Goal: Task Accomplishment & Management: Use online tool/utility

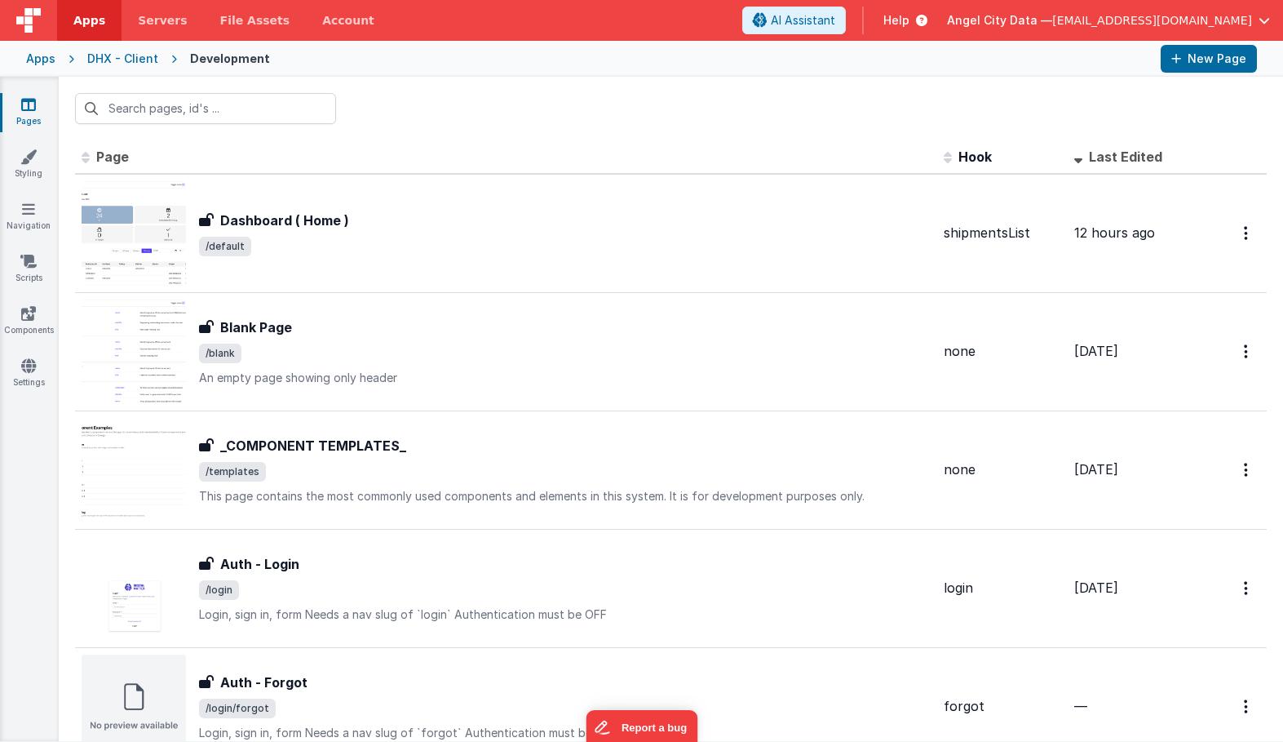
click at [54, 55] on div "Apps DHX - Client Development New Page" at bounding box center [641, 59] width 1283 height 36
click at [51, 56] on div "Apps" at bounding box center [40, 59] width 29 height 16
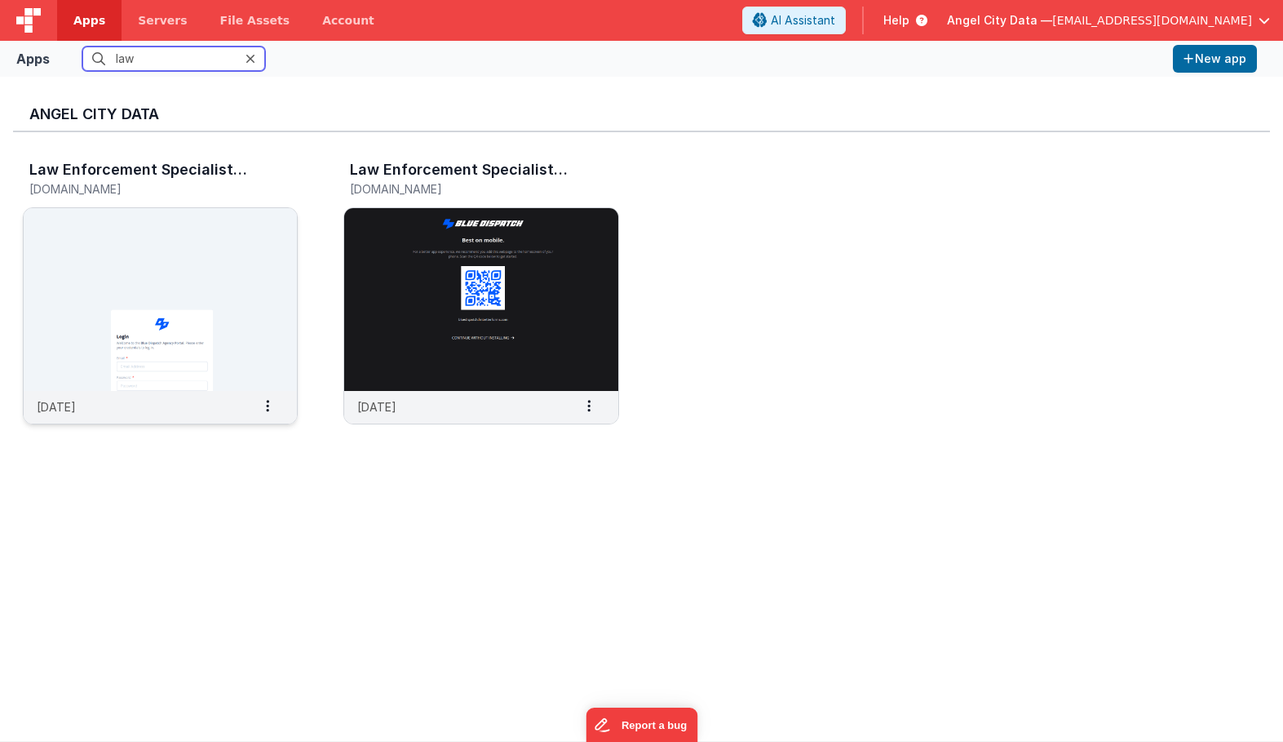
type input "law"
click at [160, 255] on img at bounding box center [160, 299] width 273 height 183
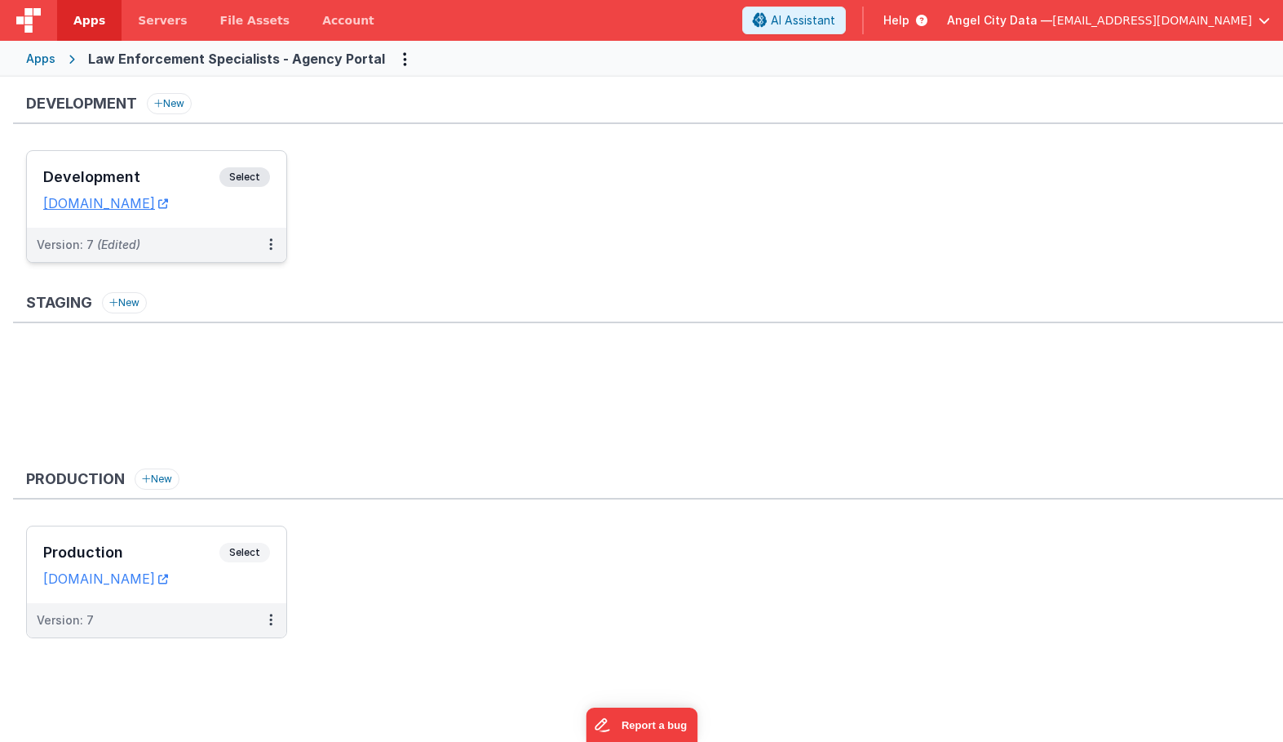
click at [182, 168] on div "Development Select" at bounding box center [156, 181] width 227 height 28
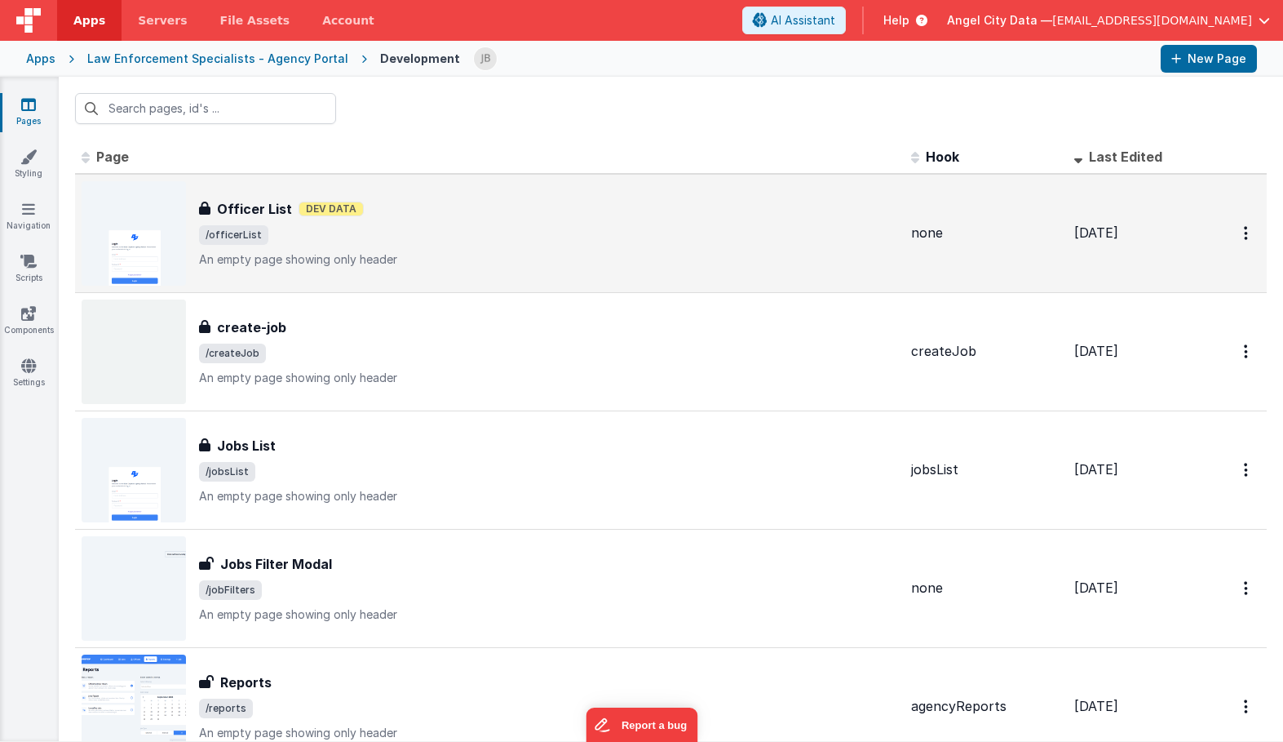
click at [243, 212] on h3 "Officer List" at bounding box center [254, 209] width 75 height 20
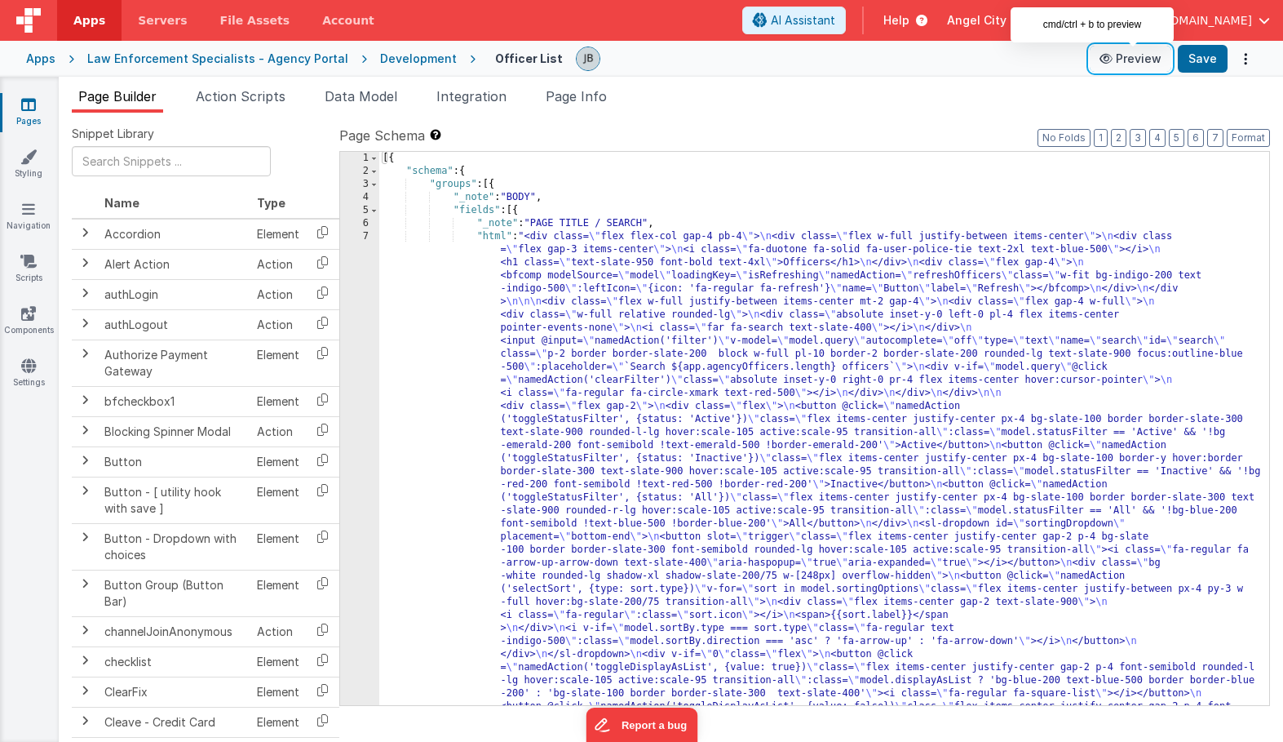
click at [1124, 54] on button "Preview" at bounding box center [1131, 59] width 82 height 26
click at [394, 55] on div "Development" at bounding box center [418, 59] width 77 height 16
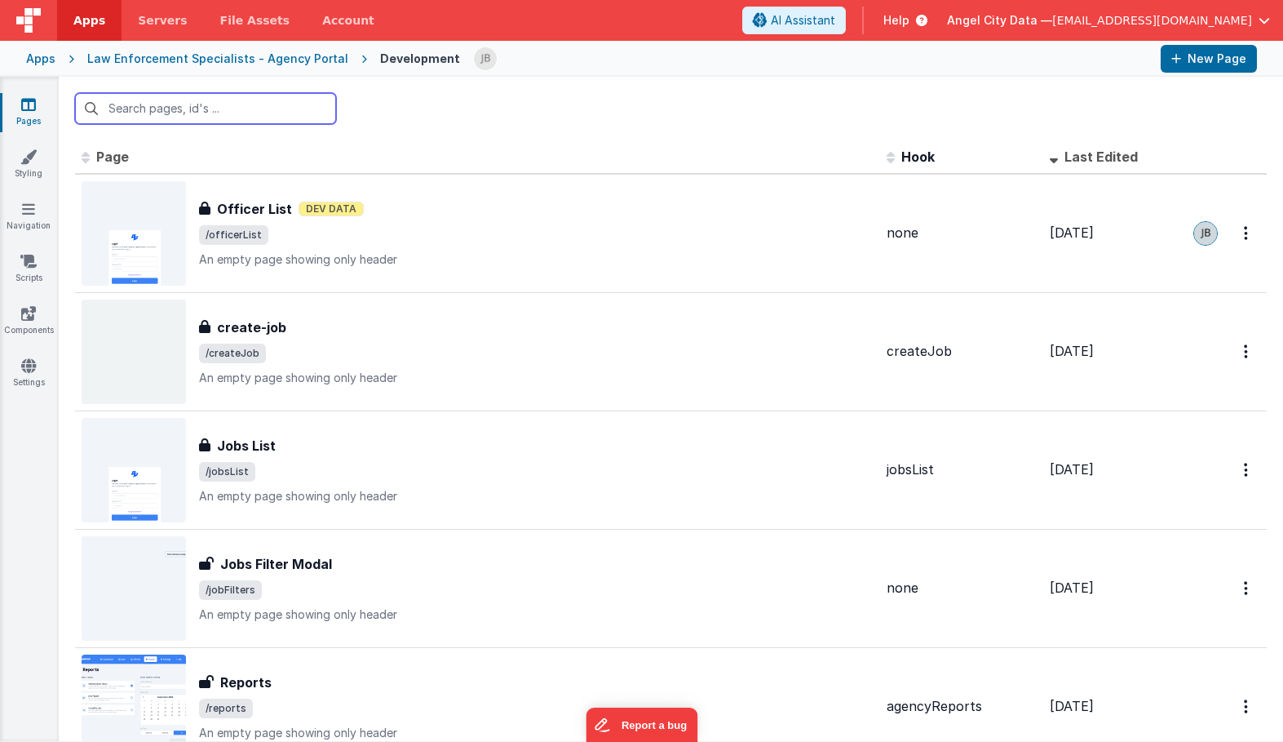
click at [223, 112] on input "text" at bounding box center [205, 108] width 261 height 31
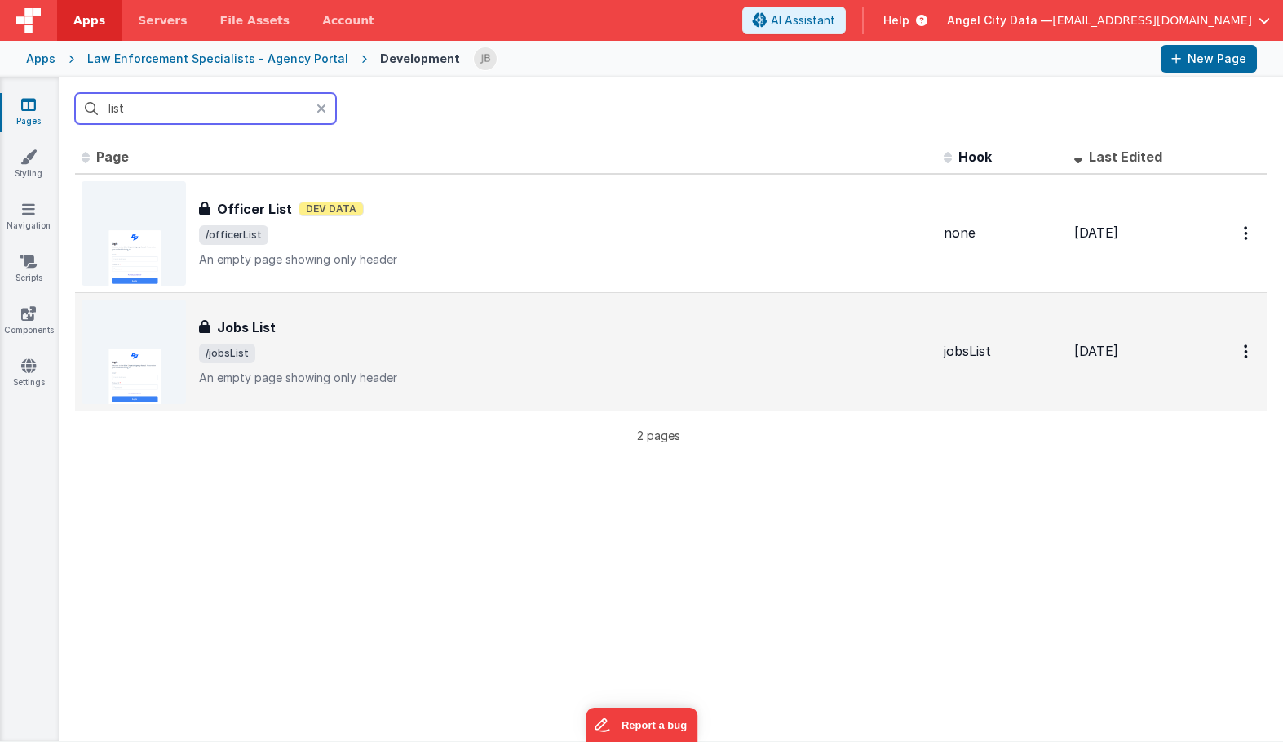
type input "list"
click at [254, 327] on h3 "Jobs List" at bounding box center [246, 327] width 59 height 20
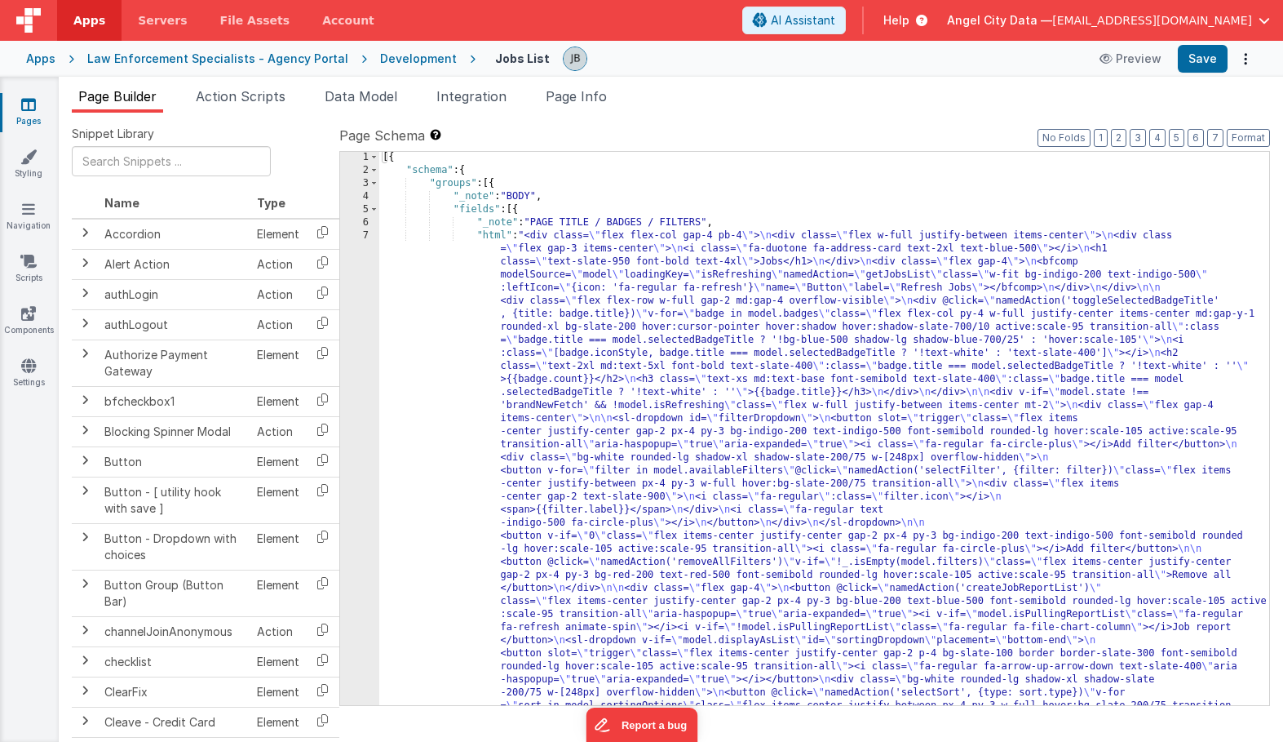
scroll to position [46, 0]
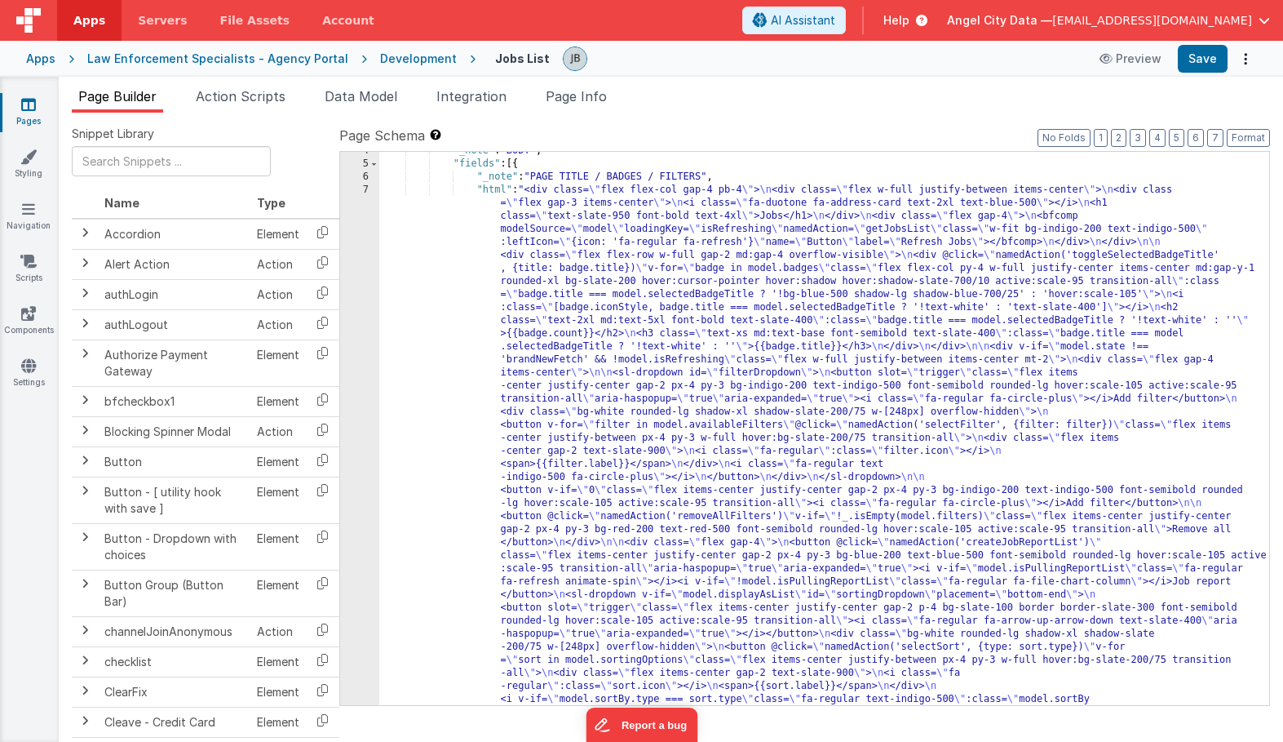
click at [348, 403] on div "7" at bounding box center [359, 614] width 39 height 861
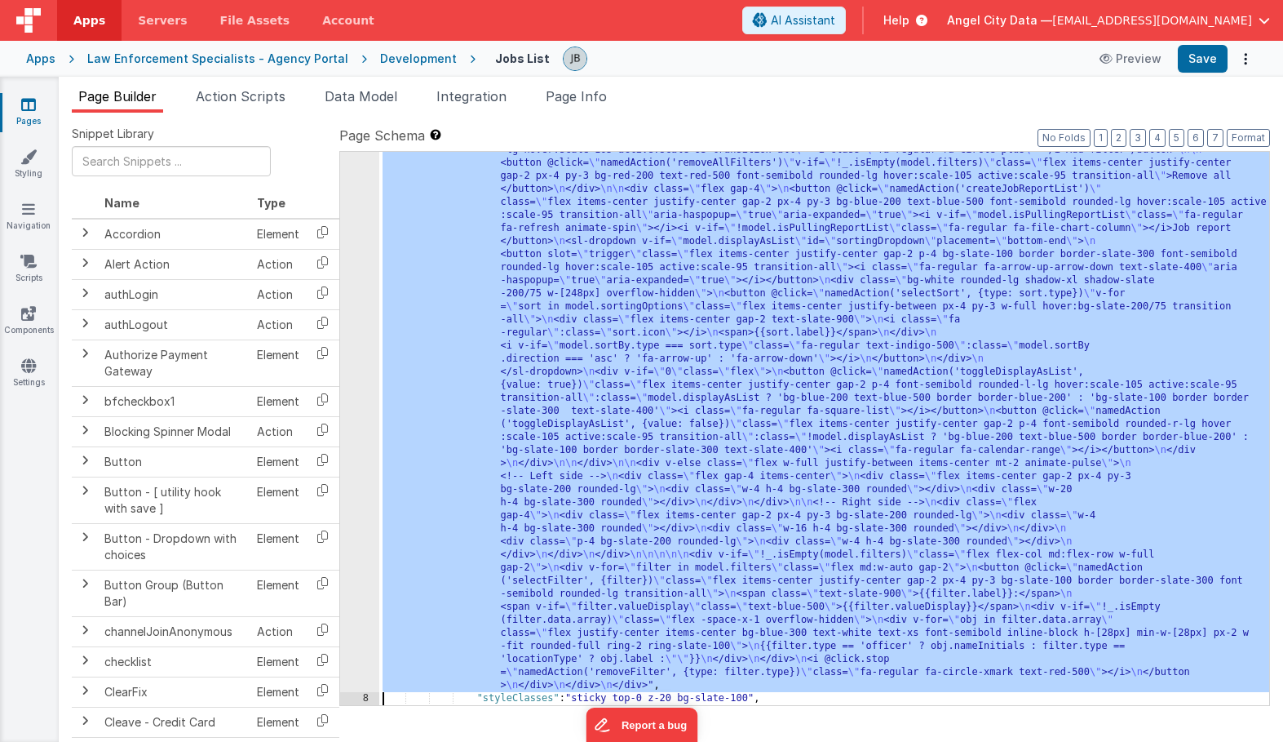
click at [355, 401] on div "7 8 9 10 11 12 13 14 15 16 17 18 19 20 21 22 23 24 25 26 27 28 29 30 31 32" at bounding box center [359, 544] width 39 height 1428
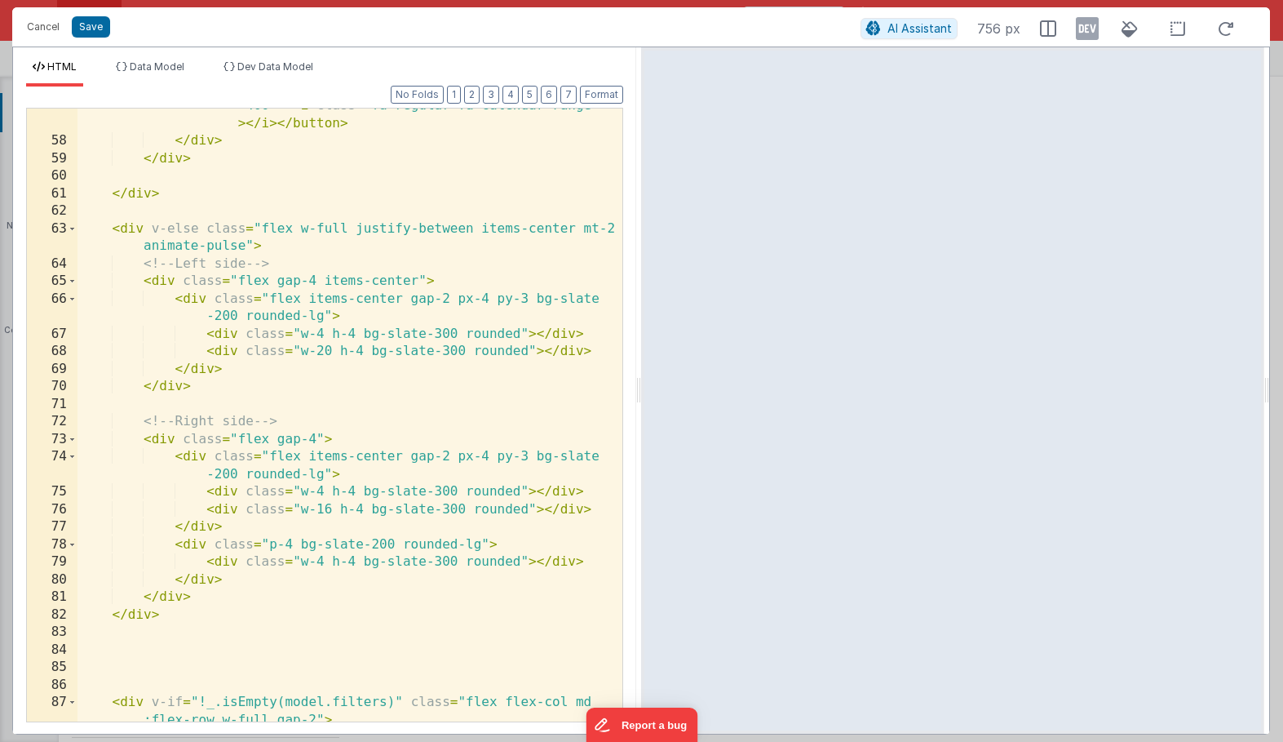
scroll to position [2485, 0]
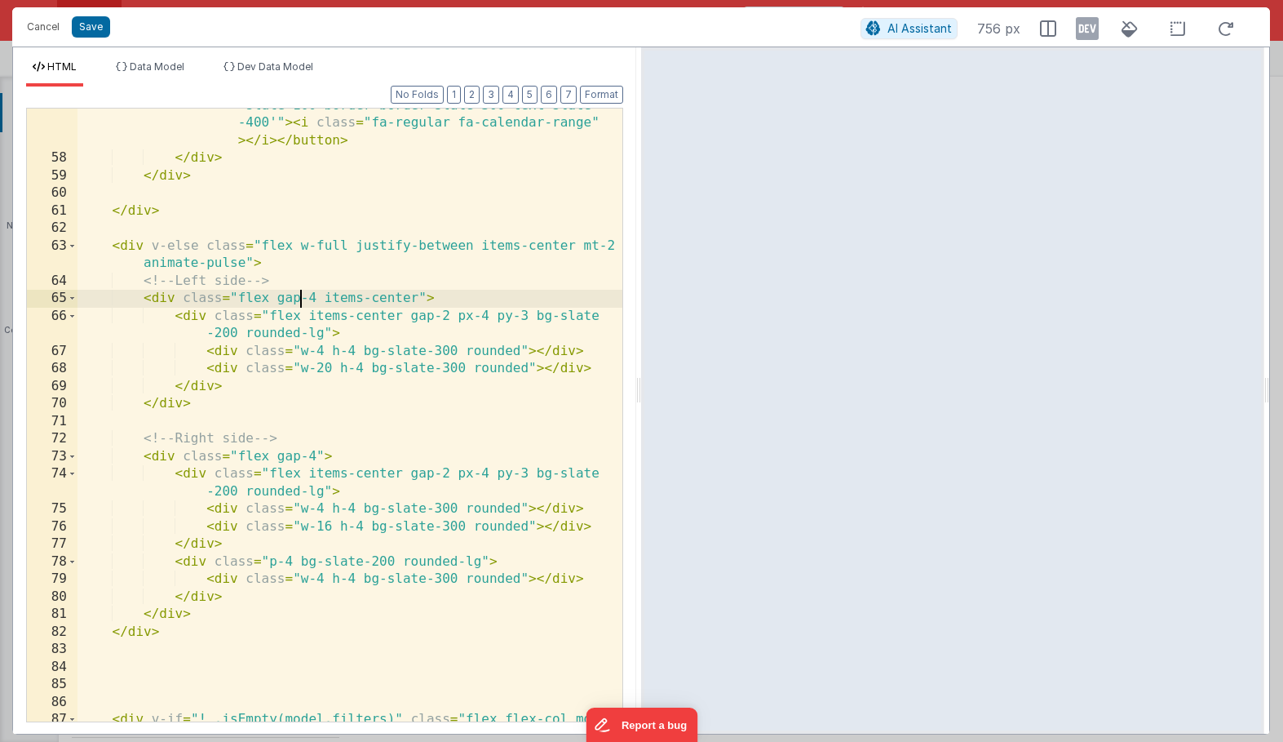
click at [303, 291] on div "< button @ click = "namedAction('toggleDisplayAsList', {value: false})" class =…" at bounding box center [349, 395] width 545 height 806
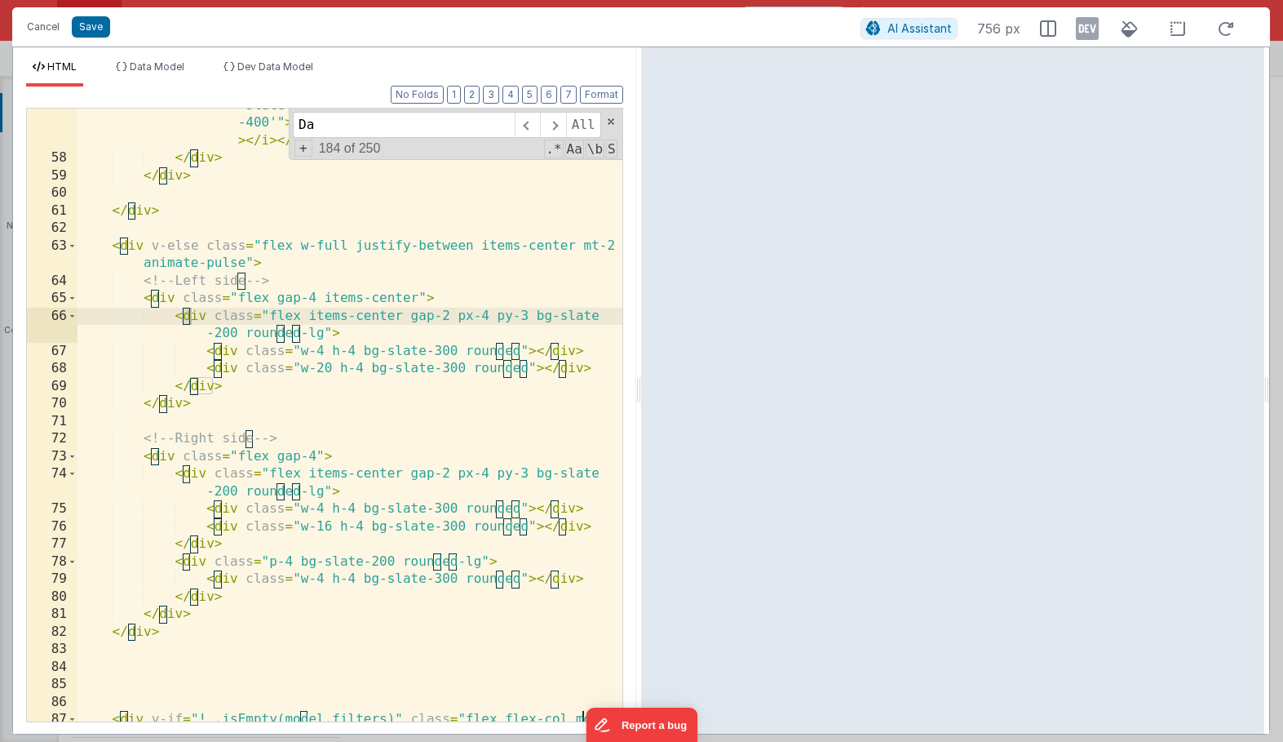
scroll to position [2868, 0]
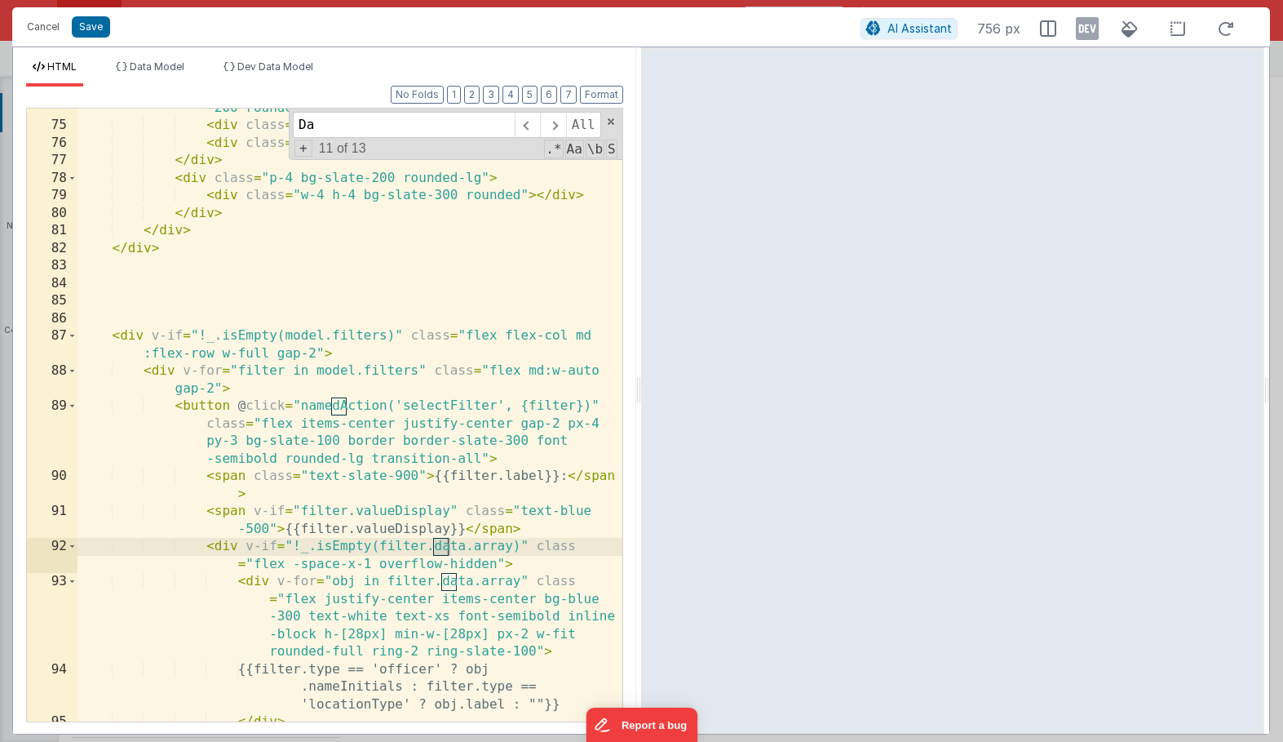
type input "D"
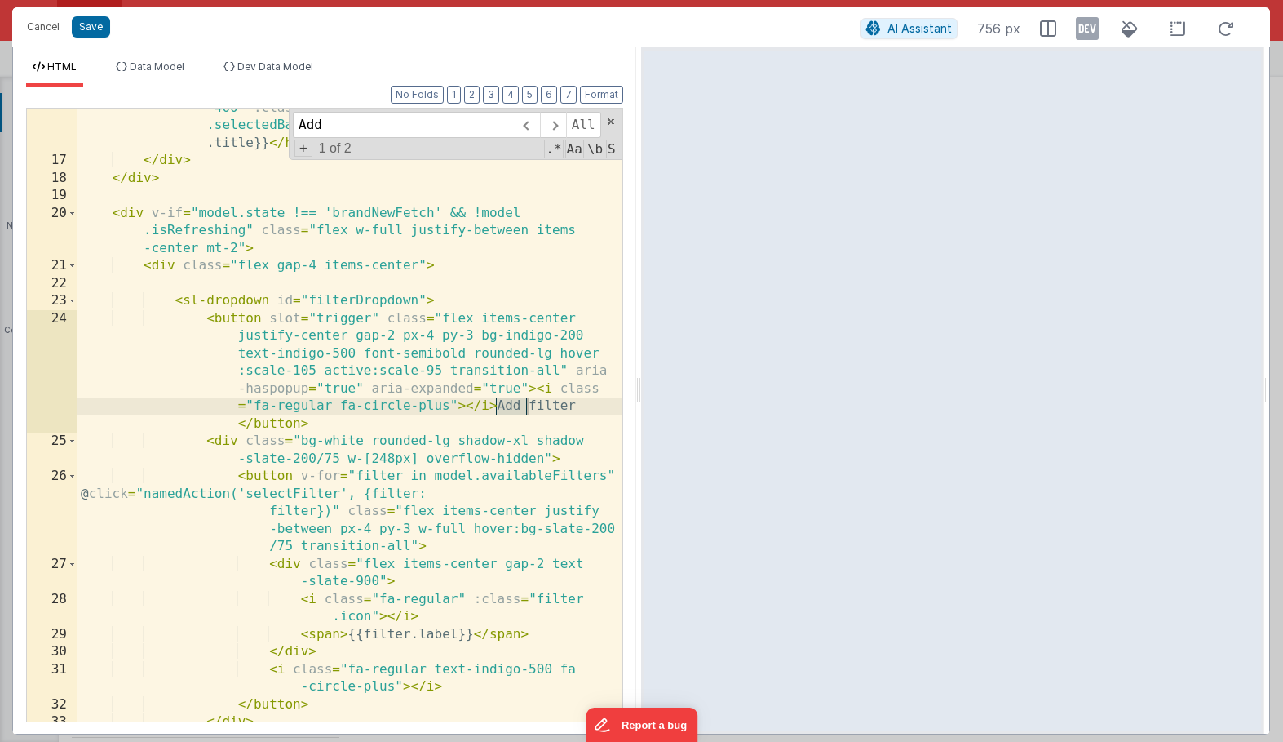
scroll to position [605, 0]
type input "Add Filter"
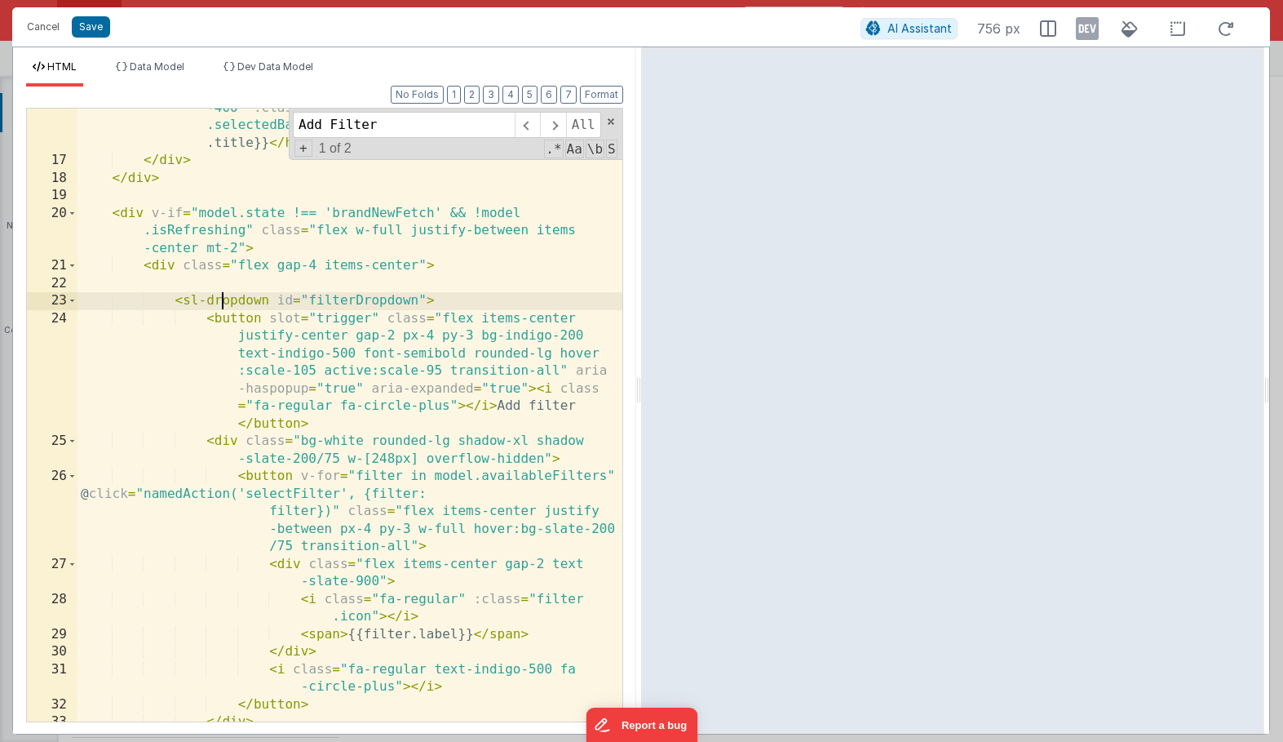
click at [219, 303] on div "< h3 class = "text-xs md:text-base font-semibold text-slate -400" :class = "bad…" at bounding box center [349, 432] width 545 height 701
click at [159, 270] on div "< h3 class = "text-xs md:text-base font-semibold text-slate -400" :class = "bad…" at bounding box center [349, 432] width 545 height 701
click at [201, 308] on div "< h3 class = "text-xs md:text-base font-semibold text-slate -400" :class = "bad…" at bounding box center [349, 432] width 545 height 701
click at [250, 336] on div "< h3 class = "text-xs md:text-base font-semibold text-slate -400" :class = "bad…" at bounding box center [349, 432] width 545 height 701
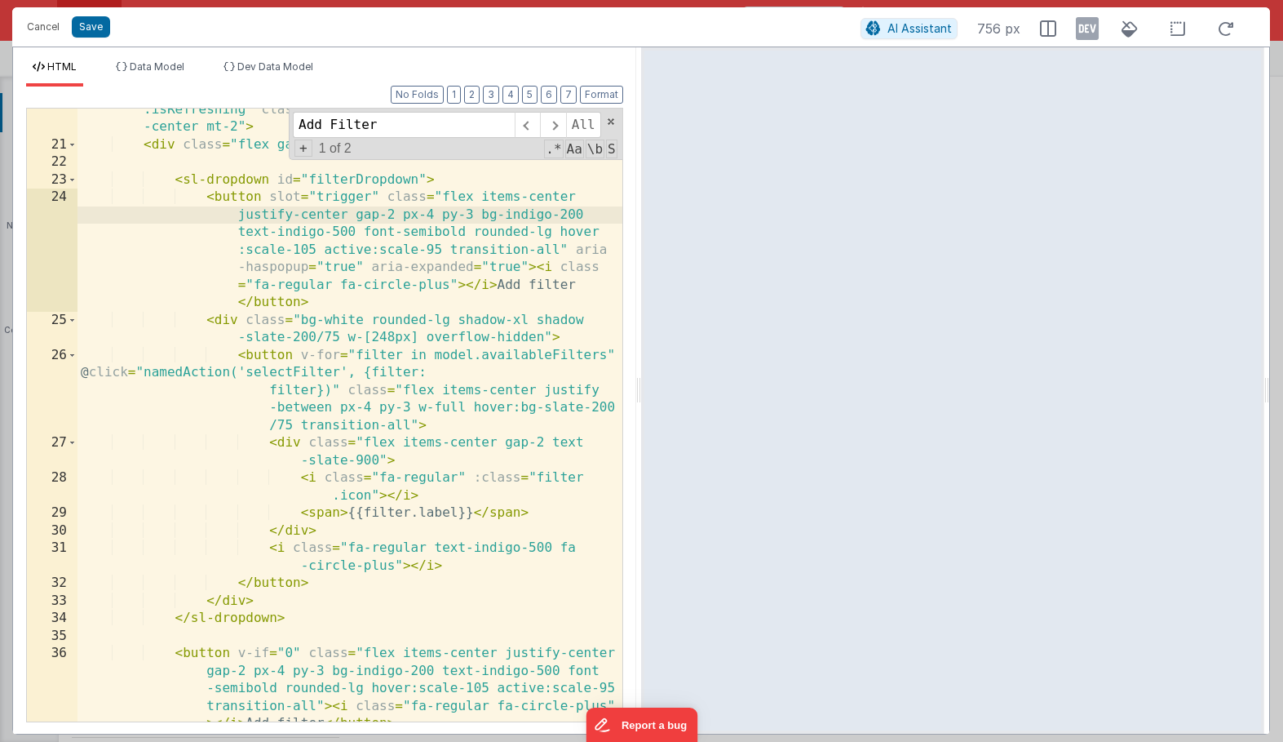
scroll to position [722, 0]
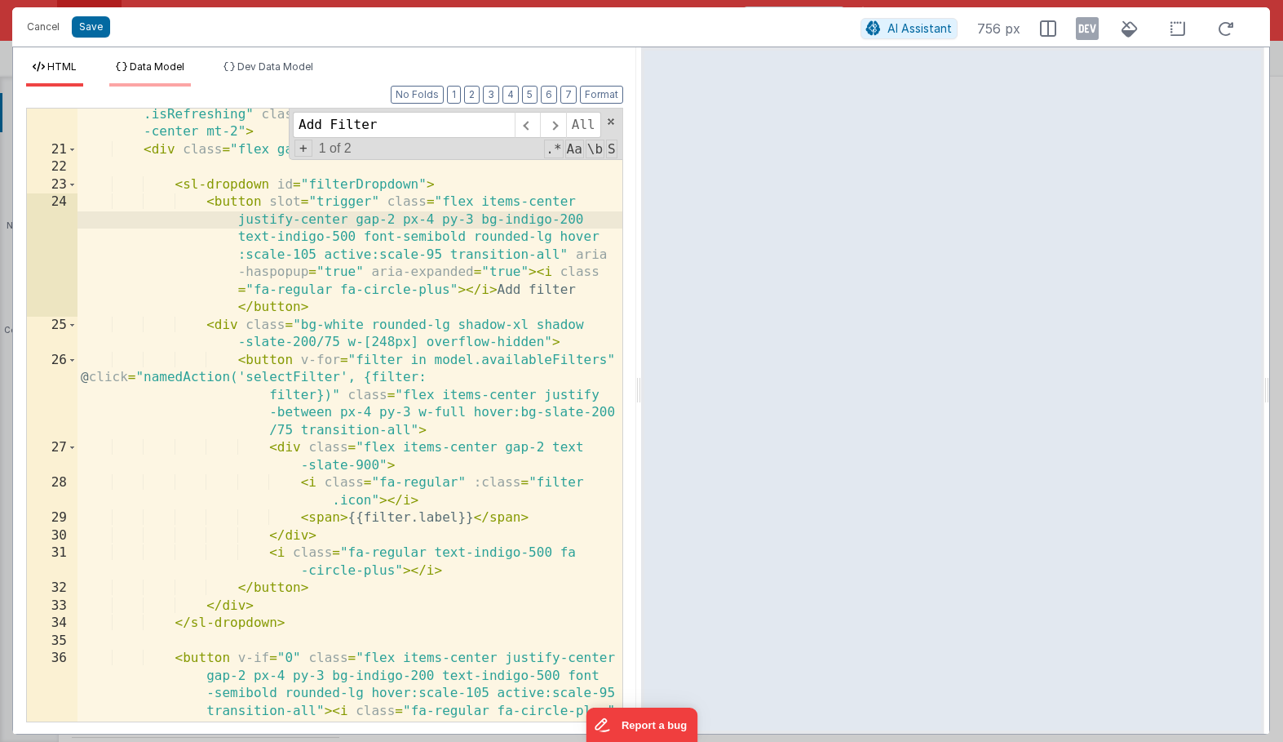
click at [152, 77] on li "Data Model" at bounding box center [150, 73] width 82 height 26
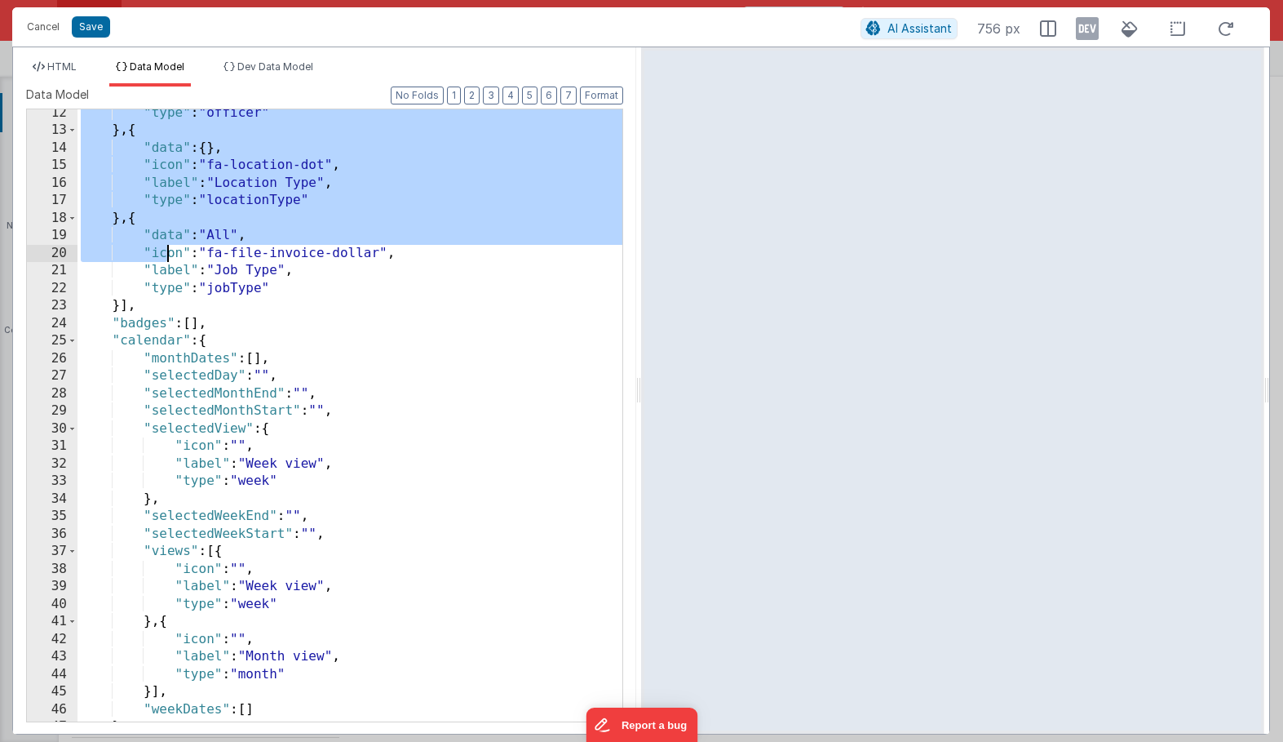
scroll to position [198, 0]
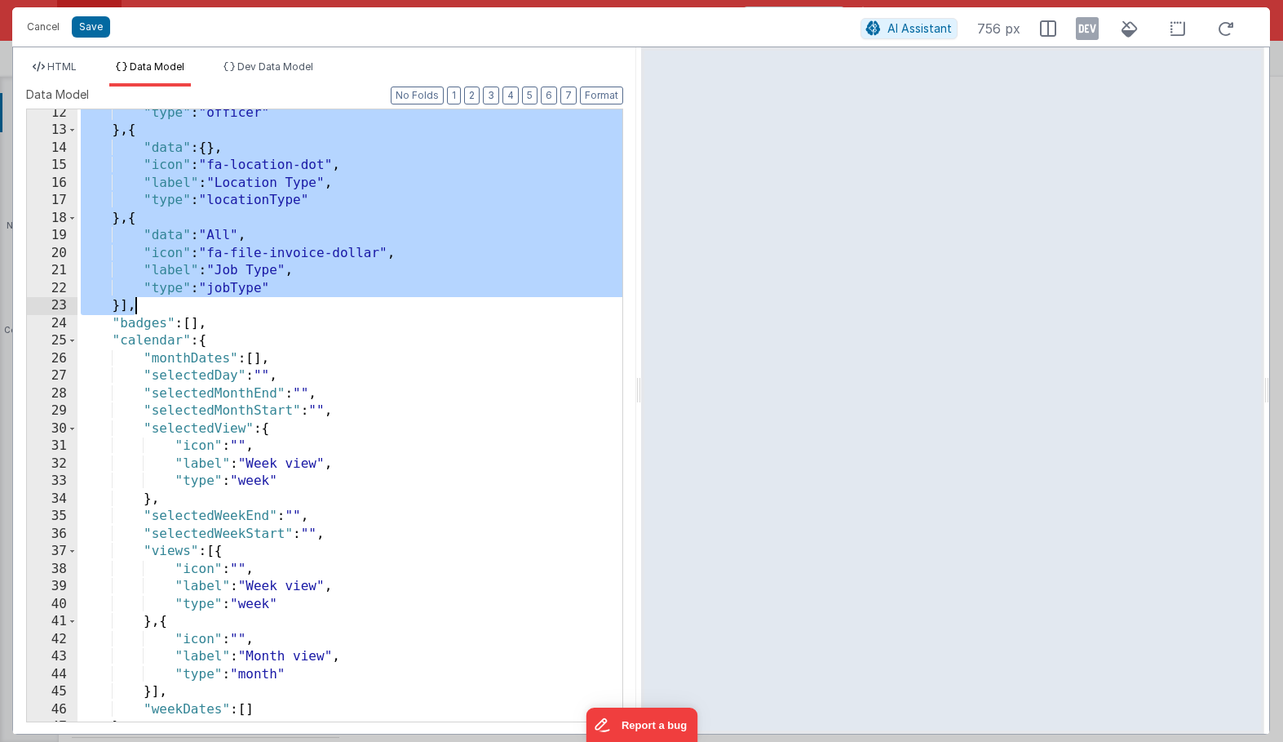
drag, startPoint x: 105, startPoint y: 156, endPoint x: 181, endPoint y: 305, distance: 167.5
click at [181, 305] on div ""type" : "officer" } , { "data" : { } , "icon" : "fa-location-dot" , "label" : …" at bounding box center [349, 427] width 545 height 647
click at [58, 64] on span "HTML" at bounding box center [61, 66] width 29 height 12
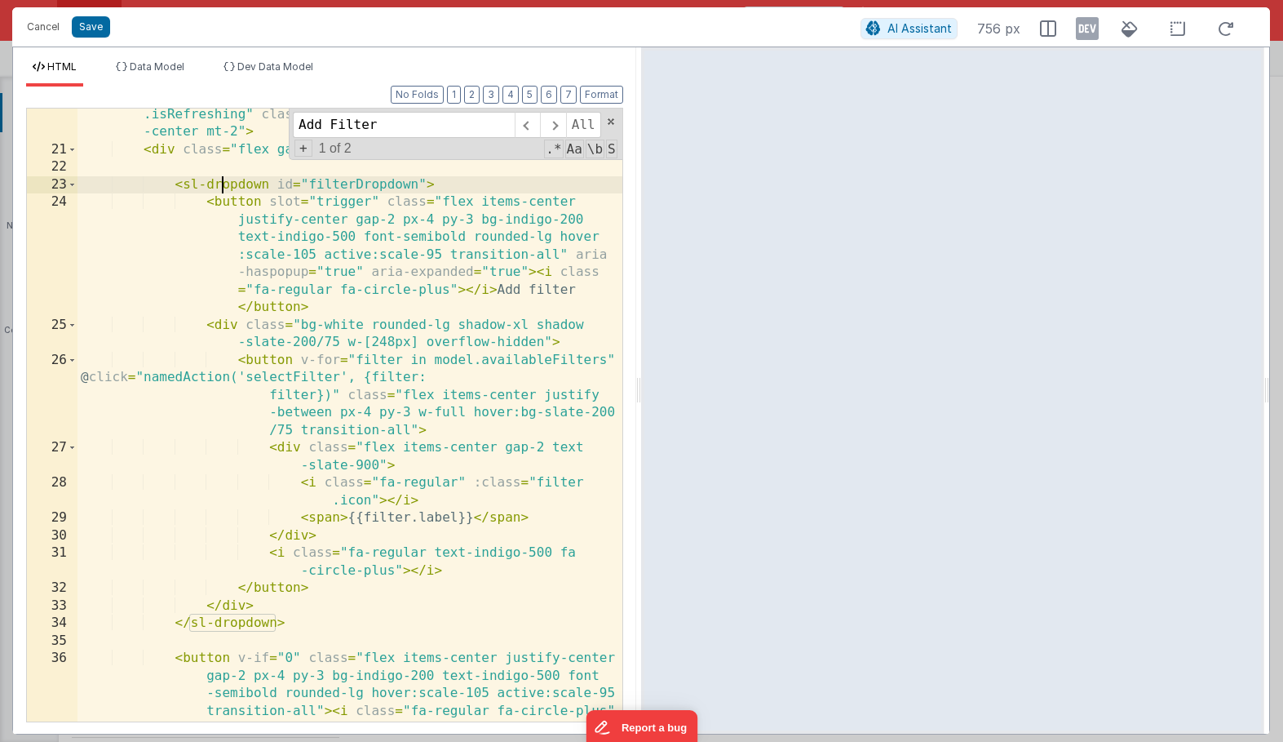
click at [220, 186] on div "< div v-if = "model.state !== 'brandNewFetch' && !model .isRefreshing" class = …" at bounding box center [349, 464] width 545 height 753
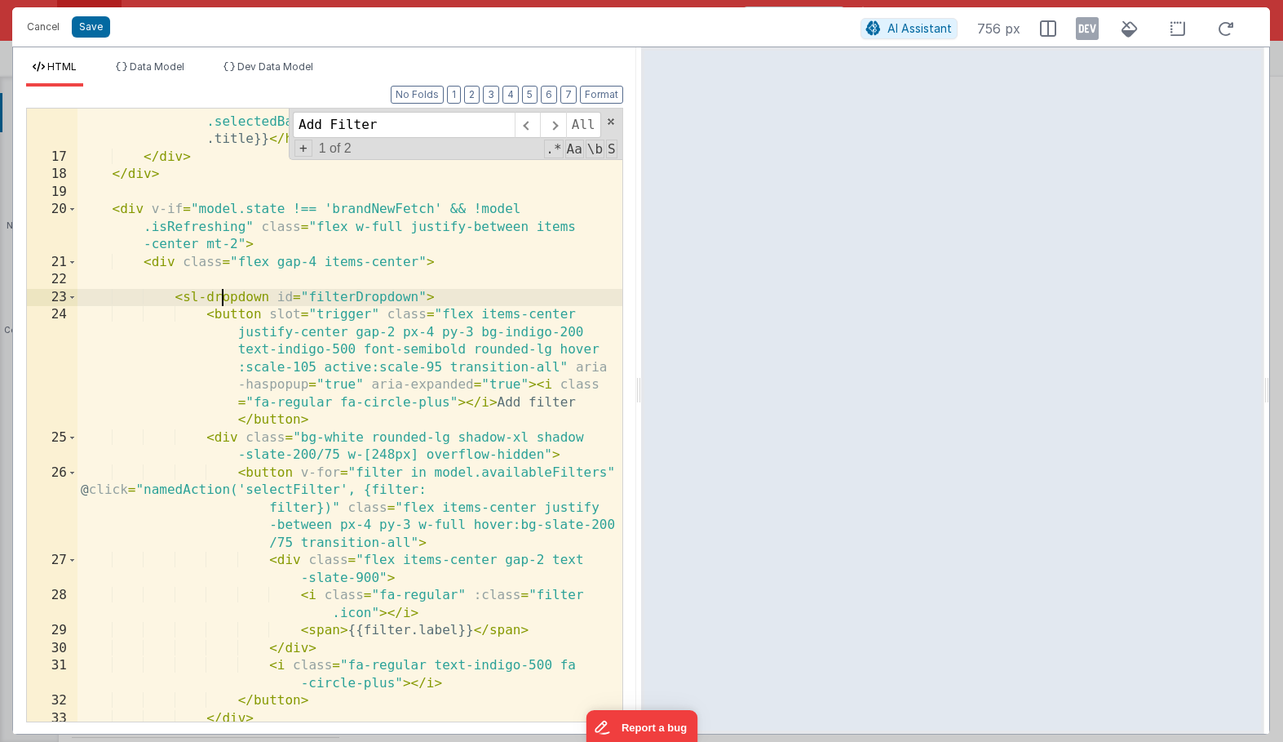
scroll to position [607, 0]
click at [153, 274] on div "< h3 class = "text-xs md:text-base font-semibold text-slate -400" :class = "bad…" at bounding box center [349, 431] width 545 height 701
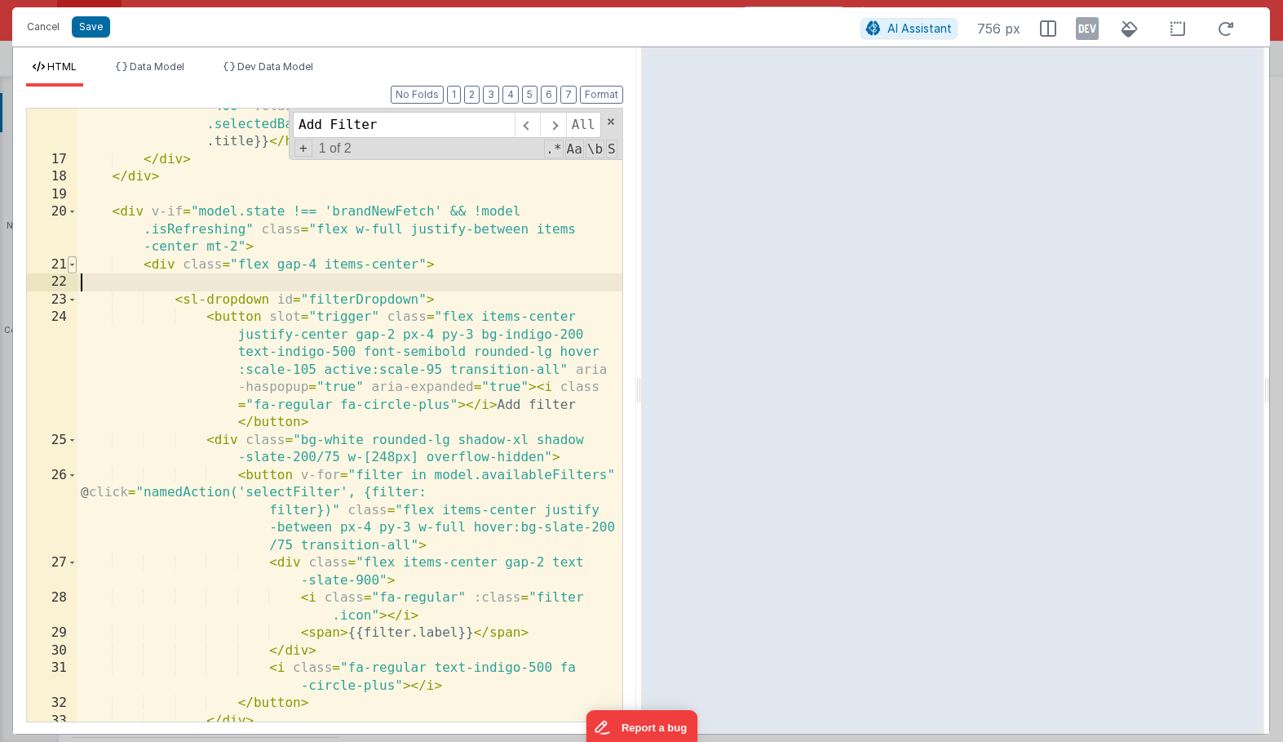
click at [73, 263] on span at bounding box center [72, 265] width 9 height 18
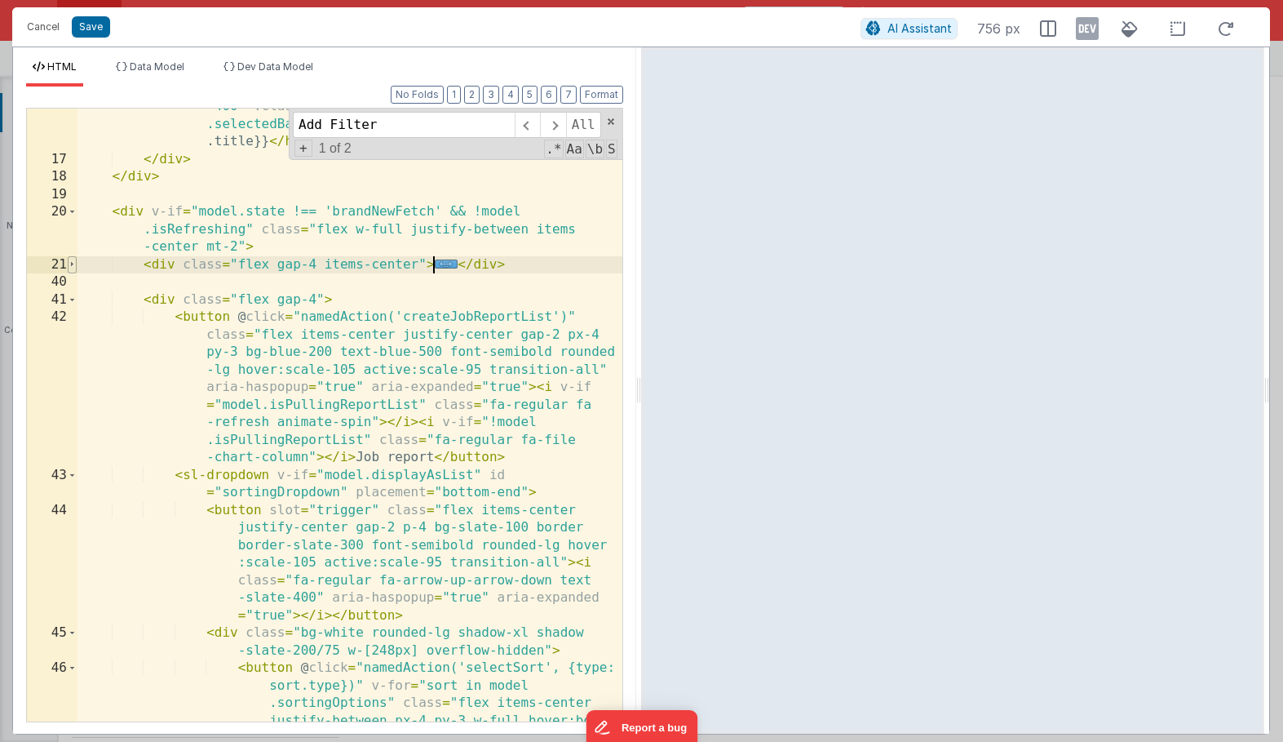
click at [75, 265] on span at bounding box center [72, 265] width 9 height 18
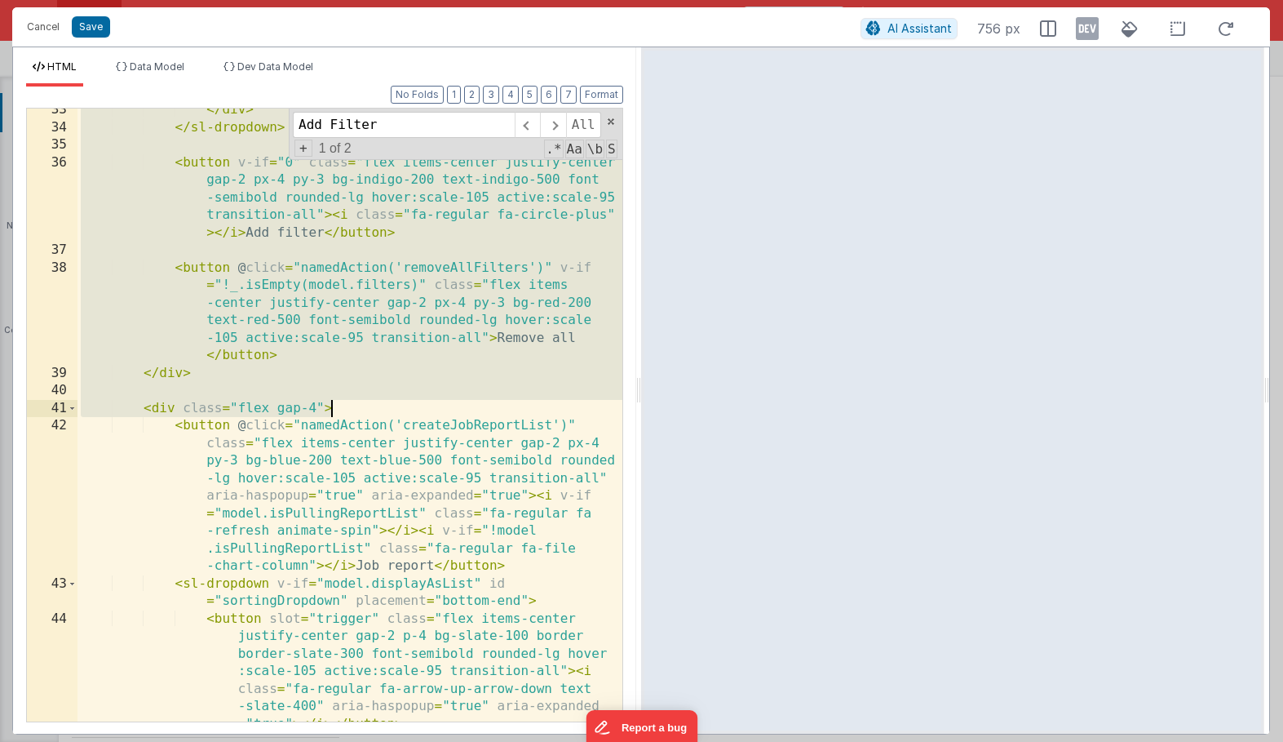
scroll to position [1224, 0]
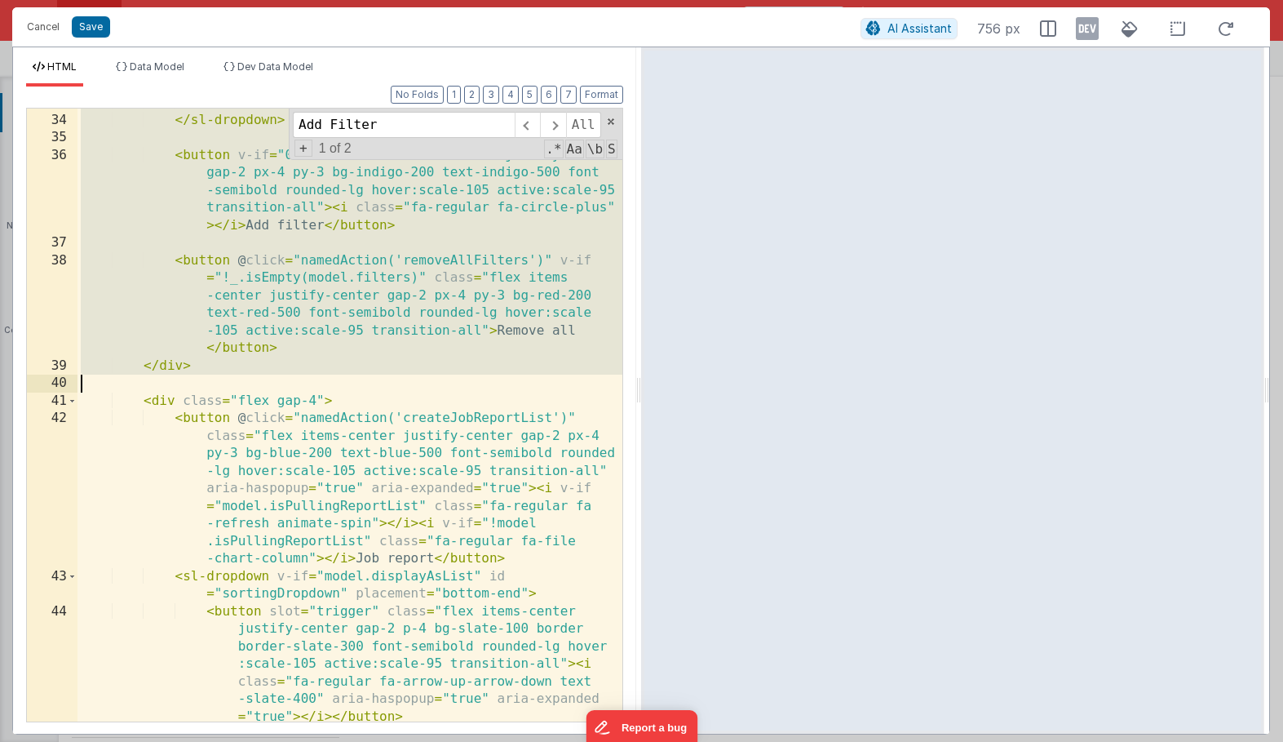
drag, startPoint x: 143, startPoint y: 264, endPoint x: 369, endPoint y: 378, distance: 252.8
click at [369, 378] on div "</ div > </ sl-dropdown > < button v-if = "0" class = "flex items-center justif…" at bounding box center [349, 470] width 545 height 753
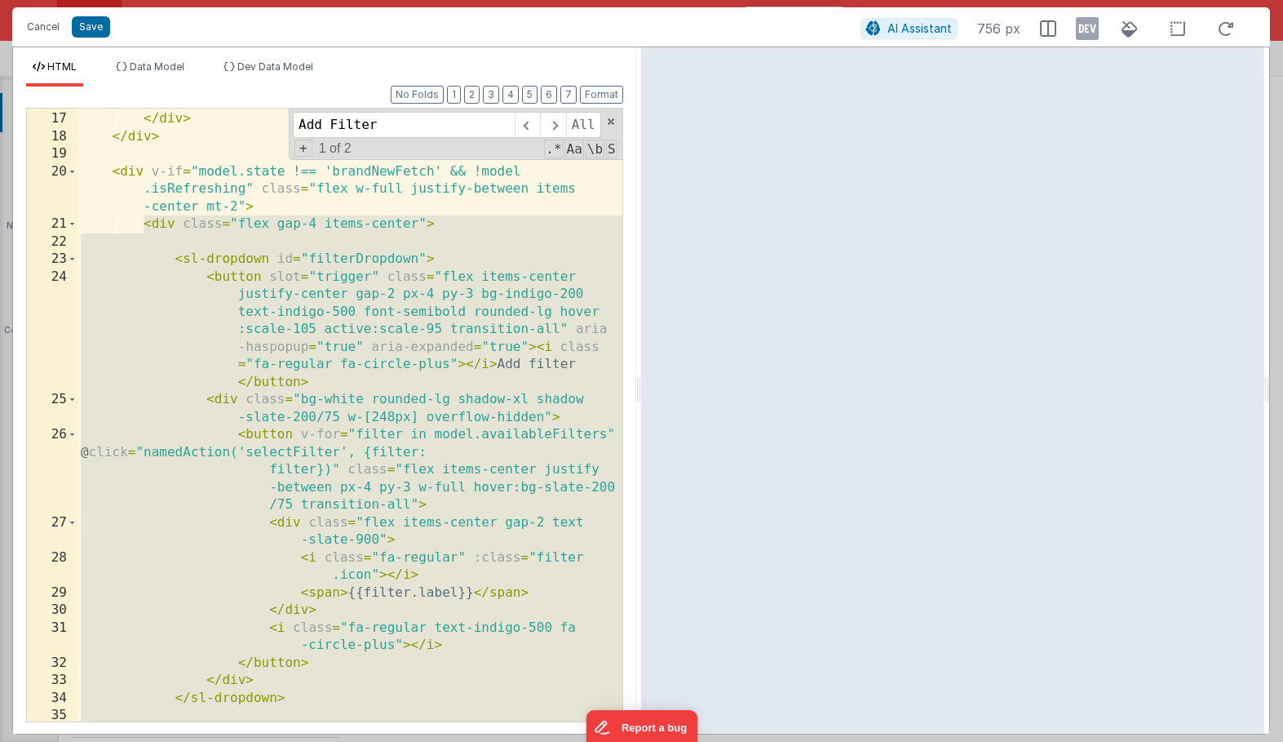
scroll to position [642, 0]
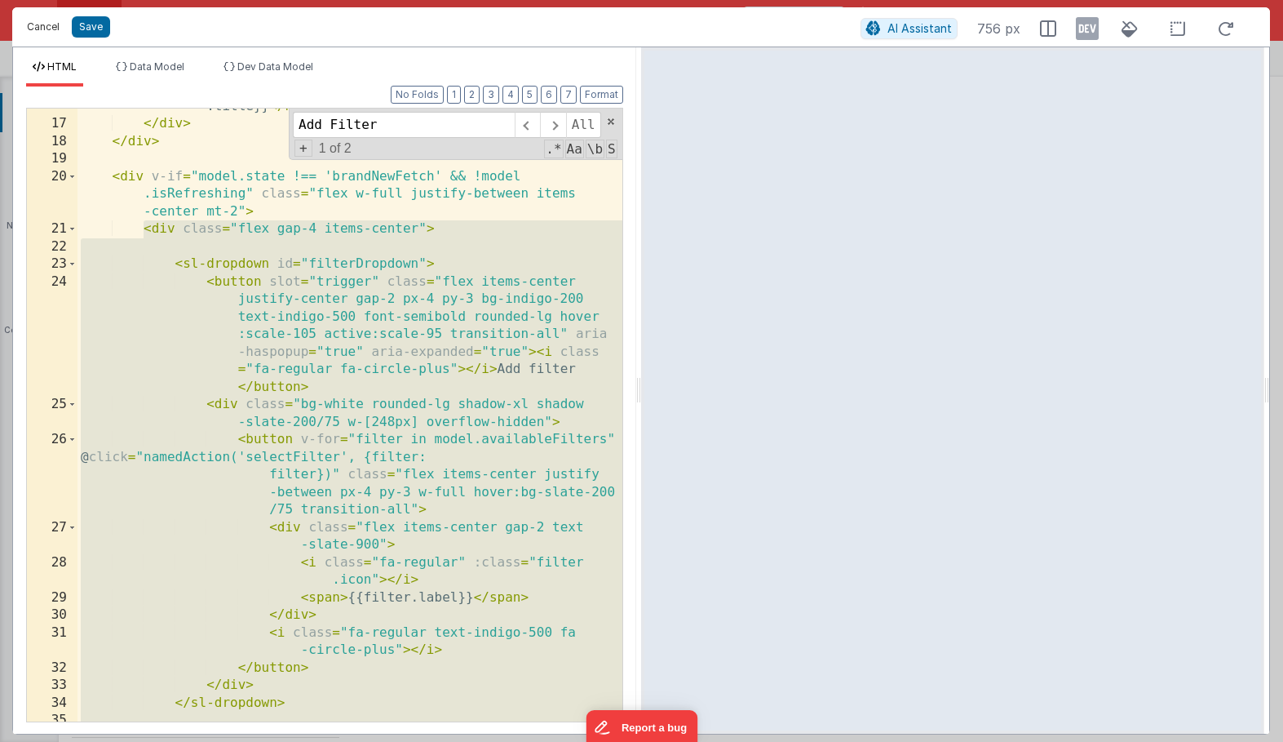
click at [33, 26] on button "Cancel" at bounding box center [43, 26] width 49 height 23
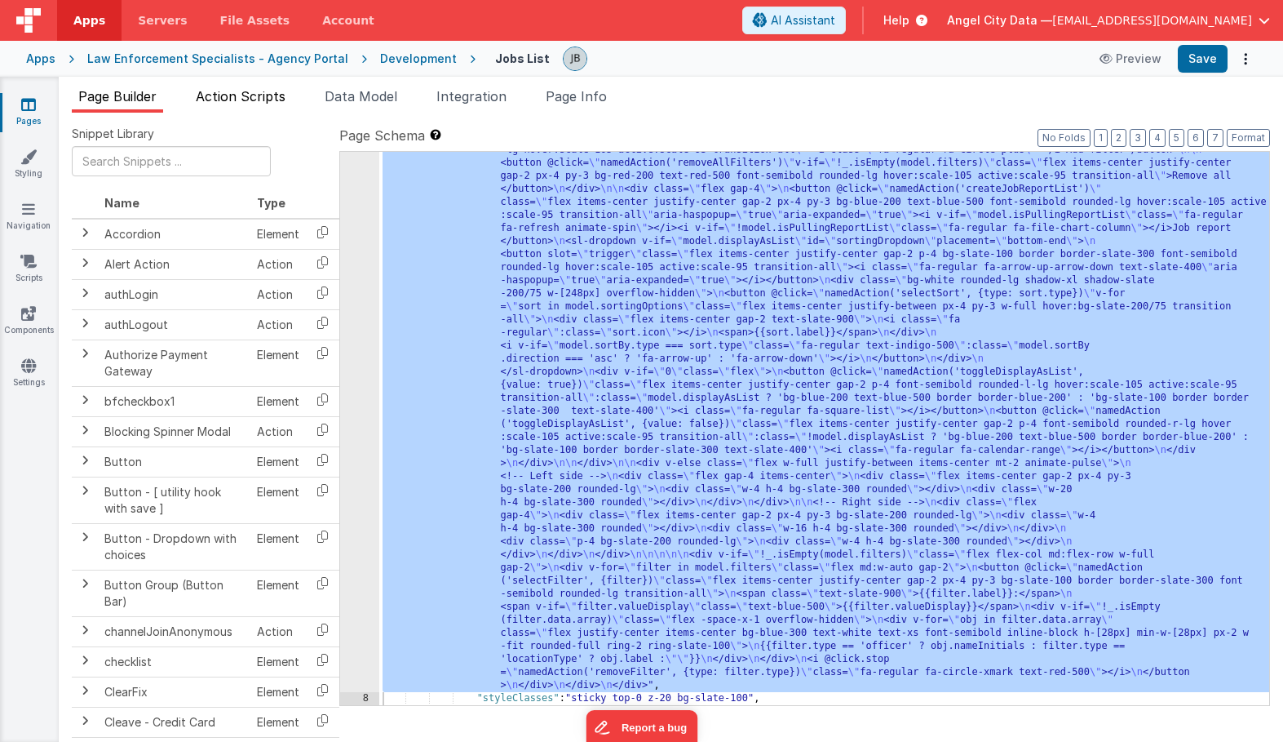
click at [262, 95] on span "Action Scripts" at bounding box center [241, 96] width 90 height 16
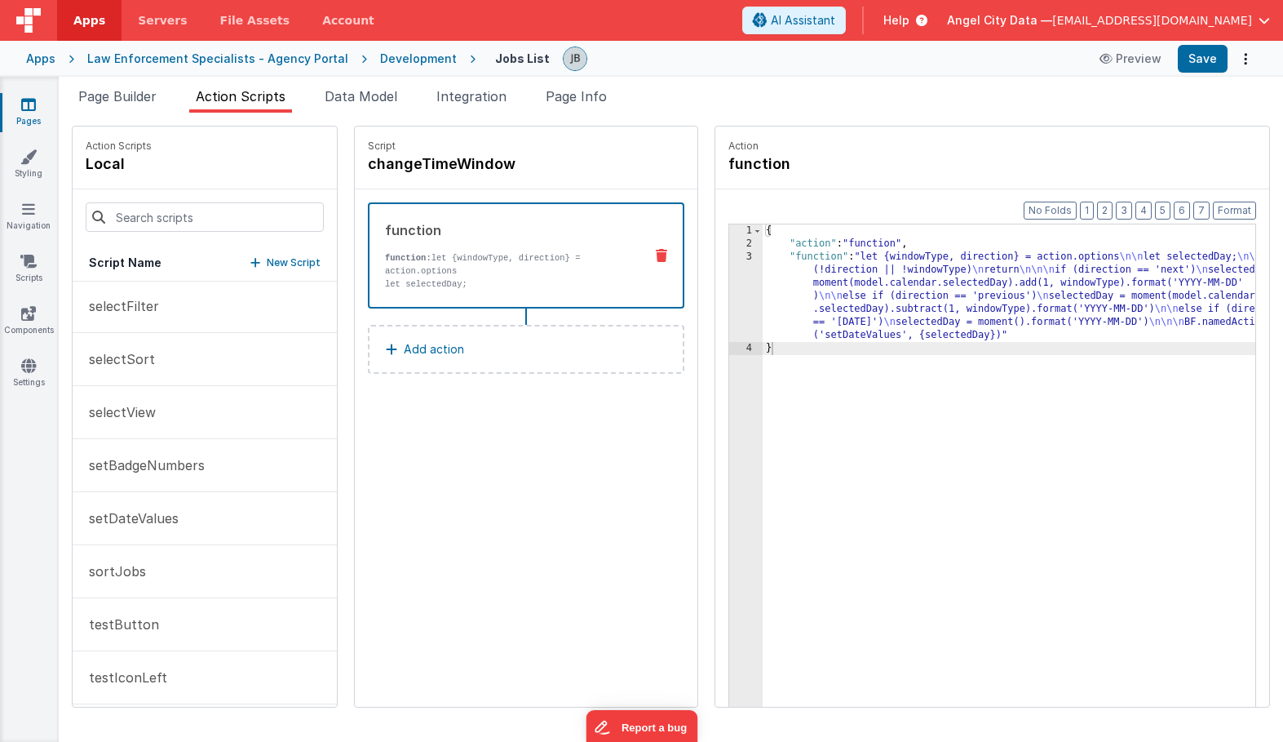
scroll to position [848, 0]
click at [160, 314] on button "selectFilter" at bounding box center [205, 307] width 264 height 53
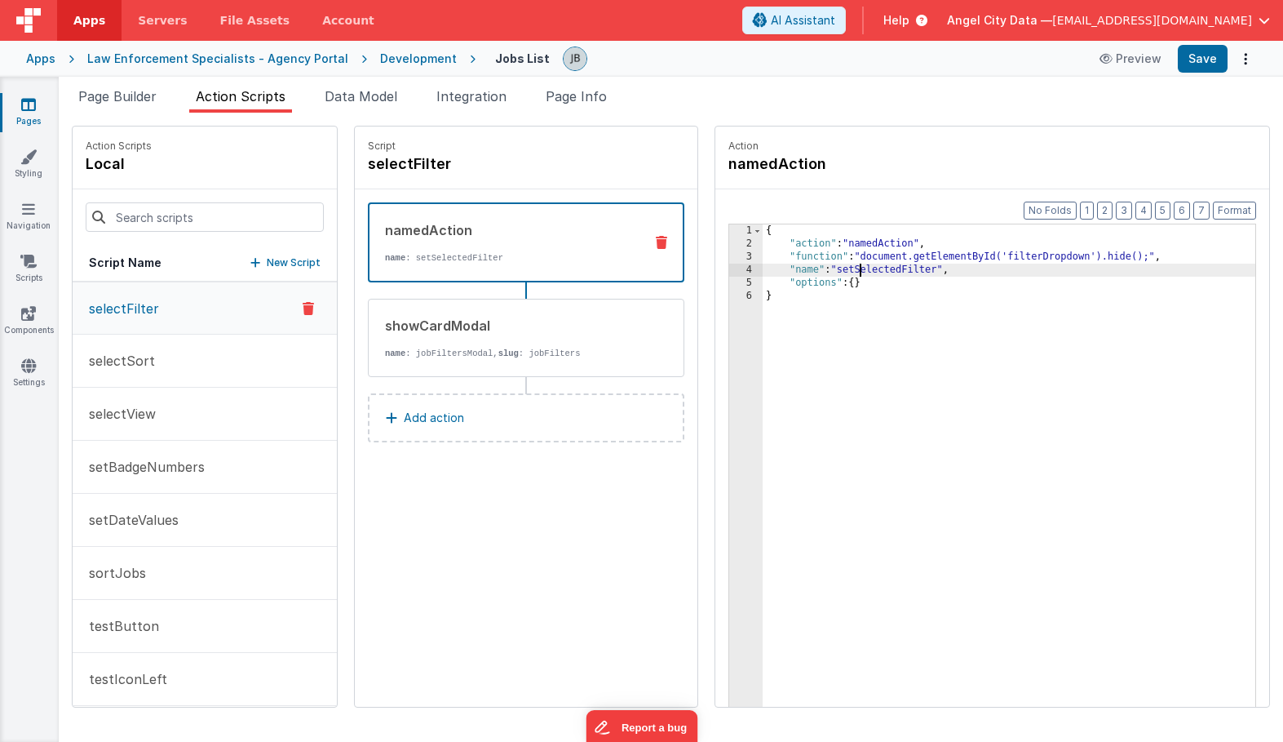
click at [821, 272] on div "{ "action" : "namedAction" , "function" : "document.getElementById('filterDropd…" at bounding box center [1029, 503] width 533 height 559
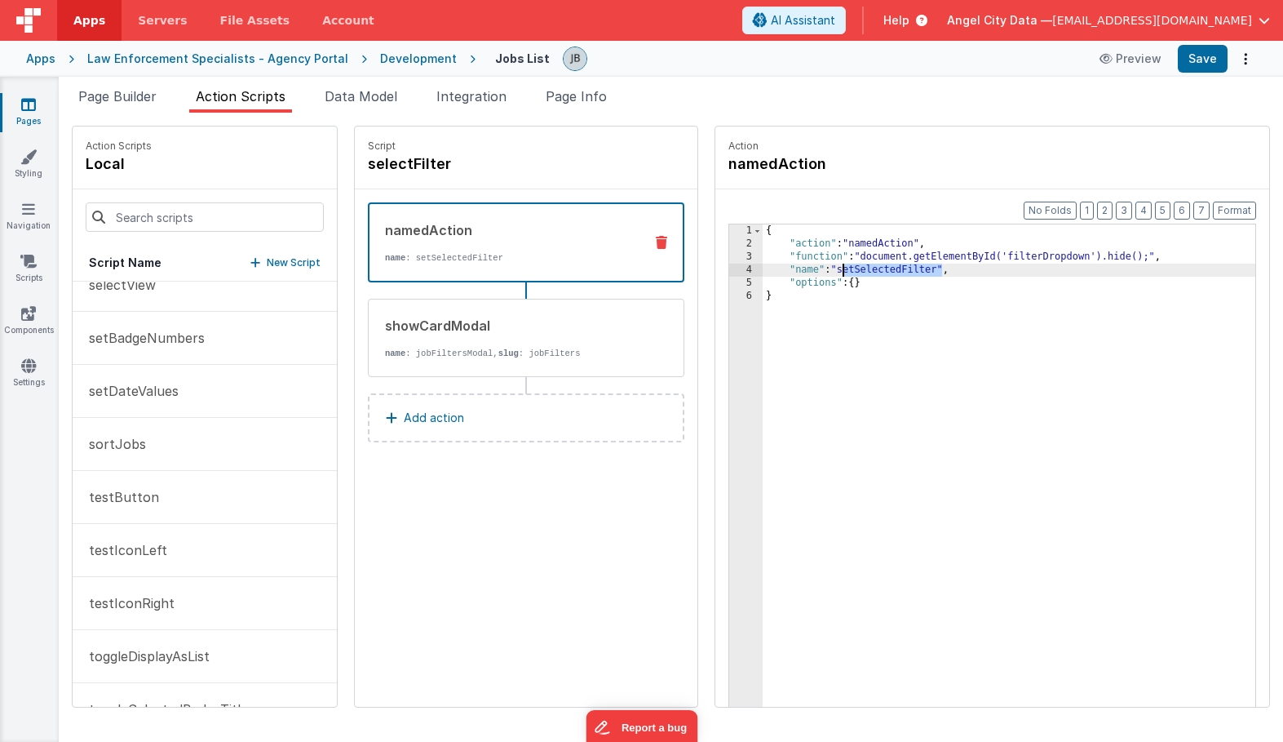
scroll to position [992, 0]
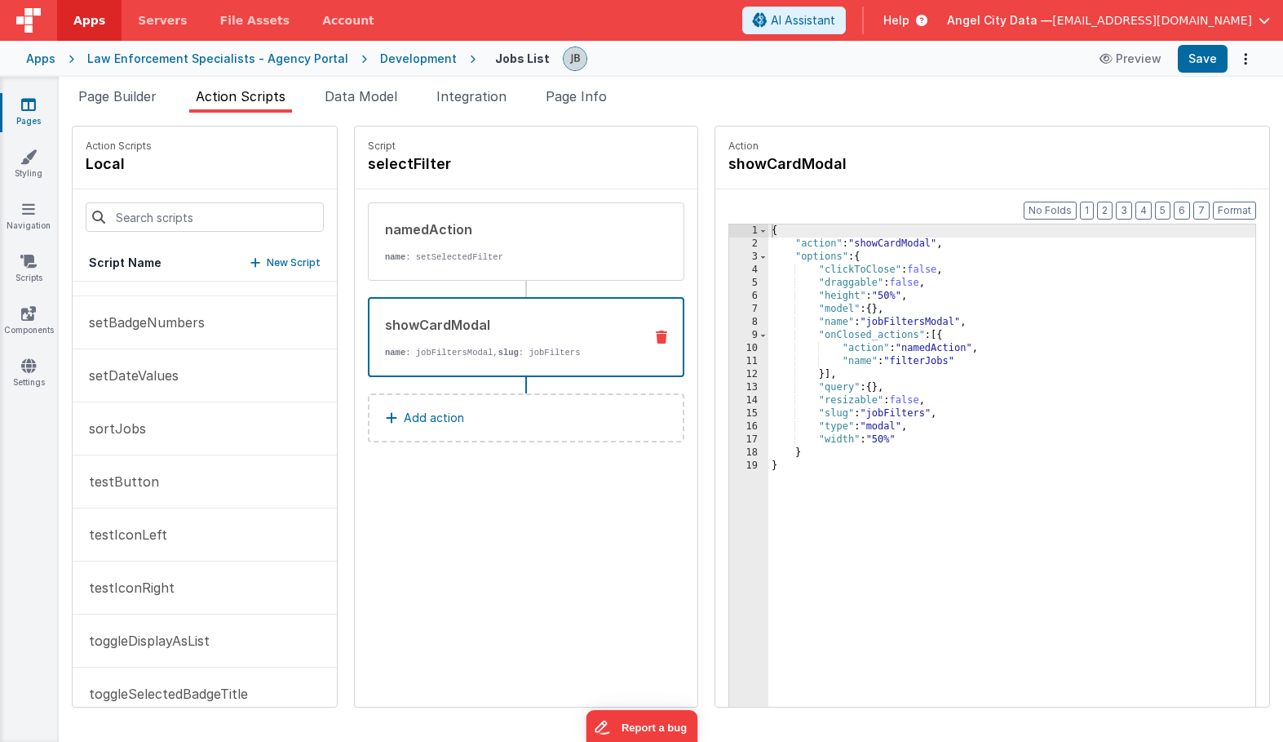
click at [383, 342] on div "showCardModal name : jobFiltersModal, slug : jobFilters" at bounding box center [500, 337] width 261 height 44
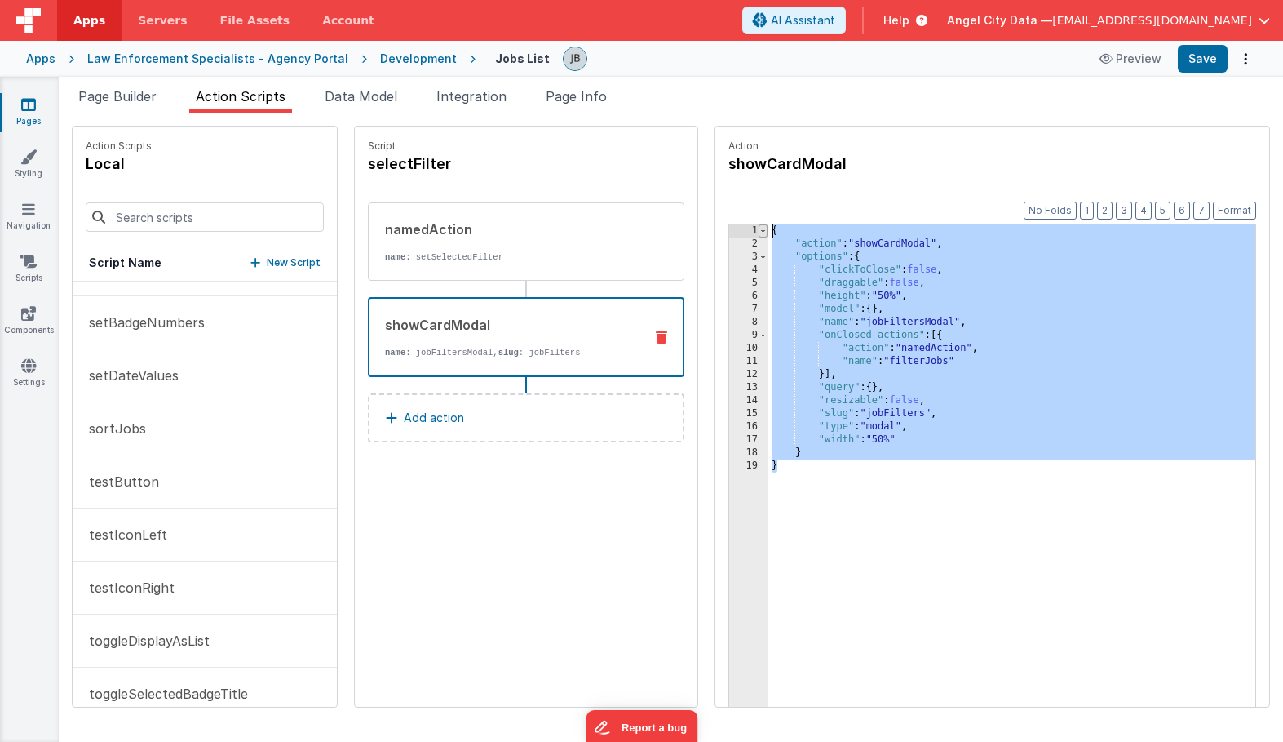
drag, startPoint x: 796, startPoint y: 507, endPoint x: 723, endPoint y: 227, distance: 290.1
click at [728, 227] on div "1 2 3 4 5 6 7 8 9 10 11 12 13 14 15 16 17 18 19 { "action" : "showCardModal" , …" at bounding box center [992, 491] width 528 height 534
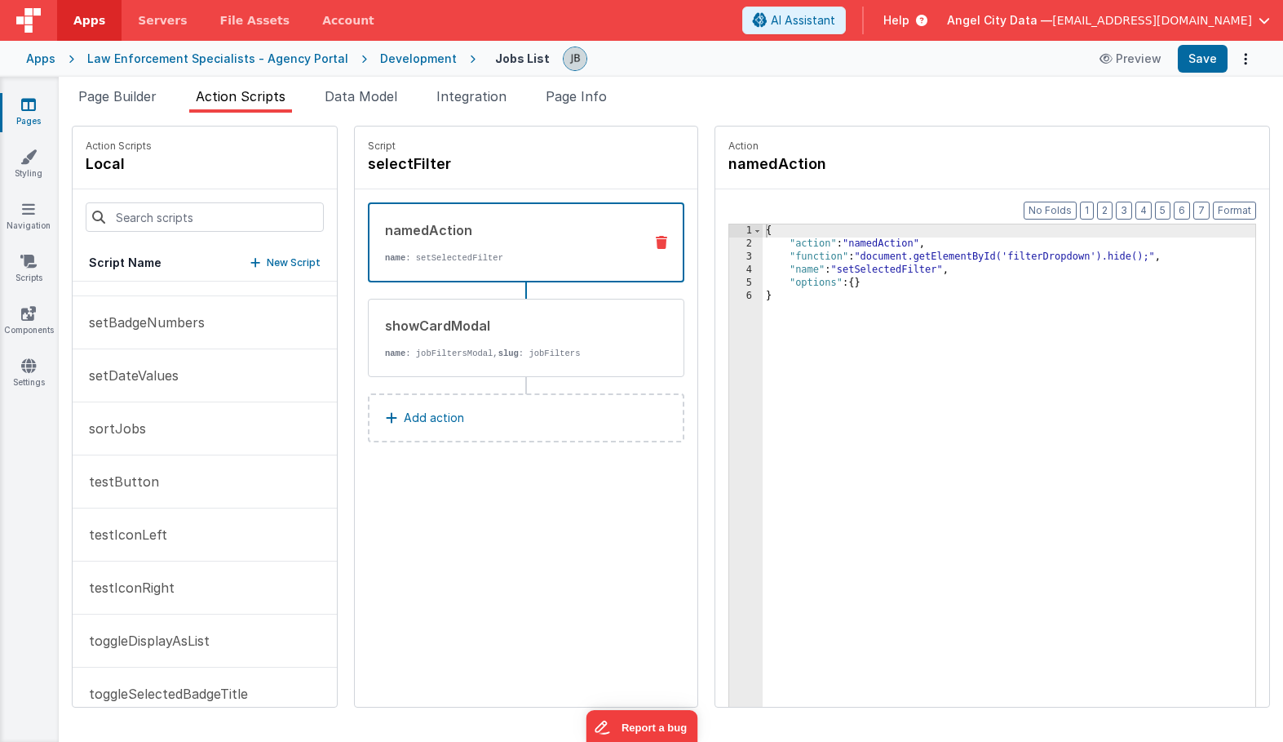
click at [520, 248] on div "namedAction name : setSelectedFilter" at bounding box center [500, 242] width 261 height 44
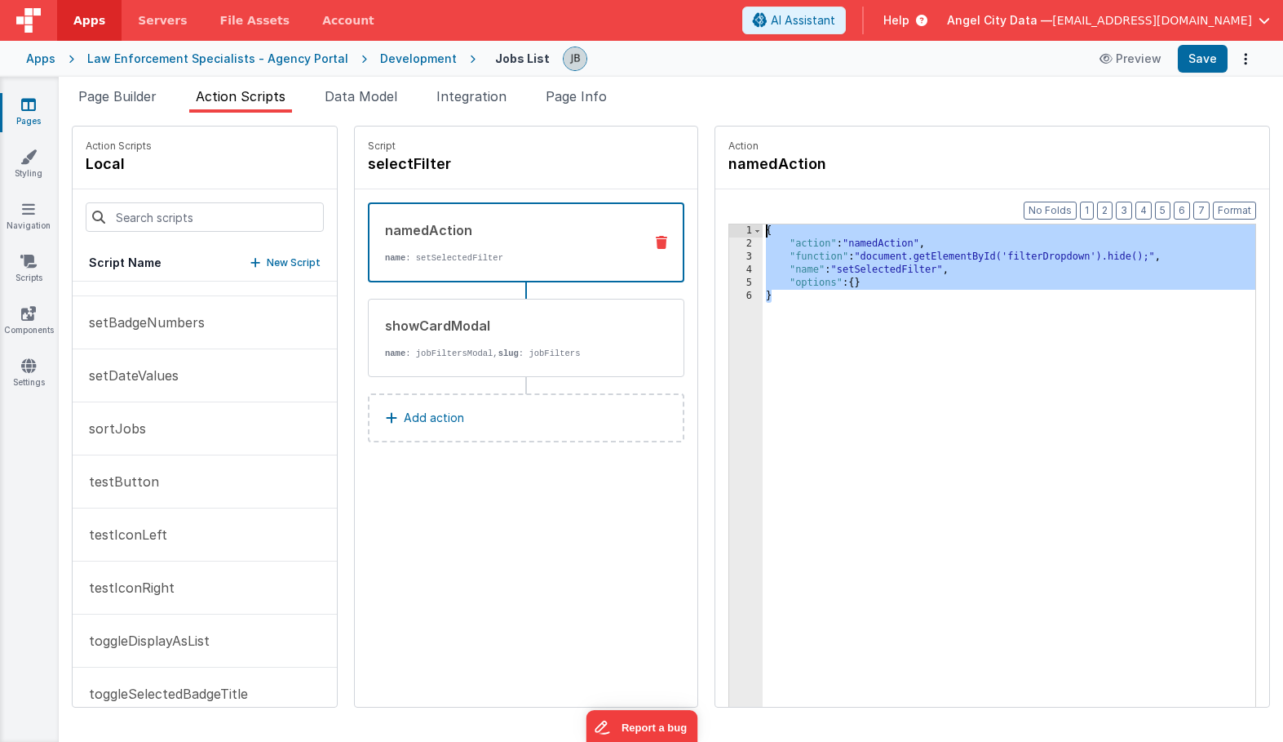
drag, startPoint x: 870, startPoint y: 392, endPoint x: 626, endPoint y: 43, distance: 425.2
click at [626, 43] on div "Apps Servers File Assets Account Some FUTURE Slot AI Assistant Help Angel City …" at bounding box center [641, 371] width 1283 height 742
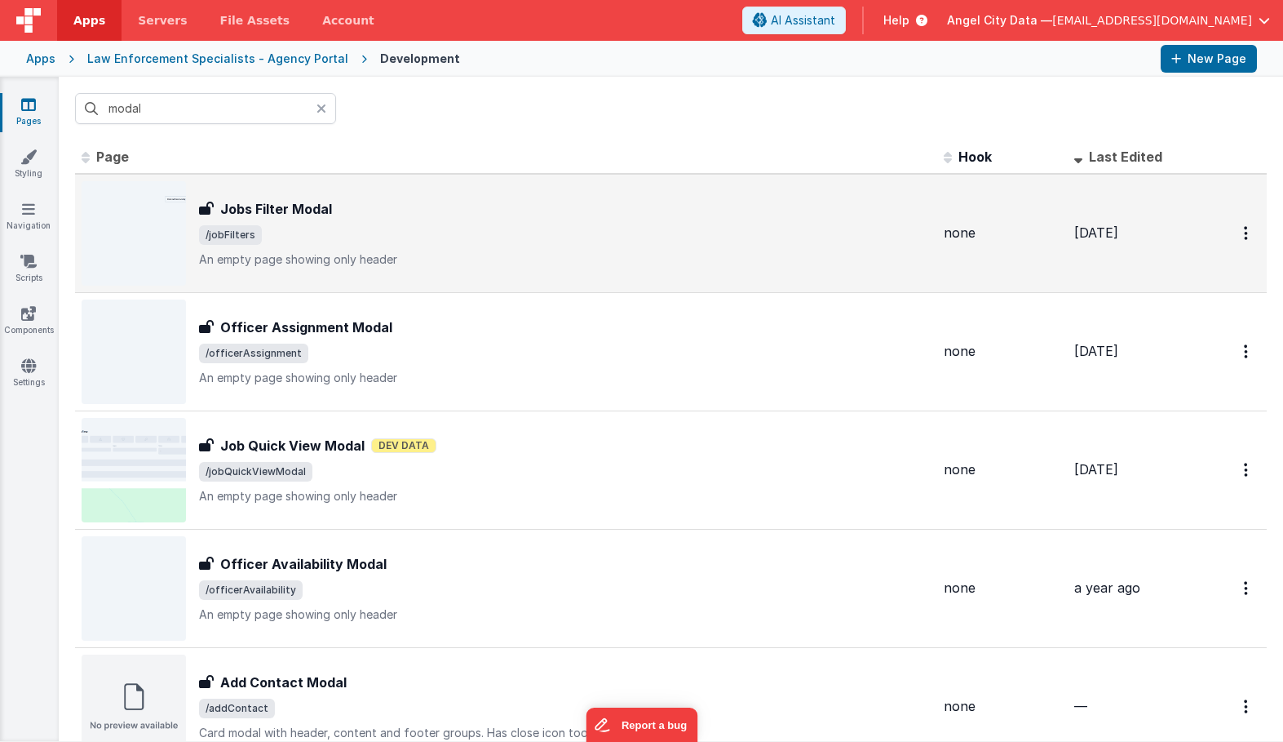
click at [221, 199] on h3 "Jobs Filter Modal" at bounding box center [276, 209] width 112 height 20
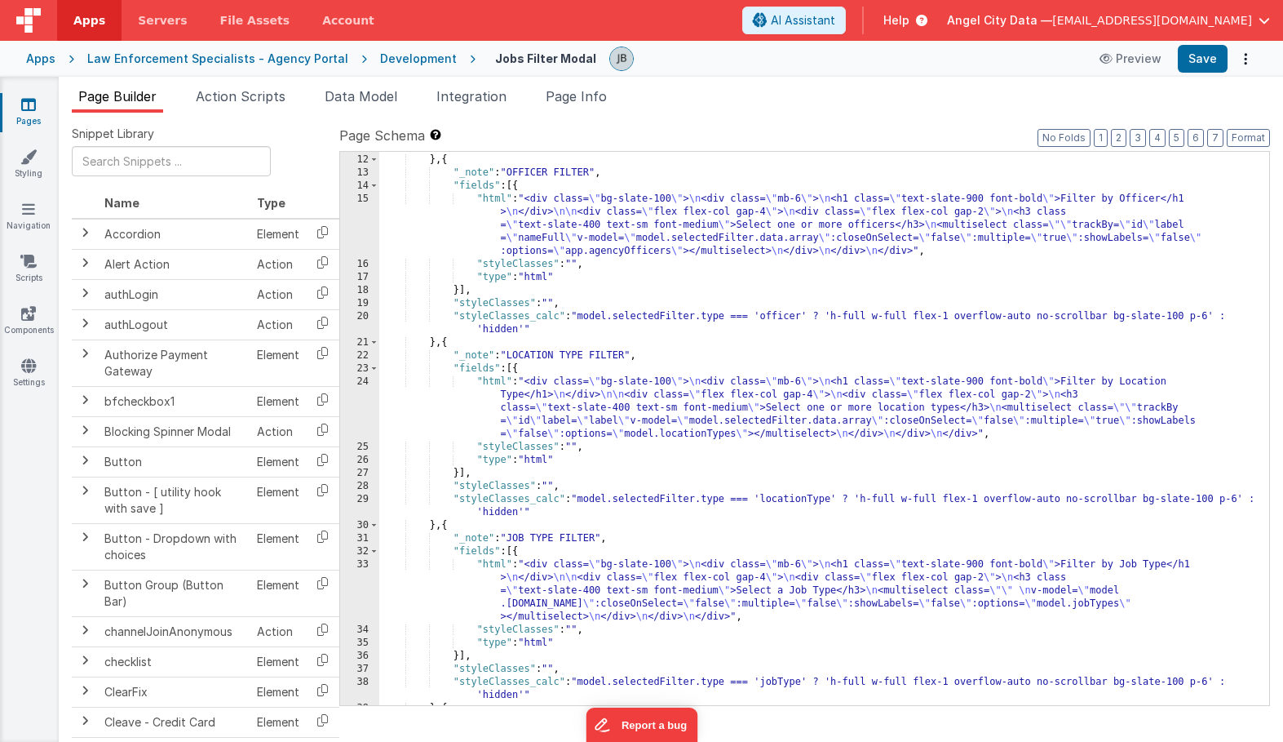
scroll to position [201, 0]
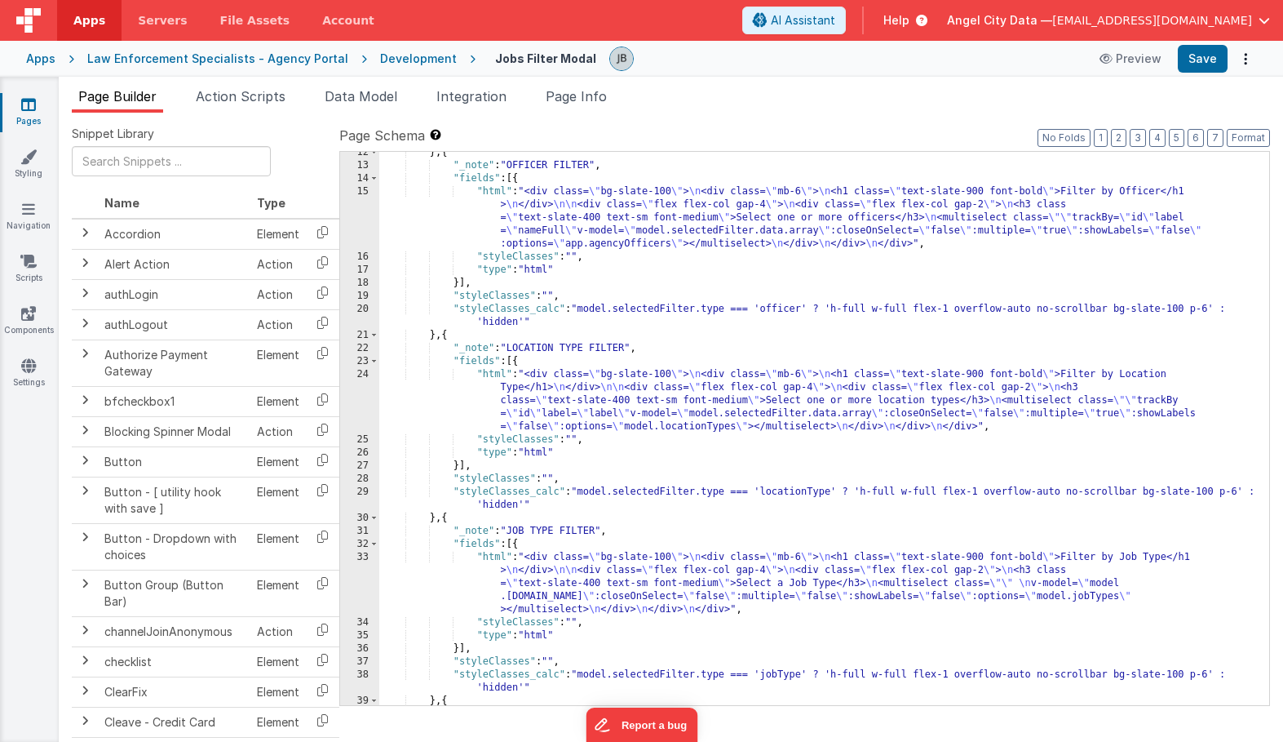
click at [361, 567] on div "33" at bounding box center [359, 583] width 39 height 65
click at [368, 568] on div "33" at bounding box center [359, 583] width 39 height 65
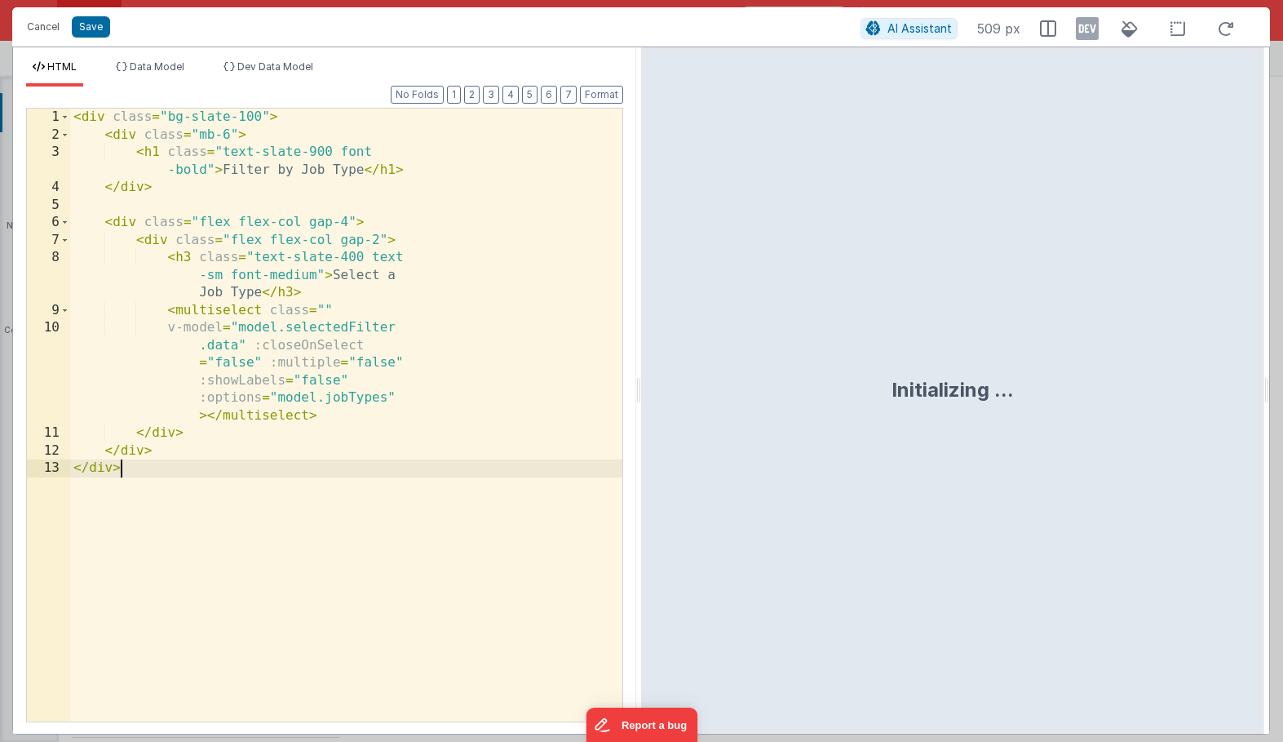
click at [368, 568] on div "< div class = "bg-slate-100" > < div class = "mb-6" > < h1 class = "text-slate-…" at bounding box center [346, 441] width 552 height 667
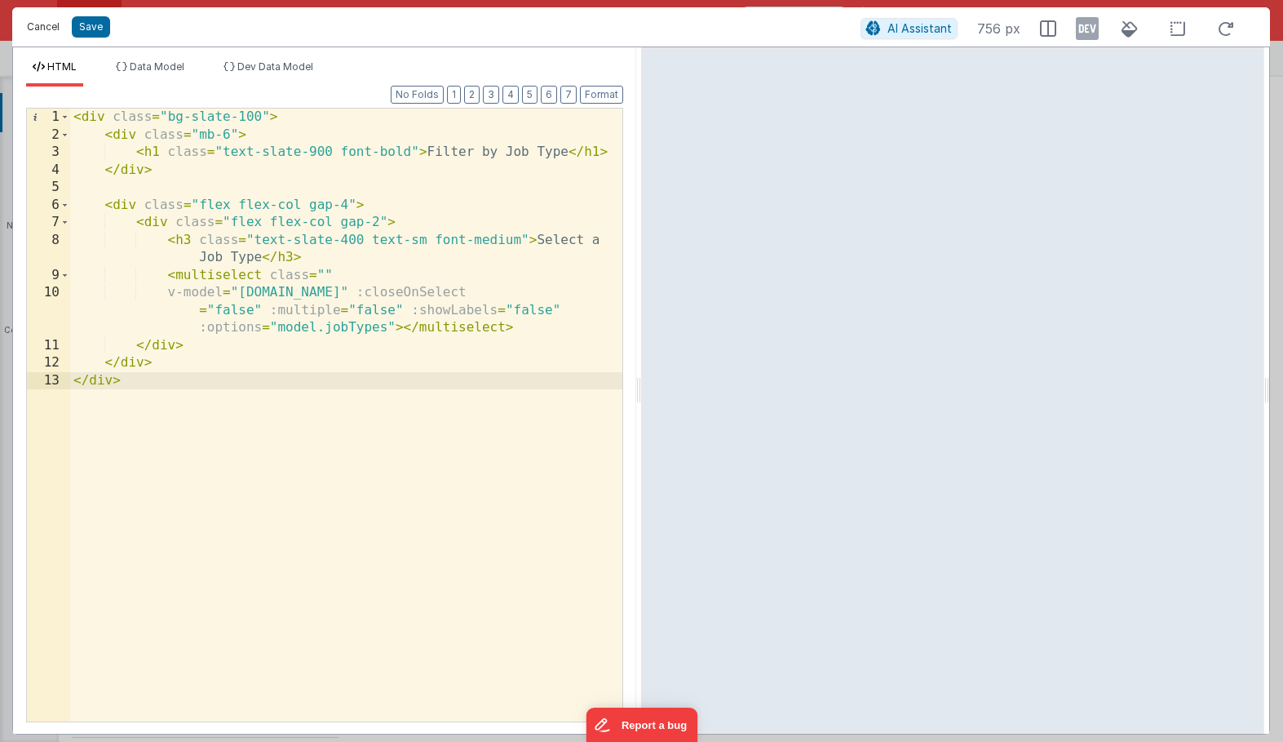
click at [43, 27] on button "Cancel" at bounding box center [43, 26] width 49 height 23
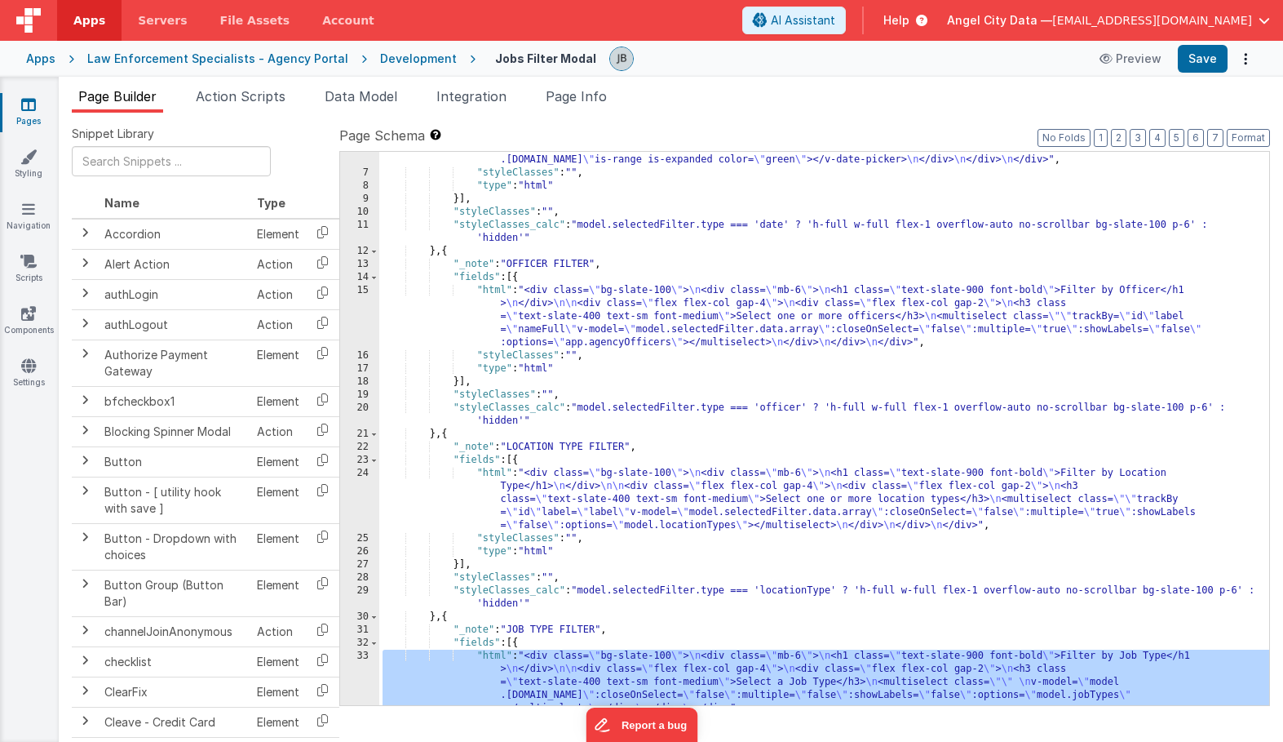
scroll to position [91, 0]
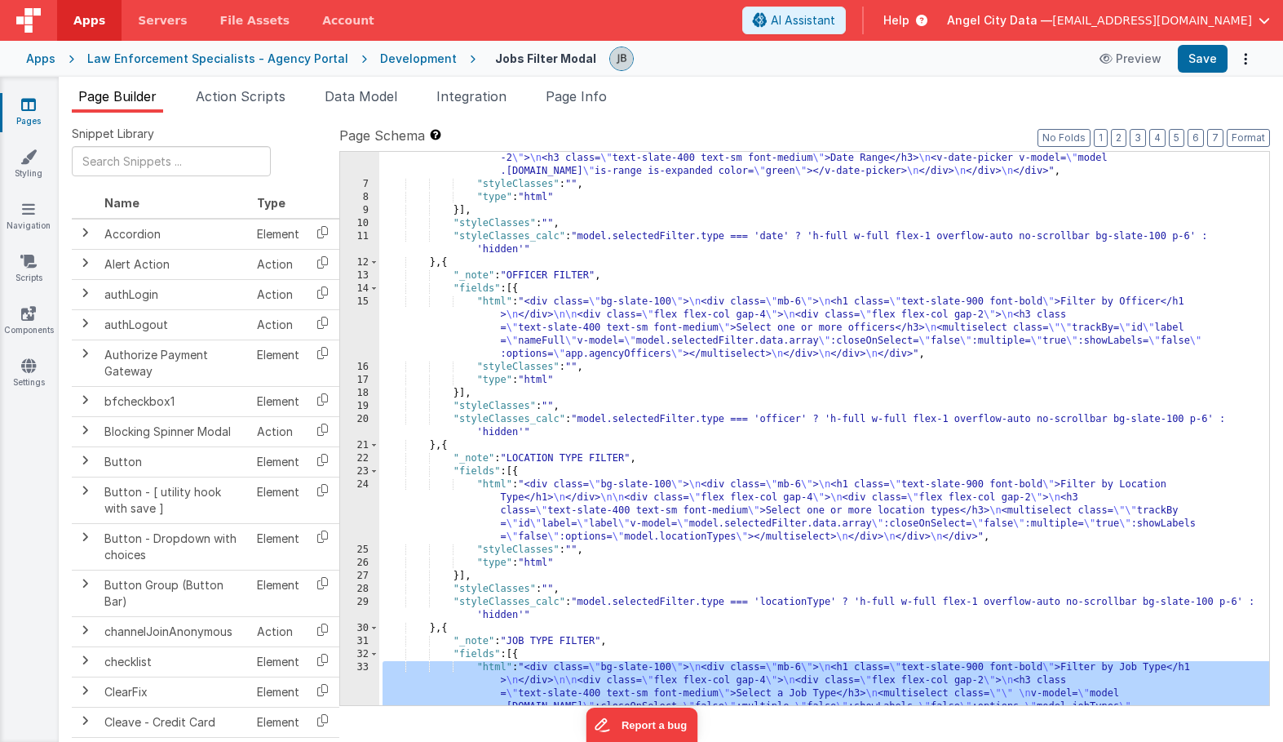
click at [368, 322] on div "15" at bounding box center [359, 327] width 39 height 65
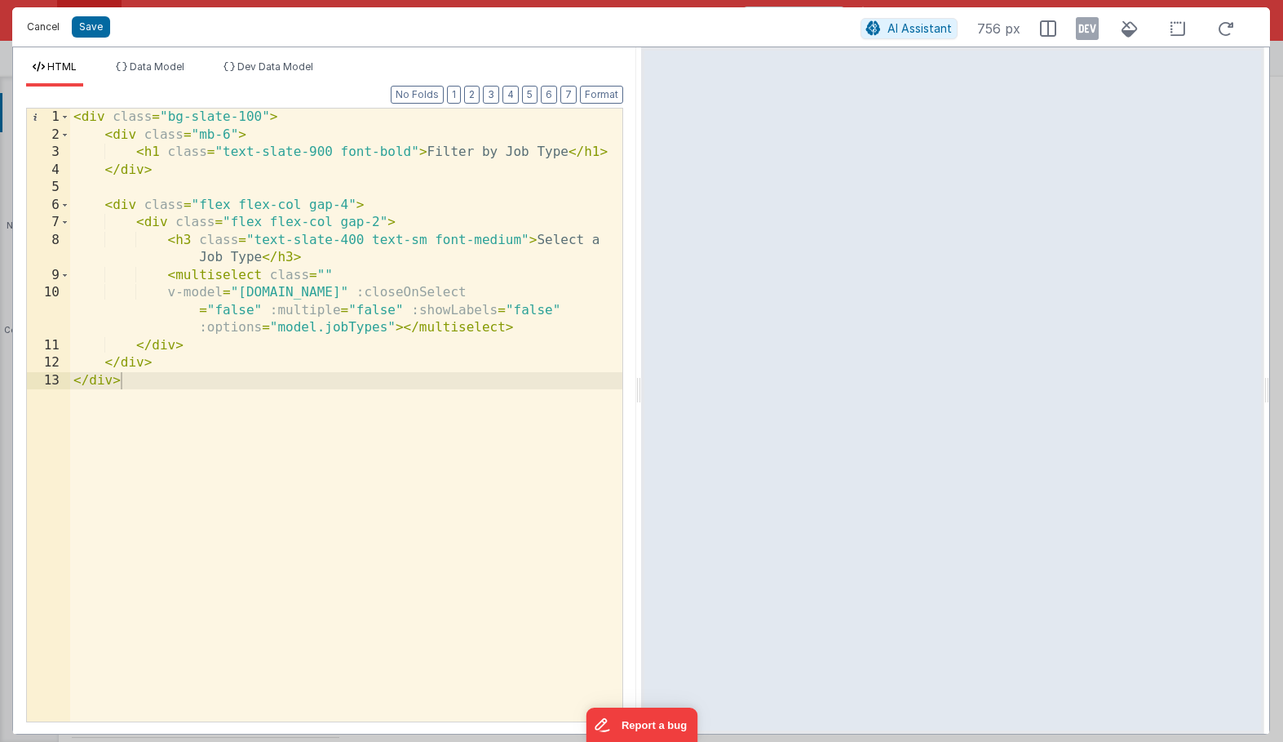
click at [51, 20] on button "Cancel" at bounding box center [43, 26] width 49 height 23
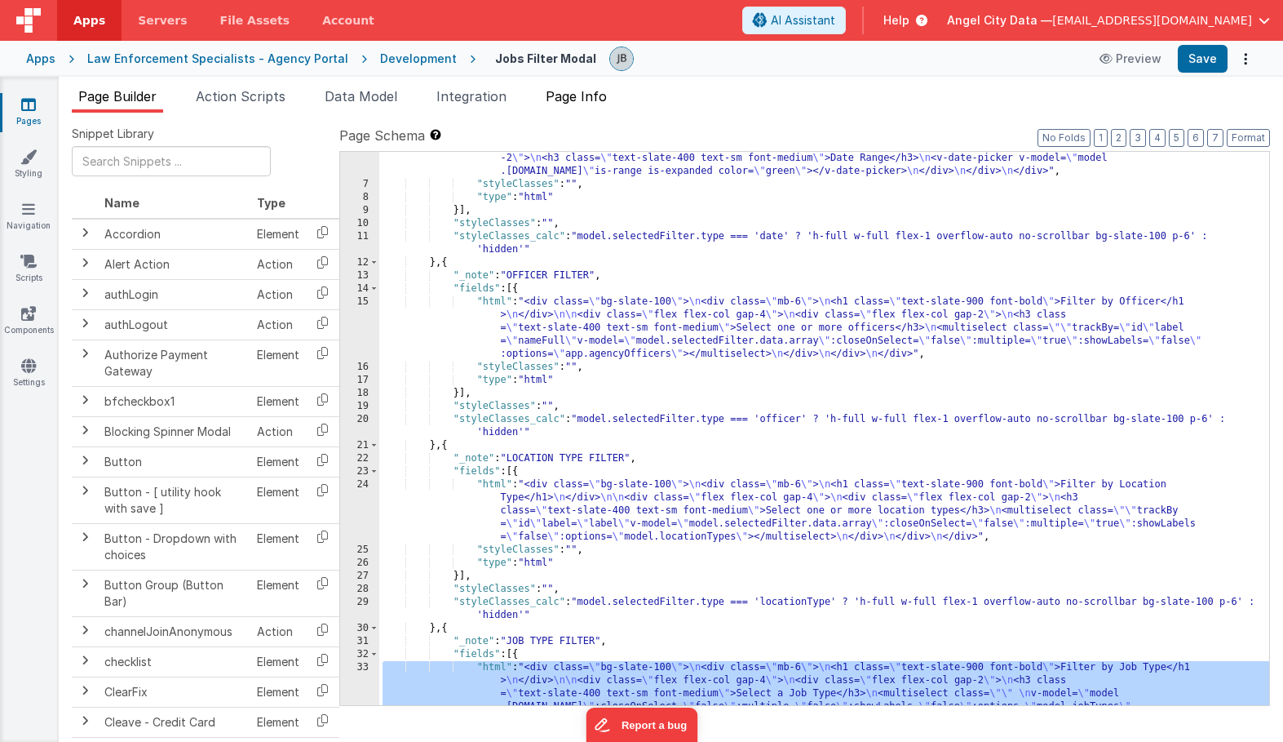
click at [577, 100] on span "Page Info" at bounding box center [576, 96] width 61 height 16
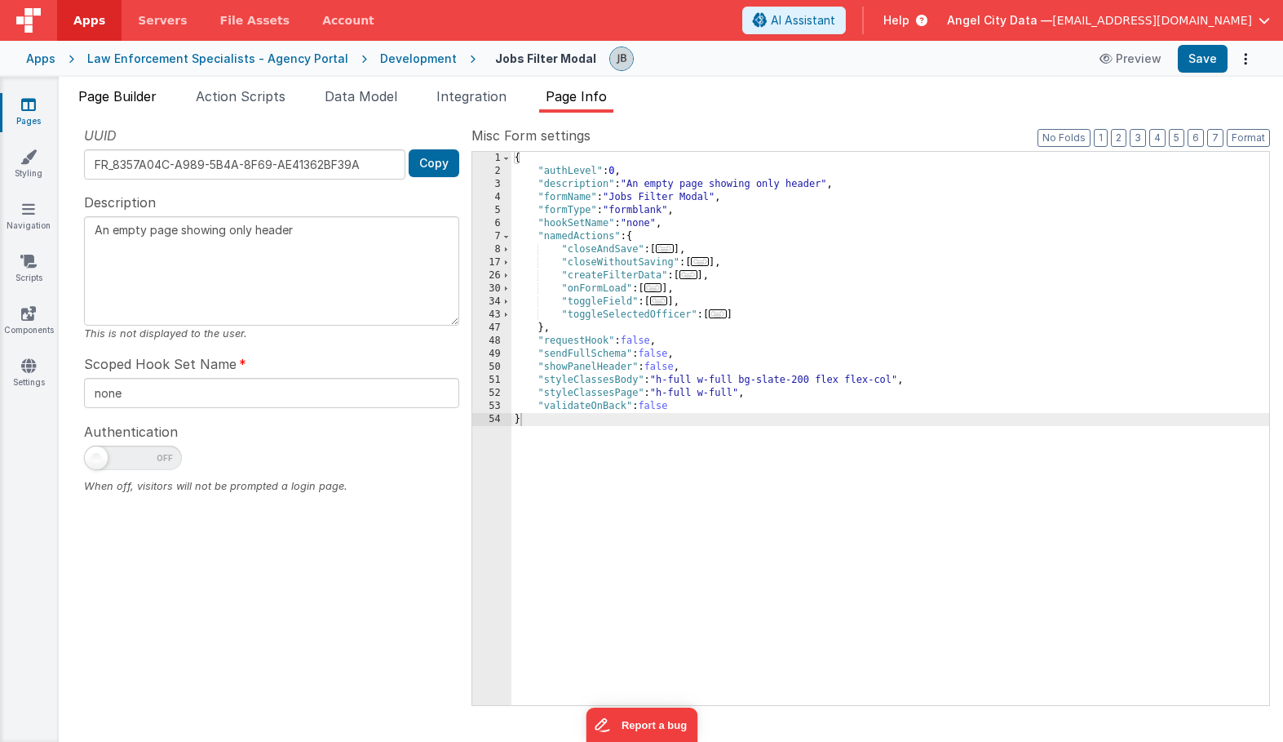
click at [149, 92] on span "Page Builder" at bounding box center [117, 96] width 78 height 16
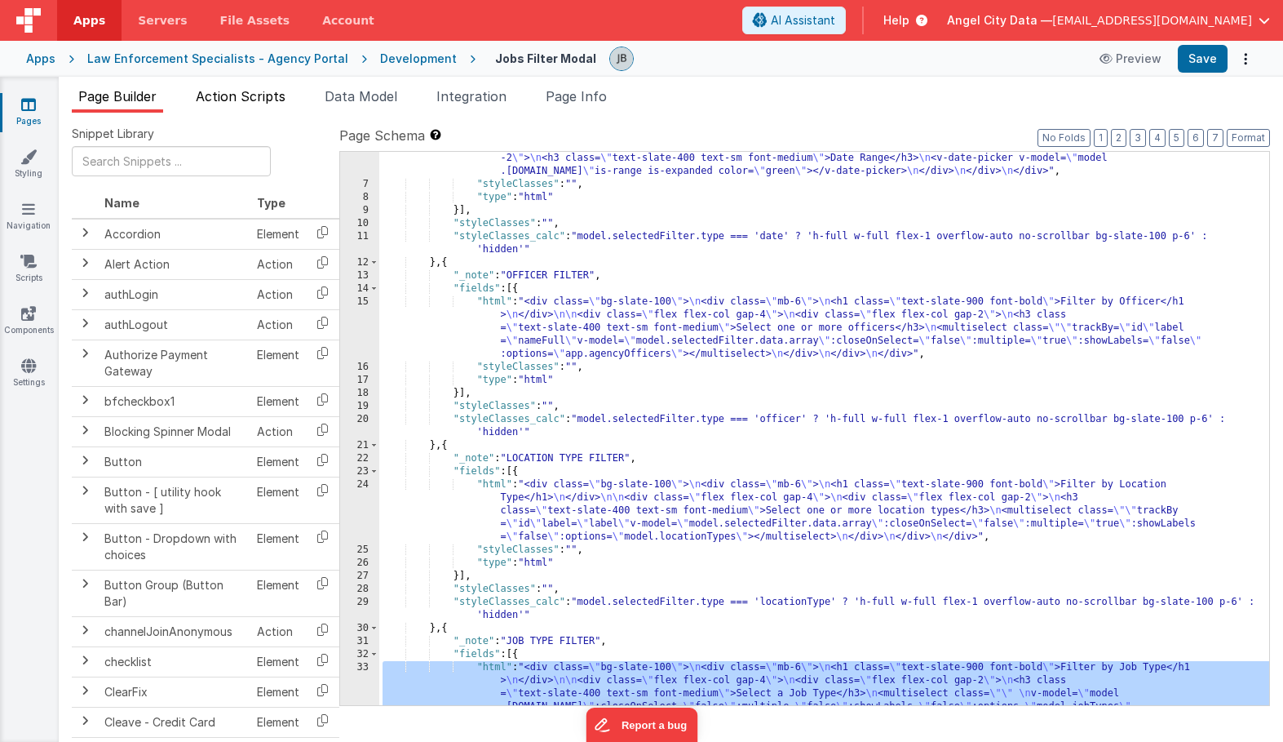
click at [267, 102] on span "Action Scripts" at bounding box center [241, 96] width 90 height 16
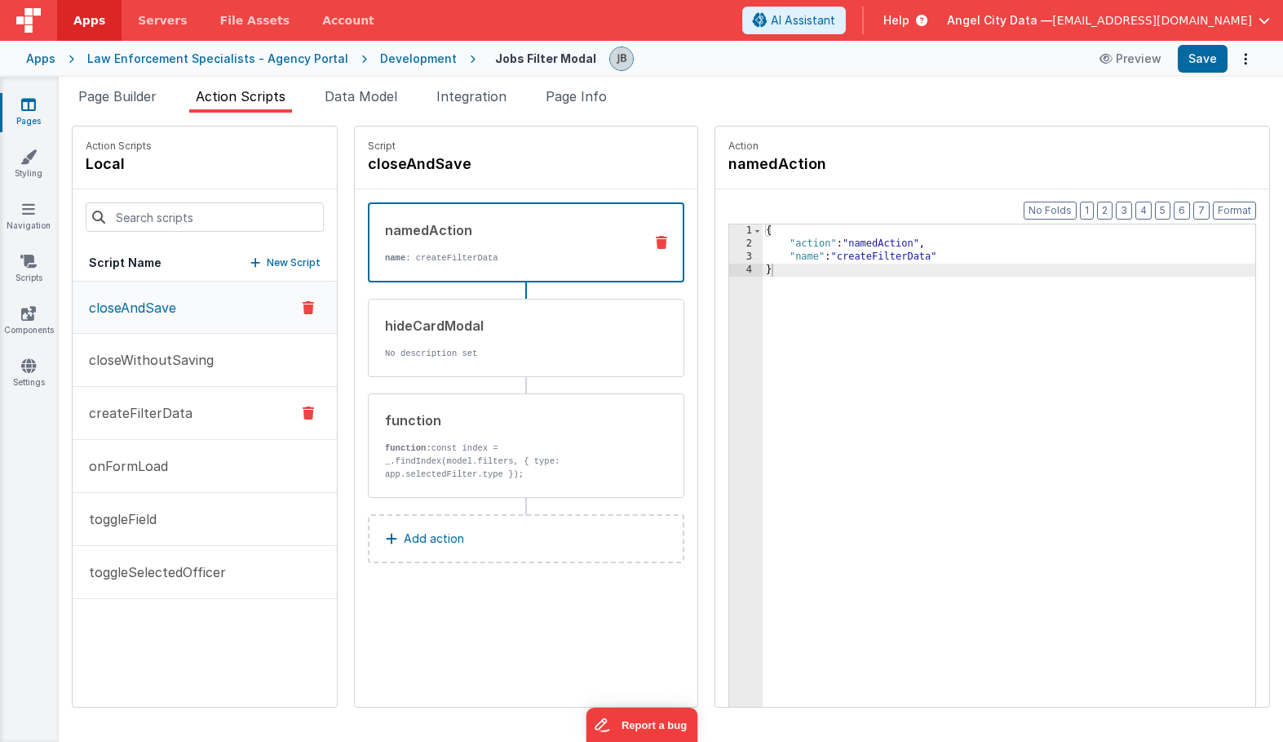
click at [205, 408] on button "createFilterData" at bounding box center [205, 413] width 264 height 53
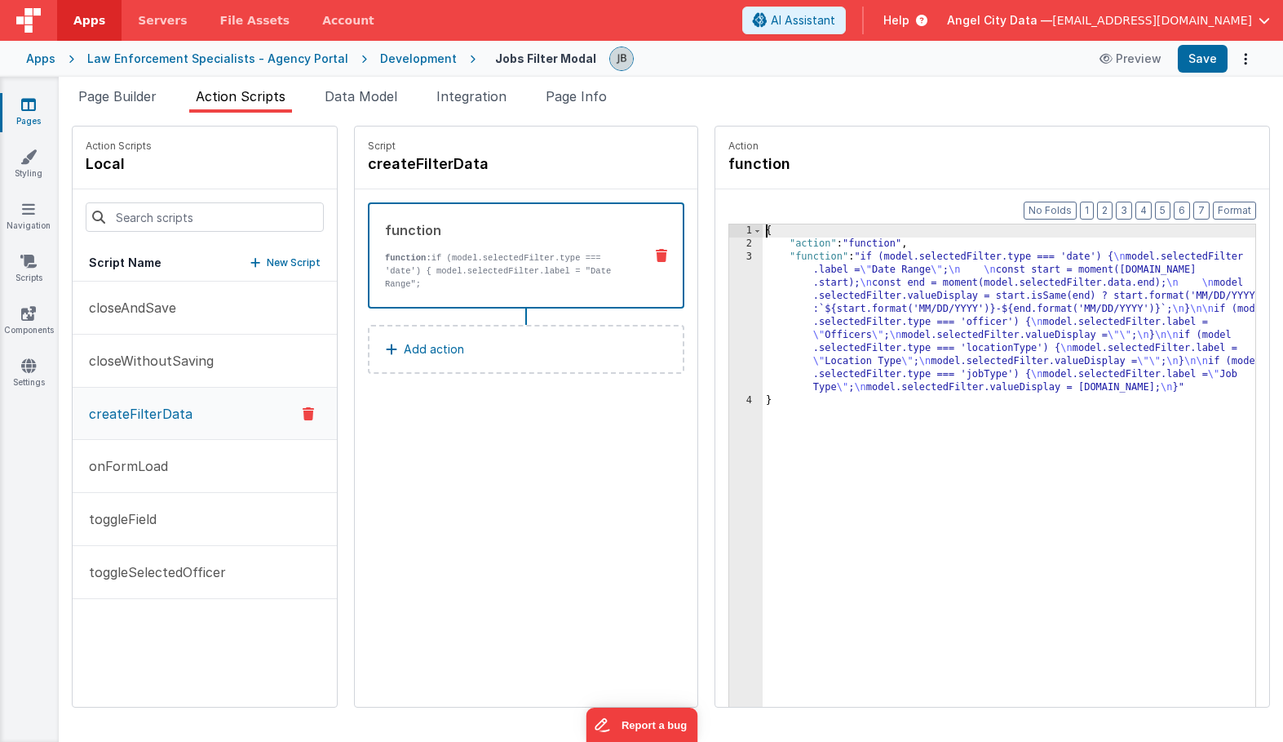
click at [729, 296] on div "3" at bounding box center [745, 322] width 33 height 144
click at [729, 294] on div "3" at bounding box center [745, 322] width 33 height 144
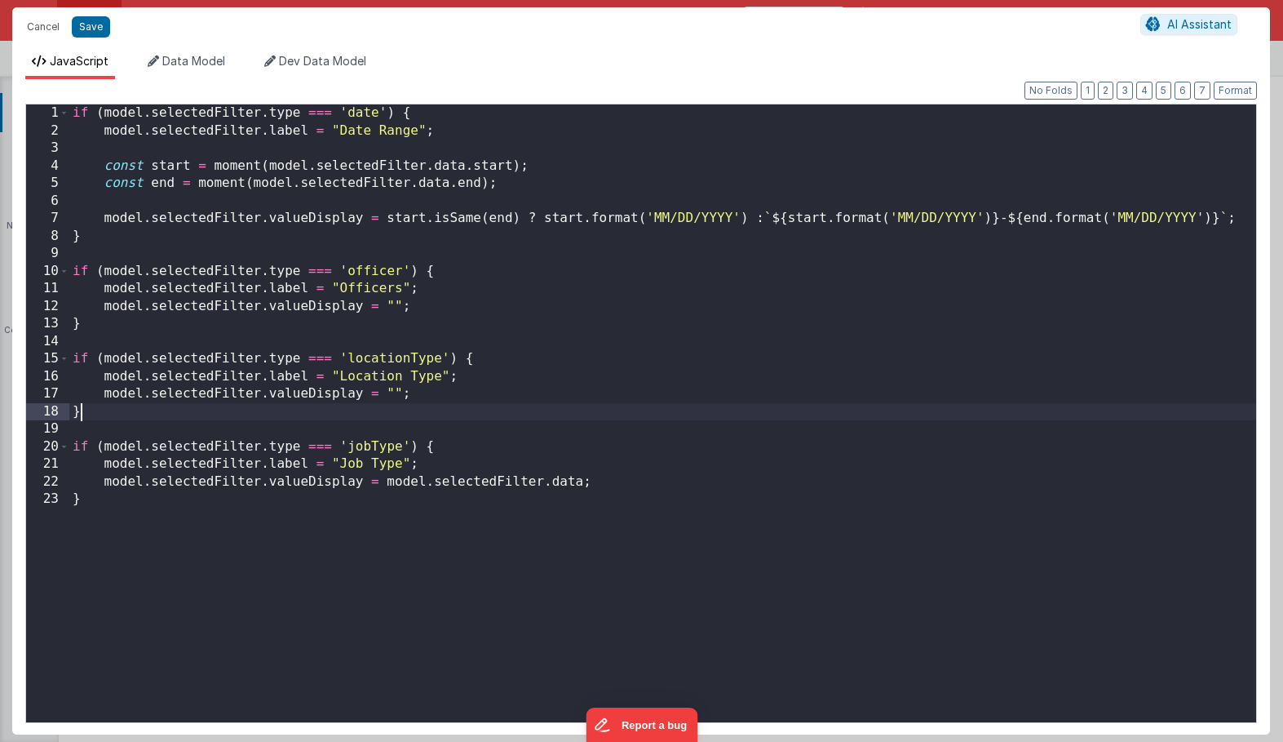
click at [492, 414] on div "if ( model . selectedFilter . type === 'date' ) { model . selectedFilter . labe…" at bounding box center [662, 430] width 1187 height 653
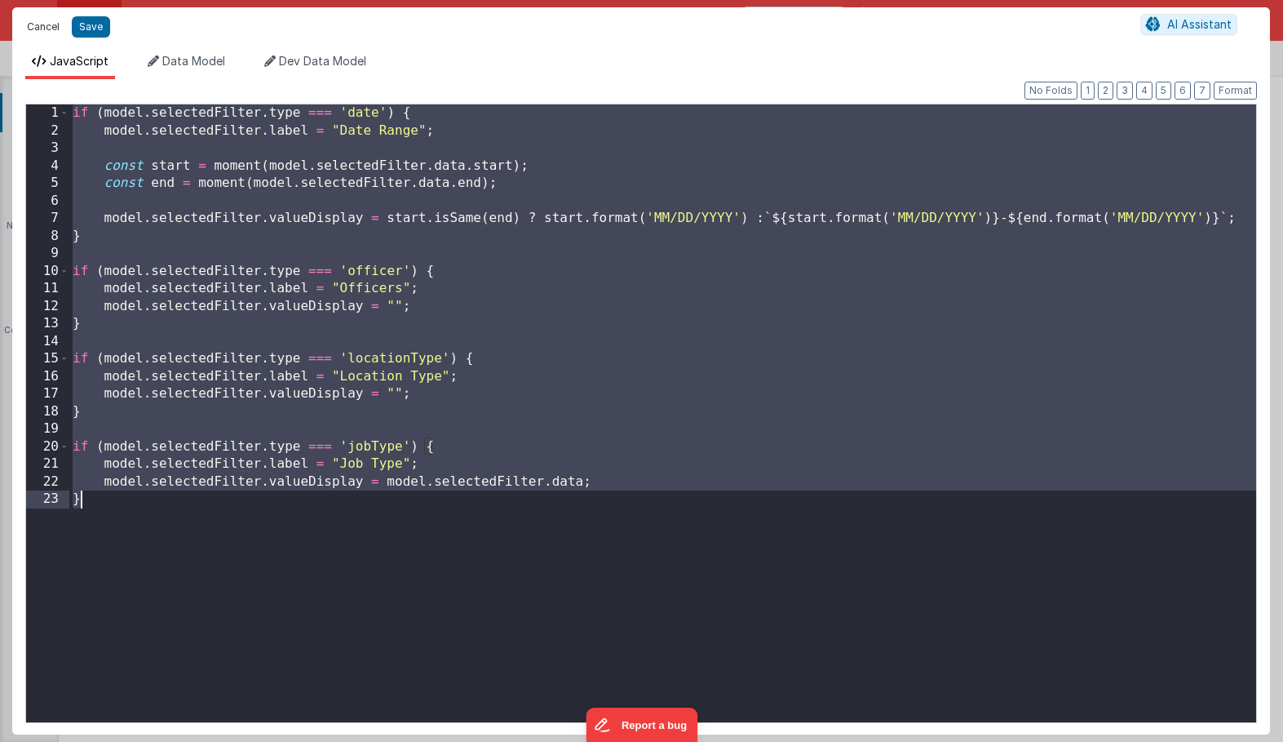
click at [39, 20] on button "Cancel" at bounding box center [43, 26] width 49 height 23
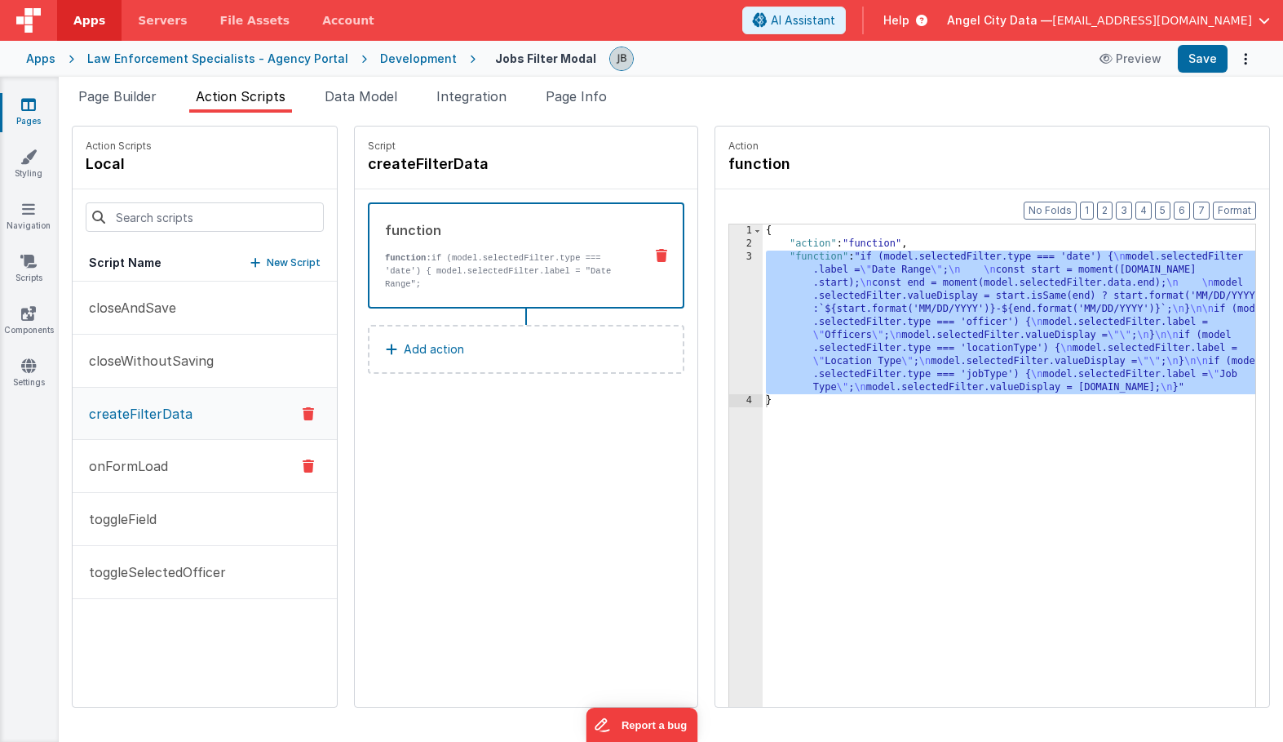
click at [163, 443] on button "onFormLoad" at bounding box center [205, 466] width 264 height 53
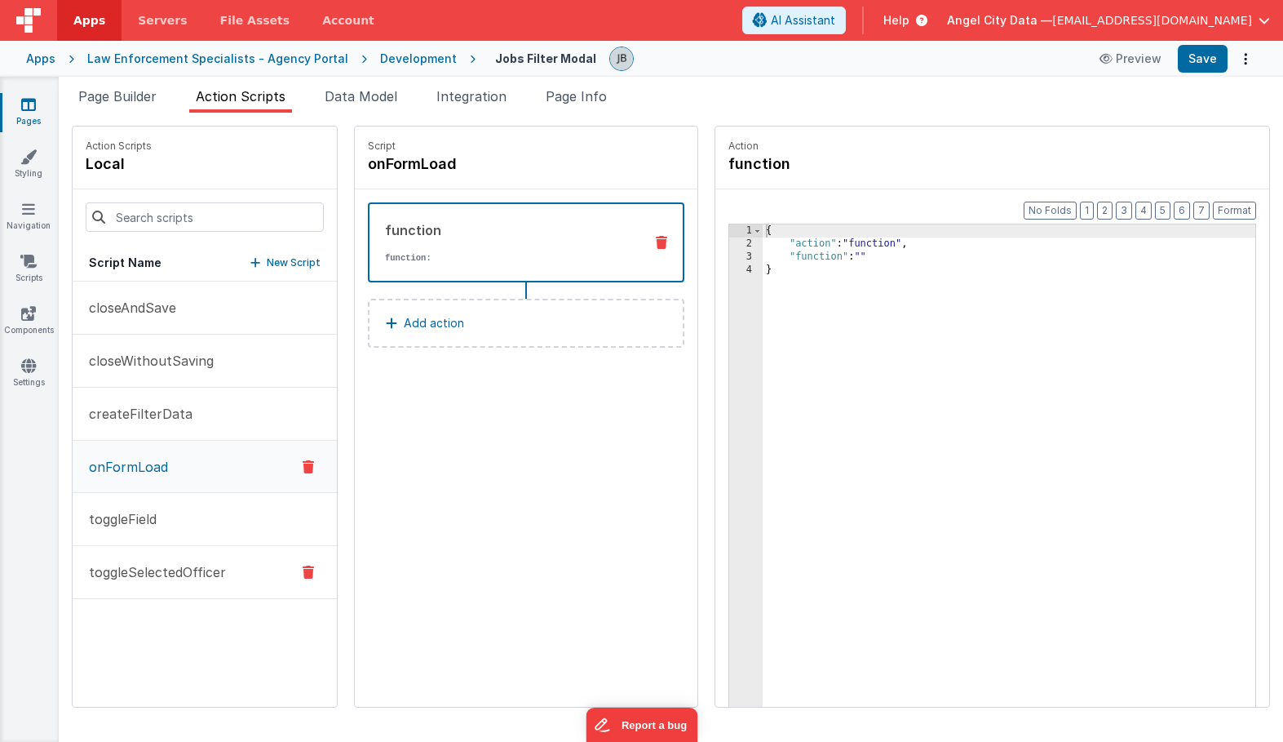
click at [167, 568] on p "toggleSelectedOfficer" at bounding box center [152, 572] width 147 height 20
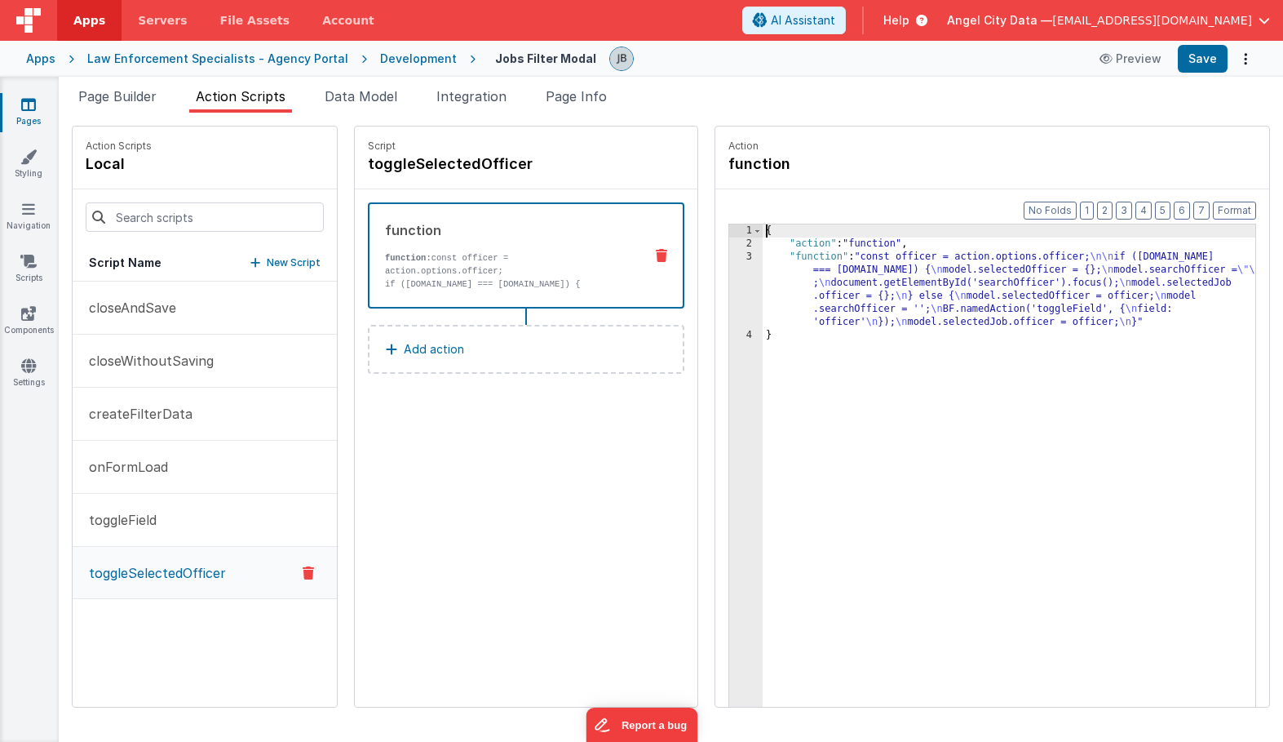
click at [729, 272] on div "3" at bounding box center [745, 289] width 33 height 78
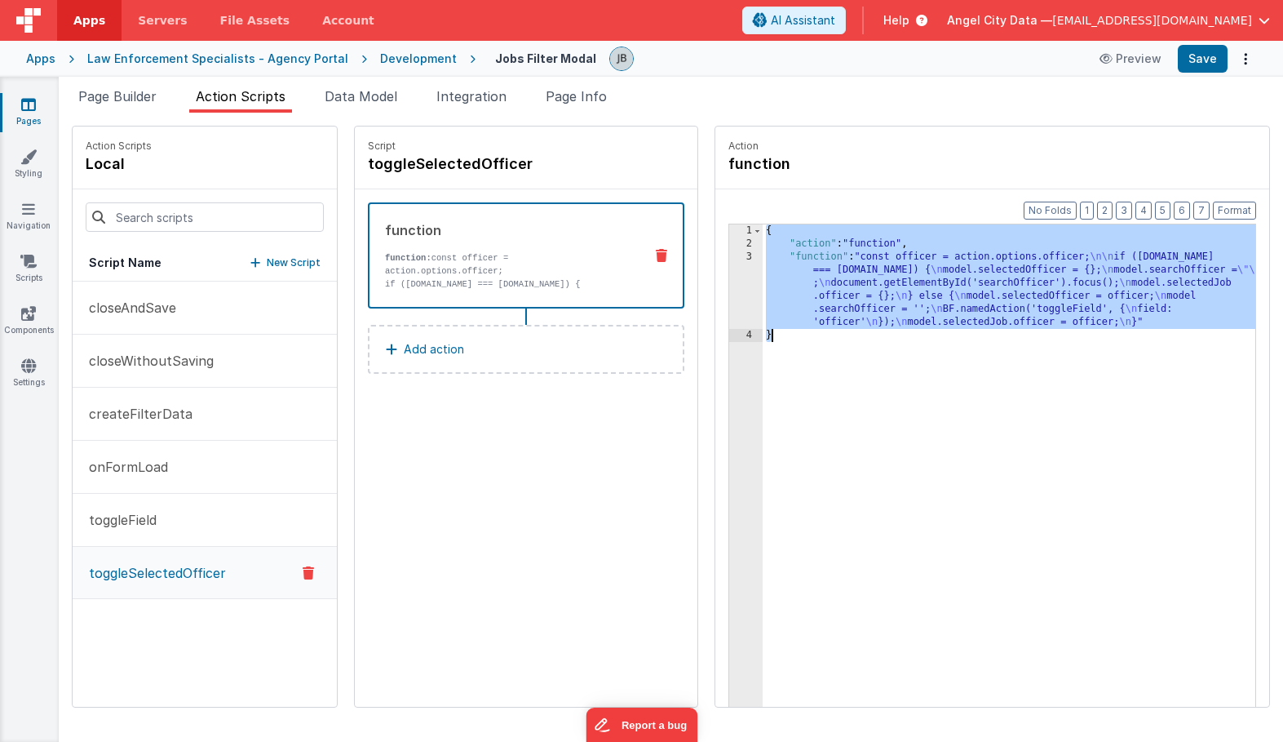
click at [729, 272] on div "3" at bounding box center [745, 289] width 33 height 78
click at [729, 268] on div "3" at bounding box center [745, 289] width 33 height 78
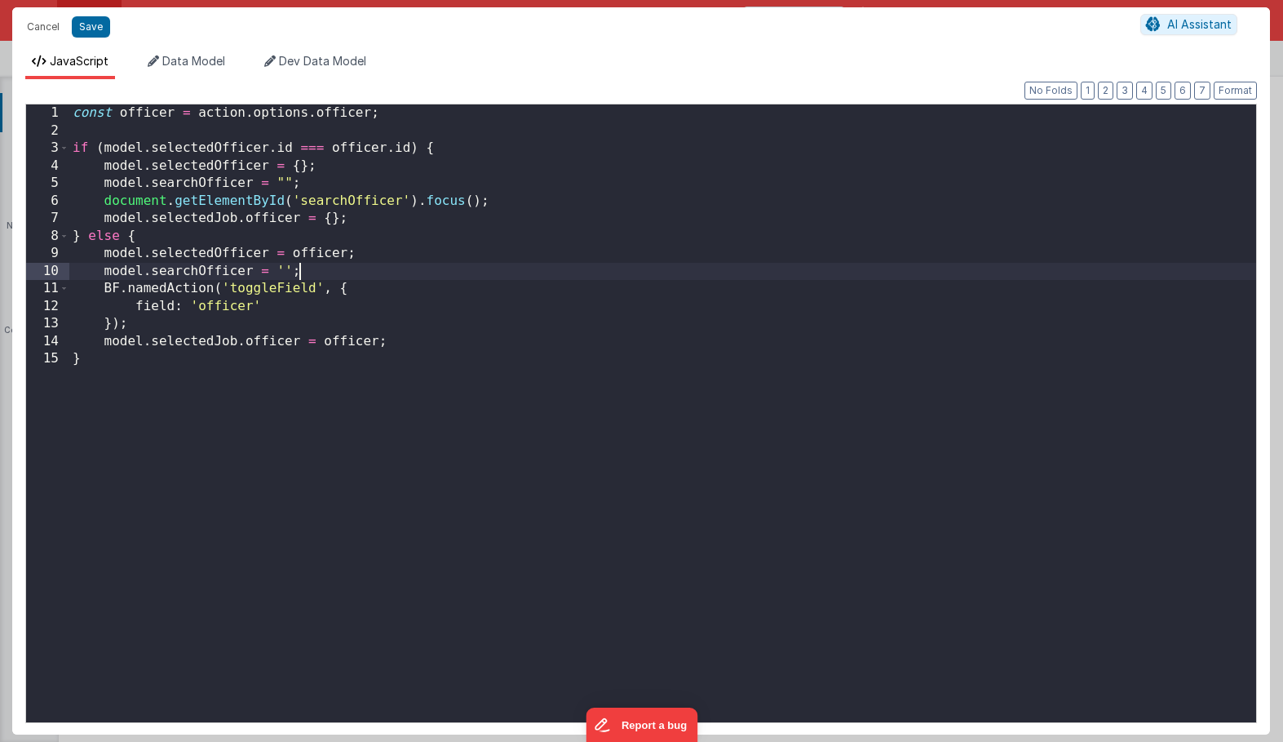
click at [703, 268] on div "const officer = action . options . officer ; if ( model . selectedOfficer . id …" at bounding box center [662, 430] width 1187 height 653
click at [42, 27] on button "Cancel" at bounding box center [43, 26] width 49 height 23
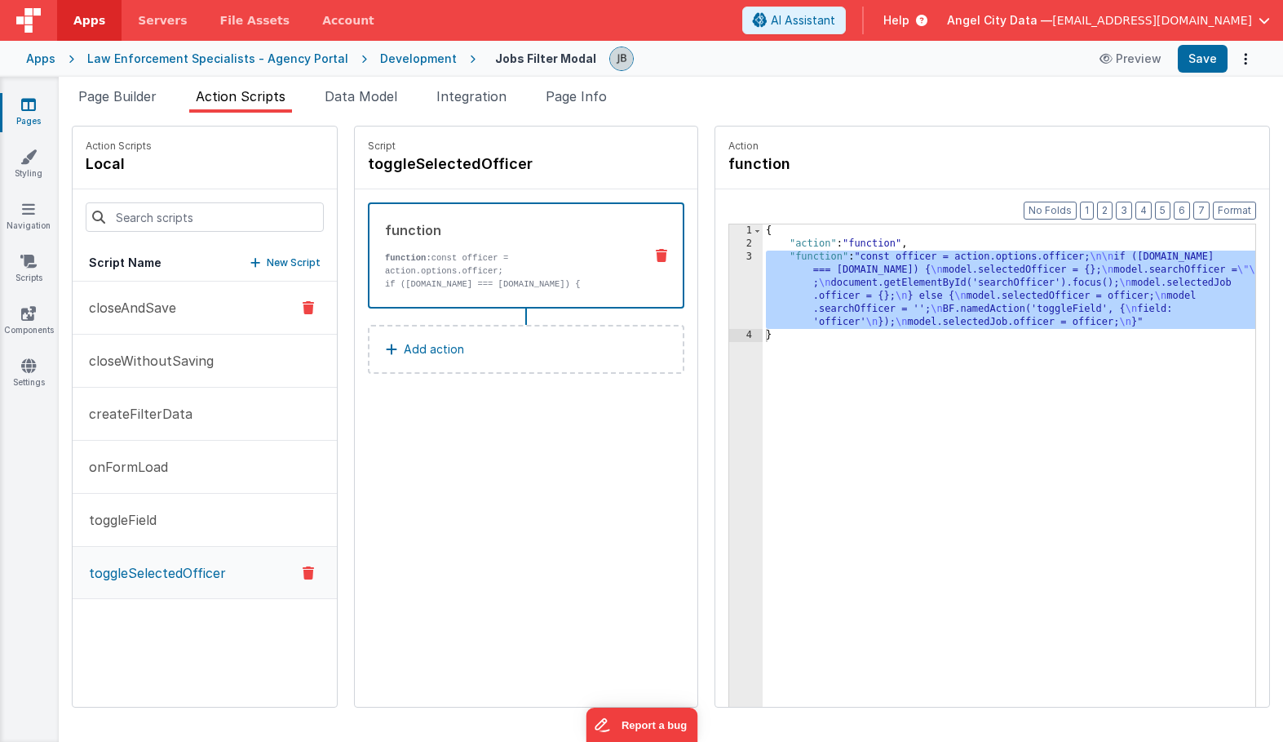
click at [171, 307] on p "closeAndSave" at bounding box center [127, 308] width 97 height 20
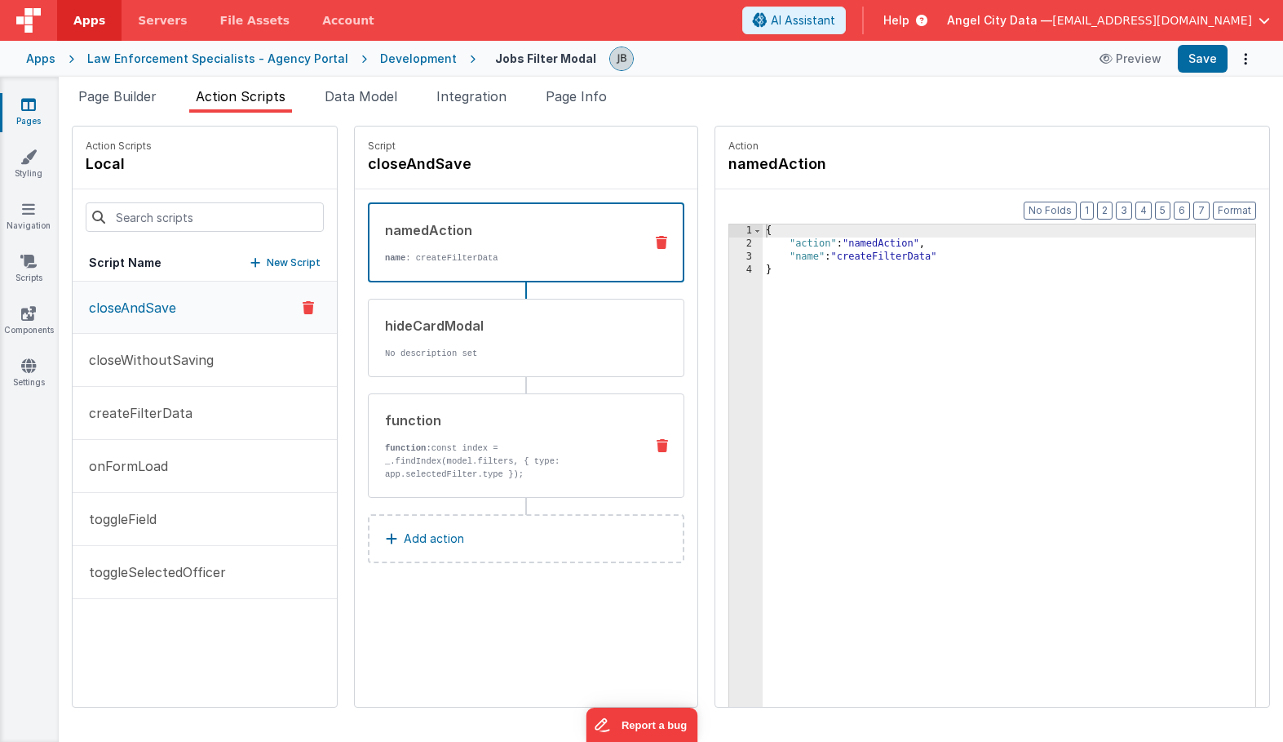
click at [458, 457] on p "function: const index = _.findIndex(model.filters, { type: app.selectedFilter.t…" at bounding box center [508, 460] width 246 height 39
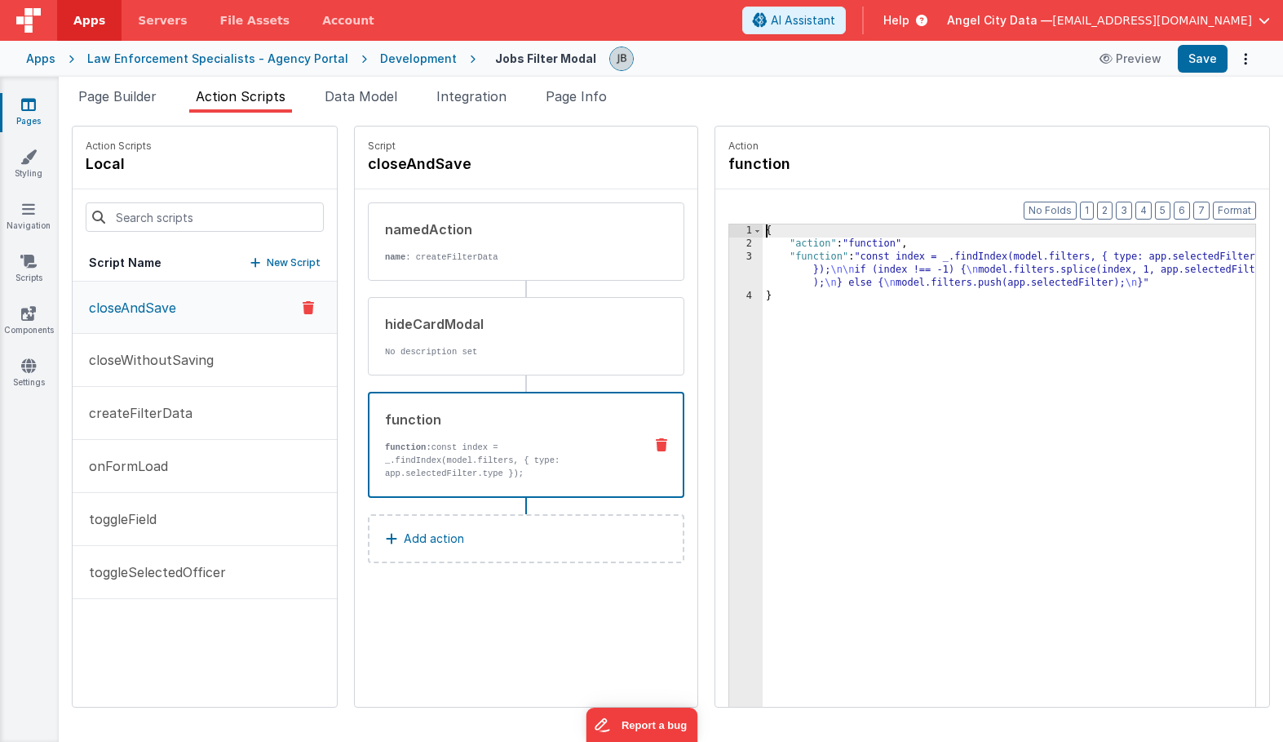
click at [729, 290] on div "4" at bounding box center [745, 296] width 33 height 13
click at [729, 269] on div "3" at bounding box center [745, 269] width 33 height 39
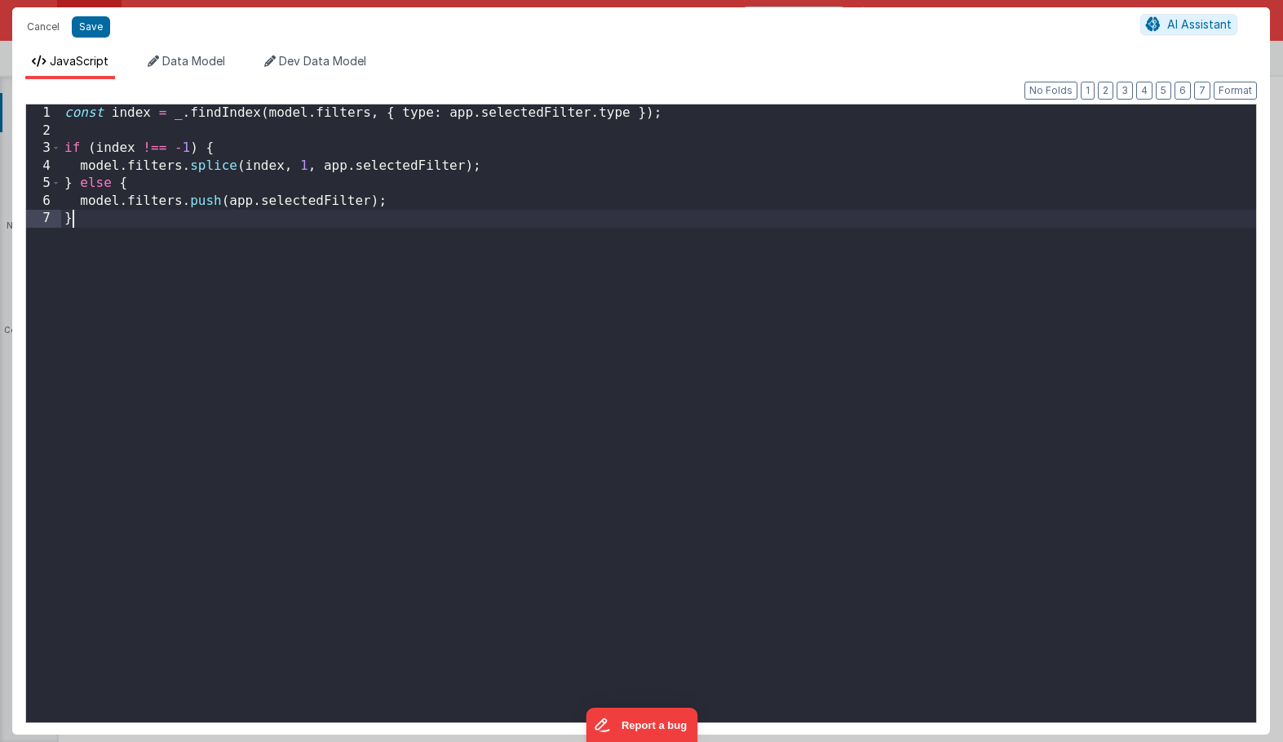
click at [702, 269] on div "const index = _ . findIndex ( model . filters , { type : app . selectedFilter .…" at bounding box center [658, 430] width 1195 height 653
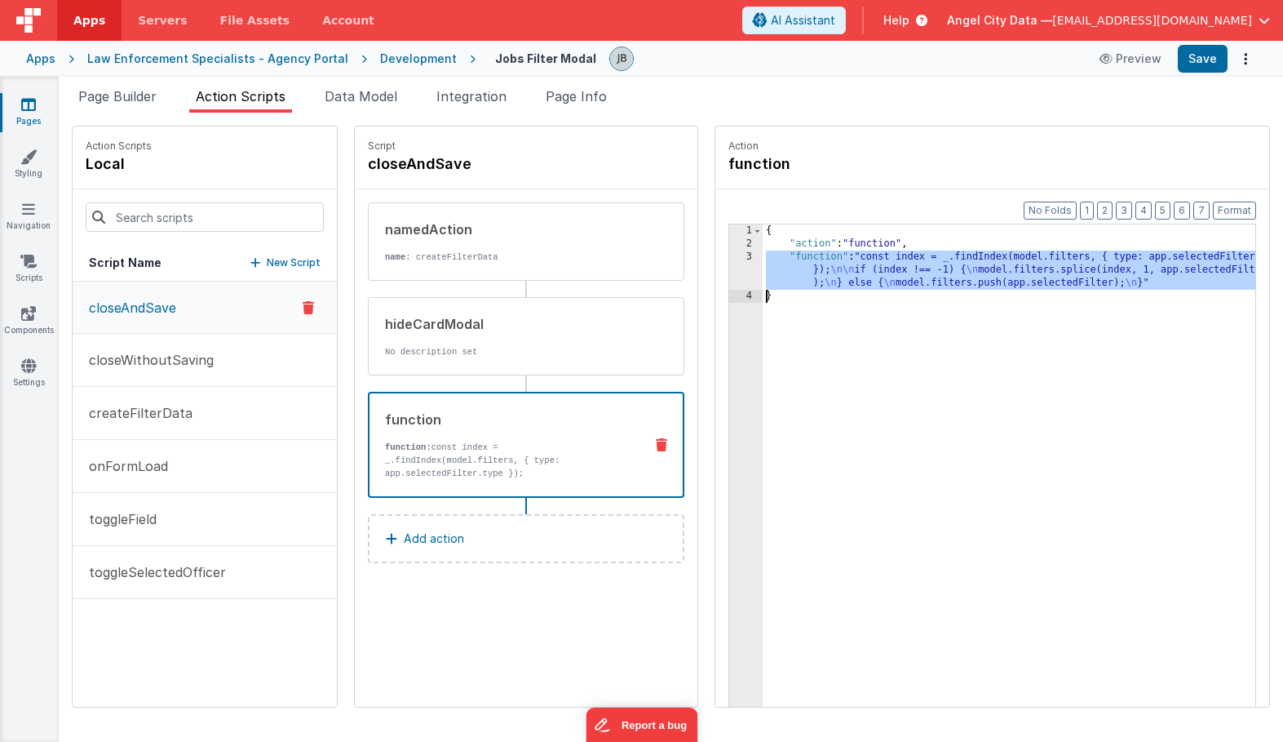
click at [729, 265] on div "3" at bounding box center [745, 269] width 33 height 39
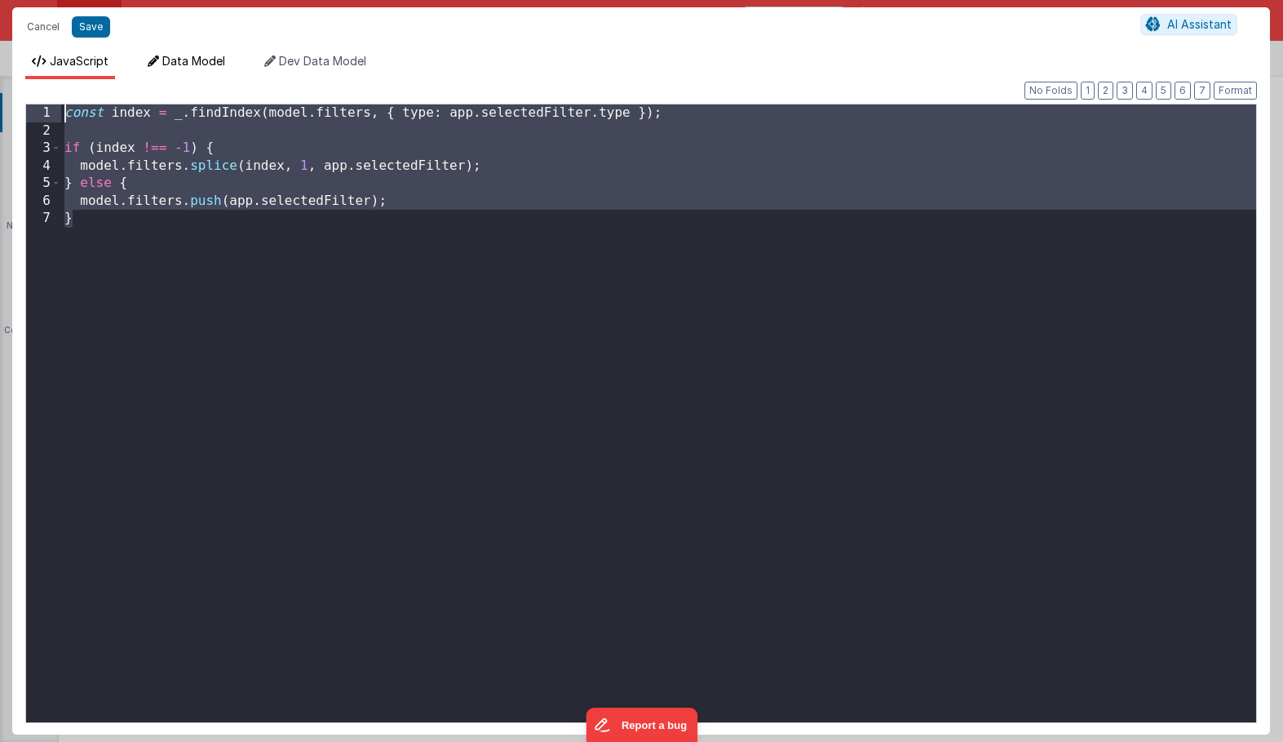
drag, startPoint x: 502, startPoint y: 389, endPoint x: 212, endPoint y: 77, distance: 425.4
click at [212, 77] on div "JavaScript Data Model Dev Data Model Format 7 6 5 4 3 2 1 No Folds 1 2 3 4 5 6 …" at bounding box center [641, 393] width 1258 height 681
click at [31, 21] on button "Cancel" at bounding box center [43, 26] width 49 height 23
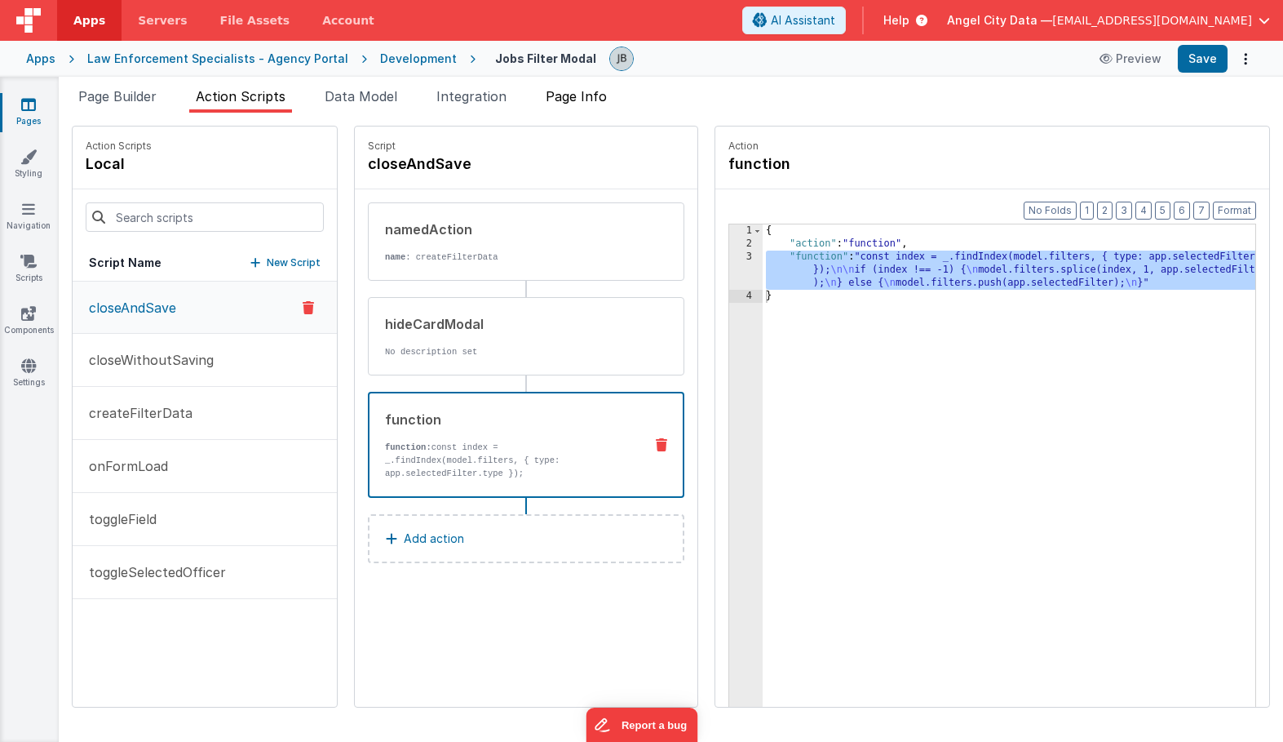
click at [561, 99] on span "Page Info" at bounding box center [576, 96] width 61 height 16
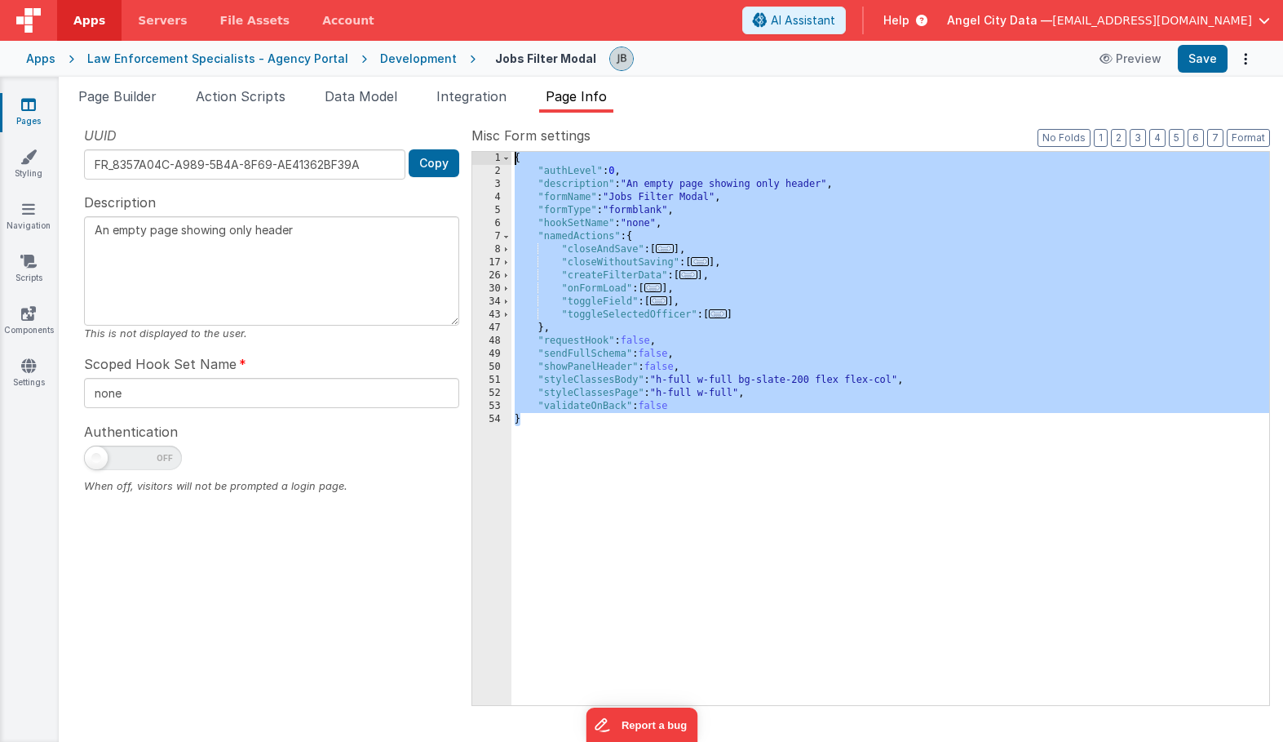
drag, startPoint x: 566, startPoint y: 504, endPoint x: 482, endPoint y: 139, distance: 375.0
click at [482, 139] on div "Misc Form settings Format 7 6 5 4 3 2 1 No Folds 1 2 3 4 5 6 7 8 17 26 30 34 43…" at bounding box center [871, 415] width 799 height 578
click at [103, 91] on span "Page Builder" at bounding box center [117, 96] width 78 height 16
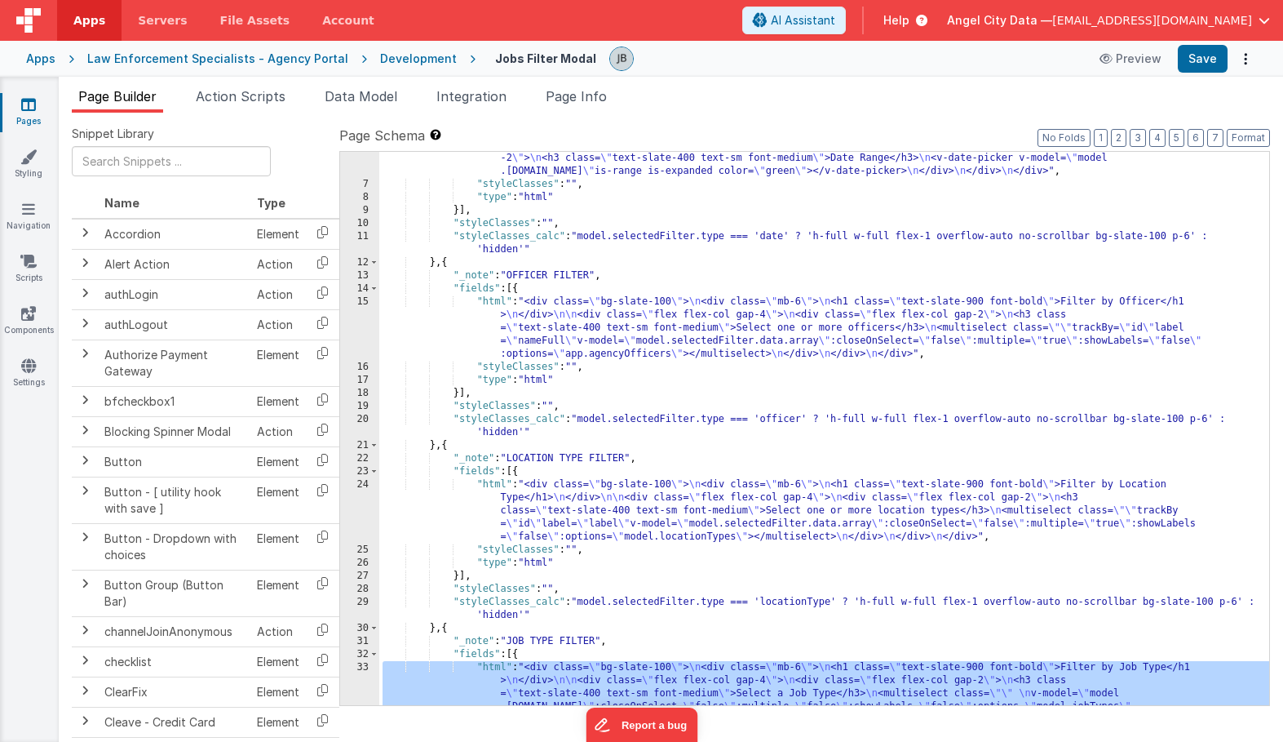
click at [472, 299] on div ""html" : "<div class= \" flex flex-col bg-slate-100 h-full \" > \n <div class= …" at bounding box center [824, 461] width 890 height 671
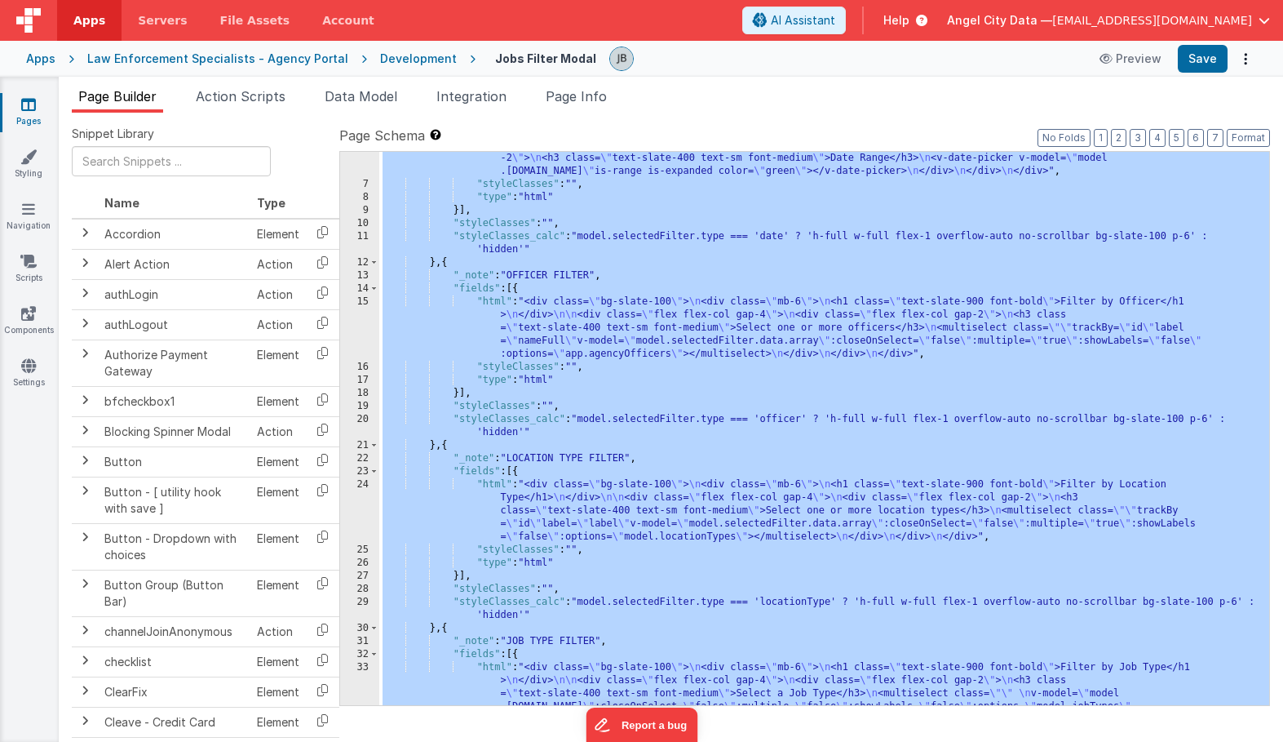
click at [40, 62] on div "Apps" at bounding box center [40, 59] width 29 height 16
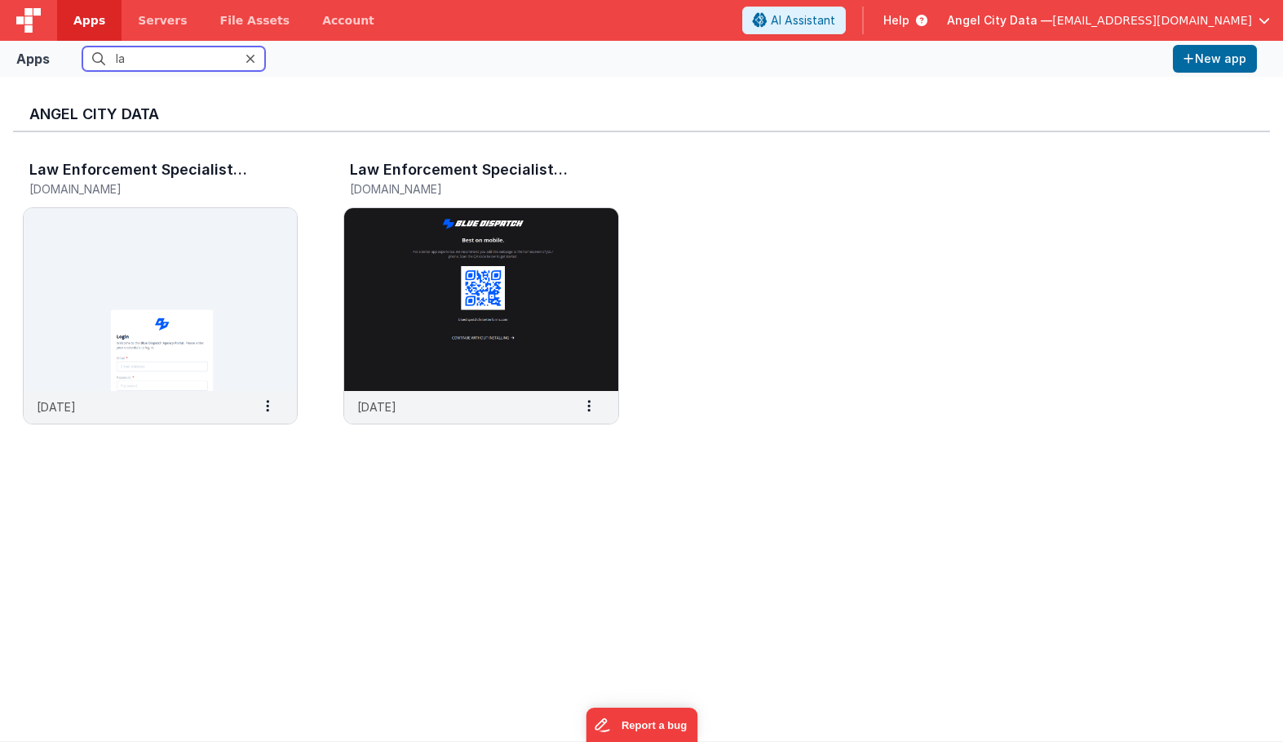
type input "l"
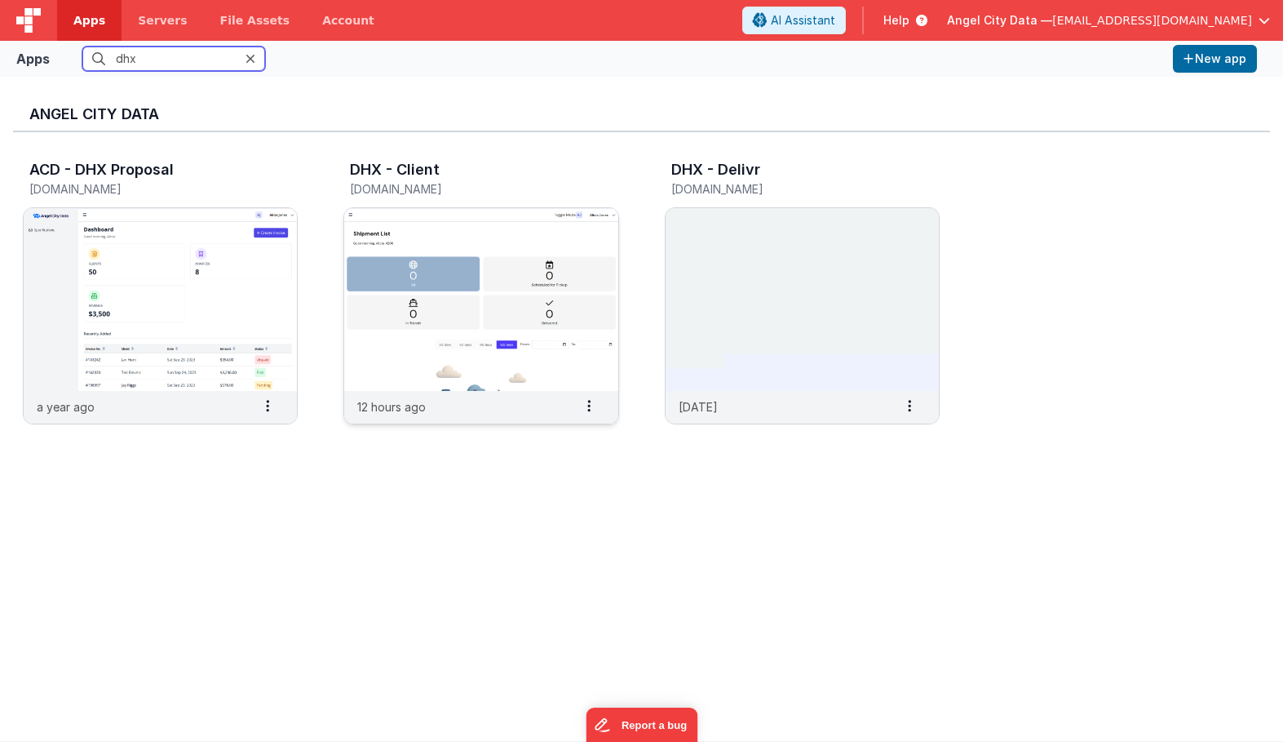
type input "dhx"
click at [471, 255] on img at bounding box center [480, 299] width 273 height 183
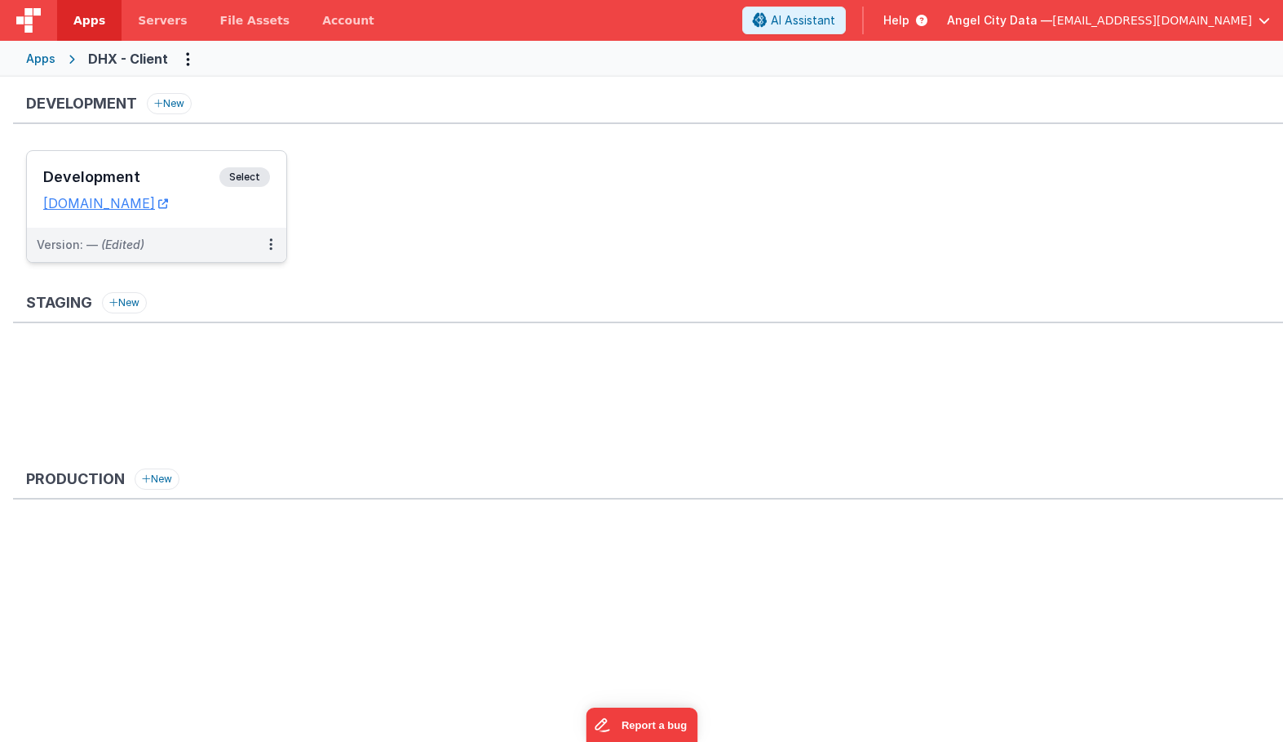
click at [185, 165] on div "Development Select URLs dhxclient.fmbetterforms.com" at bounding box center [156, 189] width 259 height 77
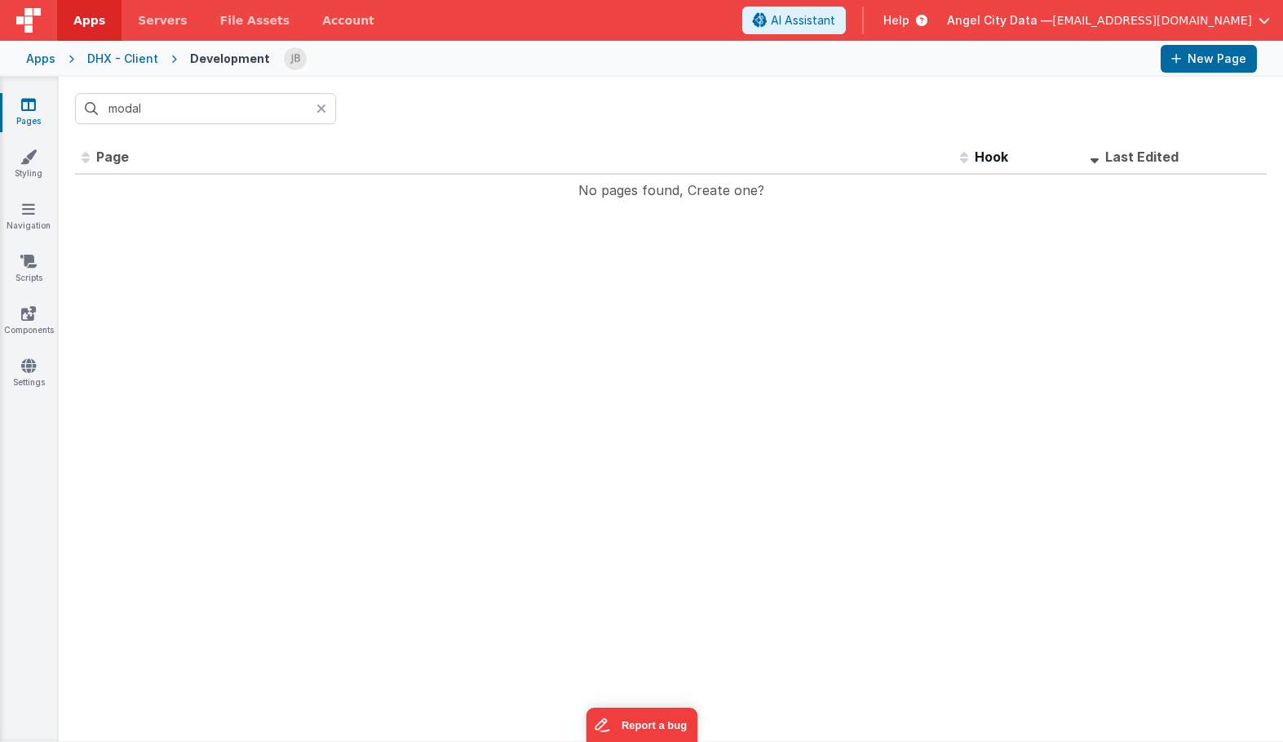
click at [328, 100] on div at bounding box center [327, 108] width 20 height 31
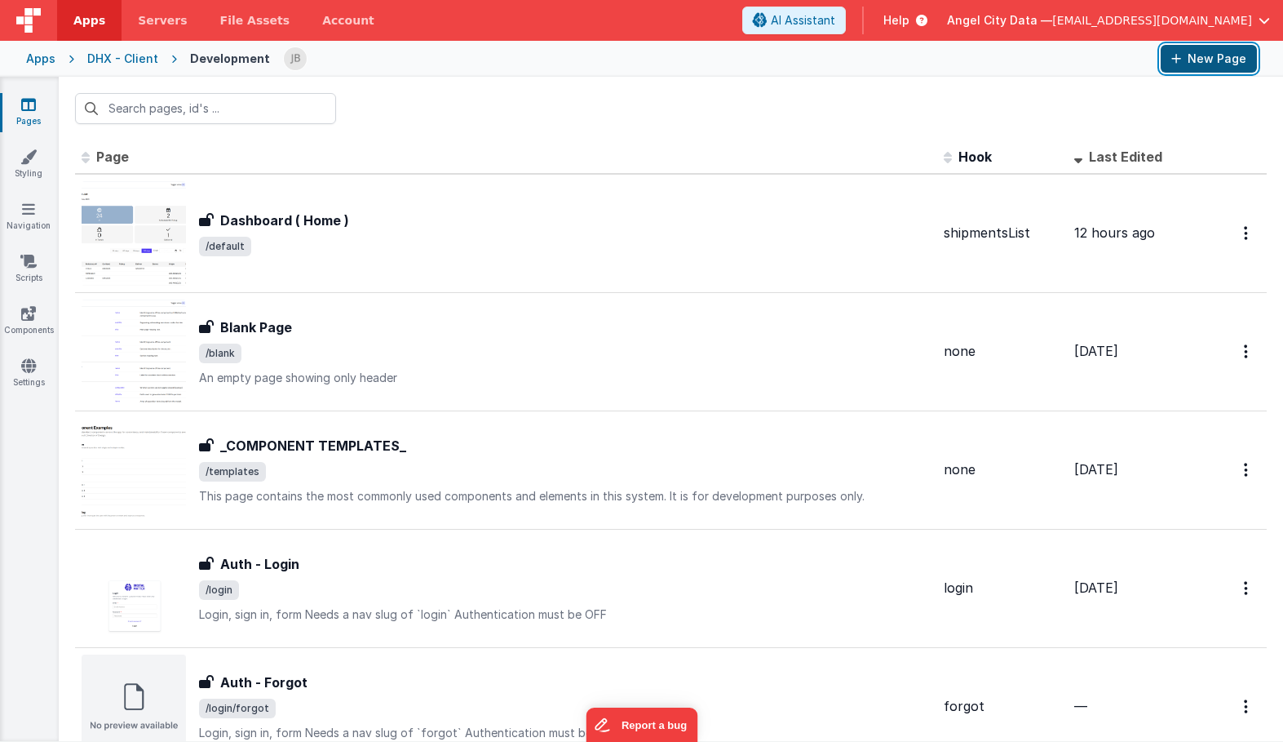
click at [1183, 61] on button "New Page" at bounding box center [1209, 59] width 96 height 28
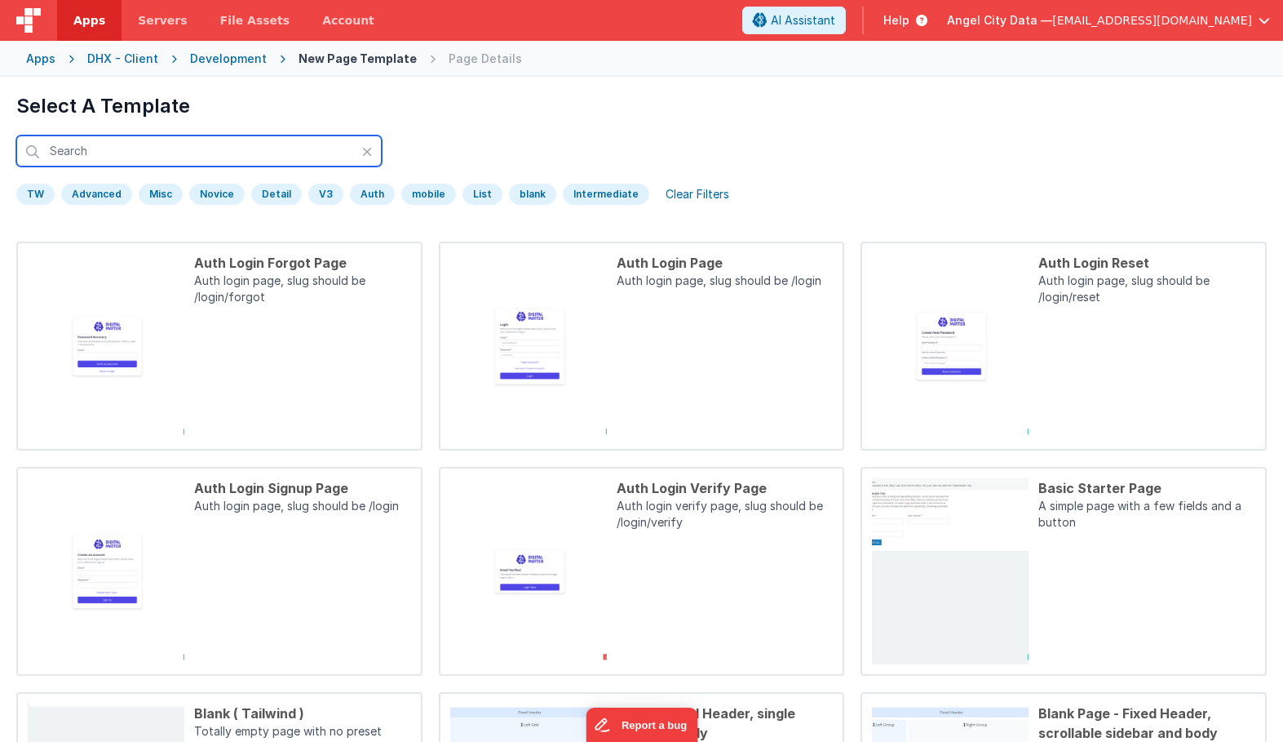
click at [175, 155] on input "text" at bounding box center [198, 150] width 365 height 31
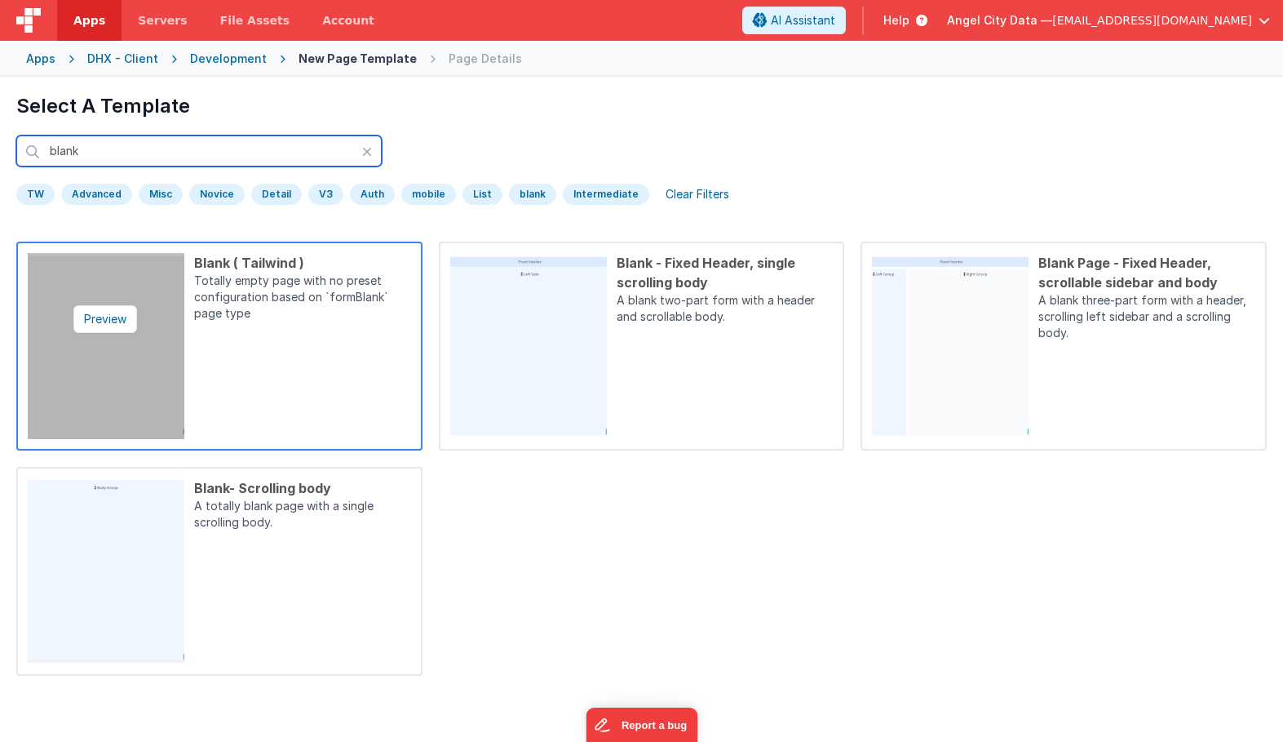
type input "blank"
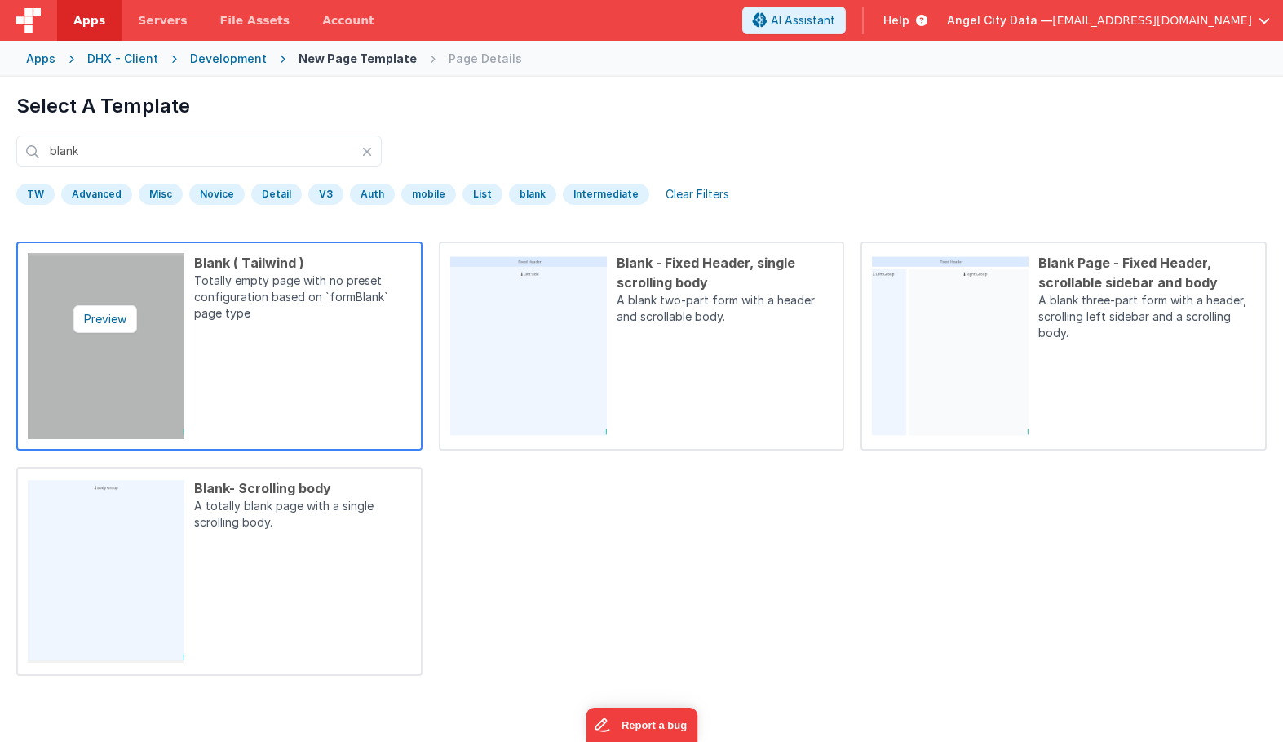
click at [157, 321] on img at bounding box center [106, 346] width 157 height 186
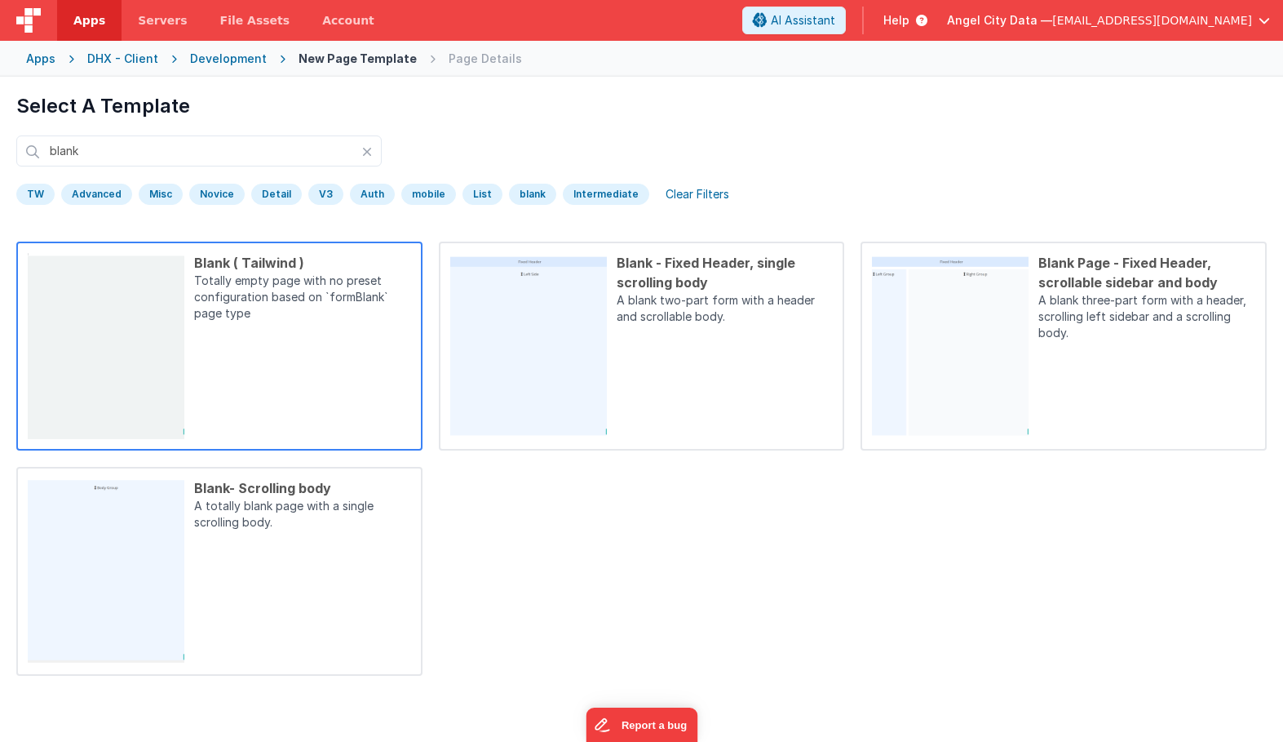
click at [239, 272] on p "Totally empty page with no preset configuration based on `formBlank` page type" at bounding box center [302, 298] width 217 height 52
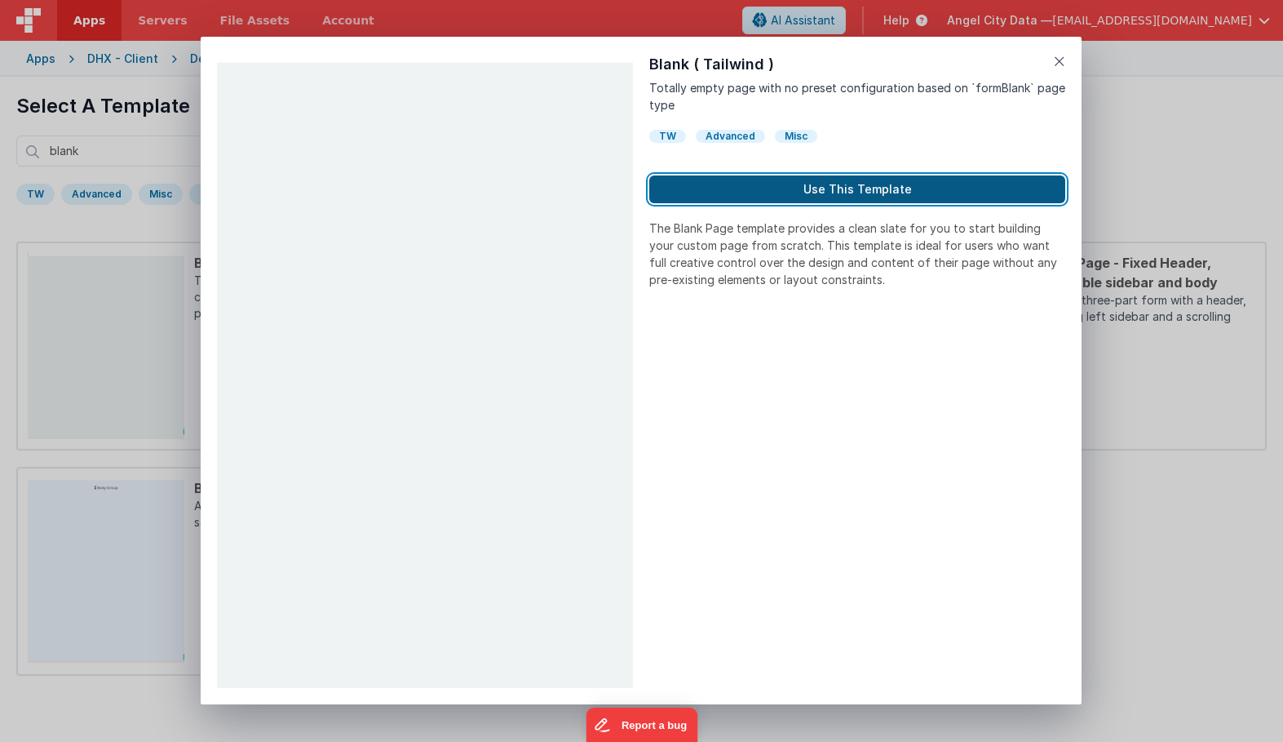
click at [761, 184] on button "Use This Template" at bounding box center [857, 189] width 416 height 28
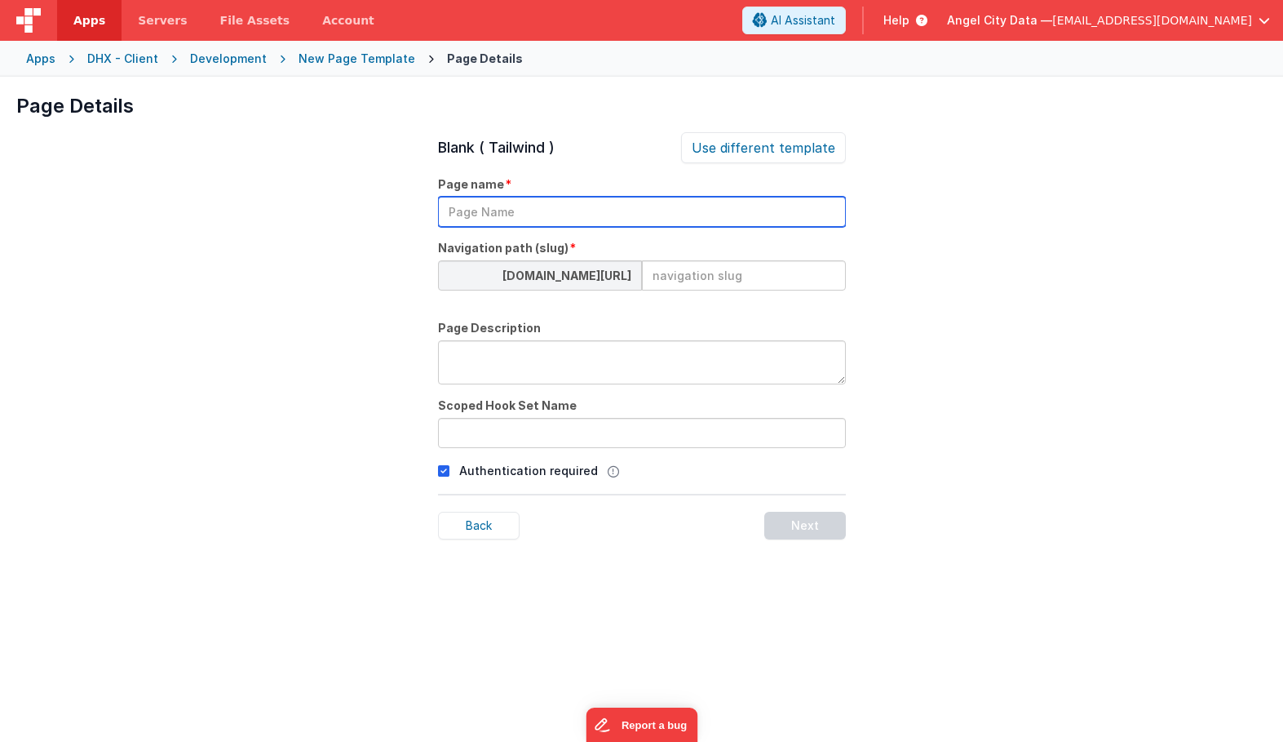
click at [683, 214] on input "text" at bounding box center [642, 212] width 408 height 30
type input "shipments filter"
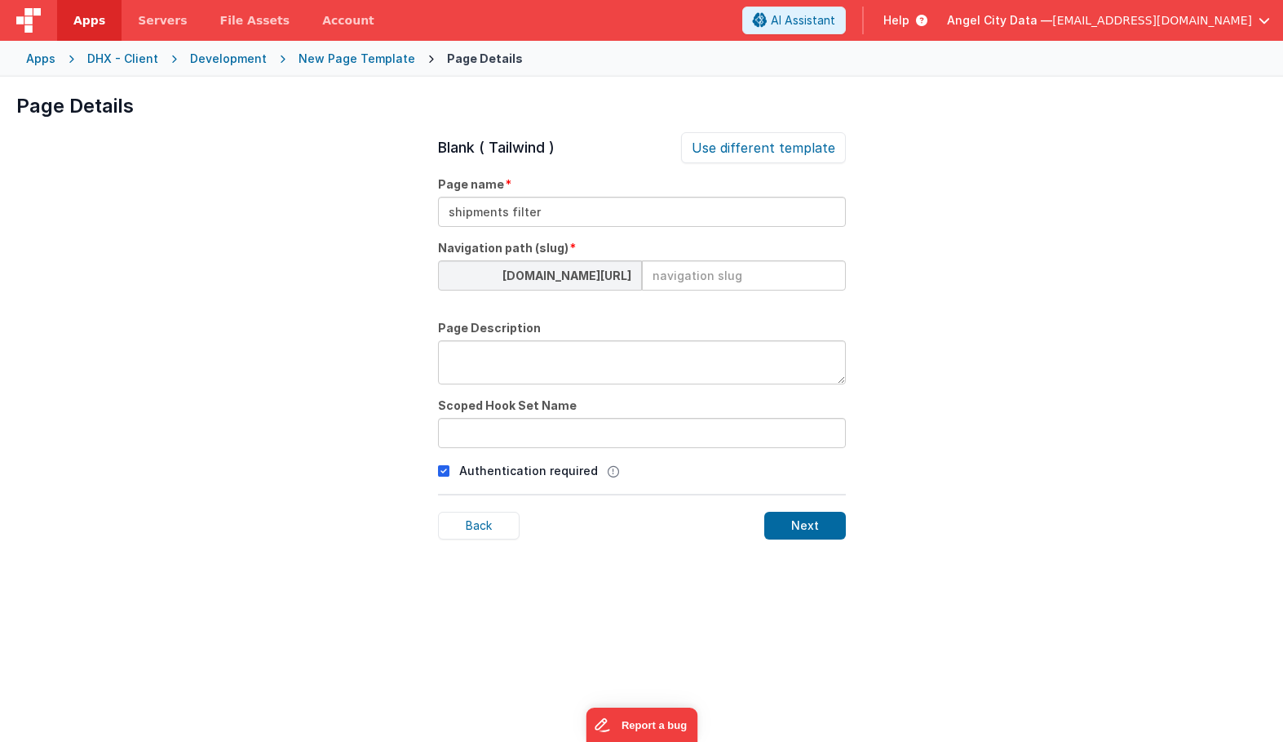
click at [704, 271] on input at bounding box center [744, 275] width 204 height 30
type input "shipme"
type textarea "A page for shipments filters"
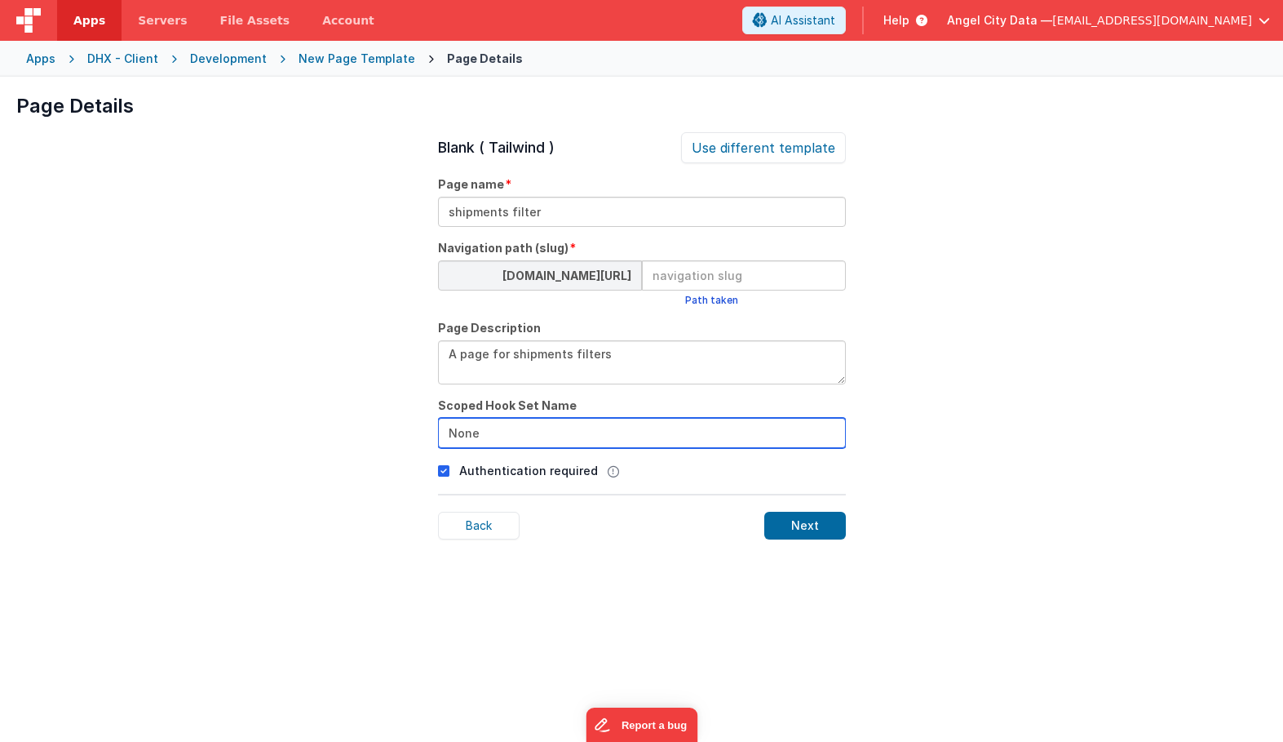
type input "None"
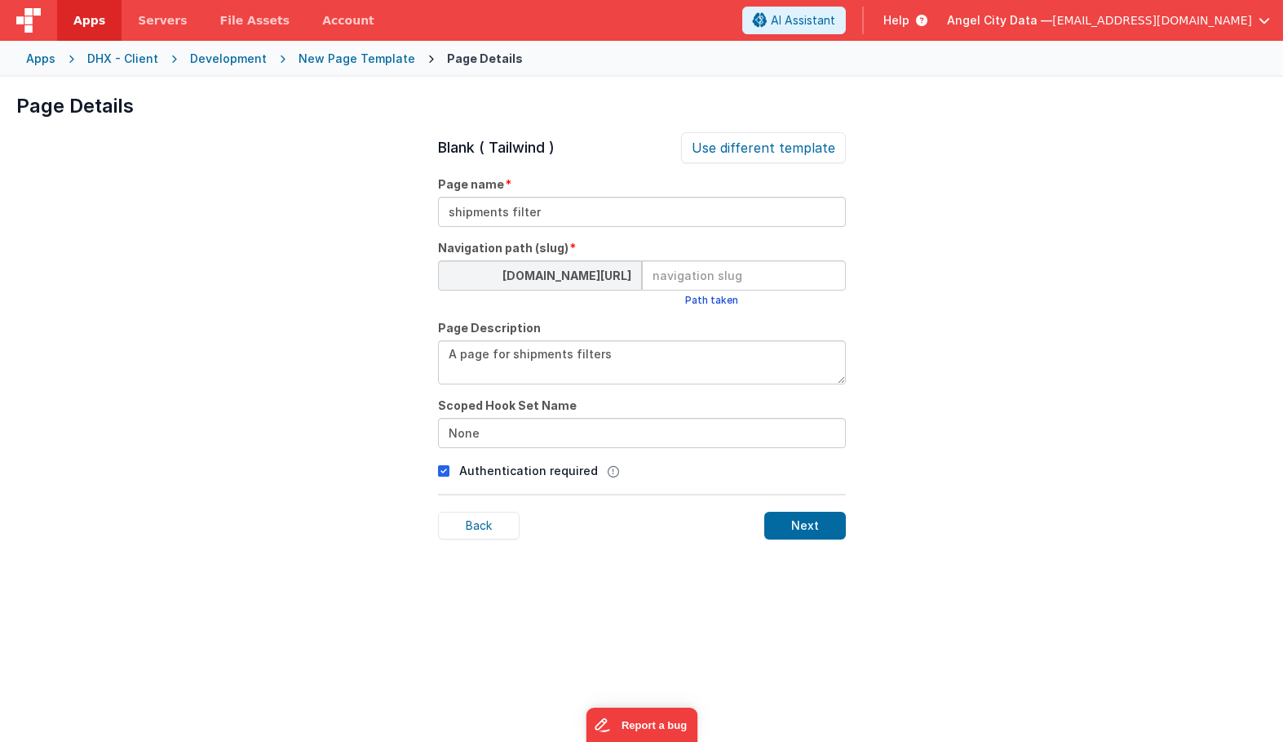
click at [445, 470] on icon at bounding box center [443, 471] width 11 height 20
click at [672, 278] on input at bounding box center [744, 275] width 204 height 30
type input "shipments-filter"
click at [787, 525] on div "Next" at bounding box center [805, 525] width 82 height 28
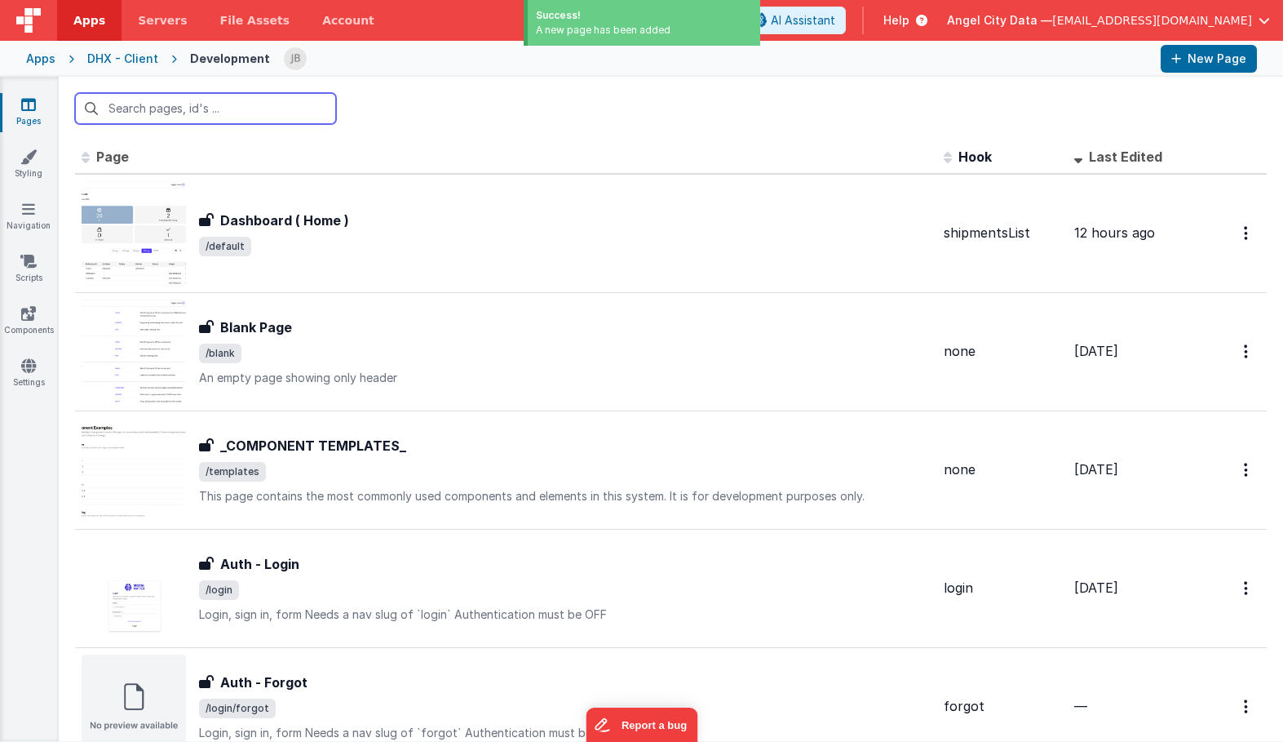
click at [162, 111] on input "text" at bounding box center [205, 108] width 261 height 31
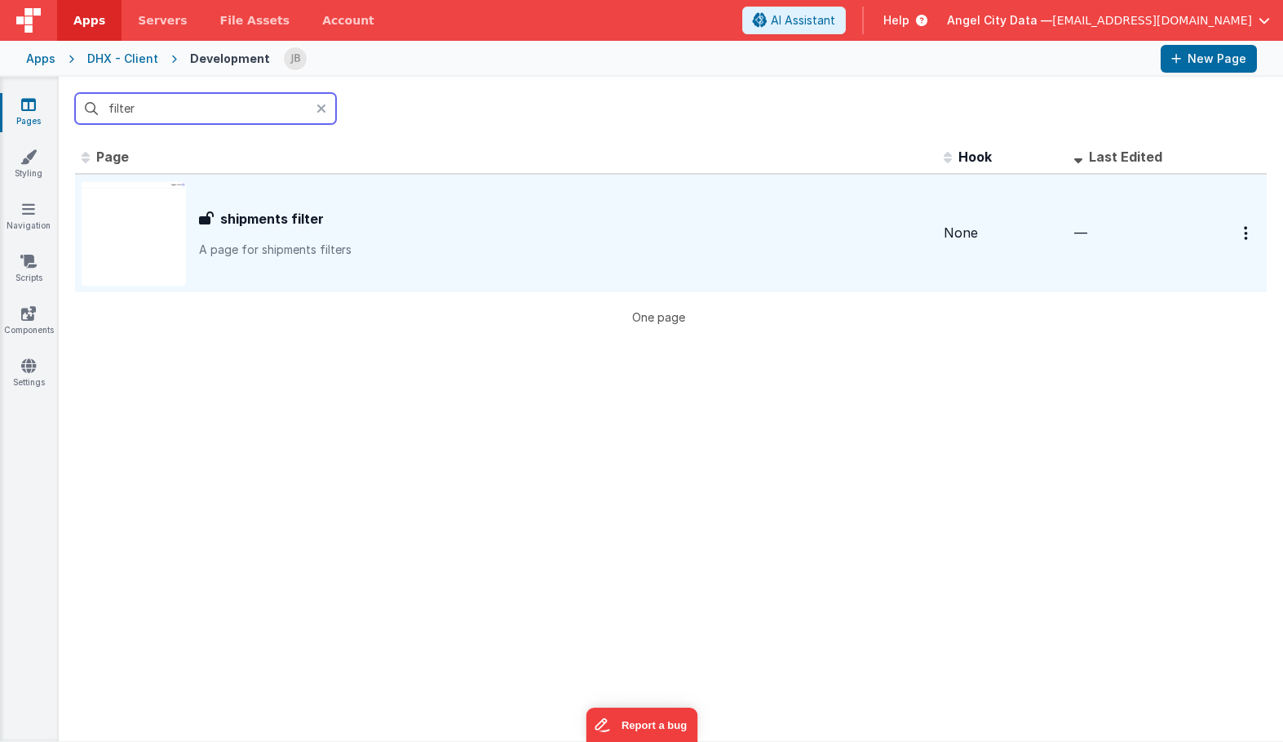
type input "filter"
click at [224, 209] on h3 "shipments filter" at bounding box center [272, 219] width 104 height 20
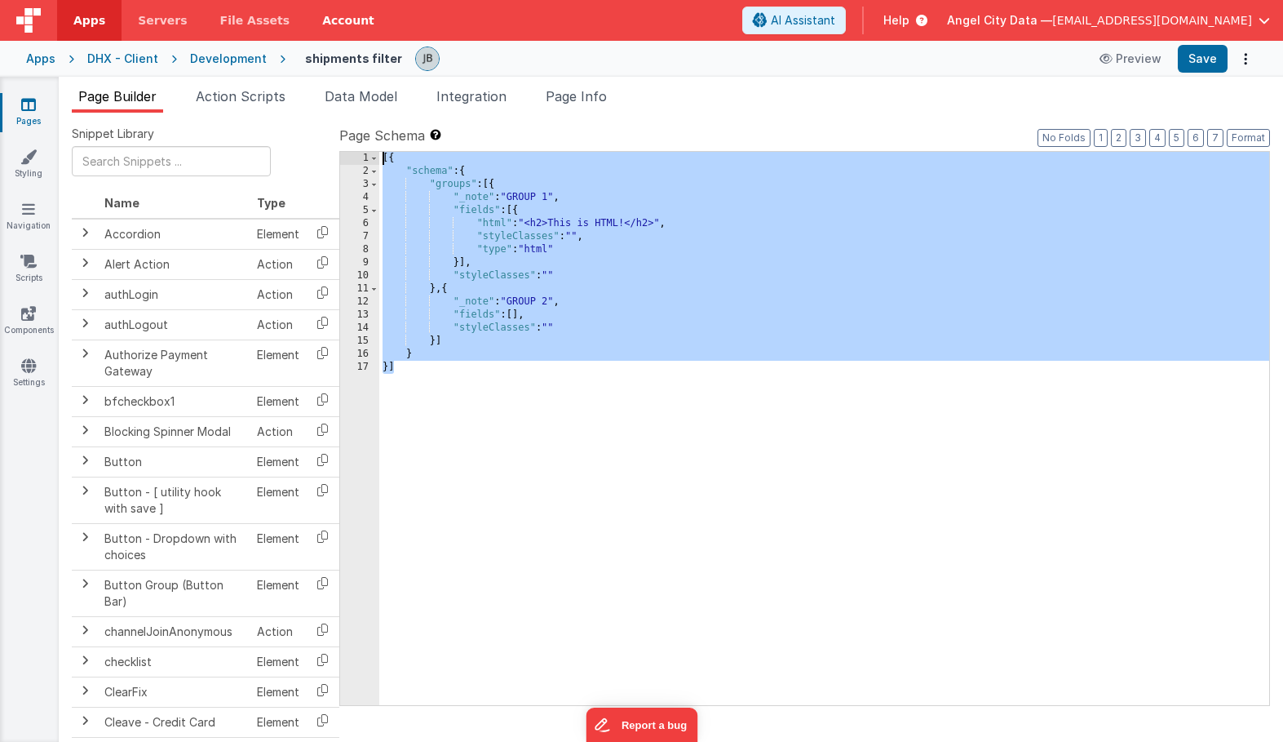
drag, startPoint x: 537, startPoint y: 500, endPoint x: 361, endPoint y: 15, distance: 516.4
click at [361, 15] on div "Apps Servers File Assets Account Some FUTURE Slot AI Assistant Help Angel City …" at bounding box center [641, 371] width 1283 height 742
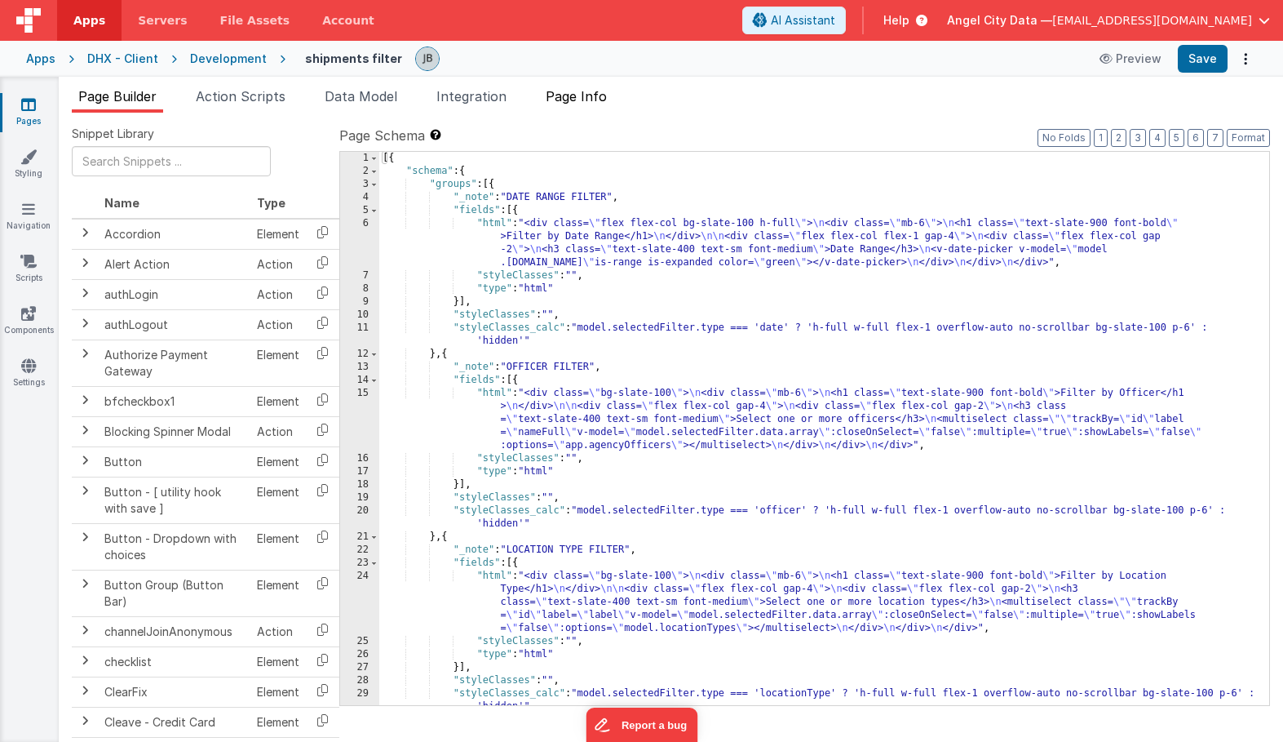
click at [572, 92] on span "Page Info" at bounding box center [576, 96] width 61 height 16
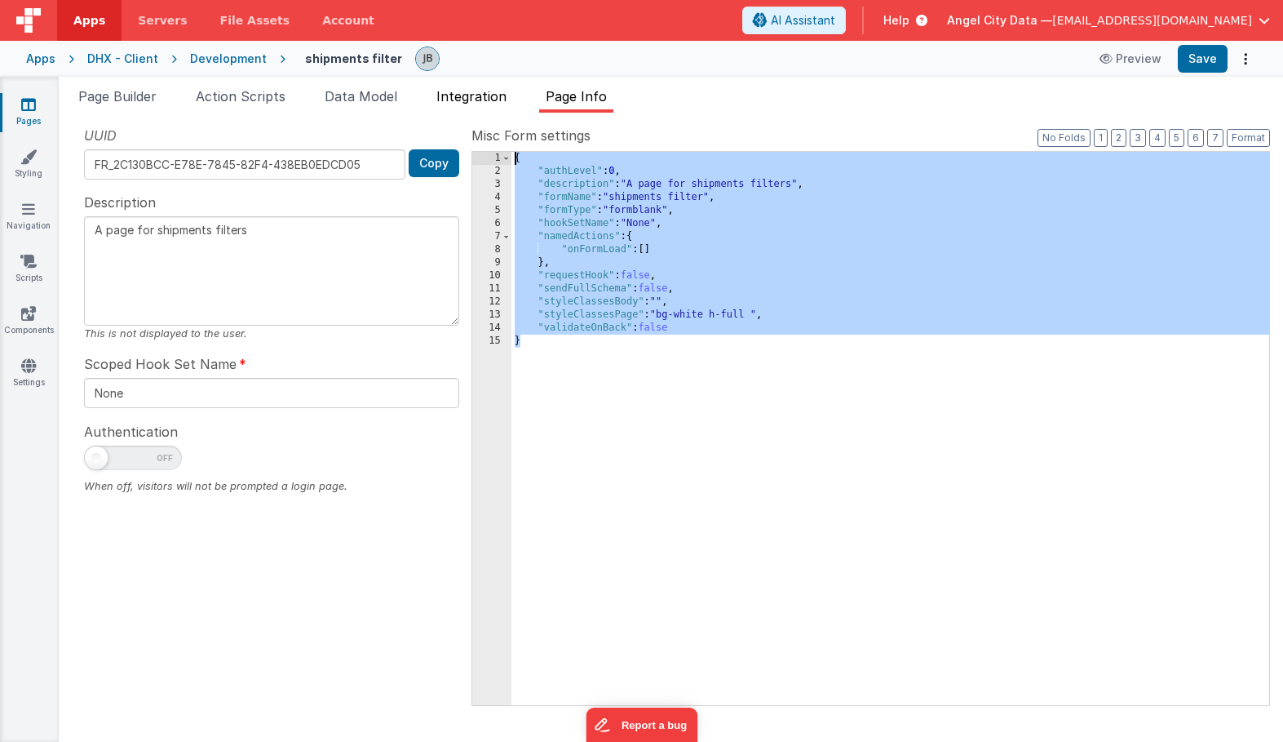
drag, startPoint x: 611, startPoint y: 425, endPoint x: 495, endPoint y: 109, distance: 336.3
click at [495, 109] on div "Page Builder Action Scripts Data Model Integration Page Info Snippet Library Na…" at bounding box center [671, 413] width 1224 height 655
click at [702, 447] on div "{ "authLevel" : 0 , "description" : "A page for shipments filters" , "formName"…" at bounding box center [890, 441] width 758 height 579
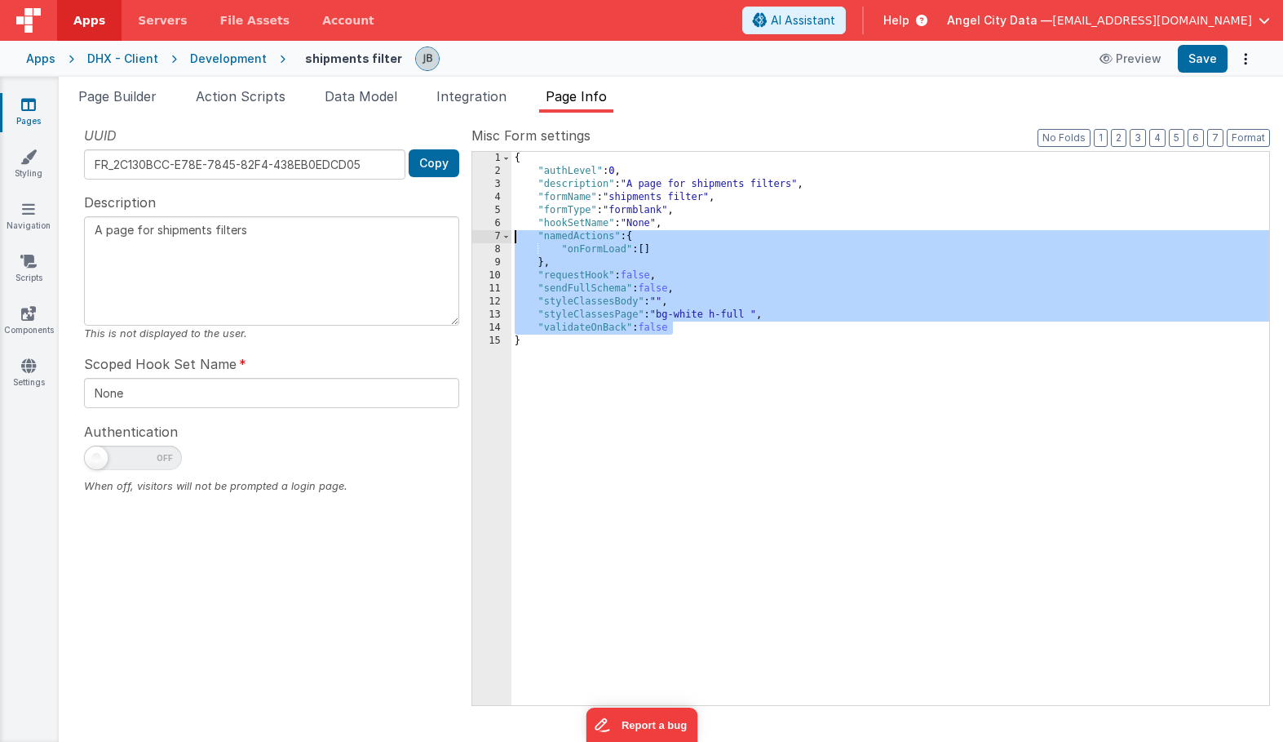
drag, startPoint x: 684, startPoint y: 330, endPoint x: 501, endPoint y: 237, distance: 205.4
click at [501, 237] on div "1 2 3 4 5 6 7 8 9 10 11 12 13 14 15 { "authLevel" : 0 , "description" : "A page…" at bounding box center [871, 428] width 799 height 555
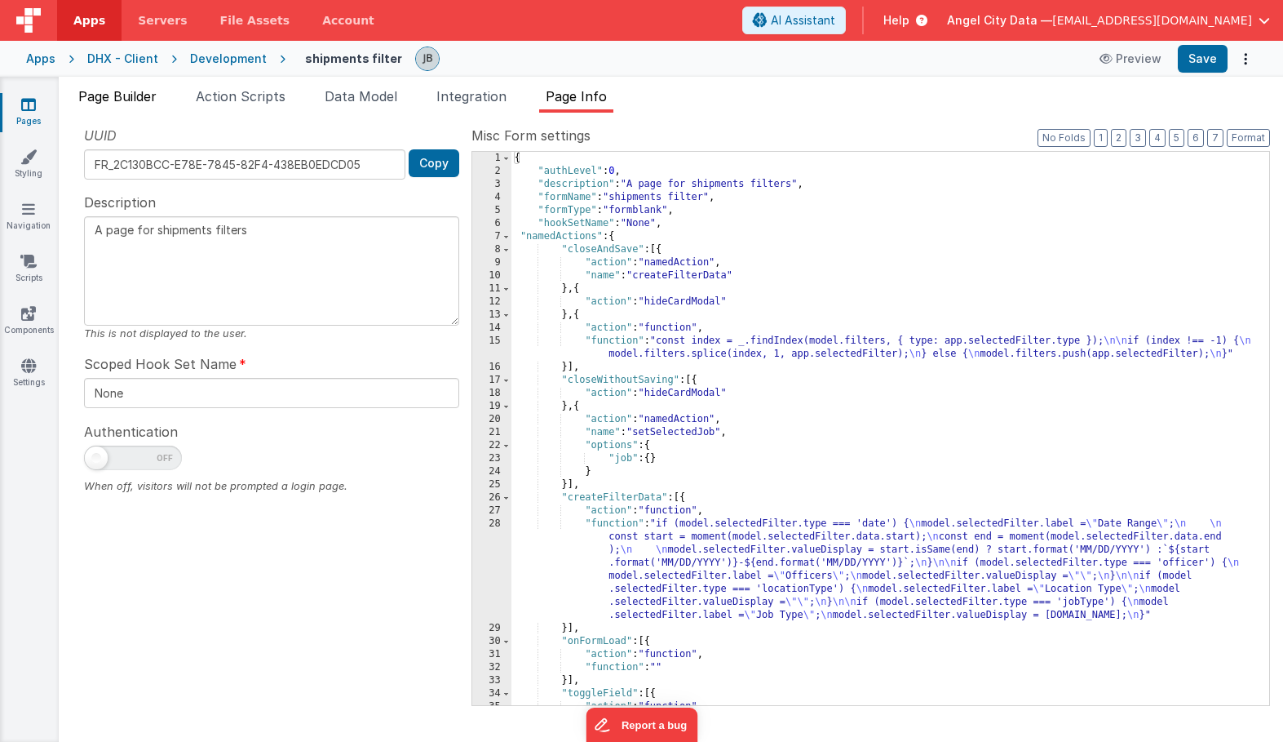
click at [104, 109] on li "Page Builder" at bounding box center [117, 99] width 91 height 26
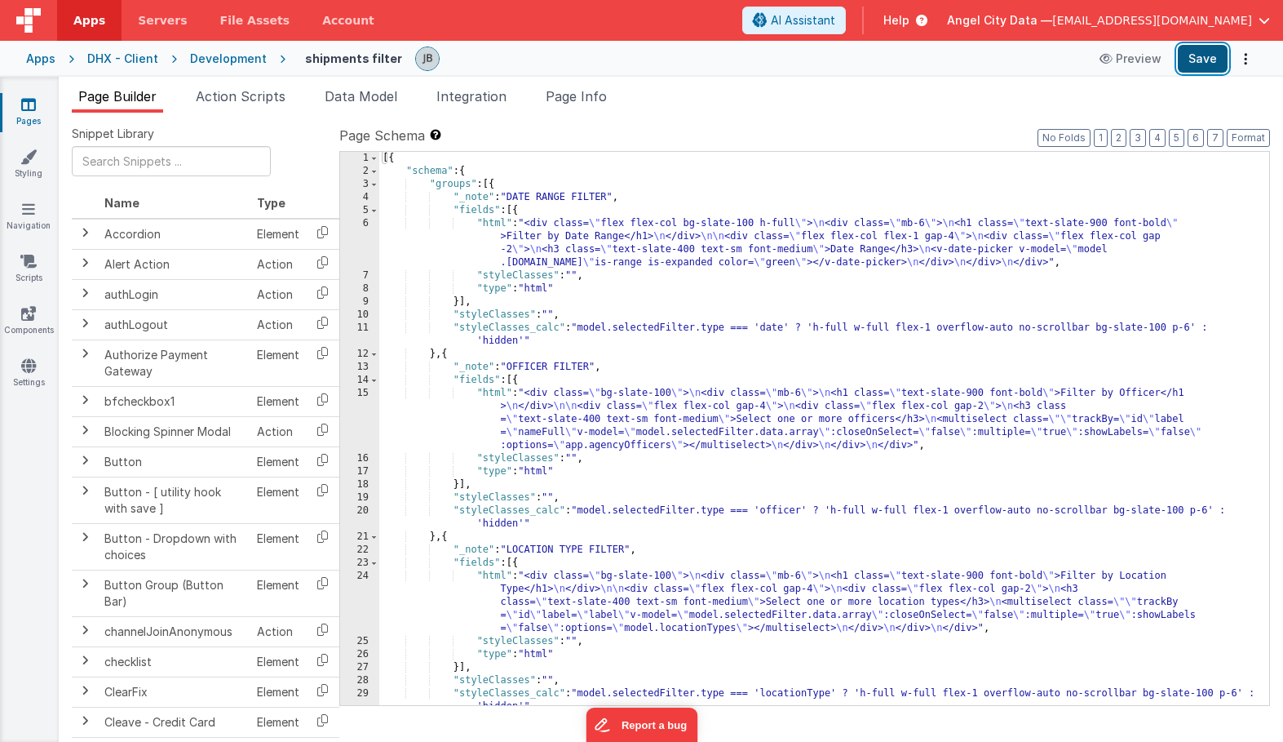
click at [1196, 55] on button "Save" at bounding box center [1203, 59] width 50 height 28
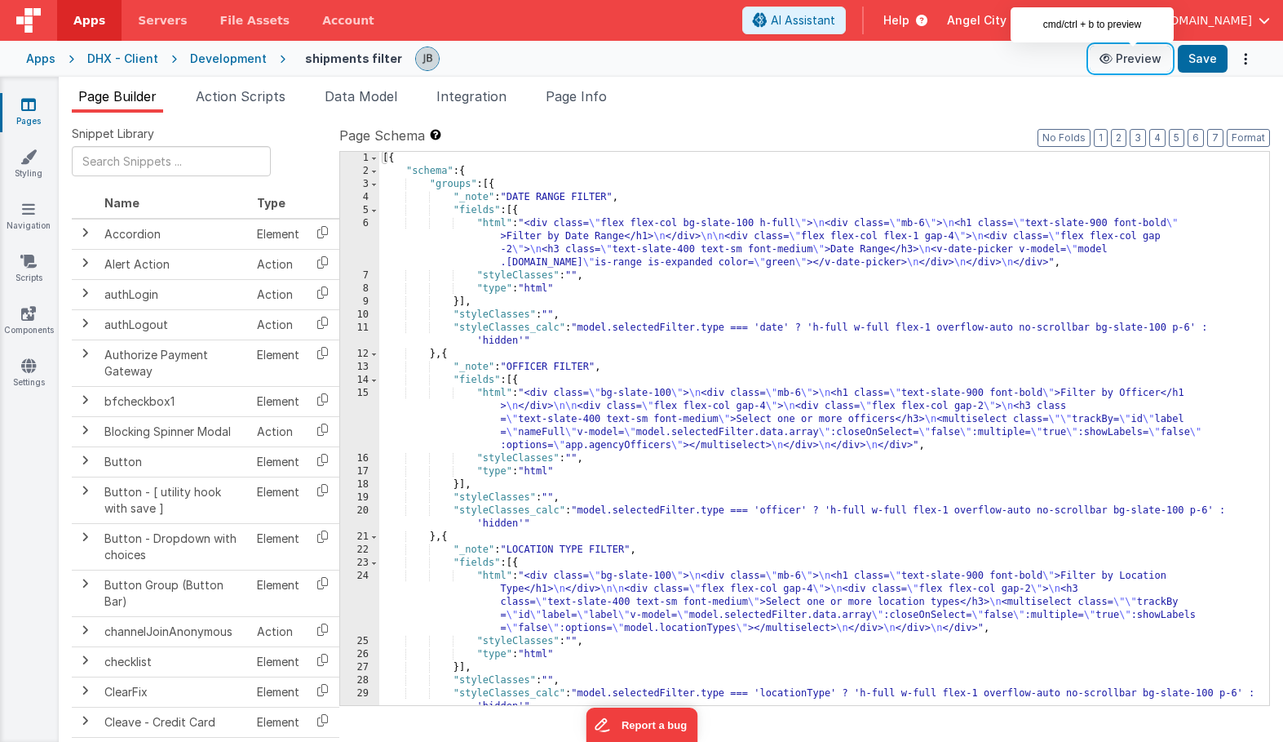
click at [1136, 62] on button "Preview" at bounding box center [1131, 59] width 82 height 26
click at [563, 105] on li "Page Info" at bounding box center [576, 99] width 74 height 26
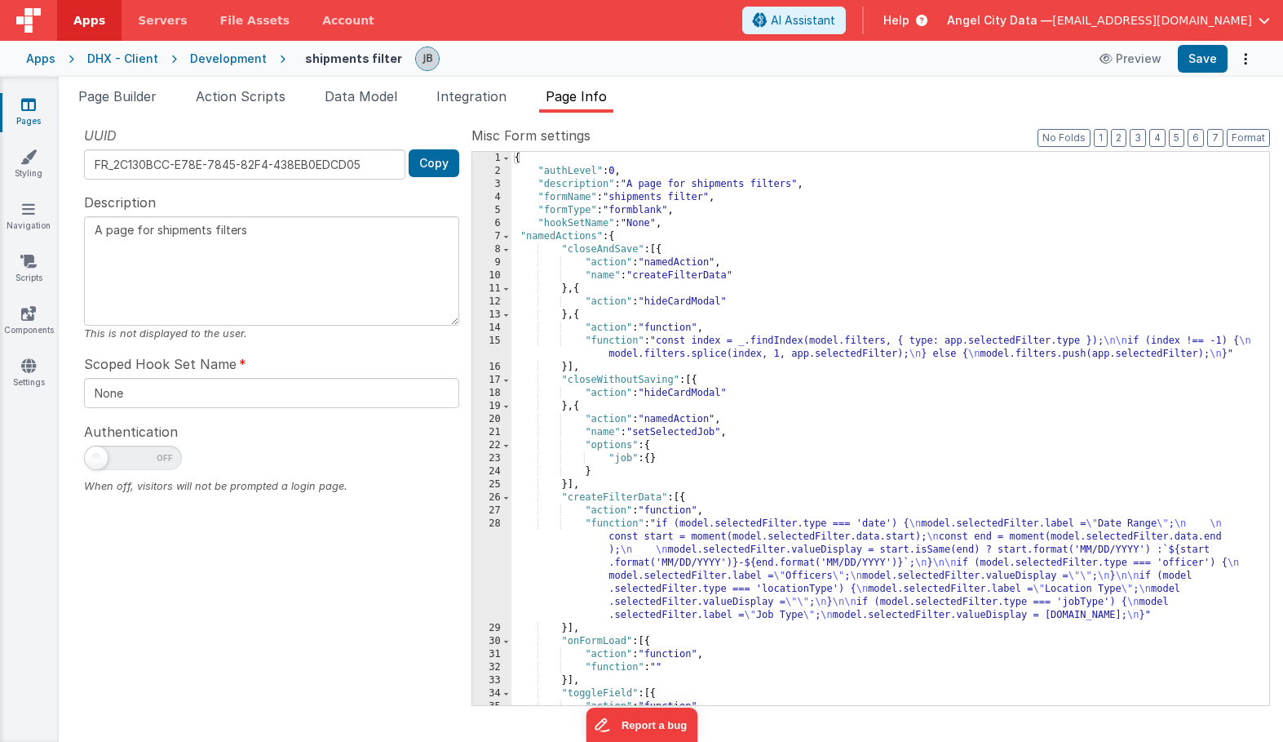
click at [356, 86] on div "Page Builder Action Scripts Data Model Integration Page Info Snippet Library Na…" at bounding box center [671, 409] width 1224 height 665
click at [356, 90] on span "Data Model" at bounding box center [361, 96] width 73 height 16
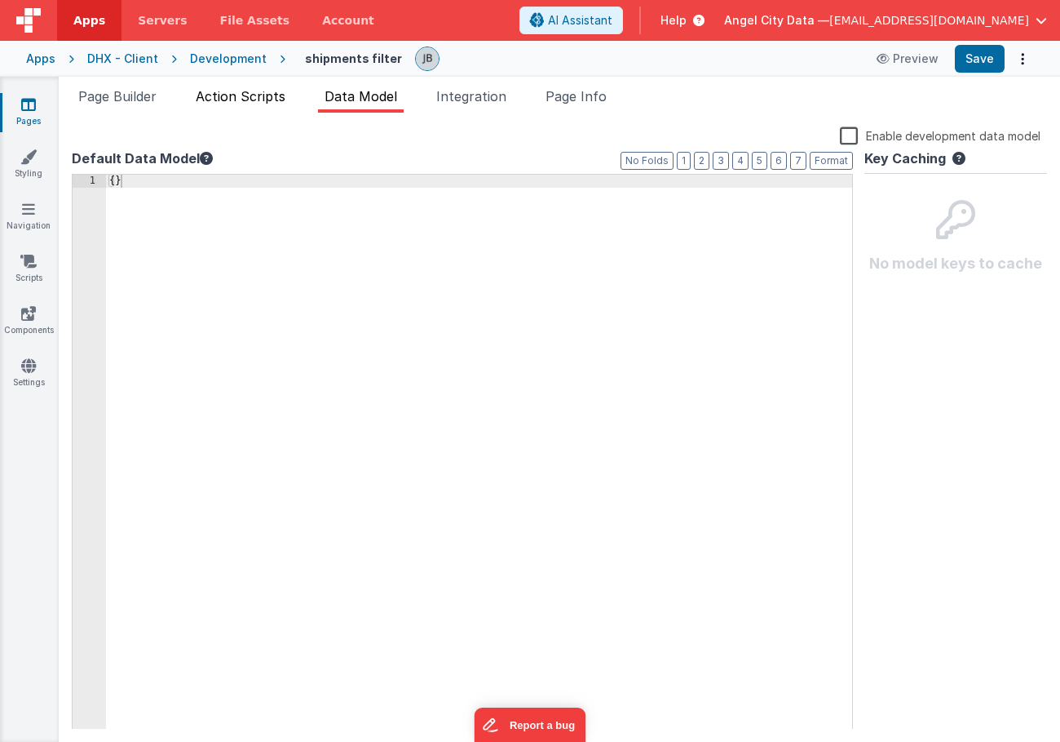
click at [225, 91] on span "Action Scripts" at bounding box center [241, 96] width 90 height 16
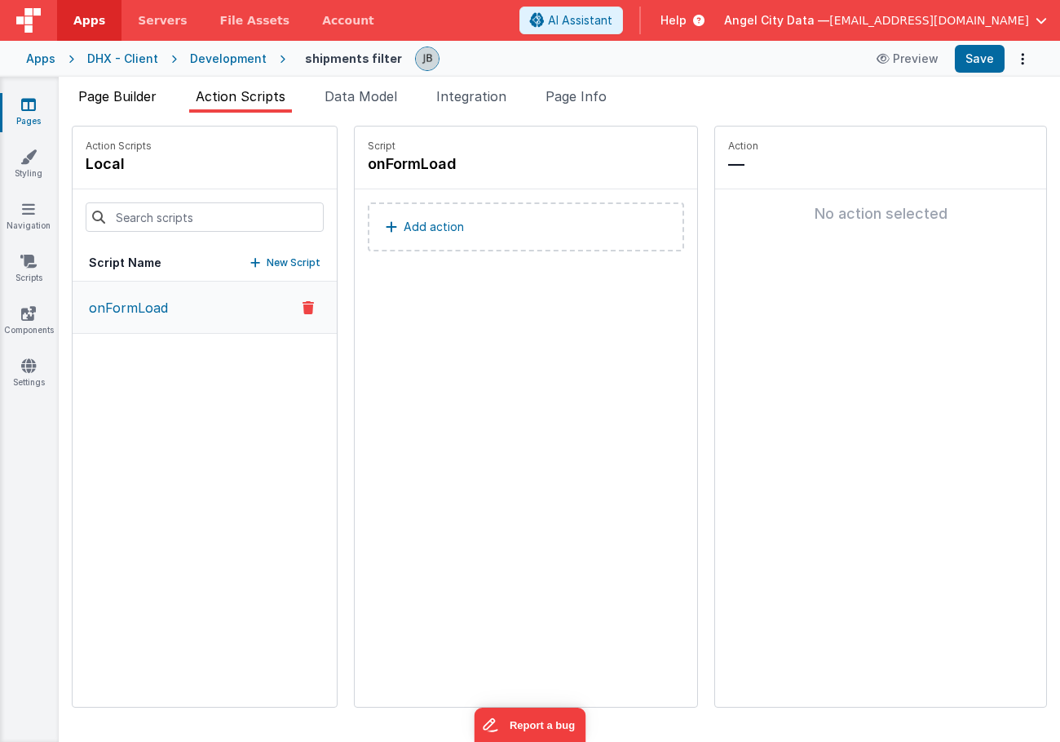
click at [147, 95] on span "Page Builder" at bounding box center [117, 96] width 78 height 16
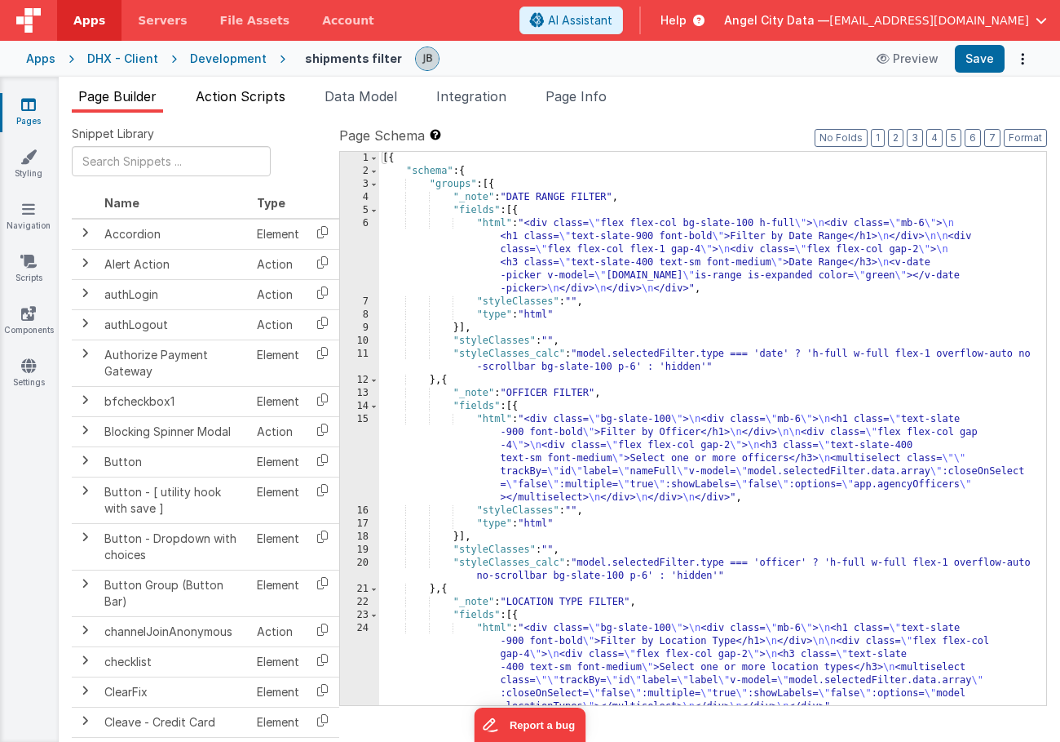
click at [234, 89] on span "Action Scripts" at bounding box center [241, 96] width 90 height 16
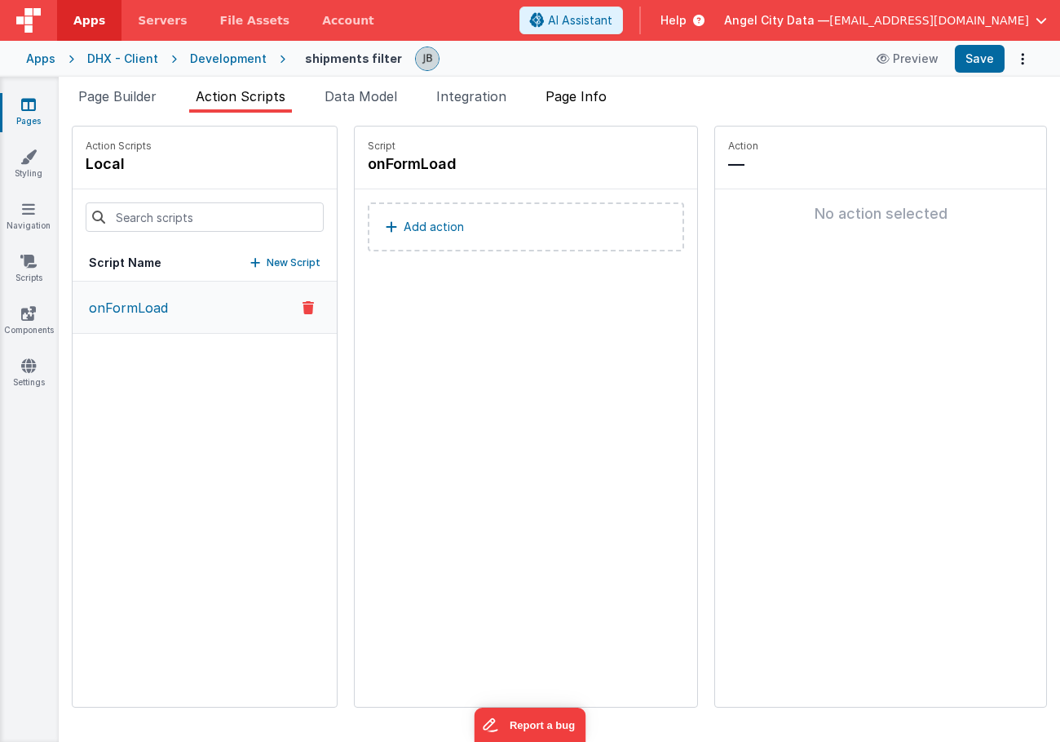
click at [567, 100] on span "Page Info" at bounding box center [576, 96] width 61 height 16
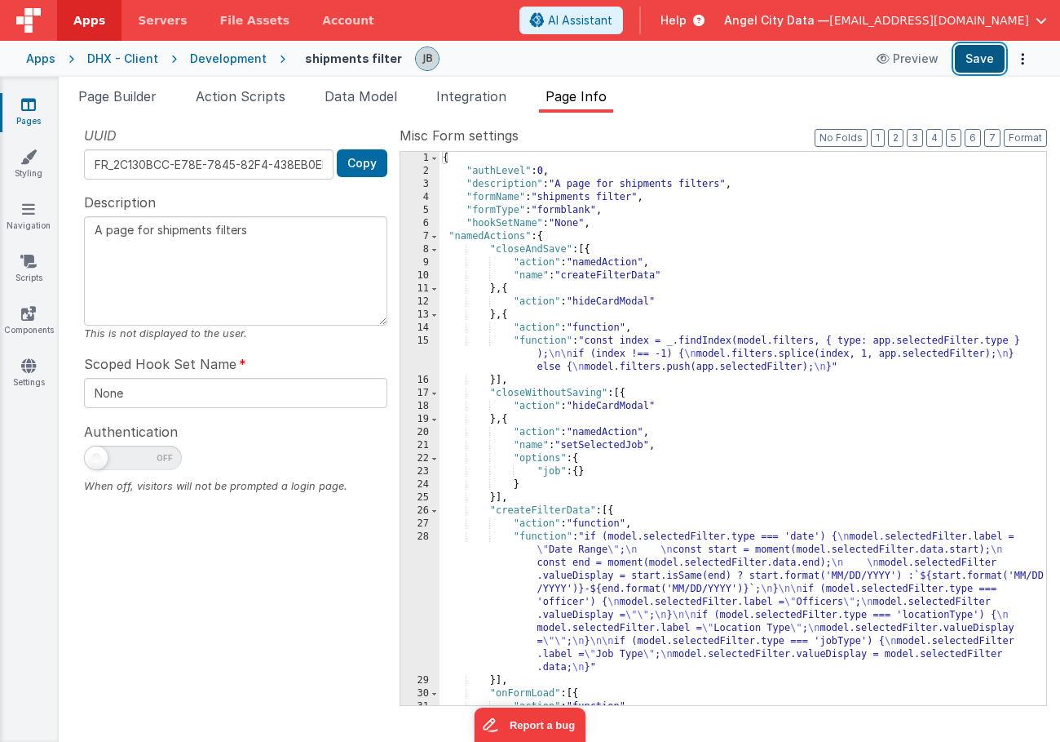
click at [965, 64] on button "Save" at bounding box center [980, 59] width 50 height 28
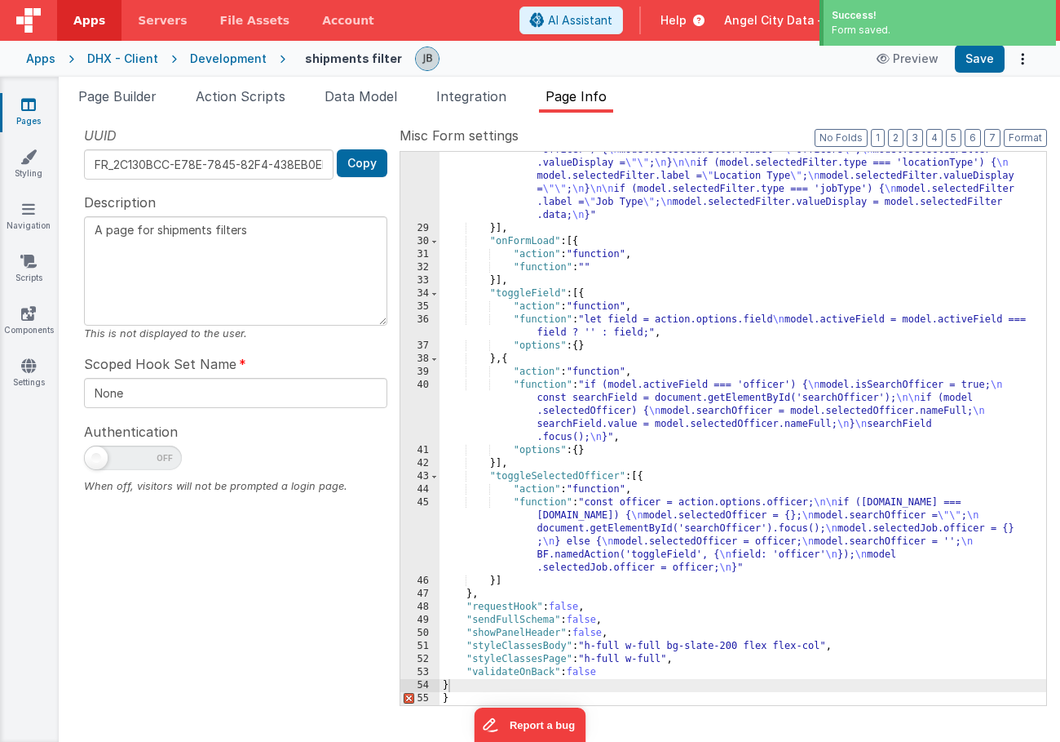
scroll to position [452, 0]
click at [246, 97] on span "Action Scripts" at bounding box center [241, 96] width 90 height 16
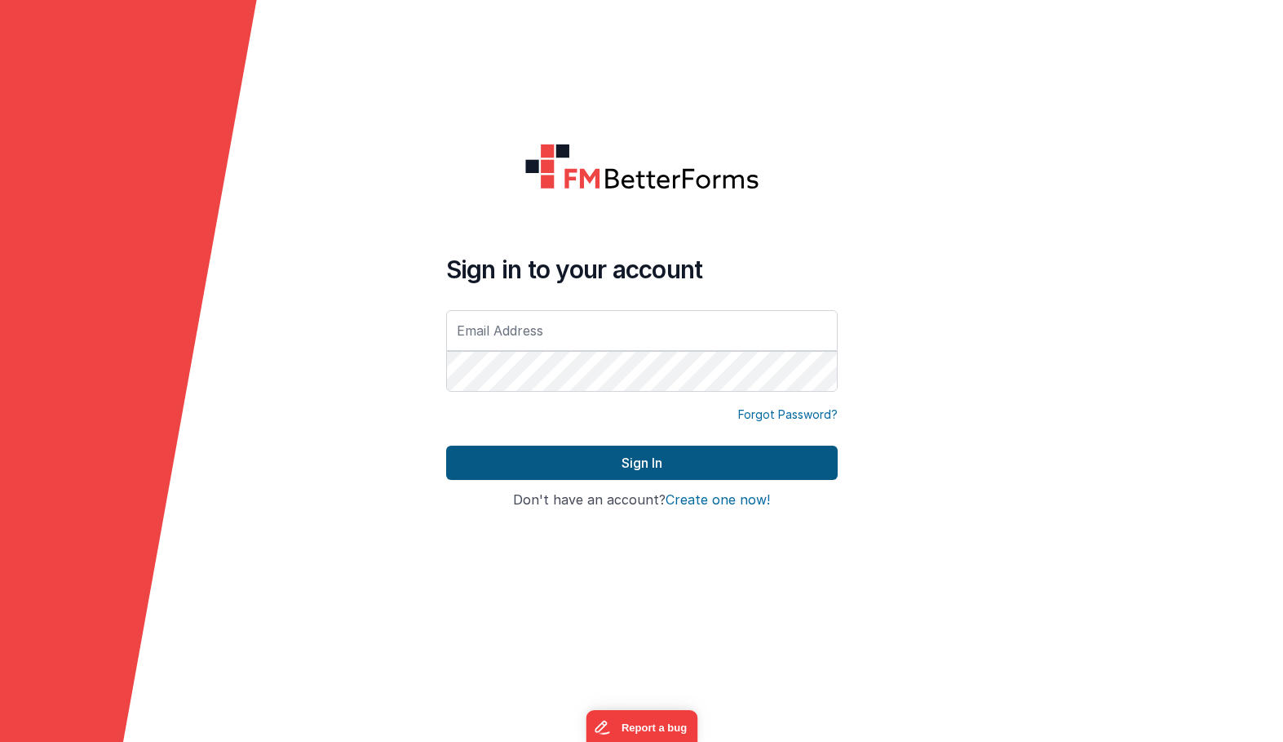
type input "[EMAIL_ADDRESS][DOMAIN_NAME]"
click at [552, 451] on button "Sign In" at bounding box center [642, 462] width 392 height 34
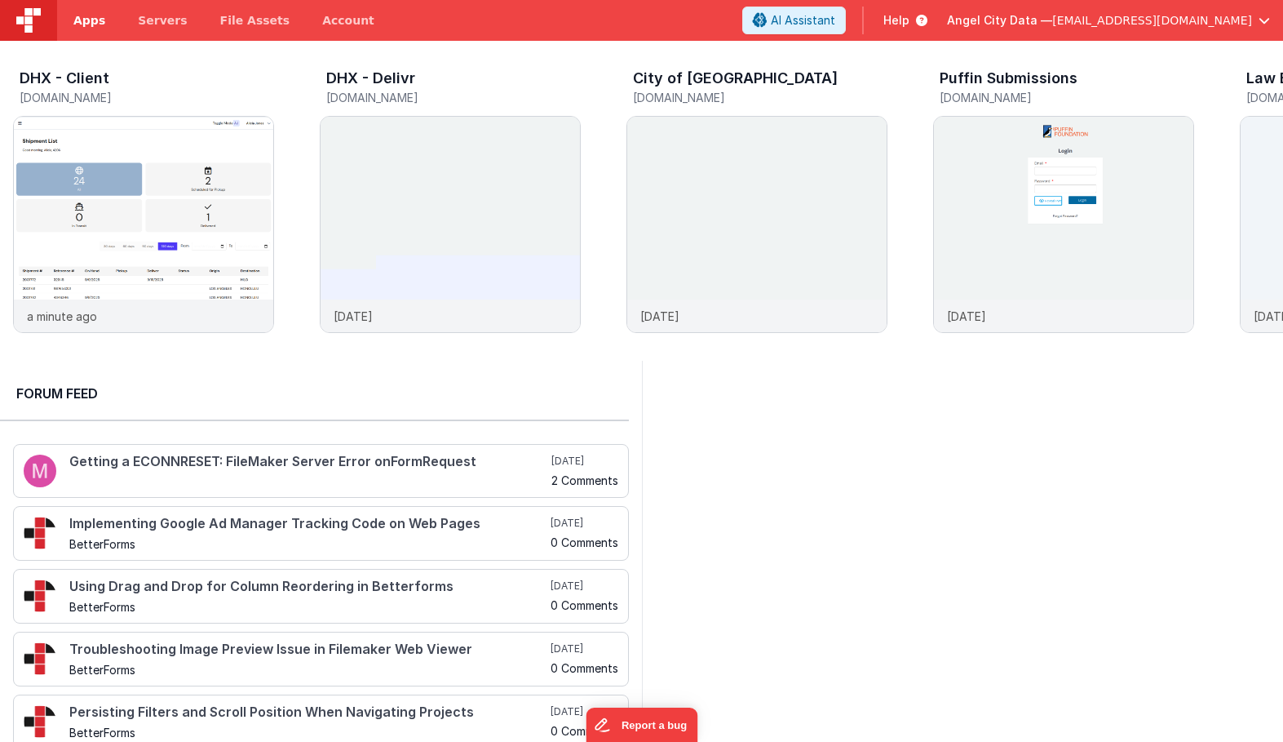
click at [81, 16] on span "Apps" at bounding box center [89, 20] width 32 height 16
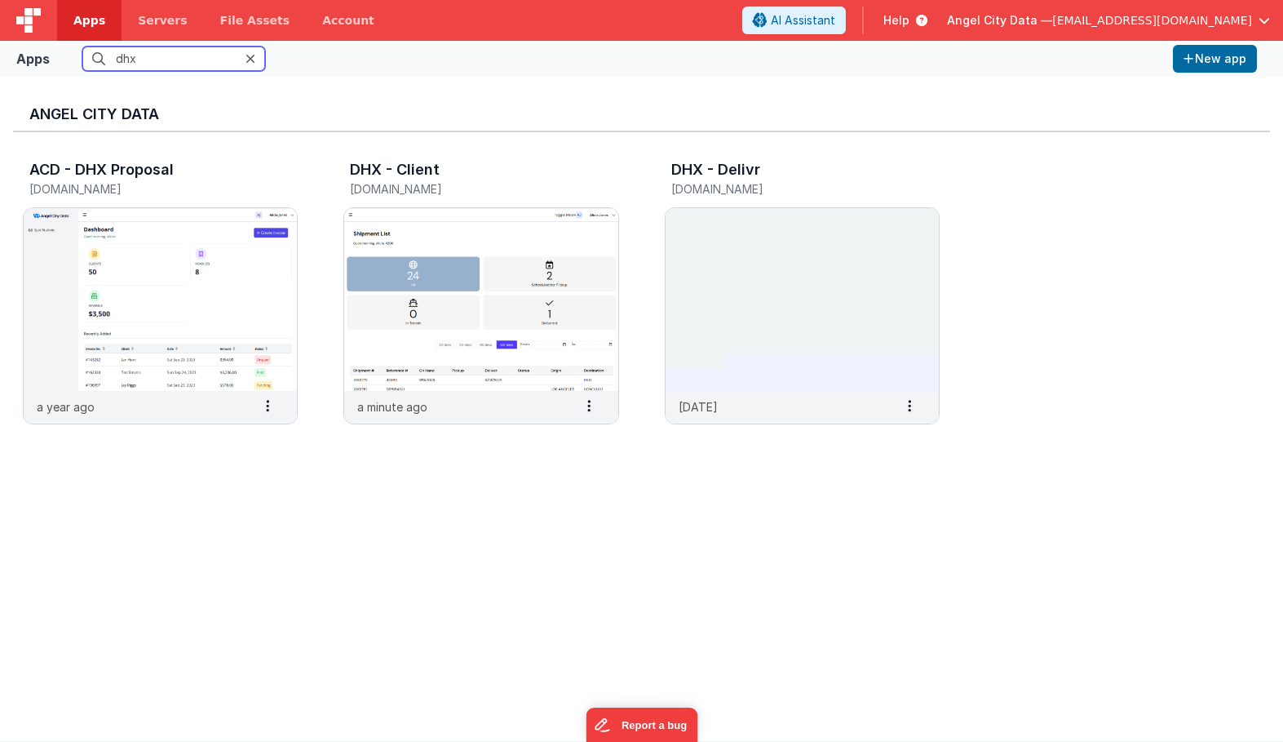
click at [136, 64] on input "dhx" at bounding box center [173, 58] width 183 height 24
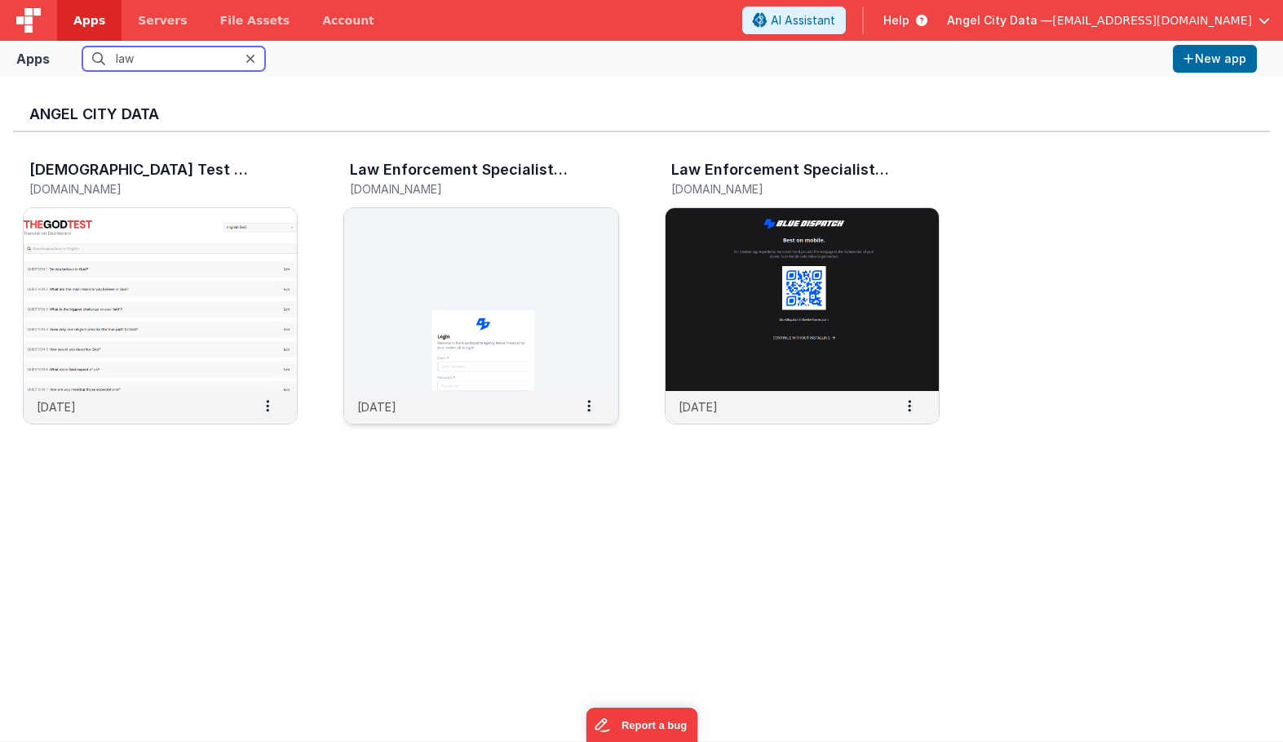
type input "law"
click at [362, 271] on img at bounding box center [480, 299] width 273 height 183
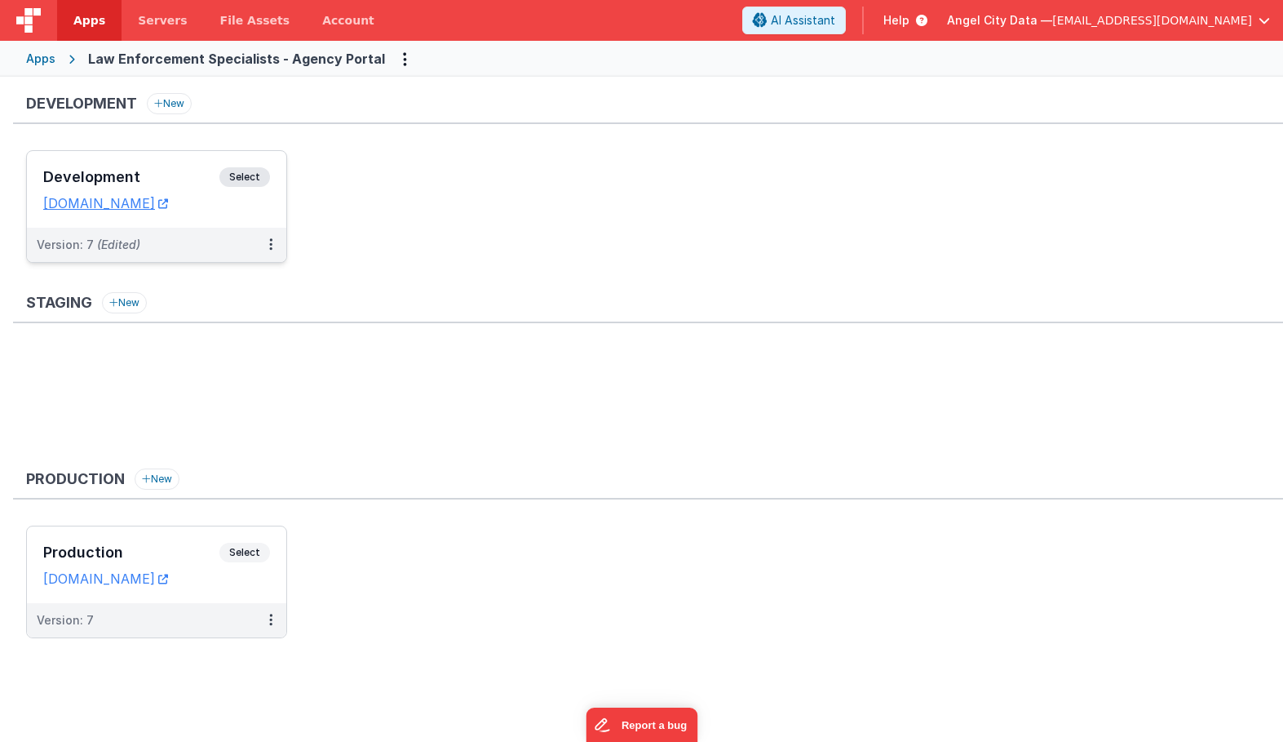
click at [185, 165] on div "Development Select URLs bluedispatchagency.clientportal.cloud" at bounding box center [156, 189] width 259 height 77
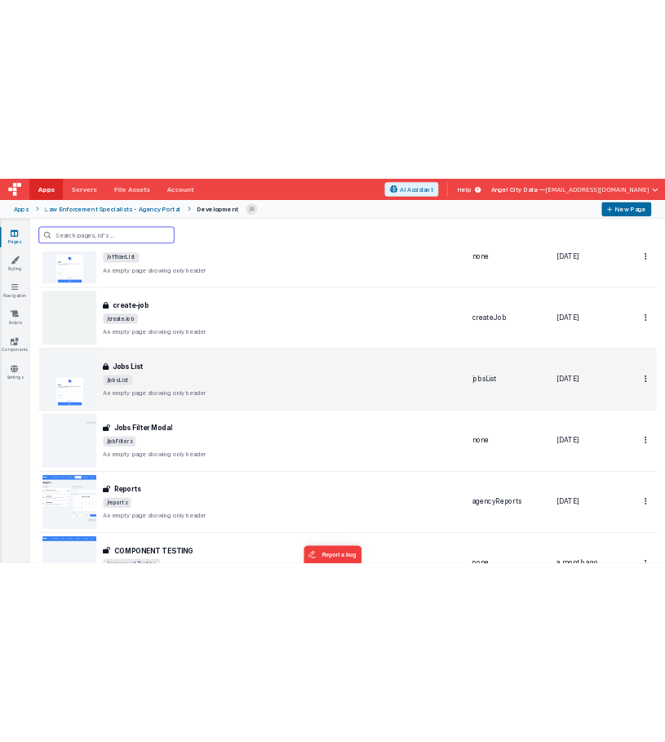
scroll to position [89, 0]
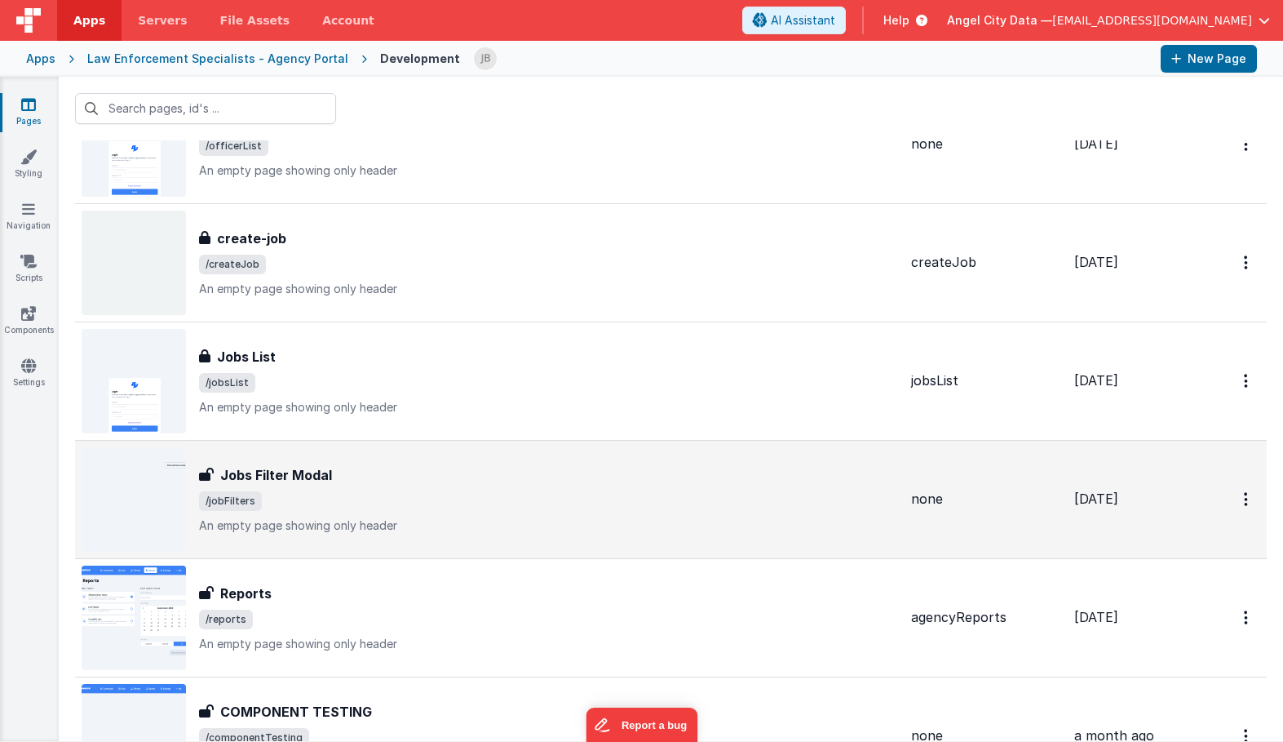
click at [290, 476] on h3 "Jobs Filter Modal" at bounding box center [276, 475] width 112 height 20
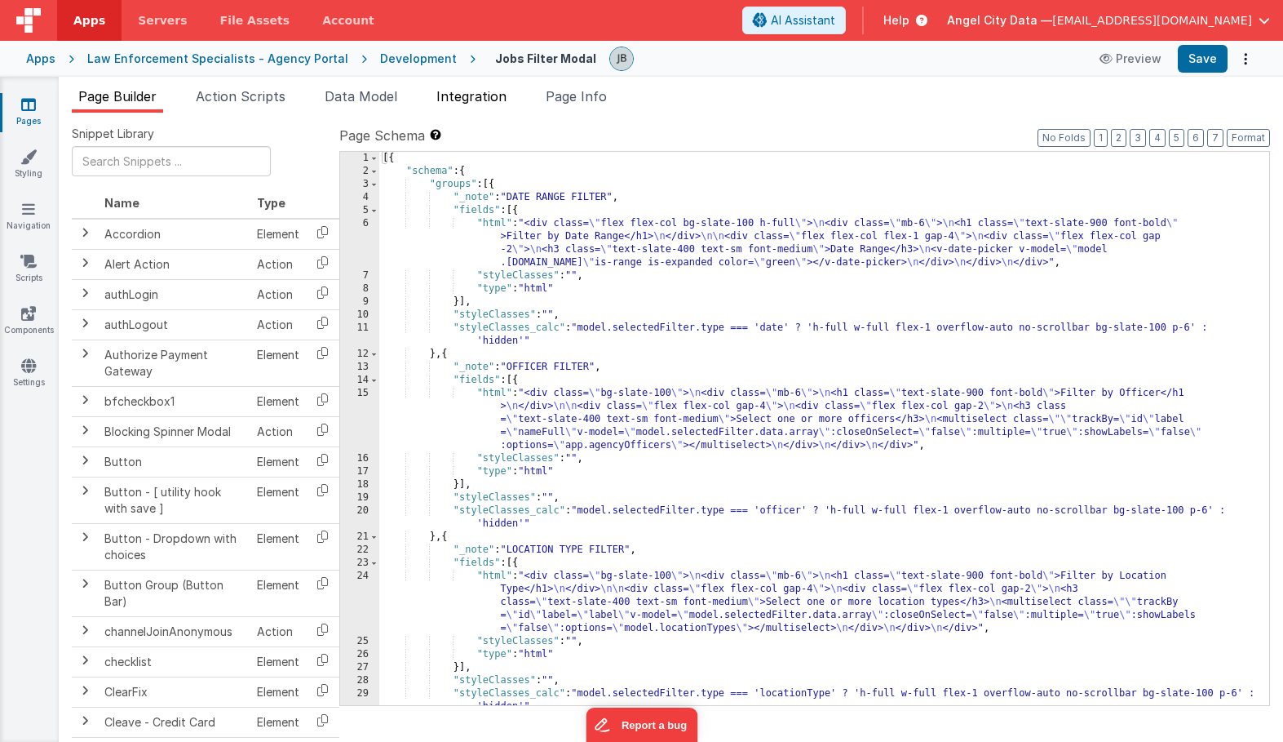
click at [487, 101] on span "Integration" at bounding box center [471, 96] width 70 height 16
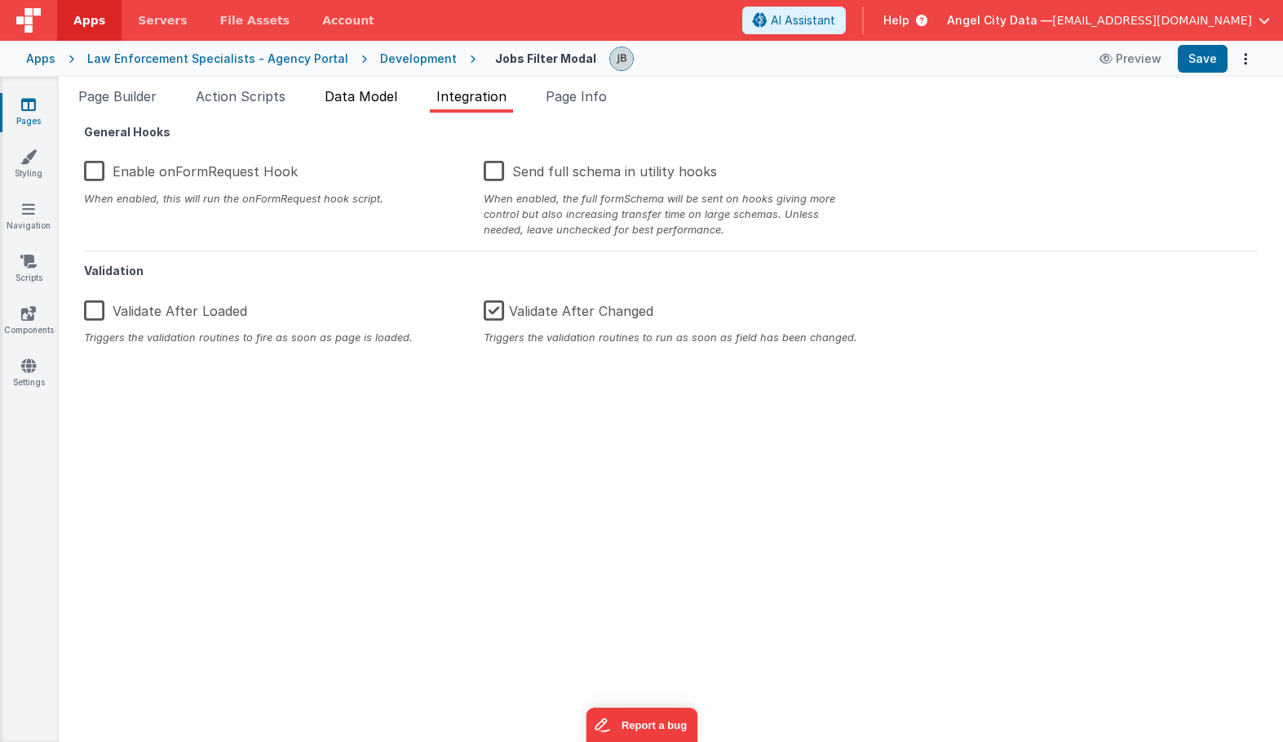
click at [394, 100] on span "Data Model" at bounding box center [361, 96] width 73 height 16
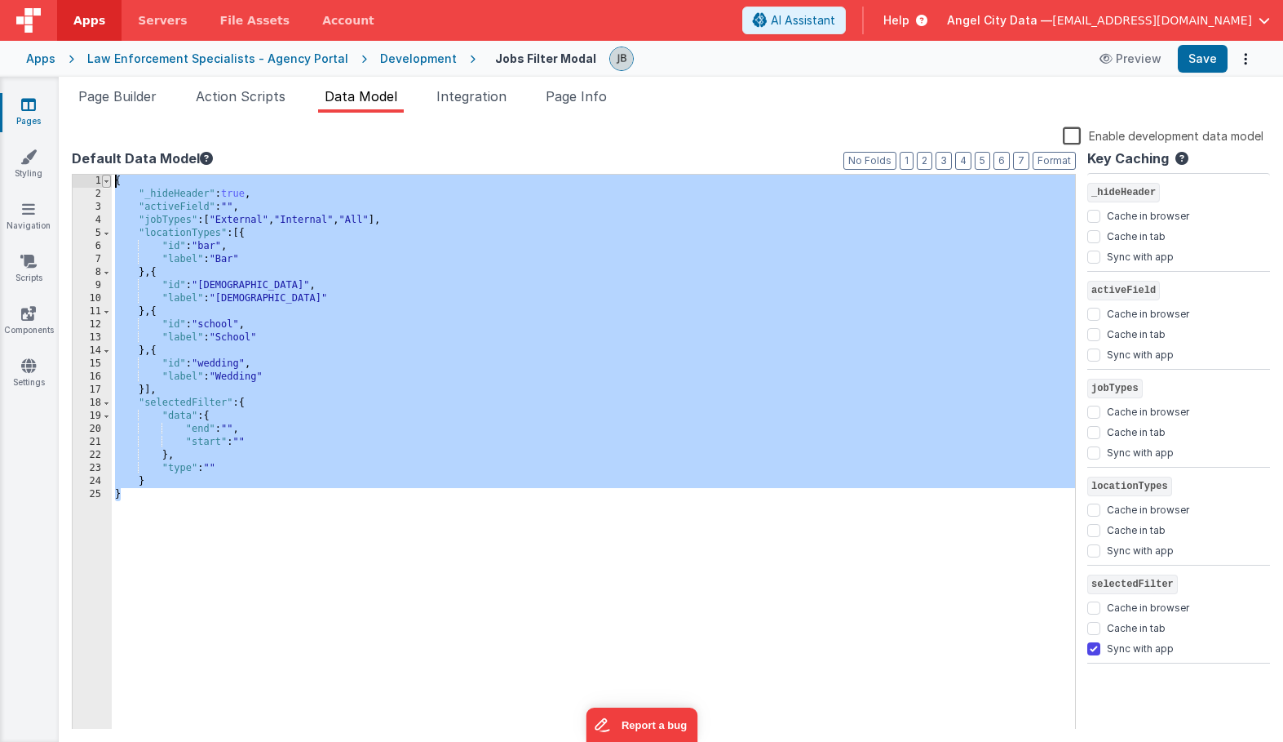
drag, startPoint x: 224, startPoint y: 507, endPoint x: 102, endPoint y: 176, distance: 353.1
click at [102, 176] on div "1 2 3 4 5 6 7 8 9 10 11 12 13 14 15 16 17 18 19 20 21 22 23 24 25 { "_hideHeade…" at bounding box center [574, 452] width 1004 height 556
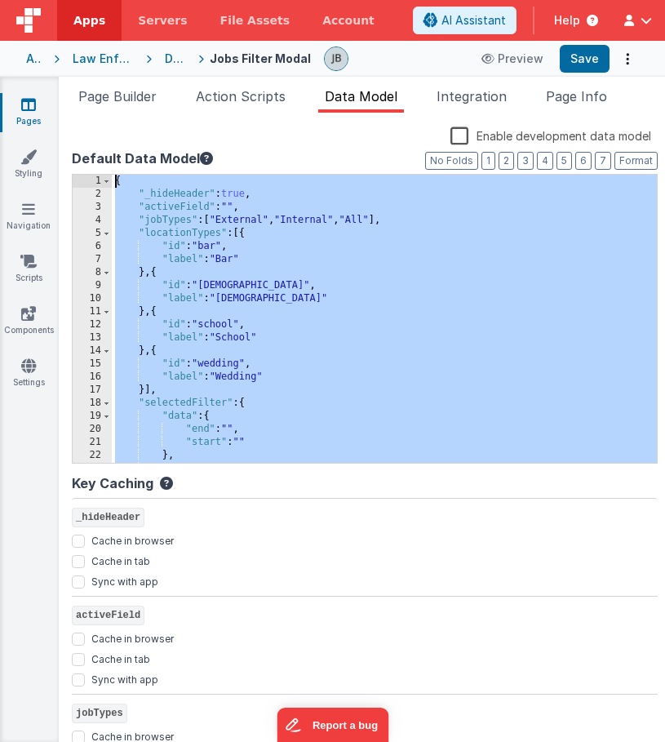
click at [166, 226] on div "{ "_hideHeader" : true , "activeField" : "" , "jobTypes" : [ "External" , "Inte…" at bounding box center [384, 332] width 545 height 314
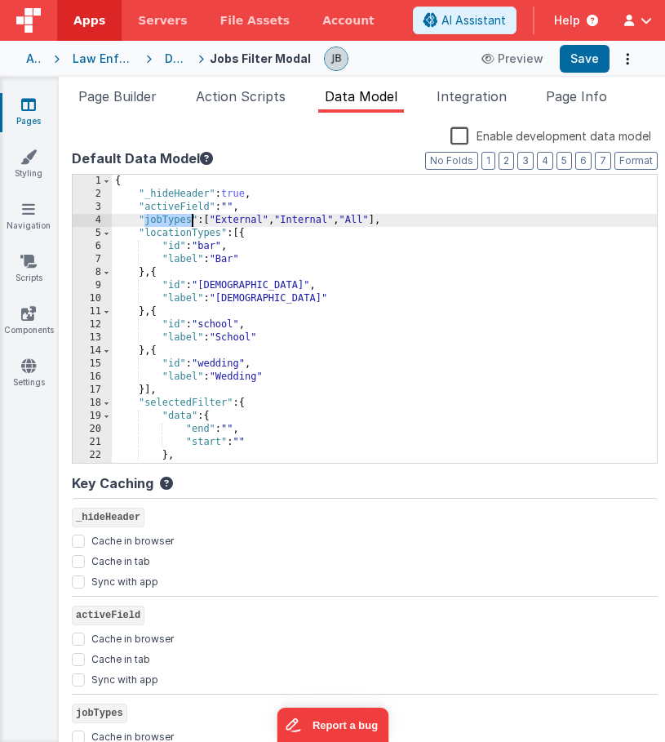
click at [166, 226] on div "{ "_hideHeader" : true , "activeField" : "" , "jobTypes" : [ "External" , "Inte…" at bounding box center [384, 332] width 545 height 314
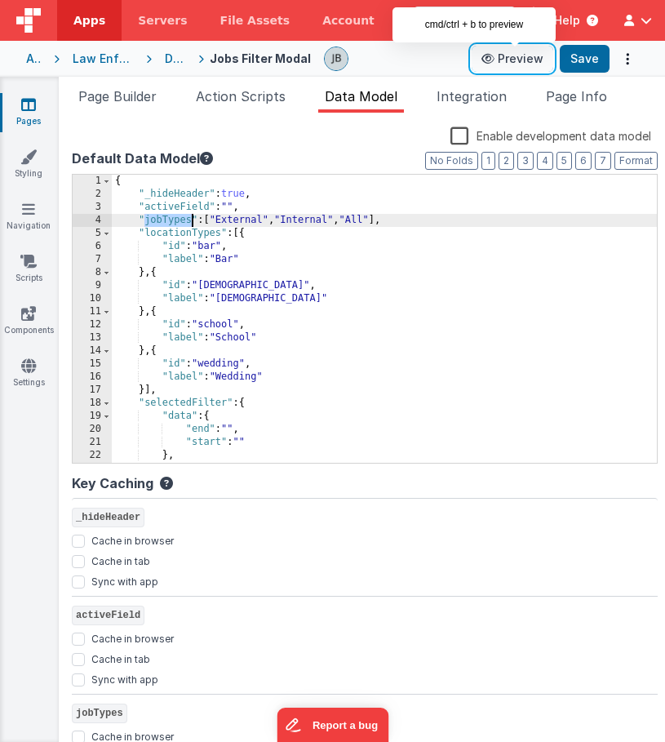
click at [520, 55] on button "Preview" at bounding box center [513, 59] width 82 height 26
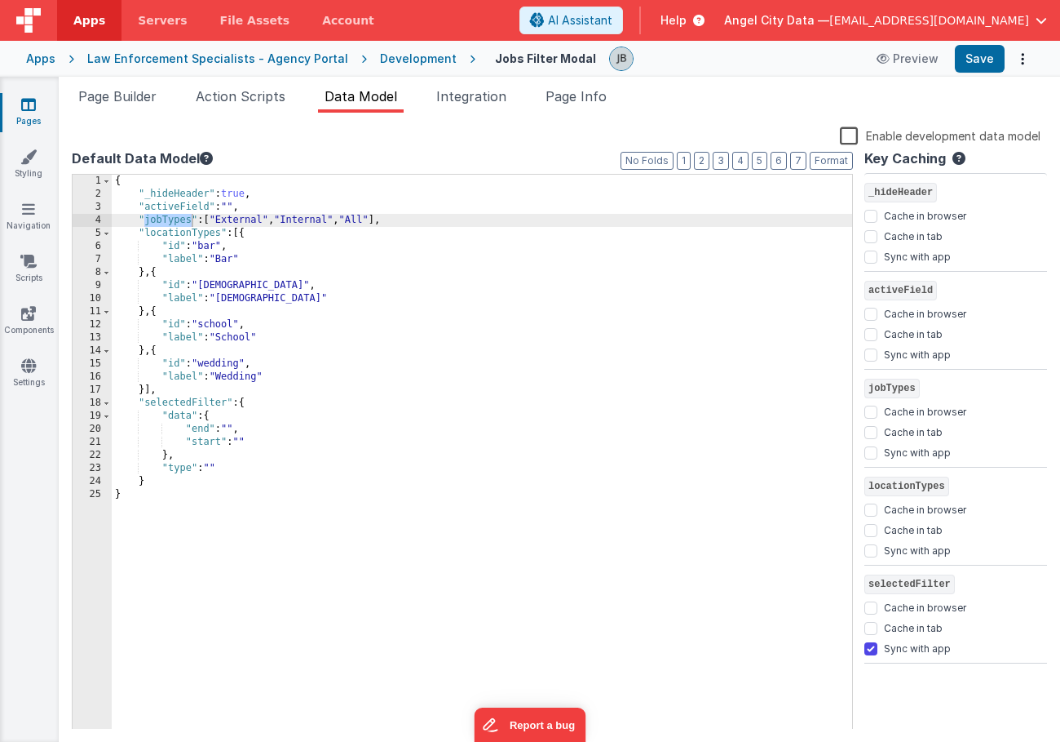
click at [391, 58] on div "Development" at bounding box center [418, 59] width 77 height 16
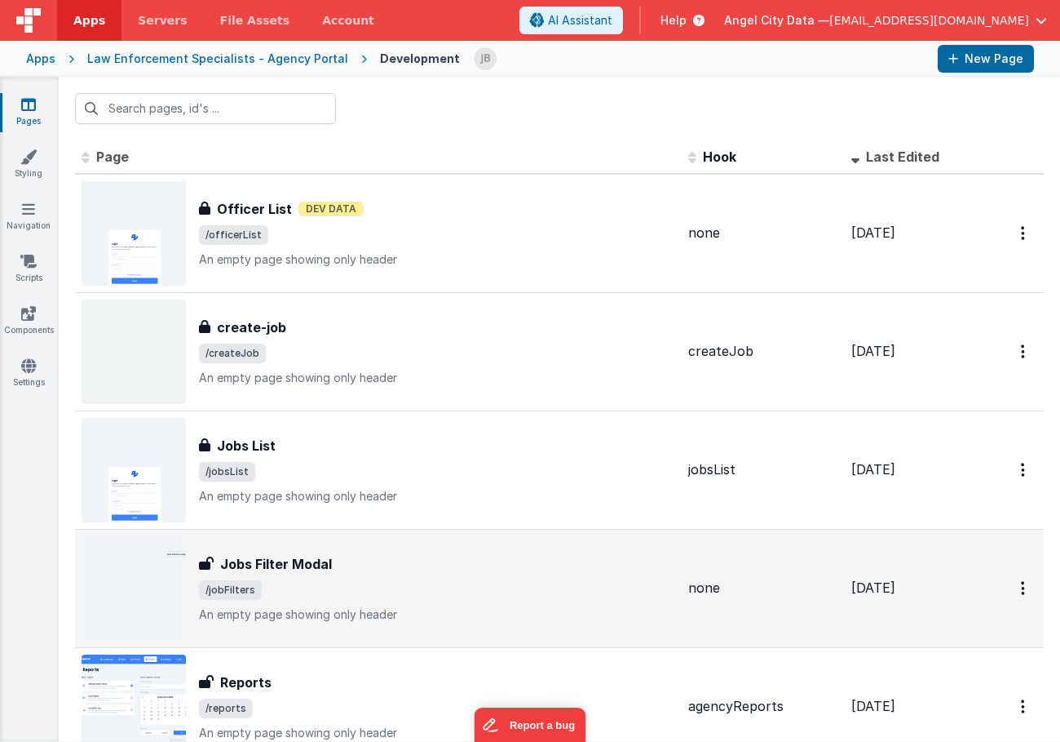
click at [281, 562] on h3 "Jobs Filter Modal" at bounding box center [276, 564] width 112 height 20
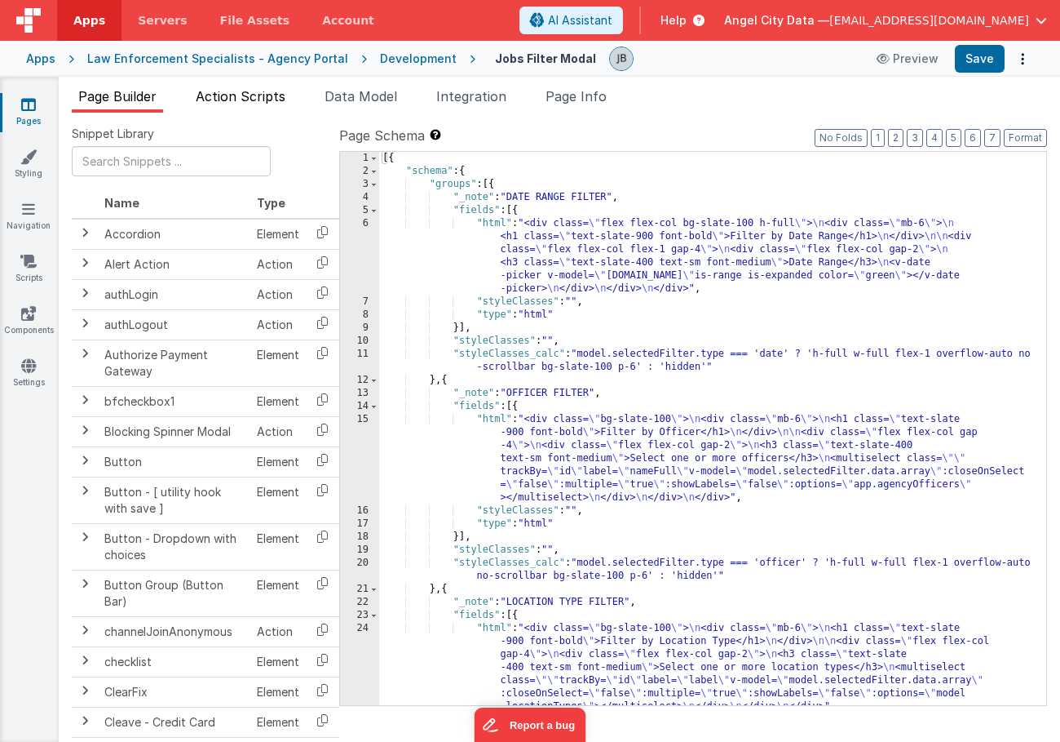
click at [234, 97] on span "Action Scripts" at bounding box center [241, 96] width 90 height 16
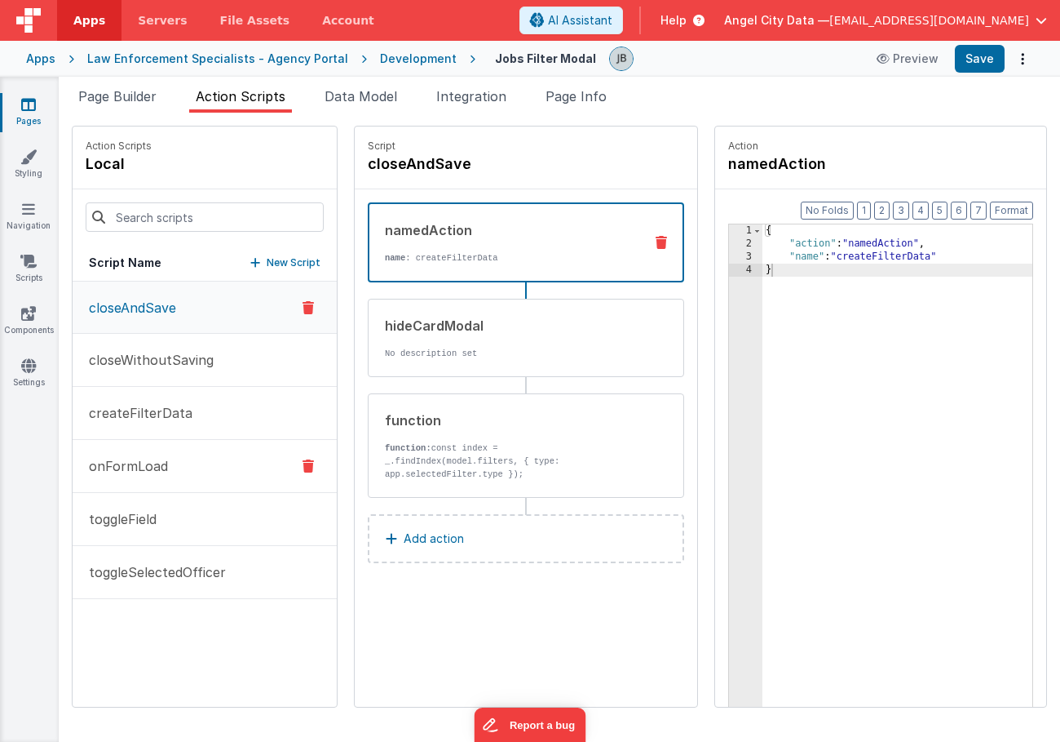
click at [176, 466] on button "onFormLoad" at bounding box center [205, 466] width 264 height 53
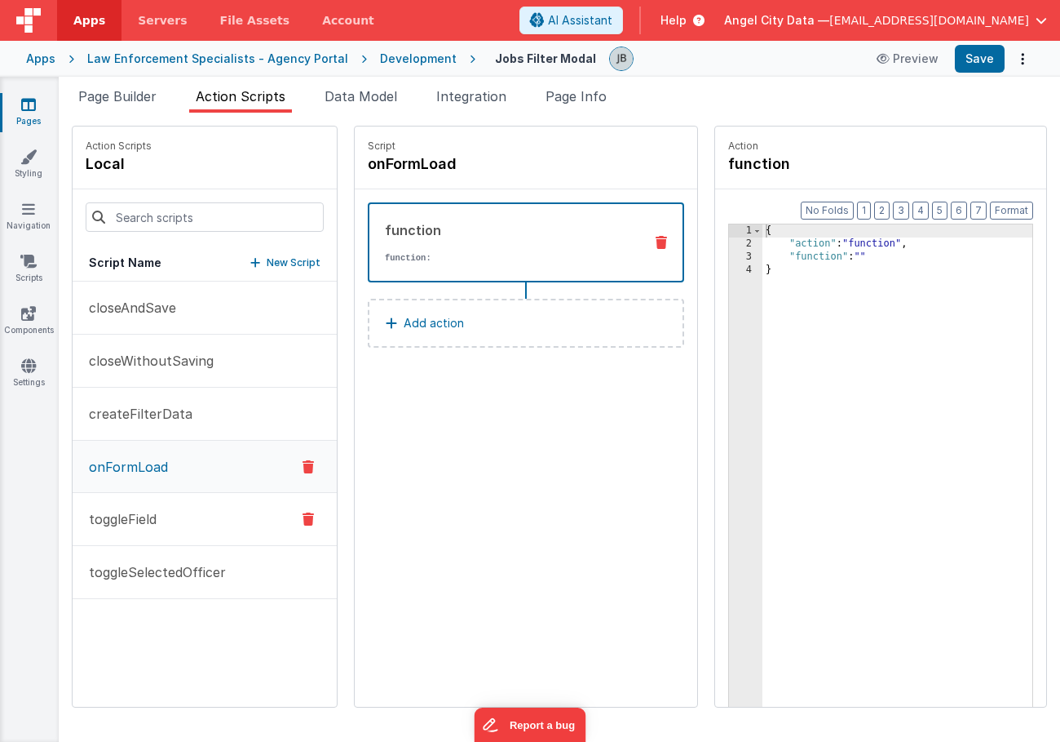
click at [162, 511] on button "toggleField" at bounding box center [205, 519] width 264 height 53
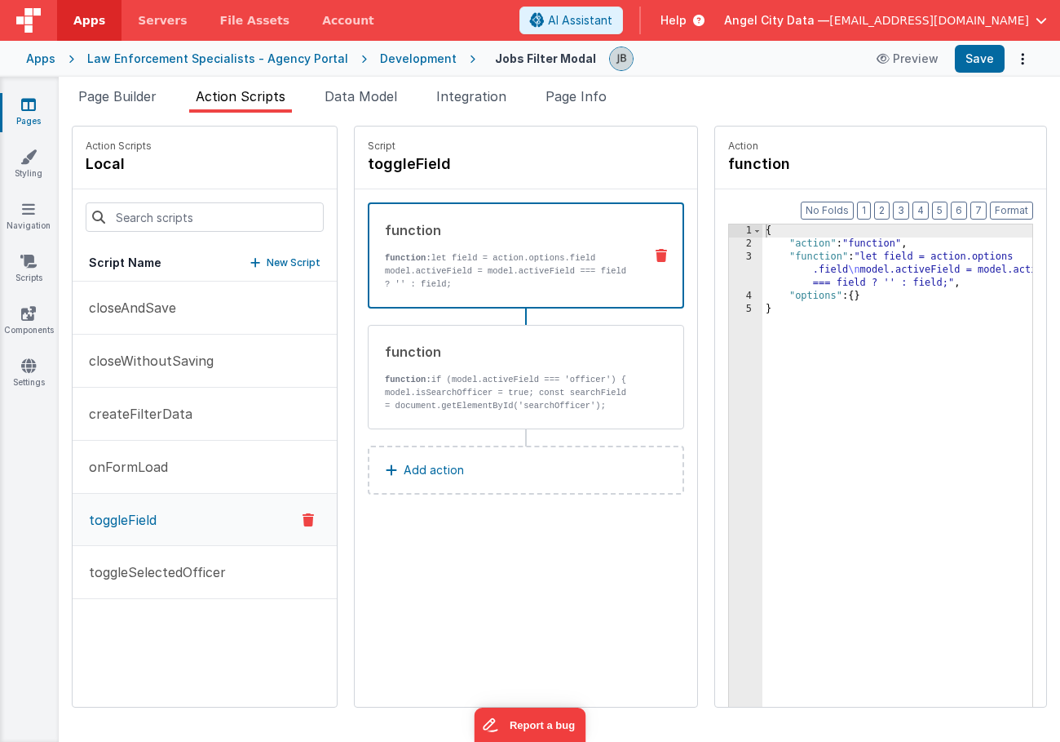
click at [729, 262] on div "3" at bounding box center [745, 269] width 33 height 39
click at [157, 583] on button "toggleSelectedOfficer" at bounding box center [205, 572] width 264 height 53
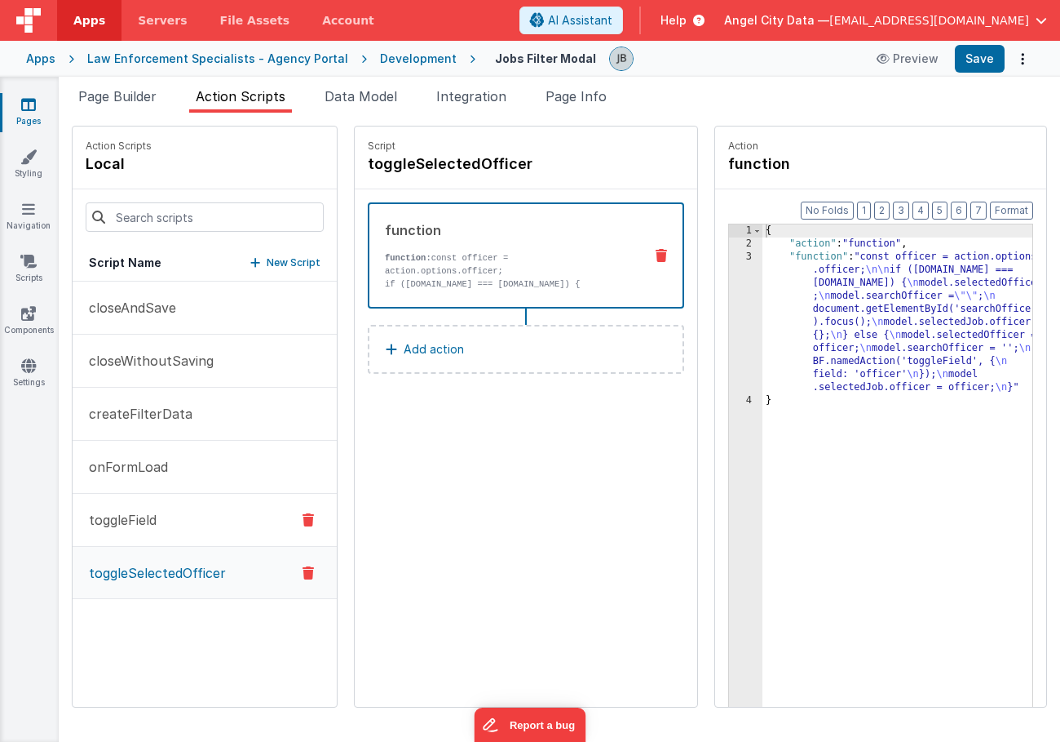
click at [153, 516] on p "toggleField" at bounding box center [117, 520] width 77 height 20
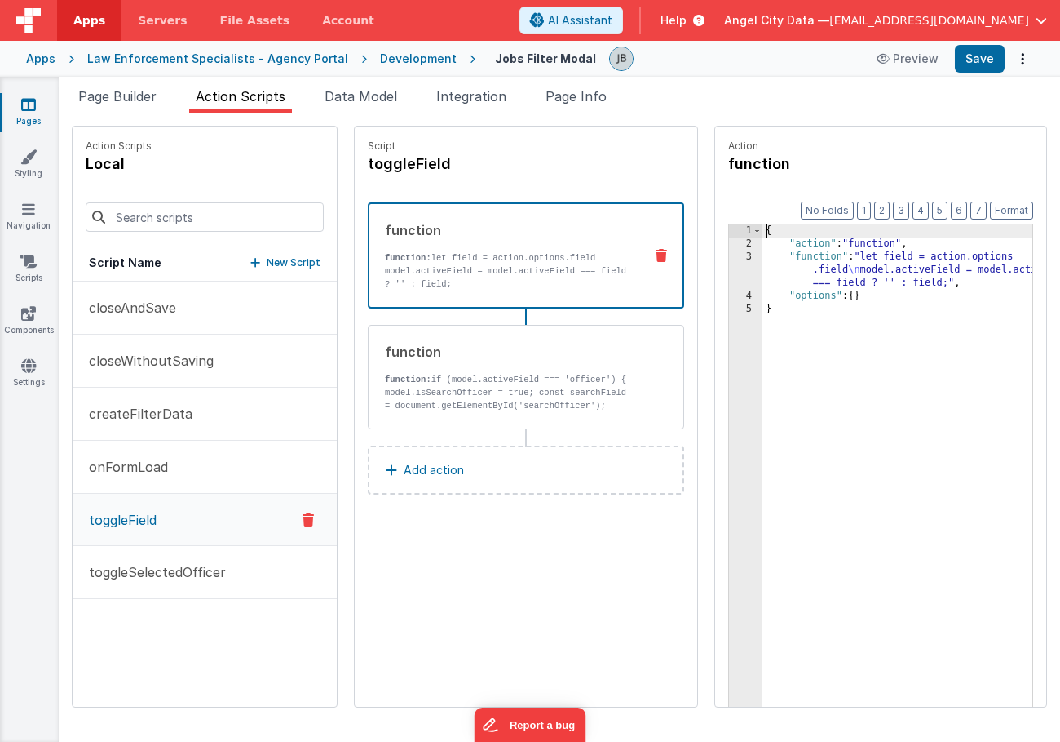
click at [729, 265] on div "3" at bounding box center [745, 269] width 33 height 39
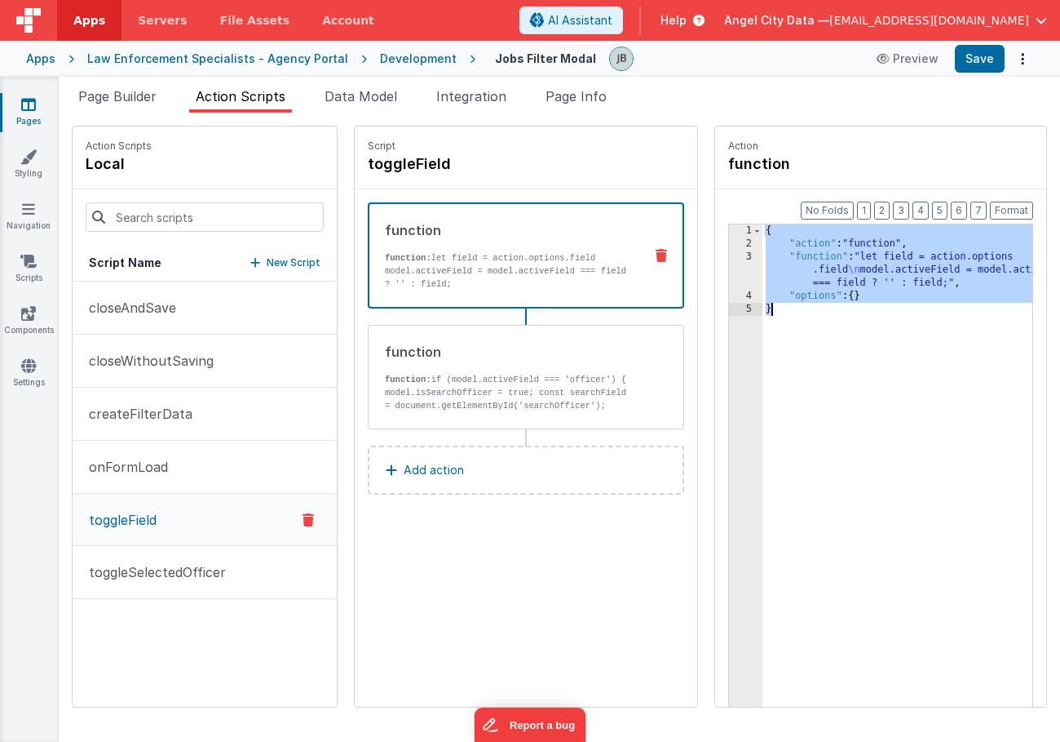
click at [729, 265] on div "3" at bounding box center [745, 269] width 33 height 39
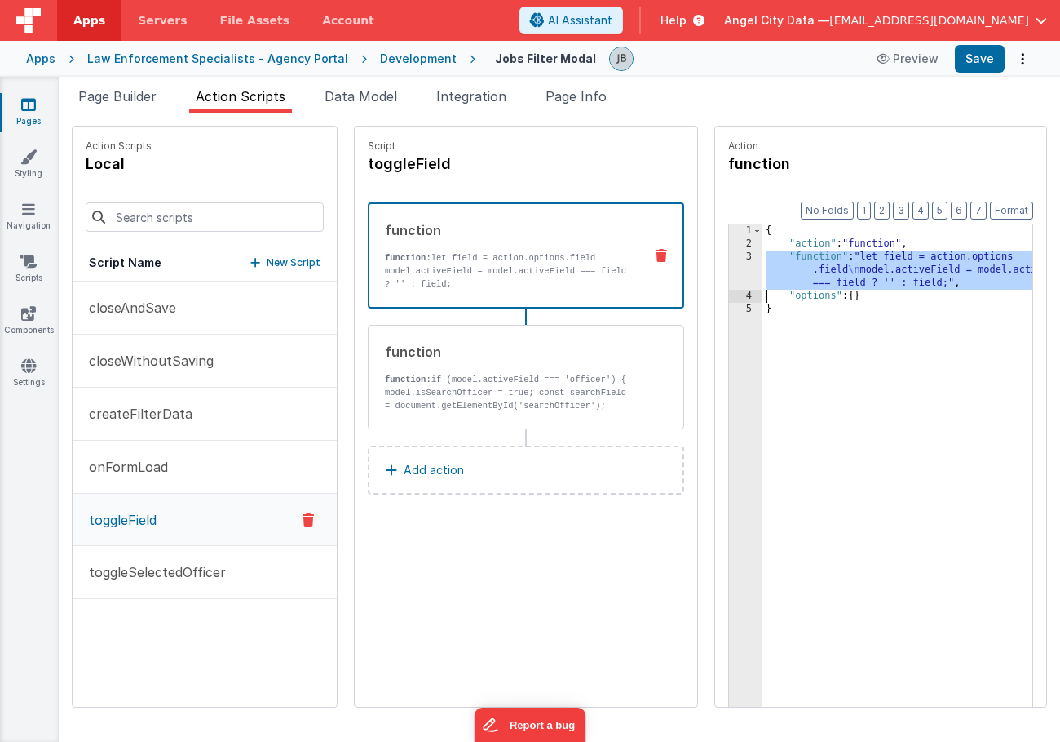
click at [729, 264] on div "3" at bounding box center [745, 269] width 33 height 39
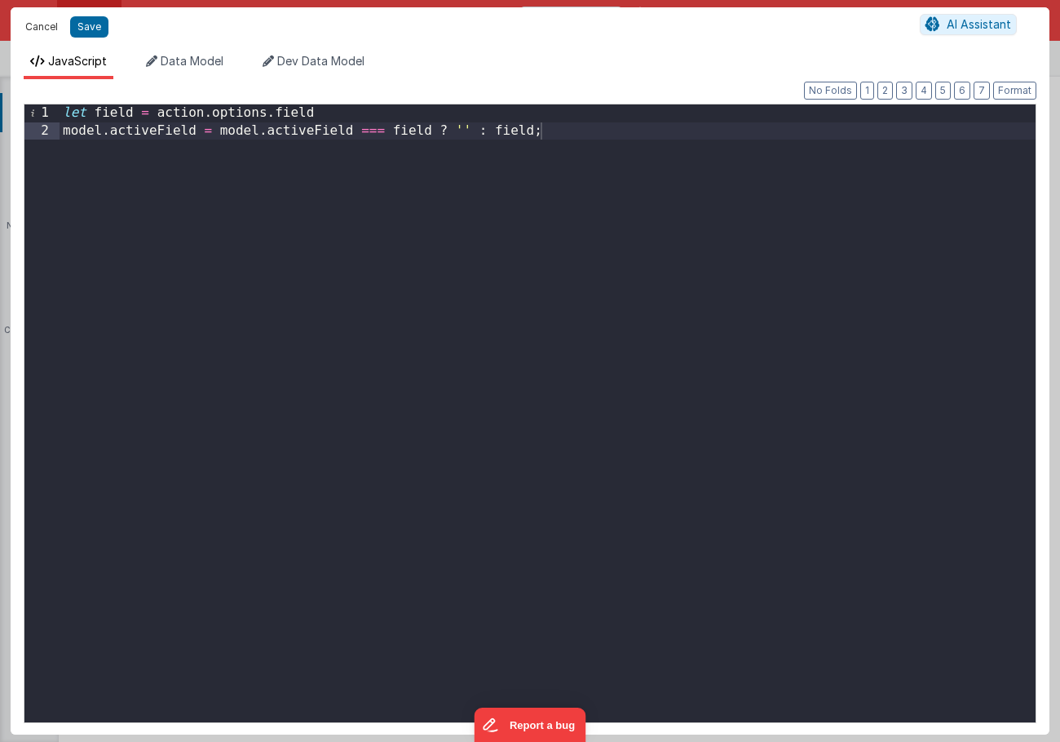
click at [39, 32] on button "Cancel" at bounding box center [41, 26] width 49 height 23
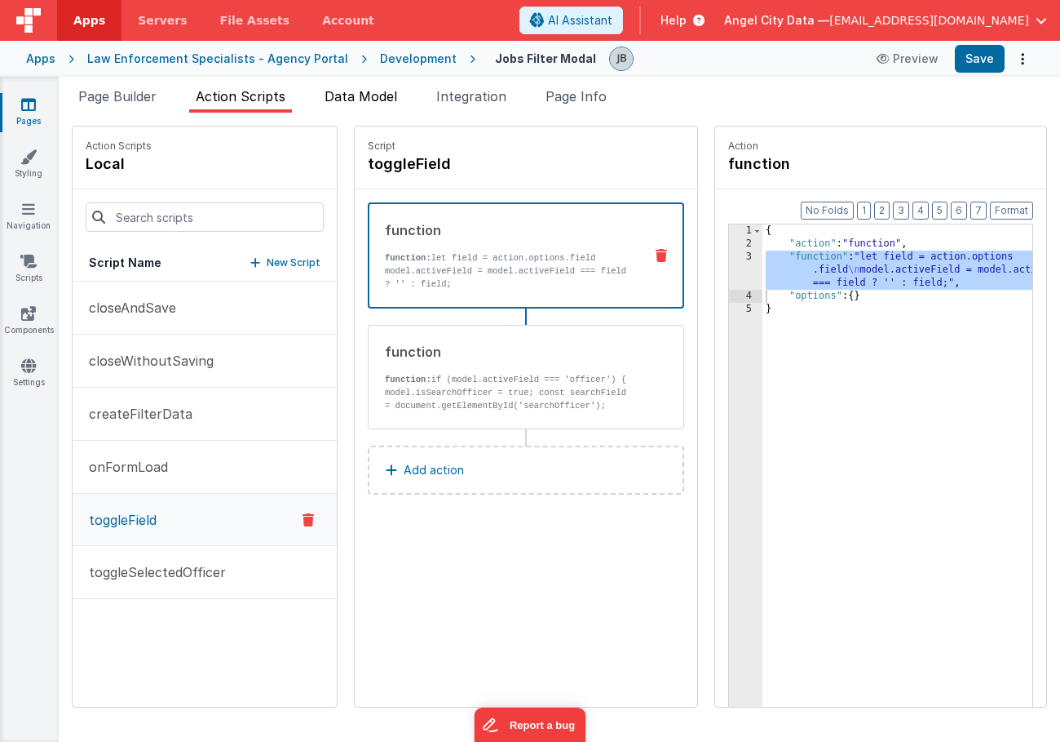
click at [348, 91] on span "Data Model" at bounding box center [361, 96] width 73 height 16
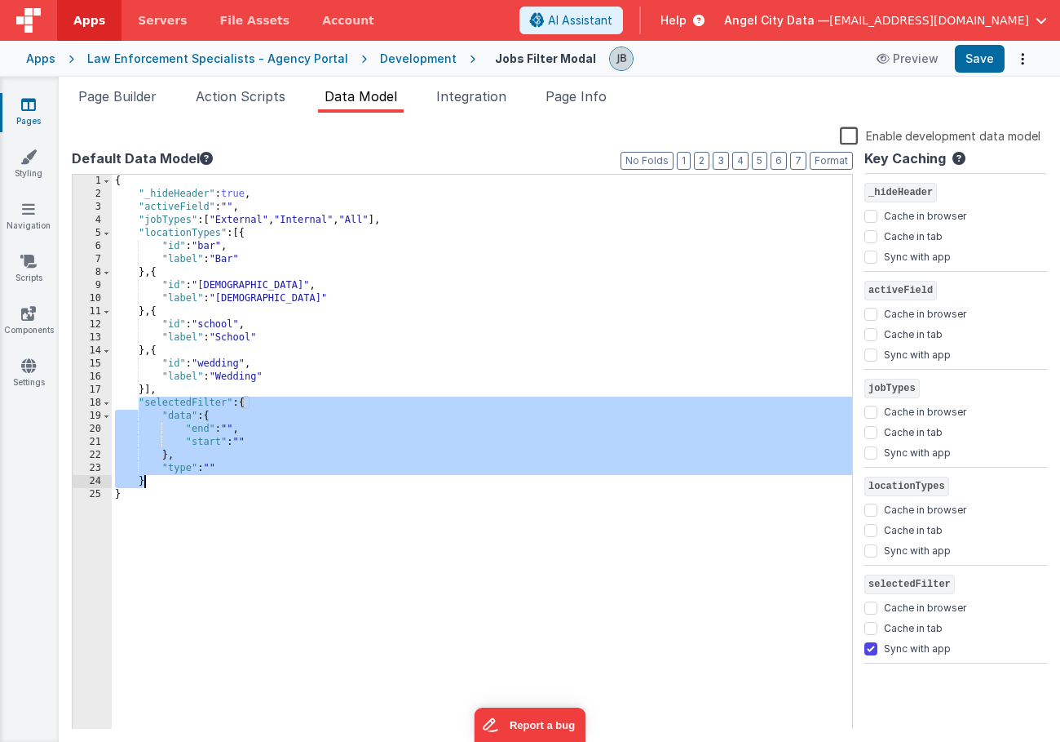
drag, startPoint x: 138, startPoint y: 405, endPoint x: 233, endPoint y: 480, distance: 121.9
click at [233, 480] on div "{ "_hideHeader" : true , "activeField" : "" , "jobTypes" : [ "External" , "Inte…" at bounding box center [482, 465] width 741 height 581
click at [131, 113] on div "Snippet Library Name Type Accordion Element Alert Action Action authLogin Actio…" at bounding box center [560, 427] width 1002 height 629
click at [28, 364] on icon at bounding box center [28, 365] width 15 height 16
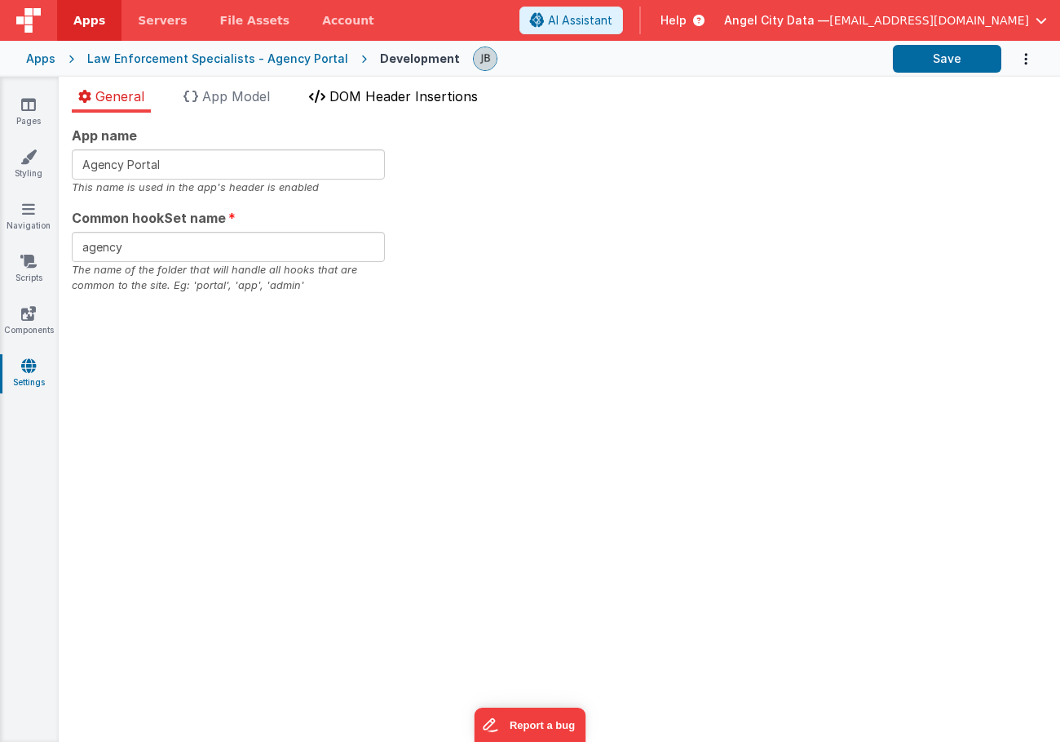
click at [361, 93] on span "DOM Header Insertions" at bounding box center [404, 96] width 148 height 16
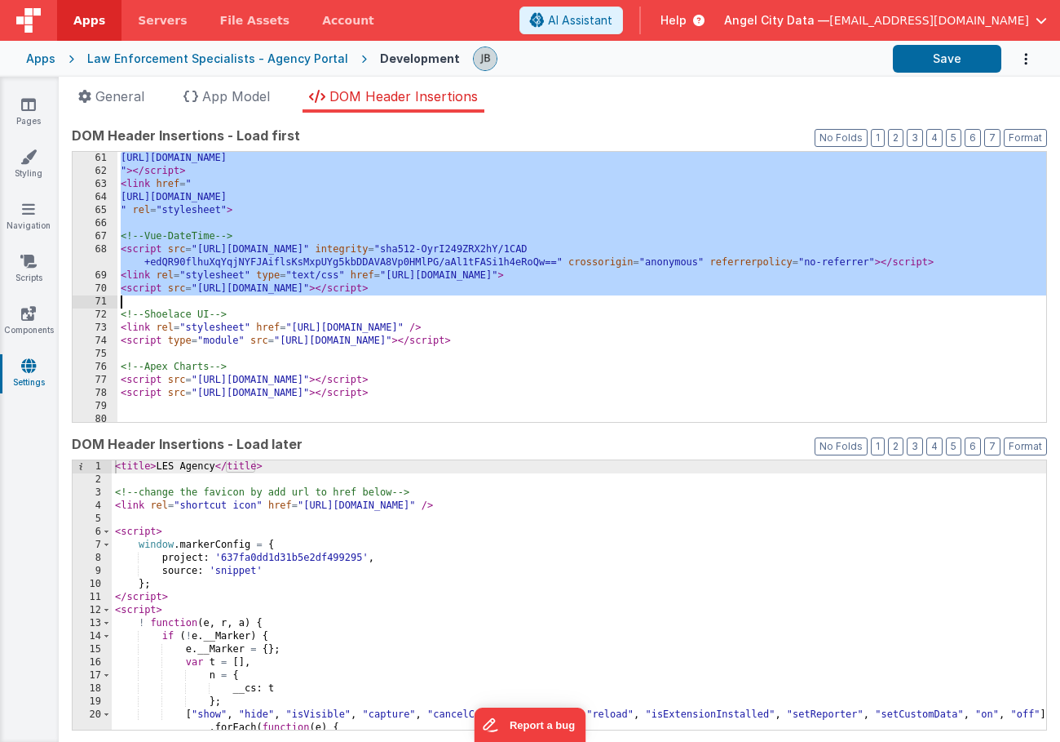
scroll to position [791, 0]
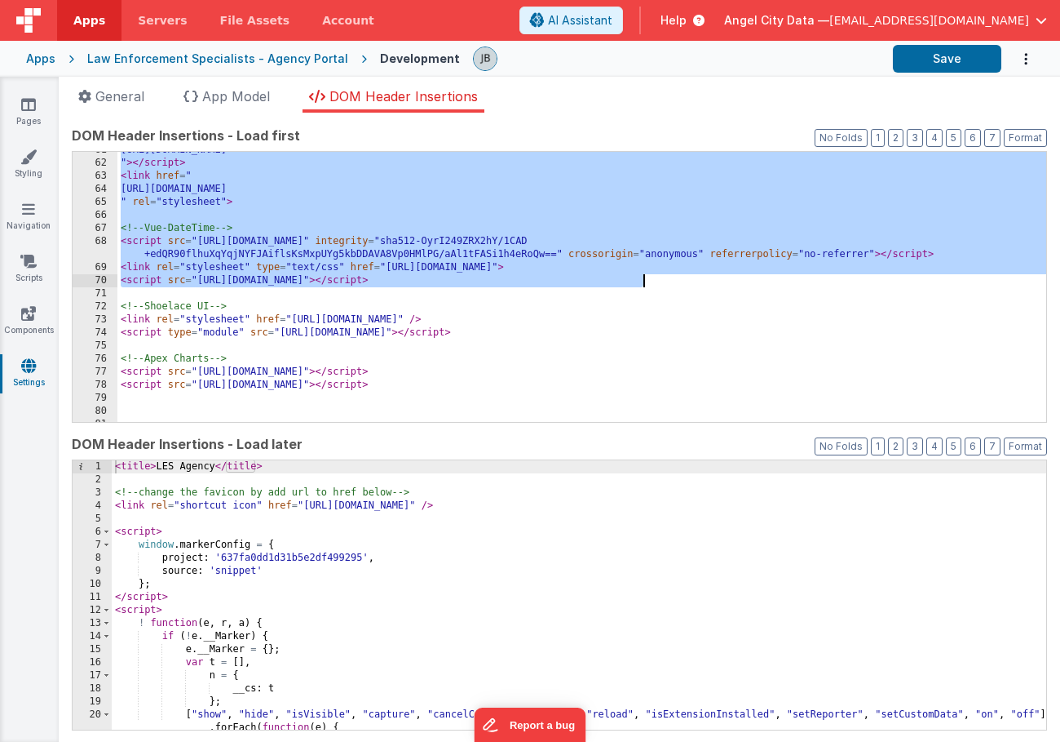
drag, startPoint x: 122, startPoint y: 212, endPoint x: 761, endPoint y: 286, distance: 643.0
click at [761, 286] on div "https://cdn.jsdelivr.net/npm/v-calendar@2.4.2/lib/v-calendar.umd.min.js " > </ …" at bounding box center [581, 292] width 929 height 296
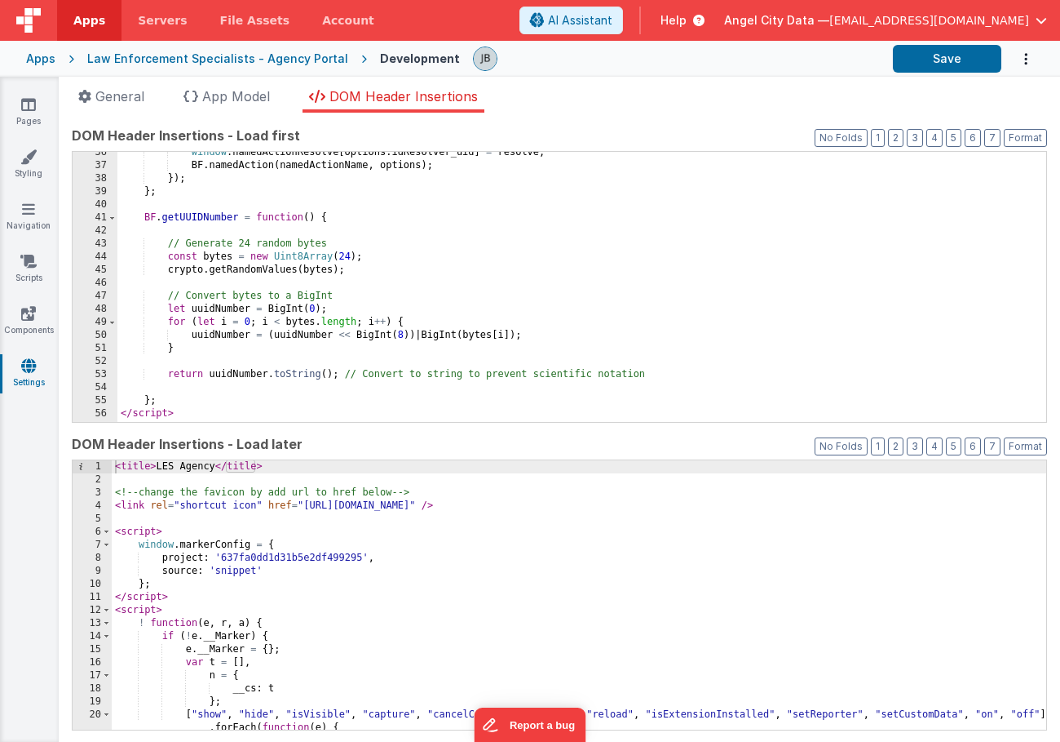
scroll to position [427, 0]
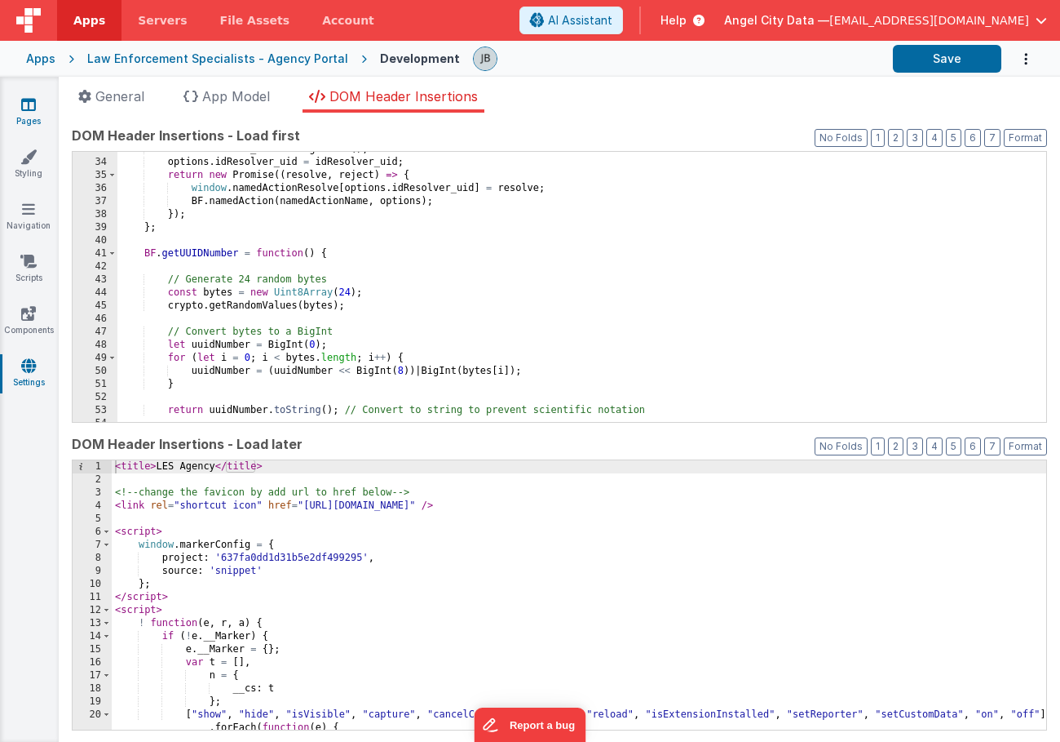
click at [34, 110] on icon at bounding box center [28, 104] width 15 height 16
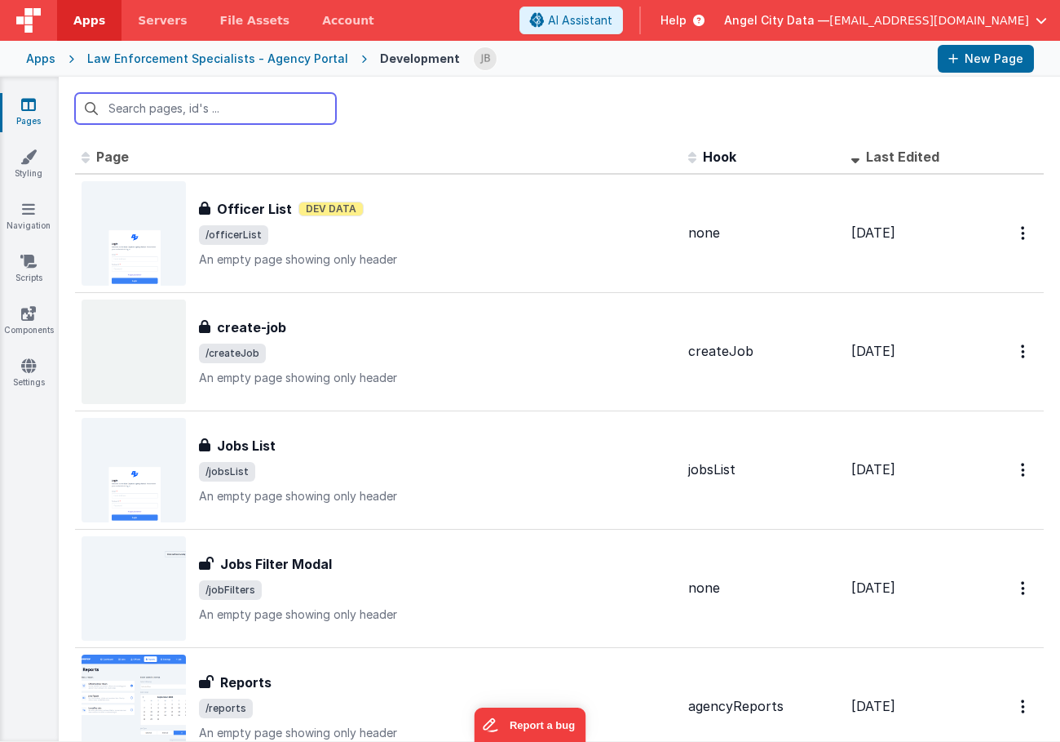
click at [181, 116] on input "text" at bounding box center [205, 108] width 261 height 31
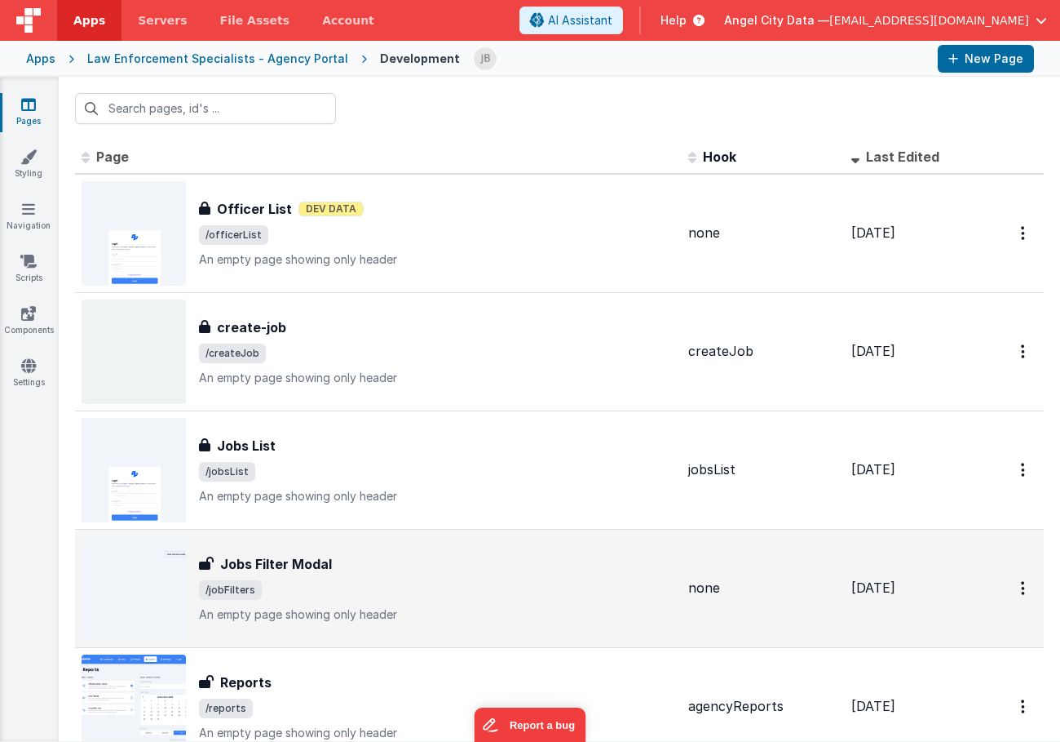
click at [352, 545] on div "Jobs Filter Modal Jobs Filter Modal /jobFilters An empty page showing only head…" at bounding box center [379, 588] width 594 height 104
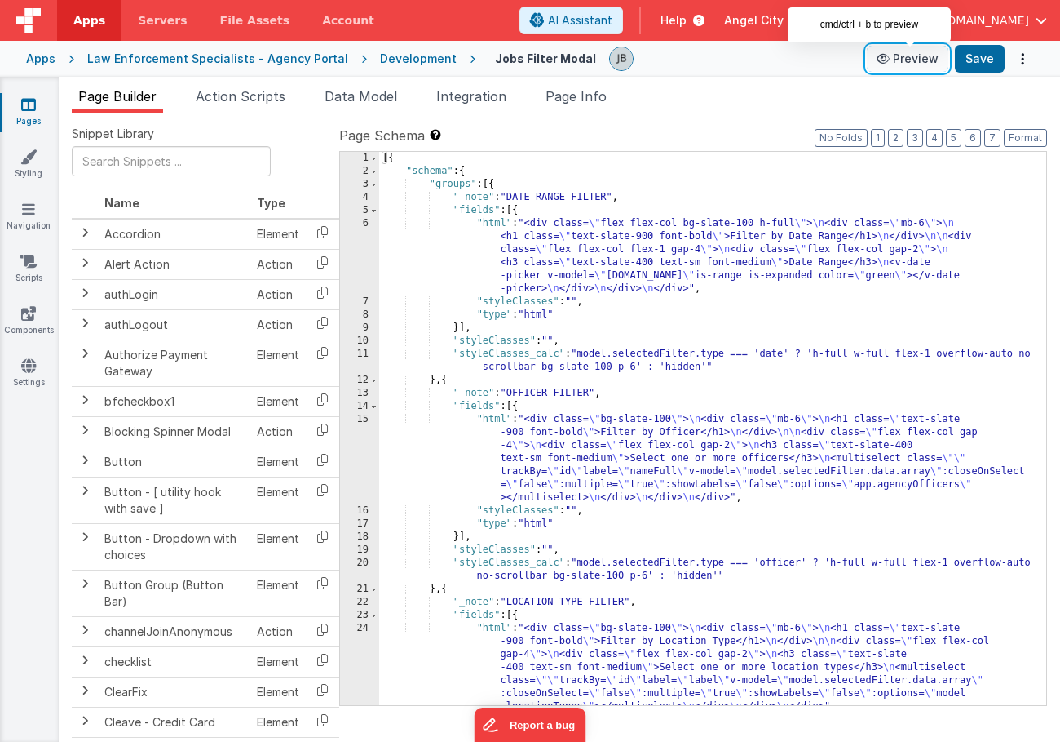
click at [909, 64] on button "Preview" at bounding box center [908, 59] width 82 height 26
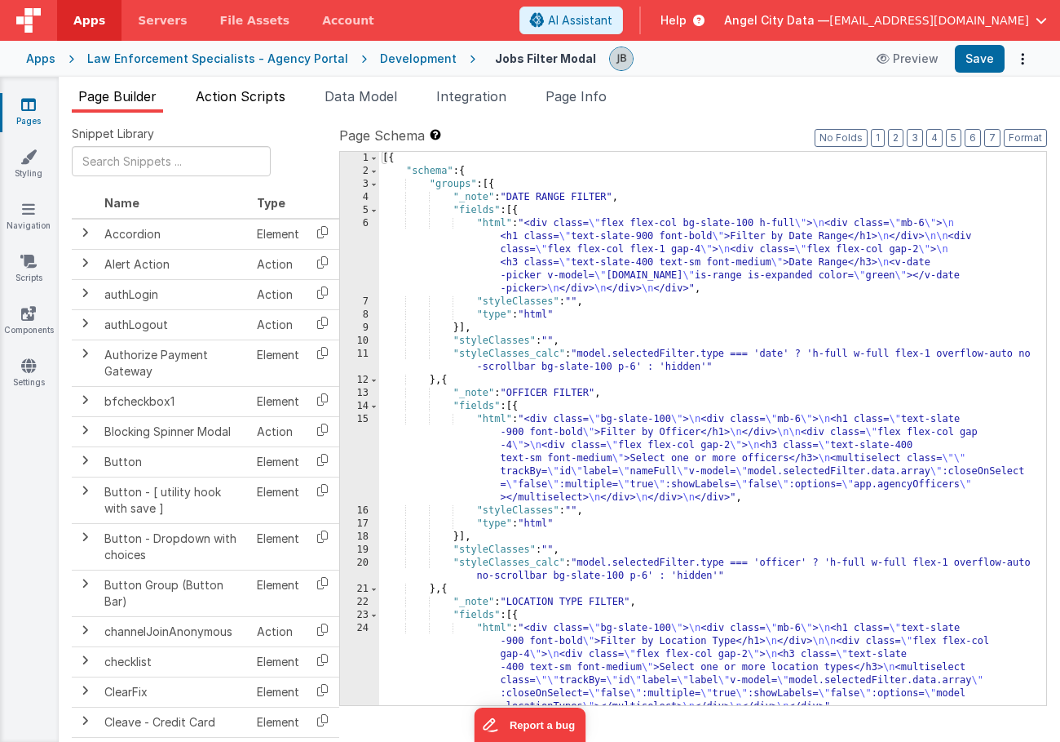
click at [260, 95] on span "Action Scripts" at bounding box center [241, 96] width 90 height 16
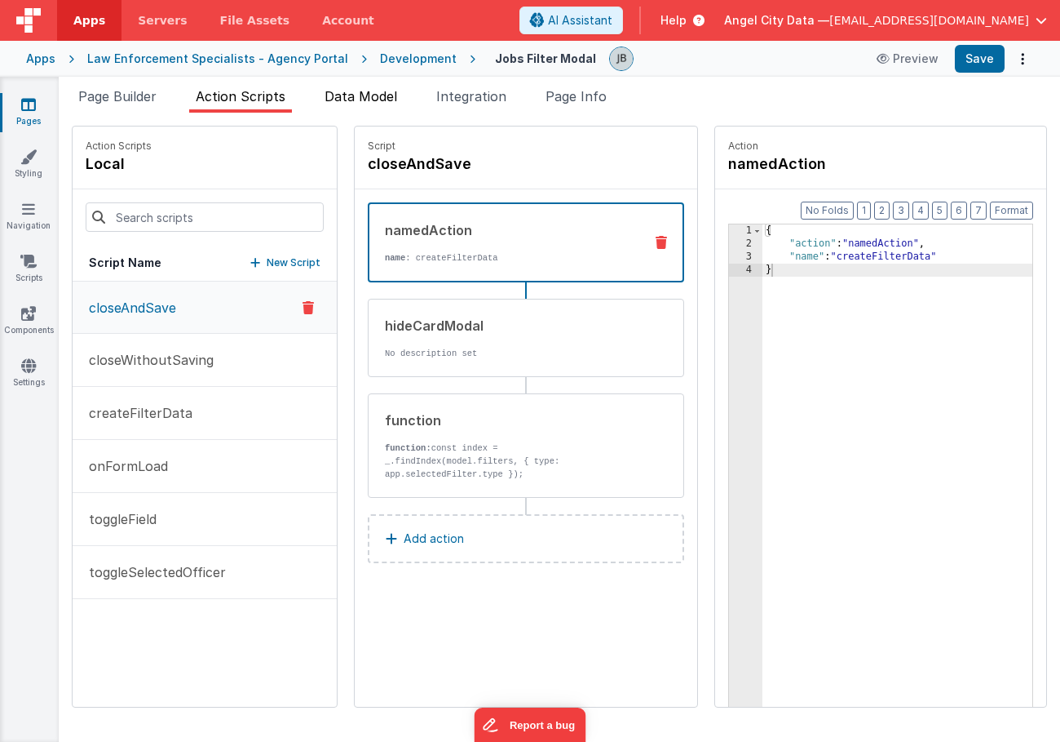
click at [348, 91] on span "Data Model" at bounding box center [361, 96] width 73 height 16
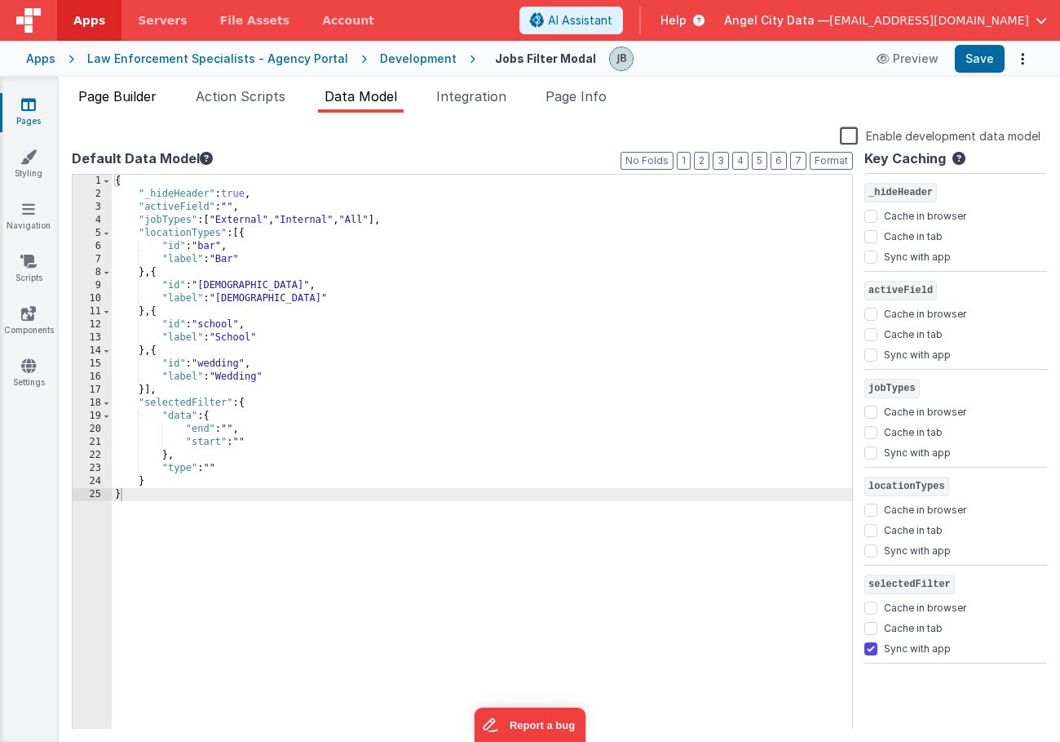
click at [139, 104] on li "Page Builder" at bounding box center [117, 99] width 91 height 26
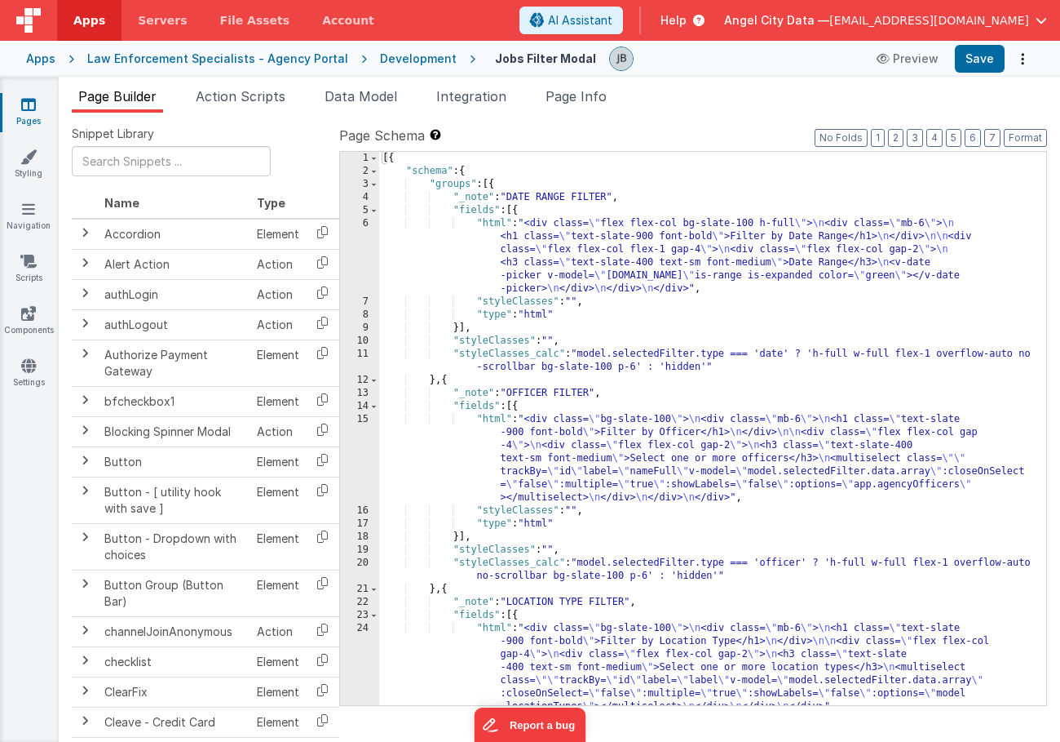
click at [405, 66] on div "Development" at bounding box center [418, 59] width 77 height 16
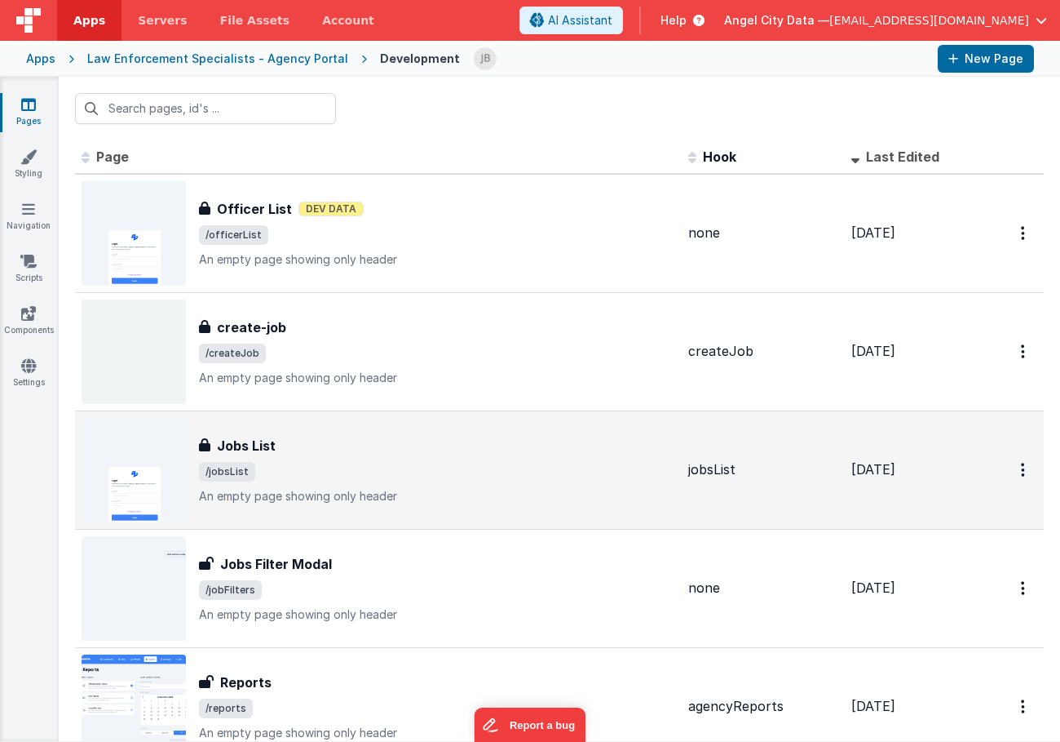
click at [256, 463] on span "/jobsList" at bounding box center [437, 472] width 476 height 20
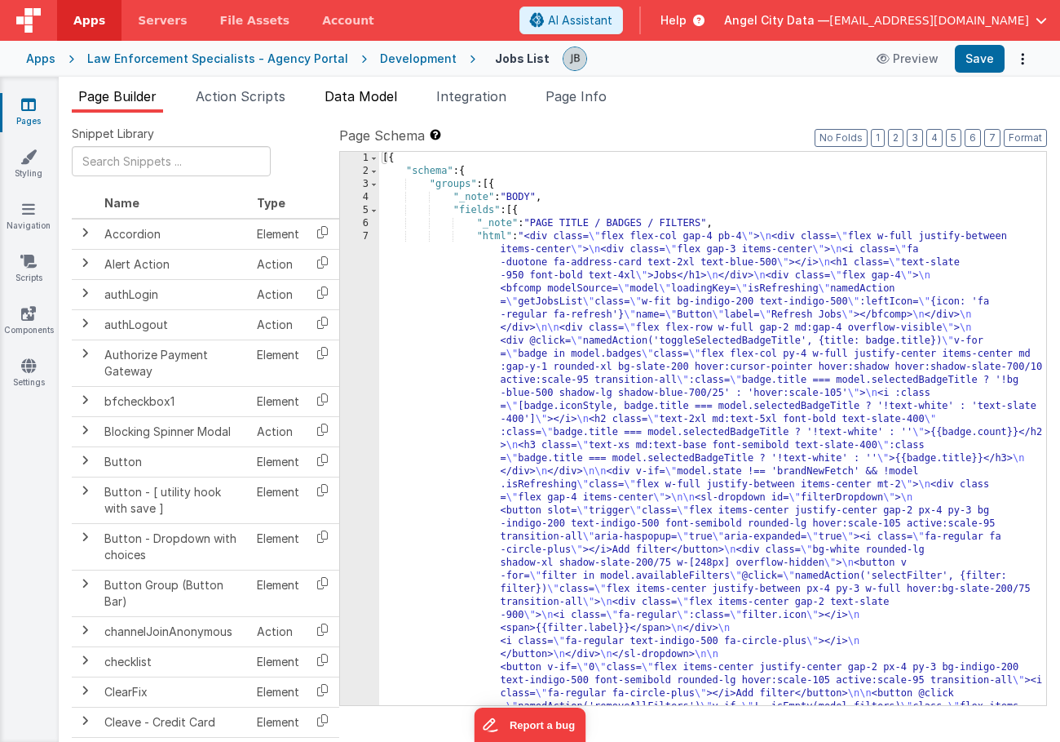
click at [345, 103] on span "Data Model" at bounding box center [361, 96] width 73 height 16
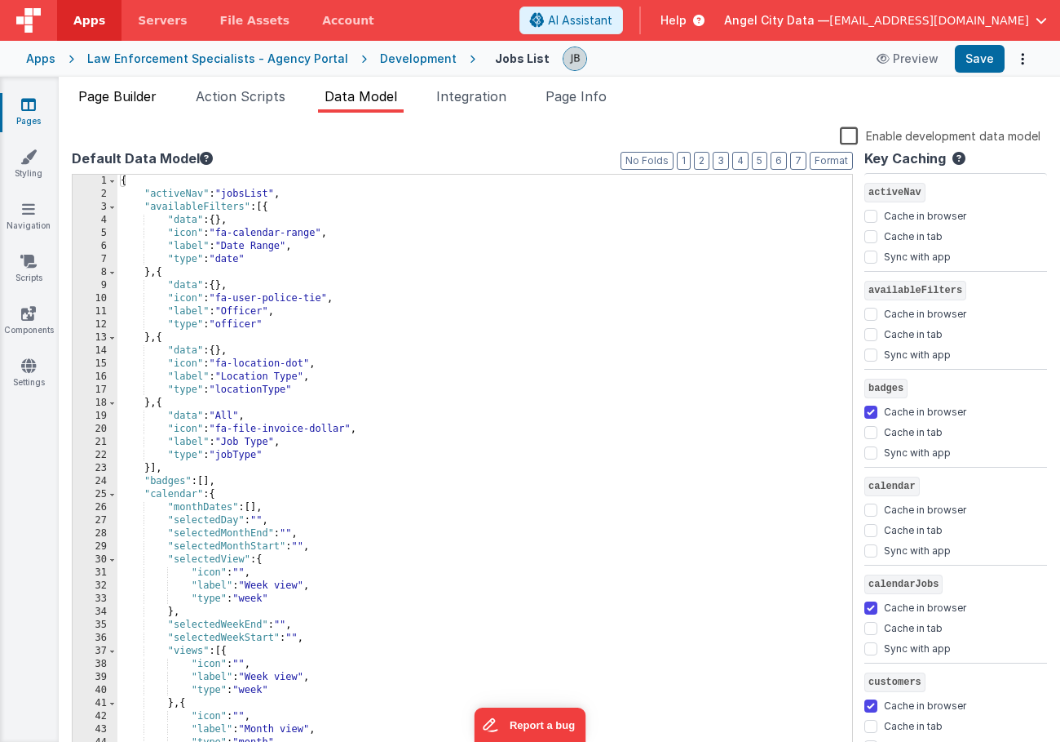
click at [132, 97] on span "Page Builder" at bounding box center [117, 96] width 78 height 16
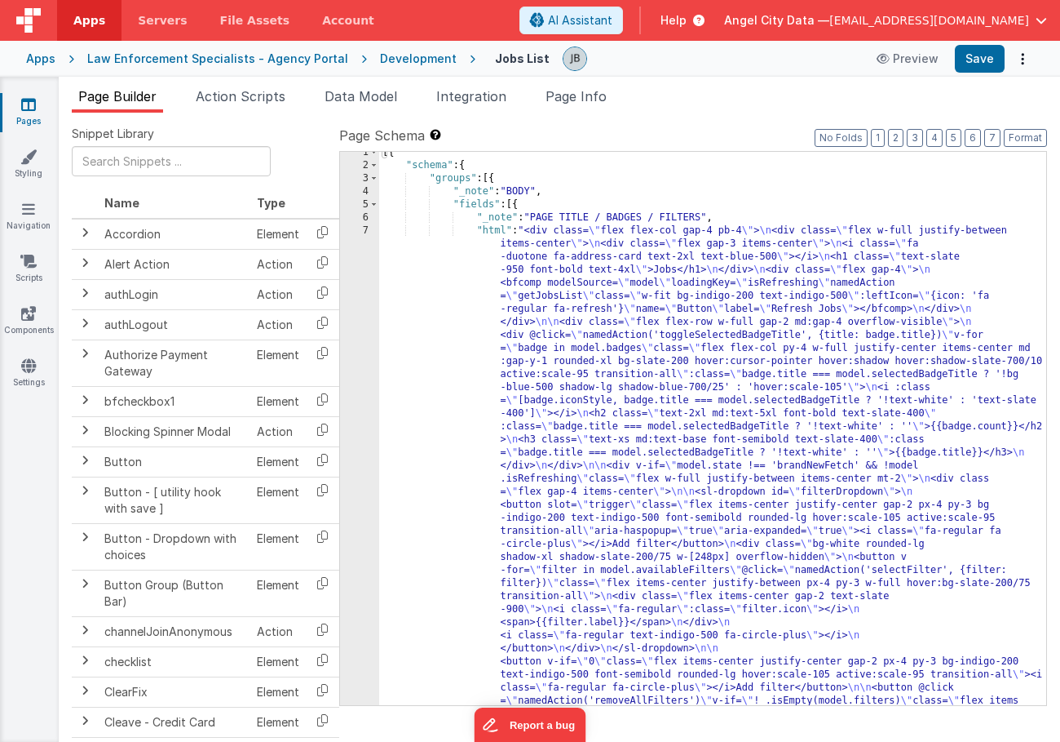
scroll to position [15, 0]
click at [358, 224] on div "6" at bounding box center [359, 217] width 39 height 13
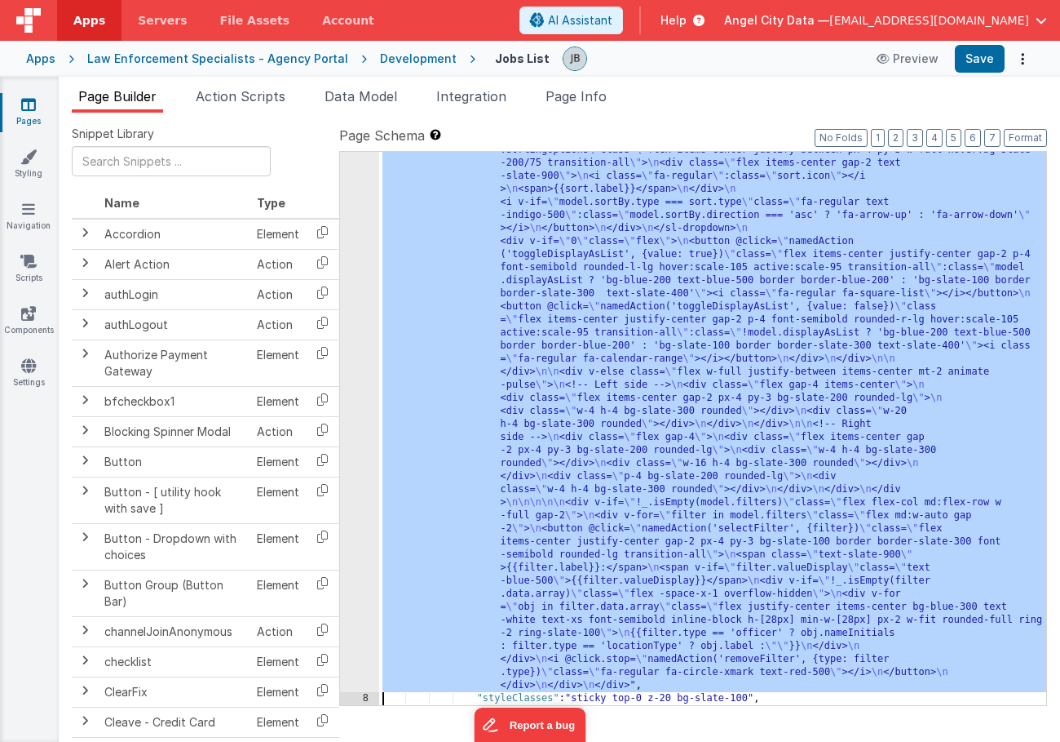
click at [359, 289] on div "7 8 9 10 11 12 13 14 15 16 17 18 19 20 21 22 23 24 25 26 27 28 29 30 31 32" at bounding box center [359, 361] width 39 height 1793
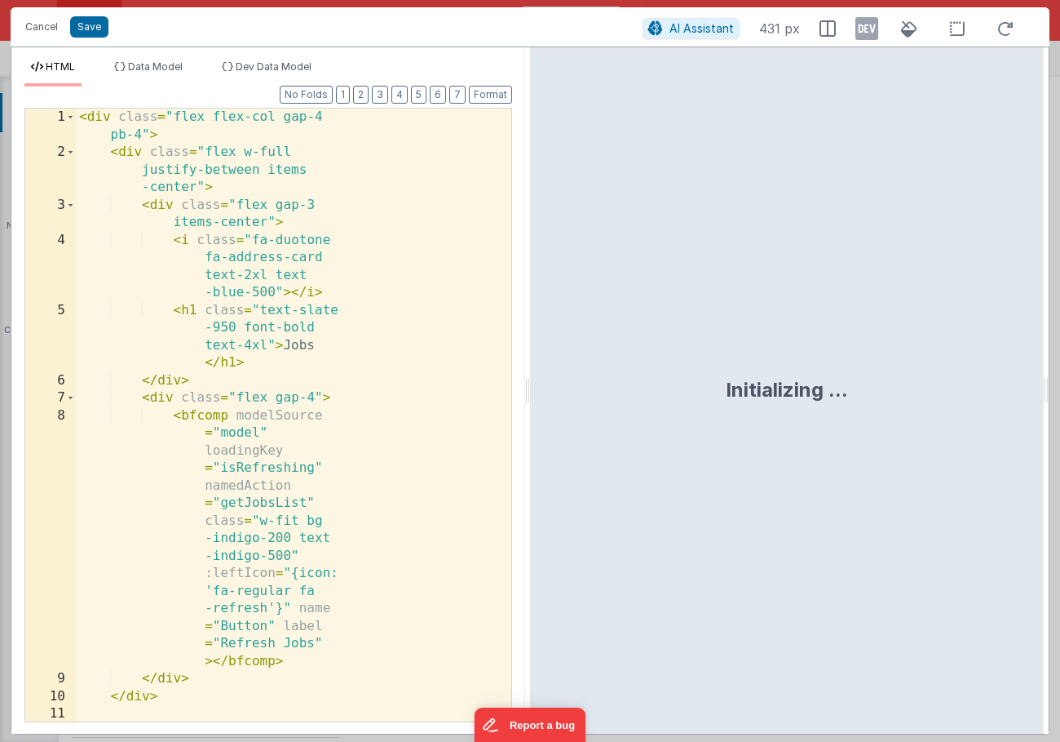
scroll to position [765, 0]
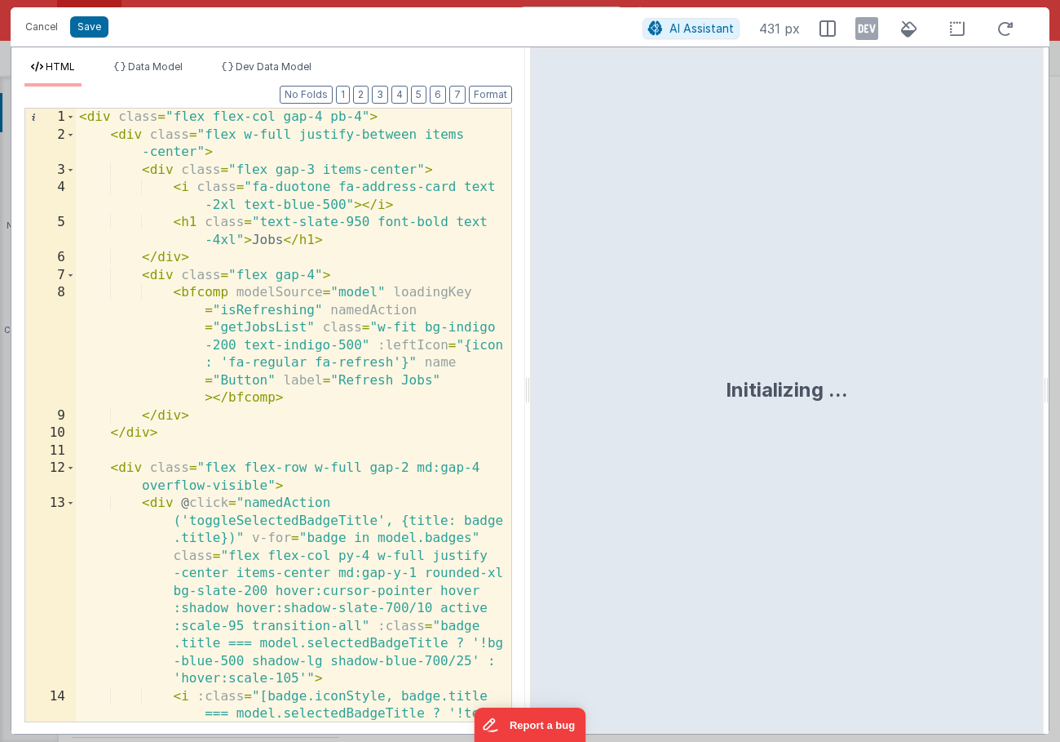
click at [334, 289] on div "< div class = "flex flex-col gap-4 pb-4" > < div class = "flex w-full justify-b…" at bounding box center [294, 449] width 436 height 683
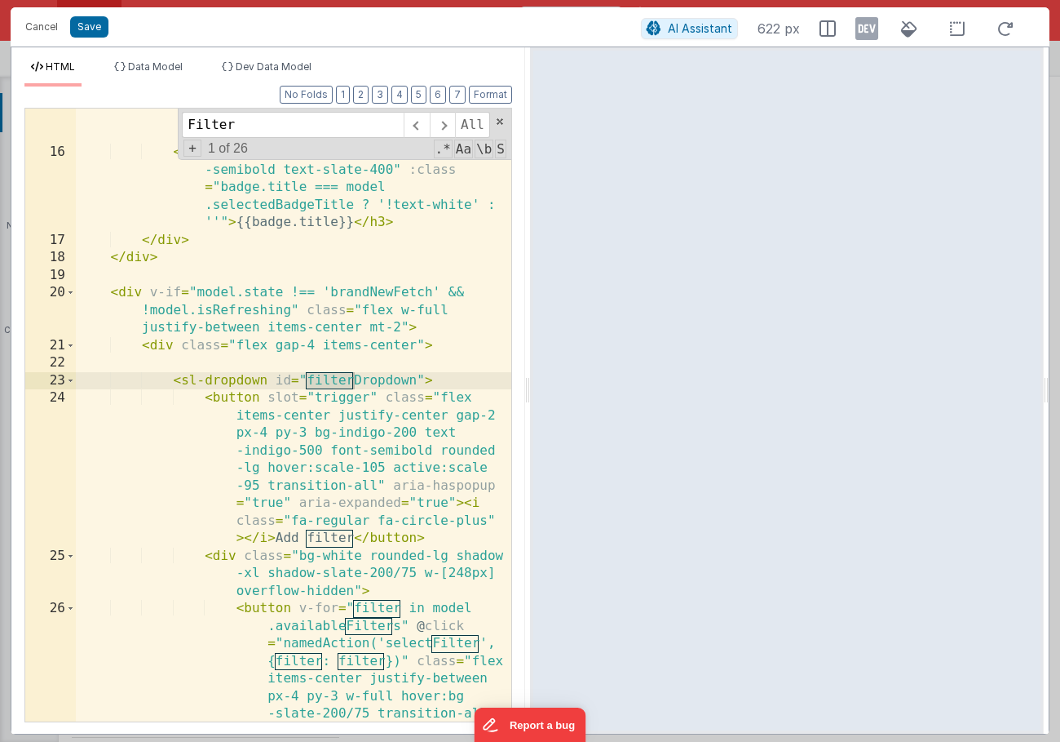
scroll to position [666, 0]
type input "Filter"
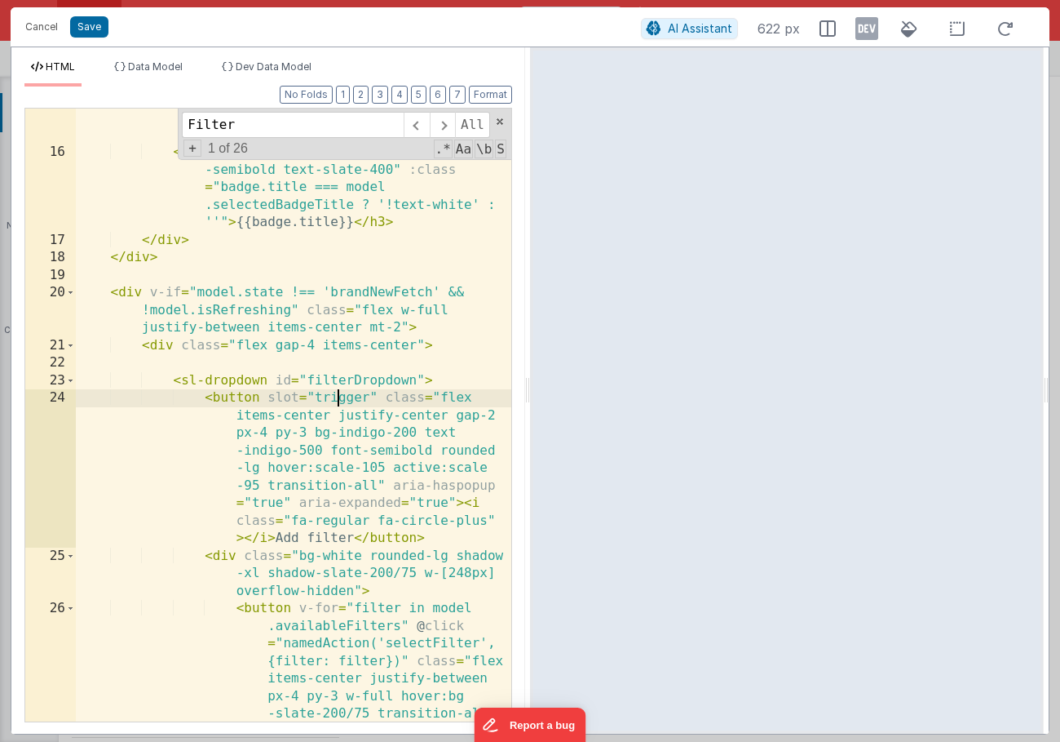
click at [340, 400] on div "< h2 class = "text-2xl md:text-5xl font-bold text-slate-400" :class = "badge.ti…" at bounding box center [294, 432] width 436 height 718
click at [43, 28] on button "Cancel" at bounding box center [41, 26] width 49 height 23
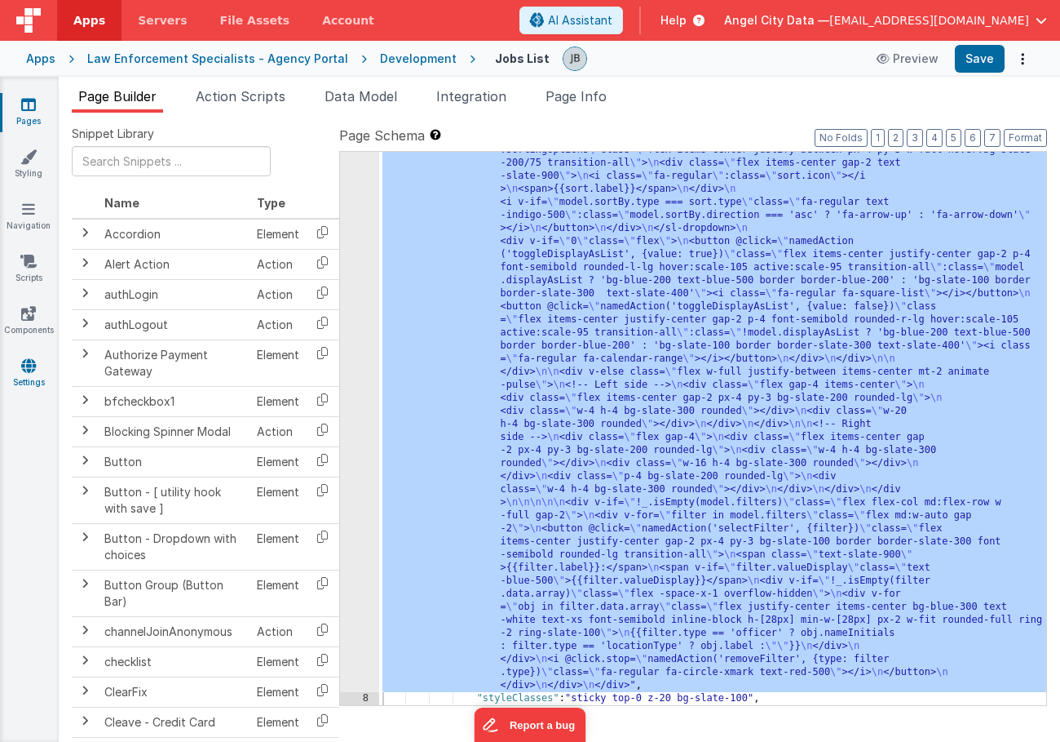
click at [34, 358] on icon at bounding box center [28, 365] width 15 height 16
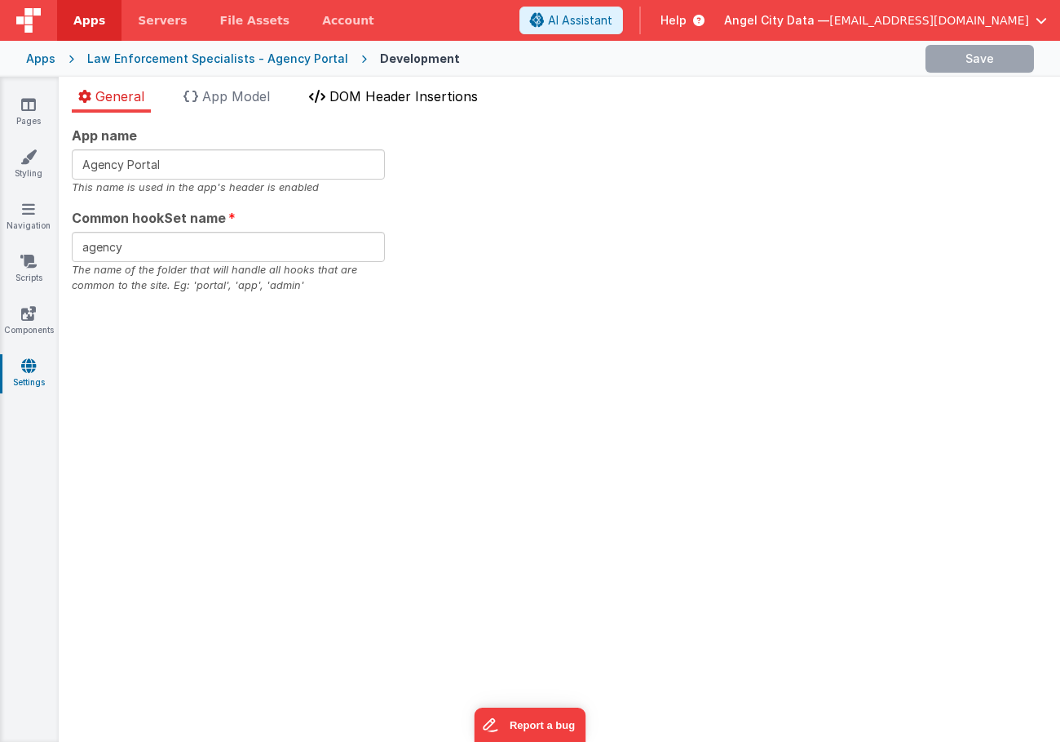
click at [381, 107] on li "DOM Header Insertions" at bounding box center [394, 99] width 182 height 26
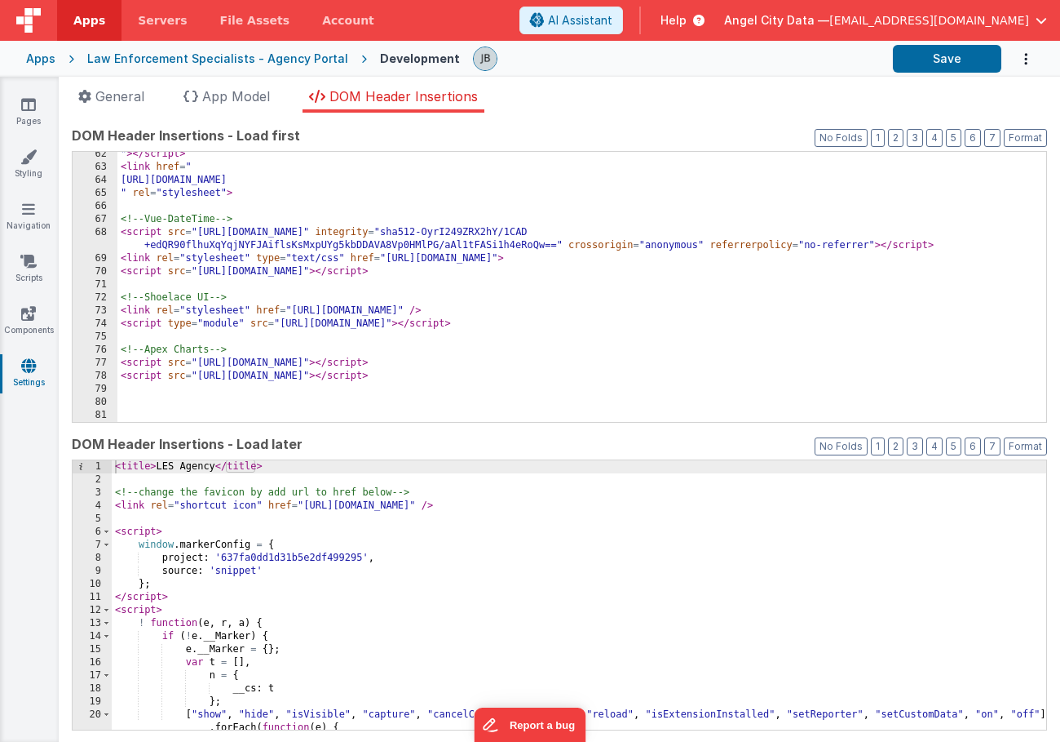
scroll to position [835, 0]
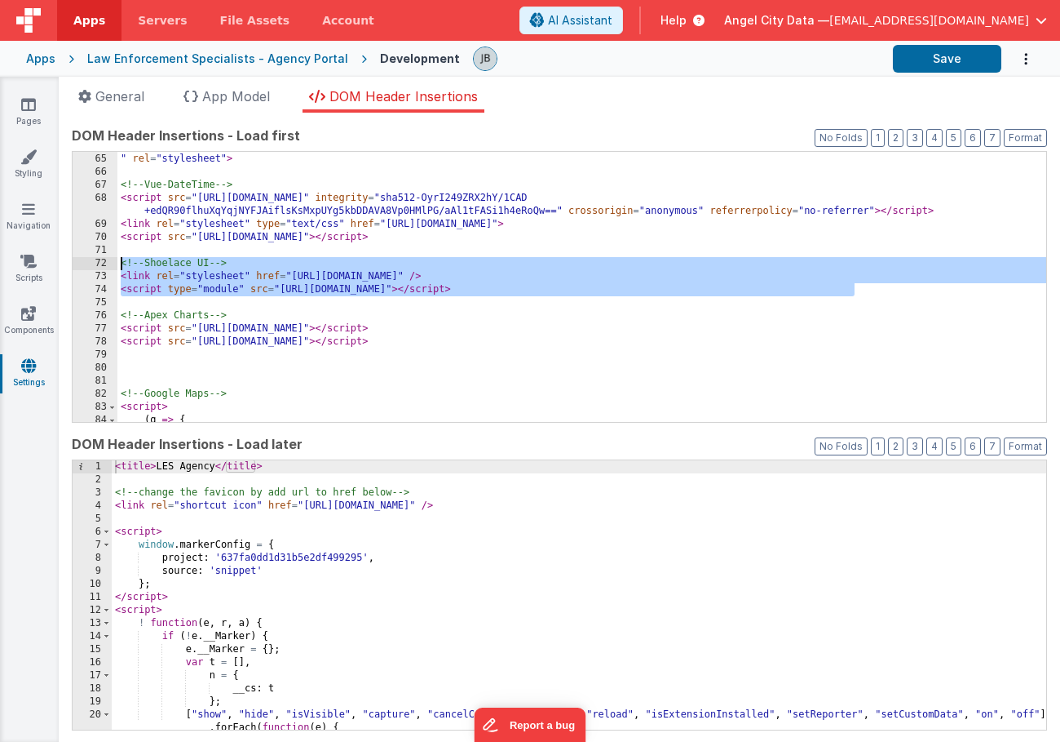
drag, startPoint x: 869, startPoint y: 294, endPoint x: 111, endPoint y: 263, distance: 758.5
click at [111, 263] on div "64 65 66 67 68 69 70 71 72 73 74 75 76 77 78 79 80 81 82 83 84 85 https://cdn.j…" at bounding box center [560, 287] width 976 height 272
click at [32, 114] on link "Pages" at bounding box center [28, 112] width 59 height 33
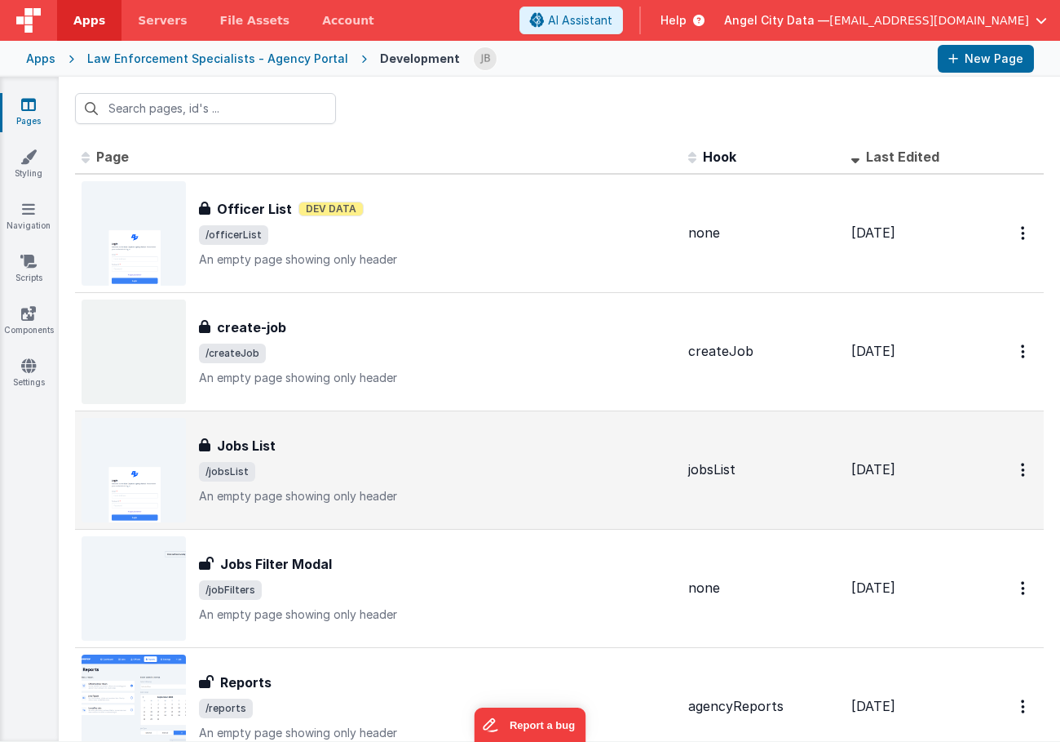
click at [251, 445] on h3 "Jobs List" at bounding box center [246, 446] width 59 height 20
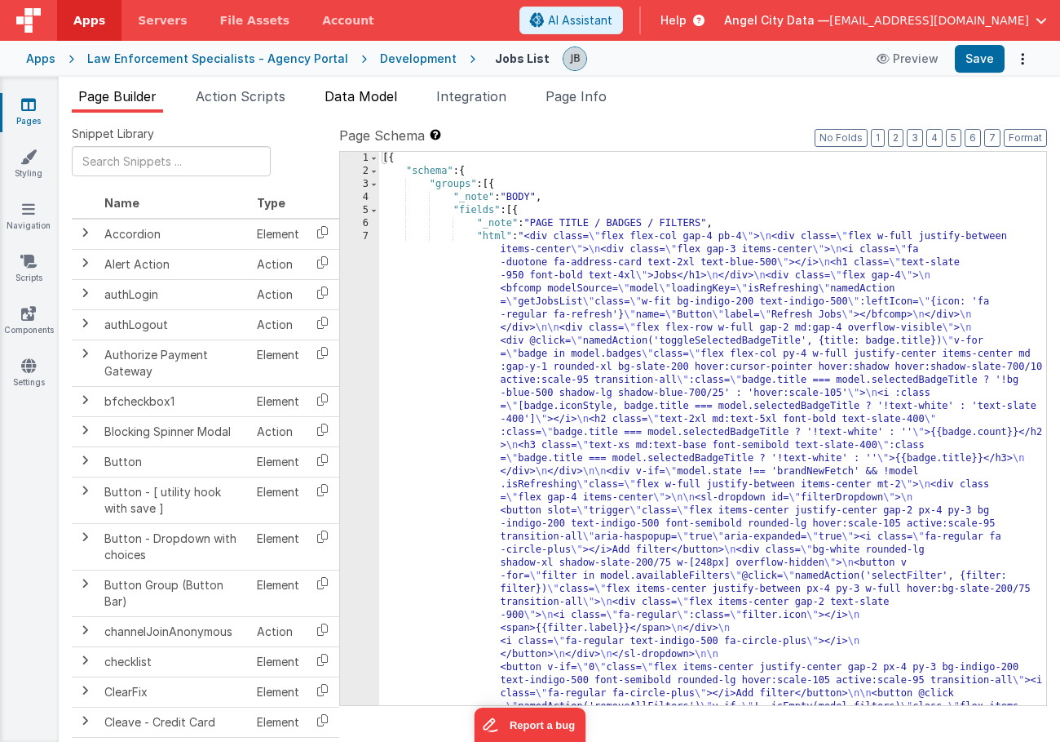
click at [353, 92] on span "Data Model" at bounding box center [361, 96] width 73 height 16
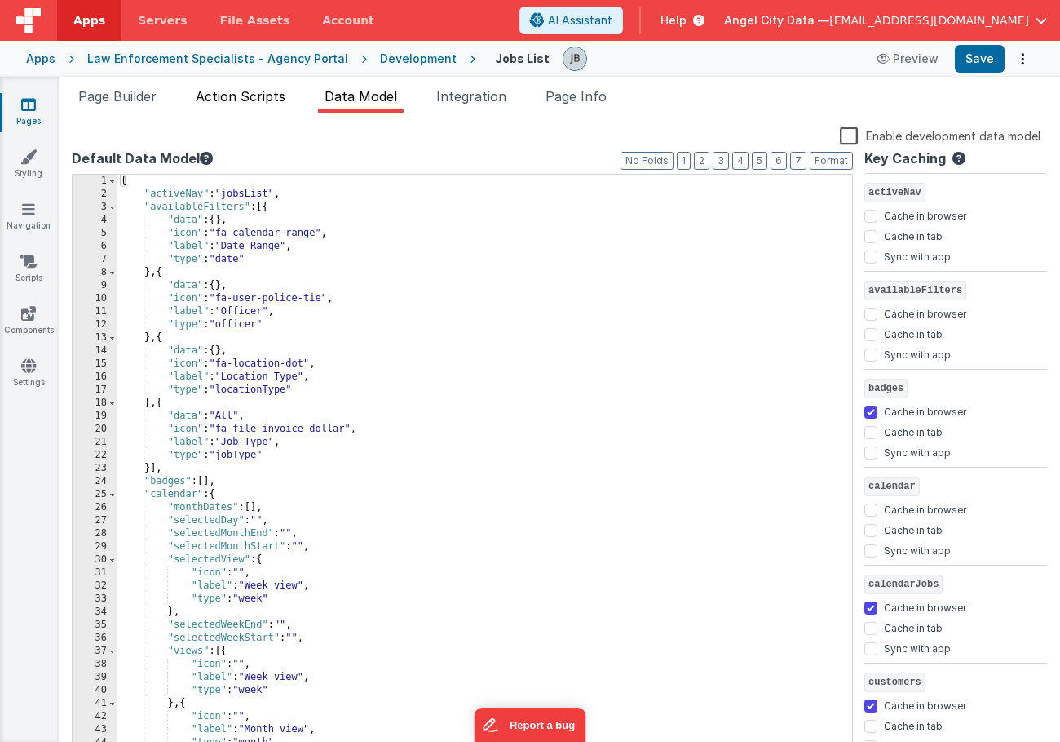
click at [235, 99] on span "Action Scripts" at bounding box center [241, 96] width 90 height 16
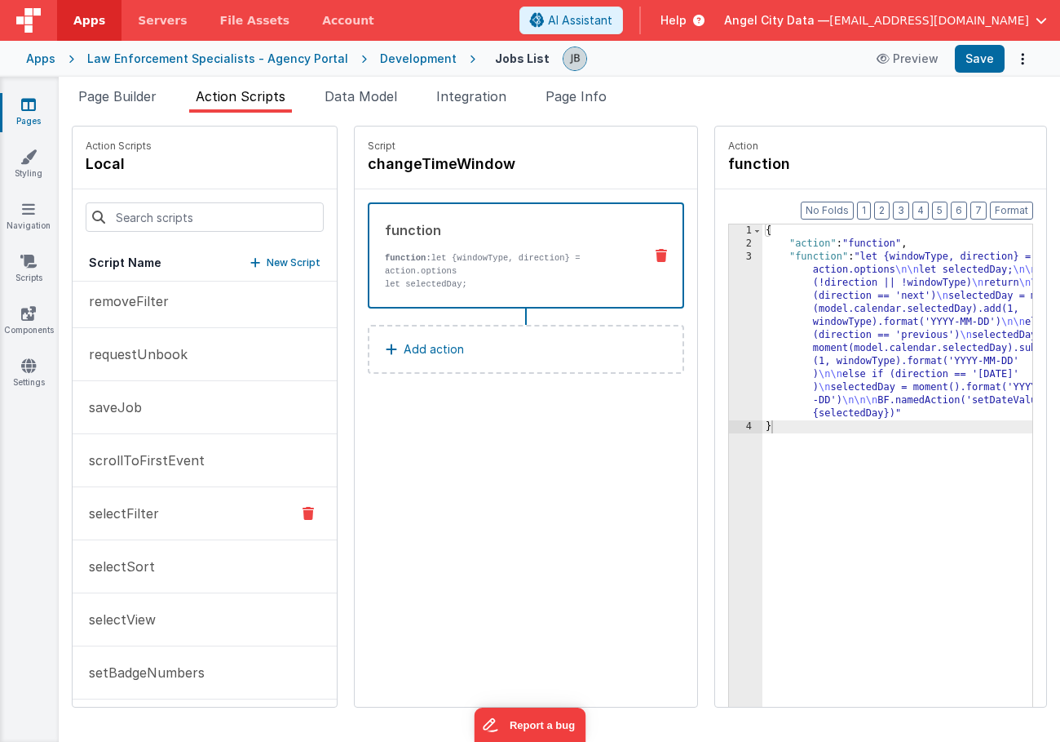
click at [198, 516] on button "selectFilter" at bounding box center [205, 513] width 264 height 53
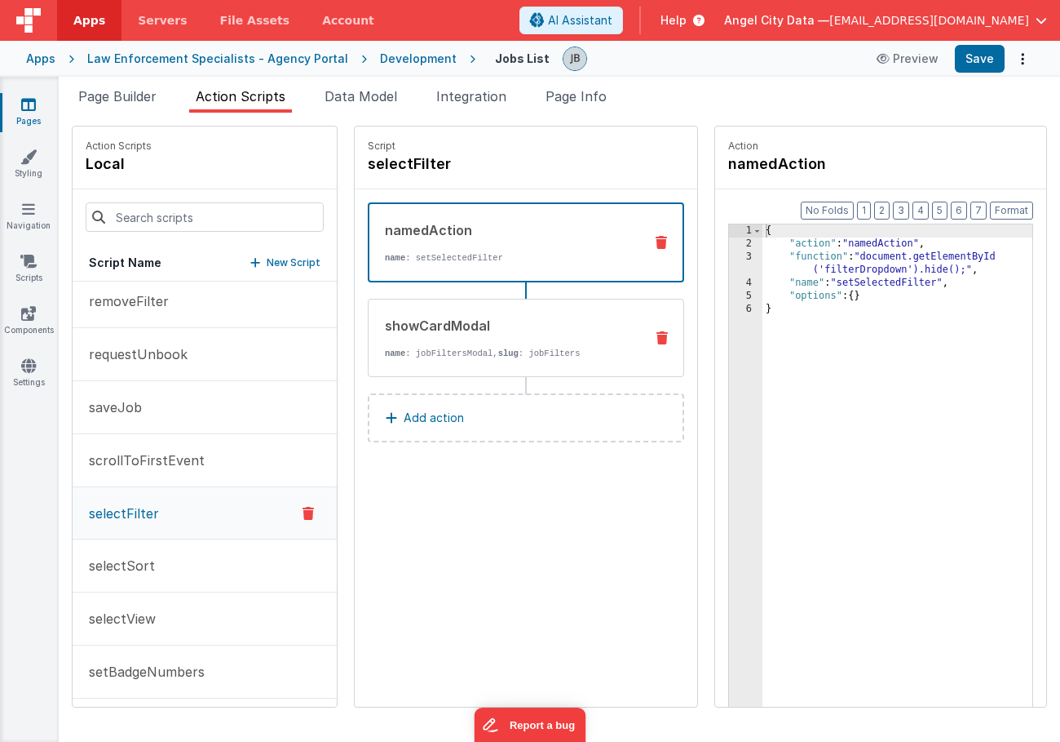
click at [369, 339] on div "showCardModal name : jobFiltersModal, slug : jobFilters" at bounding box center [500, 338] width 263 height 44
click at [370, 241] on div "namedAction name : setSelectedFilter" at bounding box center [500, 242] width 261 height 44
click at [563, 95] on span "Page Info" at bounding box center [576, 96] width 61 height 16
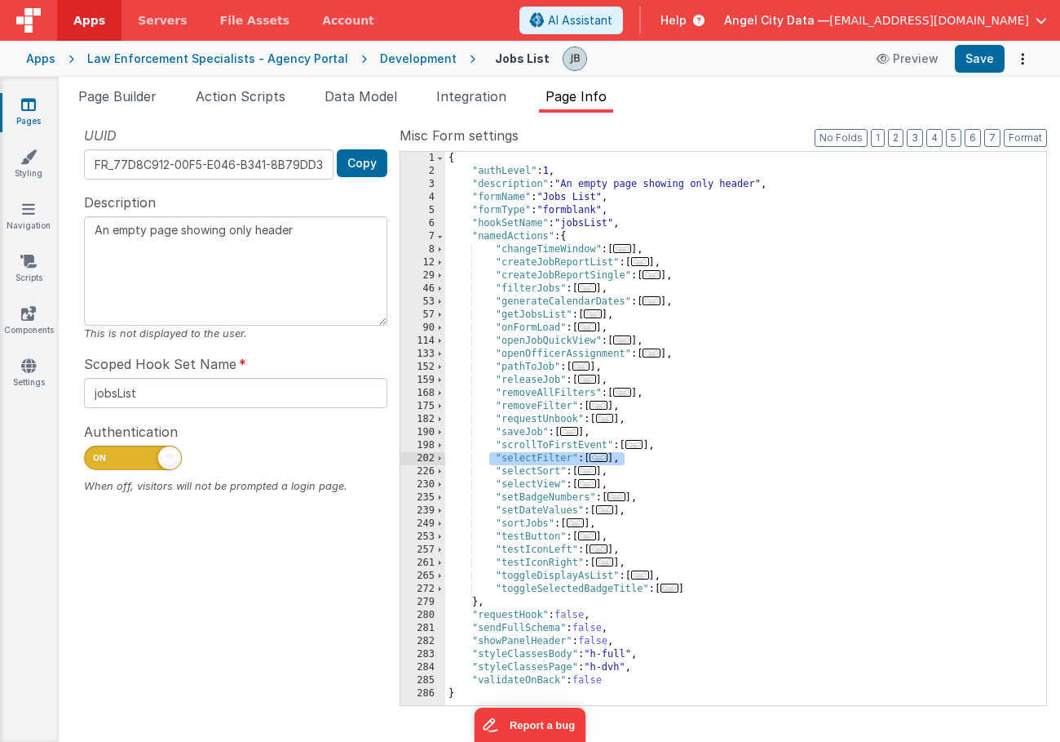
drag, startPoint x: 487, startPoint y: 458, endPoint x: 649, endPoint y: 455, distance: 161.6
click at [649, 455] on div "{ "authLevel" : 1 , "description" : "An empty page showing only header" , "form…" at bounding box center [745, 441] width 601 height 579
click at [33, 107] on icon at bounding box center [28, 104] width 15 height 16
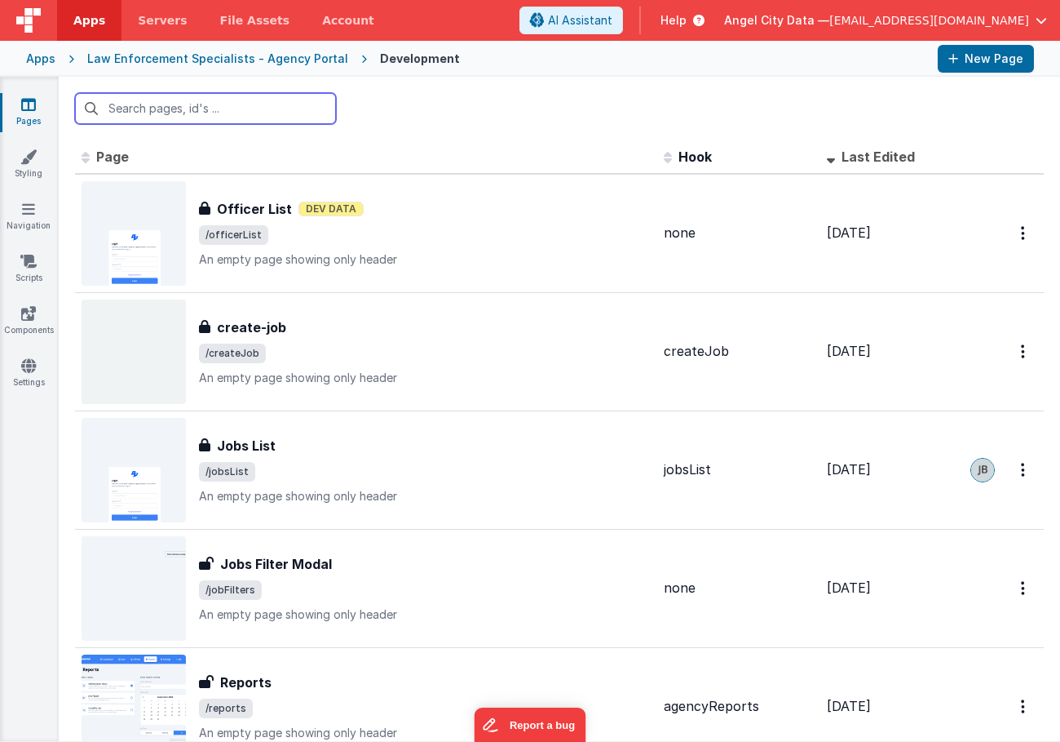
click at [225, 113] on input "text" at bounding box center [205, 108] width 261 height 31
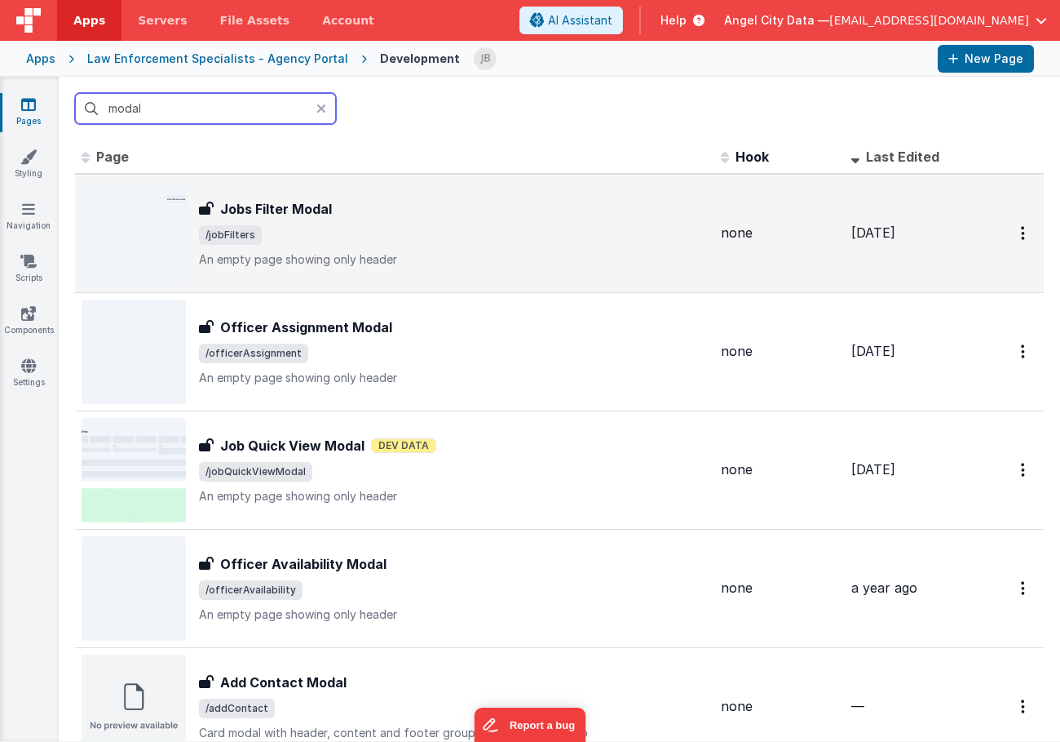
type input "modal"
click at [301, 192] on div "Jobs Filter Modal Jobs Filter Modal /jobFilters An empty page showing only head…" at bounding box center [395, 233] width 626 height 104
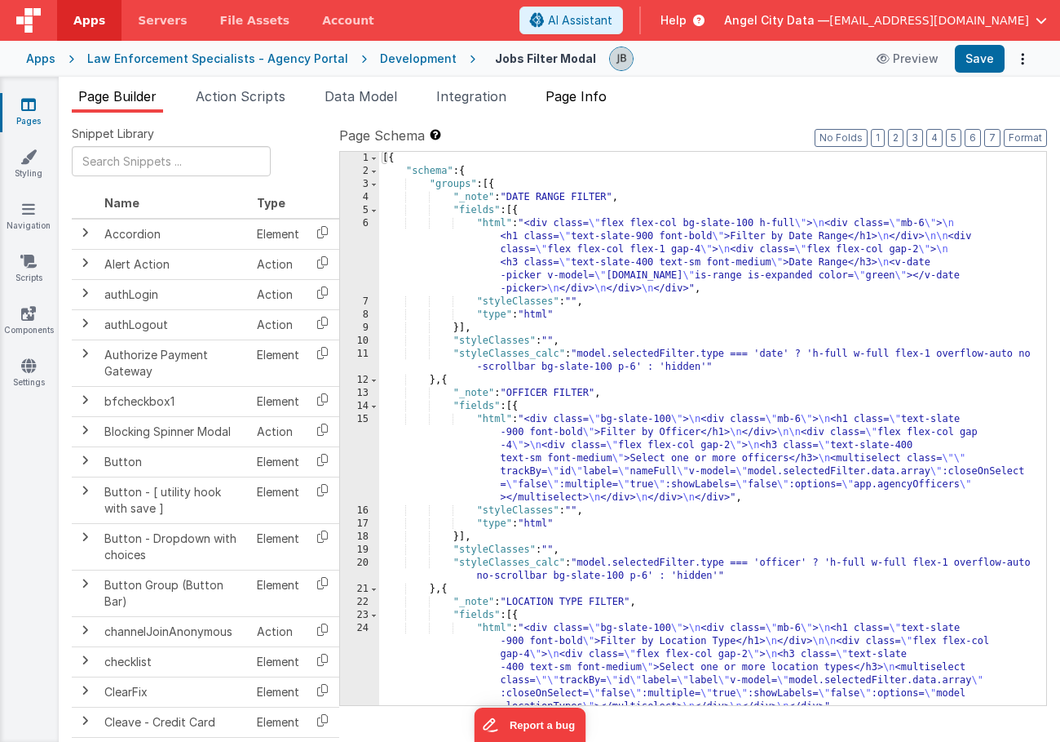
click at [594, 98] on span "Page Info" at bounding box center [576, 96] width 61 height 16
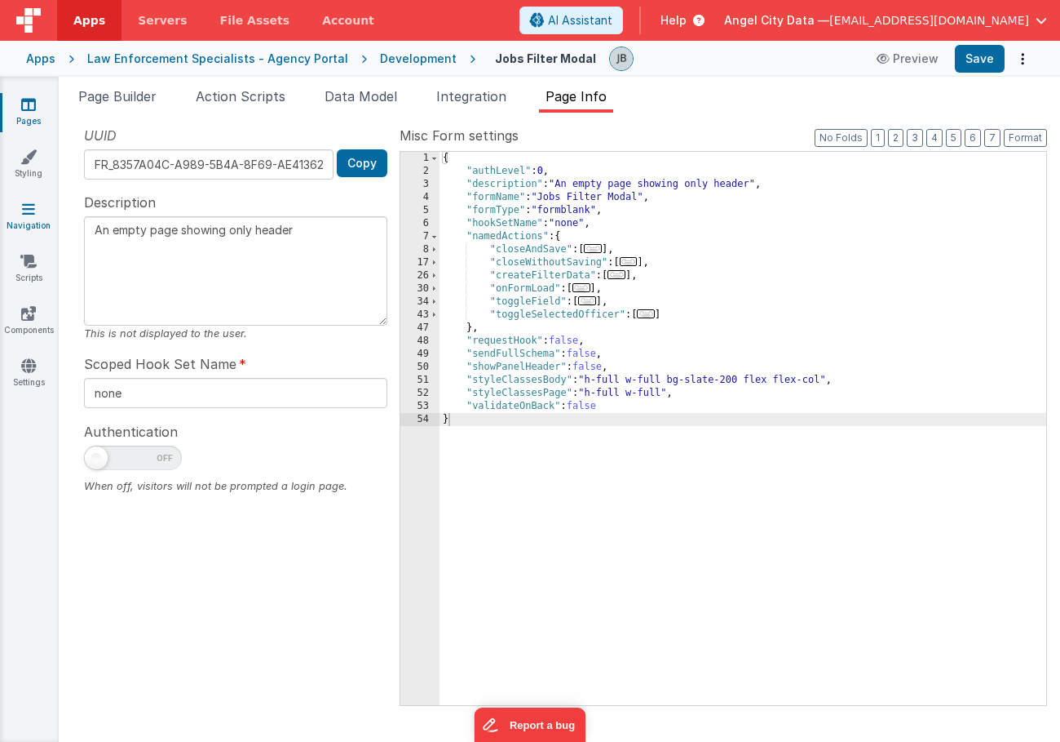
click at [27, 212] on icon at bounding box center [28, 209] width 13 height 16
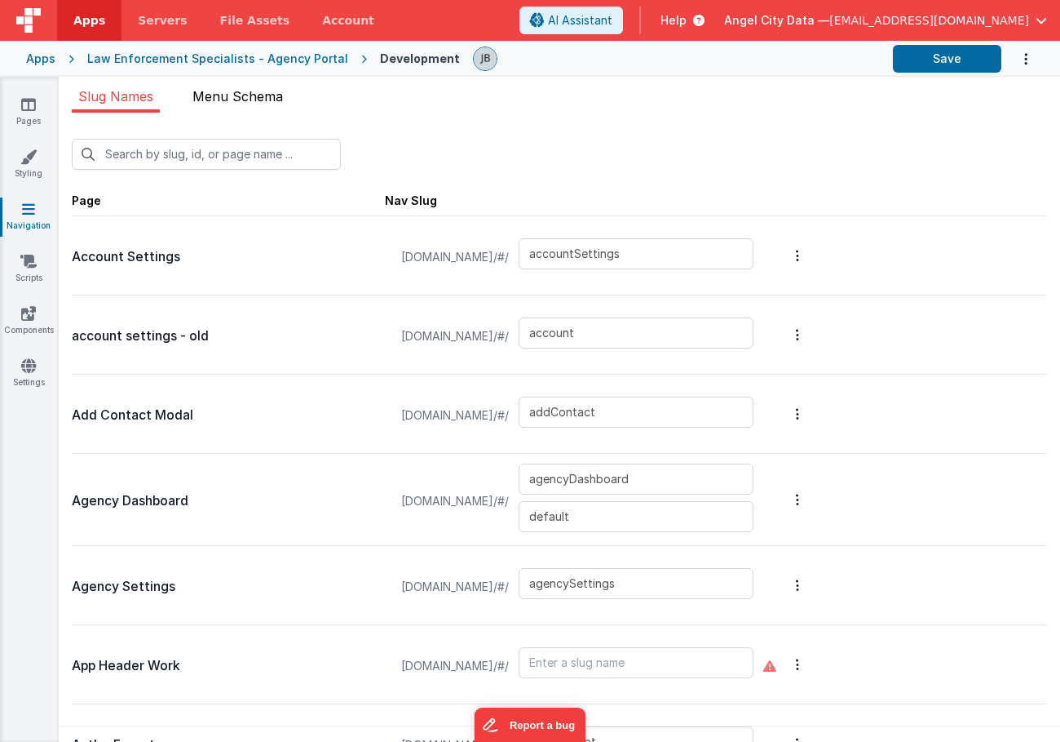
click at [227, 97] on span "Menu Schema" at bounding box center [238, 96] width 91 height 16
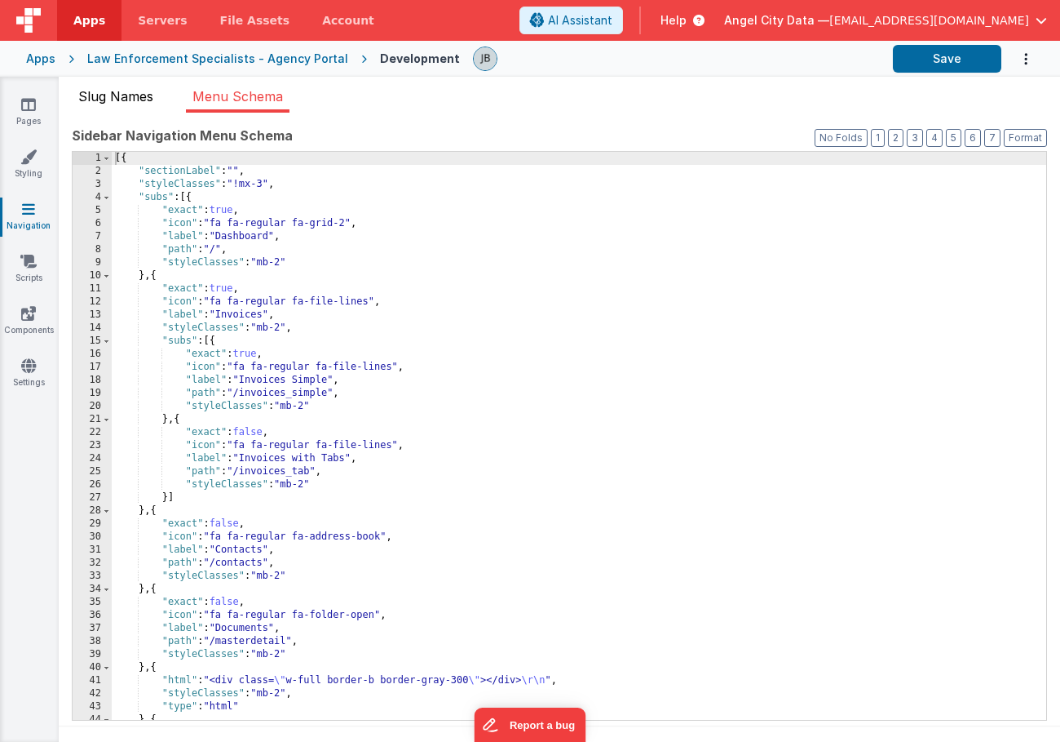
click at [123, 98] on span "Slug Names" at bounding box center [115, 96] width 75 height 16
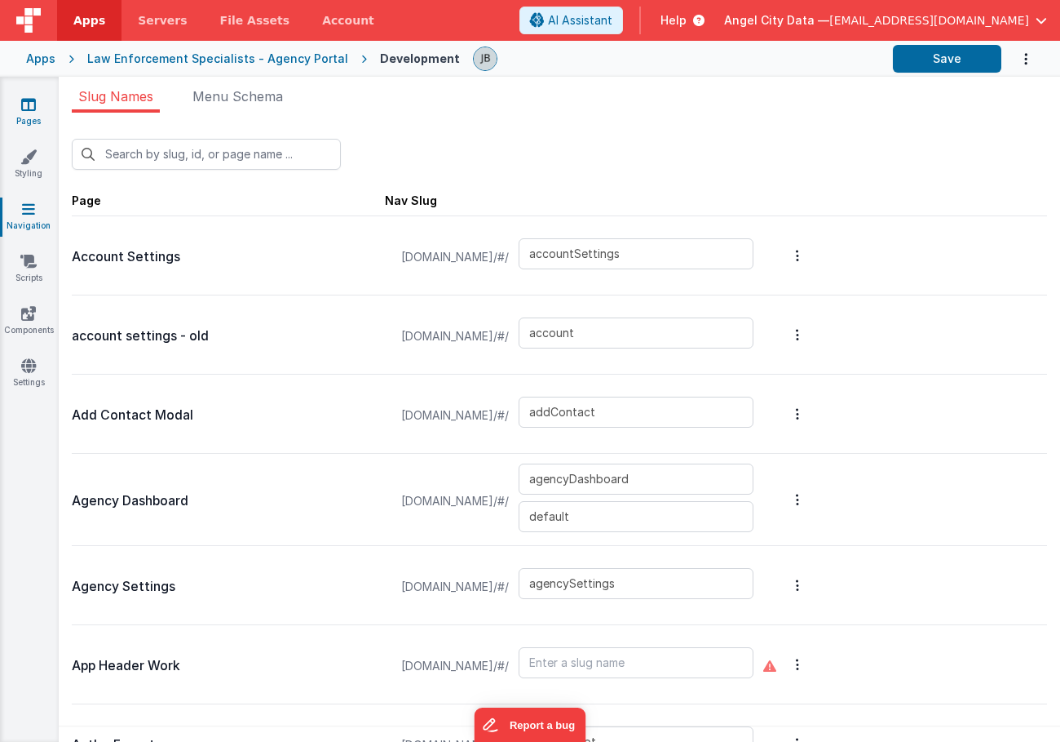
click at [33, 108] on icon at bounding box center [28, 104] width 15 height 16
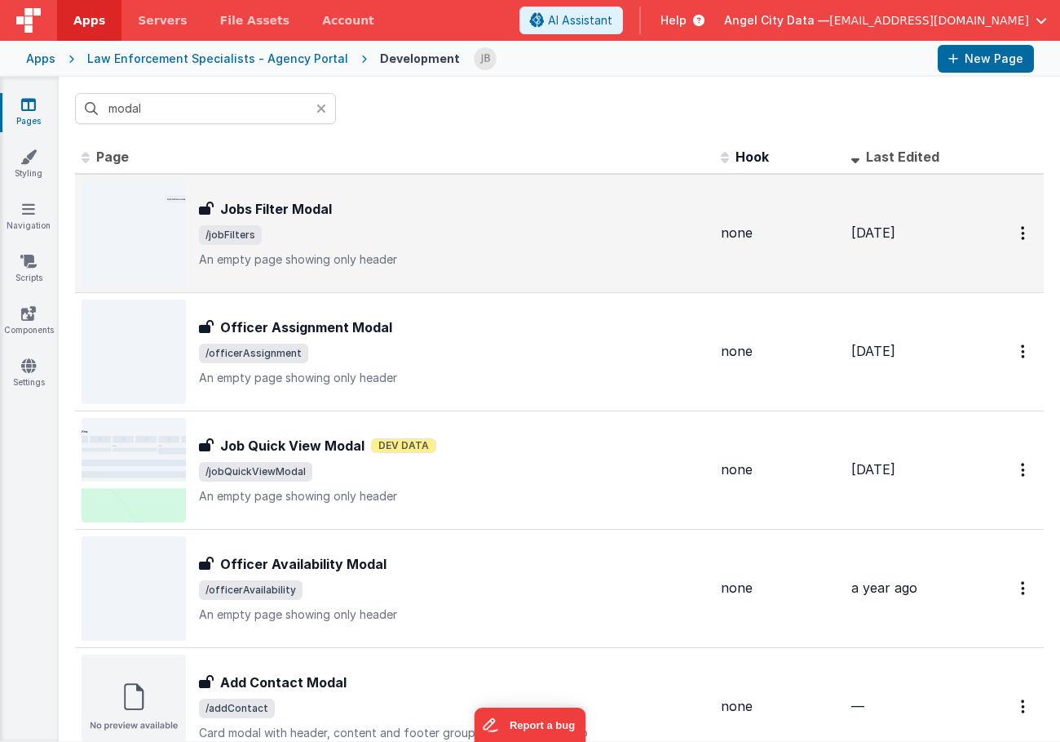
click at [242, 210] on h3 "Jobs Filter Modal" at bounding box center [276, 209] width 112 height 20
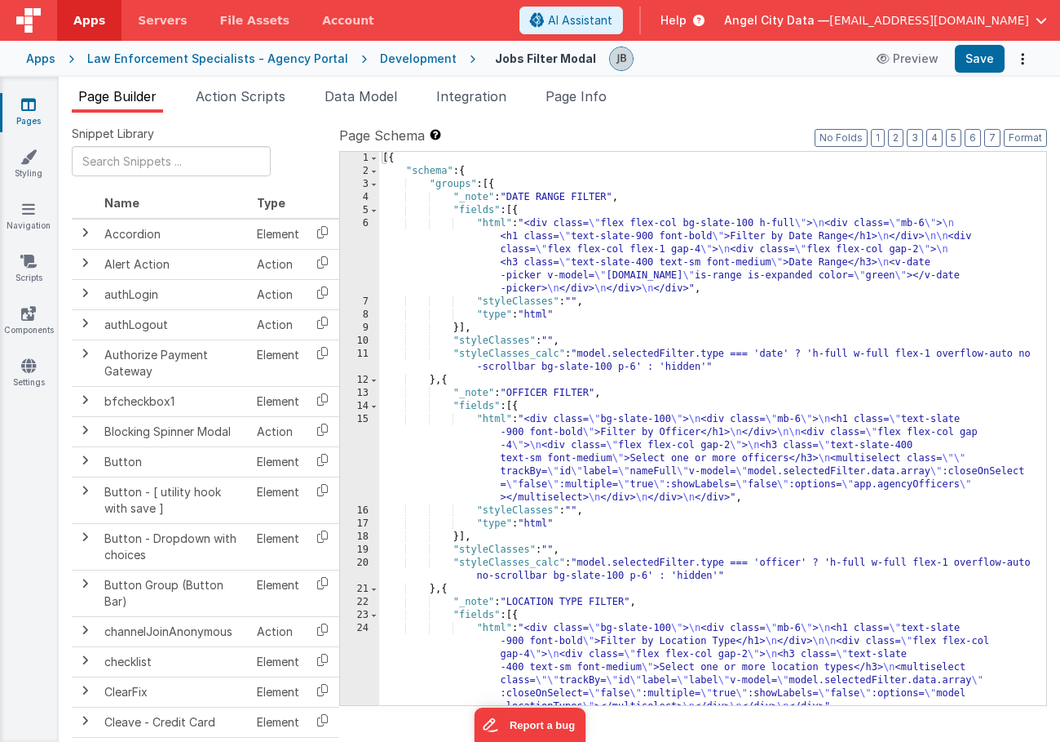
click at [405, 63] on div "Development" at bounding box center [418, 59] width 77 height 16
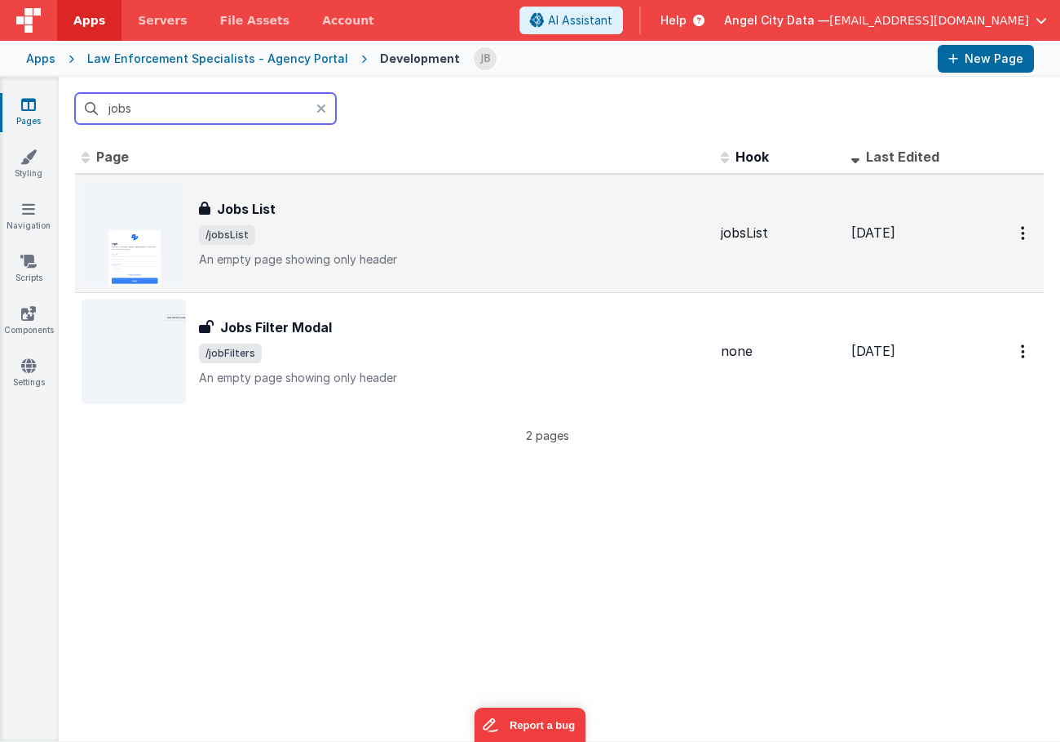
type input "jobs"
click at [246, 215] on h3 "Jobs List" at bounding box center [246, 209] width 59 height 20
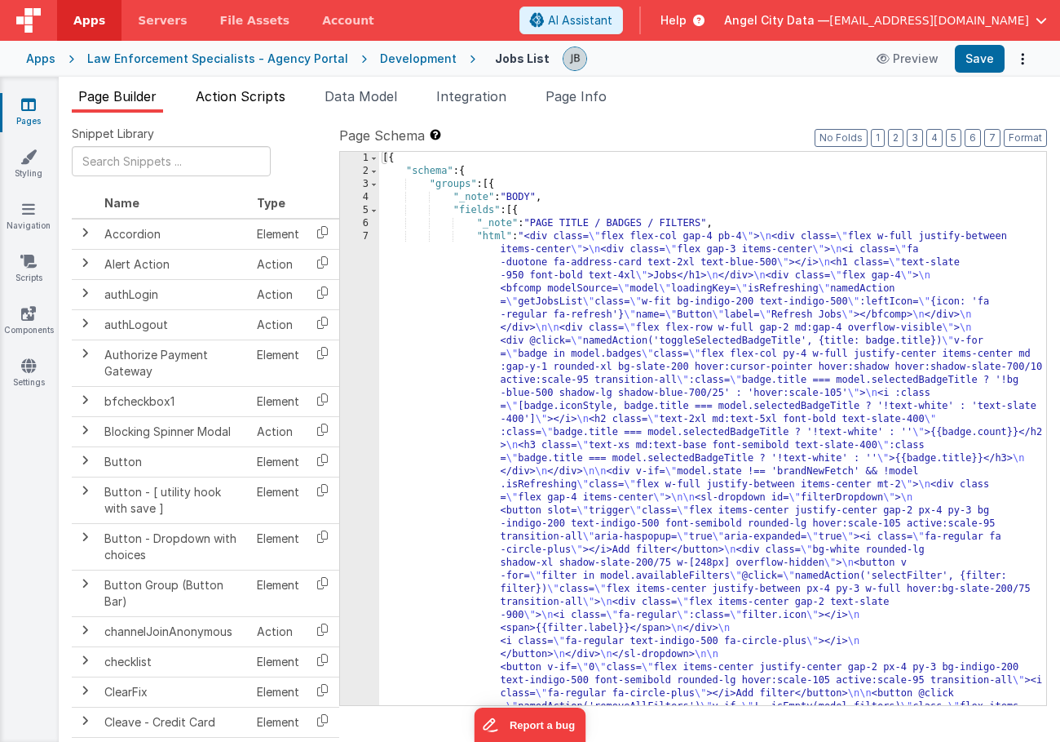
click at [261, 93] on span "Action Scripts" at bounding box center [241, 96] width 90 height 16
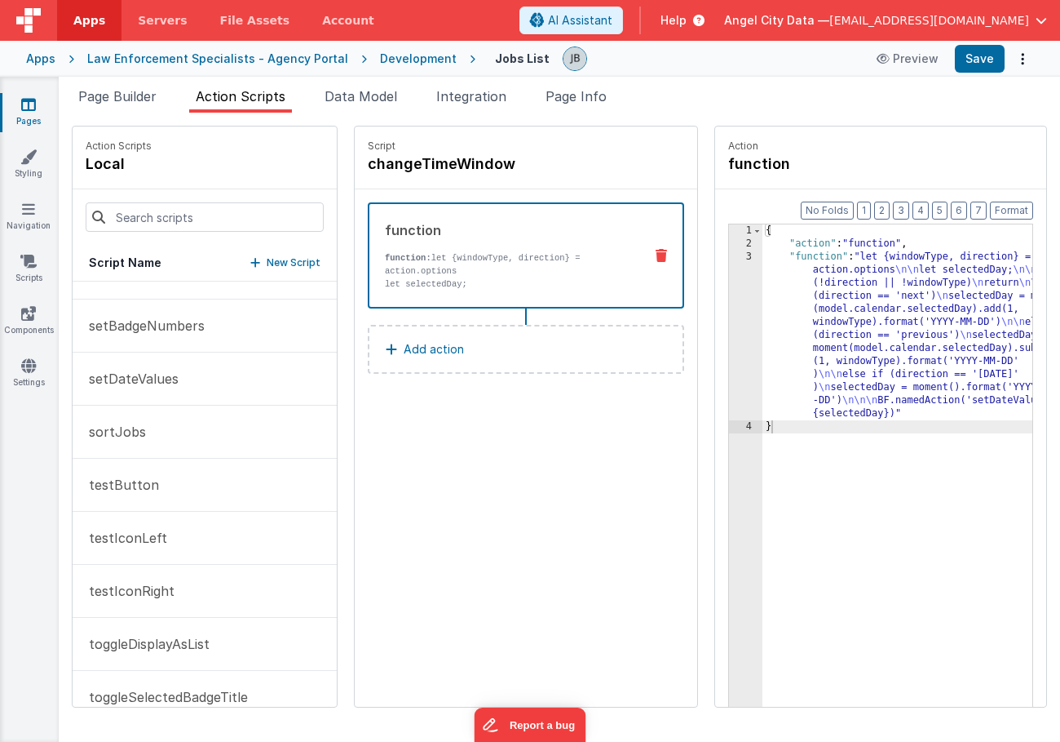
scroll to position [1019, 0]
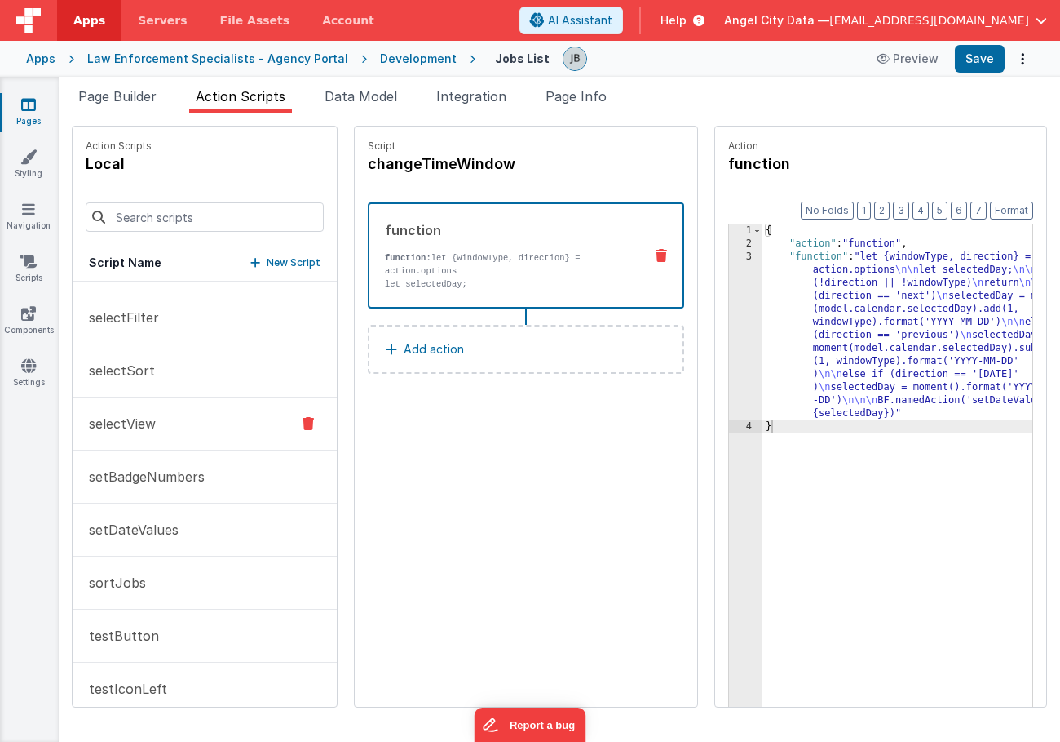
click at [137, 318] on p "selectFilter" at bounding box center [119, 318] width 80 height 20
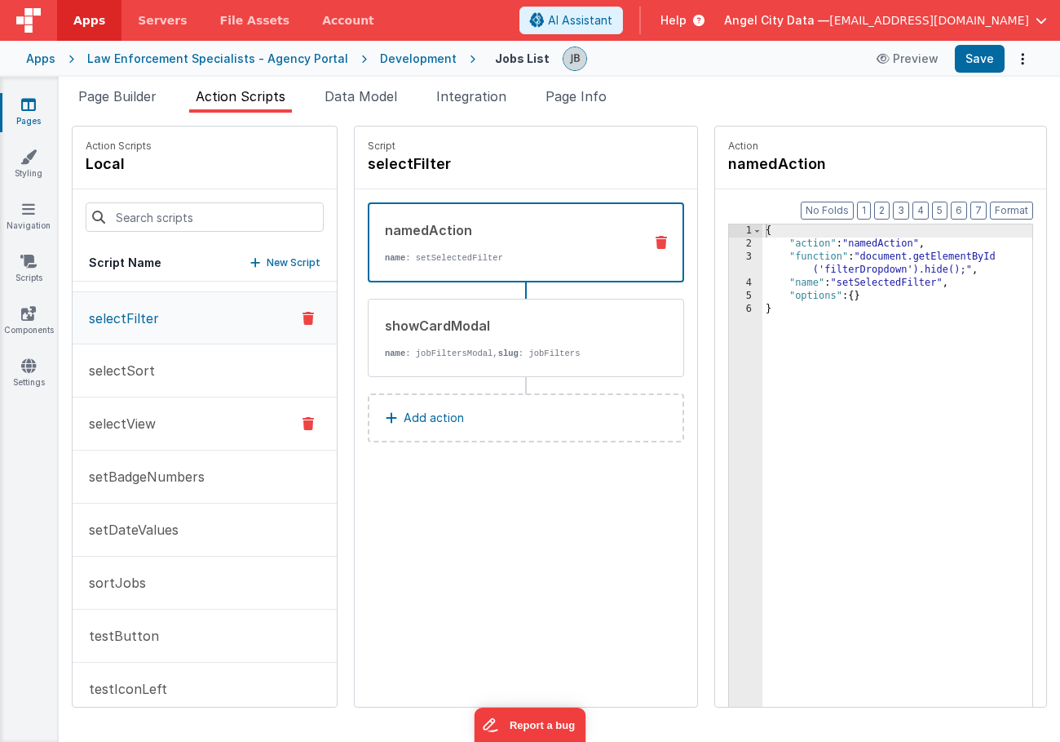
scroll to position [839, 0]
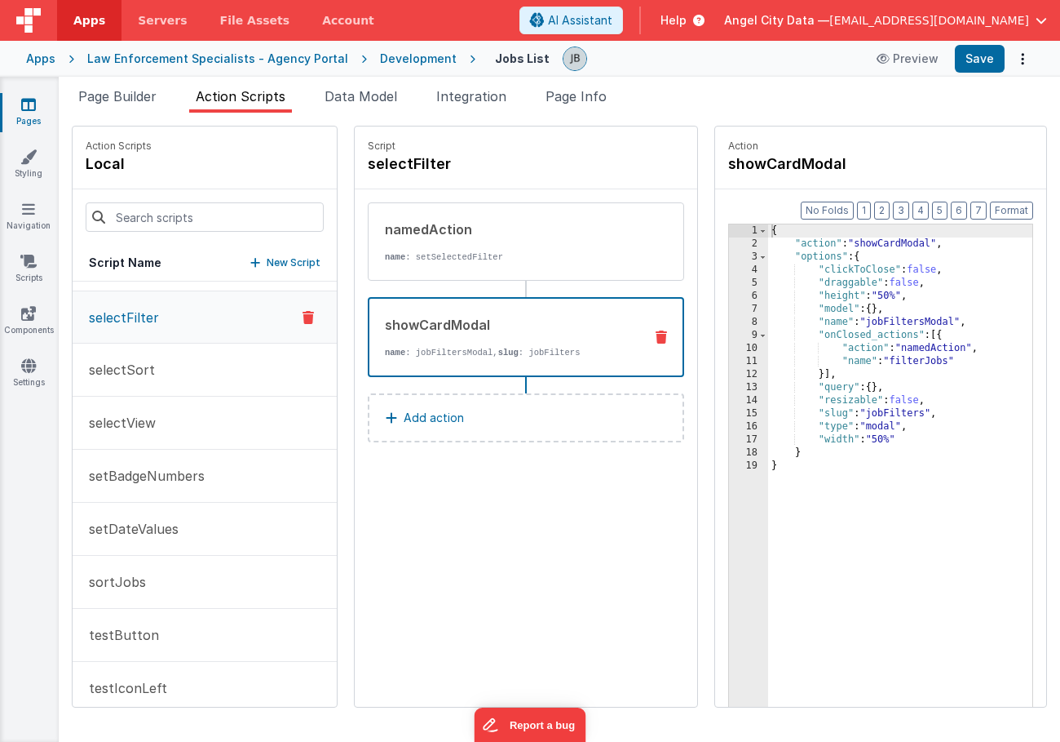
click at [550, 335] on div "showCardModal name : jobFiltersModal, slug : jobFilters" at bounding box center [500, 337] width 261 height 44
click at [24, 365] on icon at bounding box center [28, 365] width 15 height 16
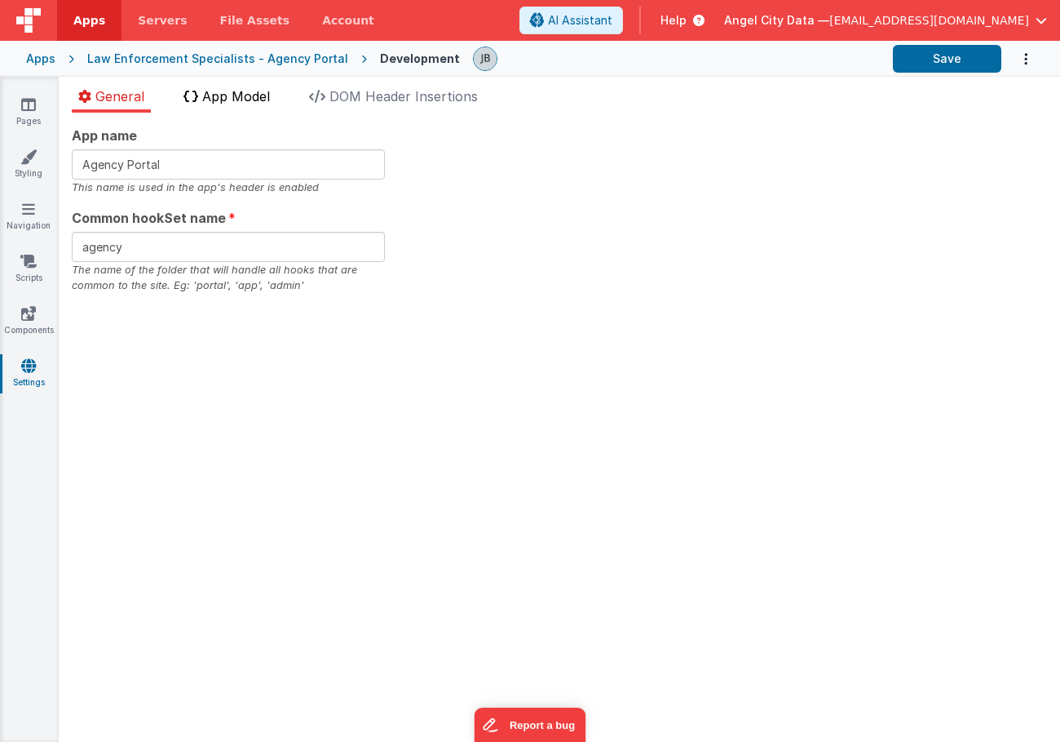
click at [206, 99] on span "App Model" at bounding box center [236, 96] width 68 height 16
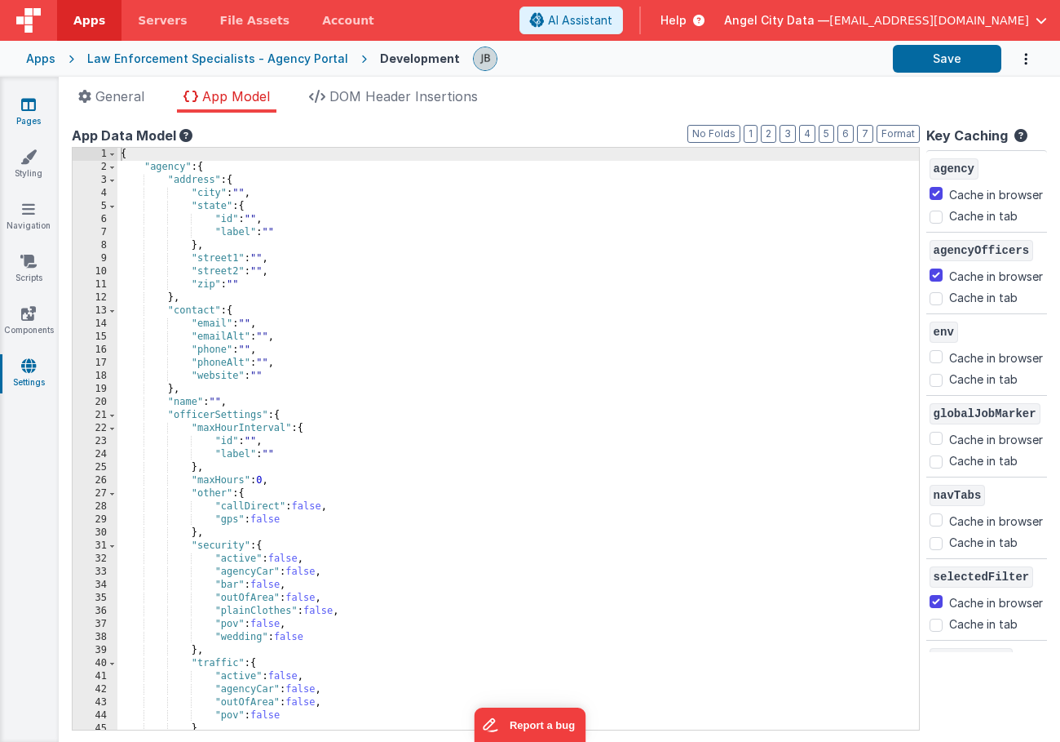
click at [34, 115] on link "Pages" at bounding box center [28, 112] width 59 height 33
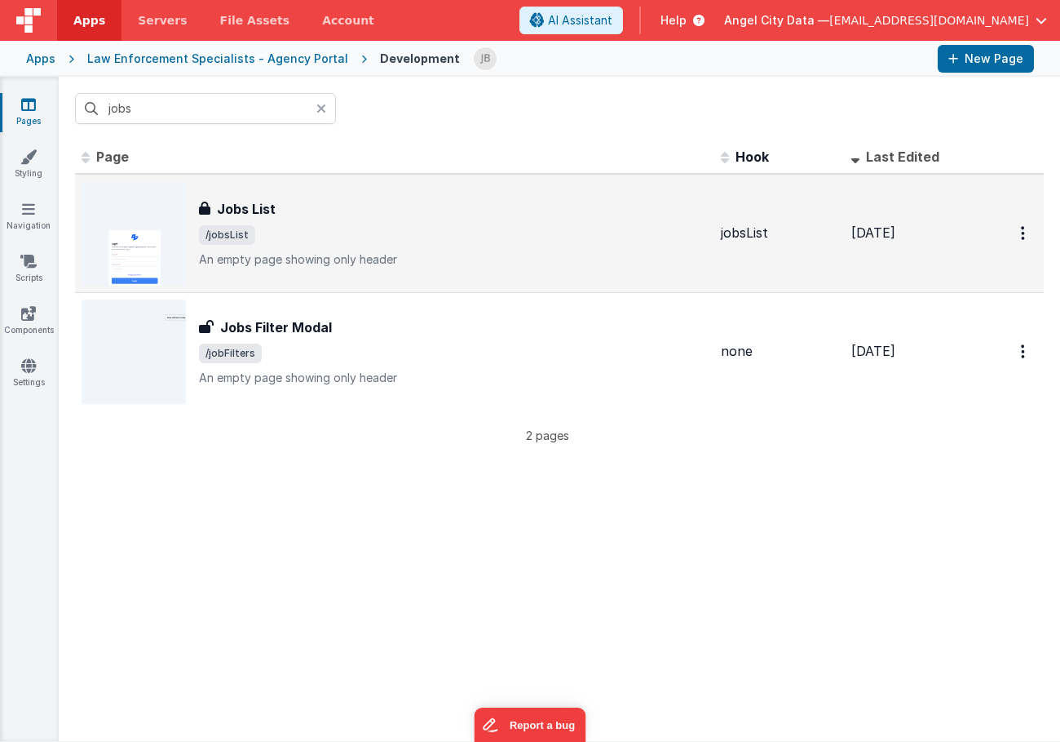
click at [241, 210] on h3 "Jobs List" at bounding box center [246, 209] width 59 height 20
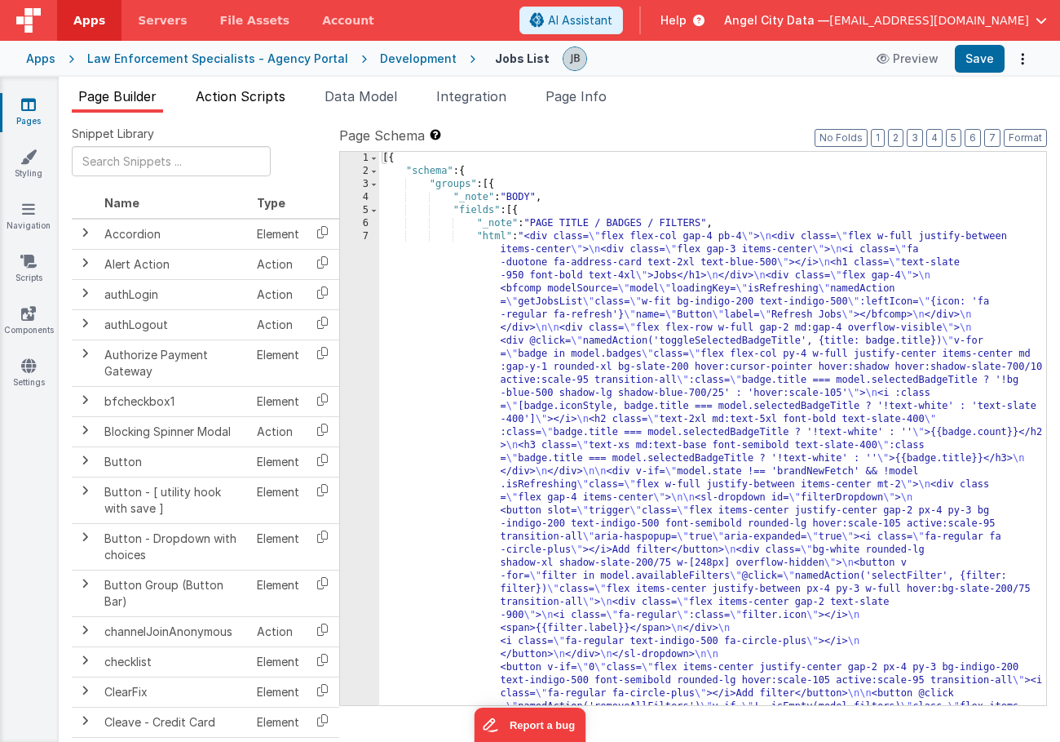
click at [246, 90] on span "Action Scripts" at bounding box center [241, 96] width 90 height 16
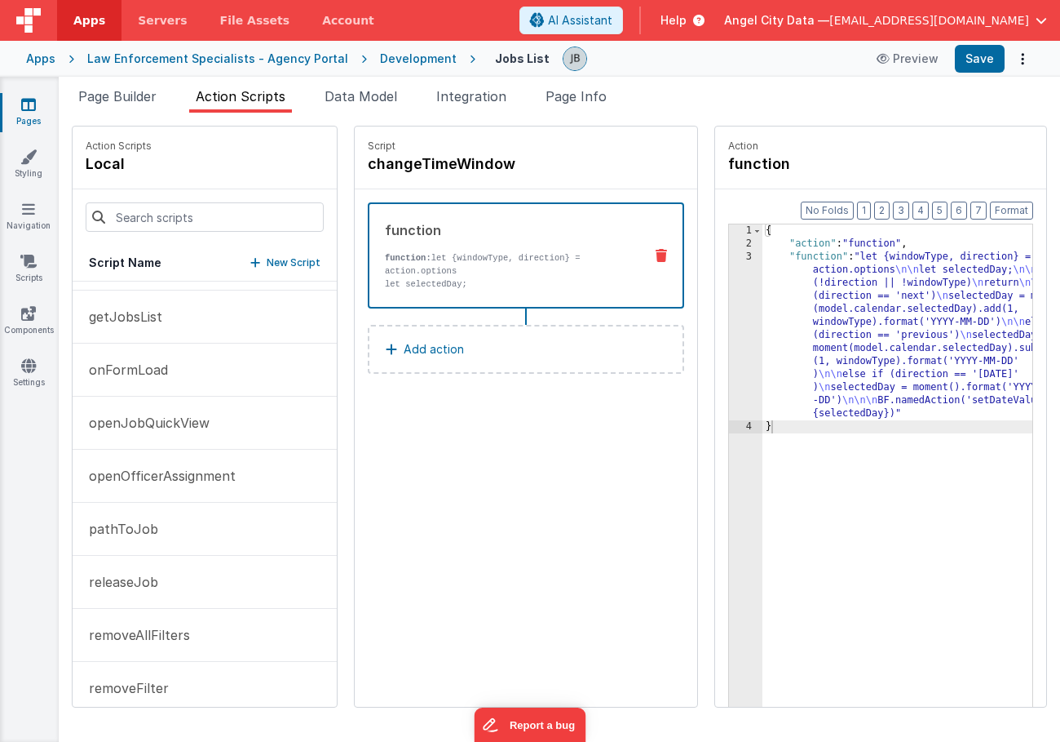
scroll to position [281, 0]
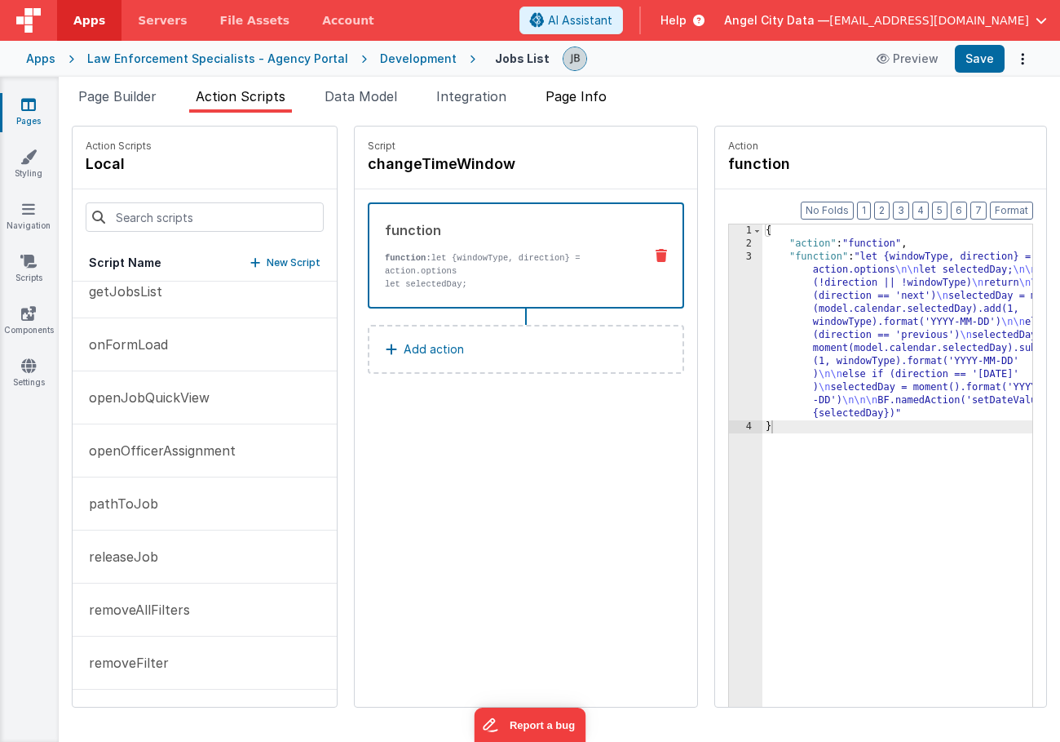
click at [571, 93] on span "Page Info" at bounding box center [576, 96] width 61 height 16
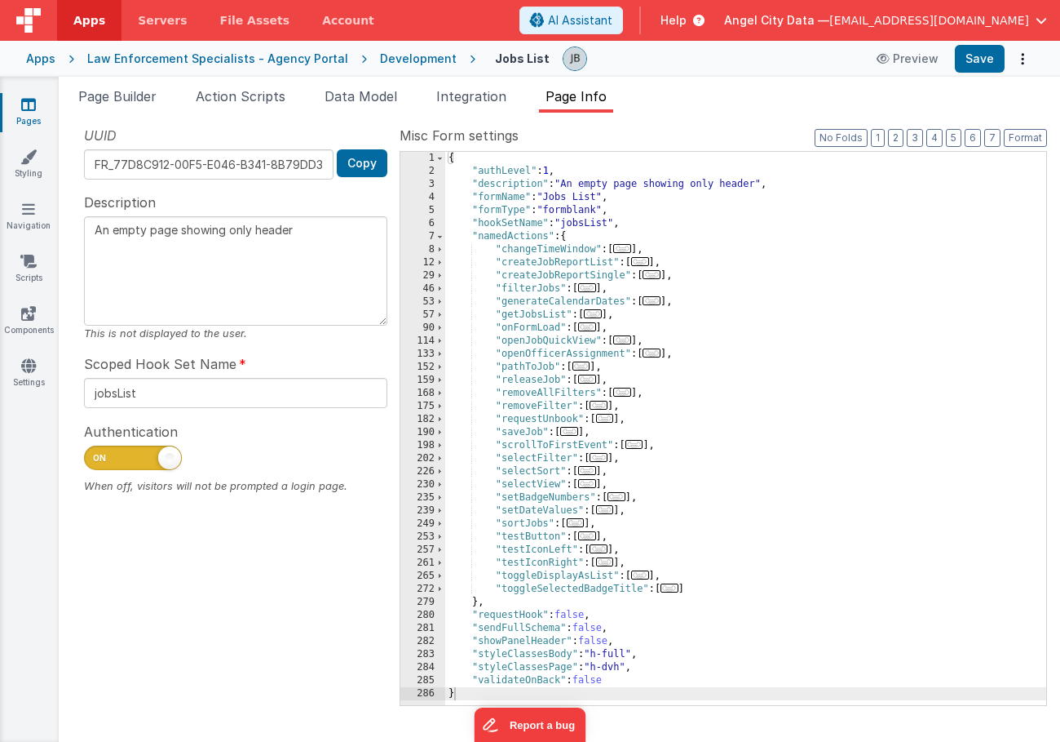
click at [385, 63] on div "Development" at bounding box center [418, 59] width 77 height 16
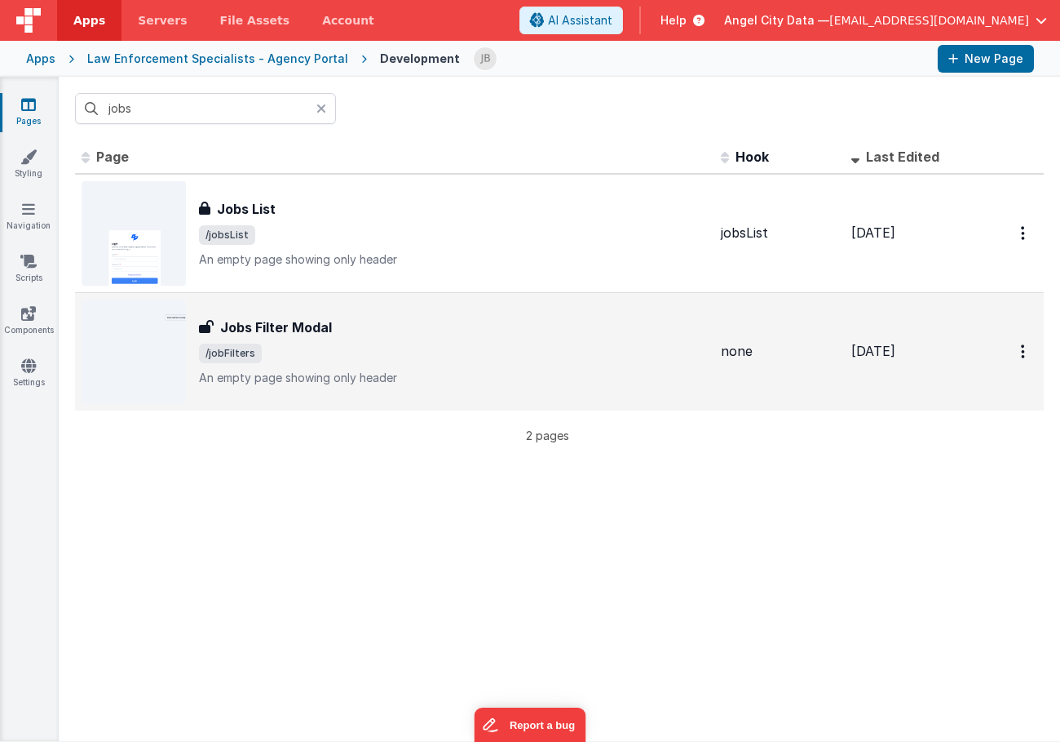
click at [242, 325] on h3 "Jobs Filter Modal" at bounding box center [276, 327] width 112 height 20
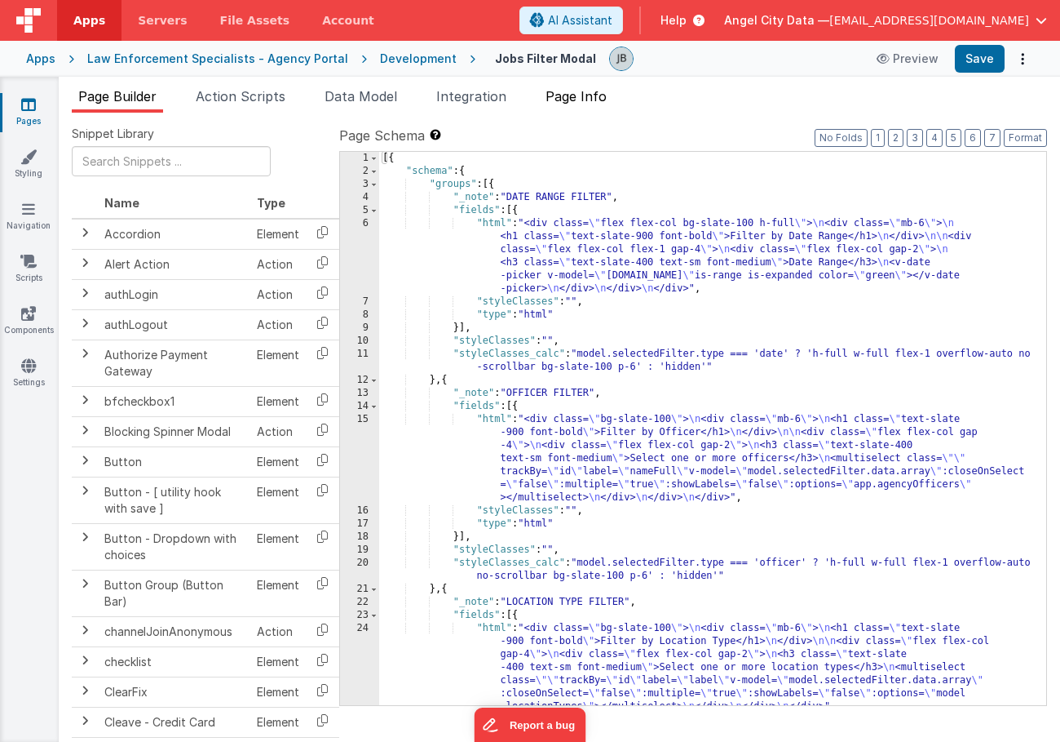
click at [583, 89] on span "Page Info" at bounding box center [576, 96] width 61 height 16
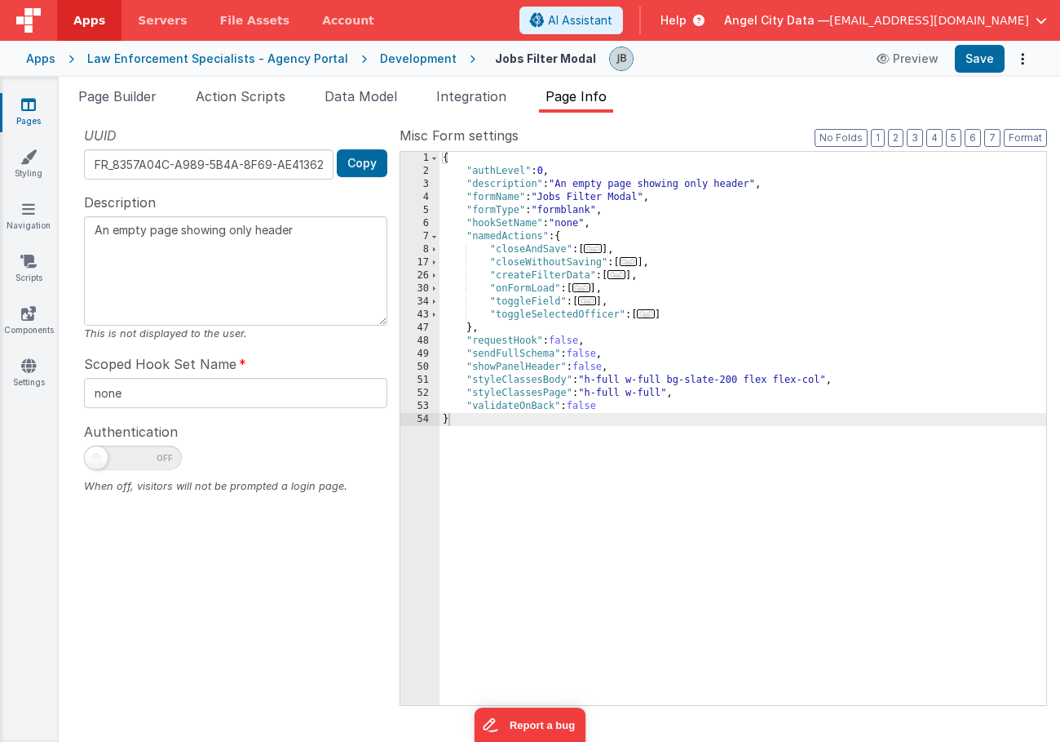
click at [380, 54] on div "Development" at bounding box center [418, 59] width 77 height 16
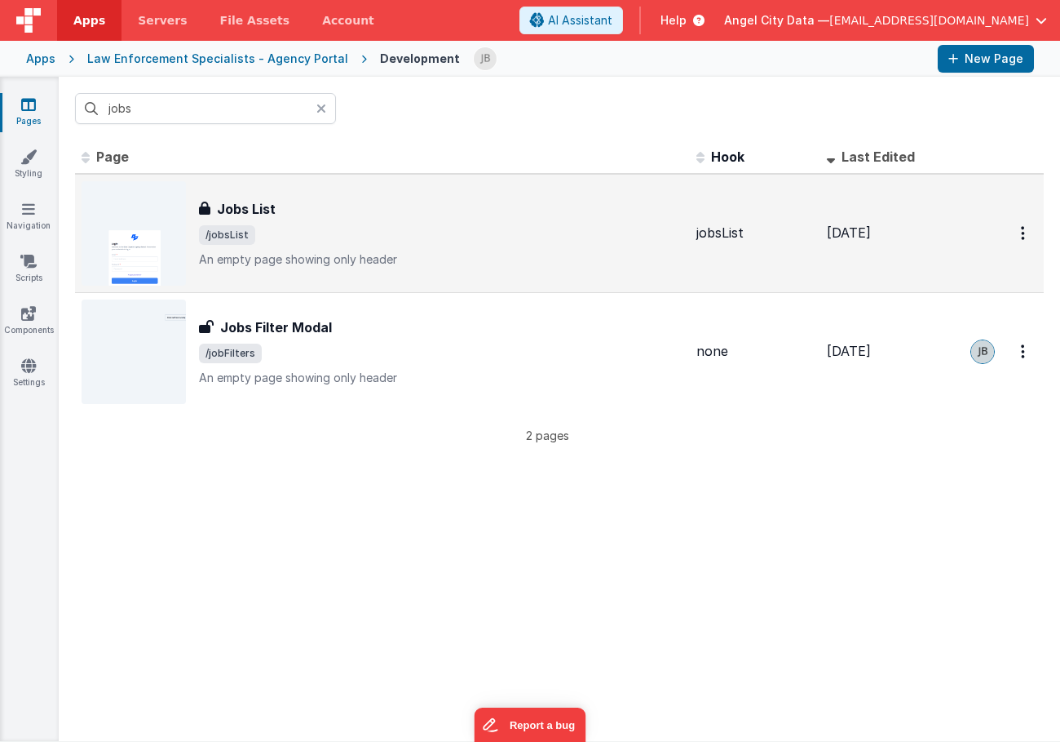
click at [239, 201] on h3 "Jobs List" at bounding box center [246, 209] width 59 height 20
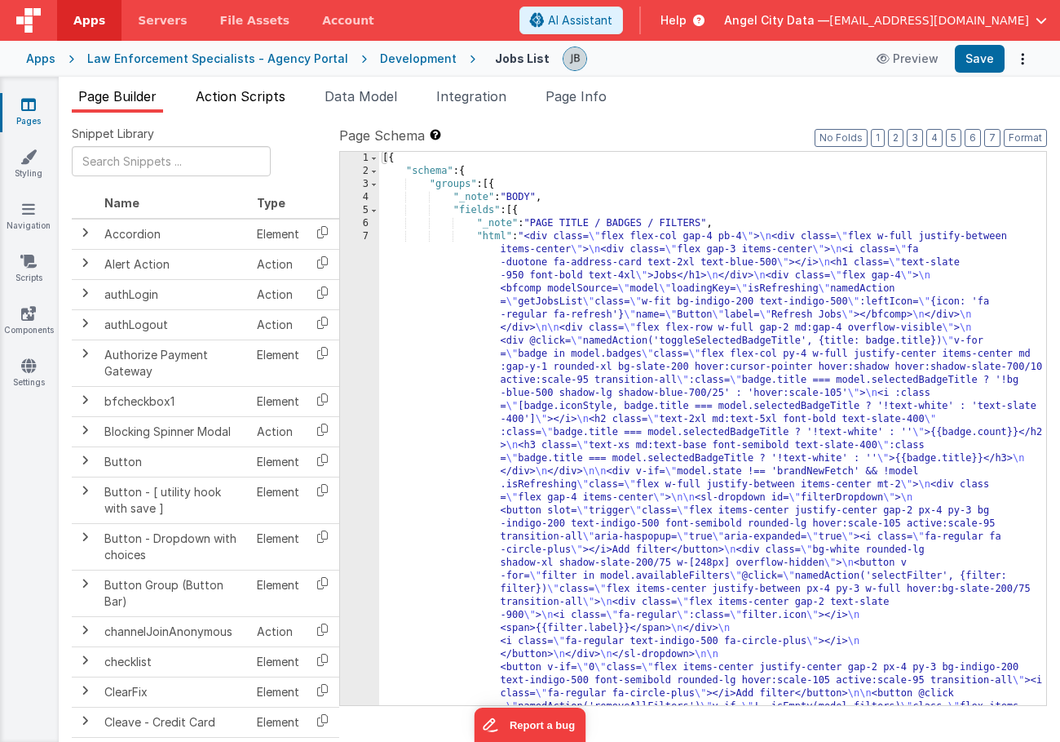
click at [264, 107] on li "Action Scripts" at bounding box center [240, 99] width 103 height 26
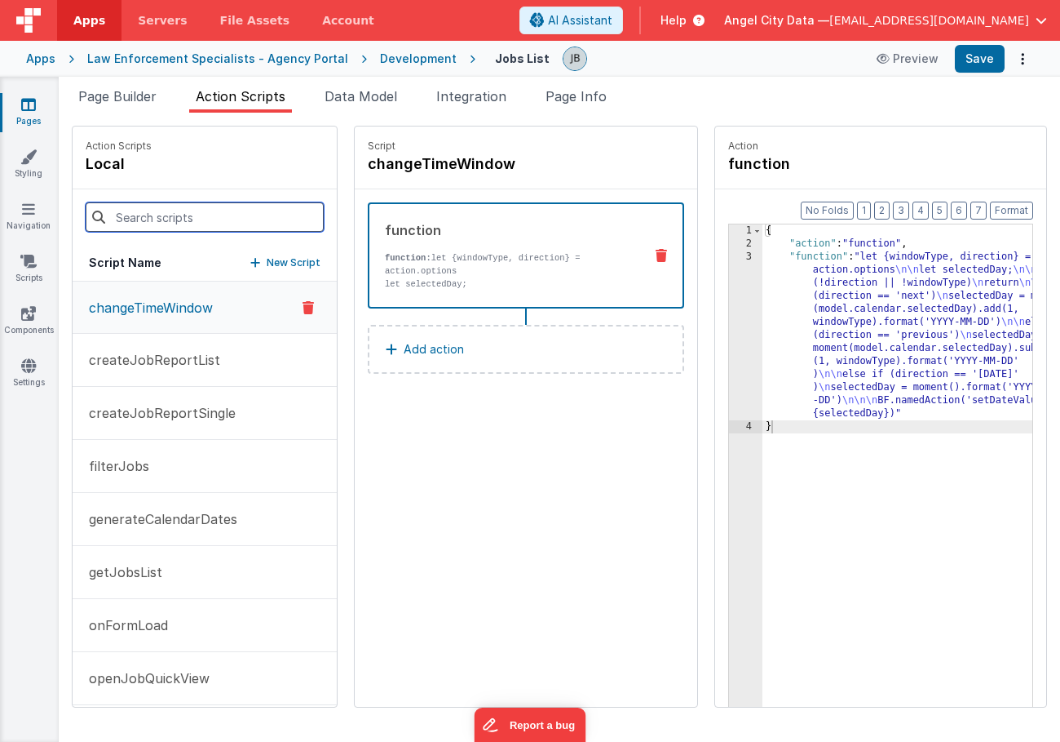
click at [175, 216] on input at bounding box center [205, 216] width 238 height 29
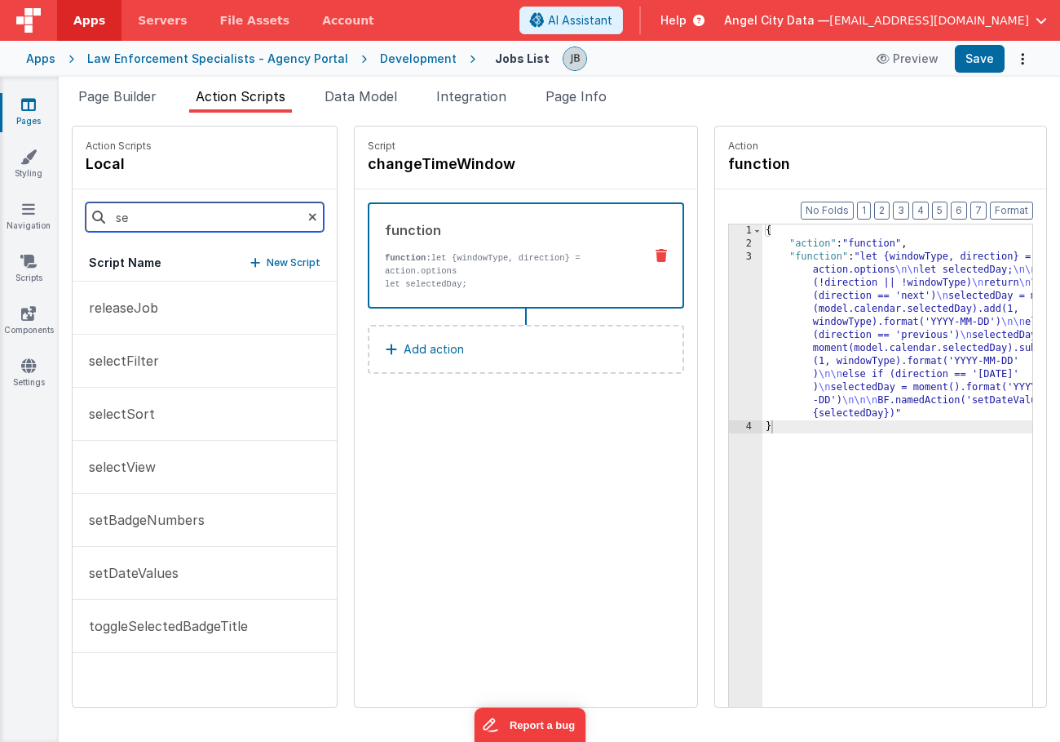
type input "s"
type input "filter"
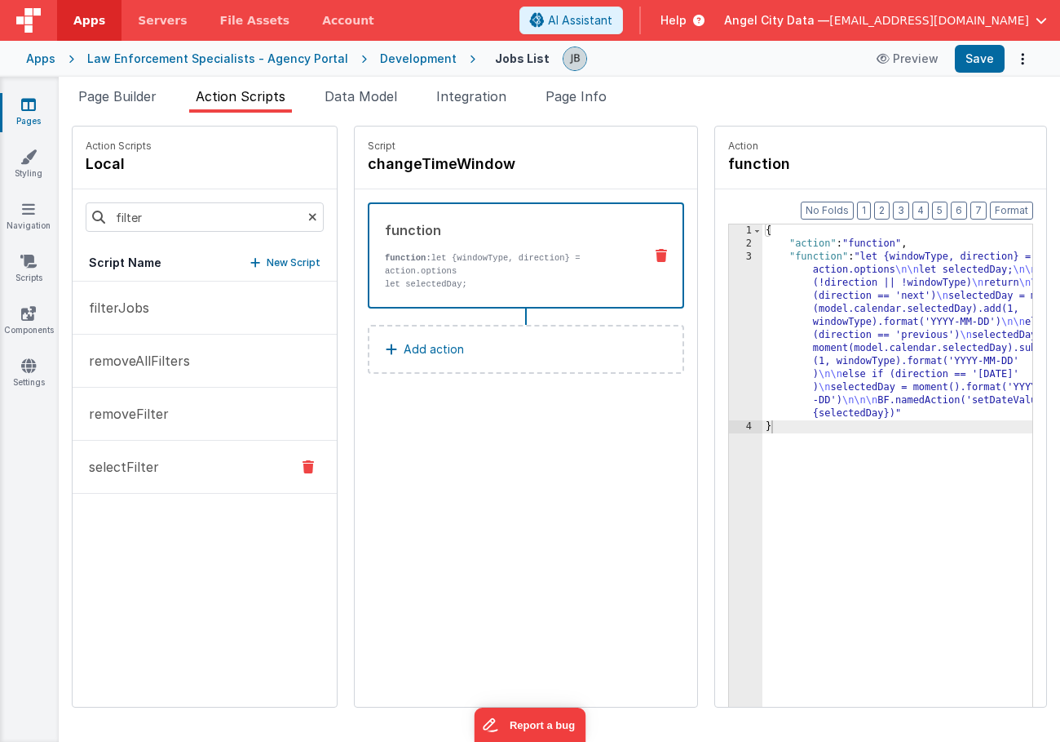
click at [138, 465] on p "selectFilter" at bounding box center [119, 467] width 80 height 20
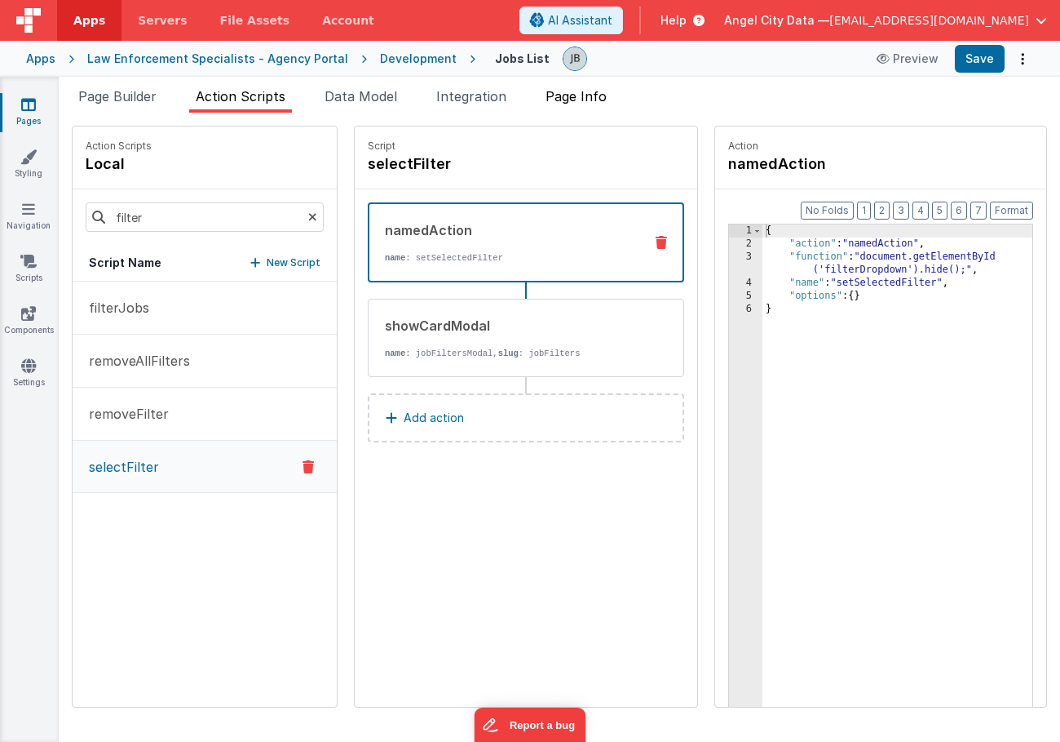
click at [578, 92] on span "Page Info" at bounding box center [576, 96] width 61 height 16
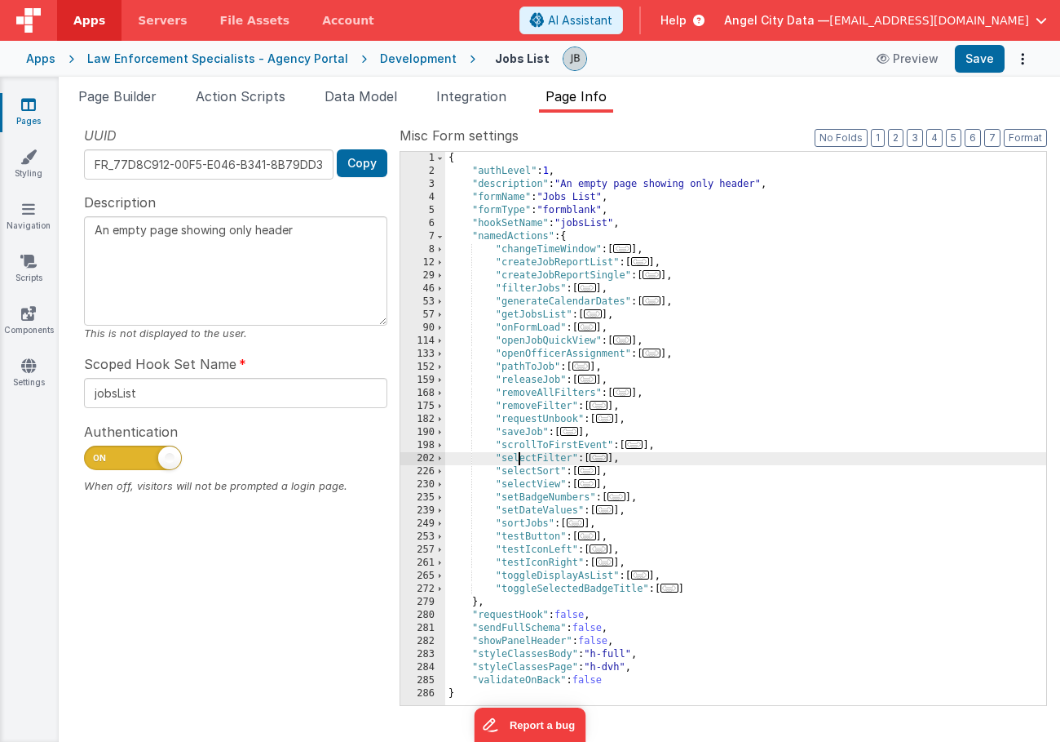
click at [519, 464] on div "{ "authLevel" : 1 , "description" : "An empty page showing only header" , "form…" at bounding box center [745, 441] width 601 height 579
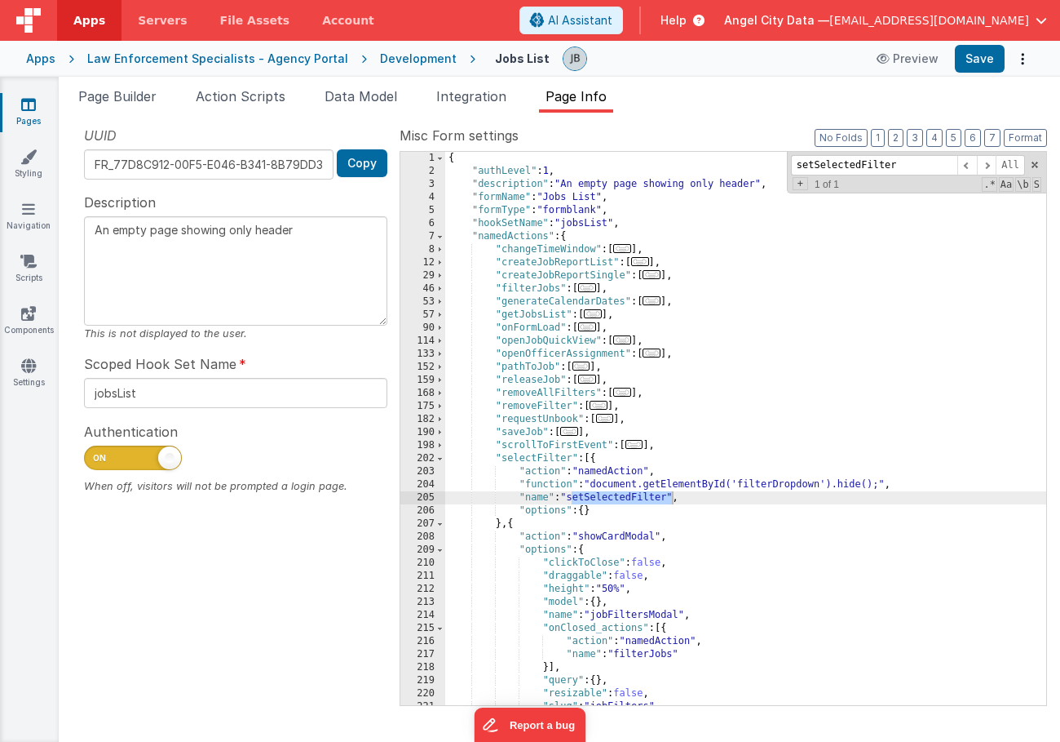
type input "setSelectedFilter"
click at [908, 77] on div "Page Builder Action Scripts Data Model Integration Page Info Snippet Library Na…" at bounding box center [560, 409] width 1002 height 665
click at [908, 69] on button "Preview" at bounding box center [908, 59] width 82 height 26
click at [39, 117] on link "Pages" at bounding box center [28, 112] width 59 height 33
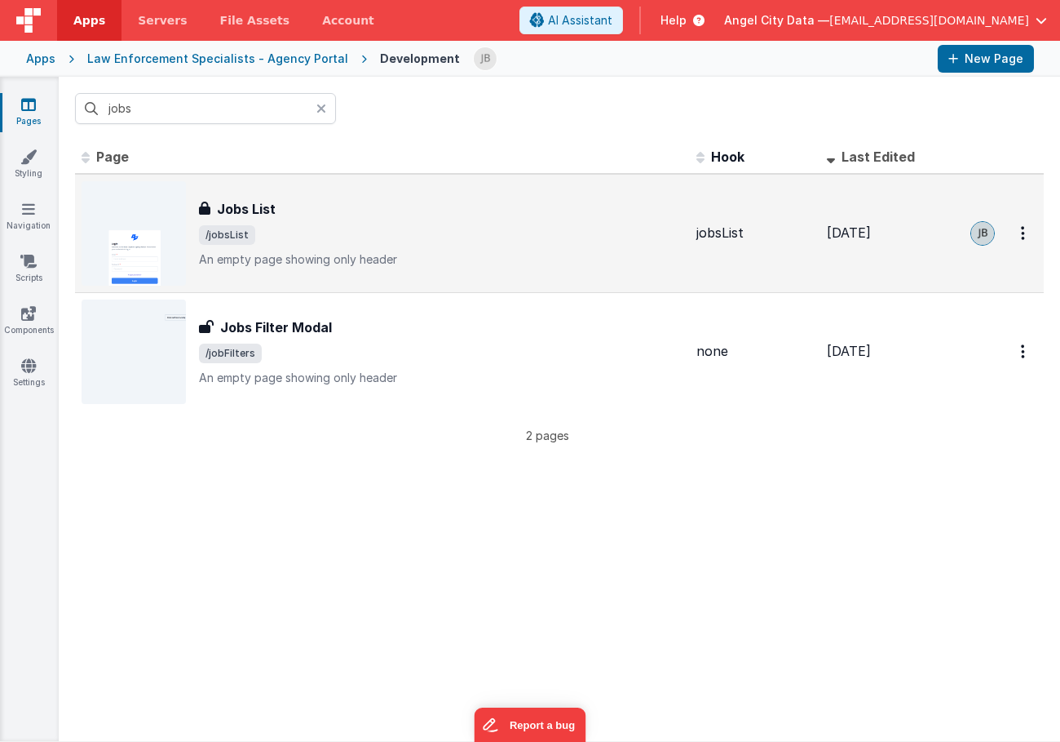
click at [292, 190] on div "Jobs List Jobs List /jobsList An empty page showing only header" at bounding box center [383, 233] width 602 height 104
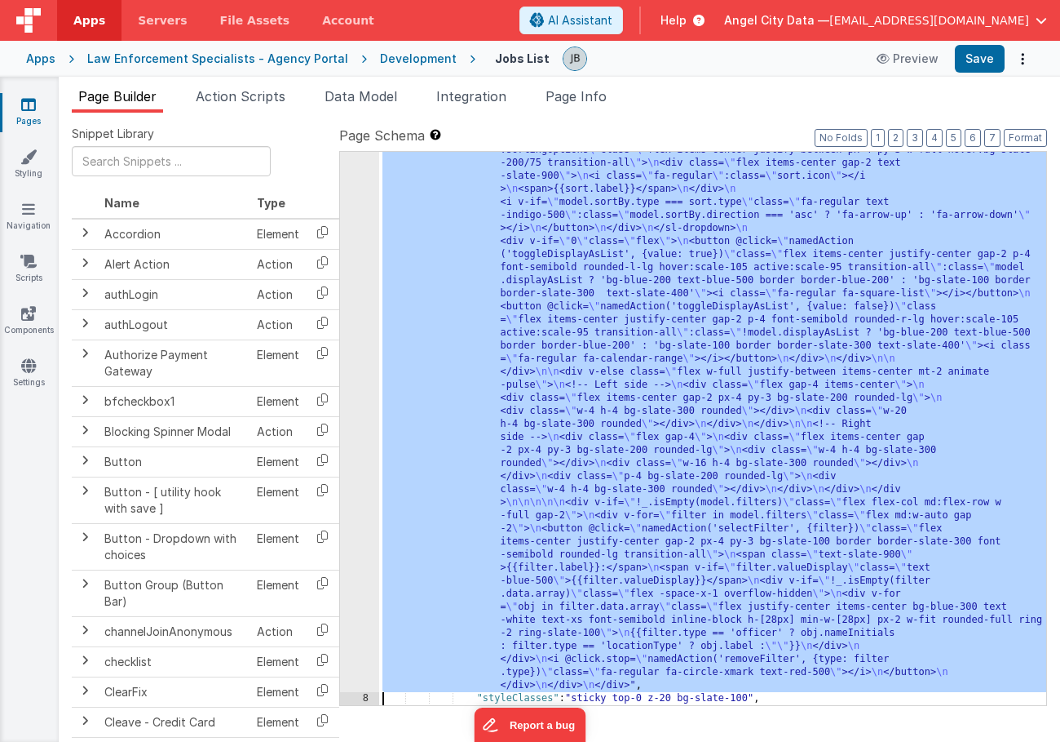
scroll to position [765, 0]
click at [365, 334] on div "7 8 9 10 11 12 13 14 15 16 17 18 19 20 21 22 23 24 25 26 27 28 29 30 31 32" at bounding box center [359, 361] width 39 height 1793
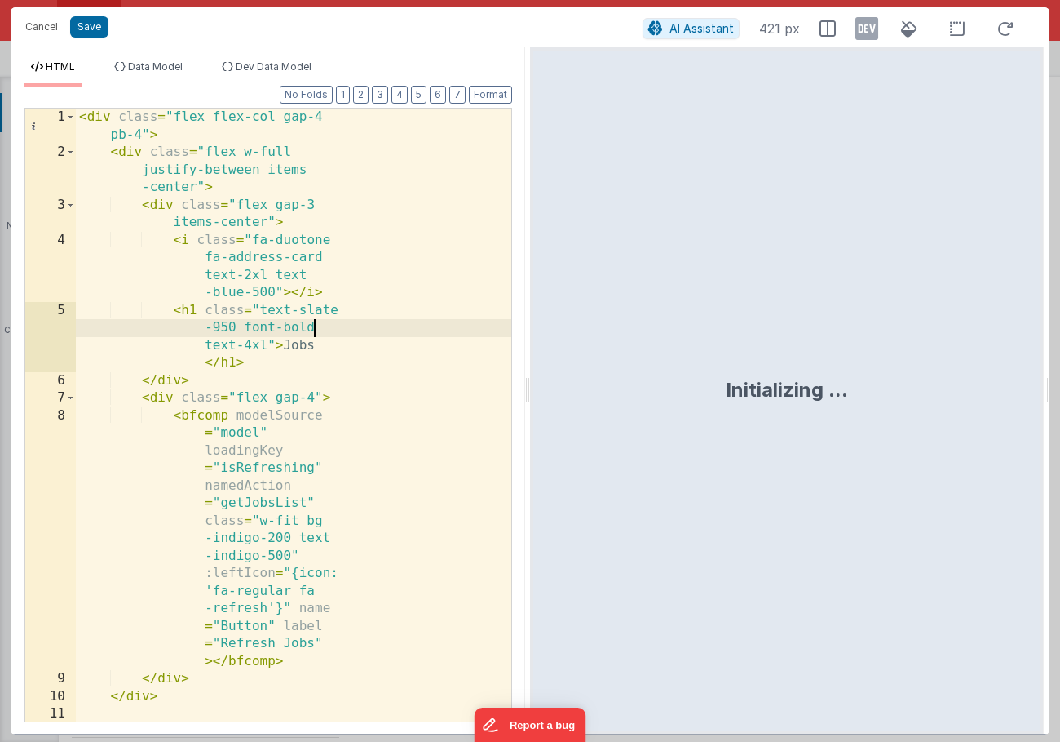
click at [368, 332] on div "< div class = "flex flex-col gap-4 pb-4" > < div class = "flex w-full justify-b…" at bounding box center [294, 458] width 436 height 701
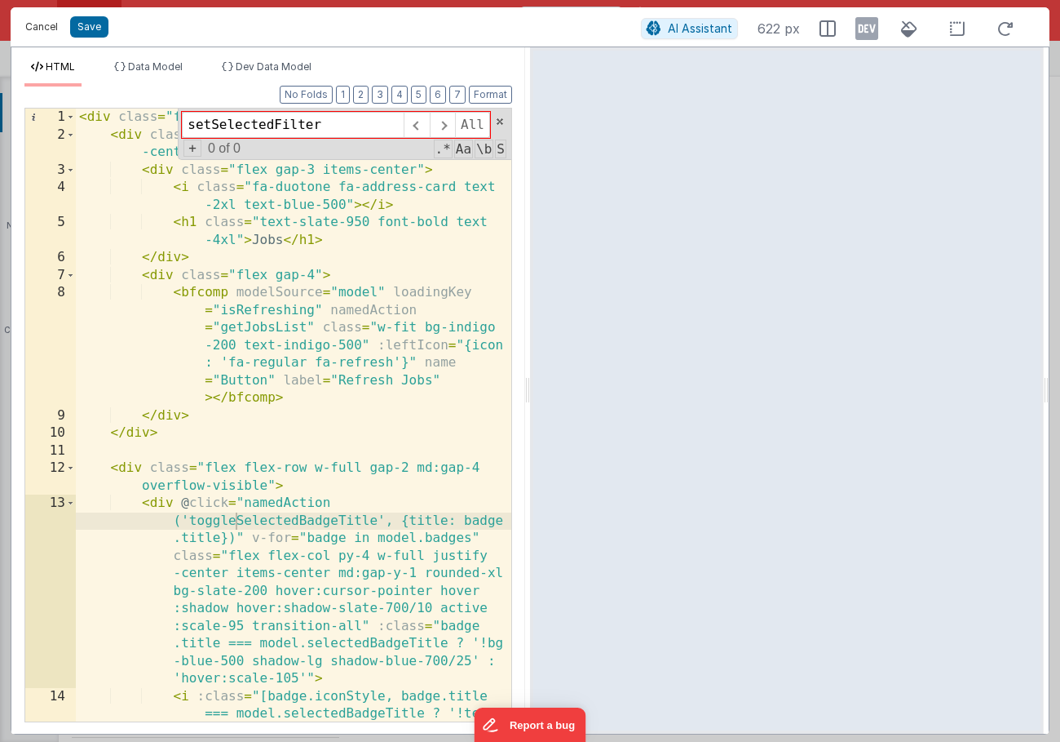
type input "setSelectedFilter"
click at [42, 23] on button "Cancel" at bounding box center [41, 26] width 49 height 23
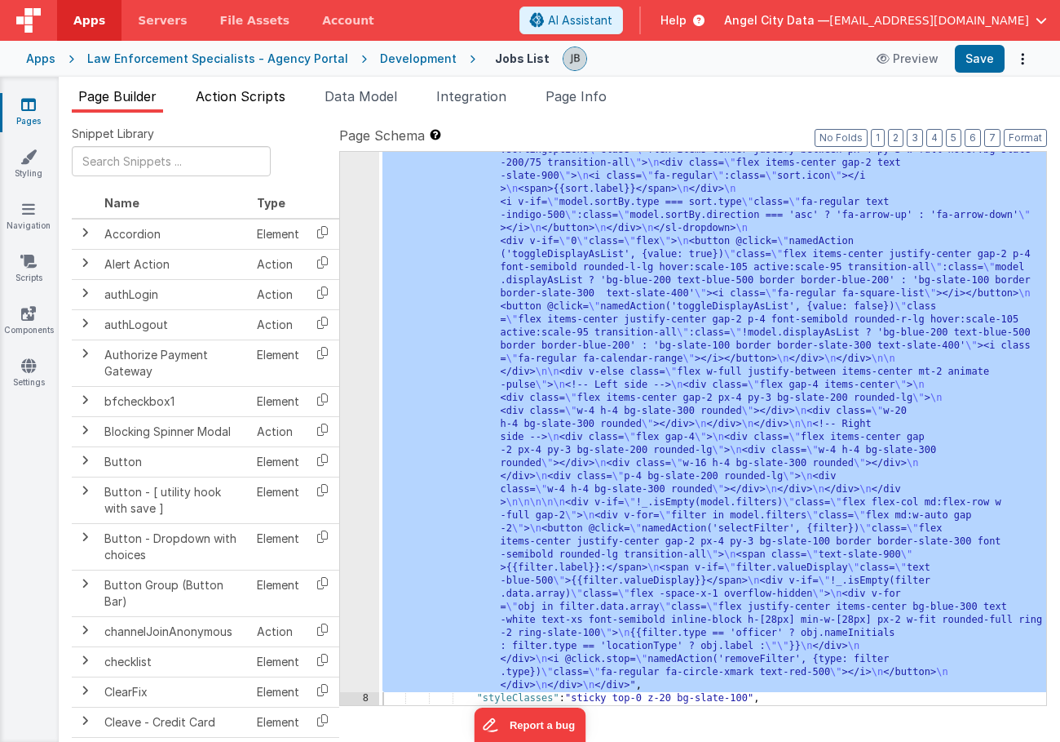
click at [250, 94] on span "Action Scripts" at bounding box center [241, 96] width 90 height 16
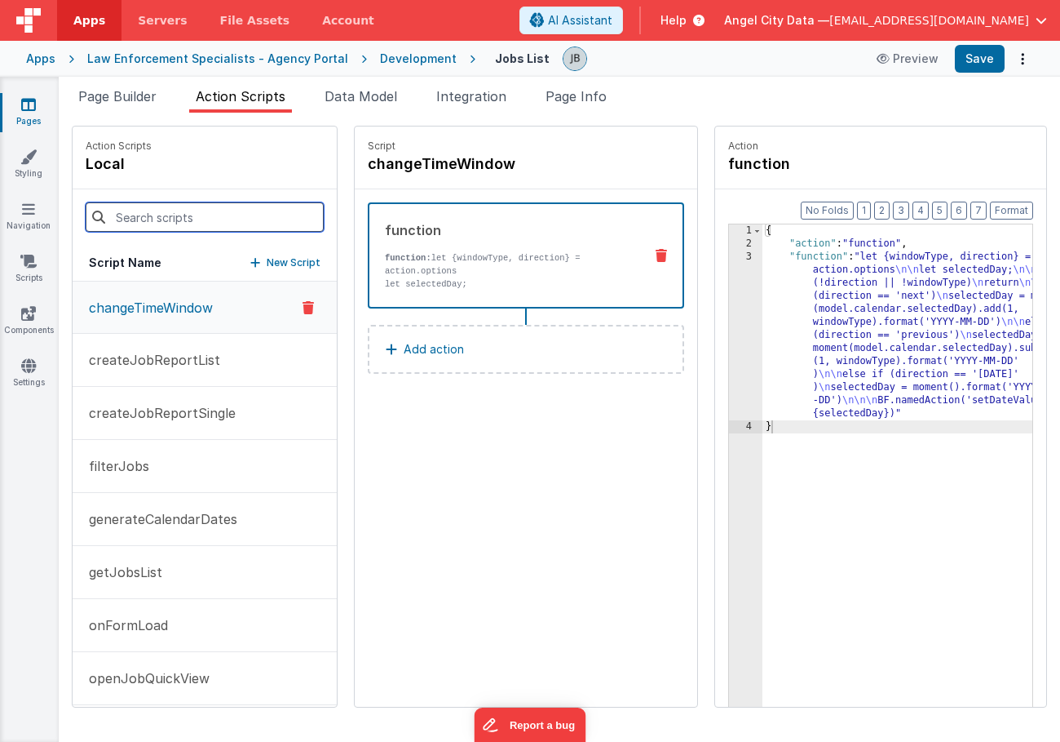
click at [202, 224] on input at bounding box center [205, 216] width 238 height 29
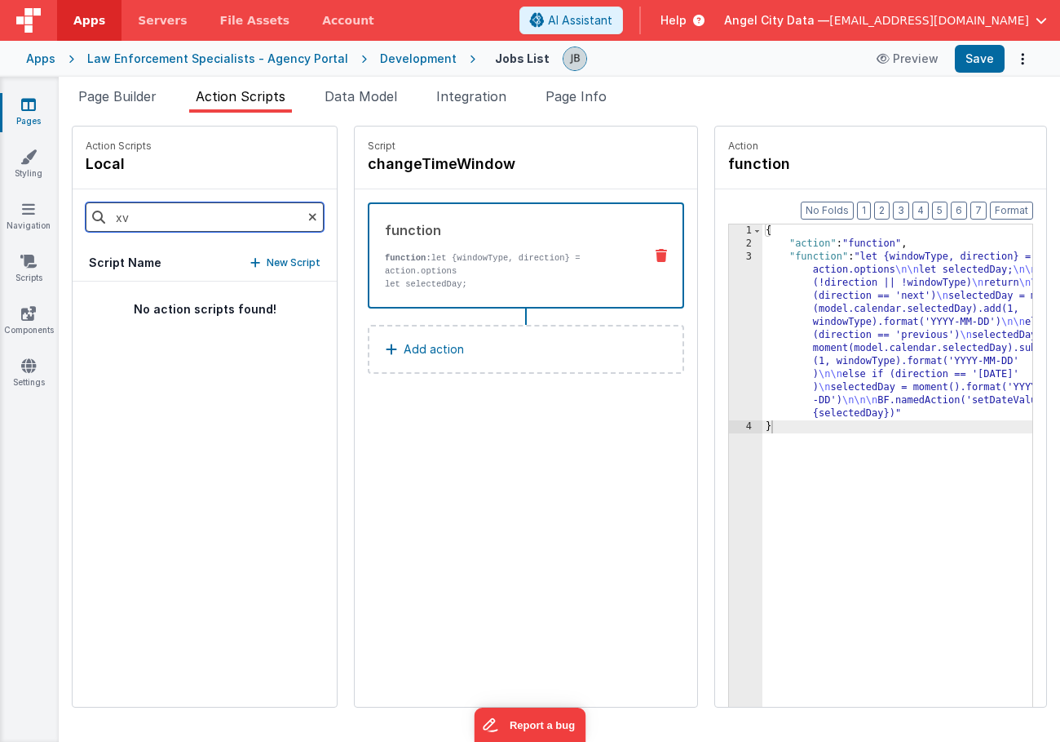
type input "x"
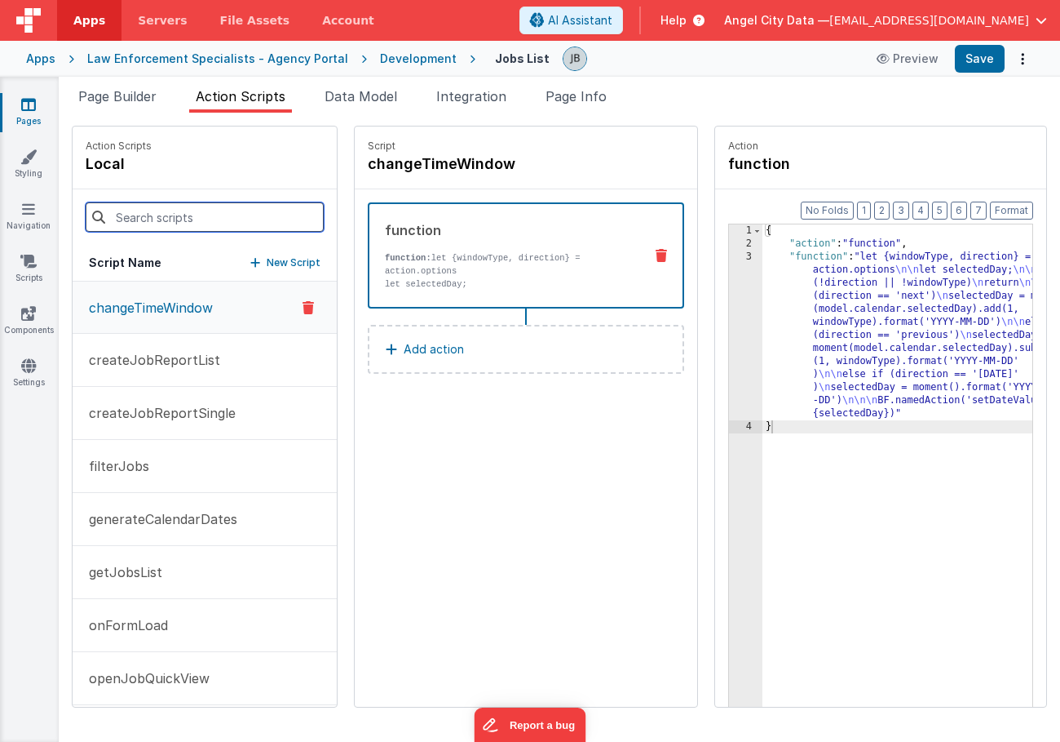
paste input "setSelectedFilter"
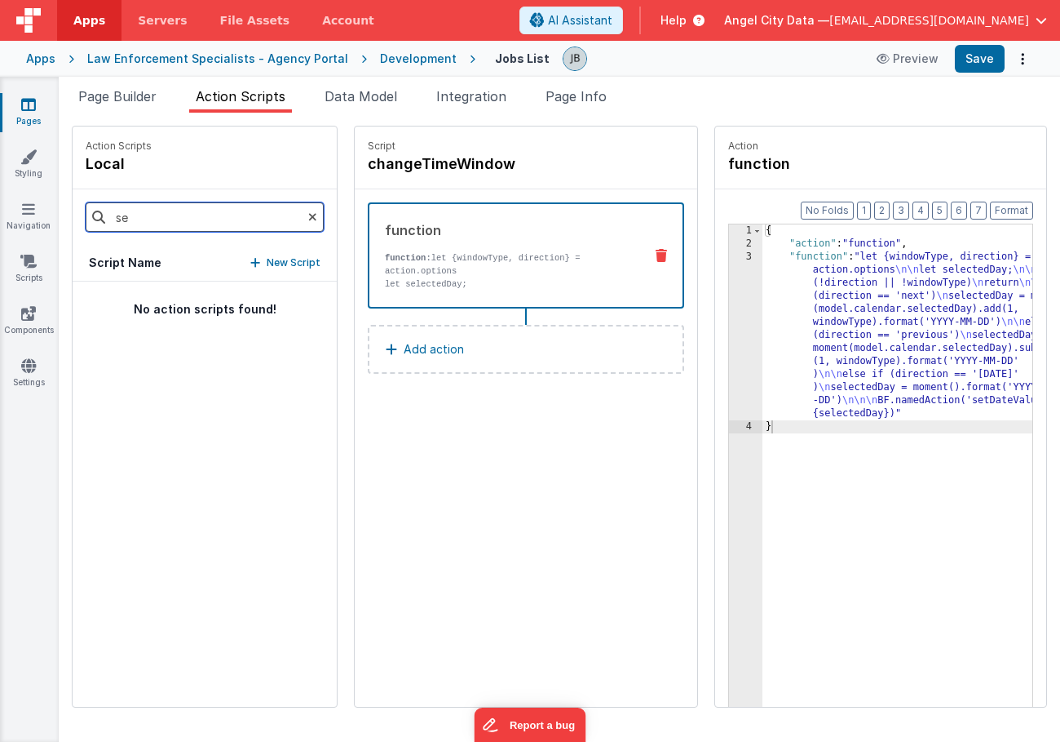
type input "s"
type input "set"
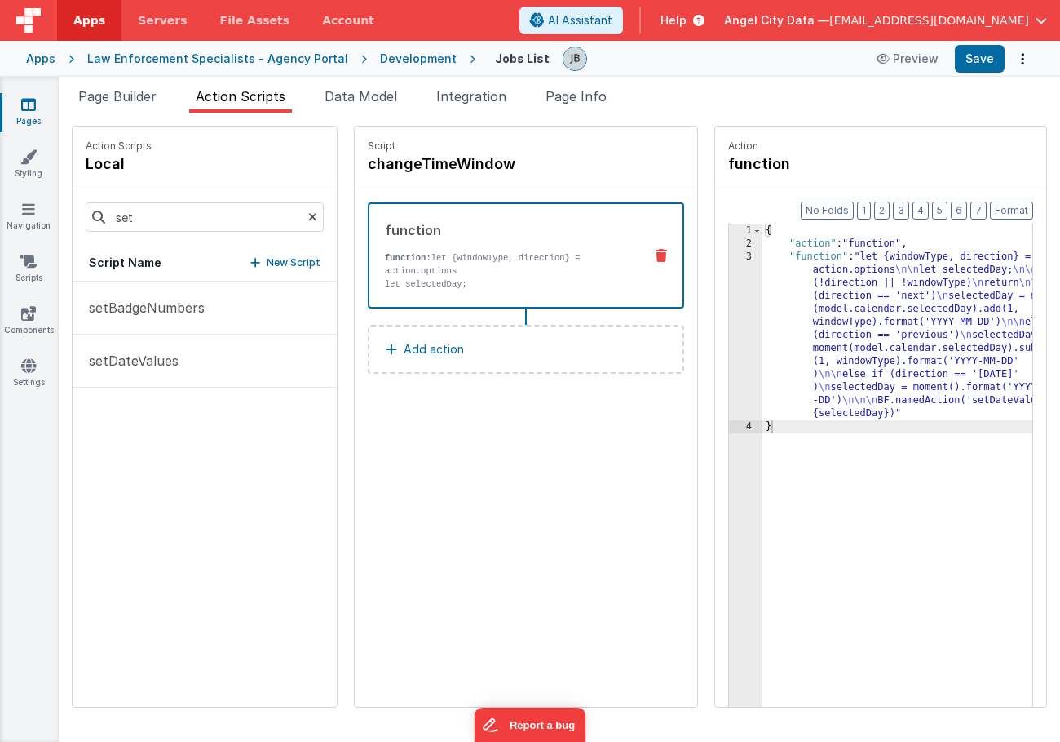
click at [380, 64] on div "Development" at bounding box center [418, 59] width 77 height 16
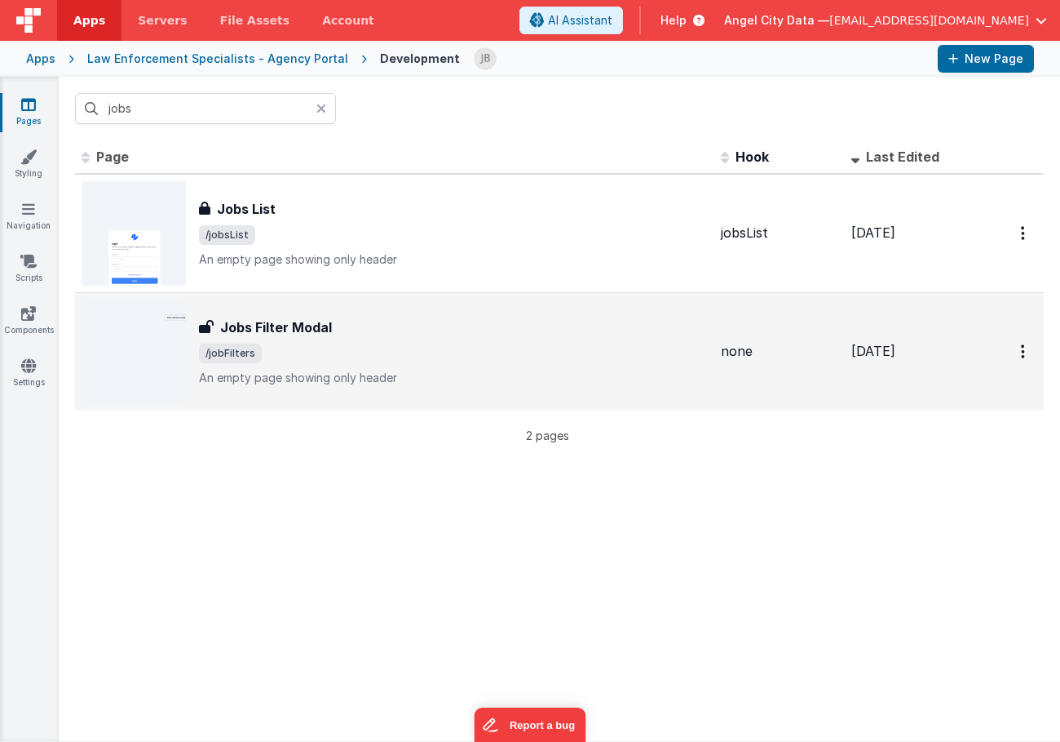
click at [242, 317] on h3 "Jobs Filter Modal" at bounding box center [276, 327] width 112 height 20
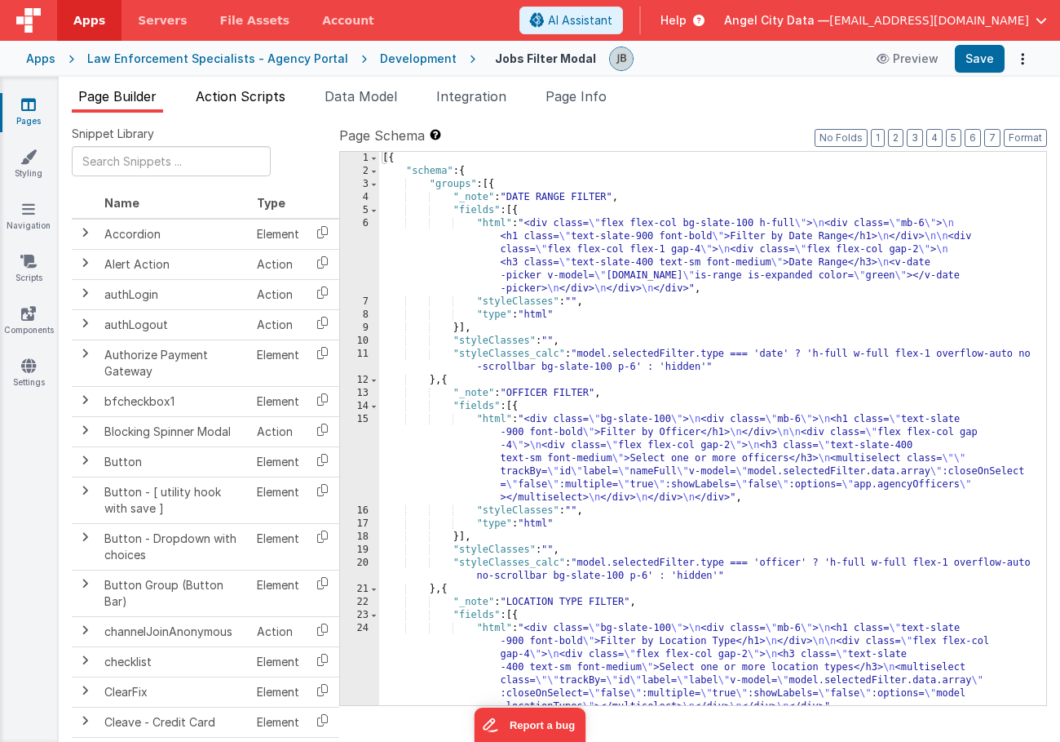
click at [289, 100] on li "Action Scripts" at bounding box center [240, 99] width 103 height 26
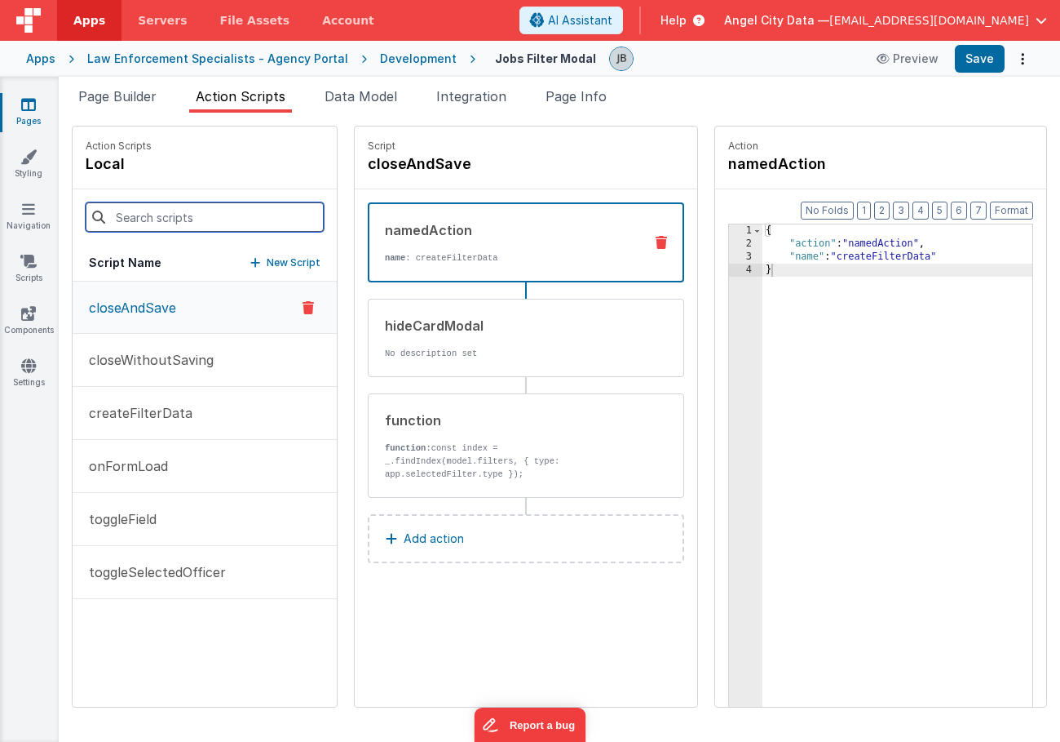
click at [219, 224] on input at bounding box center [205, 216] width 238 height 29
click at [161, 683] on div "closeAndSave closeWithoutSaving createFilterData onFormLoad toggleField toggleS…" at bounding box center [205, 493] width 264 height 425
click at [143, 217] on input at bounding box center [205, 216] width 238 height 29
click at [390, 59] on div "Development" at bounding box center [418, 59] width 77 height 16
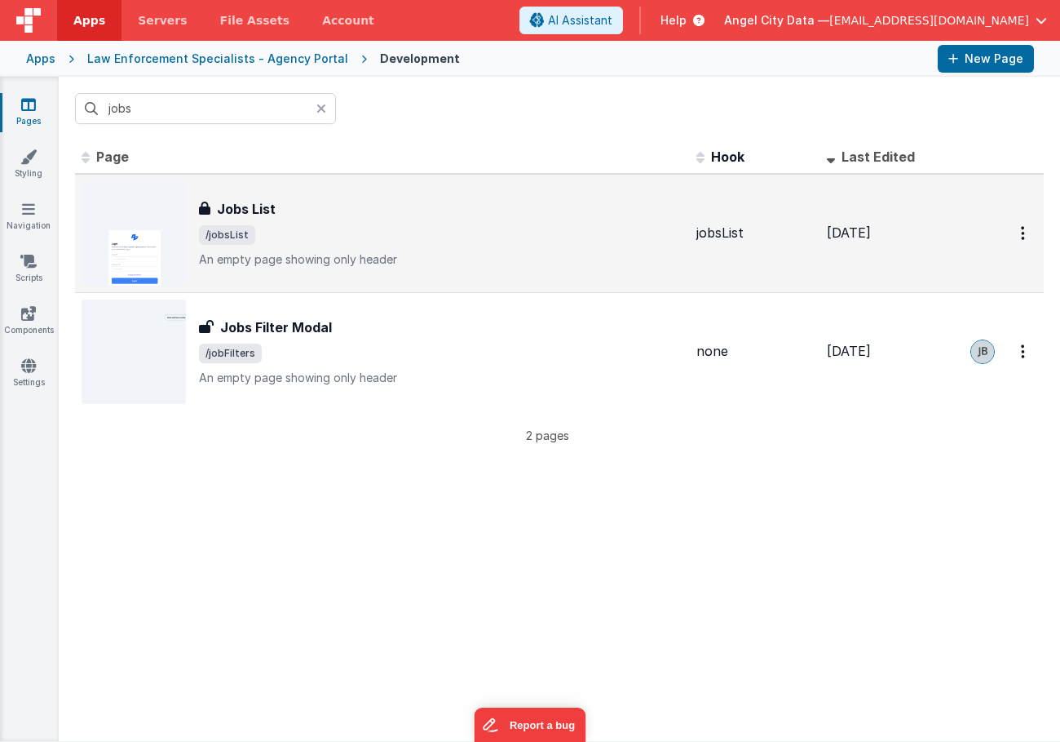
click at [217, 207] on h3 "Jobs List" at bounding box center [246, 209] width 59 height 20
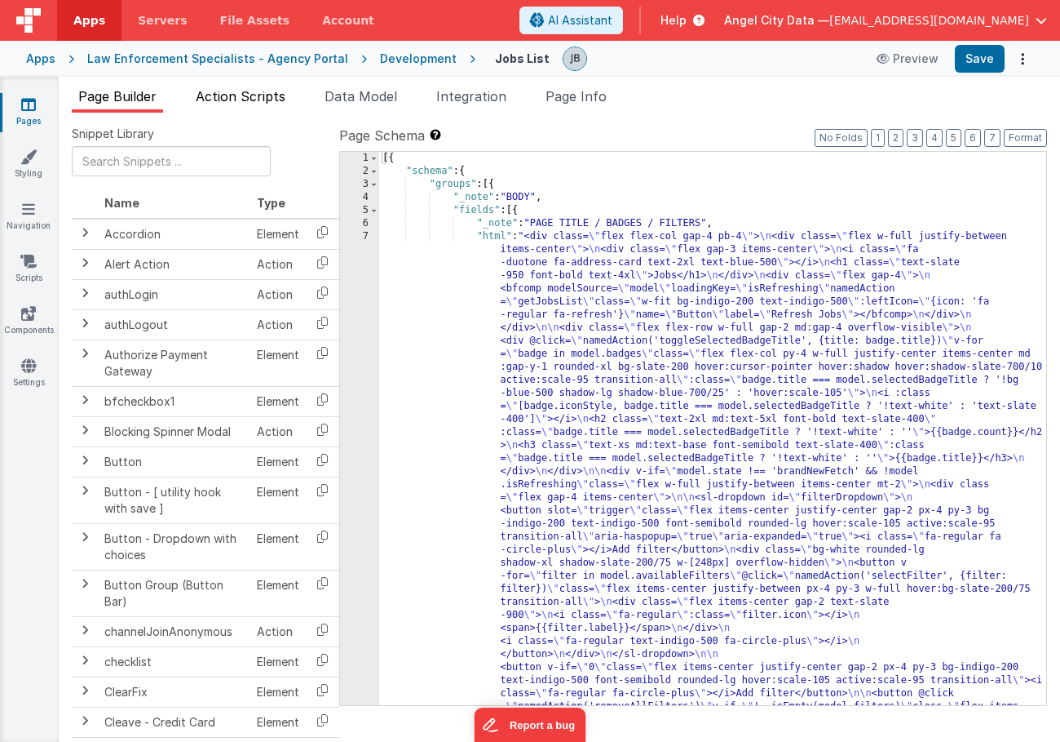
click at [259, 94] on span "Action Scripts" at bounding box center [241, 96] width 90 height 16
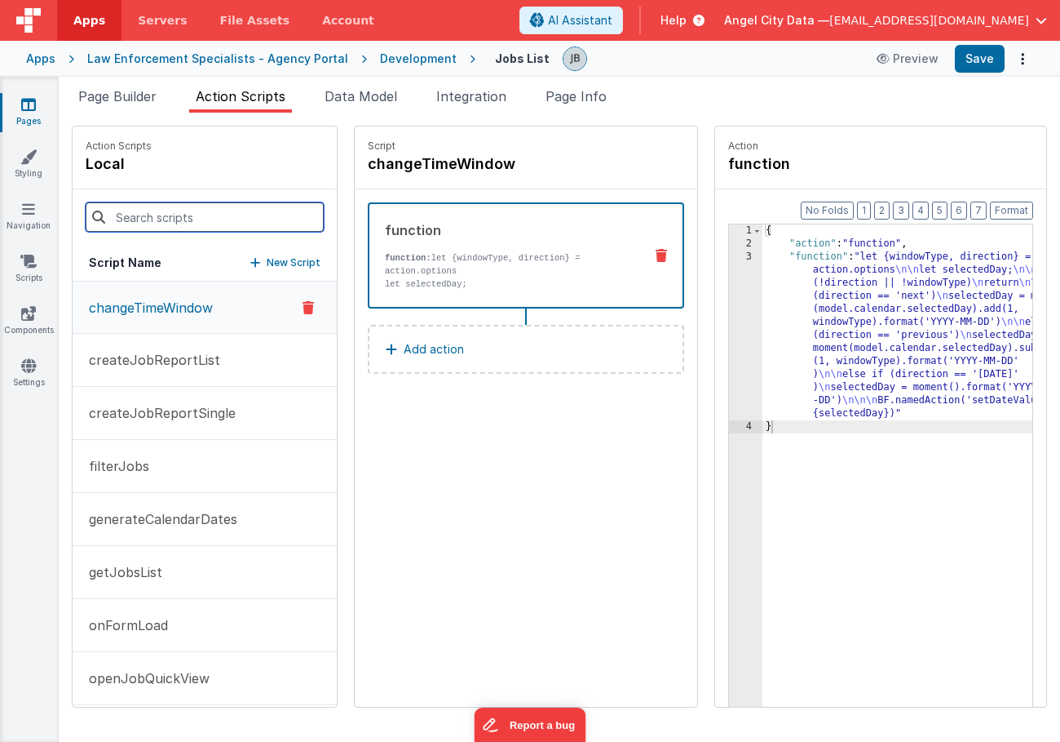
click at [202, 222] on input at bounding box center [205, 216] width 238 height 29
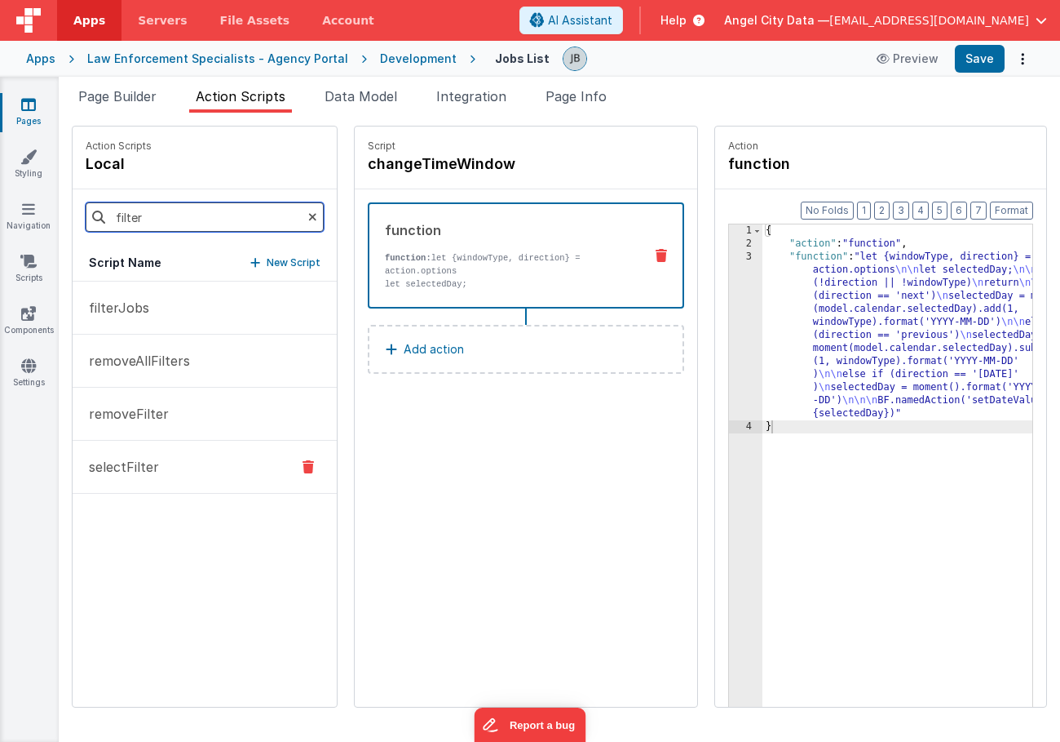
type input "filter"
click at [105, 469] on p "selectFilter" at bounding box center [119, 467] width 80 height 20
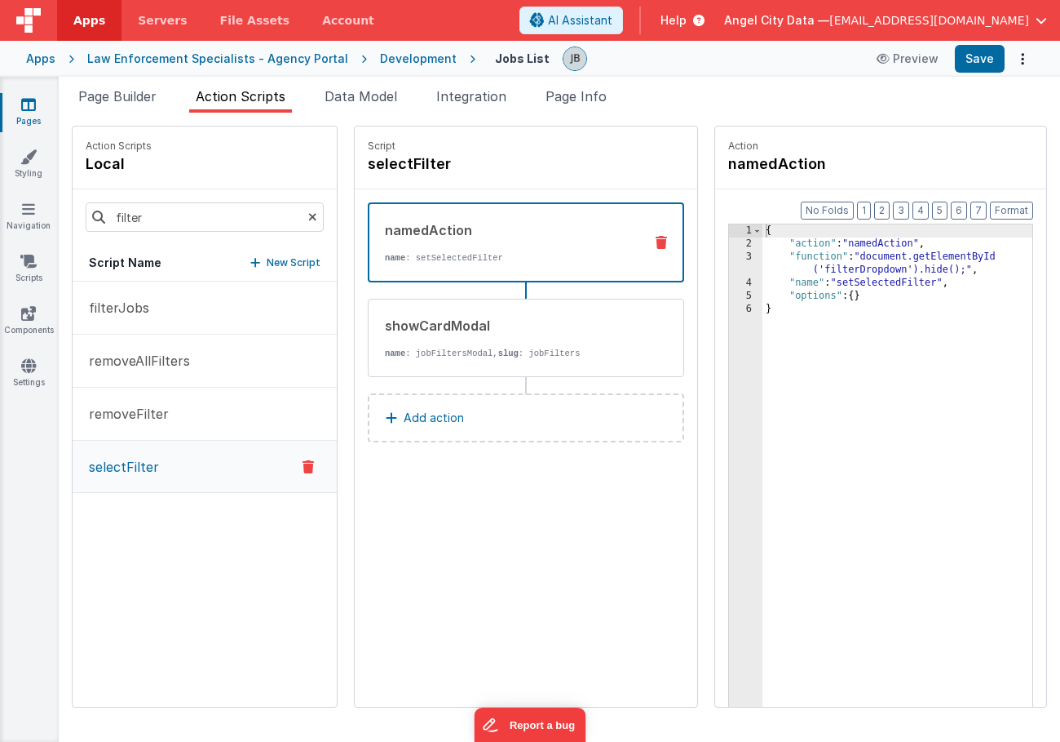
click at [820, 283] on div "{ "action" : "namedAction" , "function" : "document.getElementById ('filterDrop…" at bounding box center [918, 503] width 310 height 559
click at [549, 98] on li "Page Info" at bounding box center [576, 99] width 74 height 26
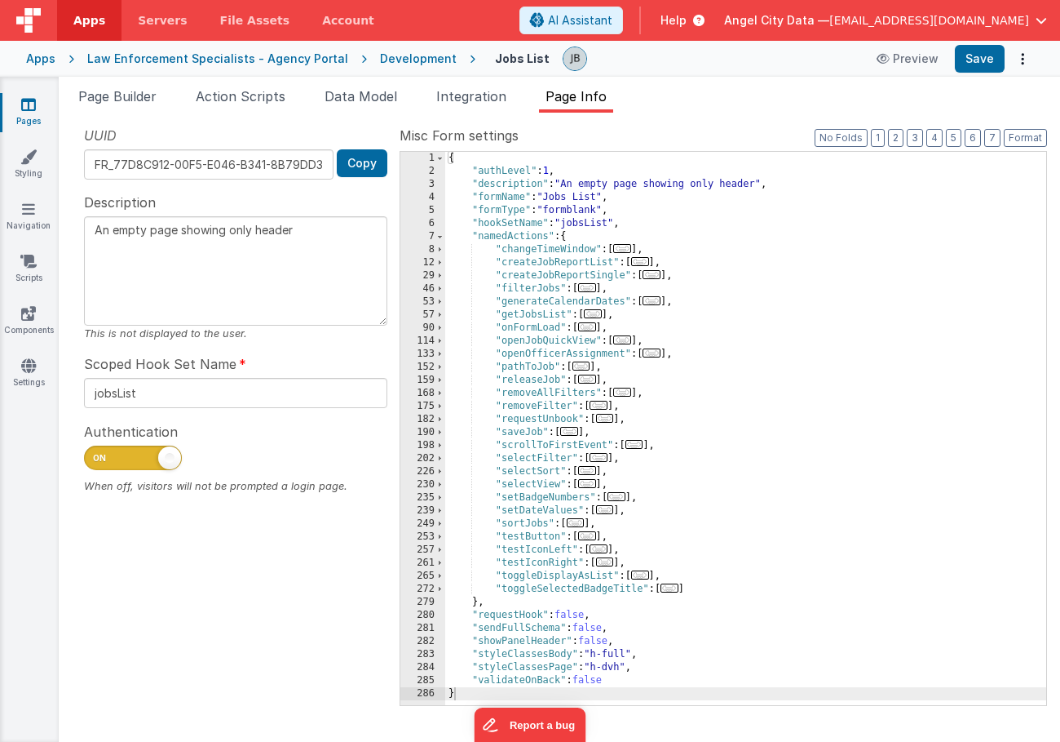
click at [521, 245] on div "{ "authLevel" : 1 , "description" : "An empty page showing only header" , "form…" at bounding box center [745, 441] width 601 height 579
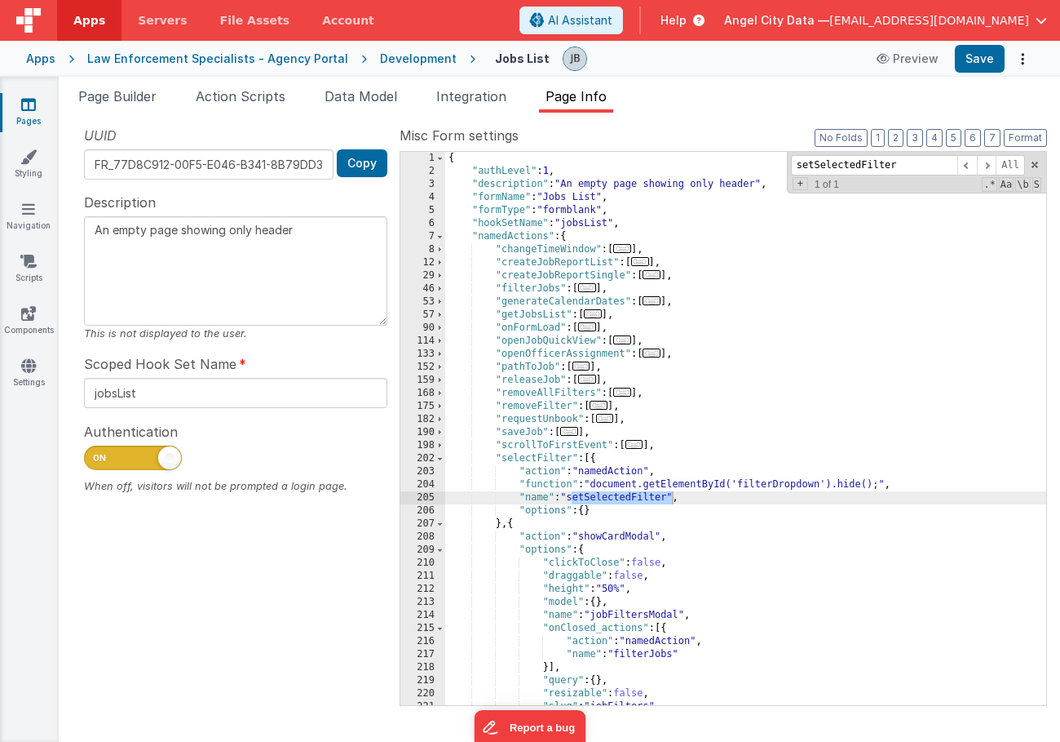
click at [680, 402] on div "{ "authLevel" : 1 , "description" : "An empty page showing only header" , "form…" at bounding box center [745, 441] width 601 height 579
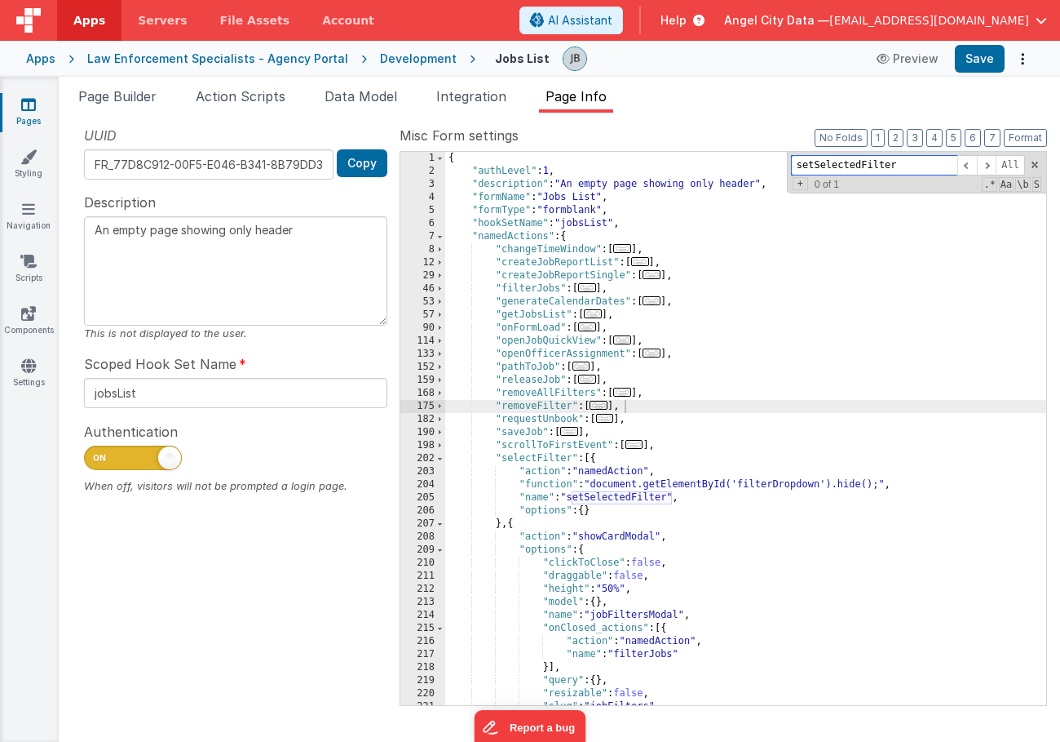
paste input
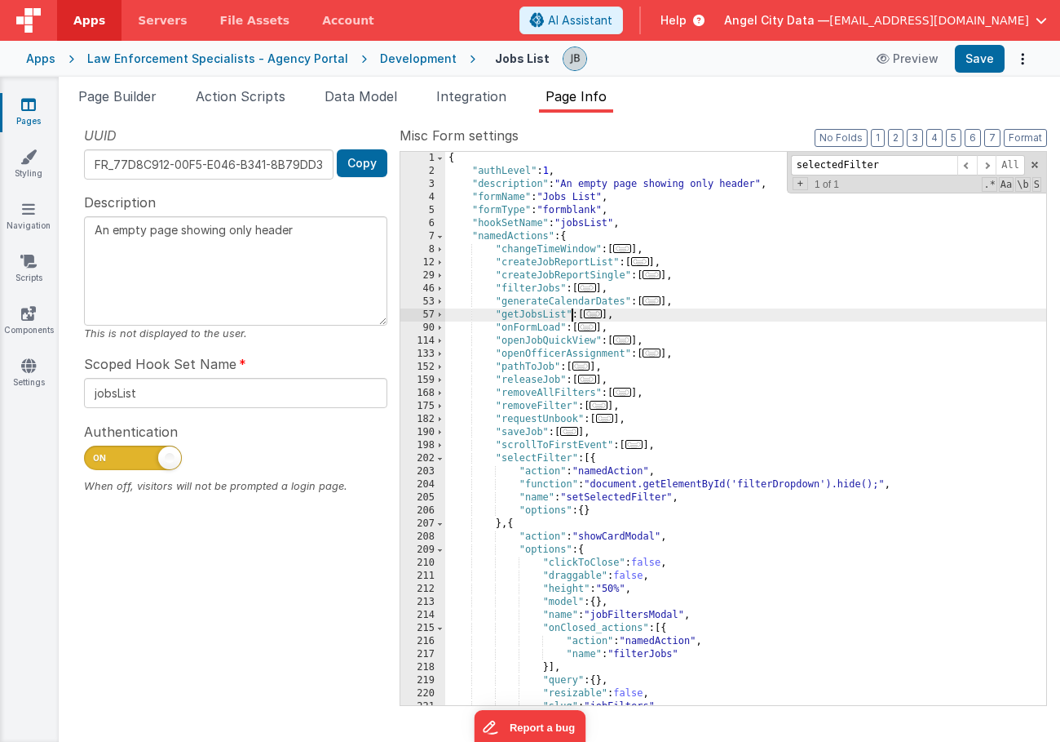
click at [572, 312] on div "{ "authLevel" : 1 , "description" : "An empty page showing only header" , "form…" at bounding box center [745, 441] width 601 height 579
paste input "findIndex"
type input "findIndex"
click at [390, 67] on div "Apps Law Enforcement Specialists - Agency Portal Development Jobs List Preview …" at bounding box center [530, 59] width 1060 height 36
click at [401, 55] on div "Development" at bounding box center [418, 59] width 77 height 16
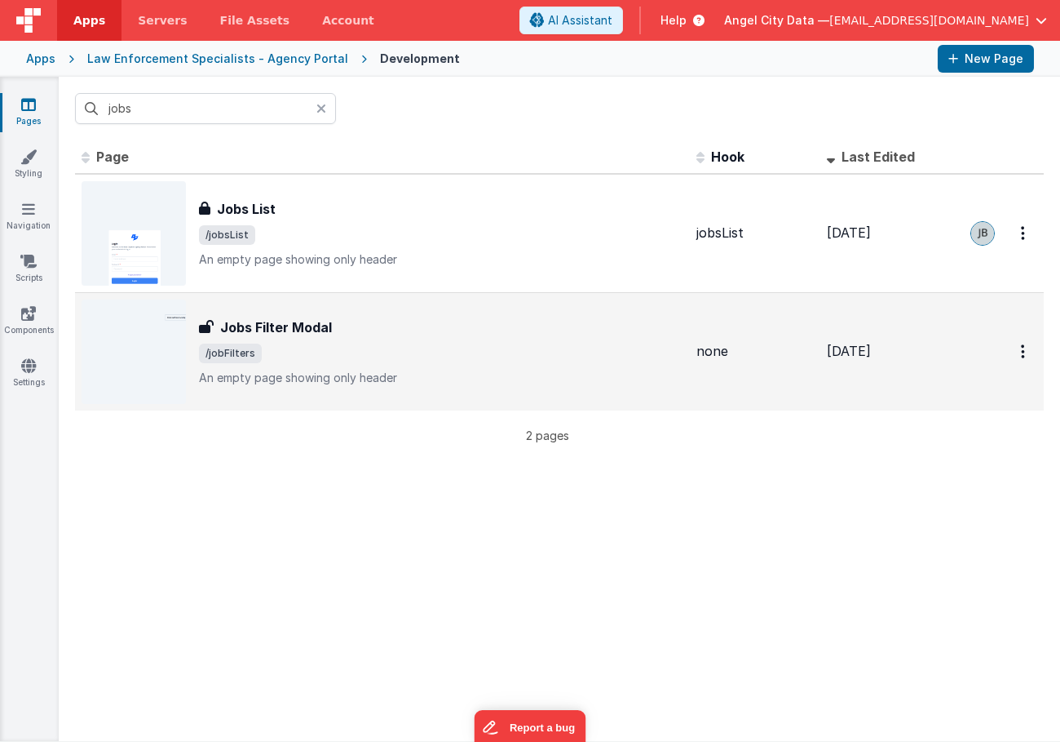
click at [297, 326] on h3 "Jobs Filter Modal" at bounding box center [276, 327] width 112 height 20
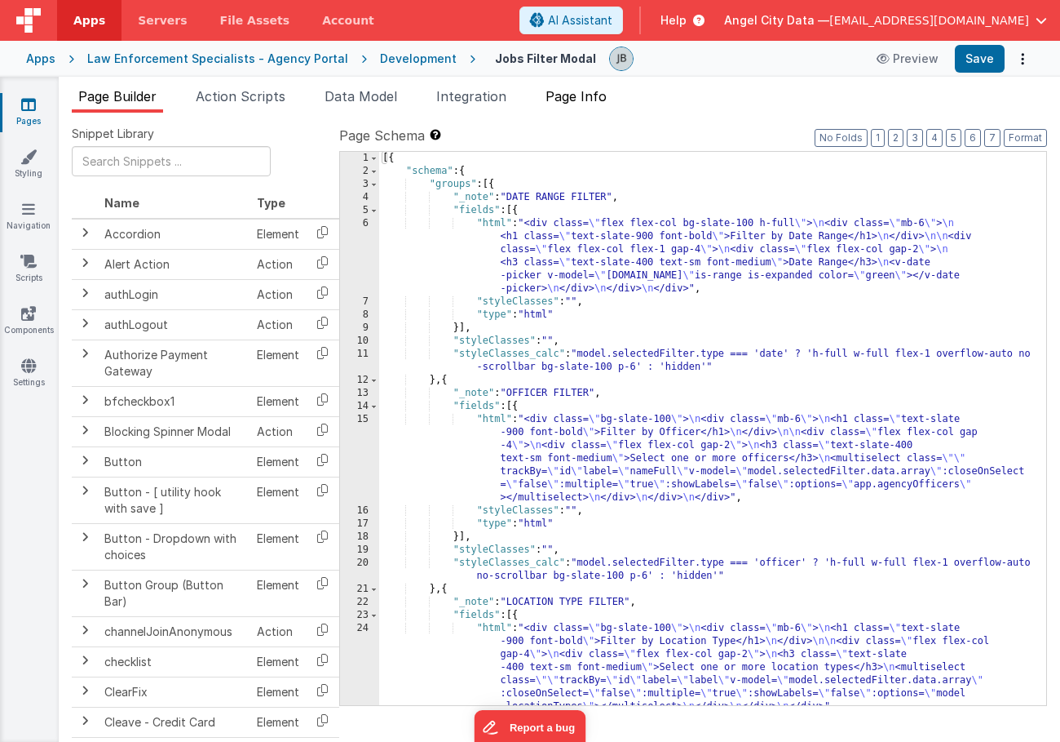
click at [579, 89] on span "Page Info" at bounding box center [576, 96] width 61 height 16
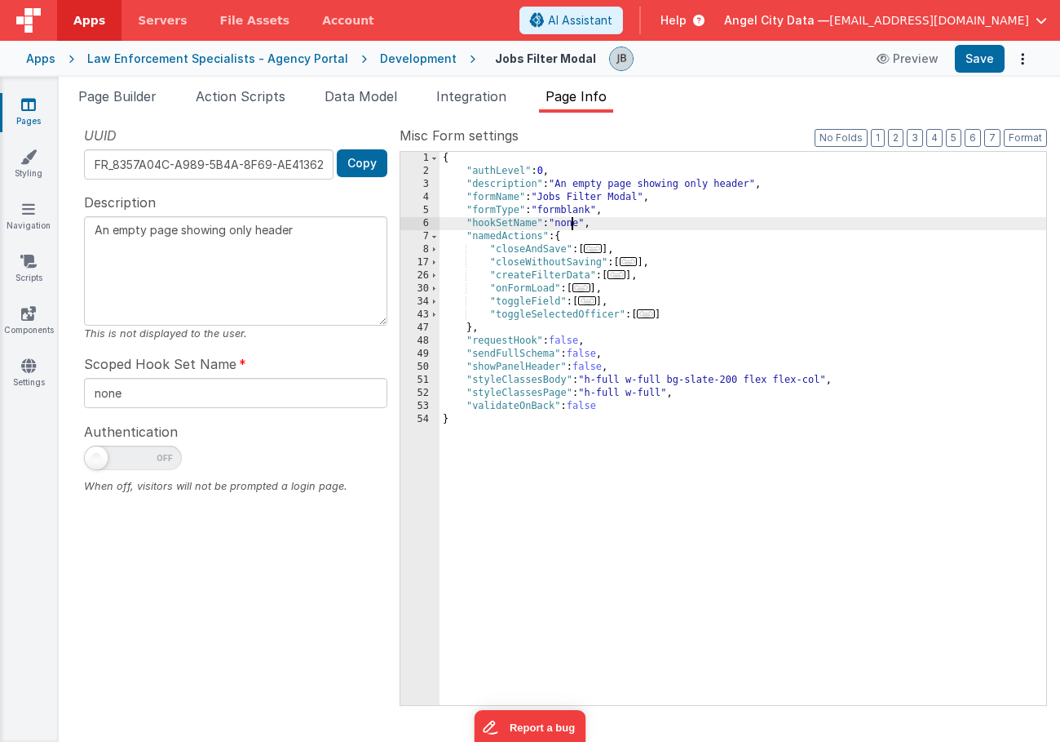
click at [575, 229] on div "{ "authLevel" : 0 , "description" : "An empty page showing only header" , "form…" at bounding box center [743, 441] width 607 height 579
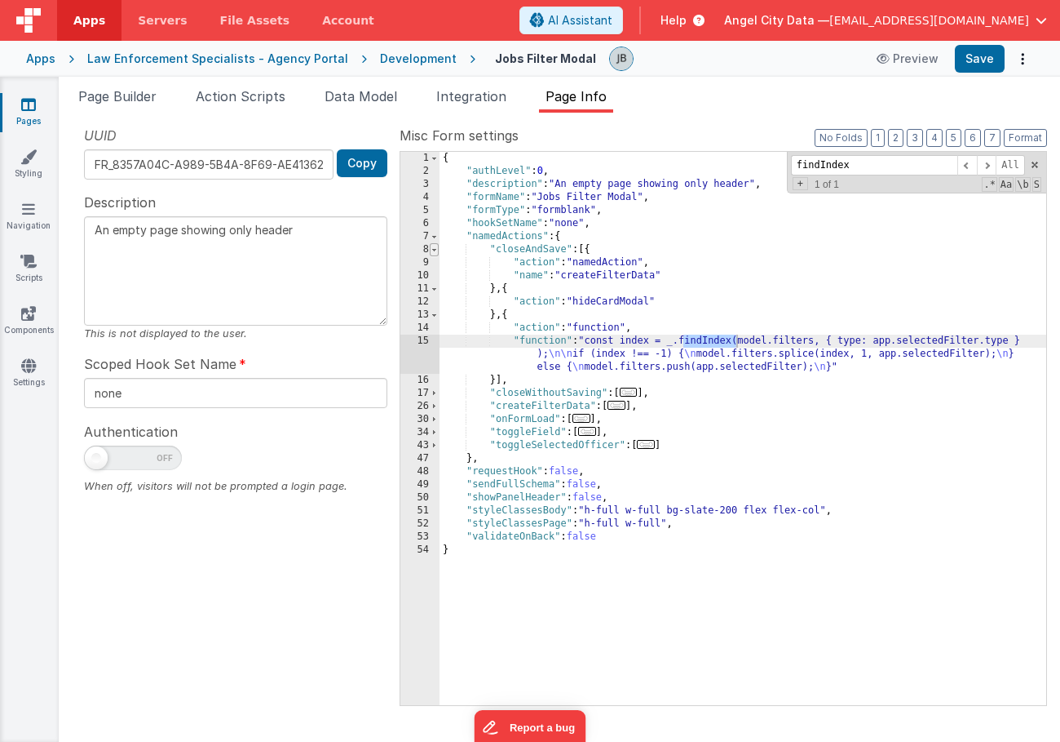
type input "findIndex"
click at [433, 248] on span at bounding box center [434, 249] width 9 height 13
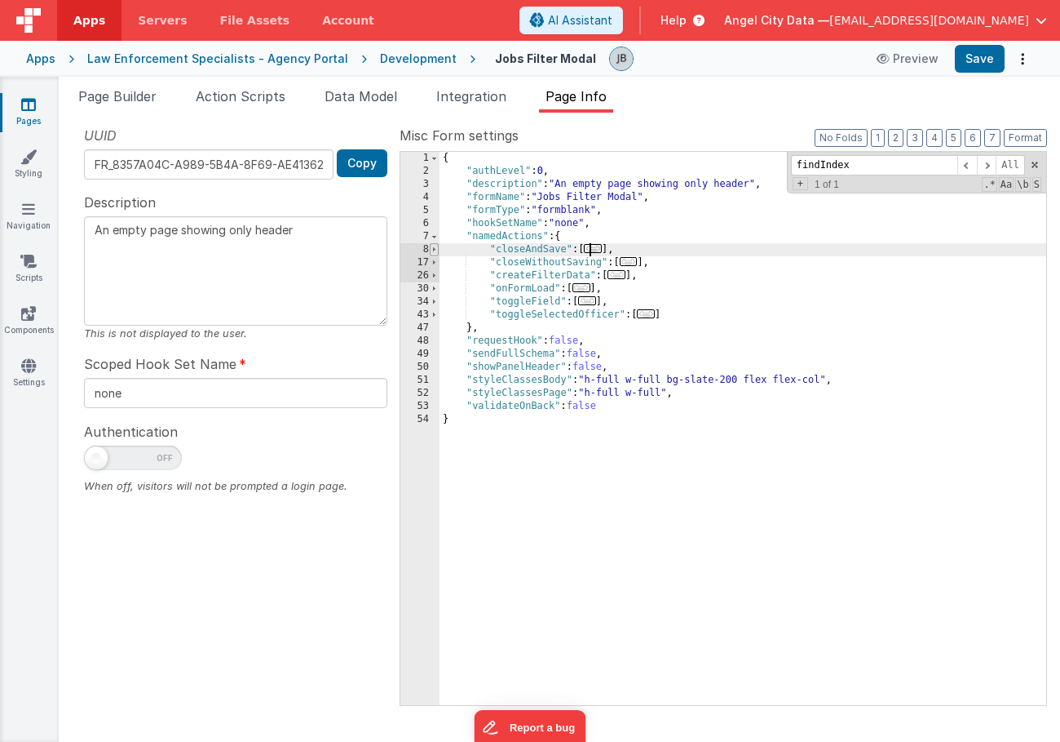
click at [433, 248] on span at bounding box center [434, 249] width 9 height 13
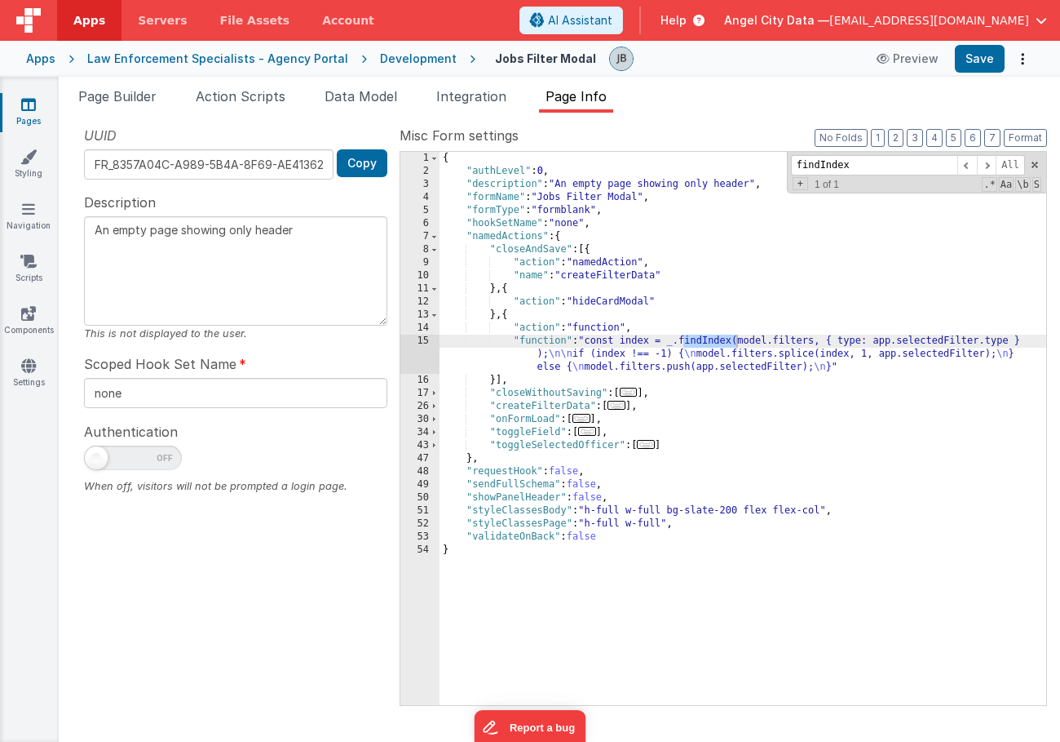
click at [394, 60] on div "Development" at bounding box center [418, 59] width 77 height 16
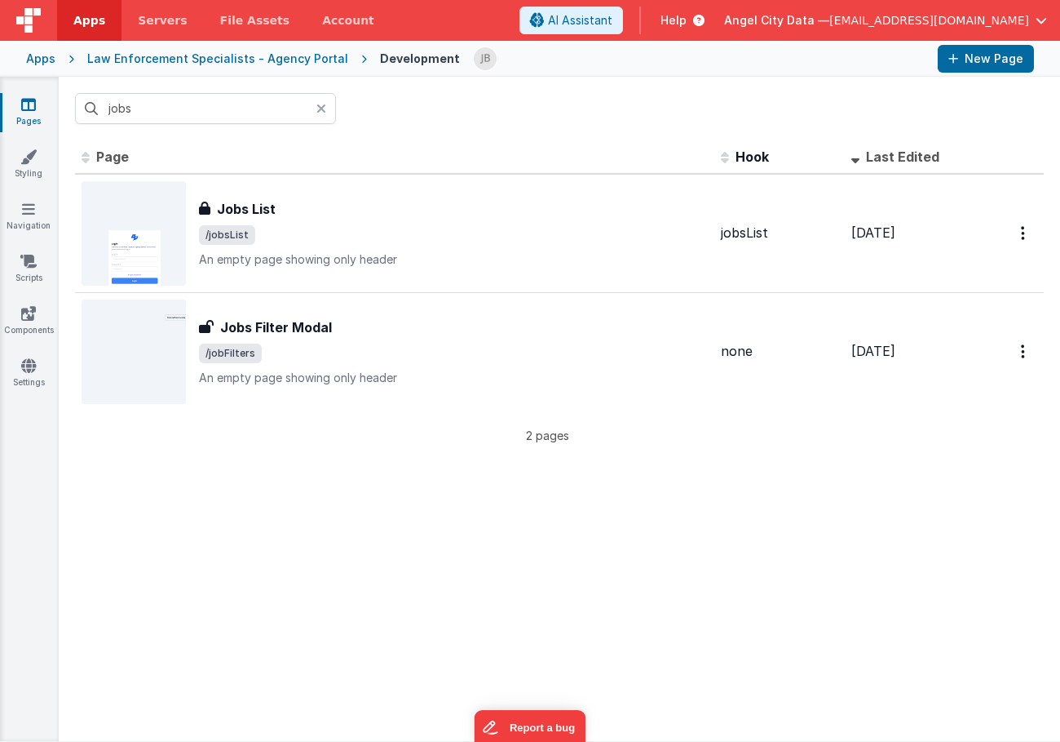
click at [221, 60] on div "Law Enforcement Specialists - Agency Portal" at bounding box center [217, 59] width 261 height 16
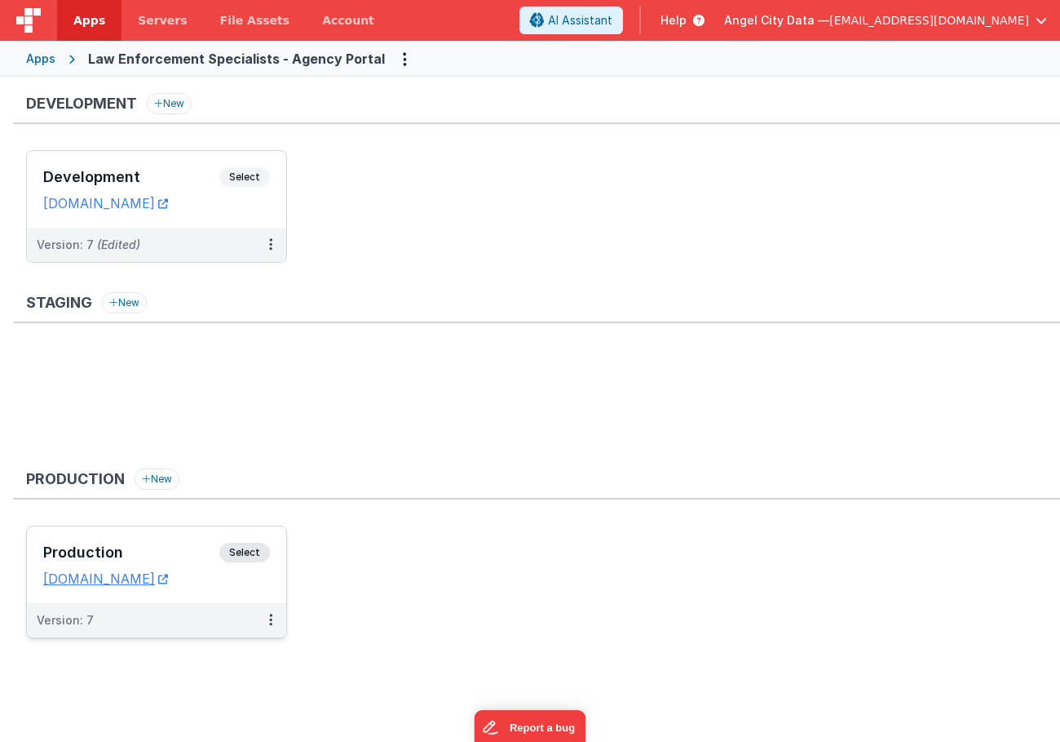
click at [149, 548] on h3 "Production" at bounding box center [131, 552] width 176 height 16
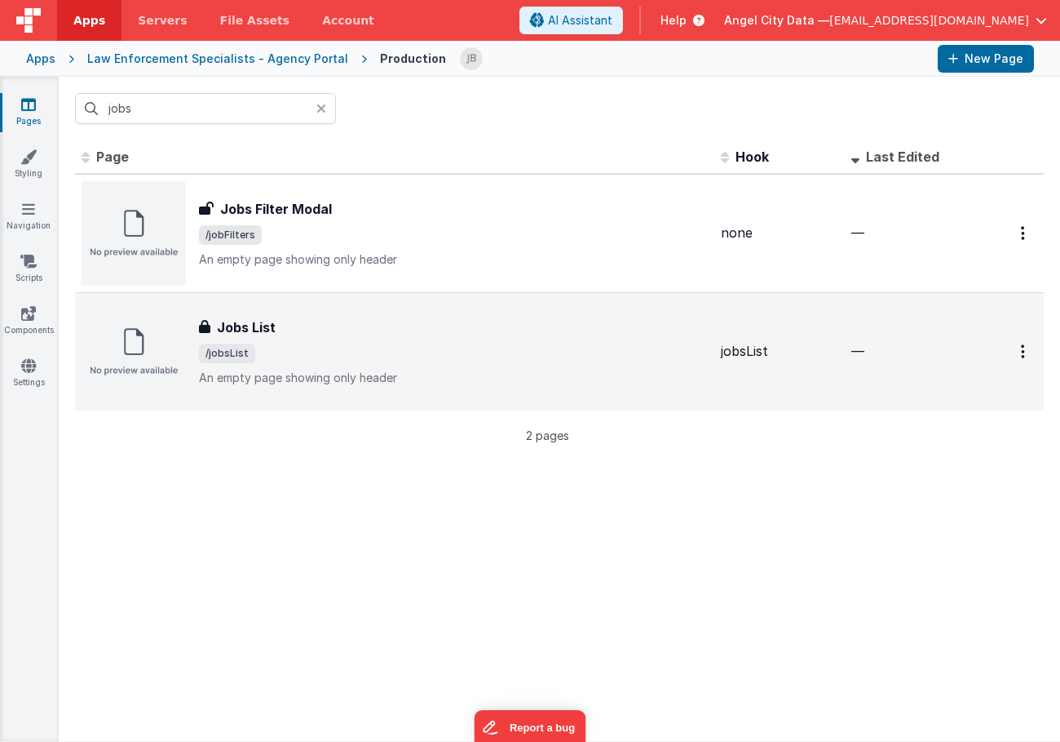
click at [272, 330] on h3 "Jobs List" at bounding box center [246, 327] width 59 height 20
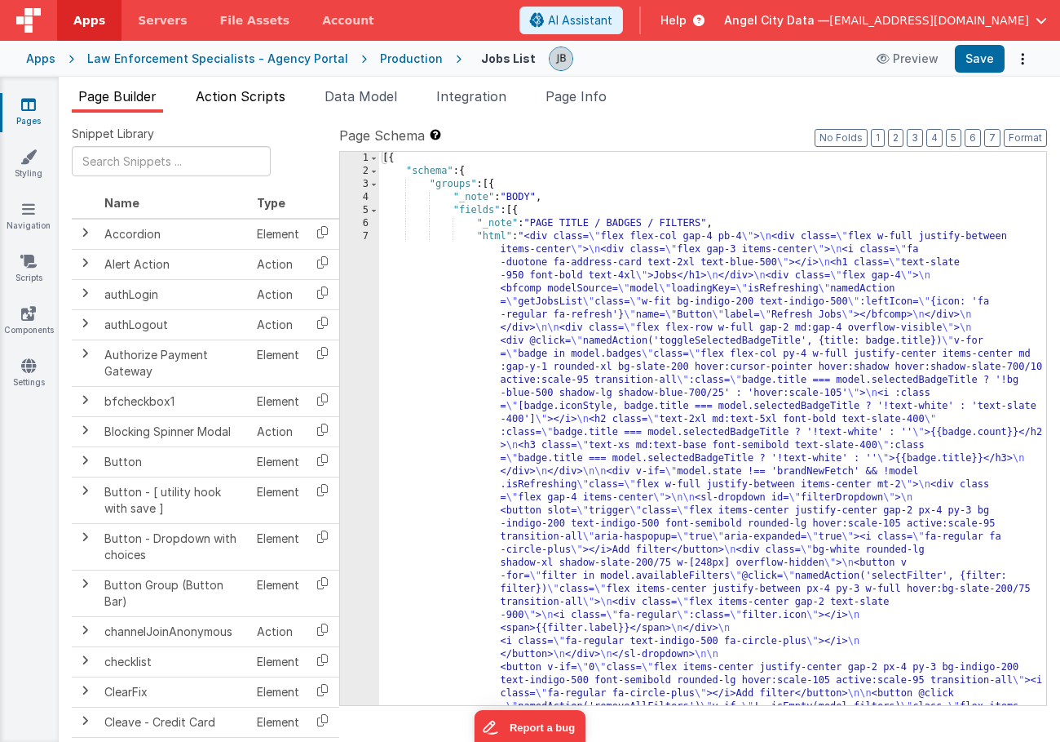
click at [256, 101] on span "Action Scripts" at bounding box center [241, 96] width 90 height 16
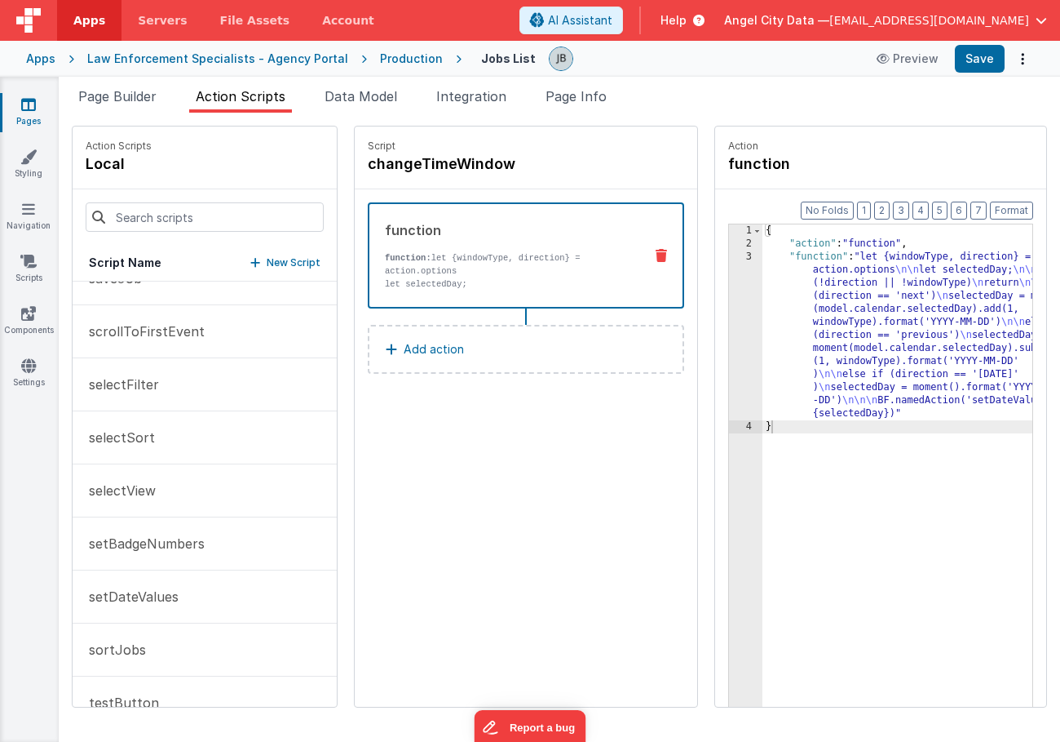
scroll to position [773, 0]
click at [172, 215] on input at bounding box center [205, 216] width 238 height 29
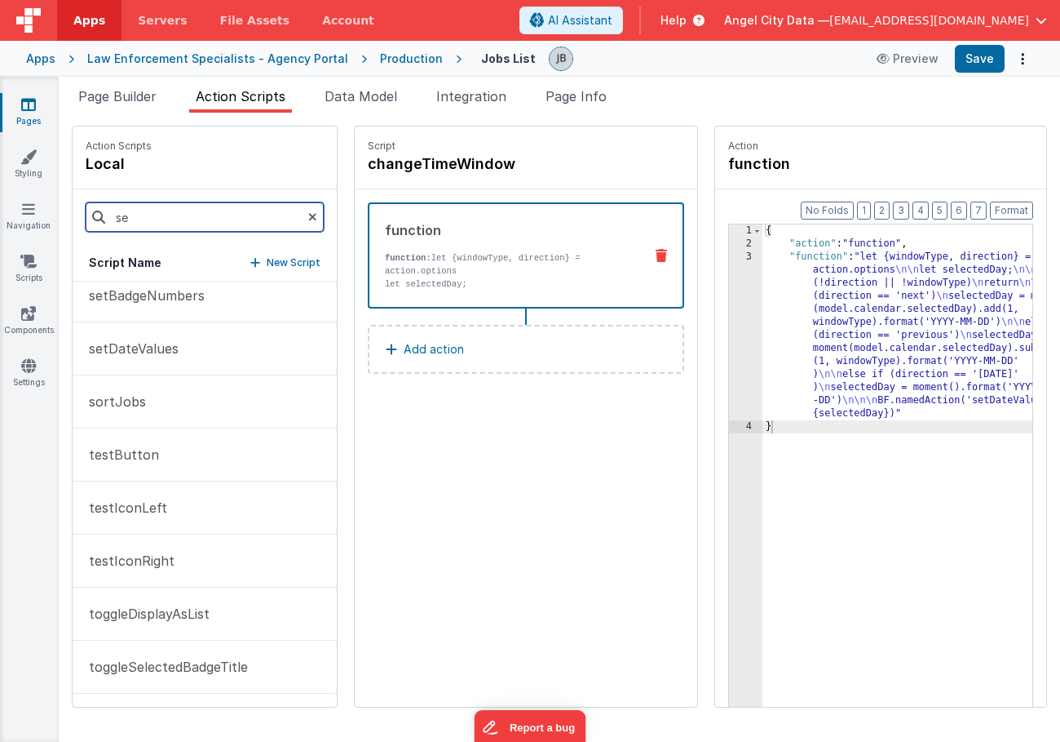
scroll to position [0, 0]
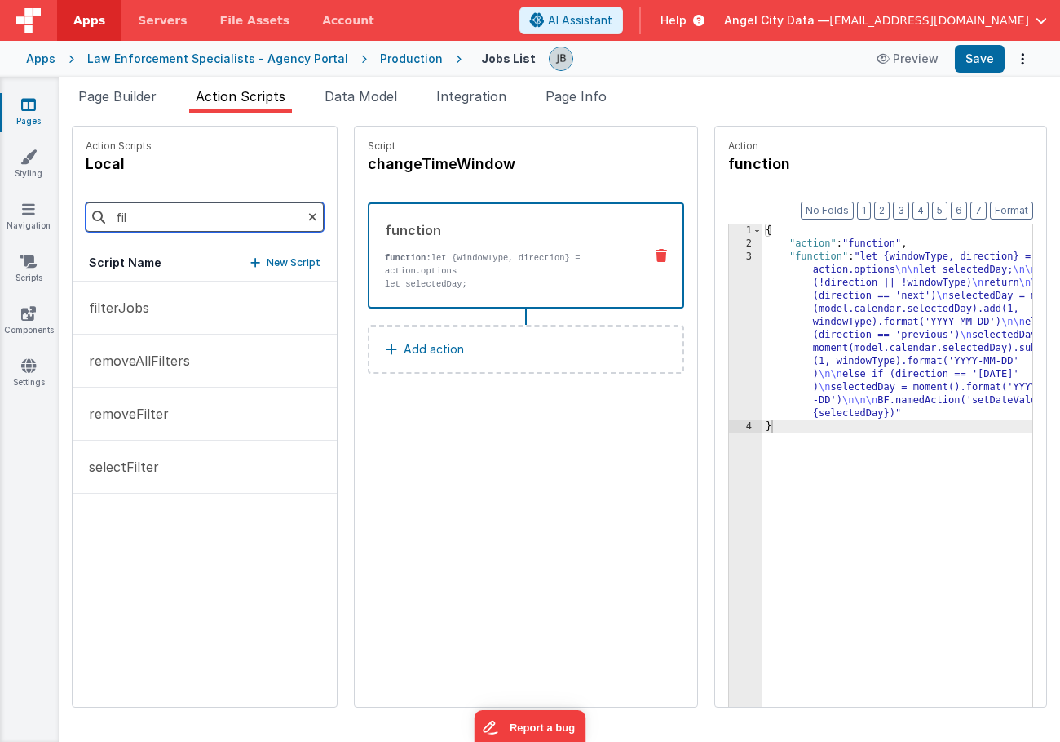
type input "fil"
click at [380, 64] on div "Production" at bounding box center [411, 59] width 63 height 16
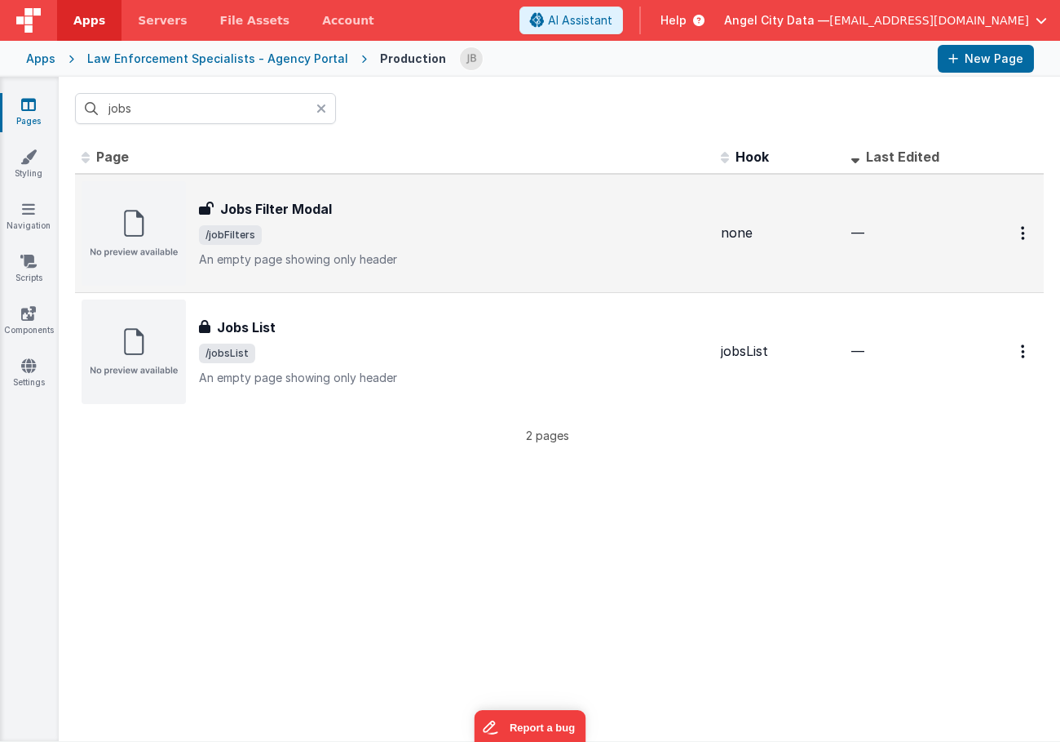
click at [259, 240] on span "/jobFilters" at bounding box center [230, 235] width 63 height 20
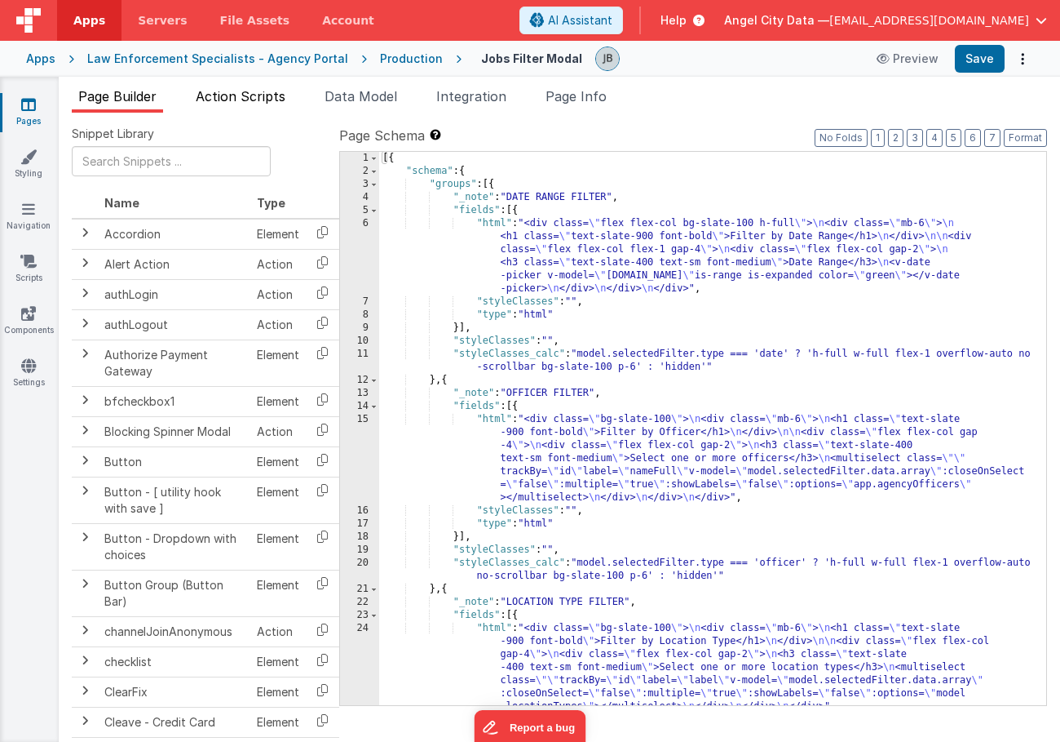
click at [265, 94] on span "Action Scripts" at bounding box center [241, 96] width 90 height 16
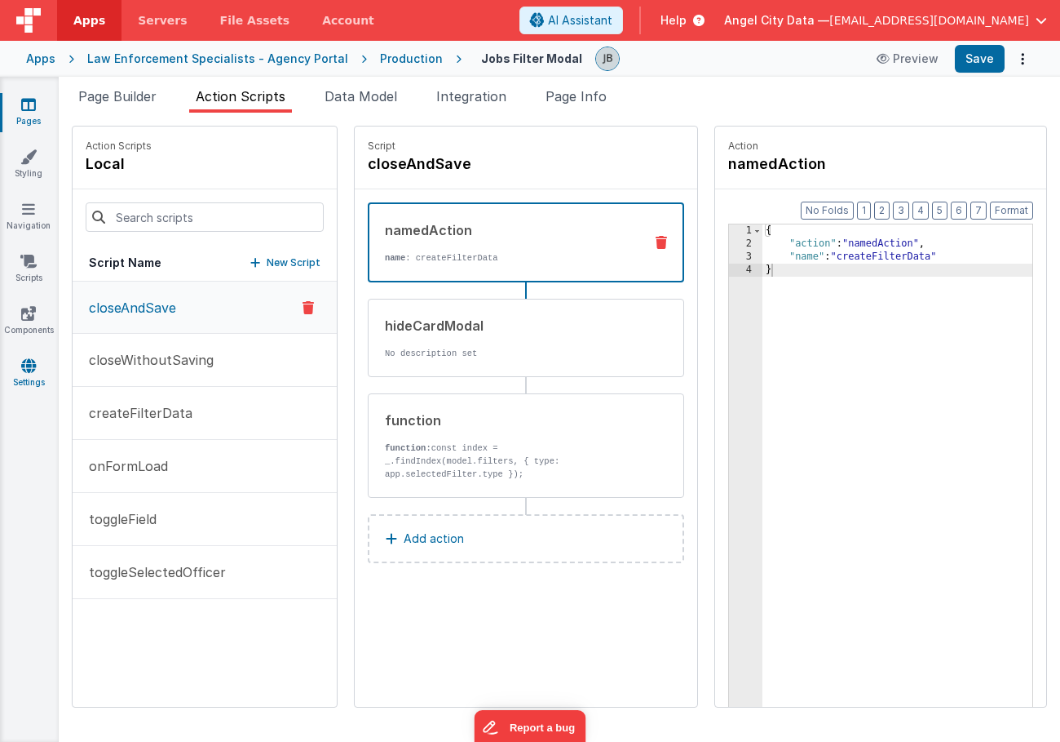
click at [28, 360] on icon at bounding box center [28, 365] width 15 height 16
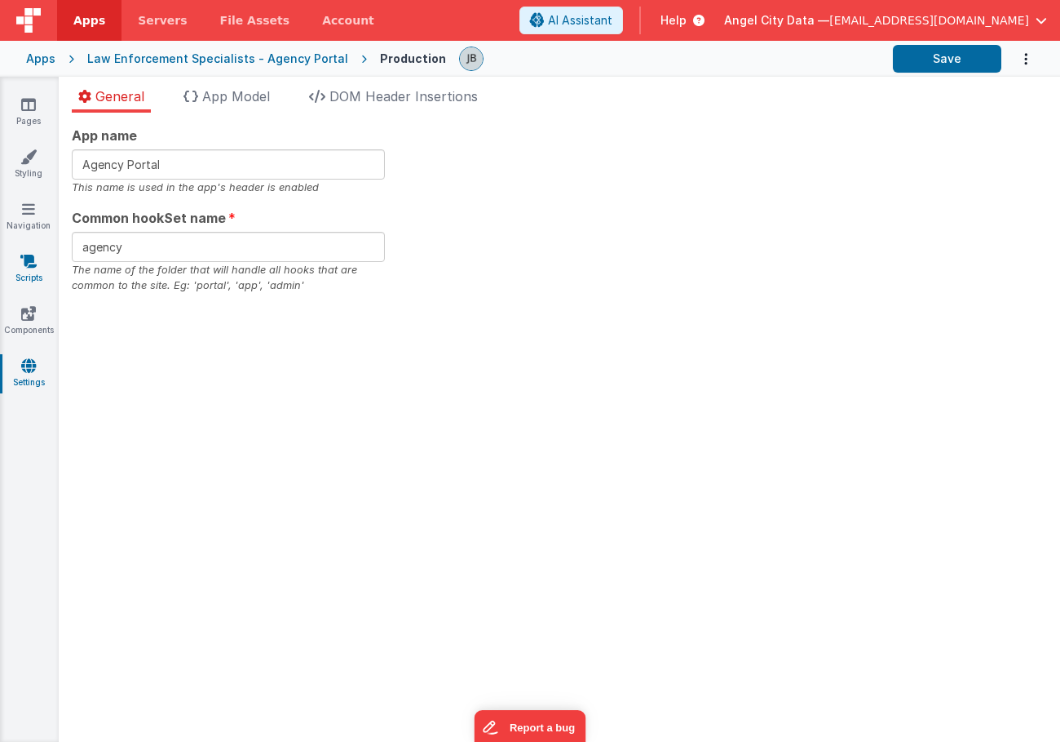
click at [32, 270] on link "Scripts" at bounding box center [28, 269] width 59 height 33
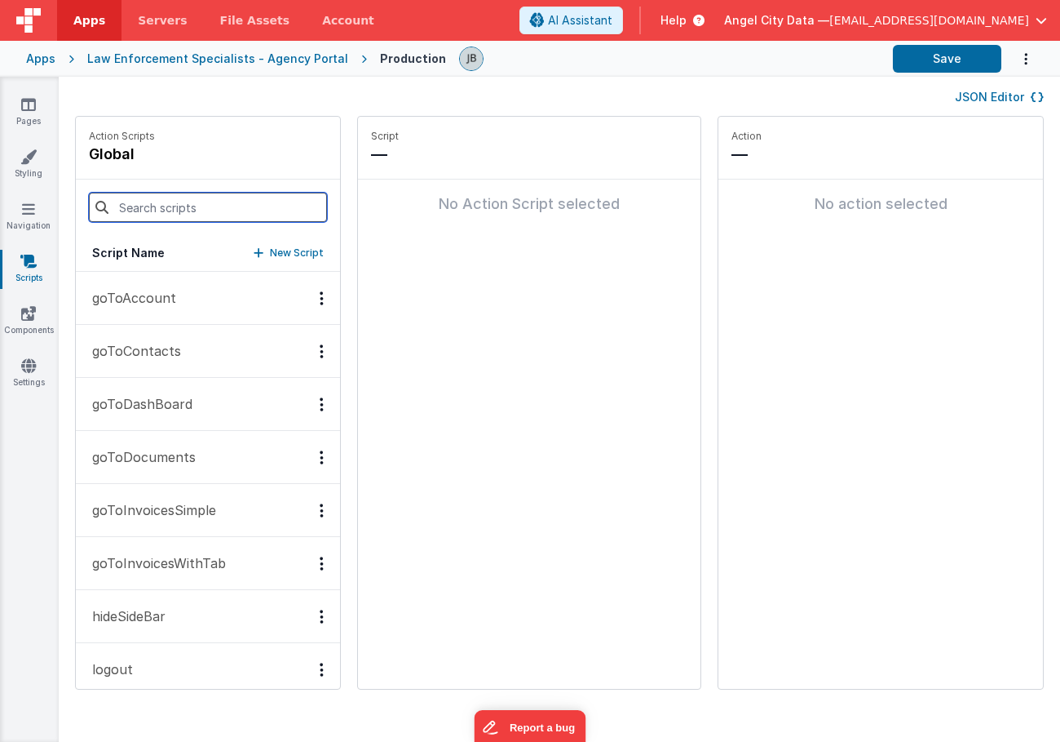
click at [153, 200] on input at bounding box center [208, 207] width 238 height 29
paste input "findIndex"
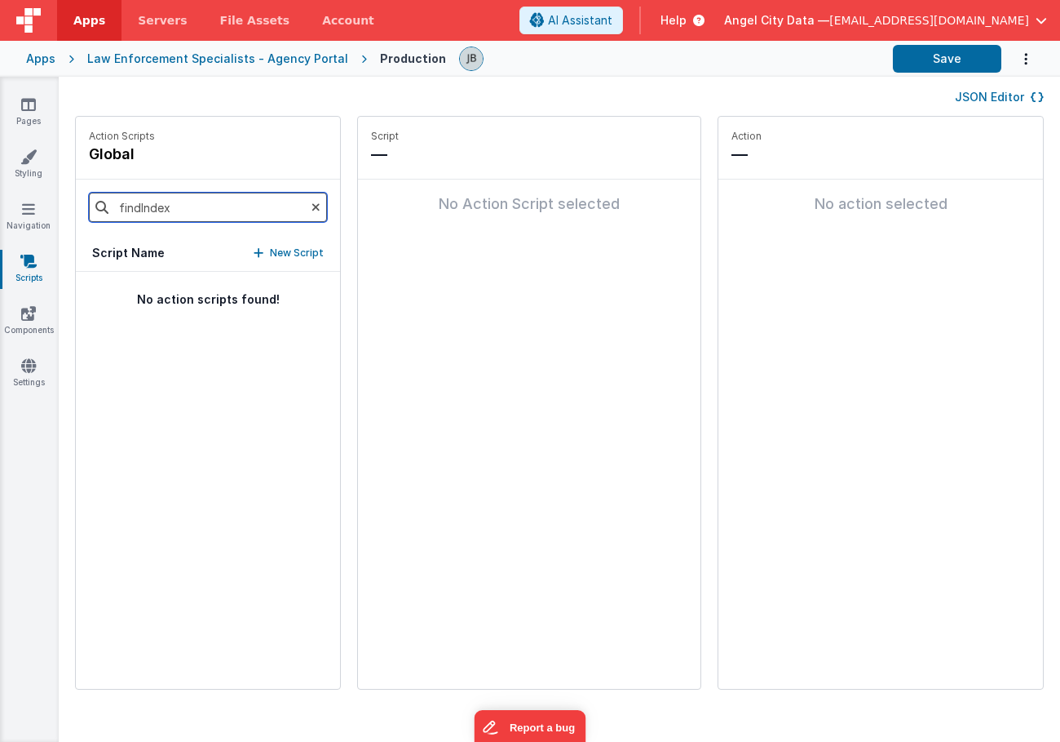
click at [153, 216] on input "findIndex" at bounding box center [208, 207] width 238 height 29
type input "set"
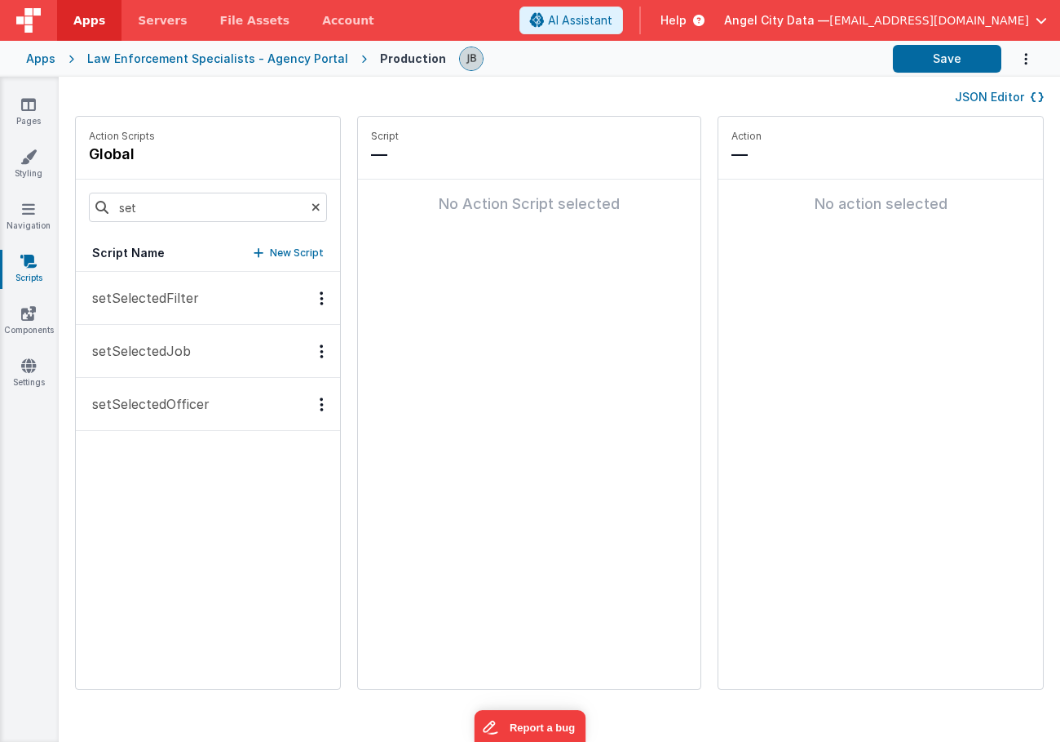
click at [162, 293] on p "setSelectedFilter" at bounding box center [140, 298] width 117 height 20
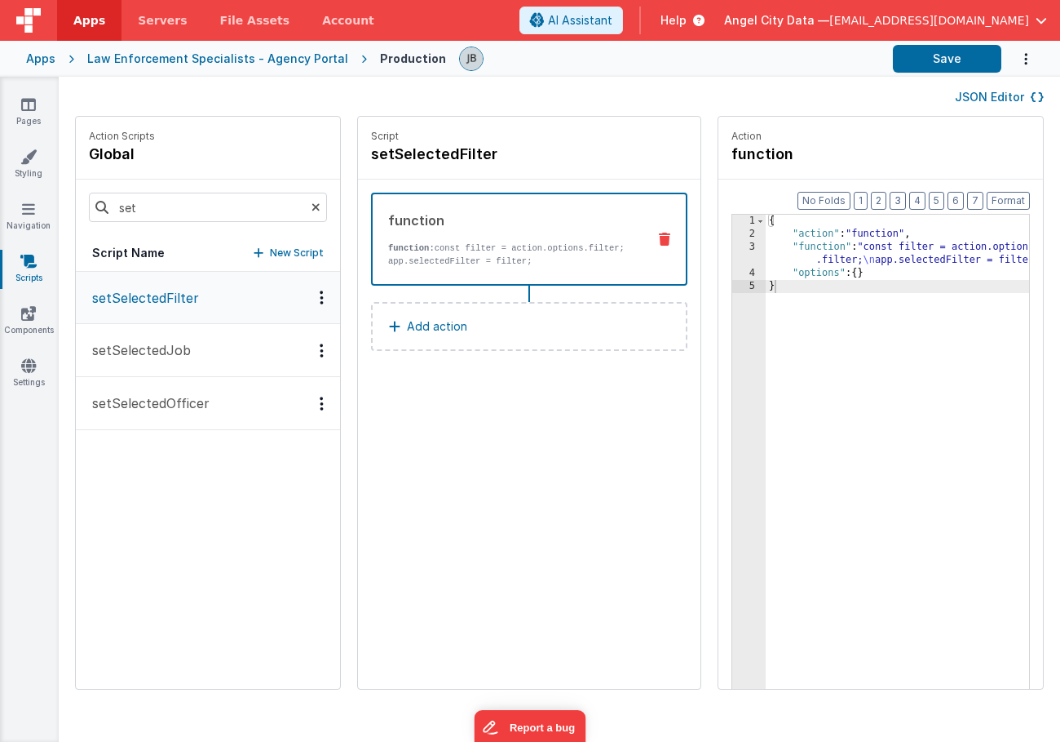
click at [733, 250] on div "3" at bounding box center [749, 254] width 33 height 26
click at [733, 249] on div "3" at bounding box center [749, 254] width 33 height 26
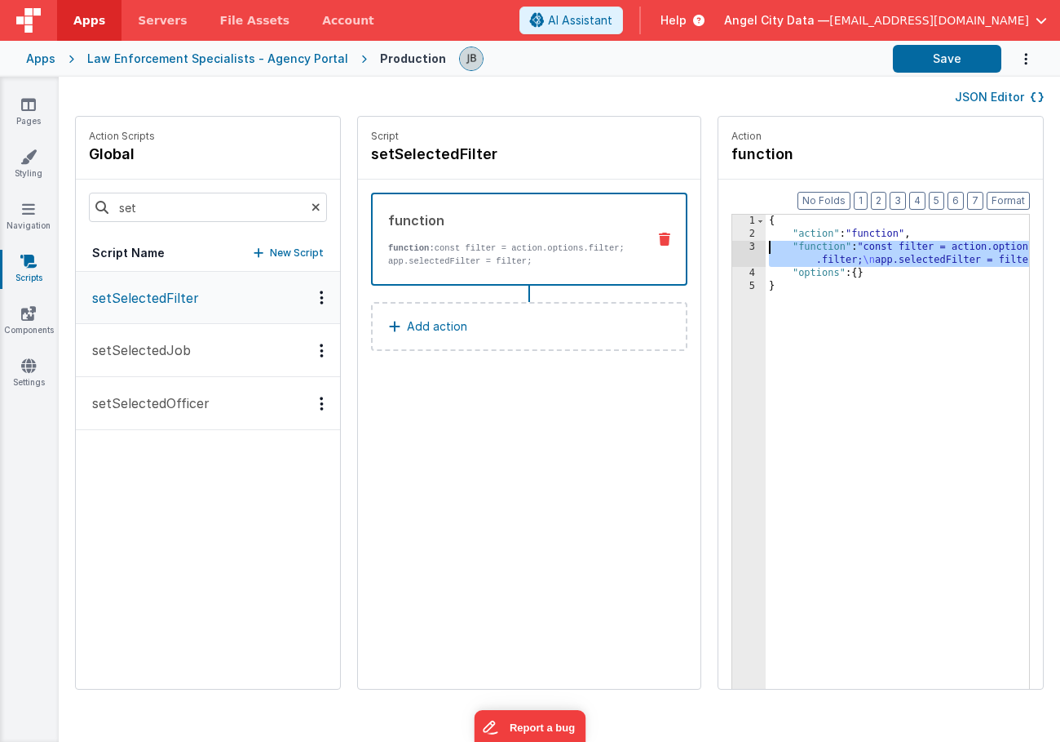
click at [733, 248] on div "3" at bounding box center [749, 254] width 33 height 26
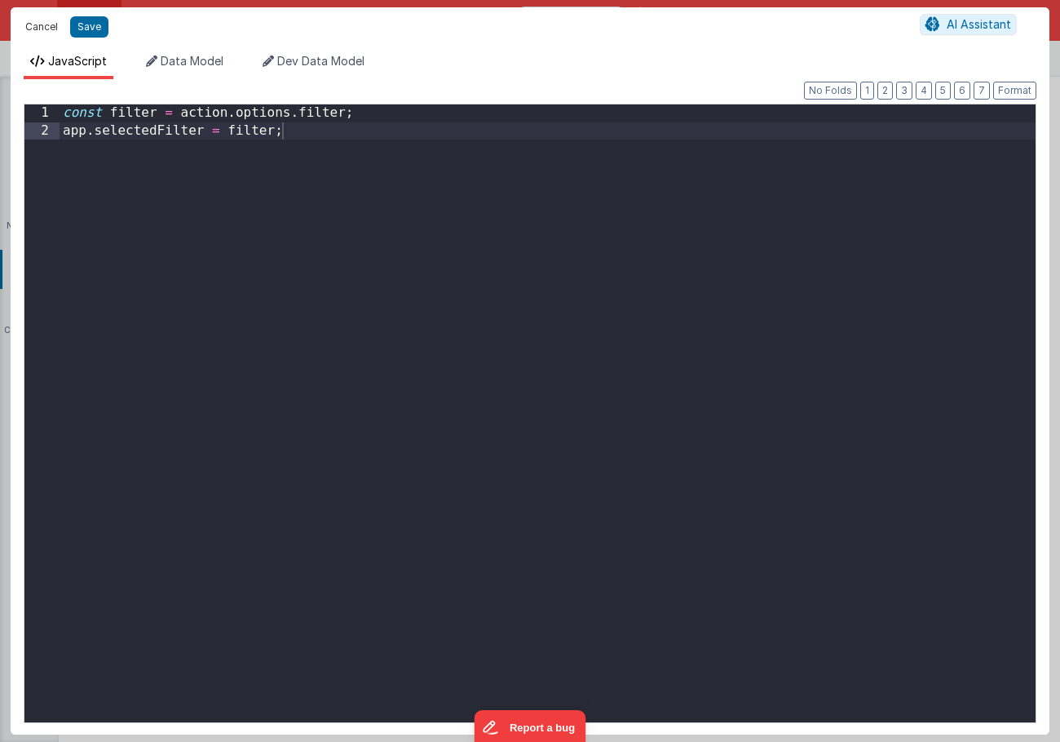
click at [36, 29] on button "Cancel" at bounding box center [41, 26] width 49 height 23
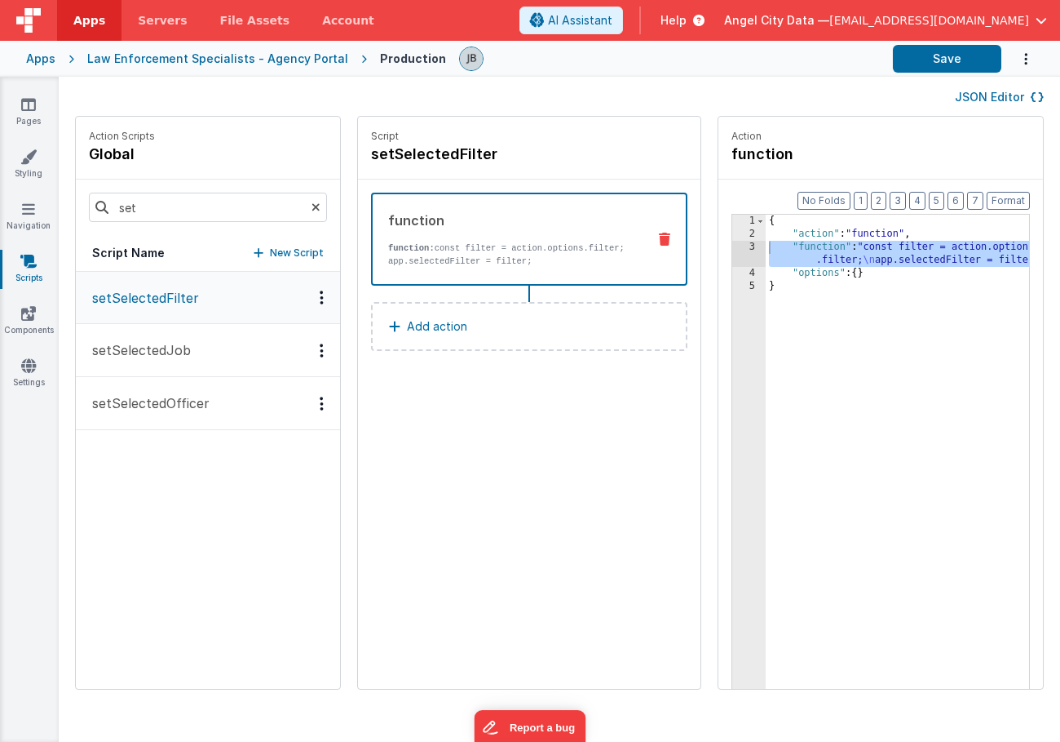
click at [310, 300] on div "Options" at bounding box center [322, 297] width 24 height 14
click at [253, 286] on div at bounding box center [530, 371] width 1060 height 742
click at [209, 360] on button "setSelectedJob" at bounding box center [208, 350] width 264 height 53
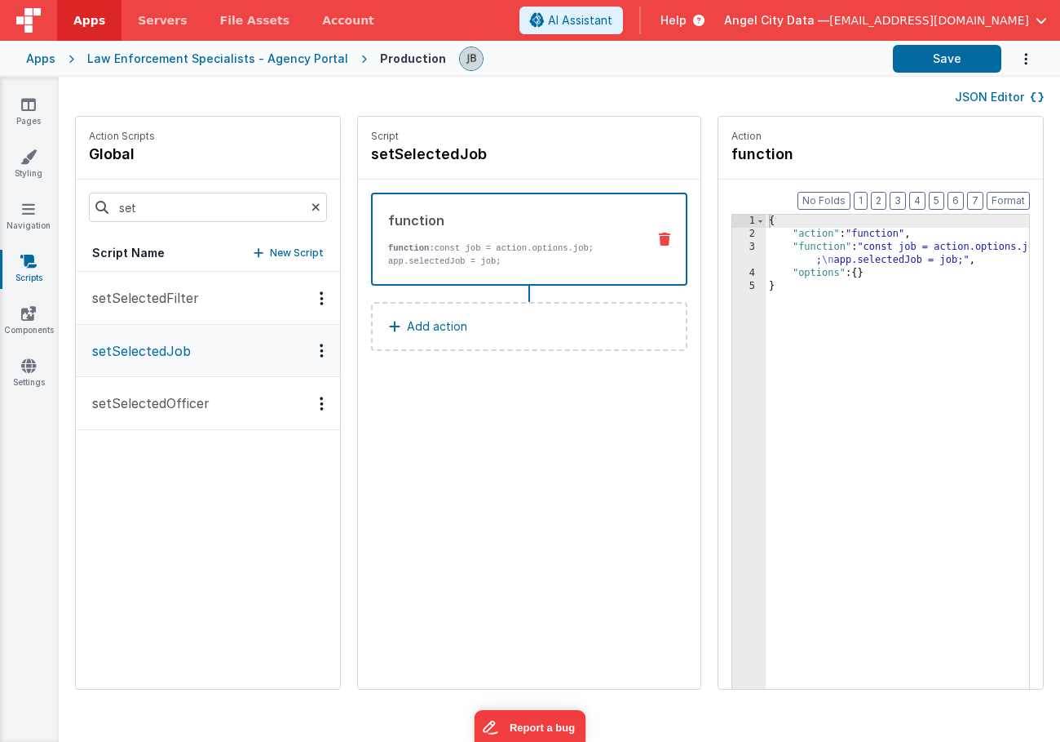
click at [212, 403] on button "setSelectedOfficer" at bounding box center [208, 403] width 264 height 53
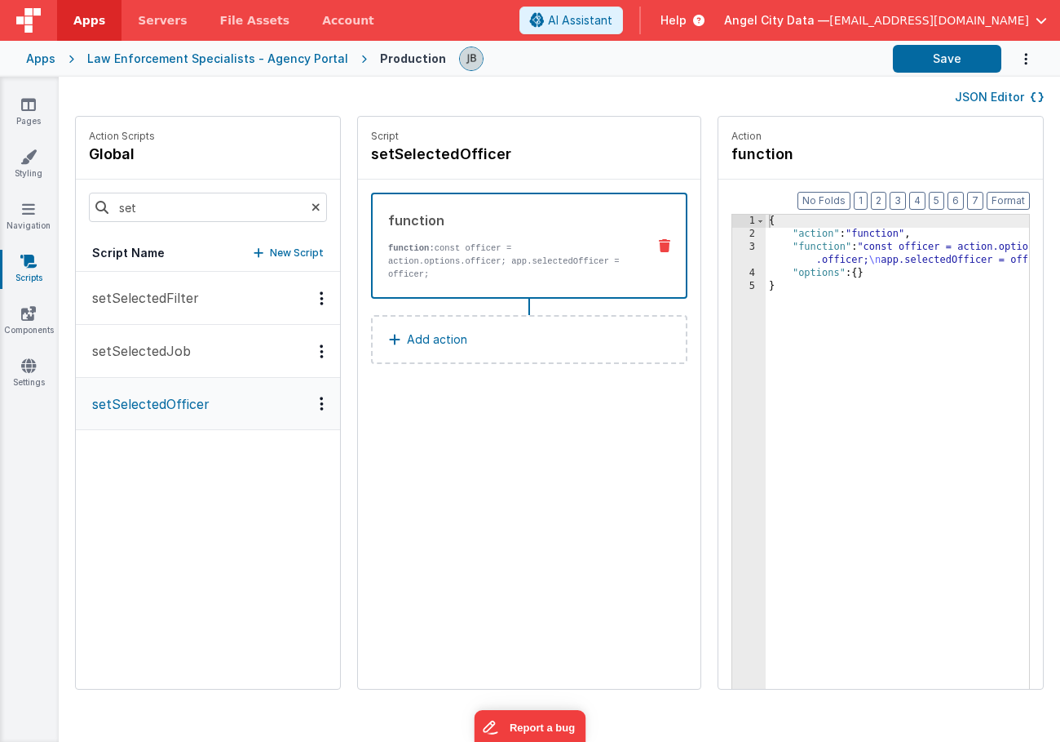
click at [206, 294] on button "setSelectedFilter" at bounding box center [208, 298] width 264 height 53
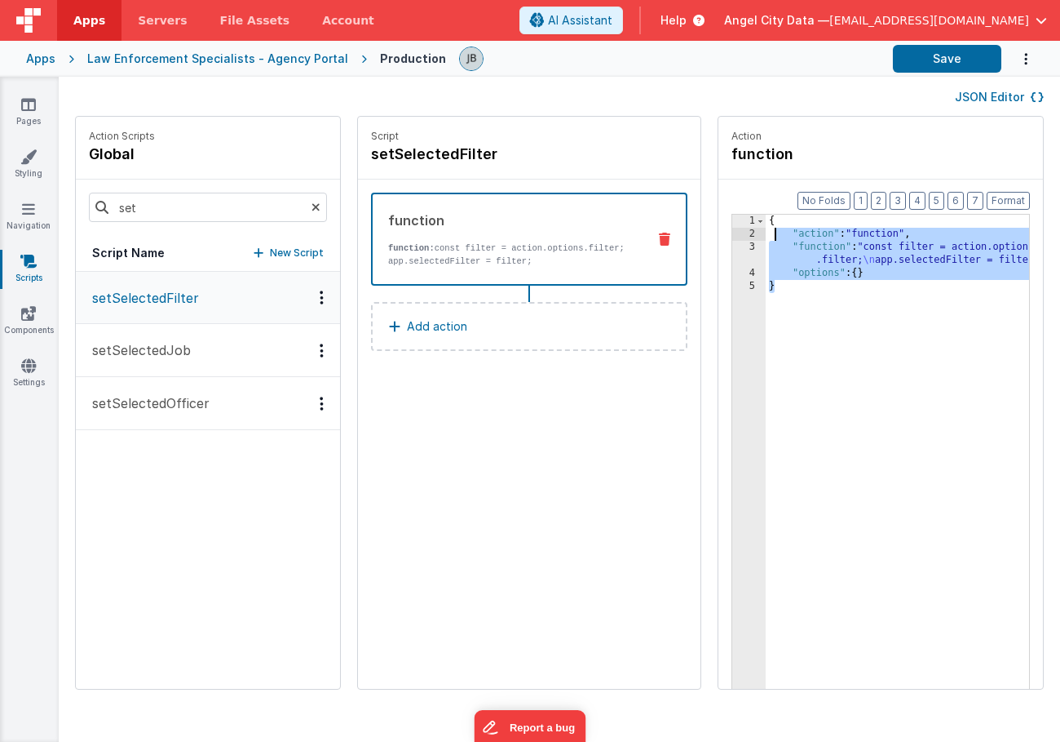
drag, startPoint x: 742, startPoint y: 328, endPoint x: 723, endPoint y: 228, distance: 101.3
click at [766, 231] on div "{ "action" : "function" , "function" : "const filter = action.options .filter; …" at bounding box center [922, 490] width 312 height 551
click at [766, 228] on div "{ "action" : "function" , "function" : "const filter = action.options .filter; …" at bounding box center [922, 490] width 312 height 551
drag, startPoint x: 784, startPoint y: 315, endPoint x: 735, endPoint y: 211, distance: 114.6
click at [735, 211] on div "Format 7 6 5 4 3 2 1 No Folds 1 2 3 4 5 { "action" : "function" , "function" : …" at bounding box center [881, 465] width 325 height 572
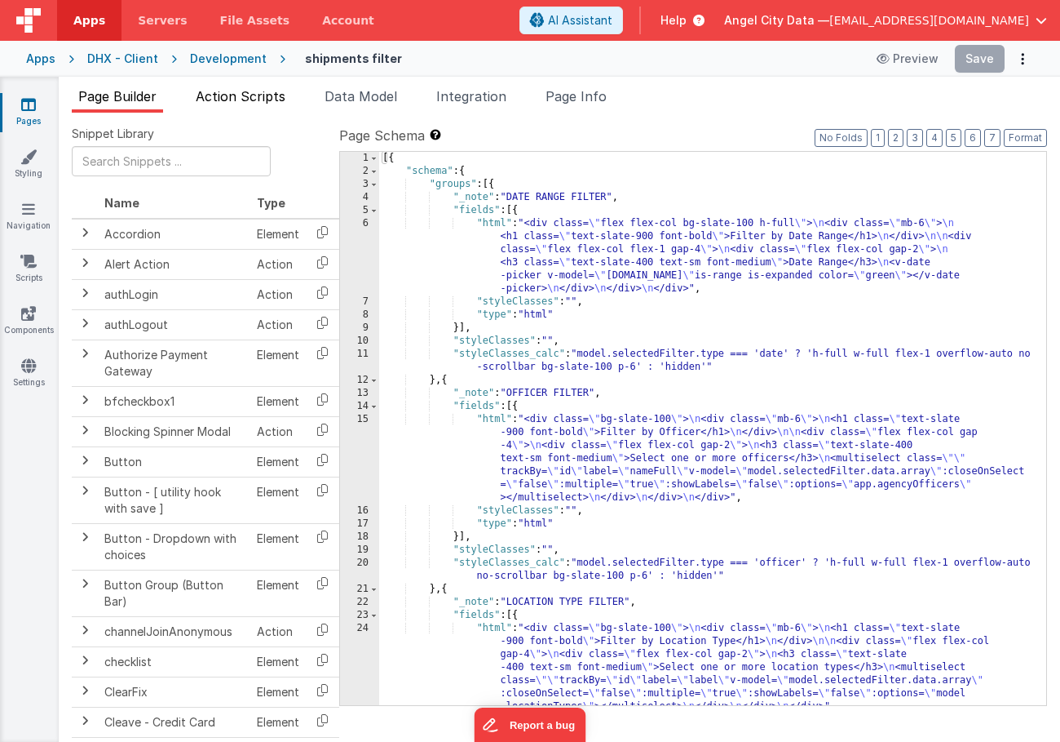
click at [254, 98] on span "Action Scripts" at bounding box center [241, 96] width 90 height 16
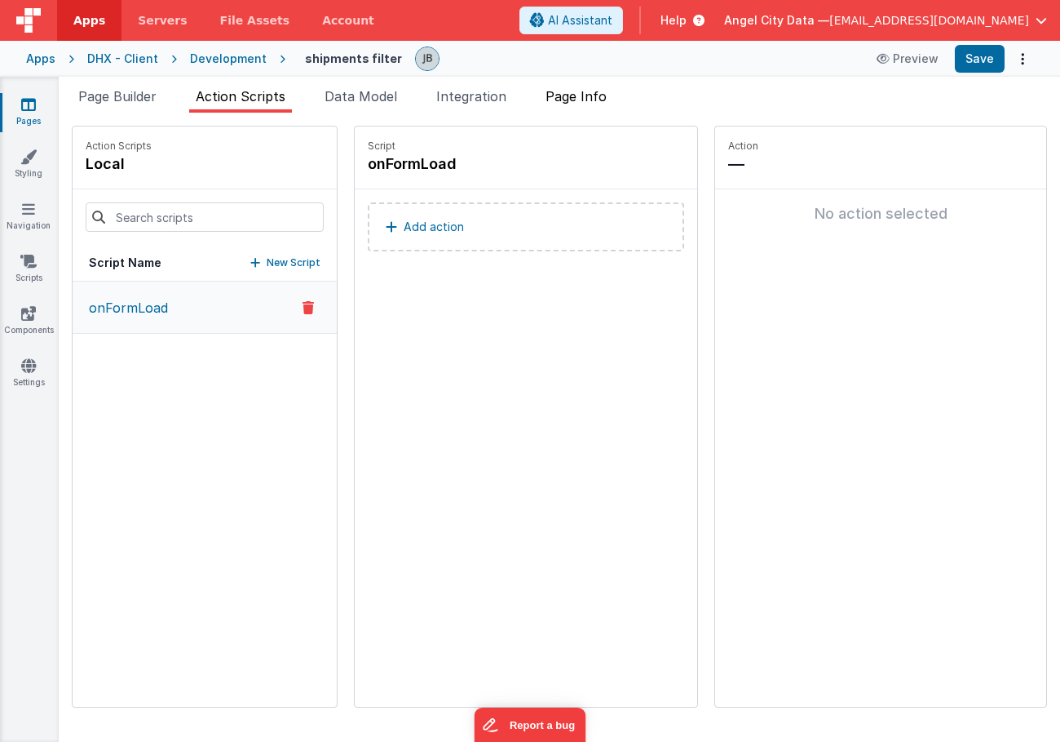
click at [559, 102] on span "Page Info" at bounding box center [576, 96] width 61 height 16
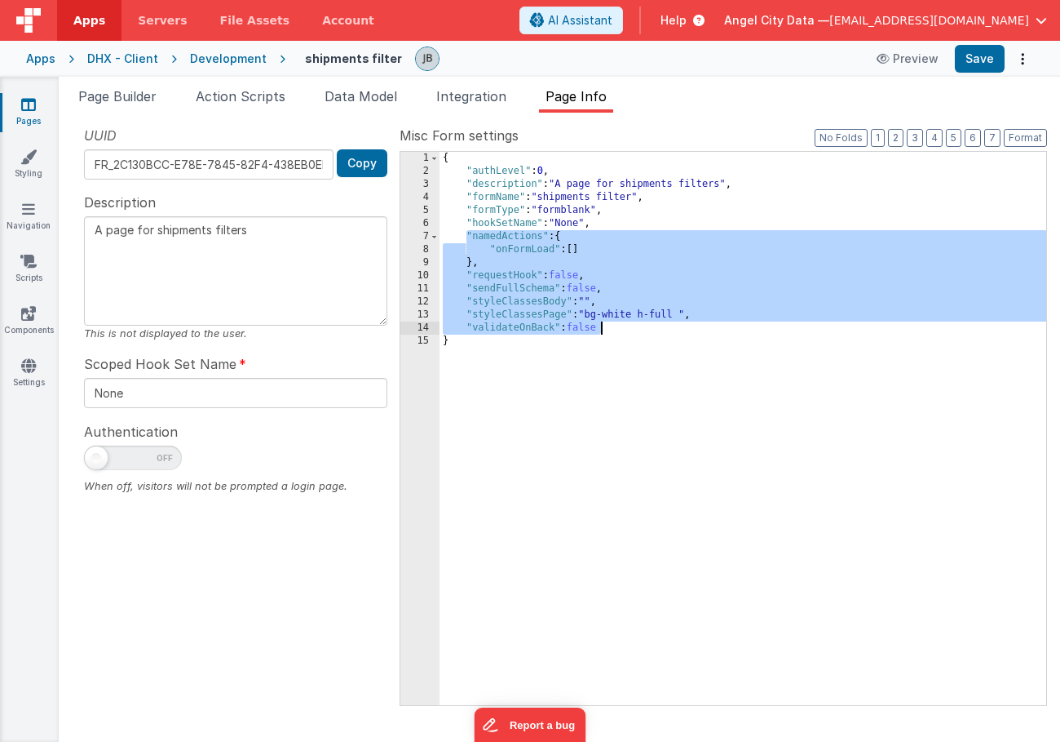
drag, startPoint x: 465, startPoint y: 240, endPoint x: 621, endPoint y: 326, distance: 178.2
click at [621, 326] on div "{ "authLevel" : 0 , "description" : "A page for shipments filters" , "formName"…" at bounding box center [743, 441] width 607 height 579
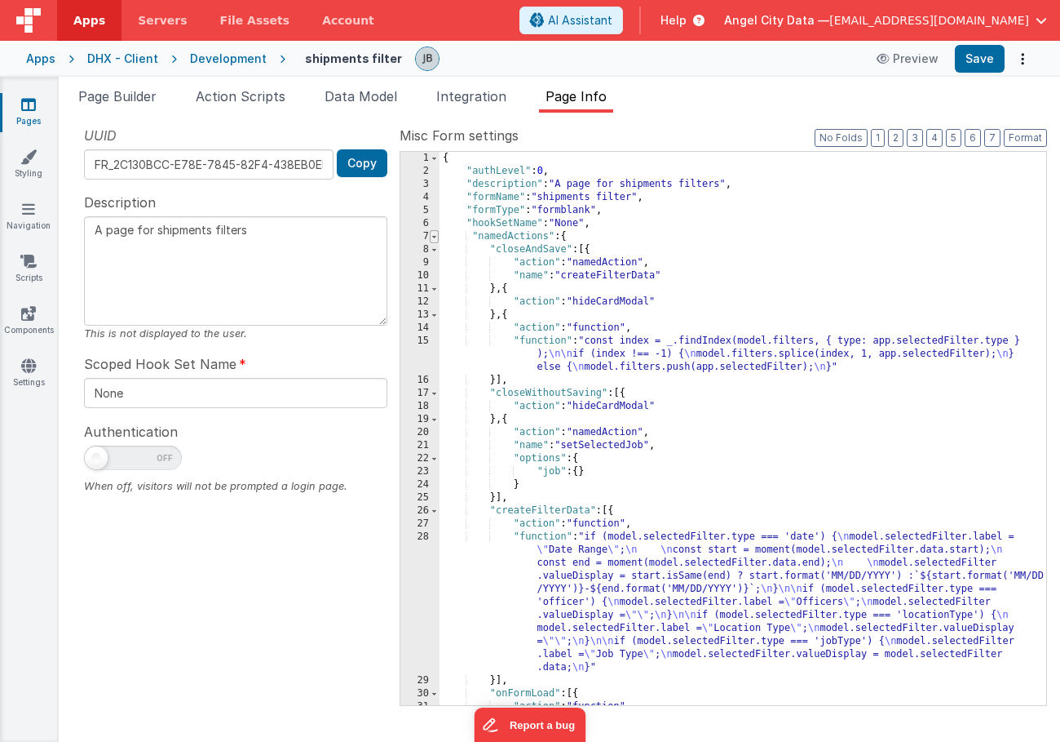
click at [433, 237] on span at bounding box center [434, 236] width 9 height 13
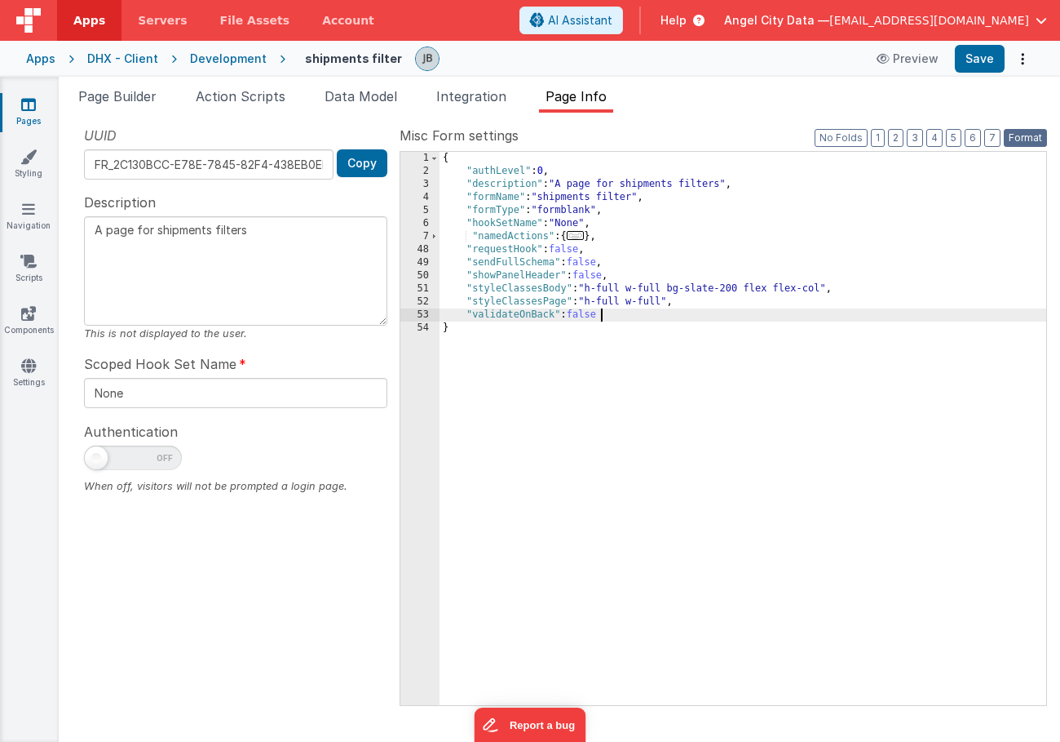
click at [1019, 137] on button "Format" at bounding box center [1025, 138] width 43 height 18
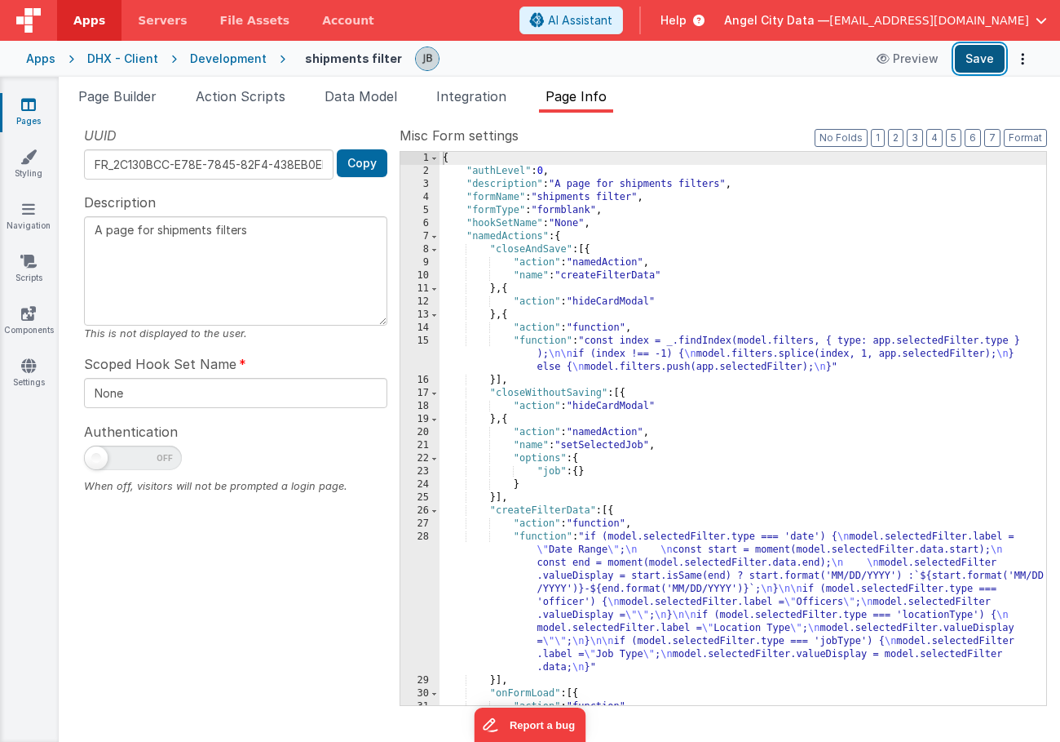
click at [983, 60] on button "Save" at bounding box center [980, 59] width 50 height 28
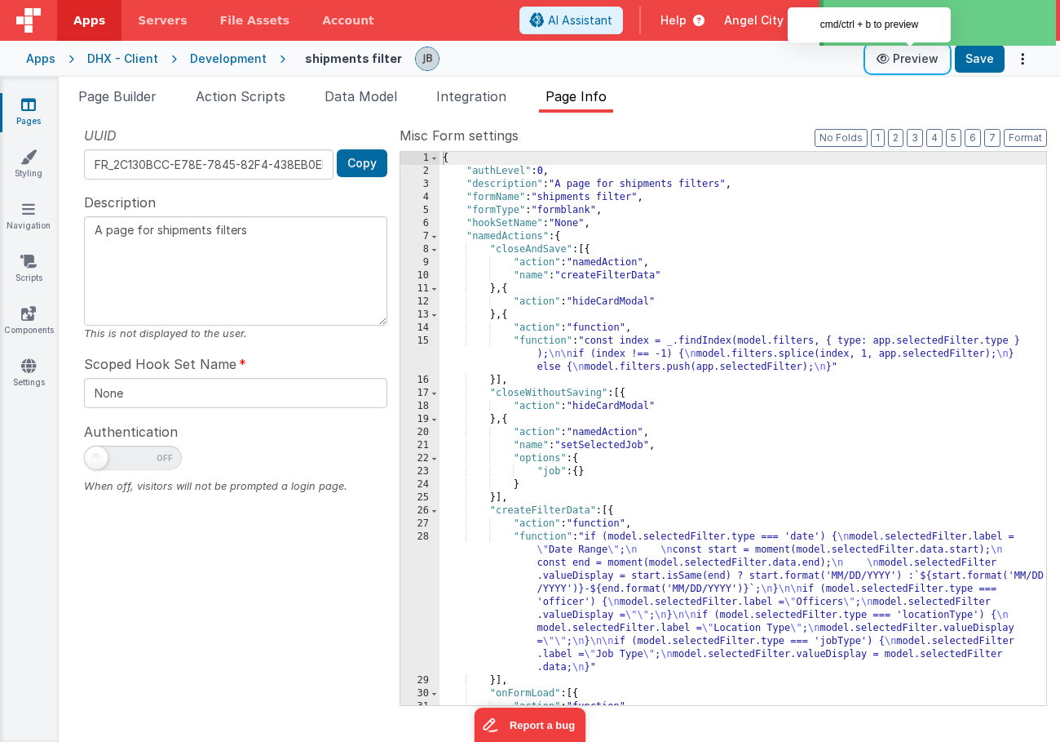
click at [921, 60] on button "Preview" at bounding box center [908, 59] width 82 height 26
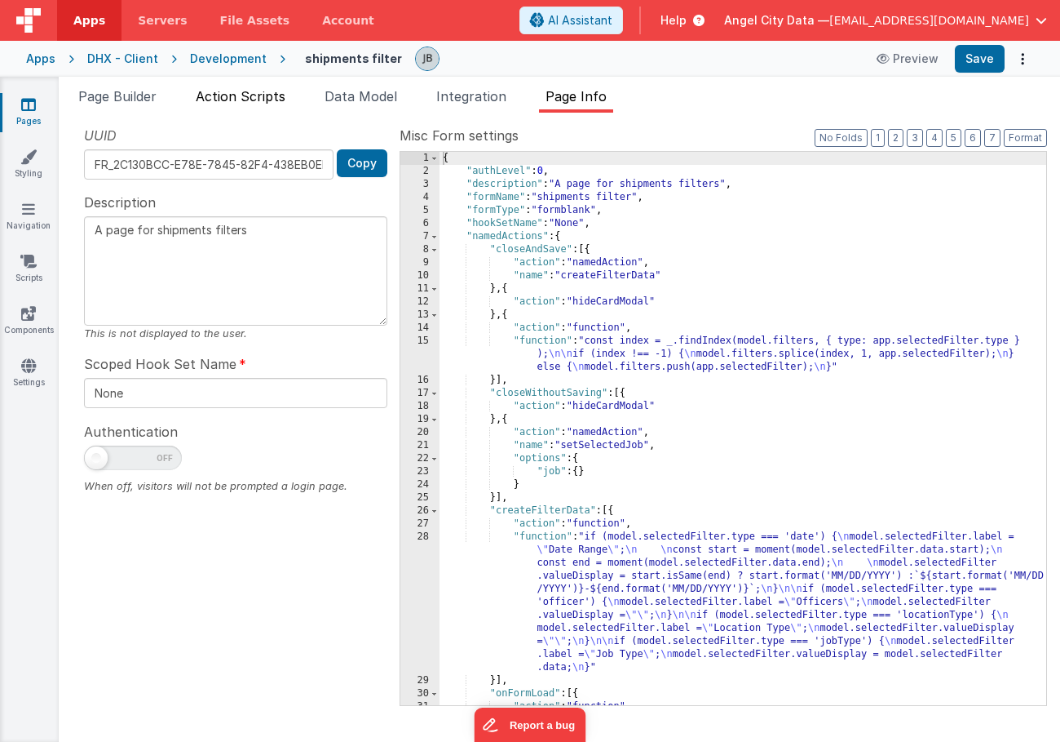
click at [246, 96] on span "Action Scripts" at bounding box center [241, 96] width 90 height 16
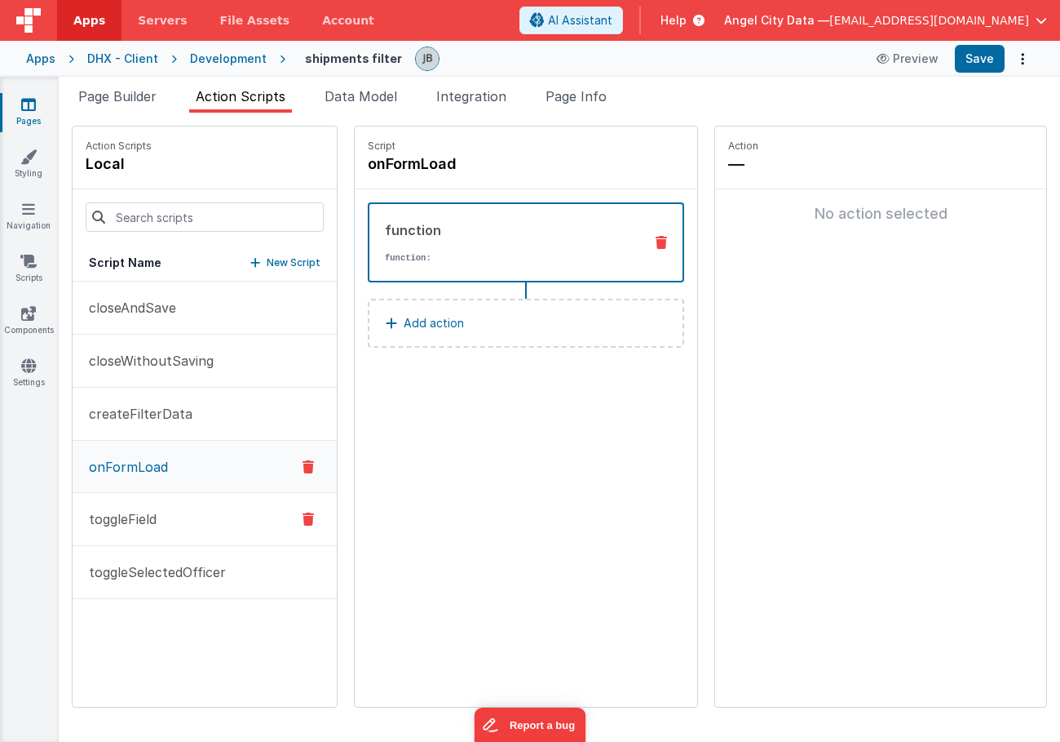
click at [179, 507] on button "toggleField" at bounding box center [205, 519] width 264 height 53
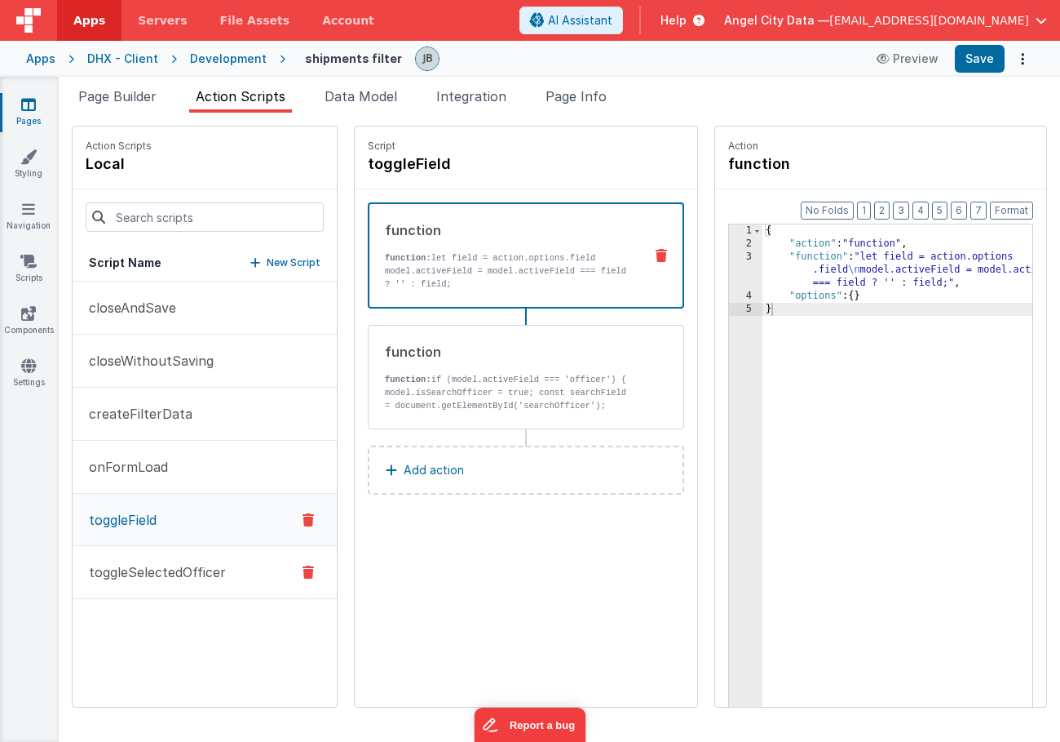
click at [180, 566] on p "toggleSelectedOfficer" at bounding box center [152, 572] width 147 height 20
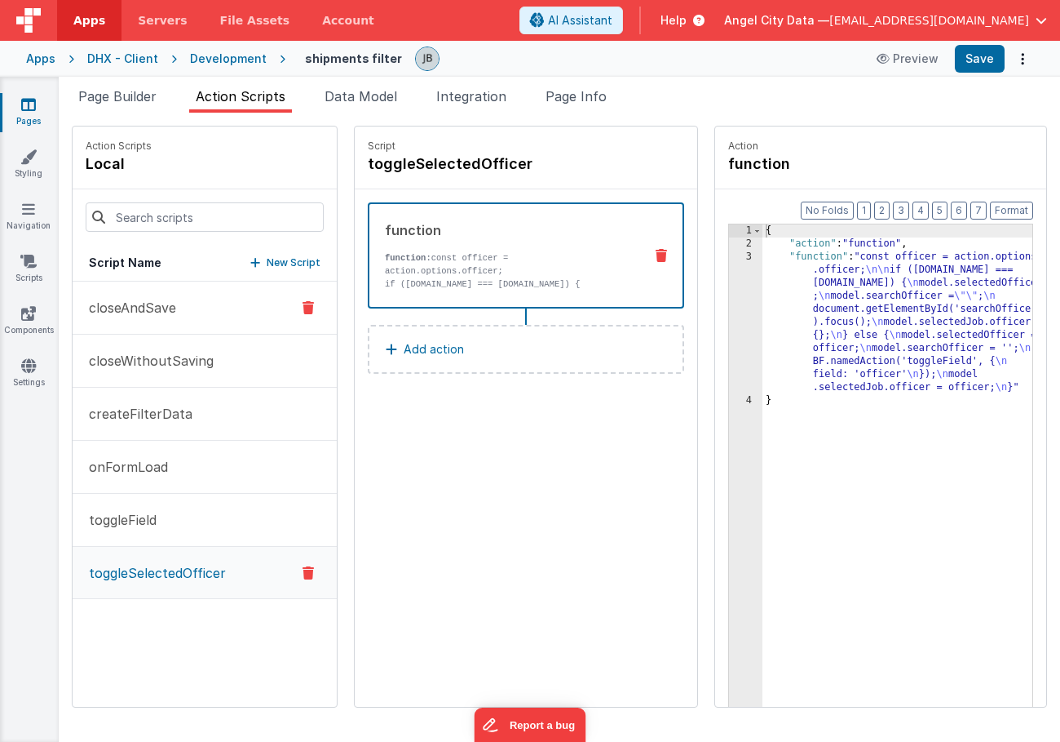
click at [186, 311] on button "closeAndSave" at bounding box center [205, 307] width 264 height 53
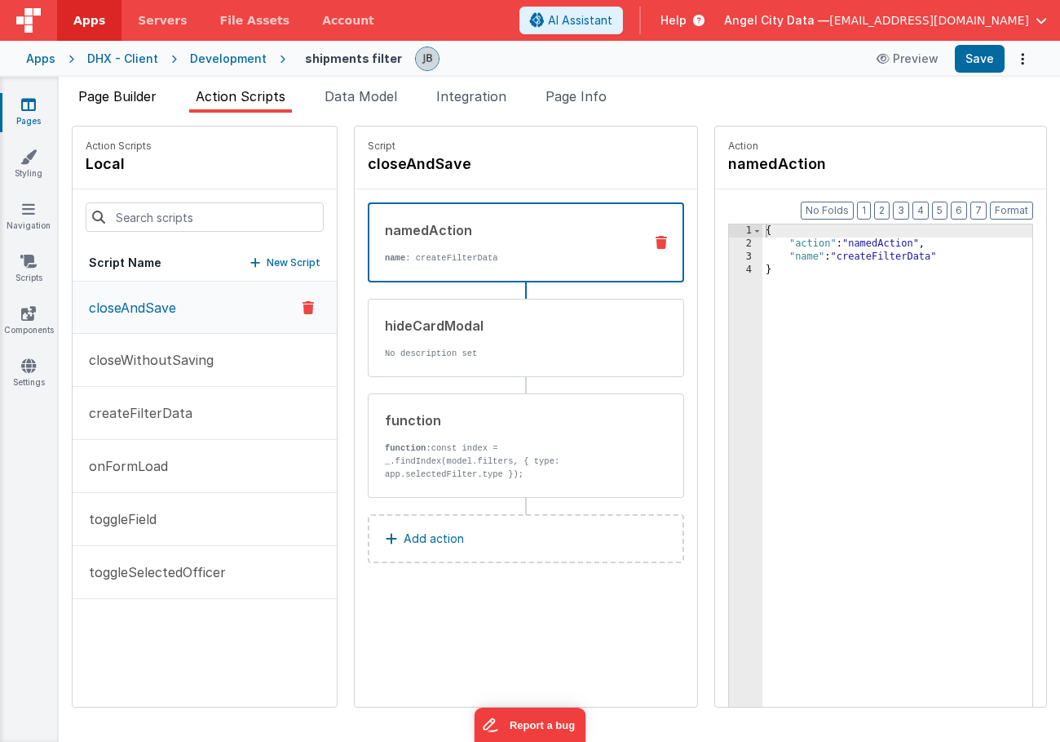
click at [124, 92] on span "Page Builder" at bounding box center [117, 96] width 78 height 16
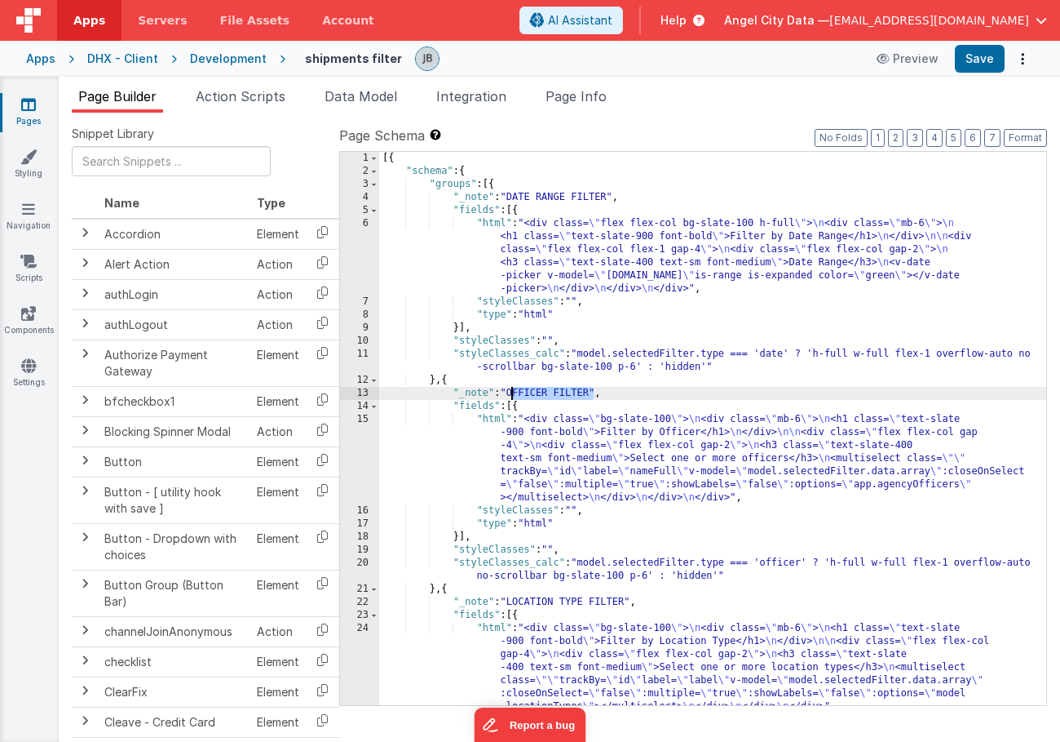
drag, startPoint x: 593, startPoint y: 391, endPoint x: 511, endPoint y: 395, distance: 81.7
click at [511, 395] on div "[{ "schema" : { "groups" : [{ "_note" : "DATE RANGE FILTER" , "fields" : [{ "ht…" at bounding box center [712, 441] width 667 height 579
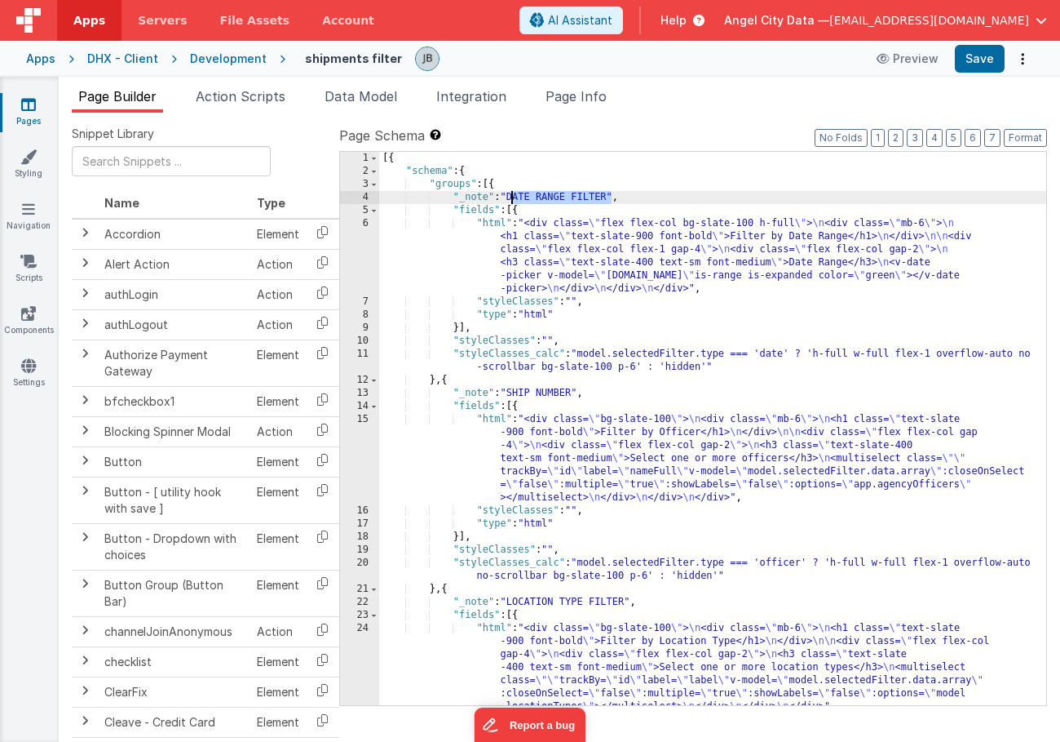
drag, startPoint x: 611, startPoint y: 198, endPoint x: 512, endPoint y: 199, distance: 98.7
click at [512, 199] on div "[{ "schema" : { "groups" : [{ "_note" : "DATE RANGE FILTER" , "fields" : [{ "ht…" at bounding box center [712, 441] width 667 height 579
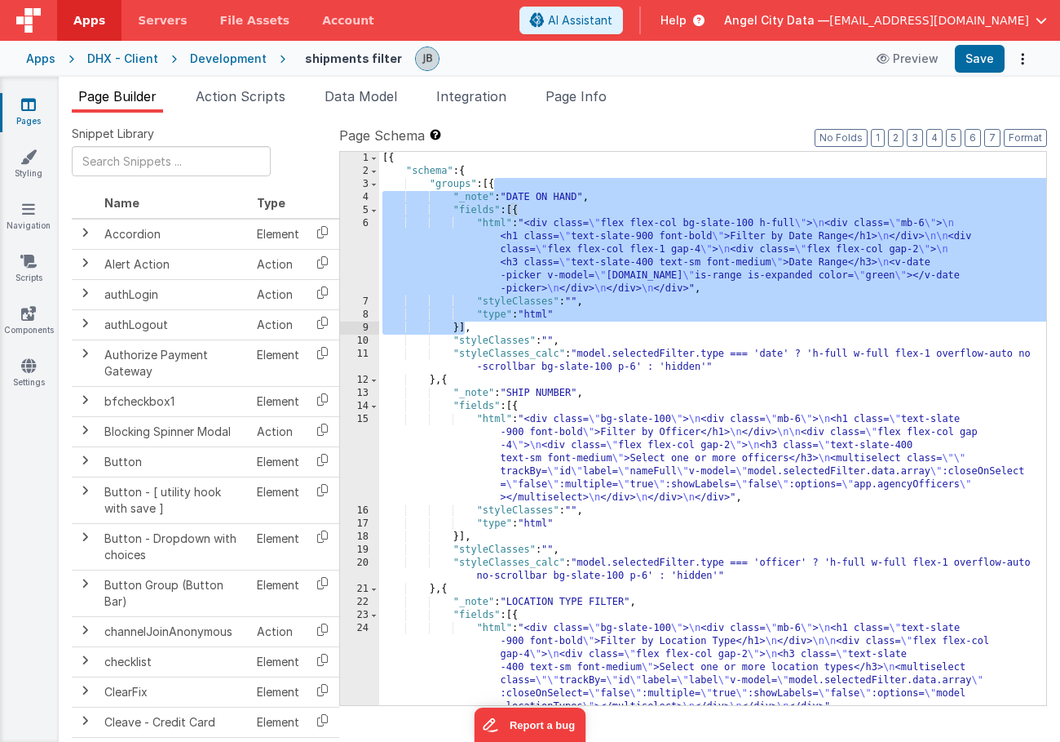
drag, startPoint x: 494, startPoint y: 186, endPoint x: 465, endPoint y: 332, distance: 148.9
click at [465, 332] on div "[{ "schema" : { "groups" : [{ "_note" : "DATE ON HAND" , "fields" : [{ "html" :…" at bounding box center [712, 441] width 667 height 579
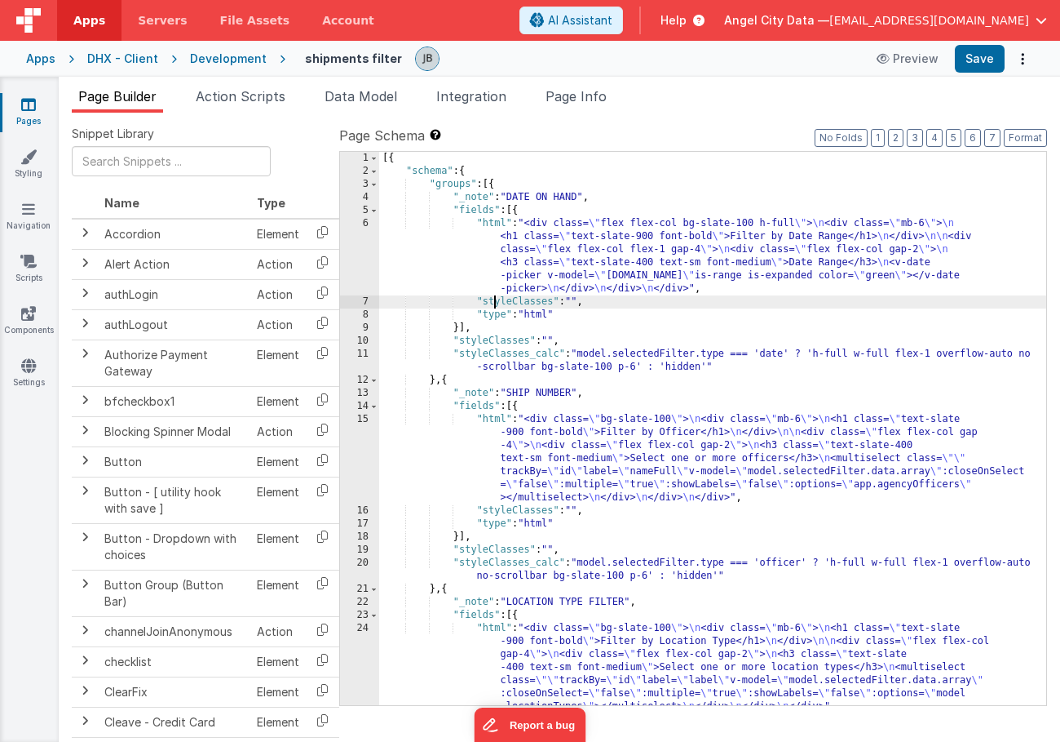
click at [492, 307] on div "[{ "schema" : { "groups" : [{ "_note" : "DATE ON HAND" , "fields" : [{ "html" :…" at bounding box center [712, 441] width 667 height 579
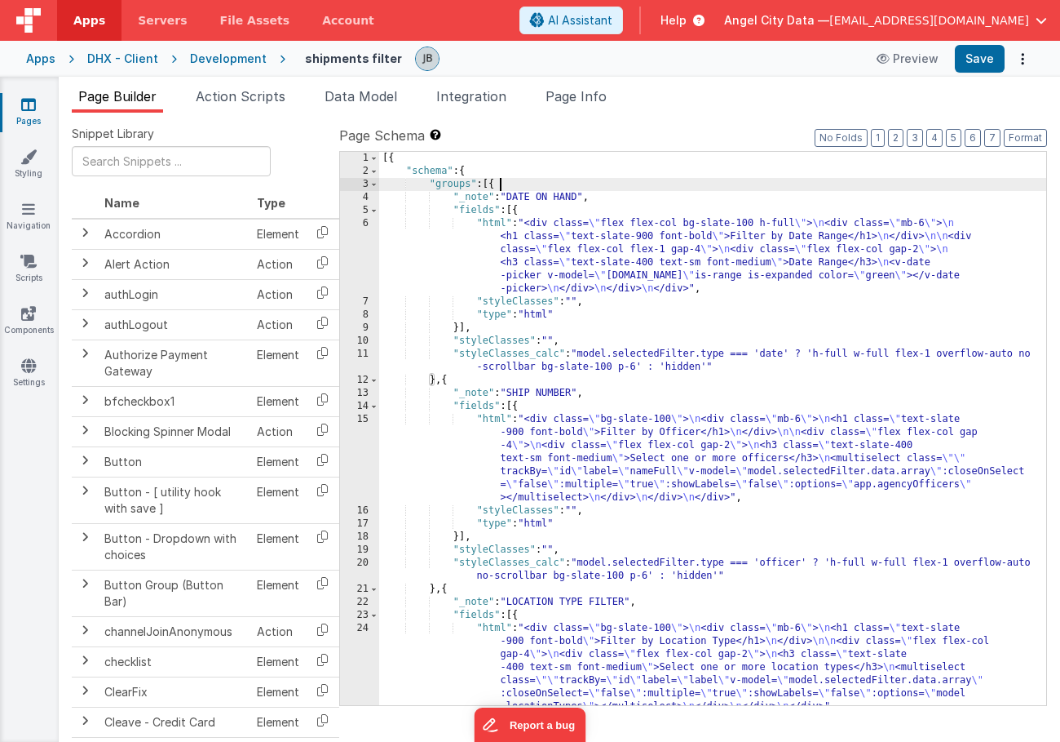
click at [503, 184] on div "[{ "schema" : { "groups" : [{ "_note" : "DATE ON HAND" , "fields" : [{ "html" :…" at bounding box center [712, 441] width 667 height 579
click at [494, 184] on div "[{ "schema" : { "groups" : [{ "_note" : "DATE ON HAND" , "fields" : [{ "html" :…" at bounding box center [712, 441] width 667 height 579
click at [502, 186] on div "[{ "schema" : { "groups" : [{ "_note" : "DATE ON HAND" , "fields" : [{ "html" :…" at bounding box center [712, 441] width 667 height 579
click at [500, 184] on div "[{ "schema" : { "groups" : [{ "_note" : "DATE ON HAND" , "fields" : [{ "html" :…" at bounding box center [712, 441] width 667 height 579
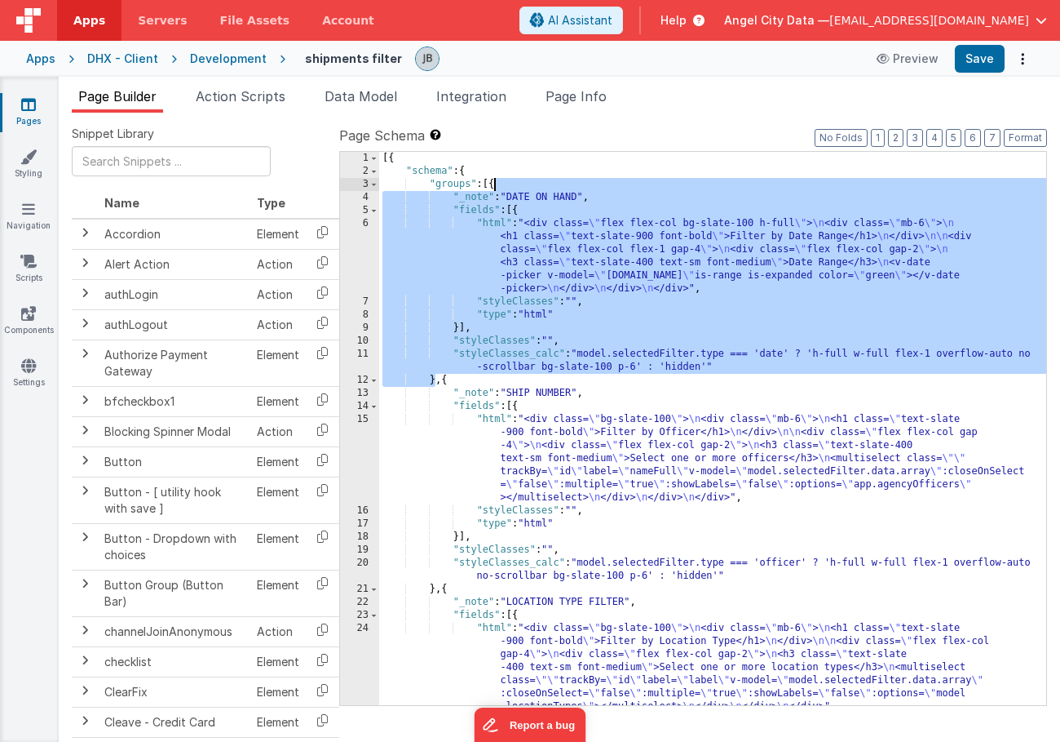
drag, startPoint x: 435, startPoint y: 386, endPoint x: 494, endPoint y: 187, distance: 207.5
click at [494, 187] on div "[{ "schema" : { "groups" : [{ "_note" : "DATE ON HAND" , "fields" : [{ "html" :…" at bounding box center [712, 441] width 667 height 579
click at [444, 379] on div "[{ "schema" : { "groups" : [{ "_note" : "DATE ON HAND" , "fields" : [{ "html" :…" at bounding box center [712, 441] width 667 height 579
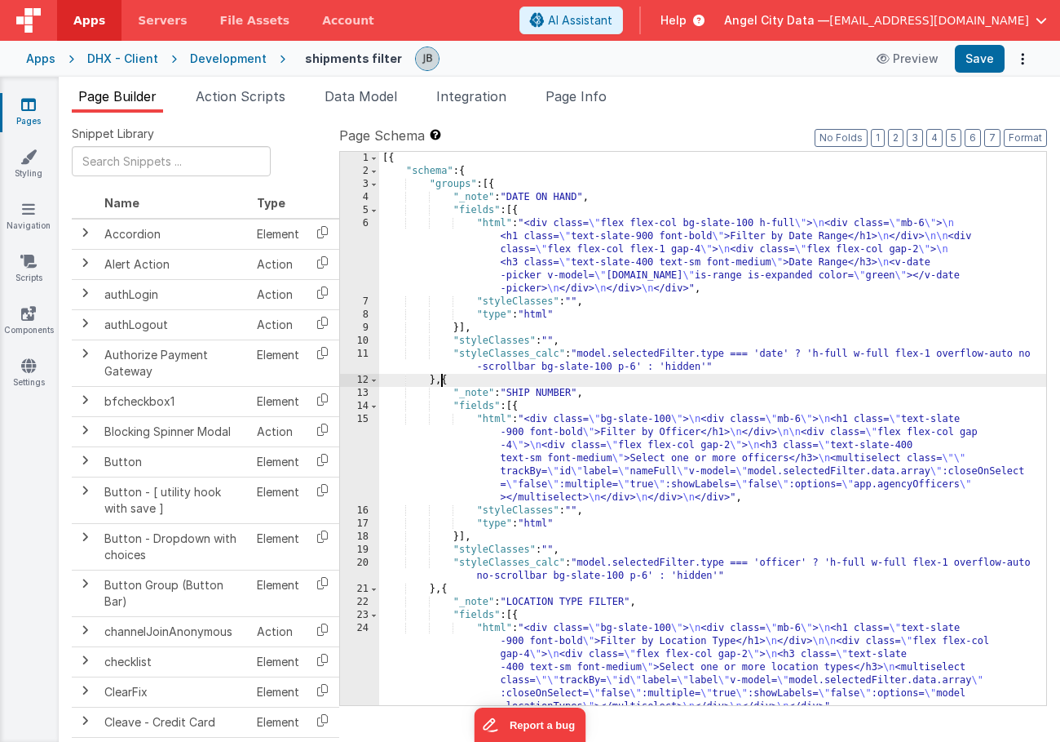
paste textarea
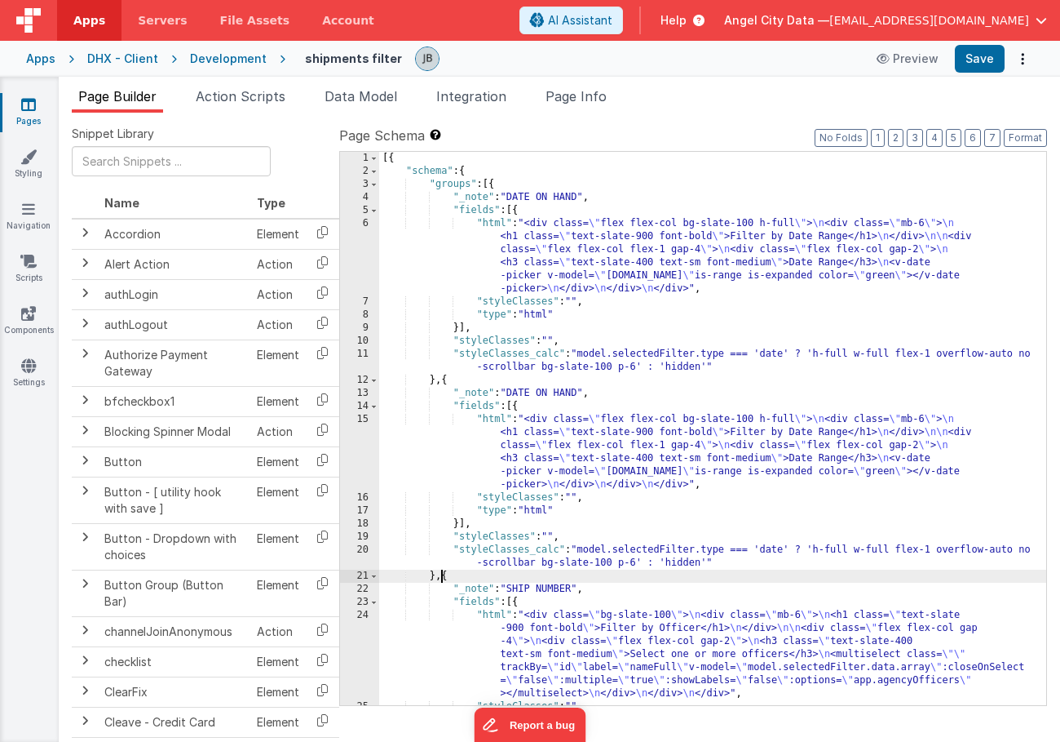
click at [571, 396] on div "[{ "schema" : { "groups" : [{ "_note" : "DATE ON HAND" , "fields" : [{ "html" :…" at bounding box center [712, 441] width 667 height 579
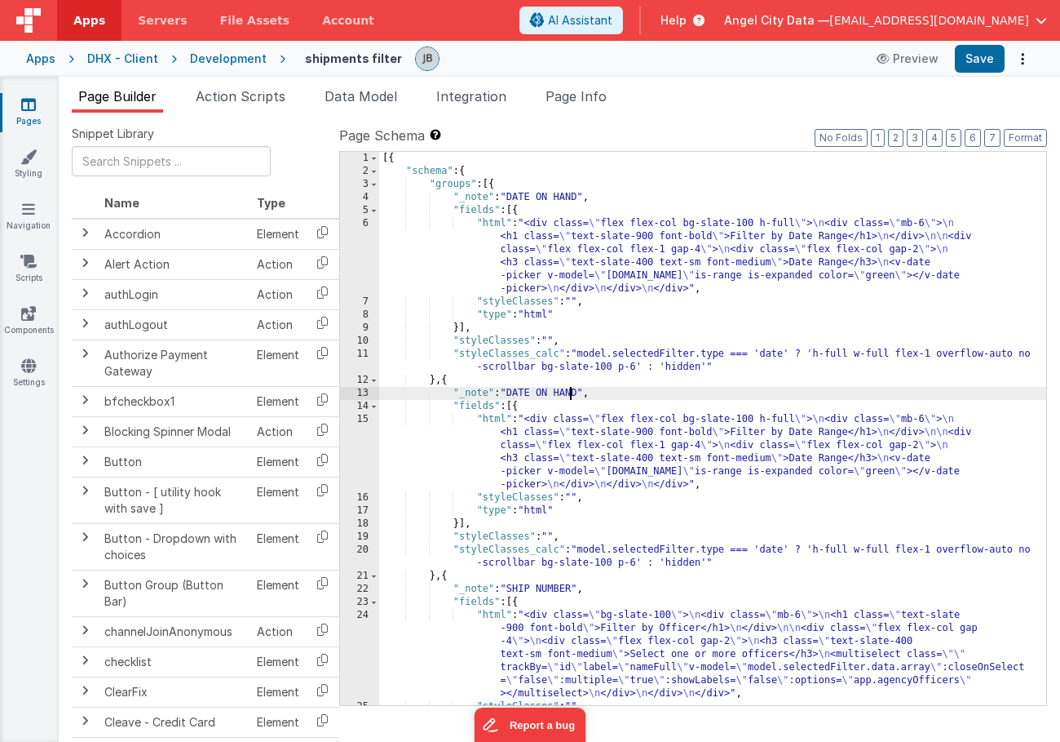
click at [571, 396] on div "[{ "schema" : { "groups" : [{ "_note" : "DATE ON HAND" , "fields" : [{ "html" :…" at bounding box center [712, 441] width 667 height 579
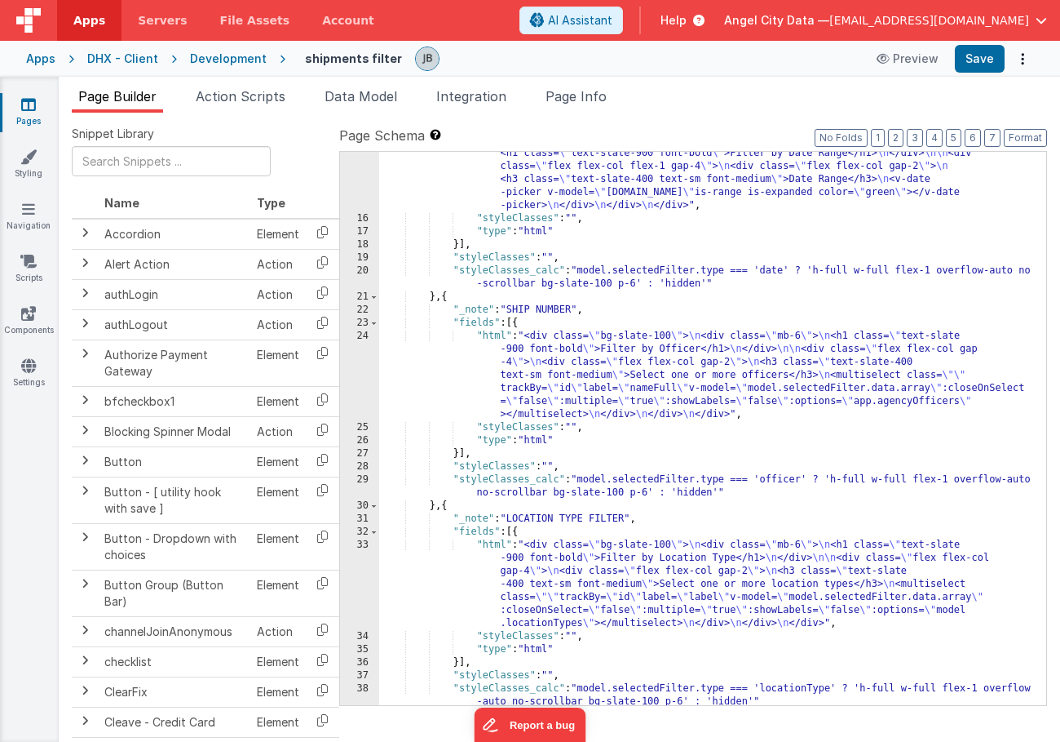
scroll to position [289, 0]
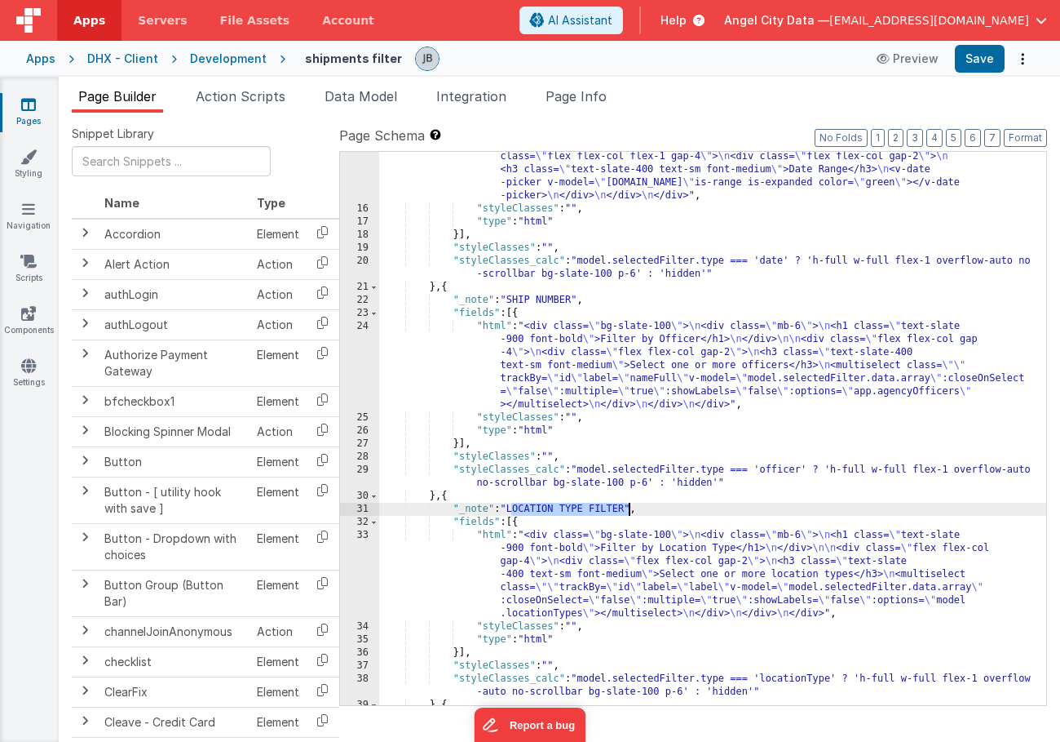
drag, startPoint x: 512, startPoint y: 512, endPoint x: 627, endPoint y: 508, distance: 115.1
click at [627, 508] on div ""html" : "<div class= \" flex flex-col bg-slate-100 h-full \" > \n <div class= …" at bounding box center [712, 446] width 667 height 644
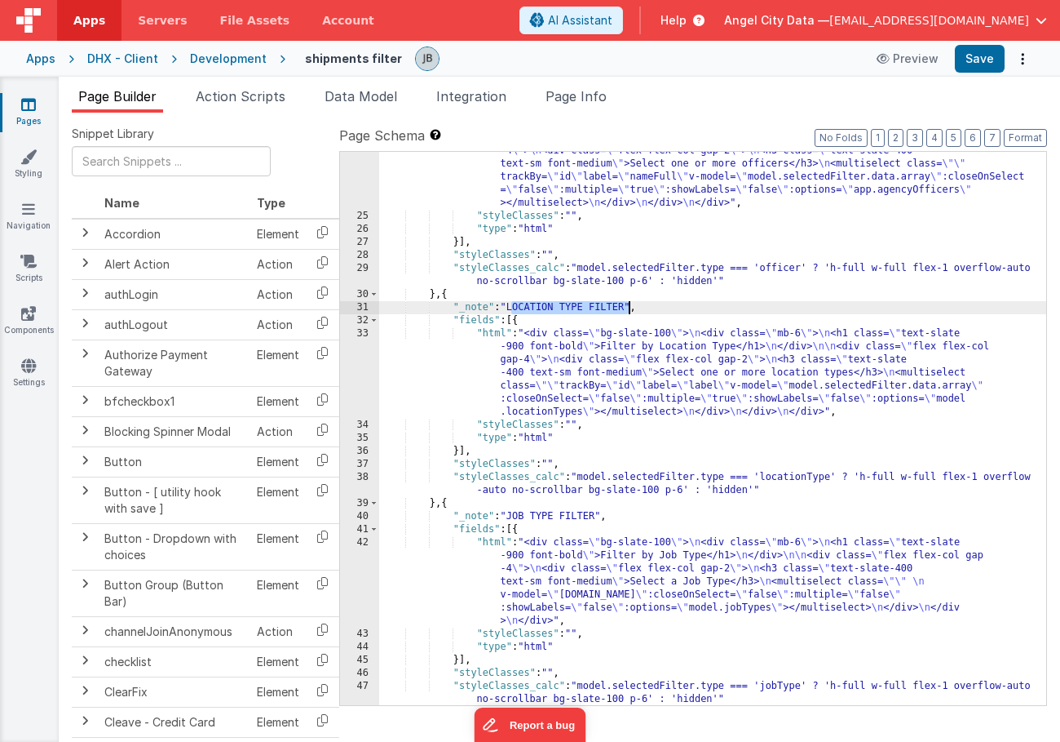
scroll to position [490, 0]
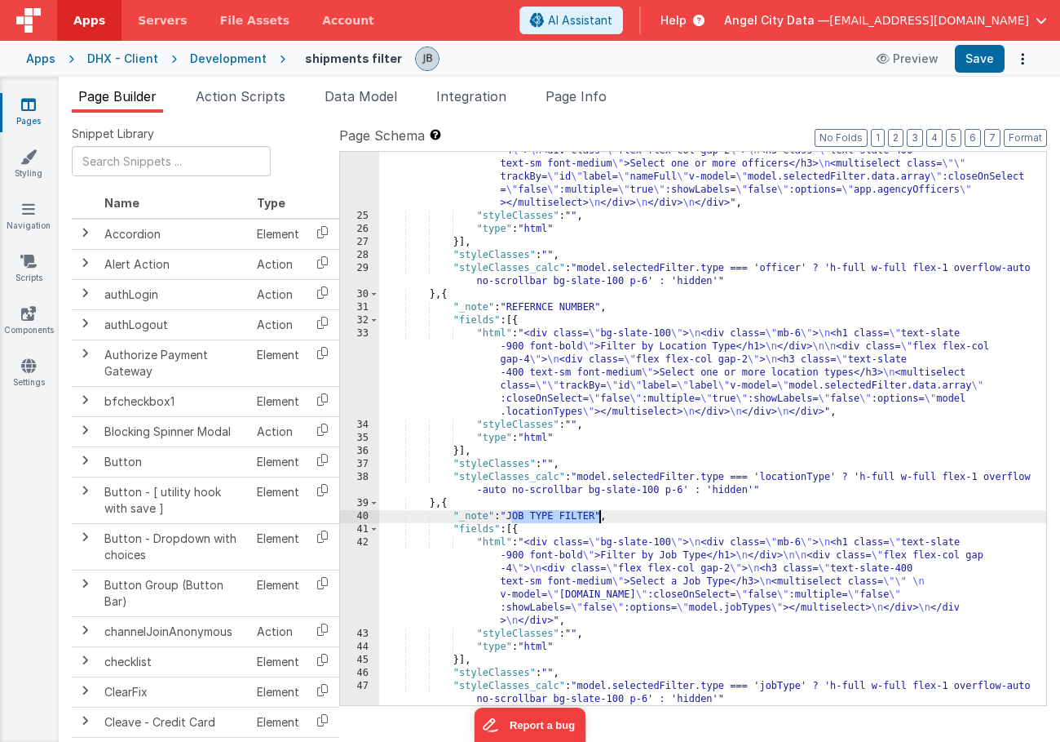
drag, startPoint x: 512, startPoint y: 513, endPoint x: 600, endPoint y: 514, distance: 87.3
click at [600, 514] on div ""html" : "<div class= \" bg-slate-100 \" > \n <div class= \" mb-6 \" > \n <h1 c…" at bounding box center [712, 446] width 667 height 657
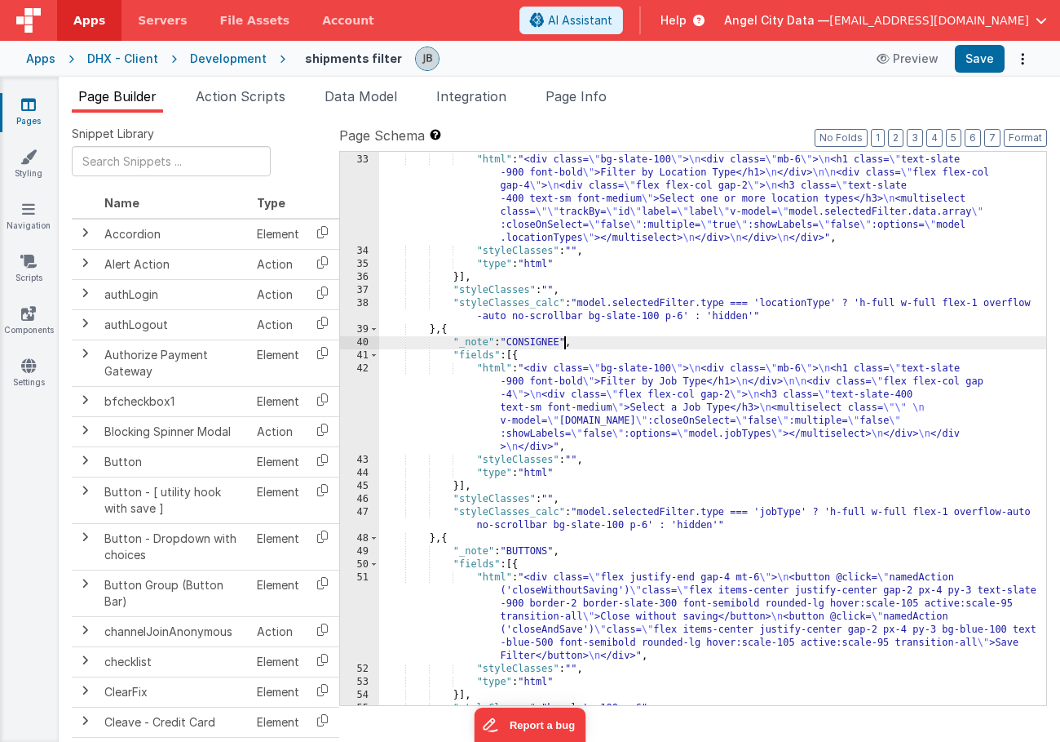
scroll to position [710, 0]
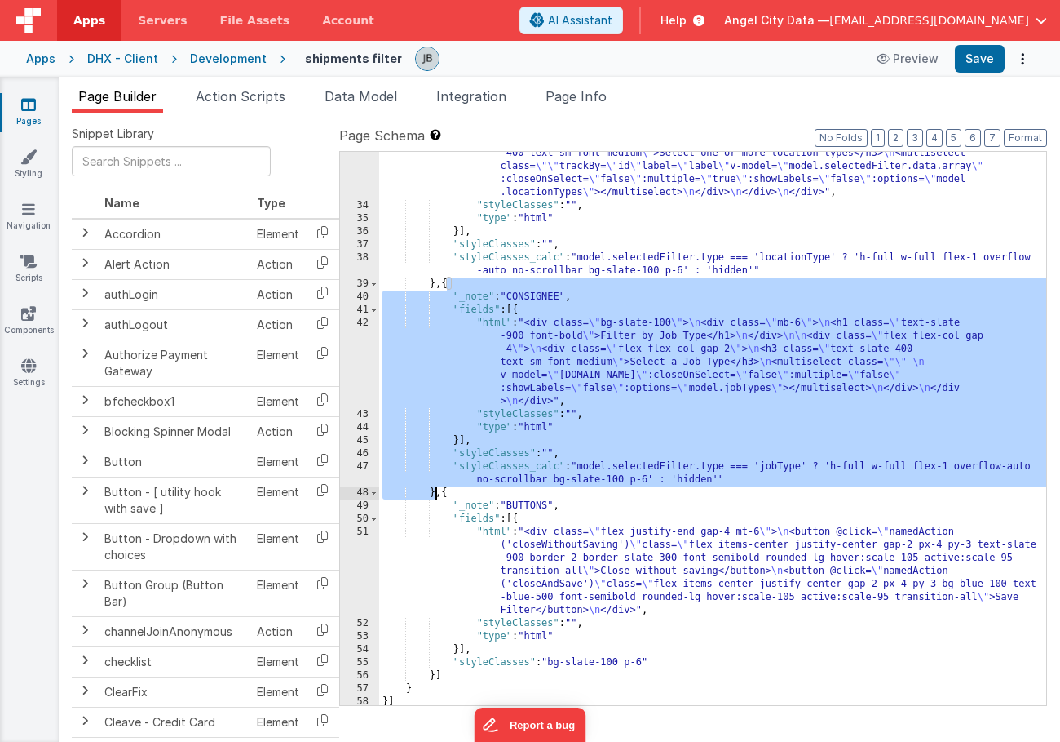
drag, startPoint x: 446, startPoint y: 286, endPoint x: 433, endPoint y: 491, distance: 206.0
click at [433, 491] on div ""html" : "<div class= \" bg-slate-100 \" > \n <div class= \" mb-6 \" > \n <h1 c…" at bounding box center [712, 436] width 667 height 657
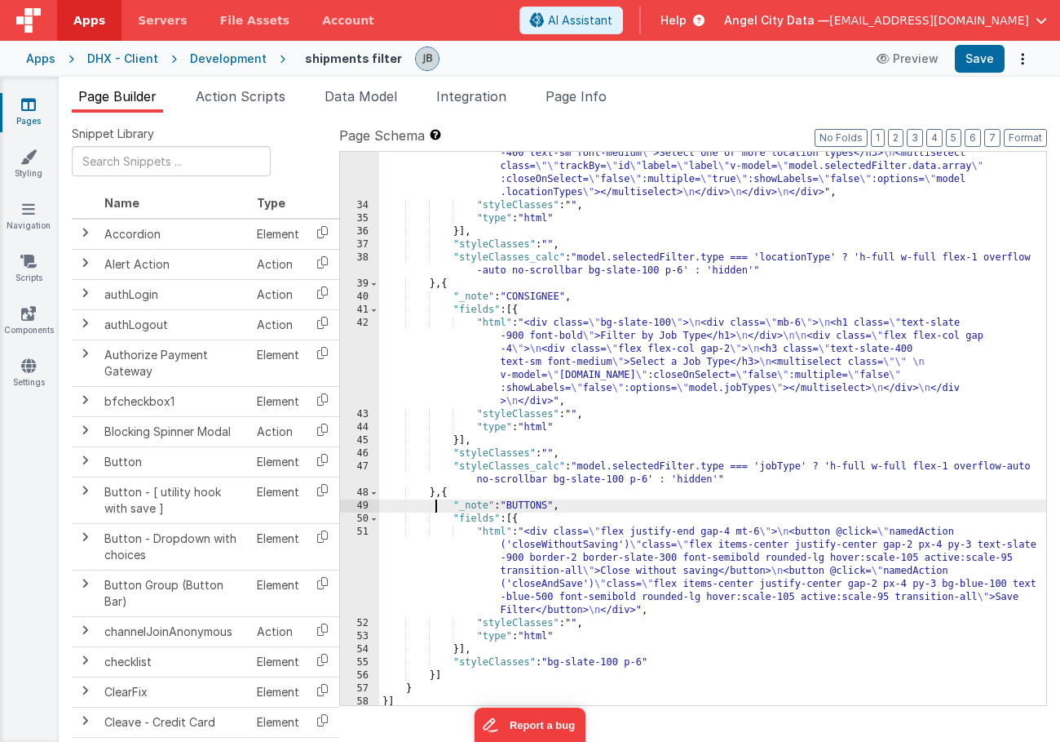
click at [434, 499] on div ""html" : "<div class= \" bg-slate-100 \" > \n <div class= \" mb-6 \" > \n <h1 c…" at bounding box center [712, 436] width 667 height 657
click at [436, 494] on div ""html" : "<div class= \" bg-slate-100 \" > \n <div class= \" mb-6 \" > \n <h1 c…" at bounding box center [712, 436] width 667 height 657
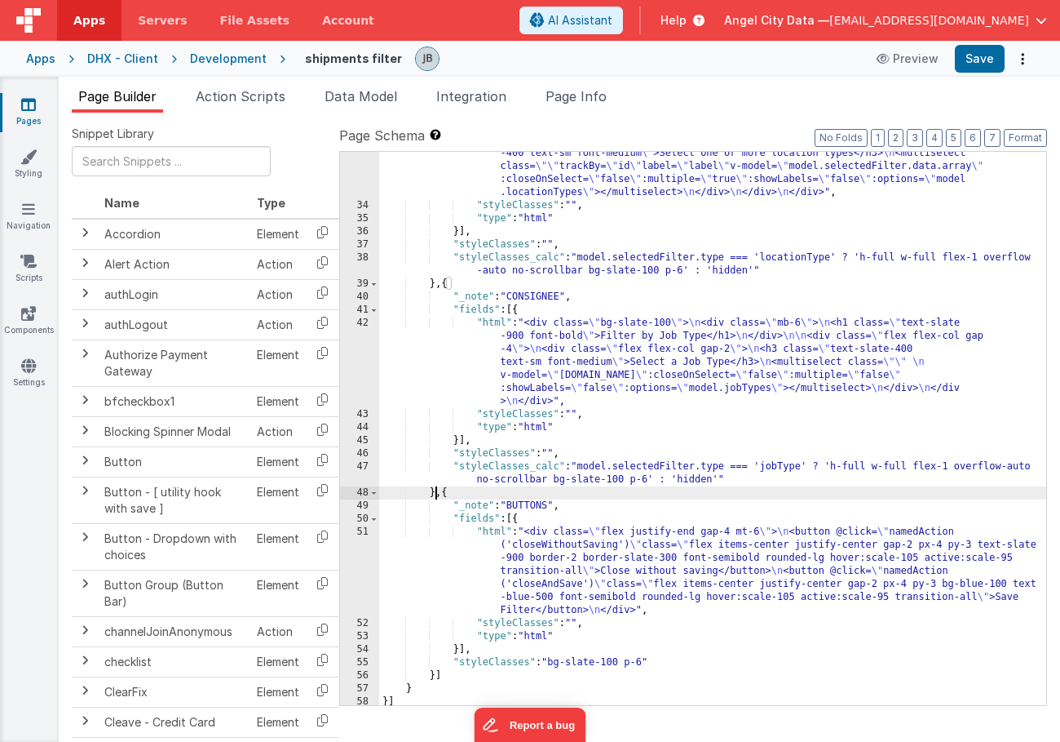
click at [442, 494] on div ""html" : "<div class= \" bg-slate-100 \" > \n <div class= \" mb-6 \" > \n <h1 c…" at bounding box center [712, 436] width 667 height 657
paste textarea
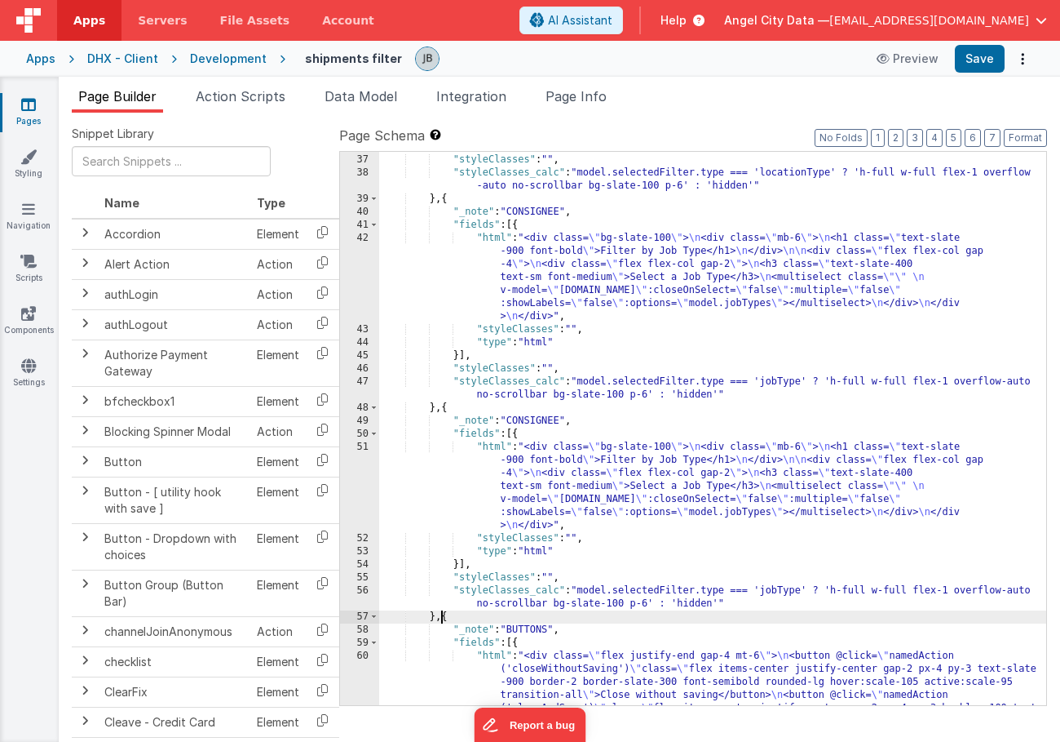
paste textarea
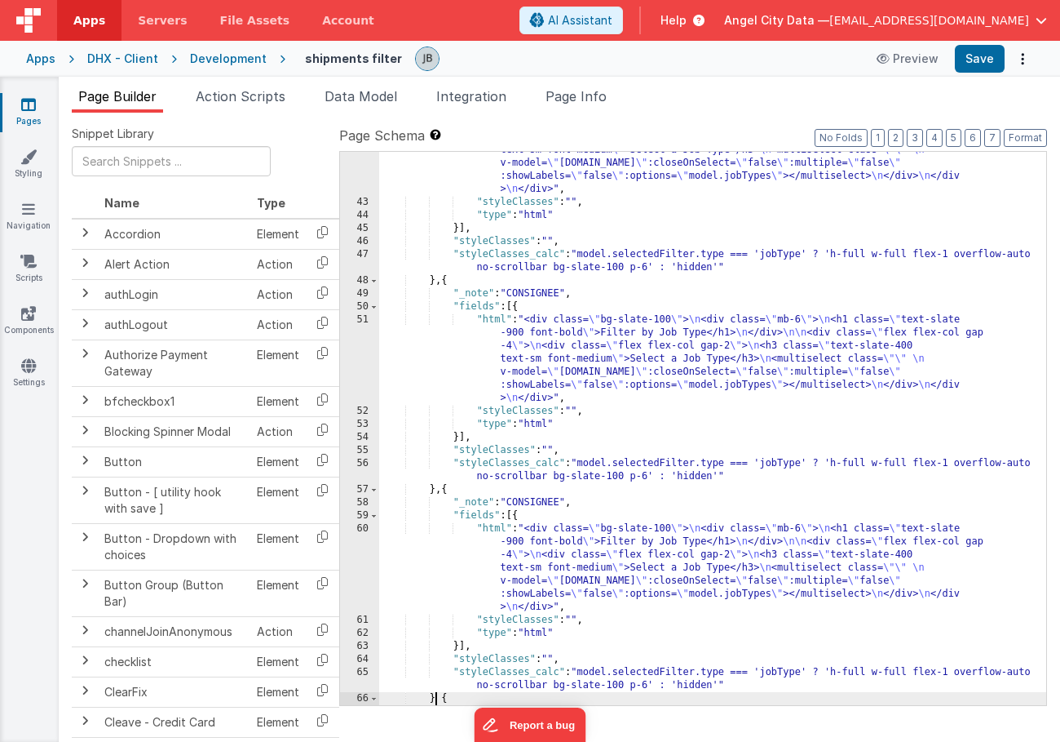
scroll to position [922, 0]
paste textarea
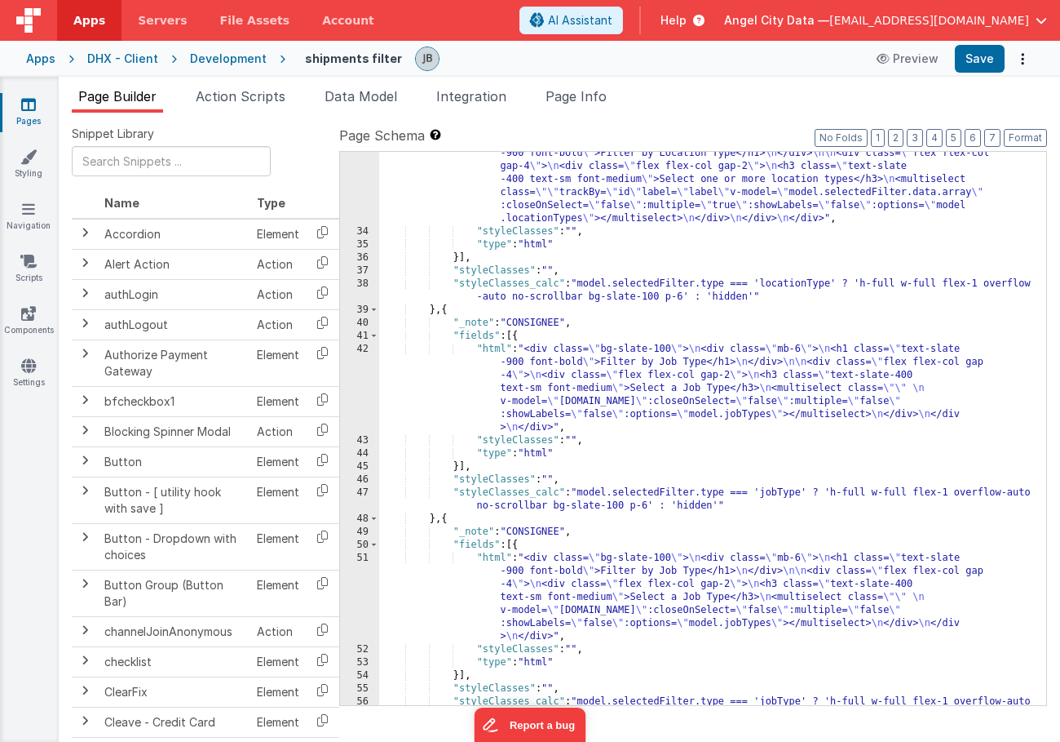
scroll to position [790, 0]
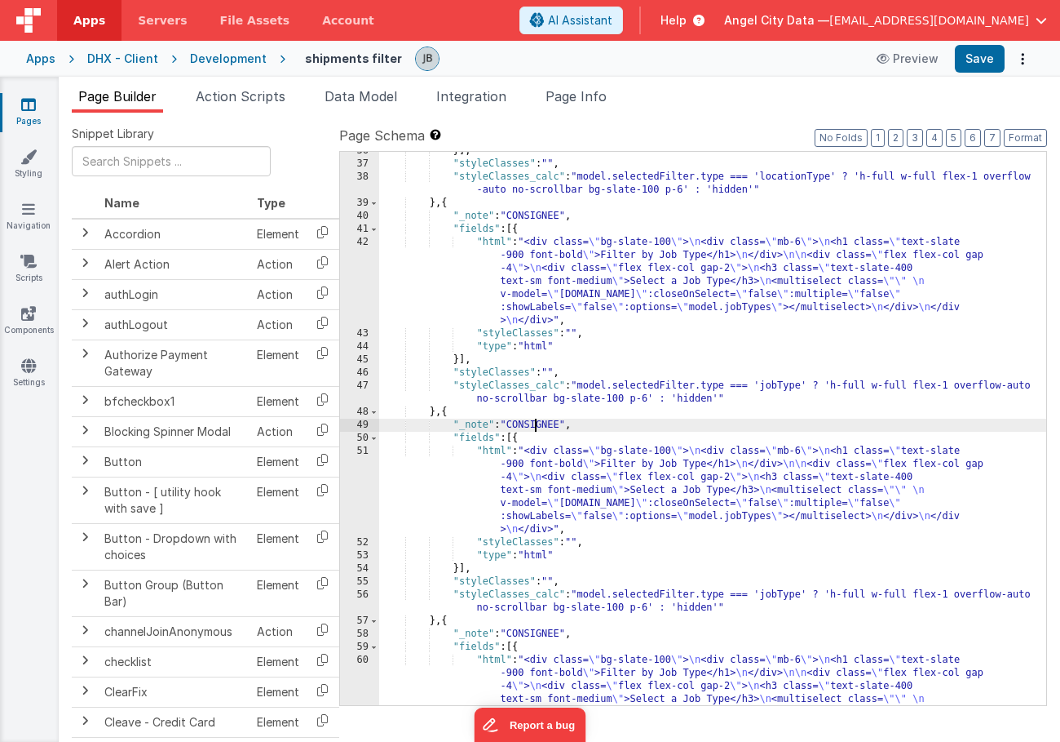
click at [534, 421] on div "}] , "styleClasses" : "" , "styleClasses_calc" : "model.selectedFilter.type ===…" at bounding box center [712, 472] width 667 height 657
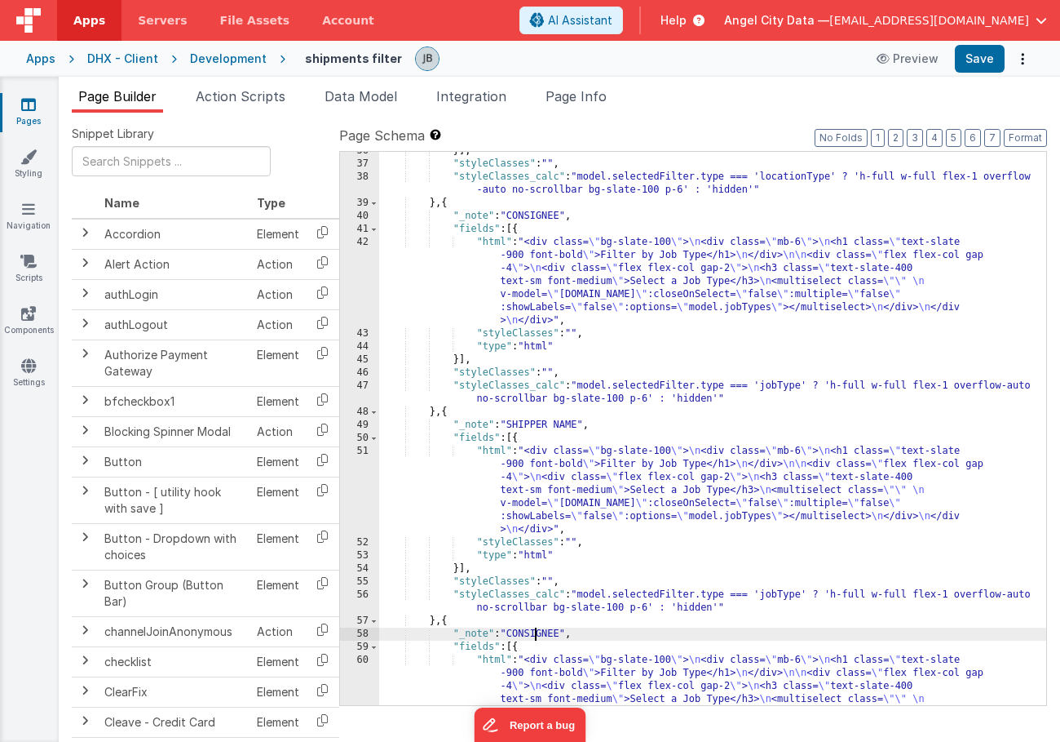
click at [535, 632] on div "}] , "styleClasses" : "" , "styleClasses_calc" : "model.selectedFilter.type ===…" at bounding box center [712, 472] width 667 height 657
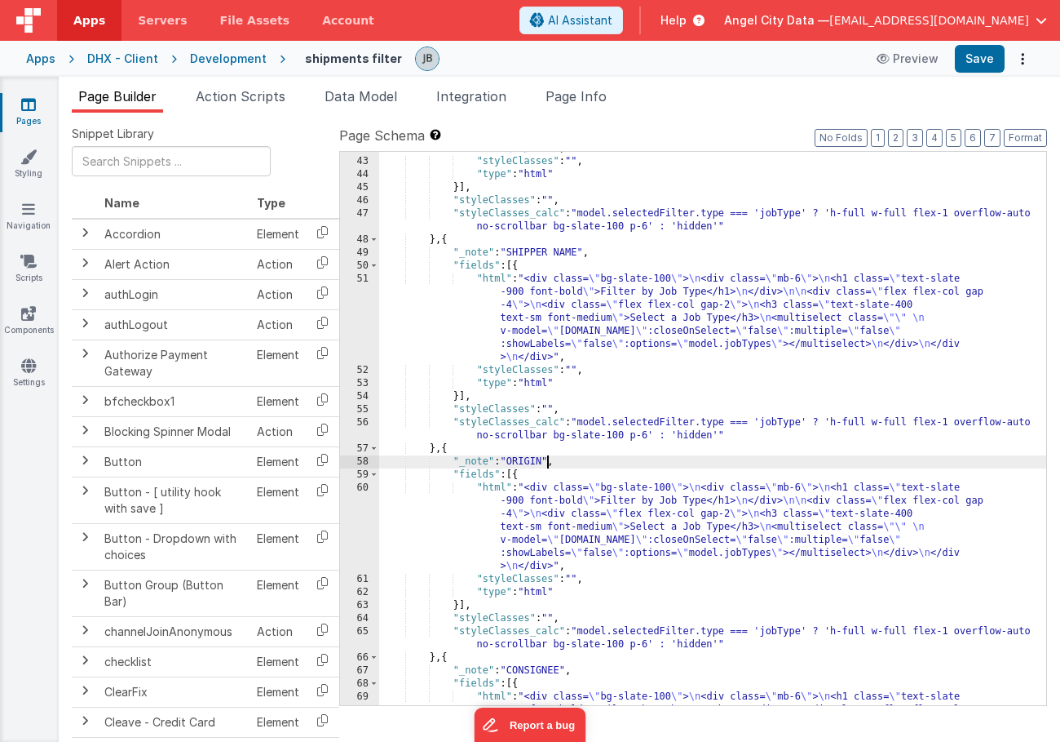
scroll to position [1060, 0]
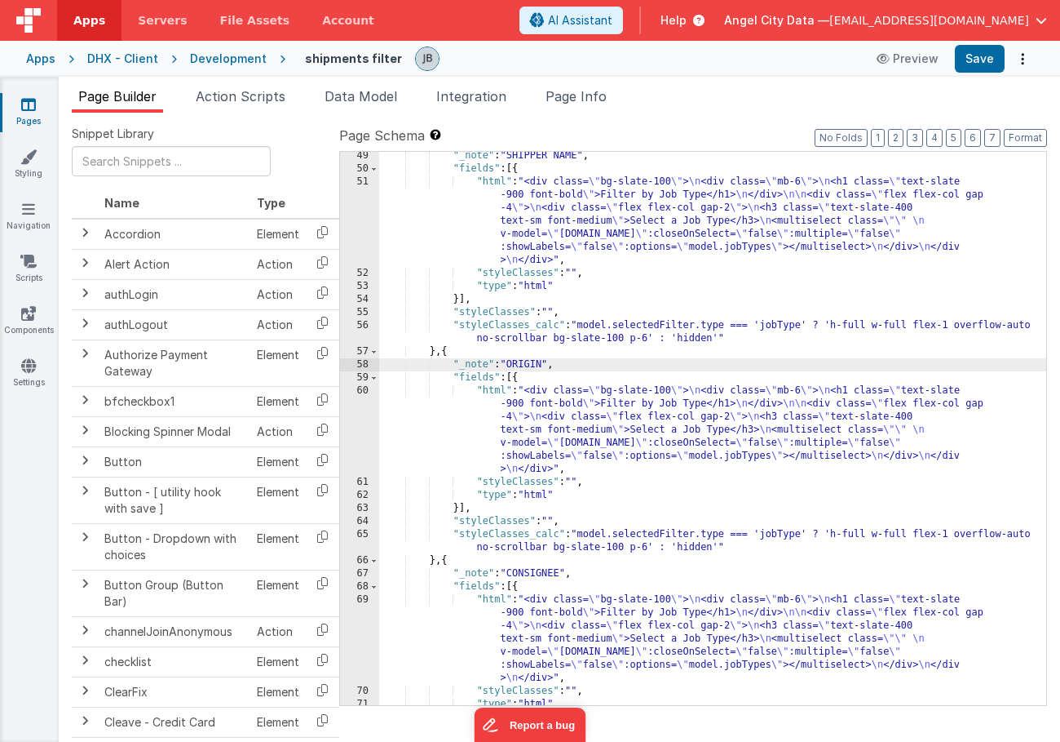
click at [539, 568] on div ""_note" : "SHIPPER NAME" , "fields" : [{ "html" : "<div class= \" bg-slate-100 …" at bounding box center [712, 438] width 667 height 579
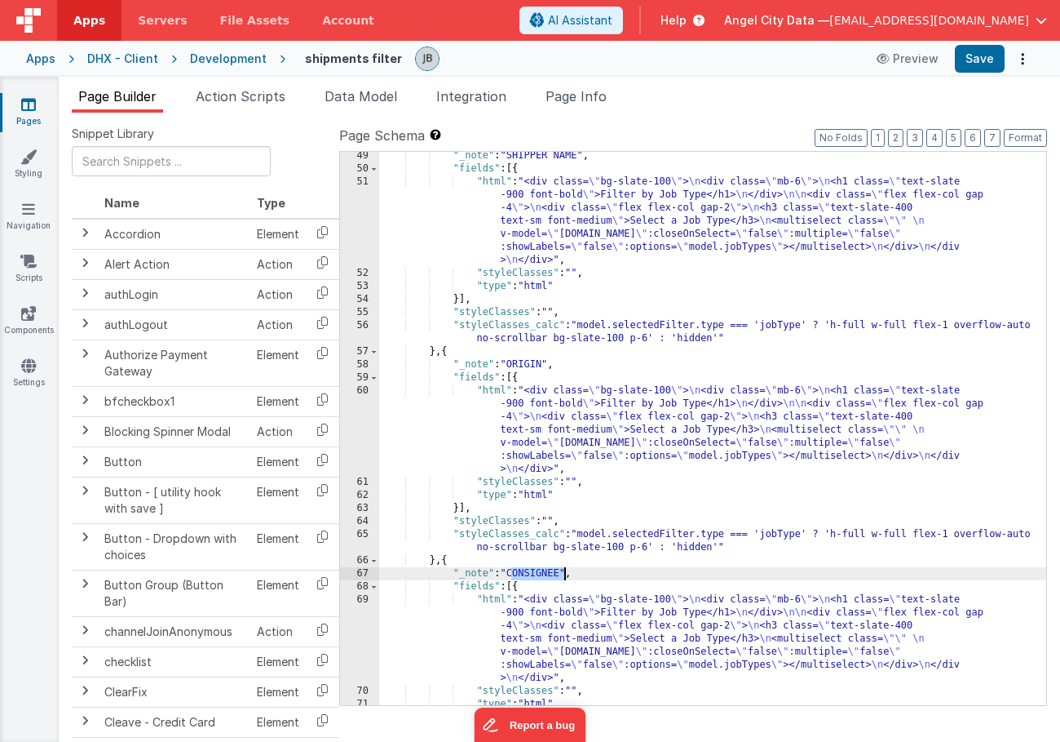
click at [539, 568] on div ""_note" : "SHIPPER NAME" , "fields" : [{ "html" : "<div class= \" bg-slate-100 …" at bounding box center [712, 438] width 667 height 579
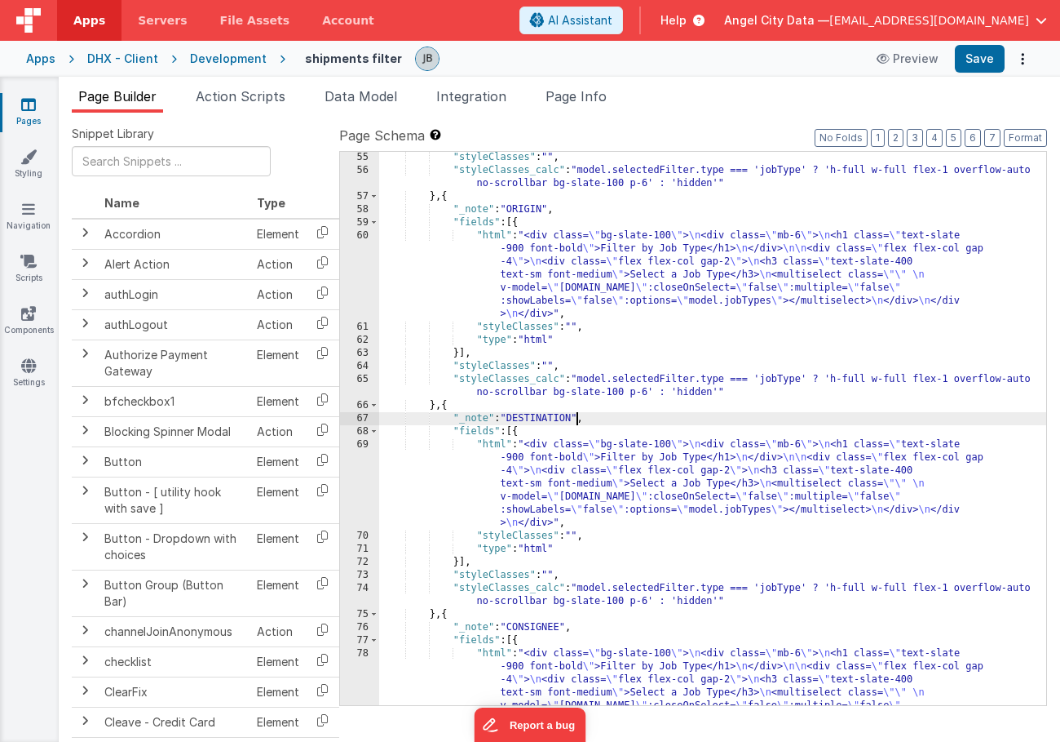
scroll to position [1216, 0]
click at [545, 622] on div ""styleClasses" : "" , "styleClasses_calc" : "model.selectedFilter.type === 'job…" at bounding box center [712, 477] width 667 height 657
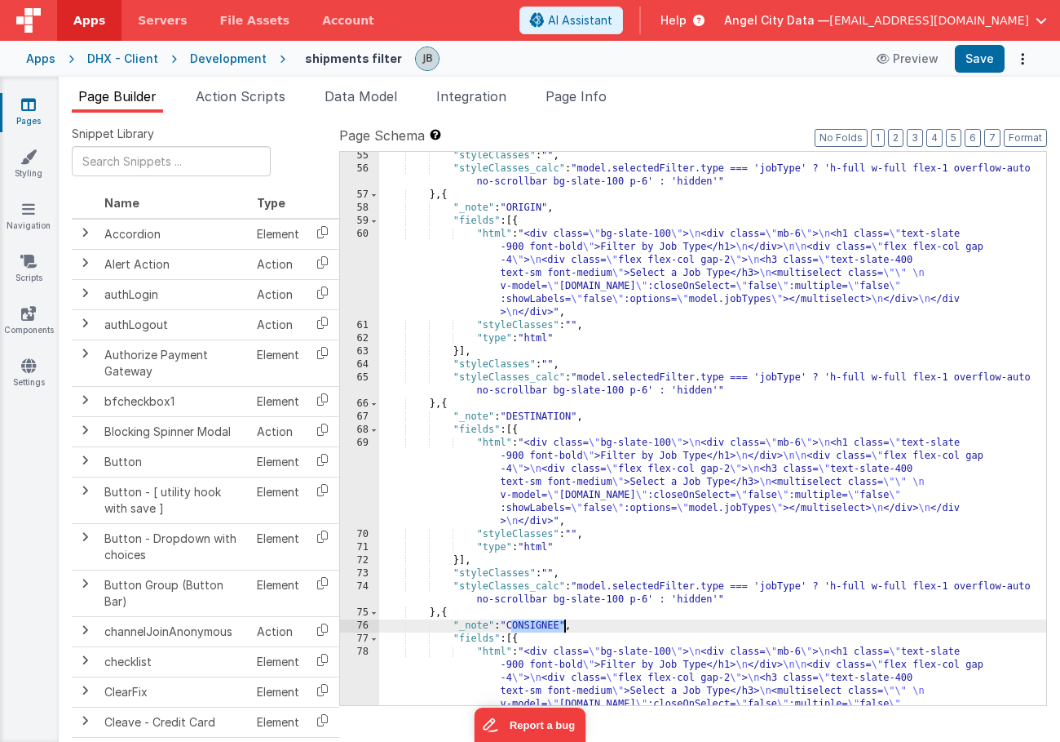
click at [545, 622] on div ""styleClasses" : "" , "styleClasses_calc" : "model.selectedFilter.type === 'job…" at bounding box center [712, 477] width 667 height 657
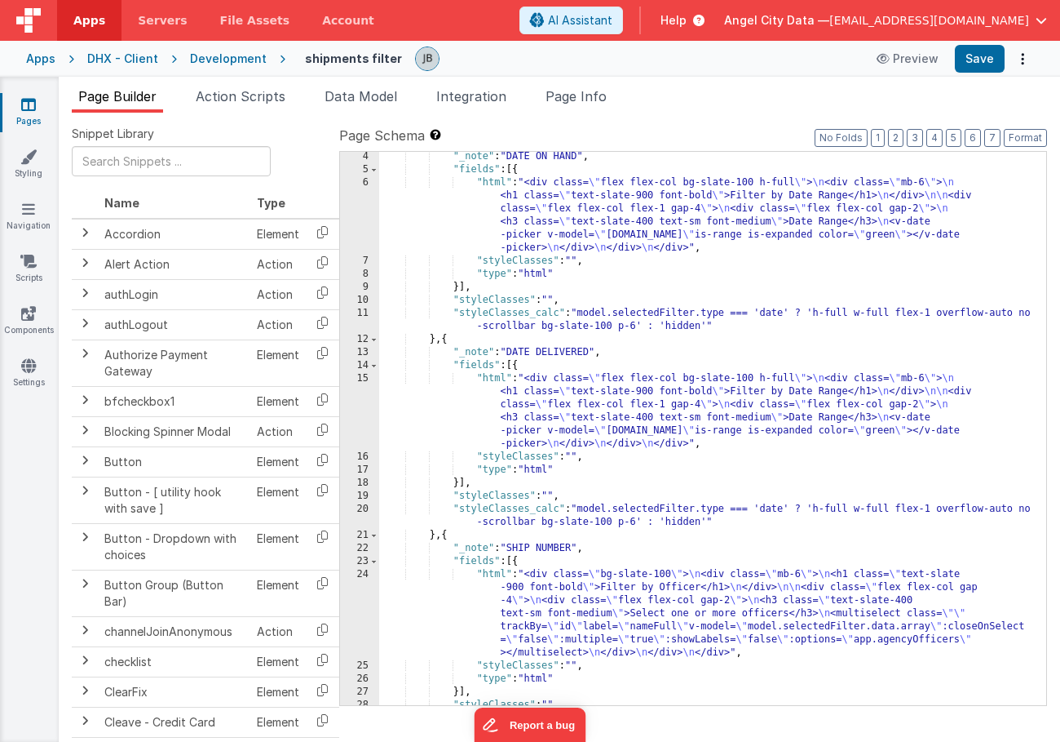
scroll to position [0, 0]
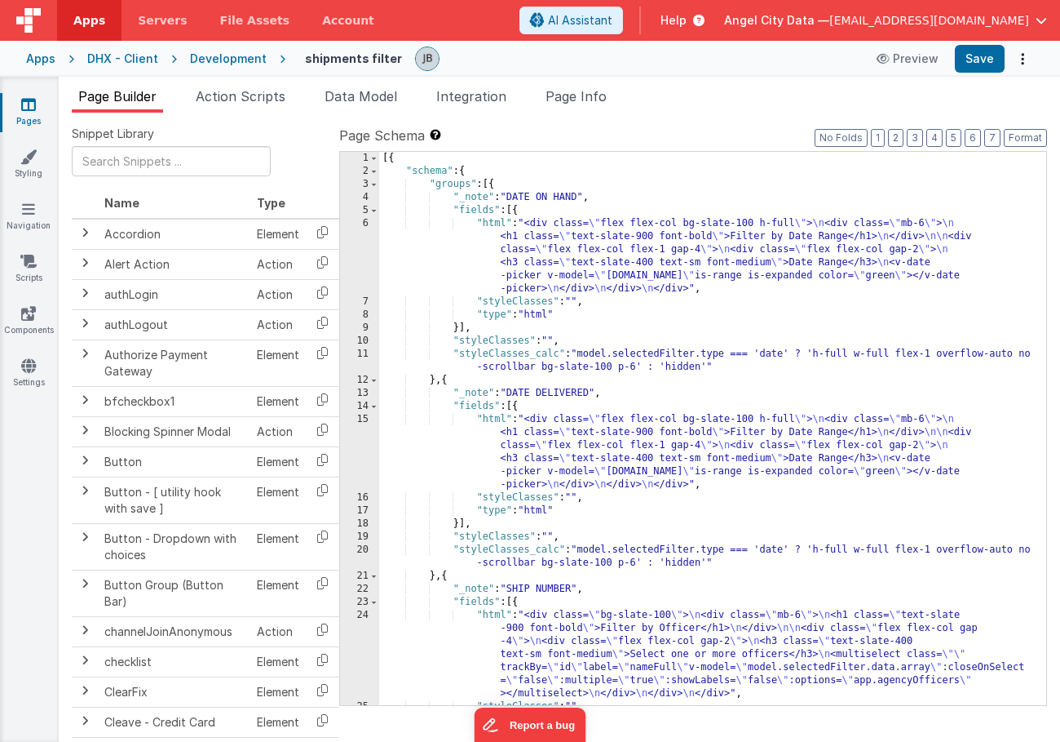
click at [362, 246] on div "6" at bounding box center [359, 256] width 39 height 78
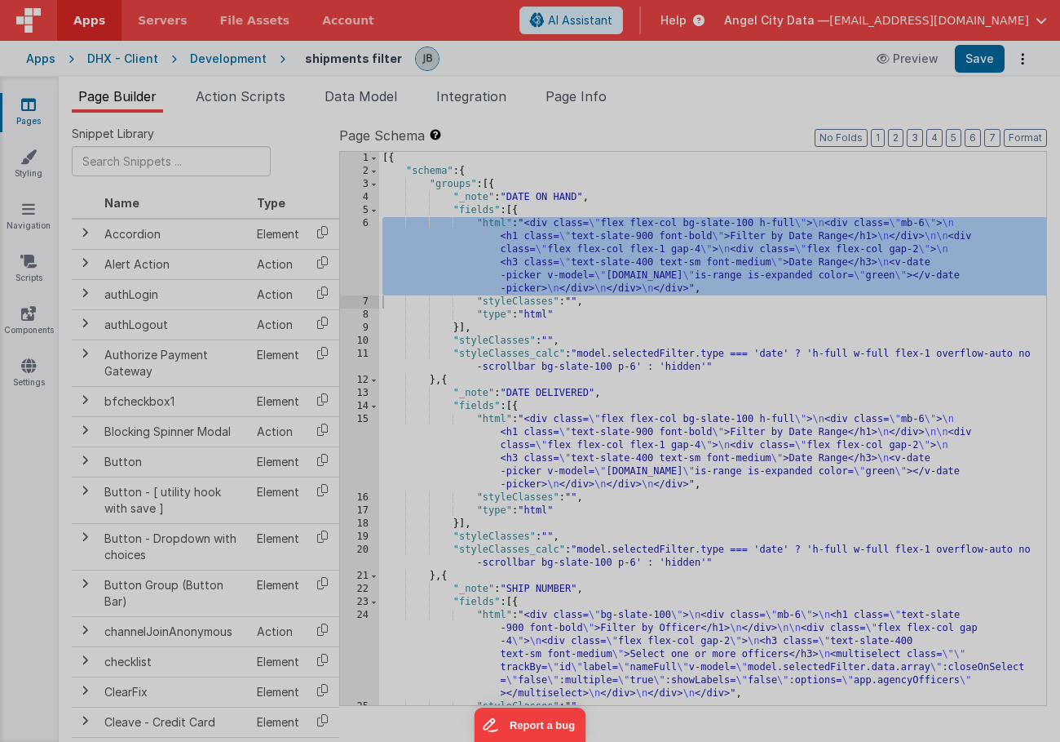
click at [530, 246] on div "Initializing ..." at bounding box center [787, 374] width 514 height 686
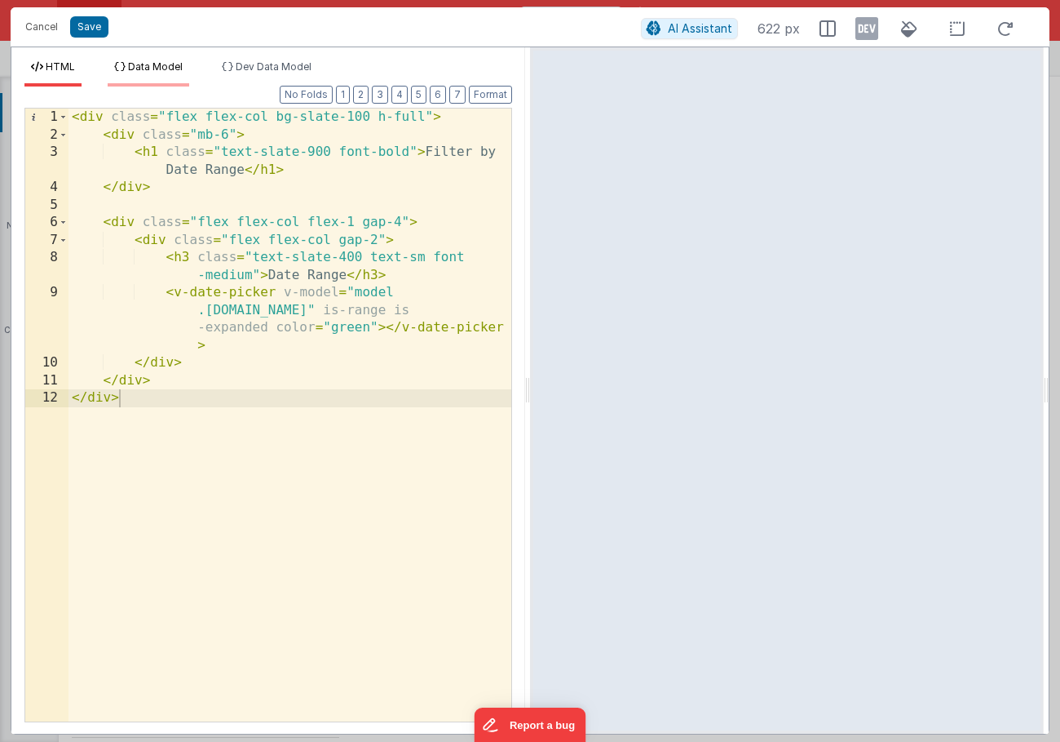
click at [161, 74] on li "Data Model" at bounding box center [149, 73] width 82 height 26
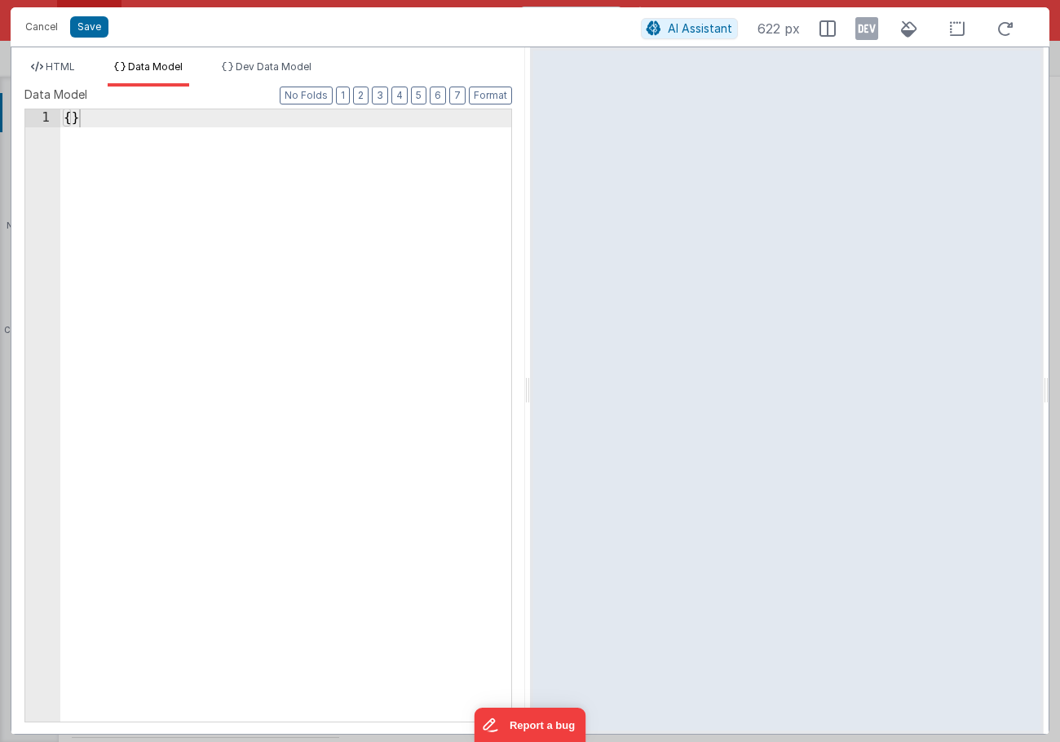
click at [182, 227] on div "{ }" at bounding box center [285, 432] width 451 height 647
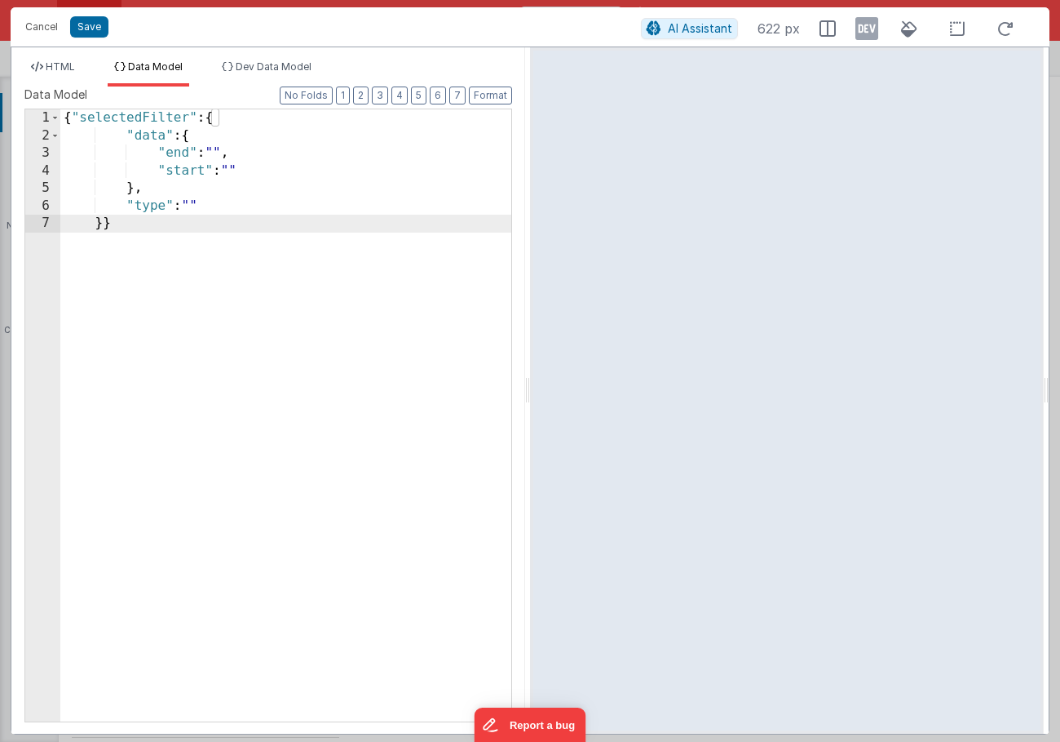
click at [339, 294] on div "{ "selectedFilter" : { "data" : { "end" : "" , "start" : "" } , "type" : "" }}" at bounding box center [285, 432] width 451 height 647
click at [64, 64] on span "HTML" at bounding box center [60, 66] width 29 height 12
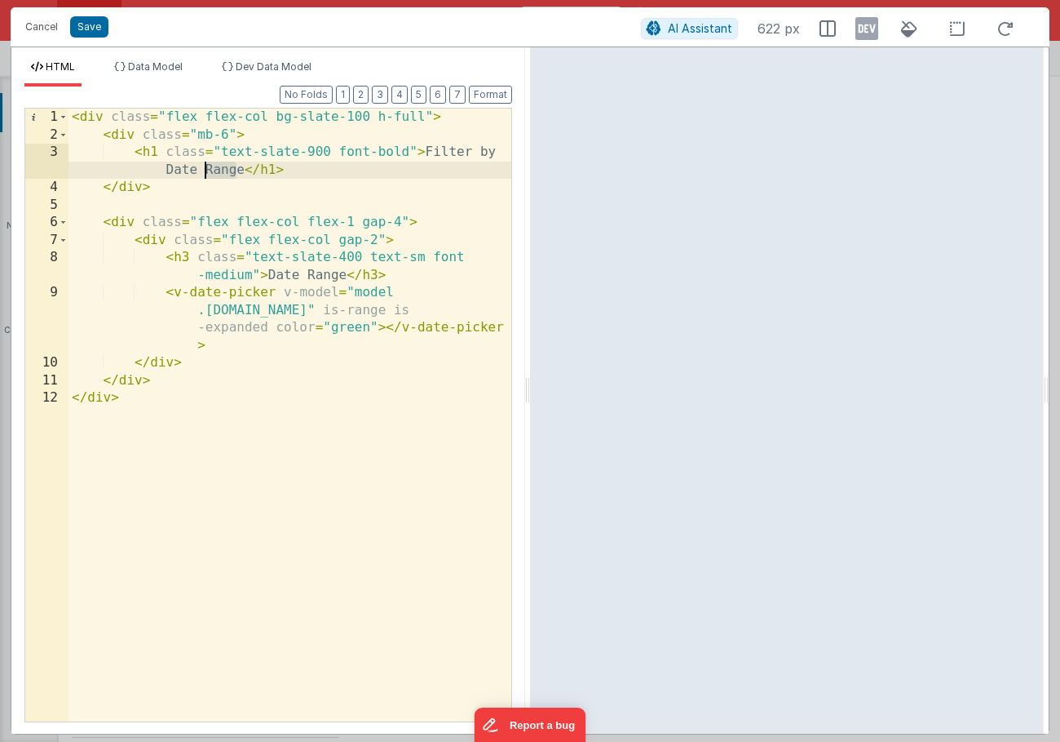
drag, startPoint x: 238, startPoint y: 170, endPoint x: 206, endPoint y: 173, distance: 31.9
click at [206, 173] on div "< div class = "flex flex-col bg-slate-100 h-full" > < div class = "mb-6" > < h1…" at bounding box center [290, 432] width 443 height 648
click at [92, 31] on button "Save" at bounding box center [89, 26] width 38 height 21
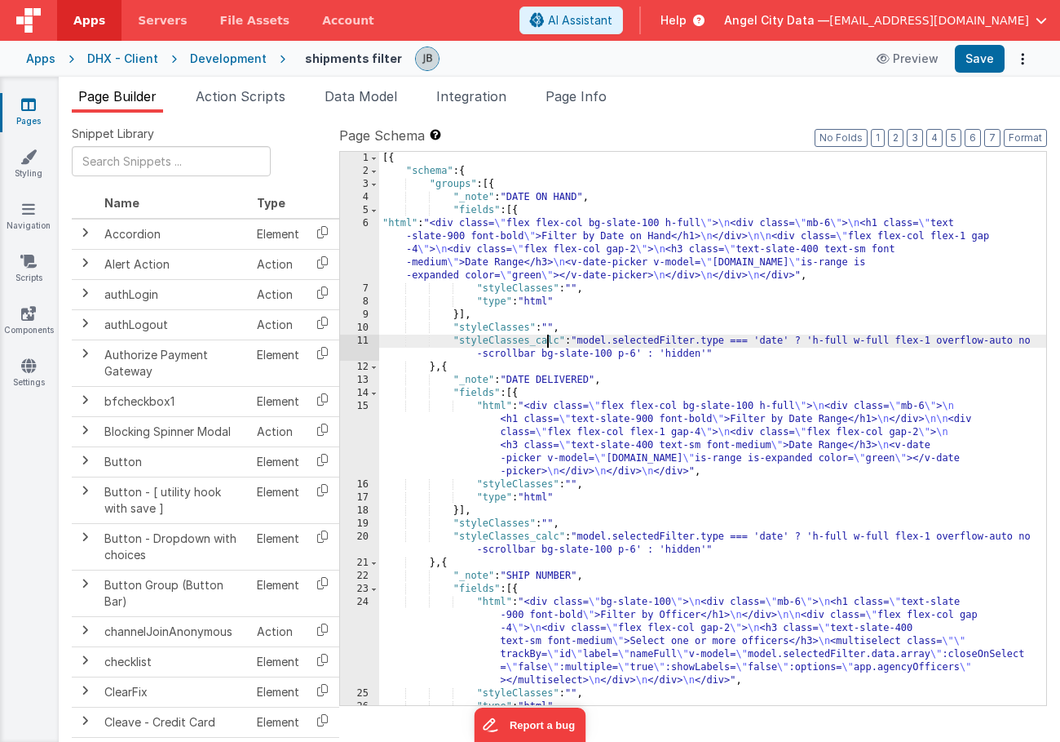
click at [550, 342] on div "[{ "schema" : { "groups" : [{ "_note" : "DATE ON HAND" , "fields" : [{ "html" :…" at bounding box center [712, 441] width 667 height 579
click at [356, 345] on div "11" at bounding box center [359, 347] width 39 height 26
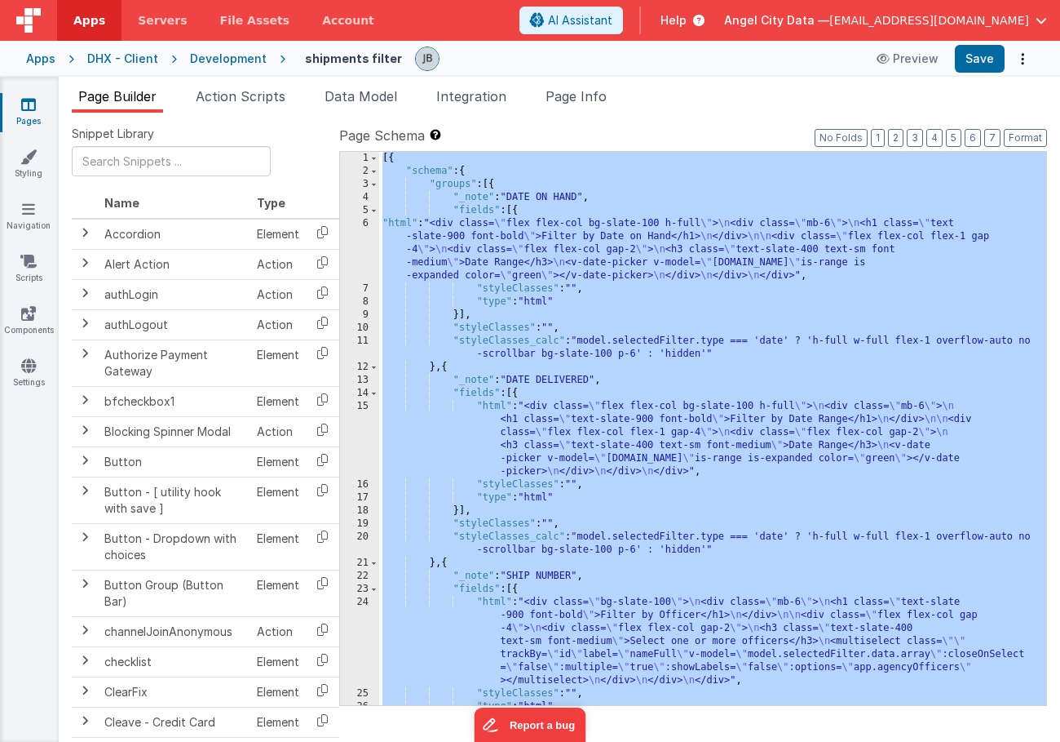
click at [356, 345] on div "11" at bounding box center [359, 347] width 39 height 26
click at [358, 341] on div "11" at bounding box center [359, 347] width 39 height 26
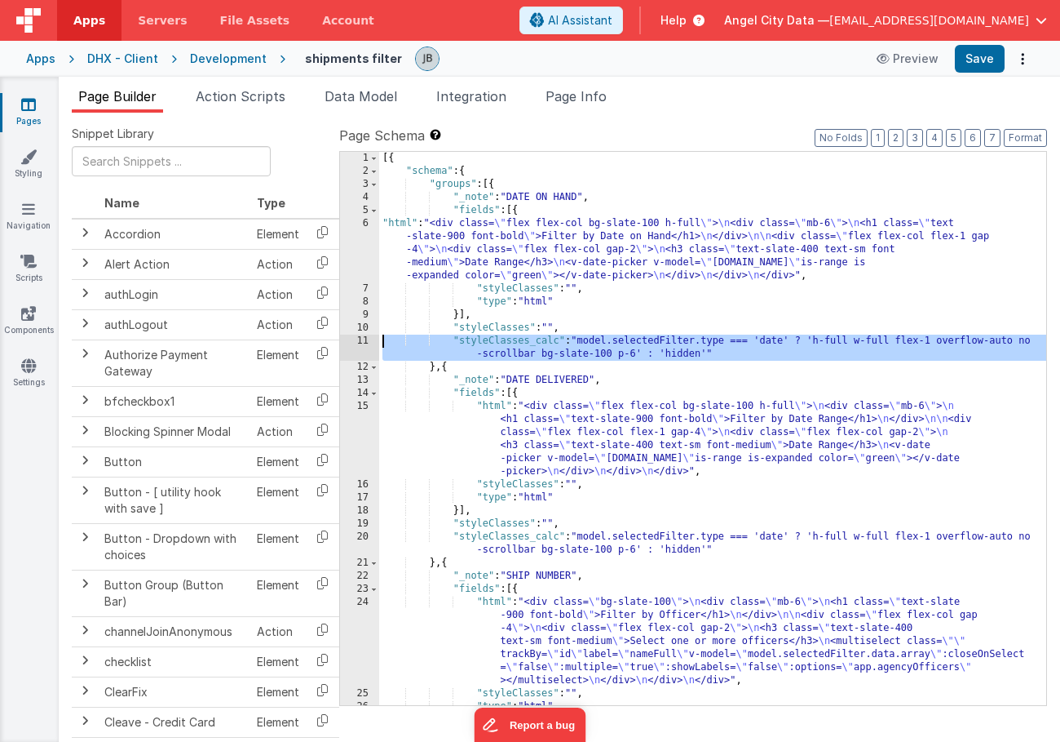
click at [588, 345] on div "[{ "schema" : { "groups" : [{ "_note" : "DATE ON HAND" , "fields" : [{ "html" :…" at bounding box center [712, 441] width 667 height 579
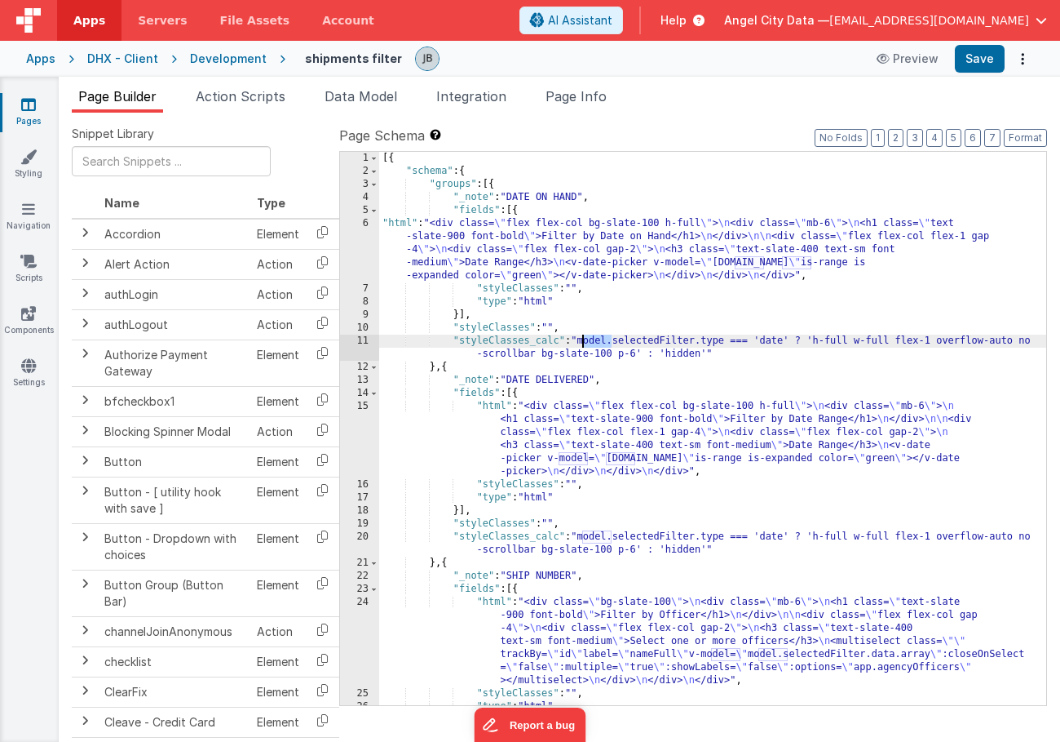
click at [588, 345] on div "[{ "schema" : { "groups" : [{ "_note" : "DATE ON HAND" , "fields" : [{ "html" :…" at bounding box center [712, 441] width 667 height 579
click at [773, 341] on div "[{ "schema" : { "groups" : [{ "_note" : "DATE ON HAND" , "fields" : [{ "html" :…" at bounding box center [712, 441] width 667 height 579
click at [234, 86] on li "Action Scripts" at bounding box center [240, 99] width 103 height 26
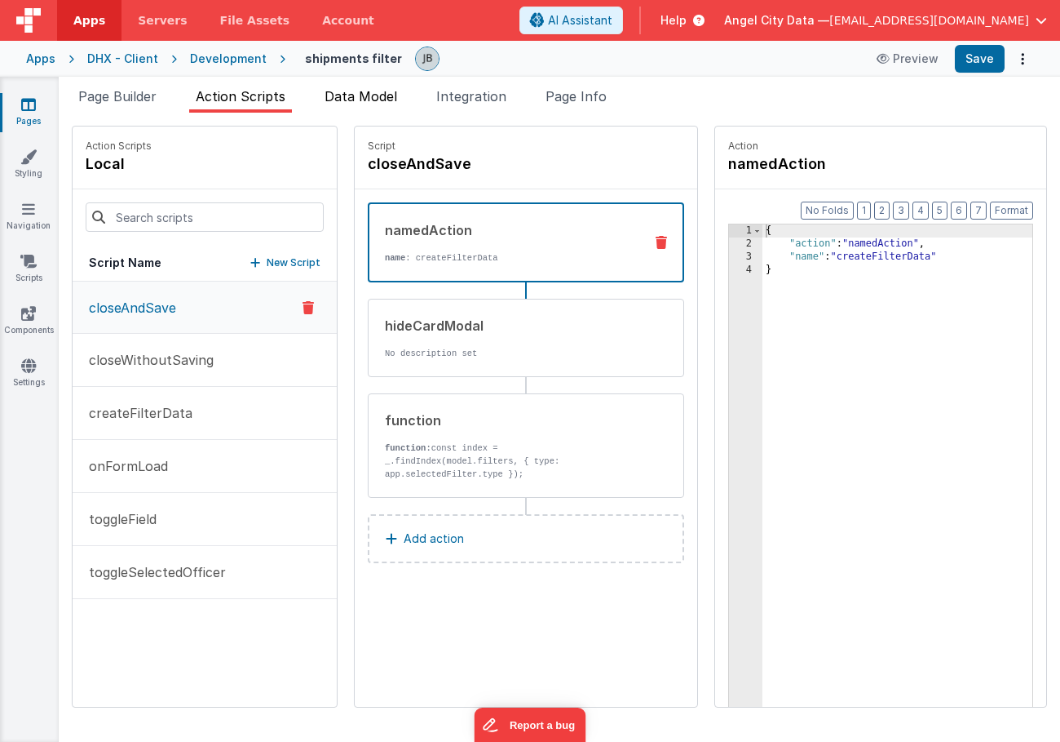
click at [360, 101] on span "Data Model" at bounding box center [361, 96] width 73 height 16
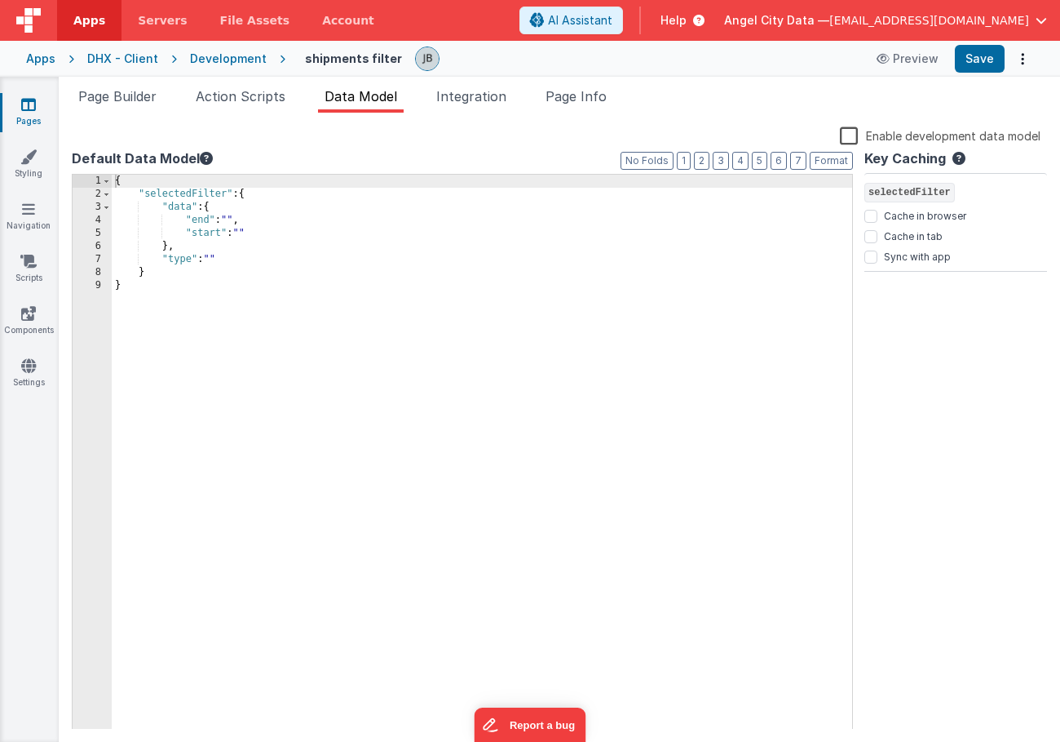
click at [215, 255] on div "{ "selectedFilter" : { "data" : { "end" : "" , "start" : "" } , "type" : "" } }" at bounding box center [482, 465] width 741 height 581
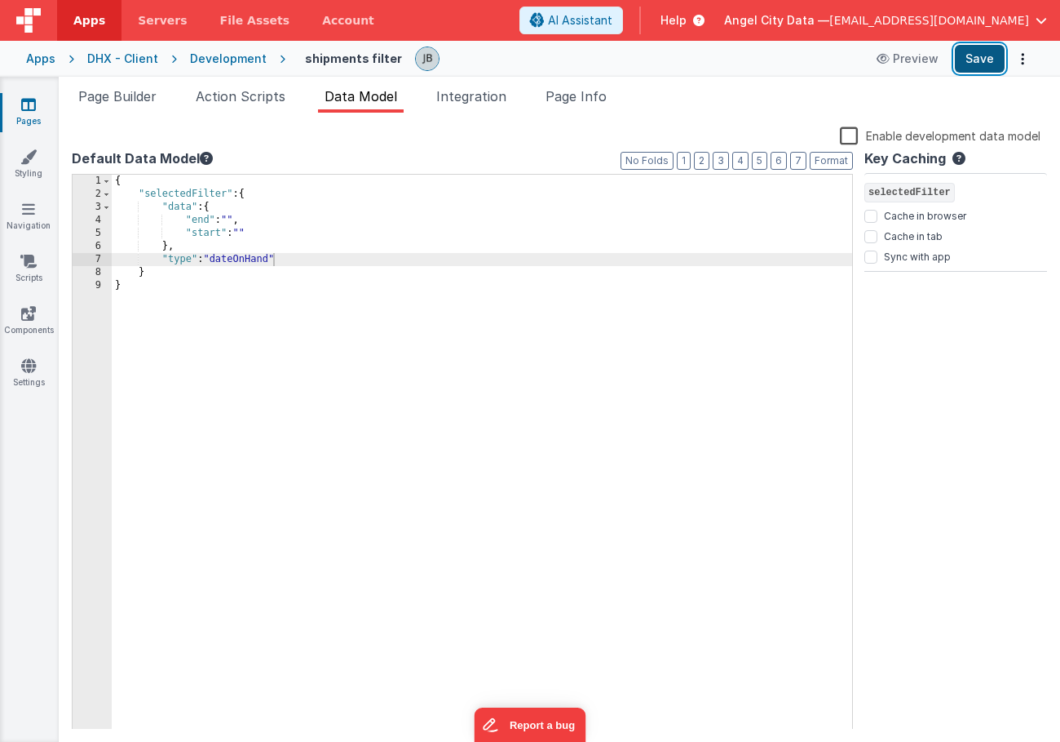
click at [963, 60] on button "Save" at bounding box center [980, 59] width 50 height 28
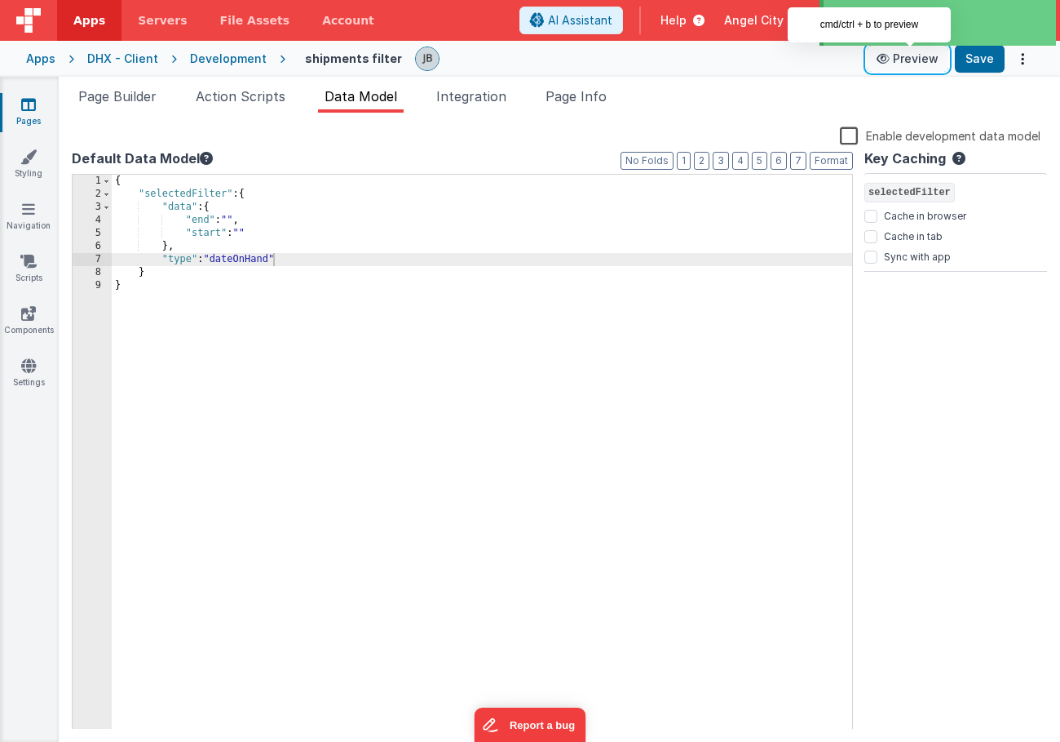
click at [904, 60] on button "Preview" at bounding box center [908, 59] width 82 height 26
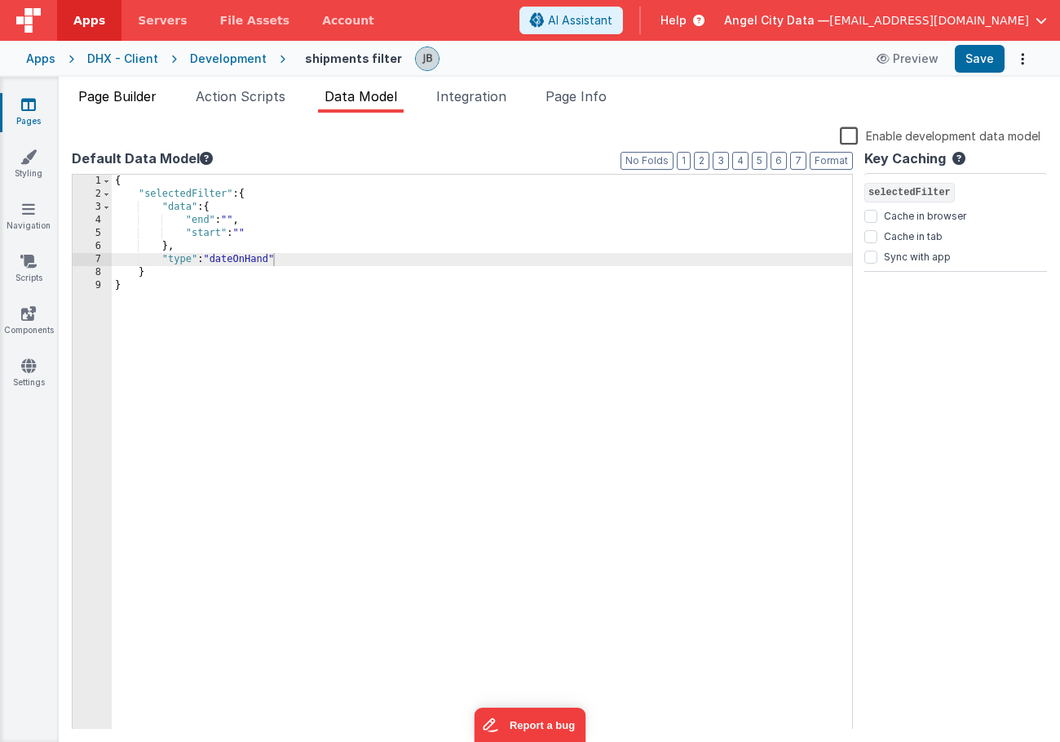
click at [134, 96] on span "Page Builder" at bounding box center [117, 96] width 78 height 16
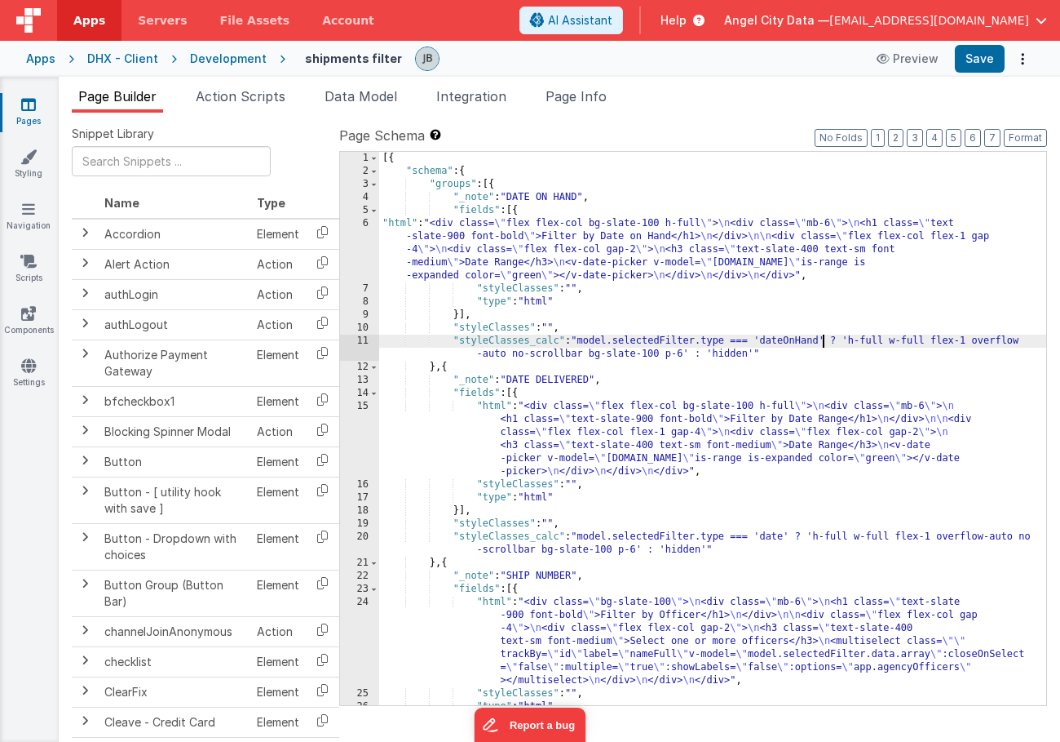
click at [357, 259] on div "6" at bounding box center [359, 249] width 39 height 65
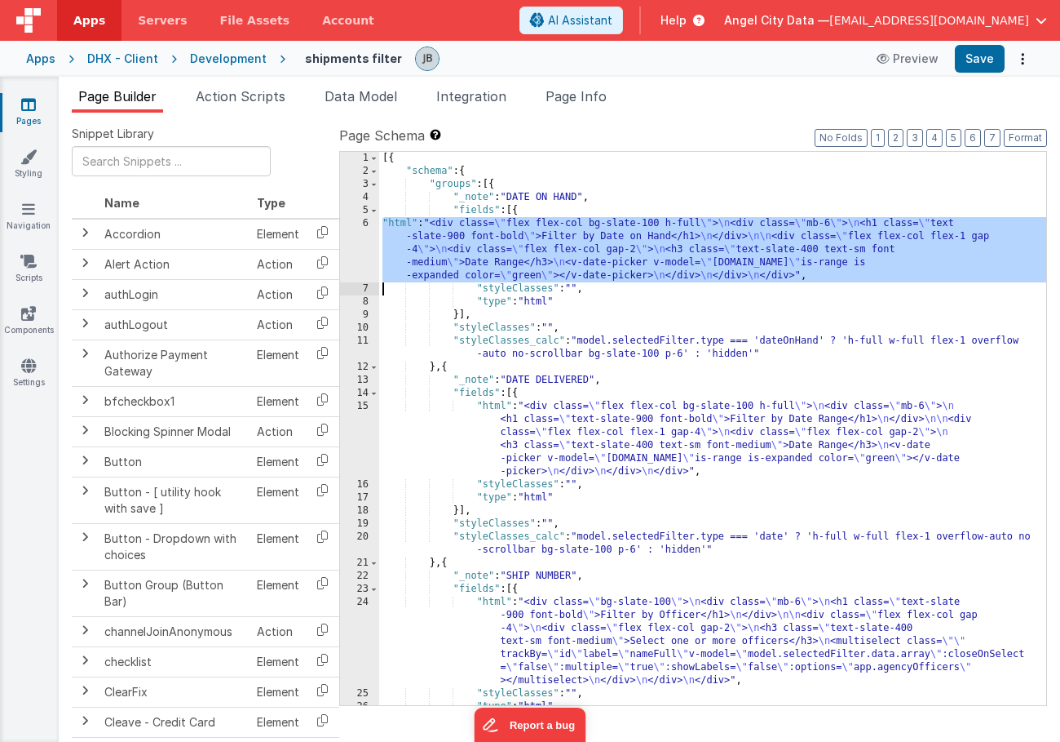
click at [363, 244] on div "6" at bounding box center [359, 249] width 39 height 65
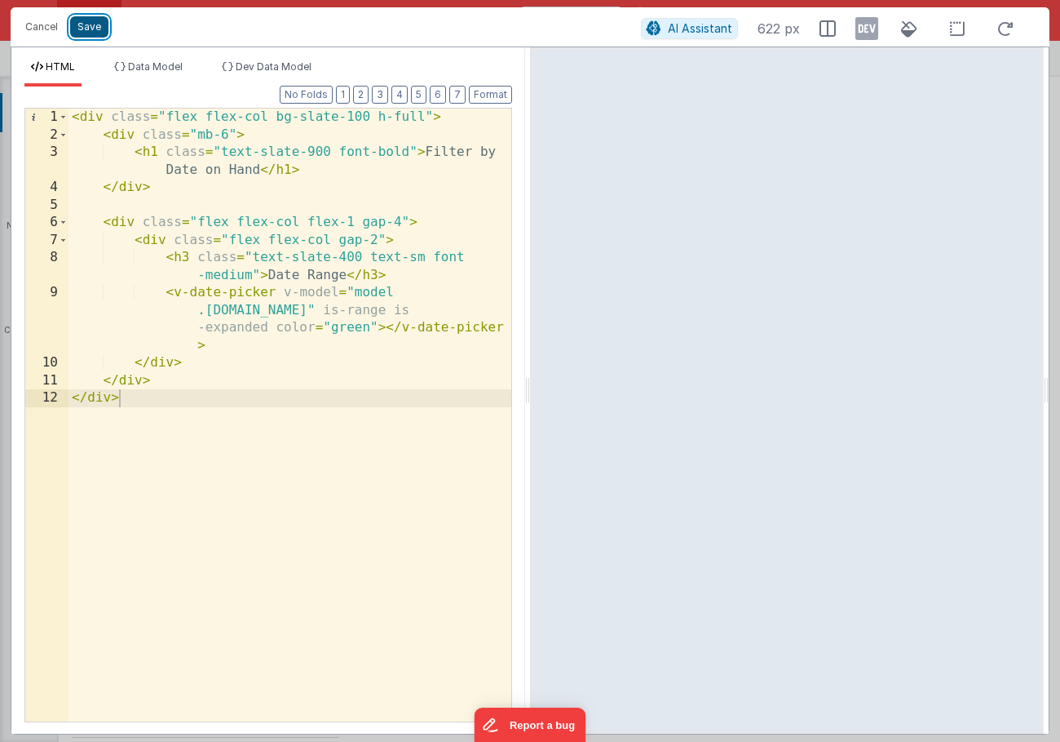
click at [85, 29] on button "Save" at bounding box center [89, 26] width 38 height 21
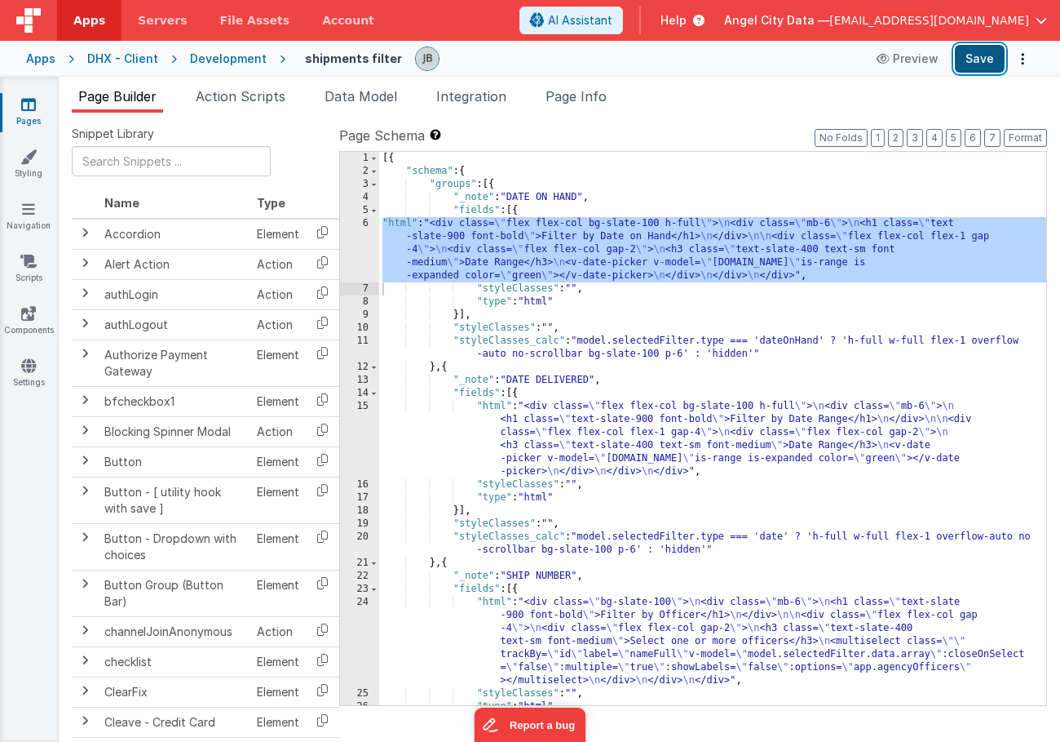
click at [975, 56] on button "Save" at bounding box center [980, 59] width 50 height 28
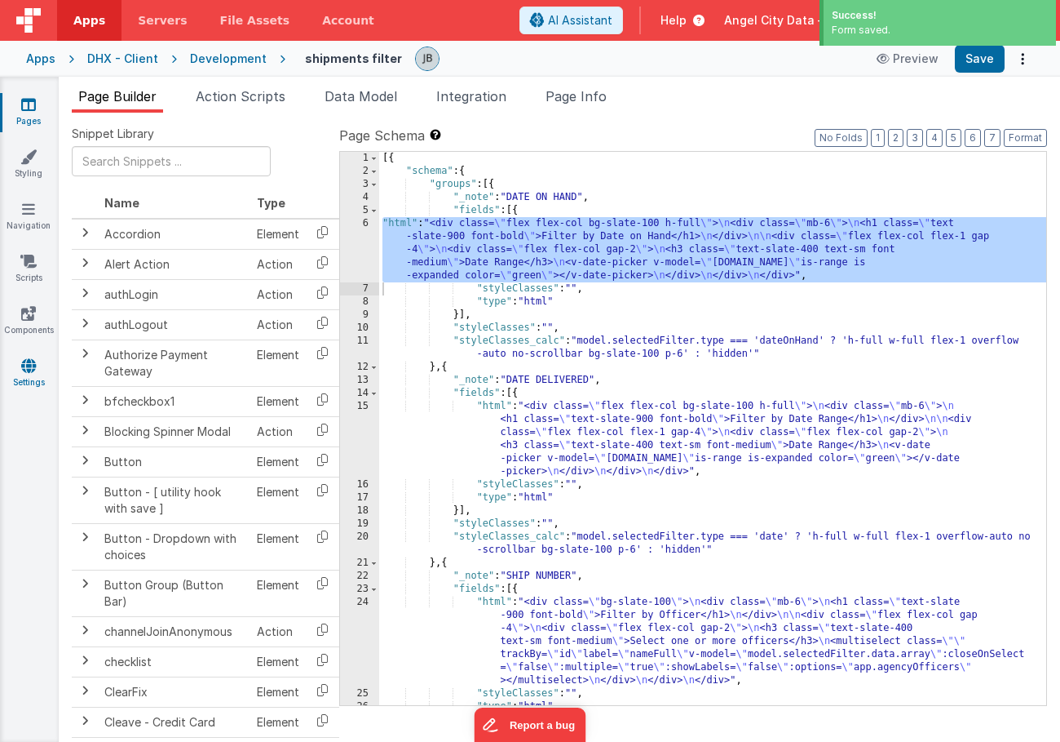
click at [32, 380] on link "Settings" at bounding box center [28, 373] width 59 height 33
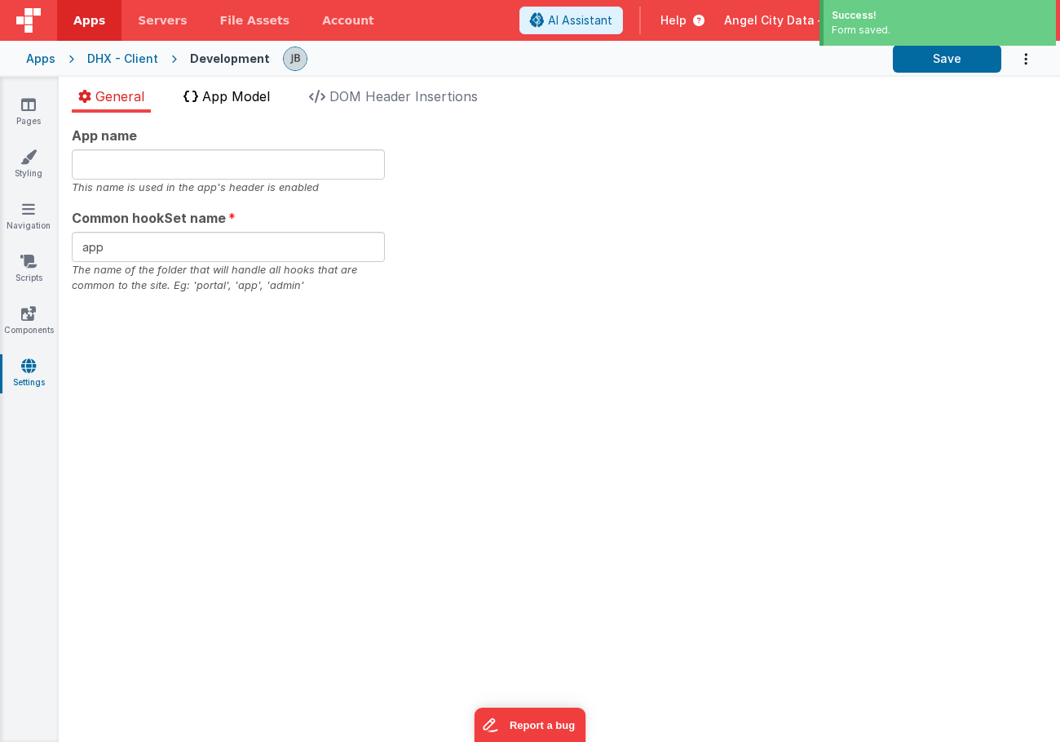
click at [239, 104] on li "App Model" at bounding box center [227, 99] width 100 height 26
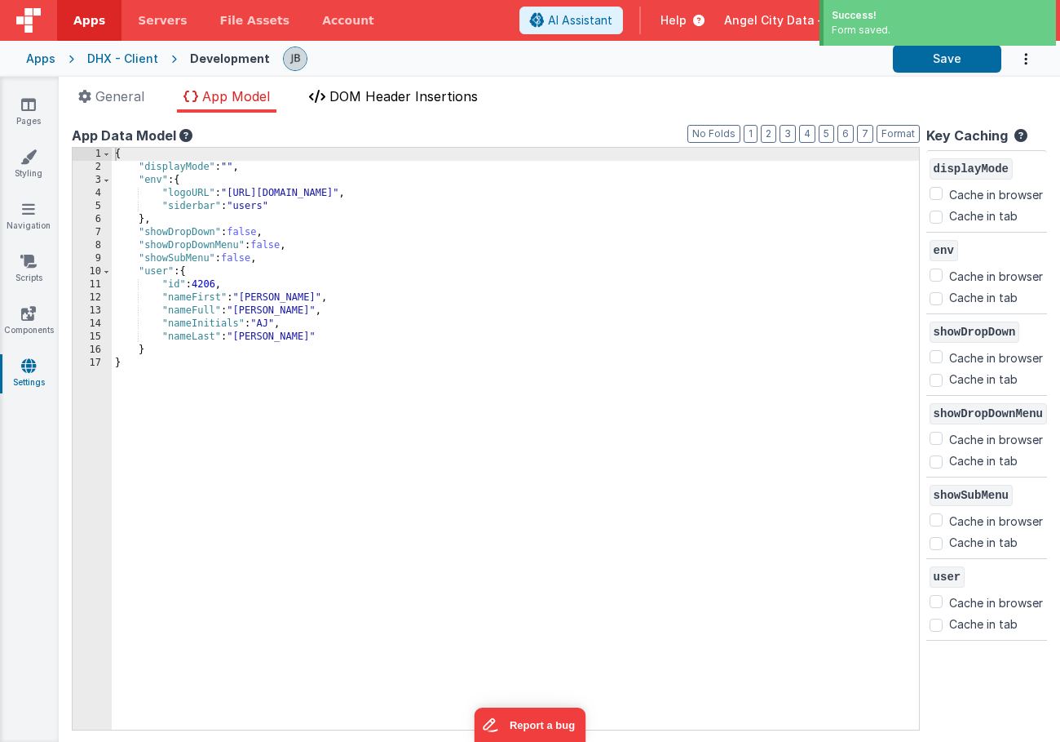
click at [367, 94] on span "DOM Header Insertions" at bounding box center [404, 96] width 148 height 16
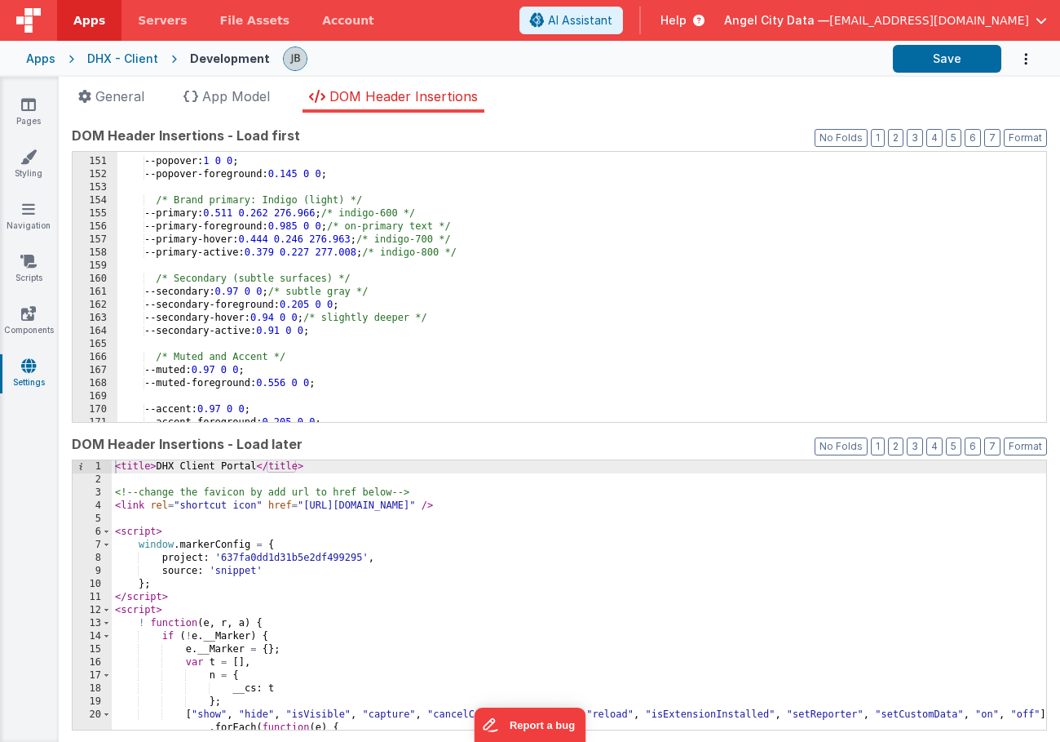
scroll to position [1968, 0]
click at [193, 272] on div "--popover: 1 0 0 ; --popover-foreground: 0.145 0 0 ; /* Brand primary: Indigo (…" at bounding box center [581, 290] width 929 height 296
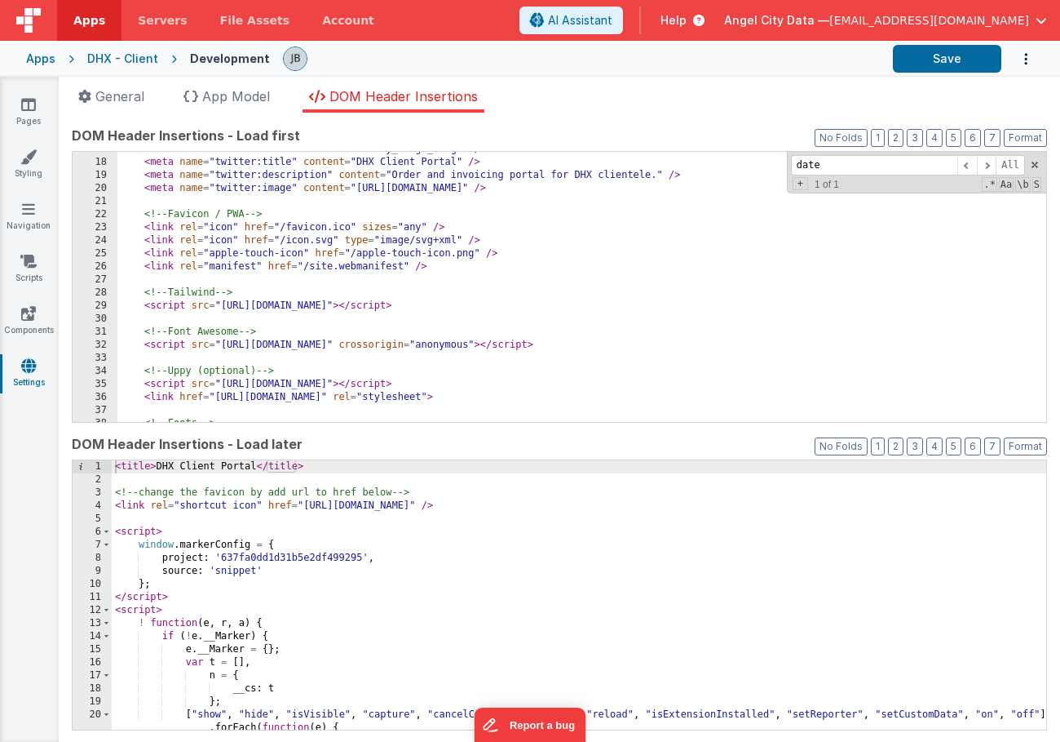
scroll to position [235, 0]
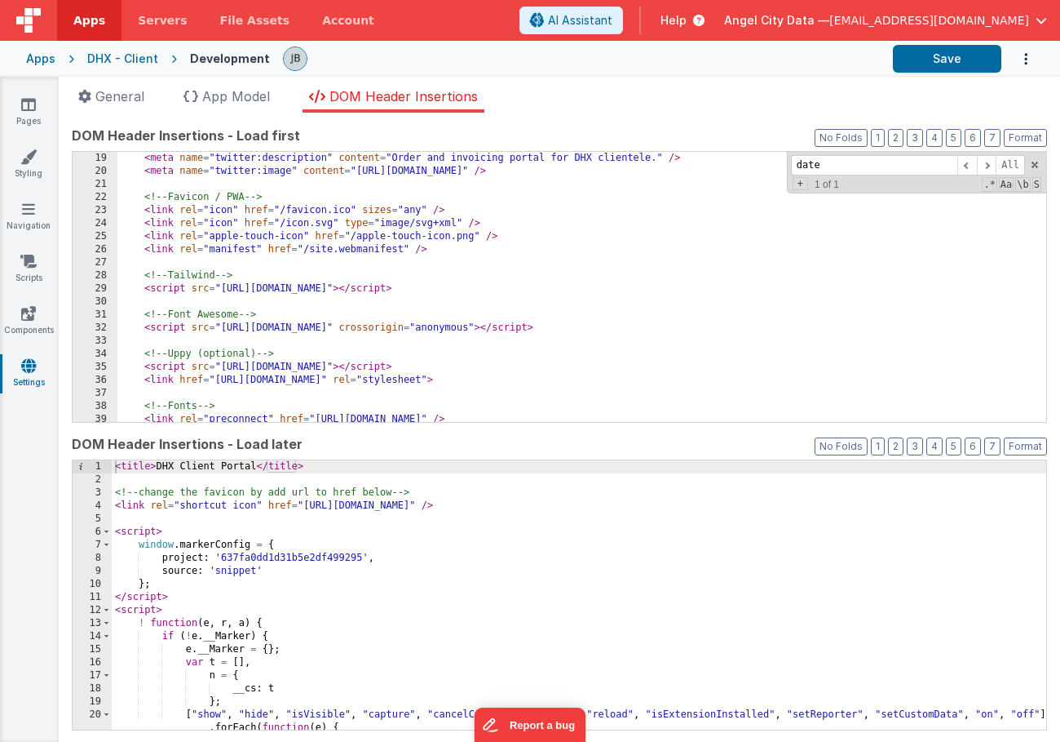
type input "date"
click at [163, 261] on div "< meta name = "twitter:description" content = "Order and invoicing portal for D…" at bounding box center [581, 300] width 929 height 296
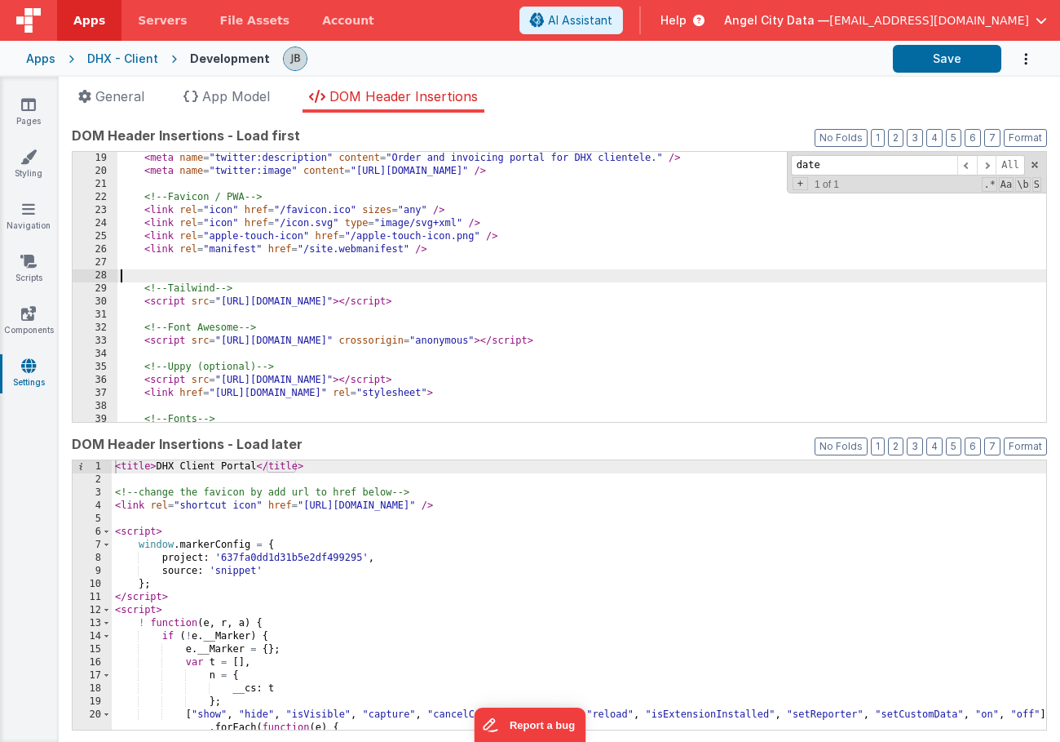
scroll to position [252, 0]
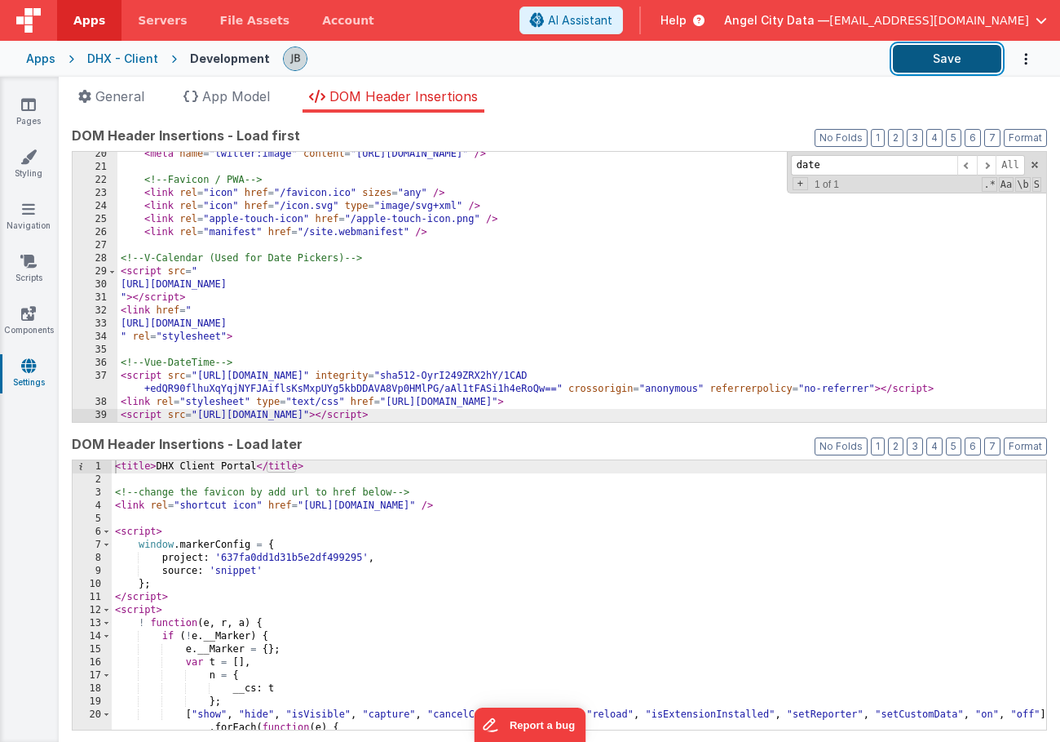
click at [936, 65] on button "Save" at bounding box center [947, 59] width 108 height 28
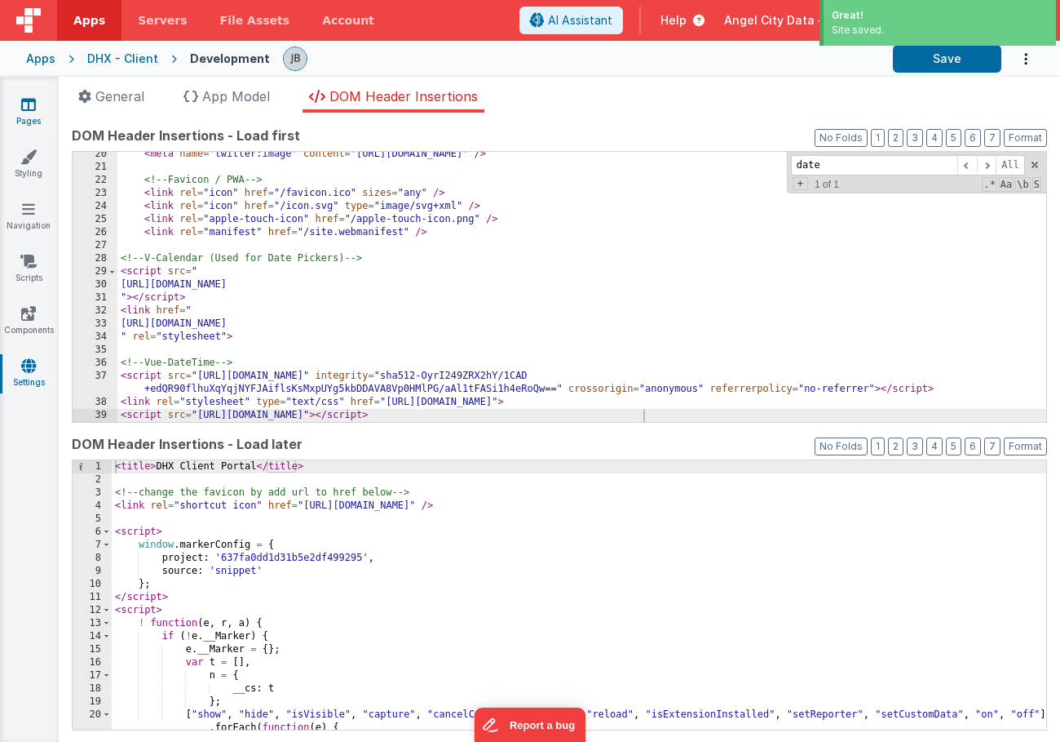
click at [29, 115] on link "Pages" at bounding box center [28, 112] width 59 height 33
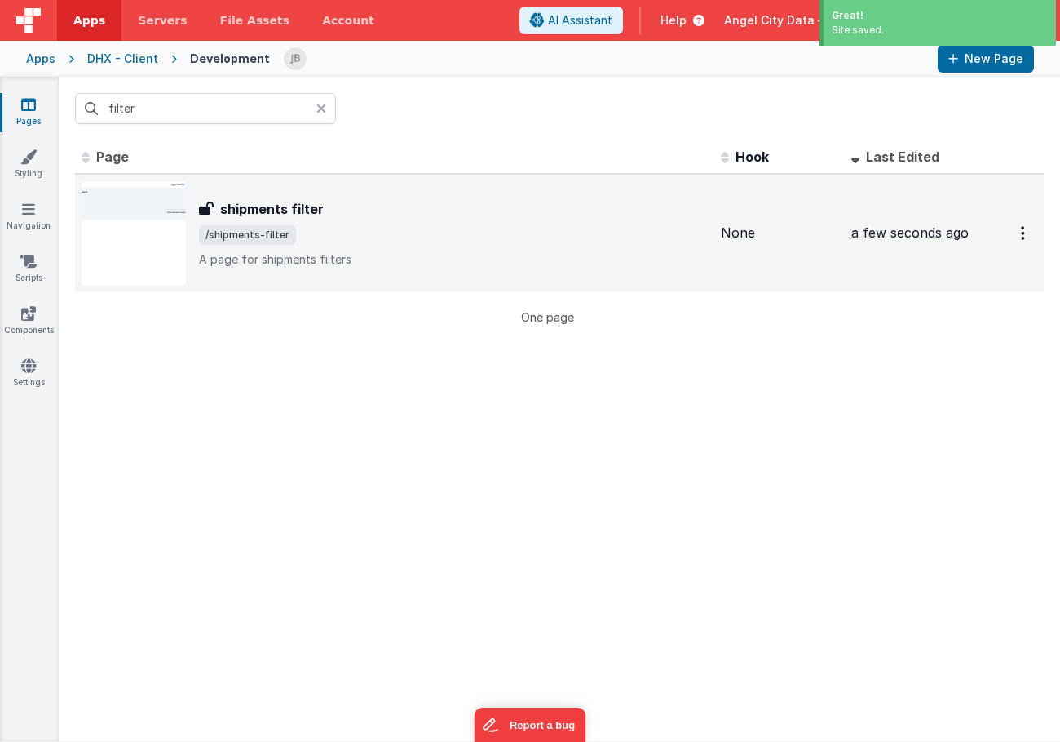
click at [262, 207] on h3 "shipments filter" at bounding box center [272, 209] width 104 height 20
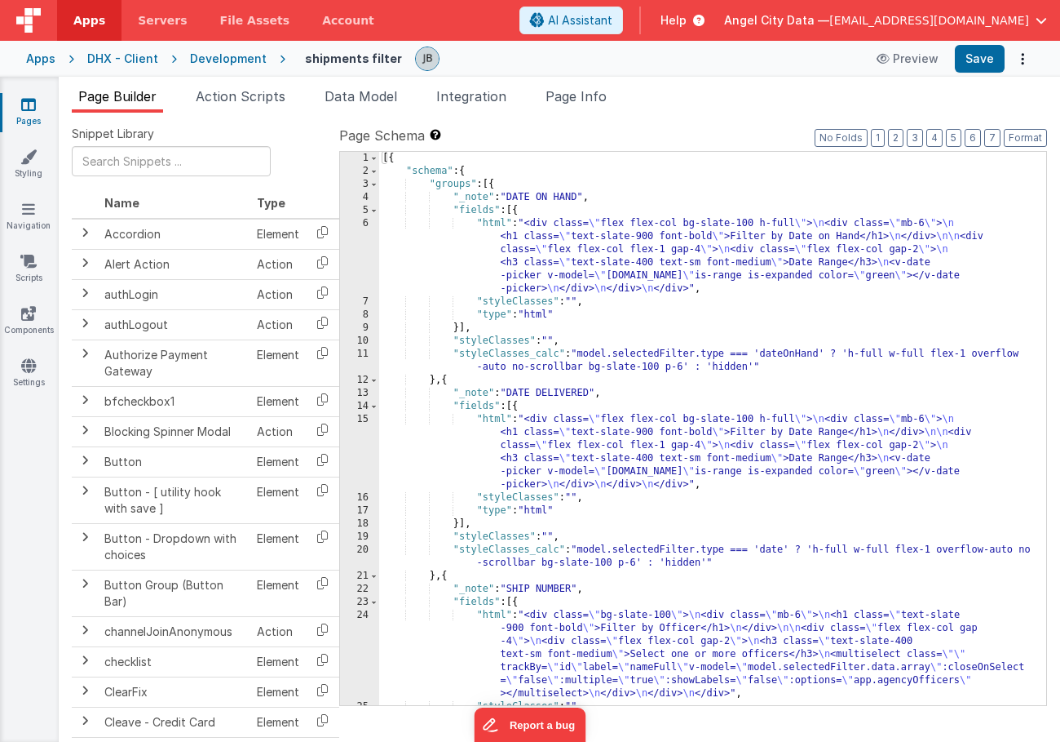
click at [364, 246] on div "6" at bounding box center [359, 256] width 39 height 78
click at [362, 257] on div "6" at bounding box center [359, 256] width 39 height 78
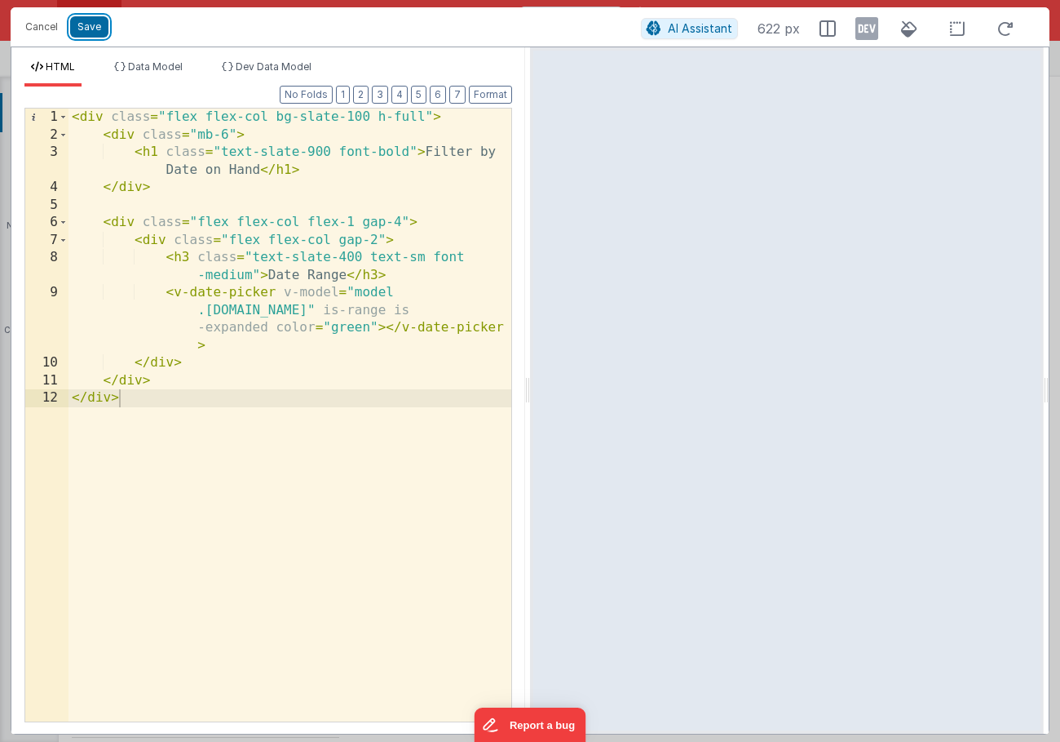
drag, startPoint x: 91, startPoint y: 27, endPoint x: 321, endPoint y: 158, distance: 264.9
click at [321, 158] on div "Cancel Save AI Assistant 622 px HTML Data Model Dev Data Model Format 7 6 5 4 3…" at bounding box center [530, 370] width 1039 height 727
click at [97, 30] on button "Save" at bounding box center [89, 26] width 38 height 21
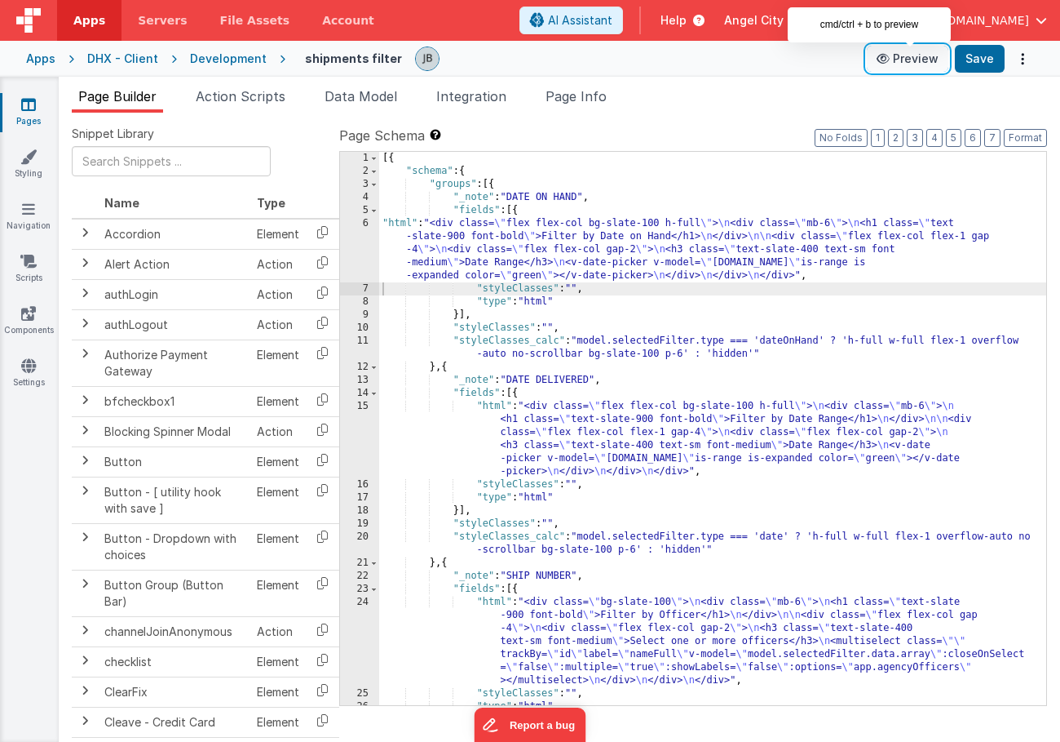
click at [919, 57] on button "Preview" at bounding box center [908, 59] width 82 height 26
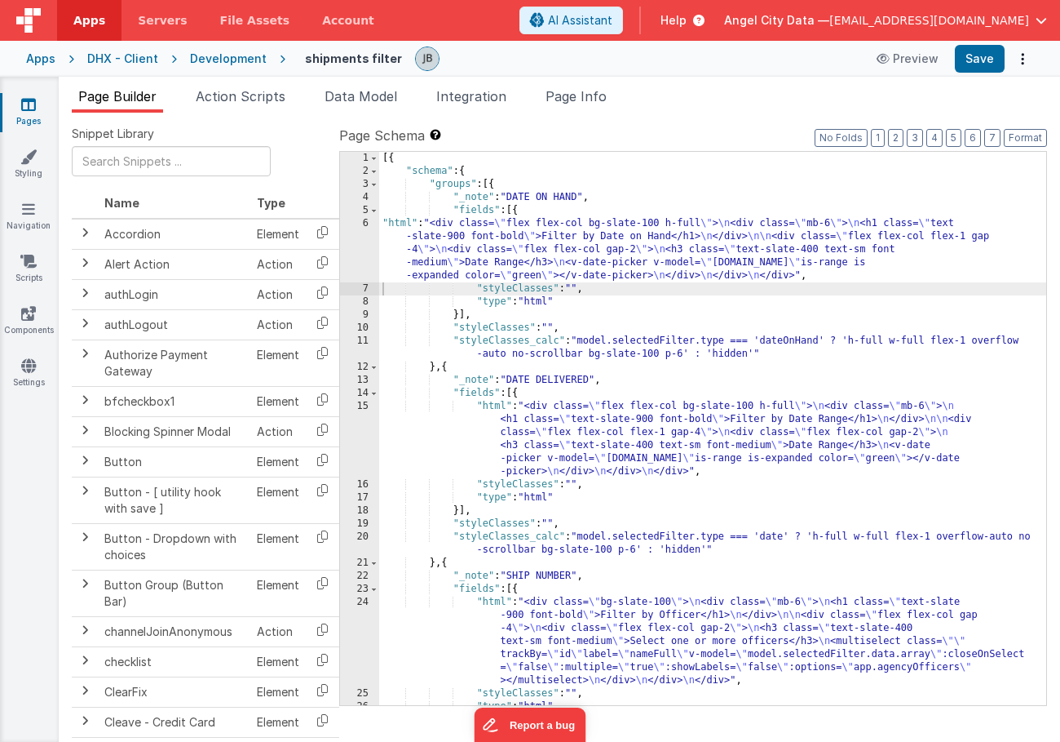
click at [352, 246] on div "6" at bounding box center [359, 249] width 39 height 65
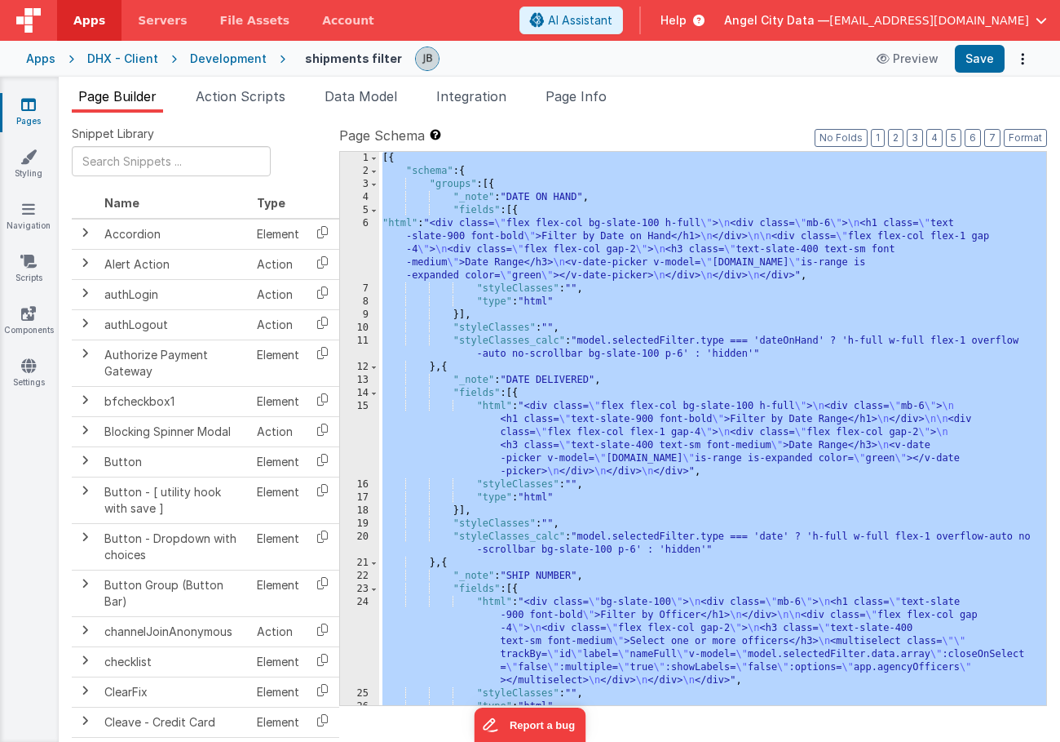
click at [352, 246] on div "6" at bounding box center [359, 249] width 39 height 65
click at [356, 242] on div "6" at bounding box center [359, 249] width 39 height 65
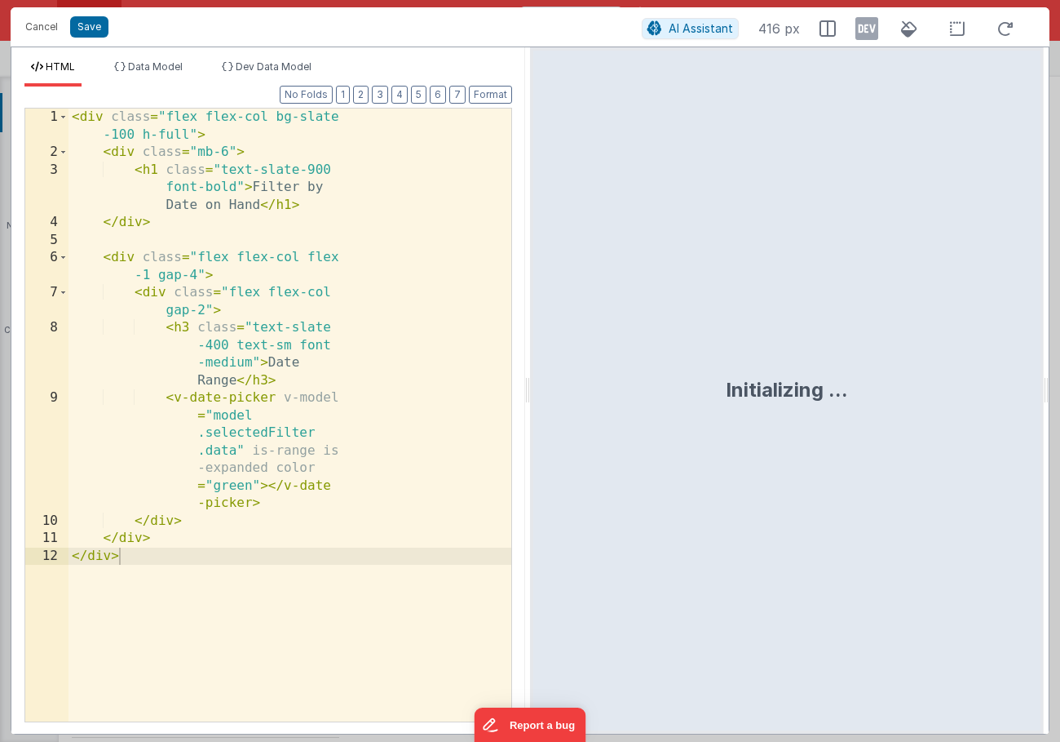
click at [356, 242] on div "HTML Data Model Dev Data Model Format 7 6 5 4 3 2 1 No Folds 1 2 3 4 5 6 7 8 9 …" at bounding box center [530, 390] width 1039 height 688
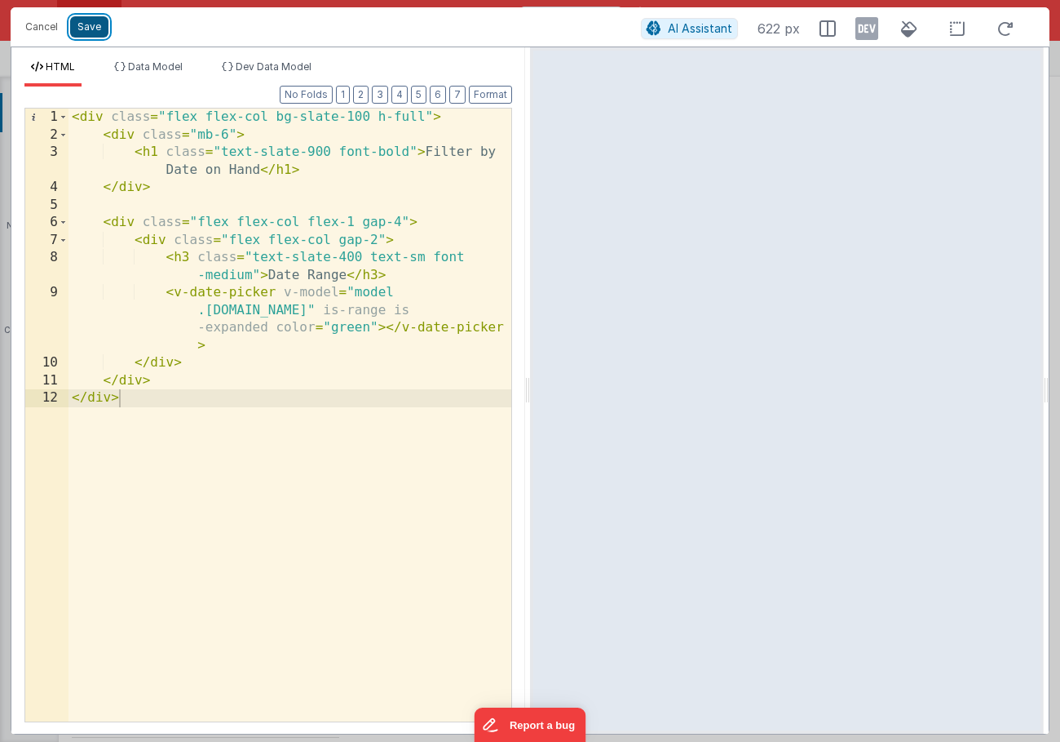
click at [86, 21] on button "Save" at bounding box center [89, 26] width 38 height 21
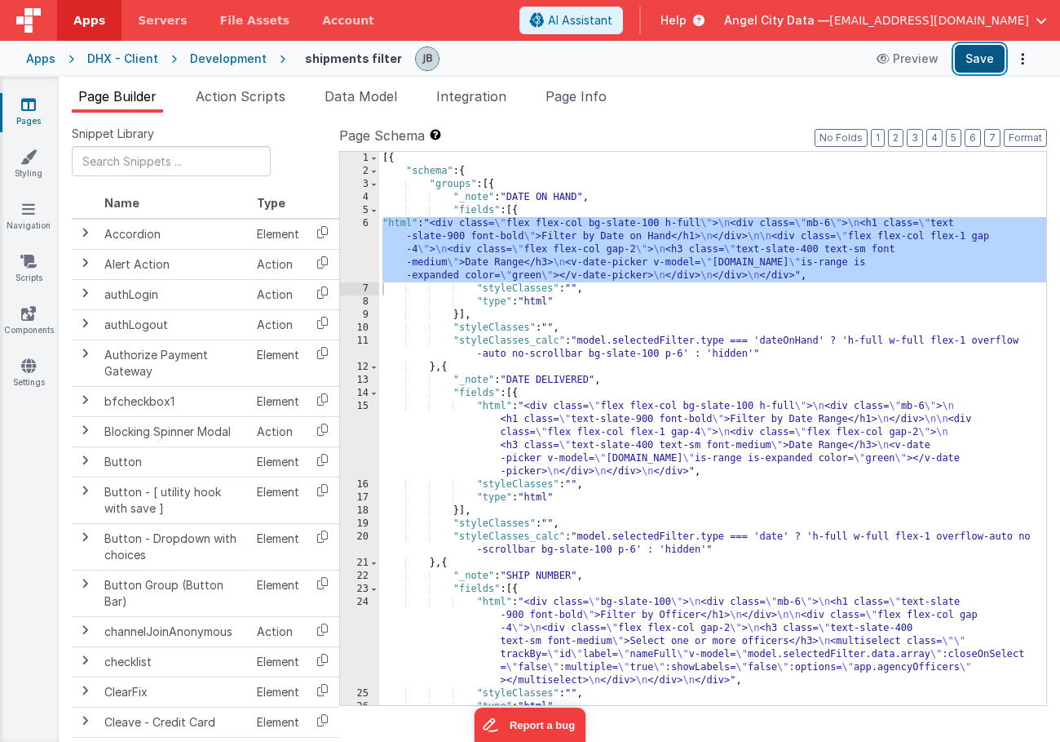
click at [981, 60] on button "Save" at bounding box center [980, 59] width 50 height 28
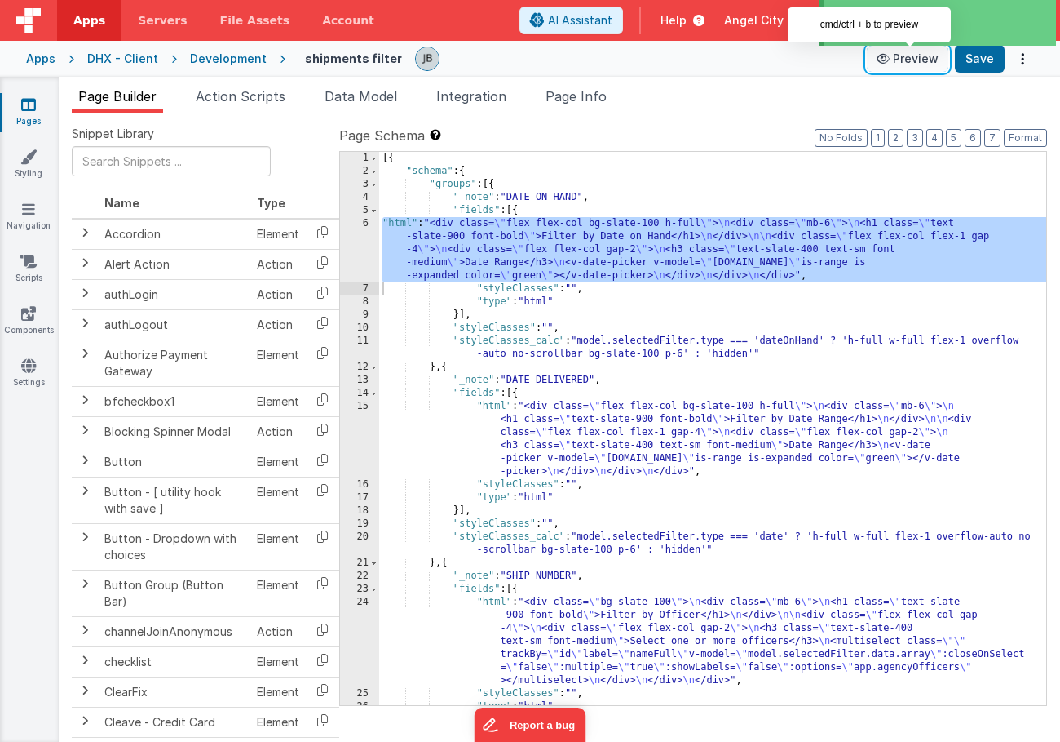
click at [907, 62] on button "Preview" at bounding box center [908, 59] width 82 height 26
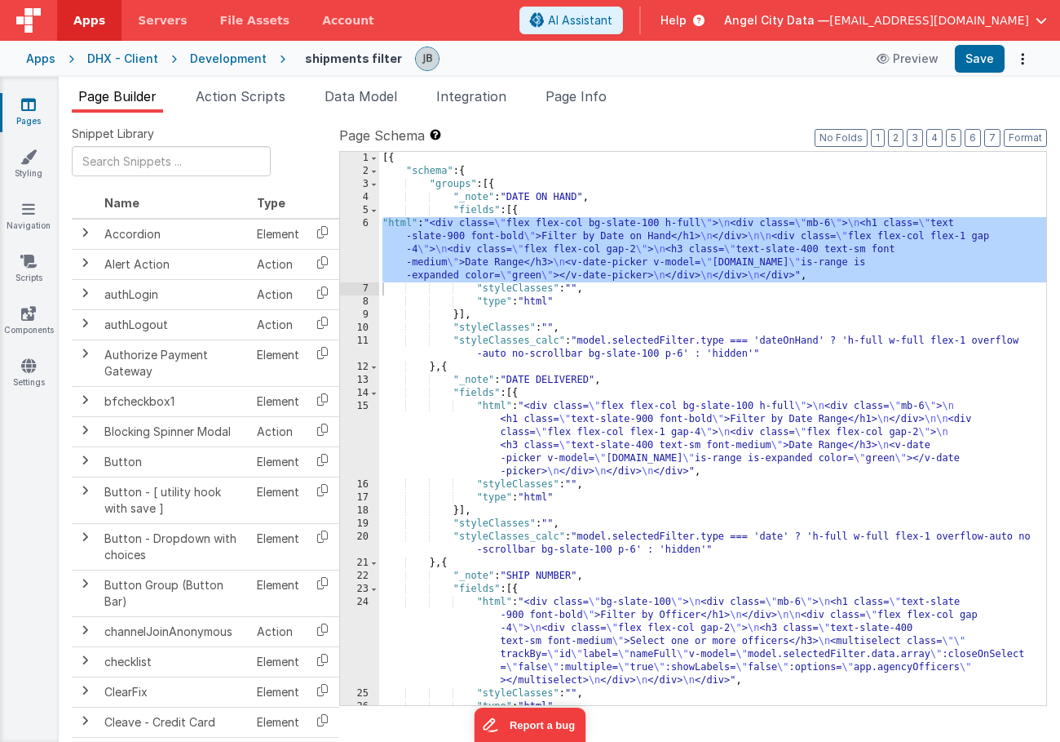
click at [360, 246] on div "6" at bounding box center [359, 249] width 39 height 65
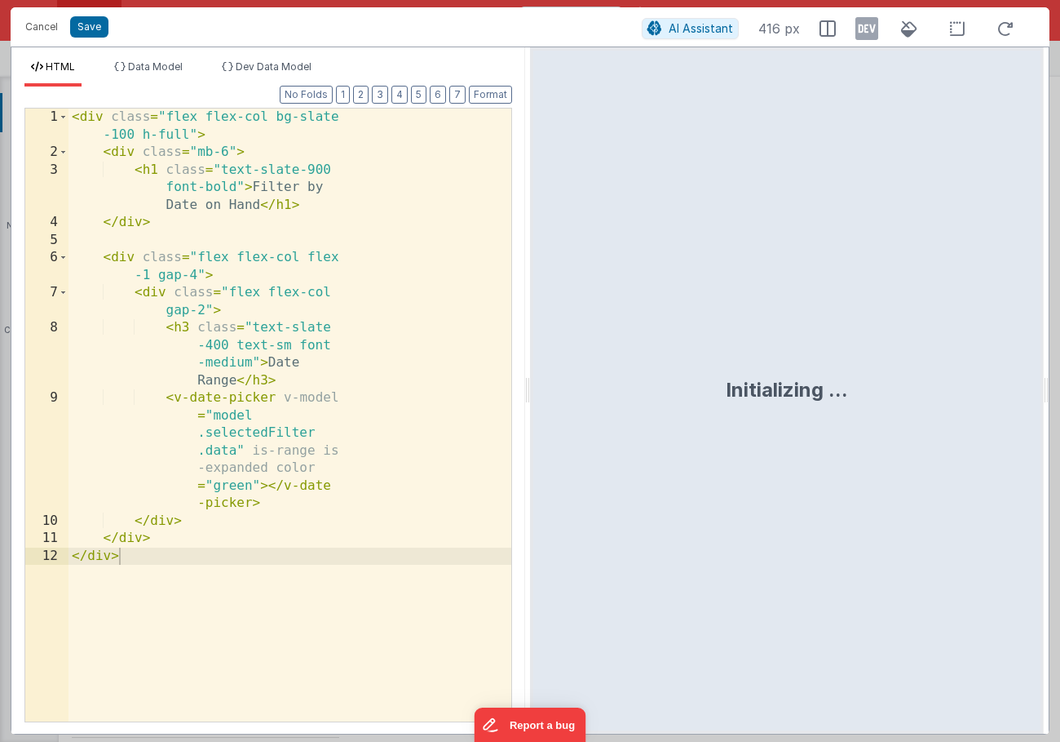
click at [360, 246] on div "HTML Data Model Dev Data Model Format 7 6 5 4 3 2 1 No Folds 1 2 3 4 5 6 7 8 9 …" at bounding box center [530, 390] width 1039 height 688
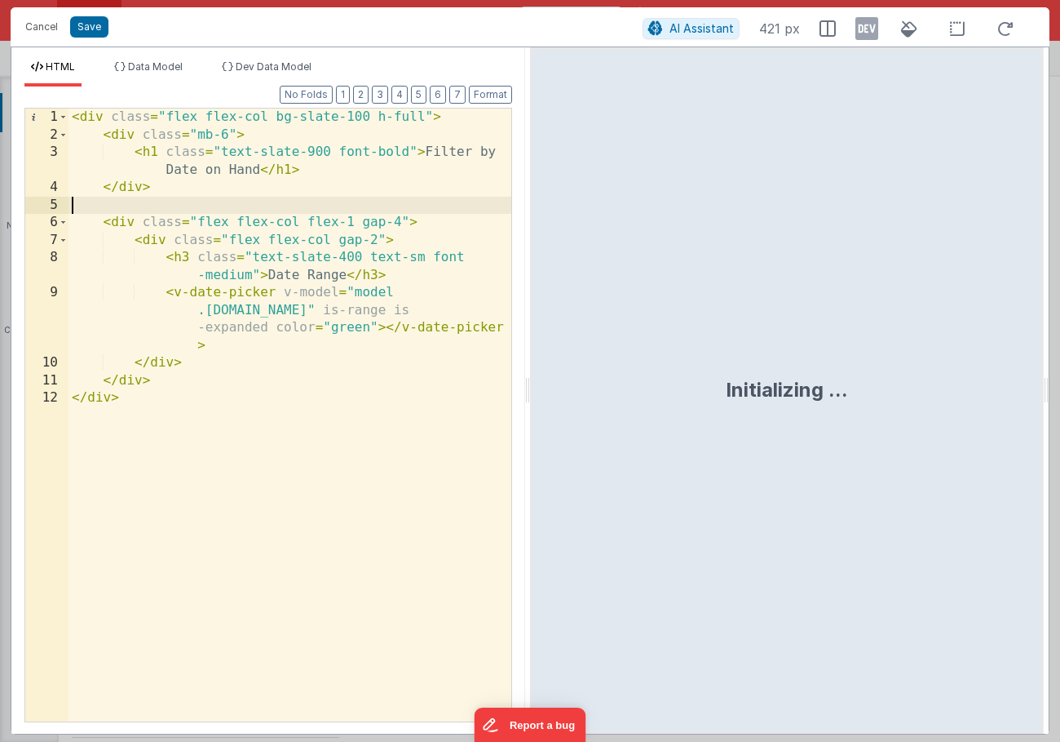
click at [336, 241] on div "< div class = "flex flex-col bg-slate-100 h-full" > < div class = "mb-6" > < h1…" at bounding box center [290, 432] width 443 height 648
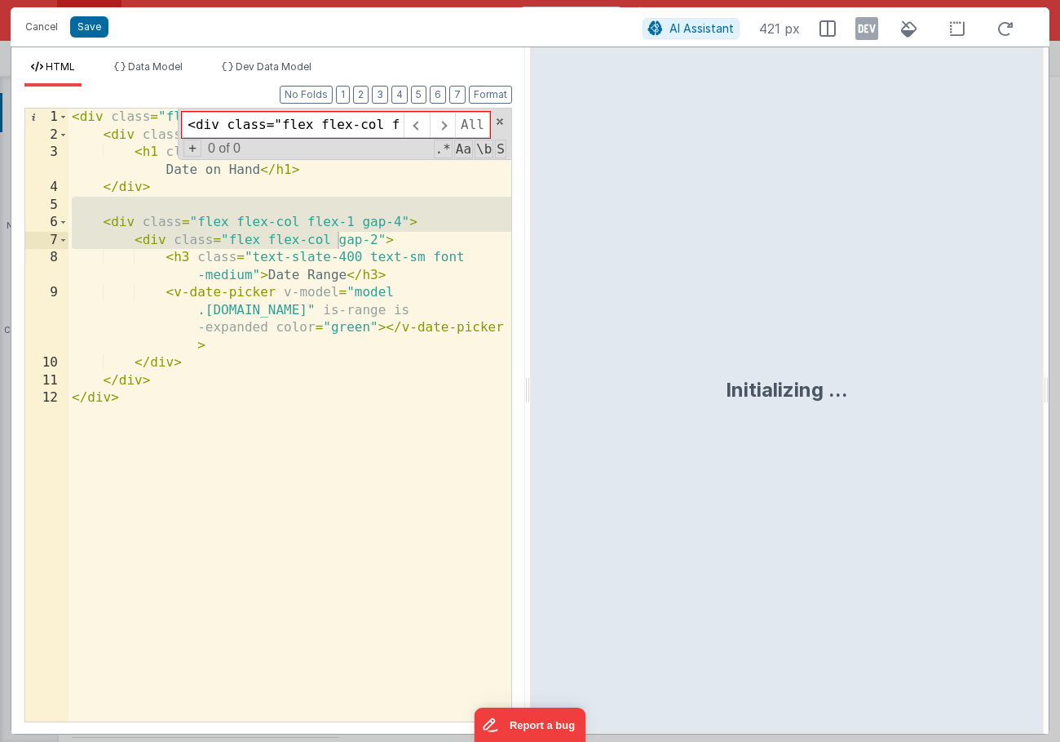
scroll to position [0, 400]
type input "concat"
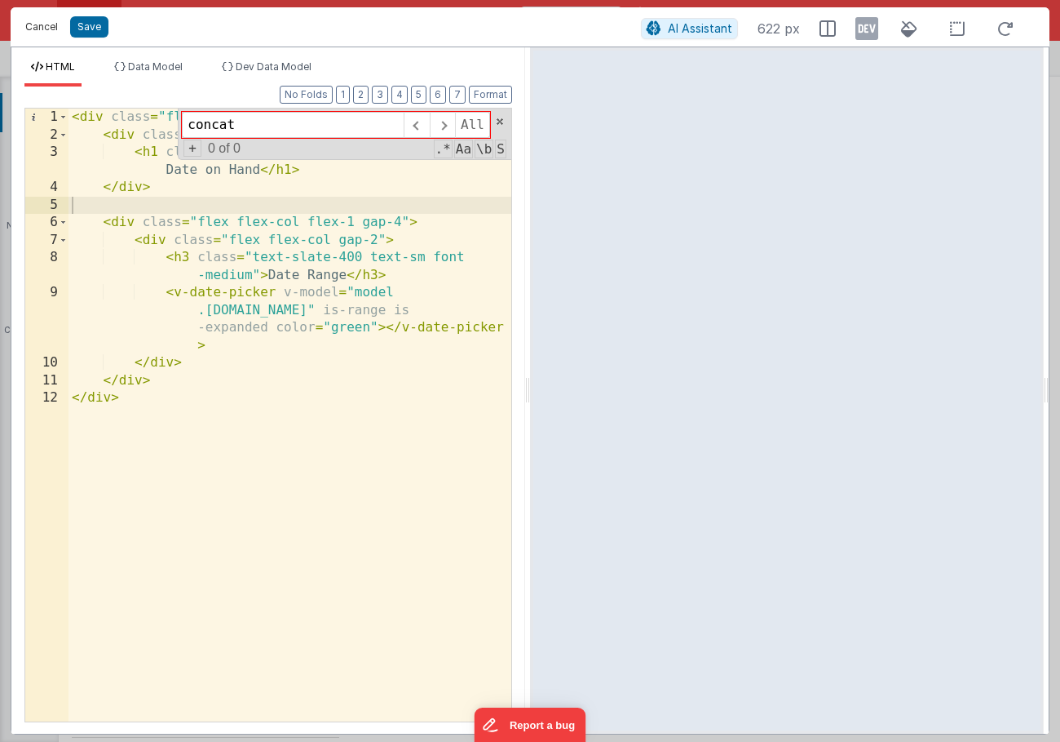
click at [26, 31] on button "Cancel" at bounding box center [41, 26] width 49 height 23
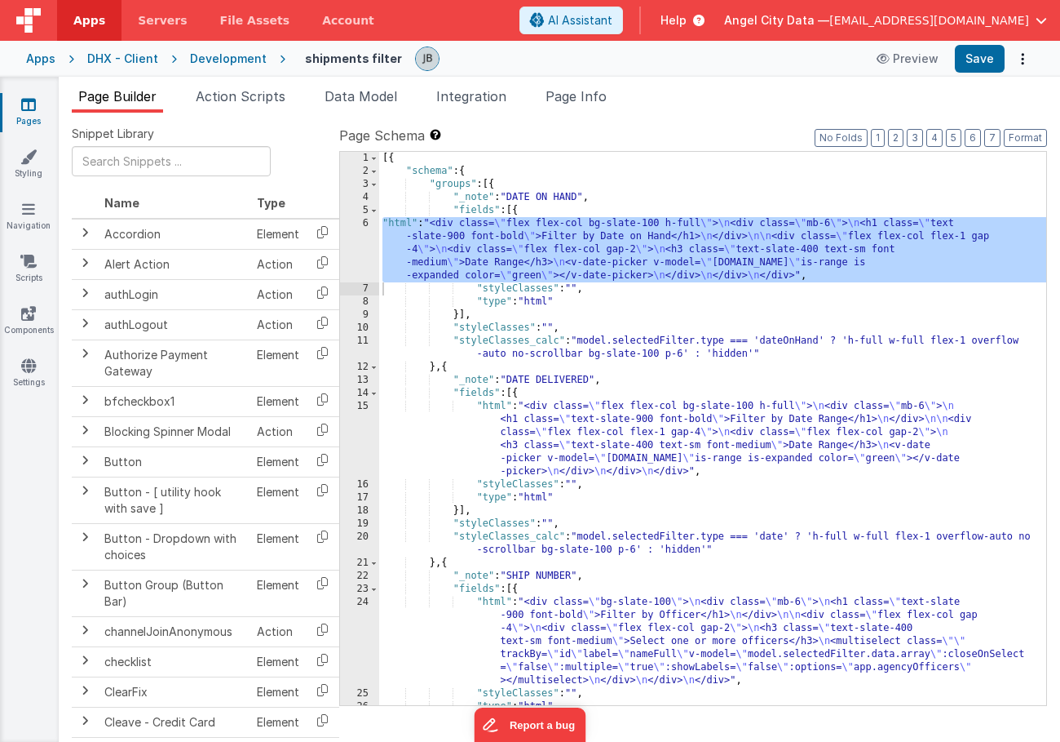
click at [429, 245] on div "[{ "schema" : { "groups" : [{ "_note" : "DATE ON HAND" , "fields" : [{ "html" :…" at bounding box center [712, 441] width 667 height 579
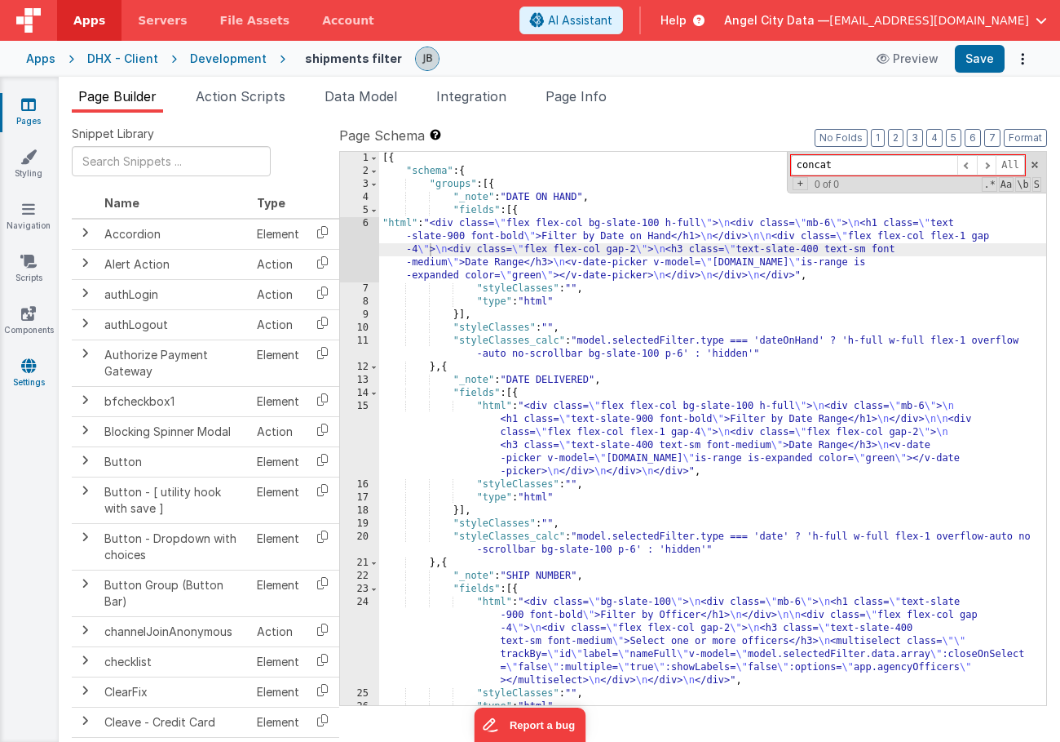
type input "concat"
click at [20, 364] on link "Settings" at bounding box center [28, 373] width 59 height 33
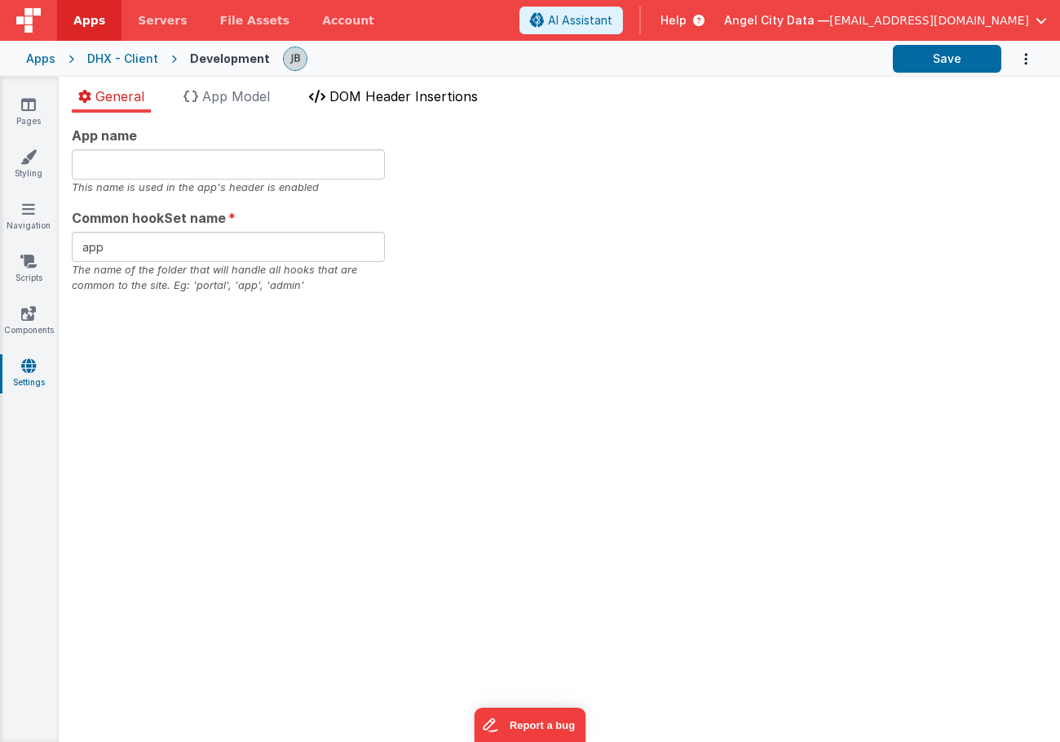
click at [355, 94] on span "DOM Header Insertions" at bounding box center [404, 96] width 148 height 16
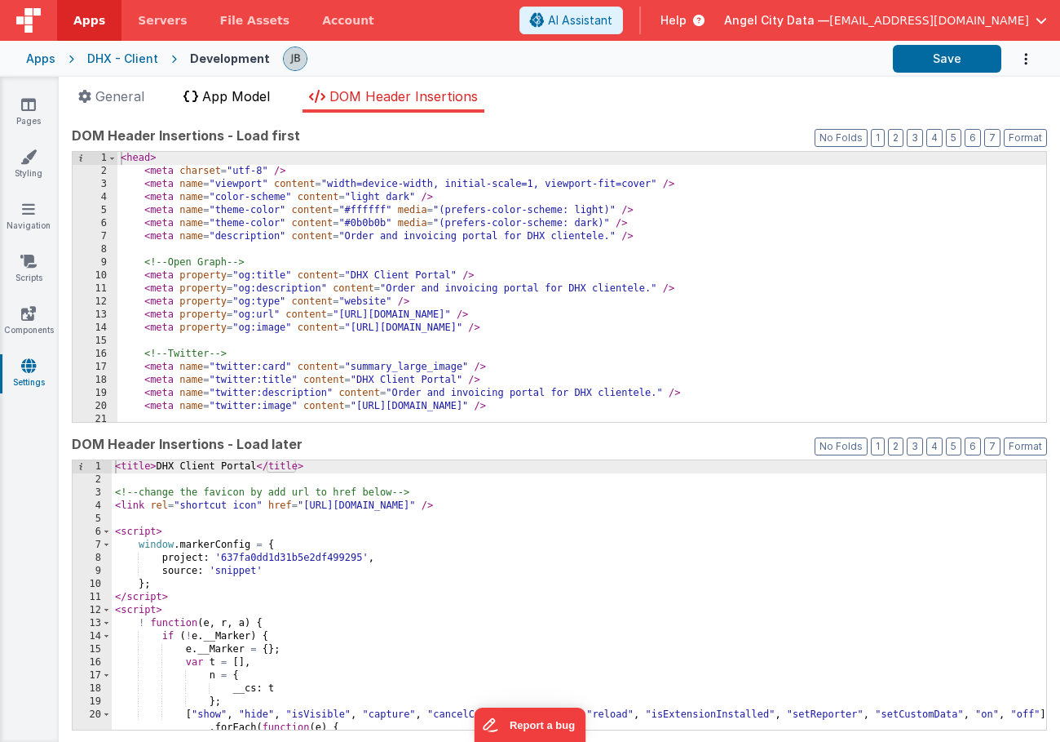
click at [227, 97] on span "App Model" at bounding box center [236, 96] width 68 height 16
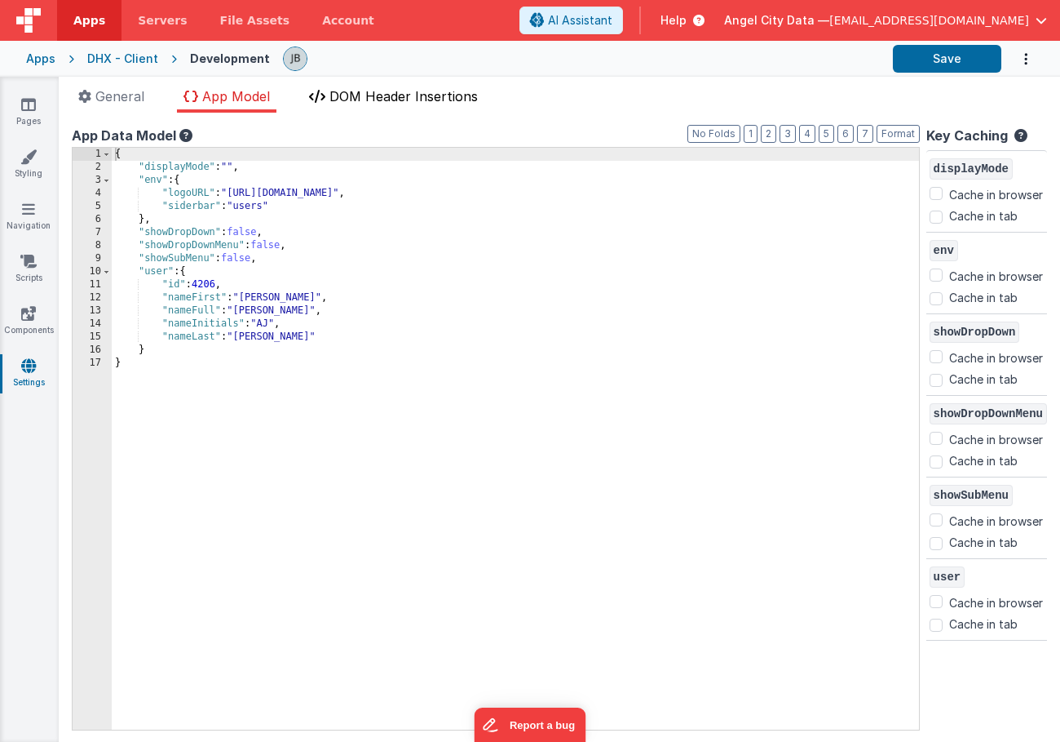
click at [363, 104] on li "DOM Header Insertions" at bounding box center [394, 99] width 182 height 26
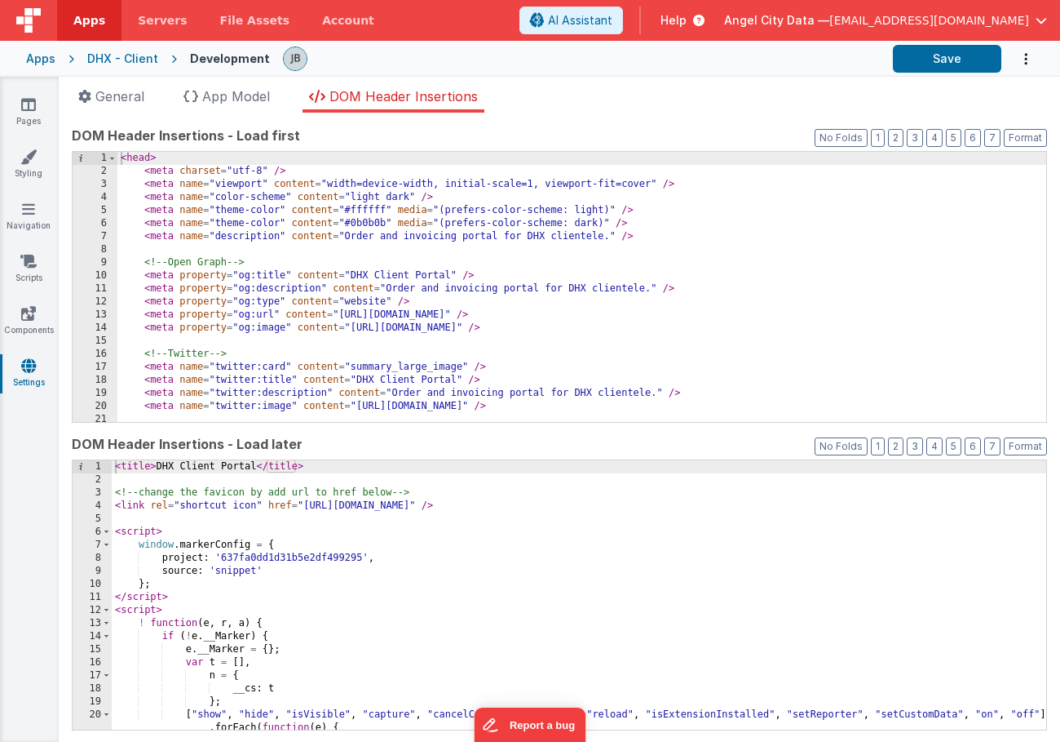
click at [320, 251] on div "< head > < meta charset = "utf-8" /> < meta name = "viewport" content = "width=…" at bounding box center [581, 300] width 929 height 296
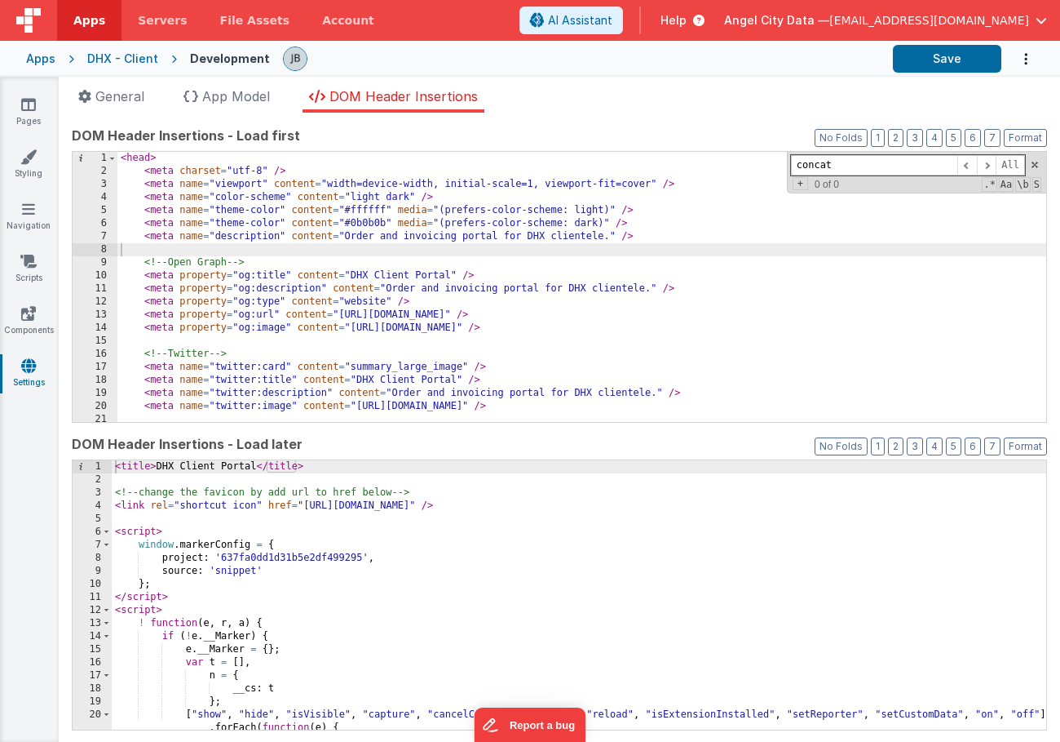
type input "concat"
click at [126, 64] on div "DHX - Client" at bounding box center [122, 59] width 71 height 16
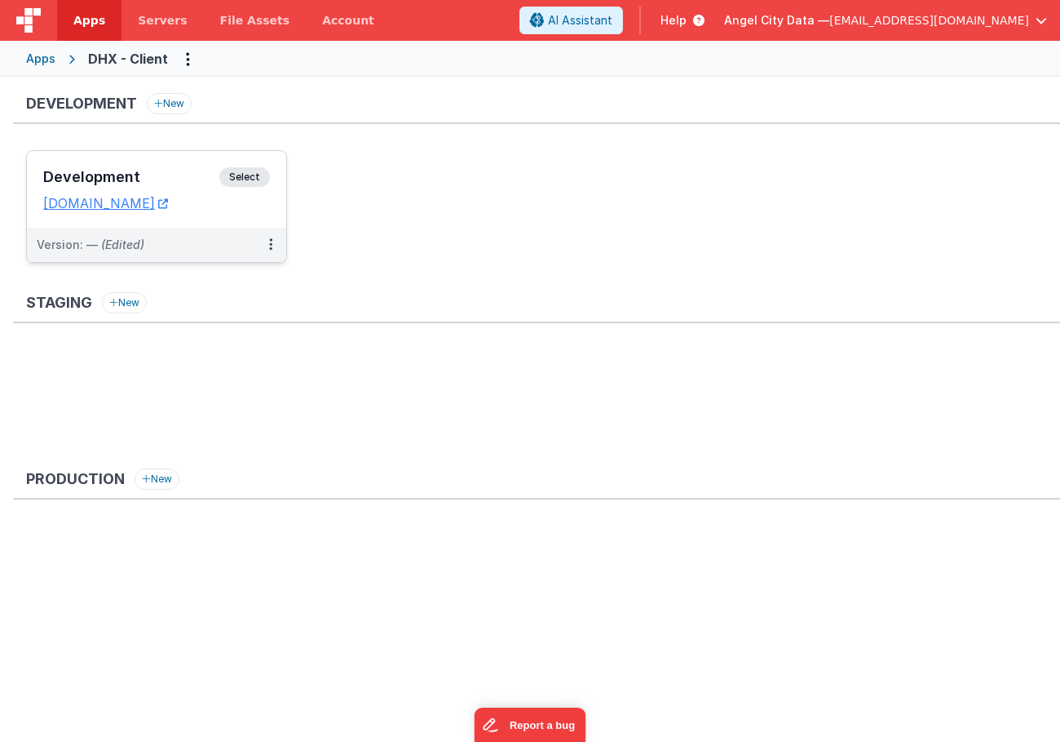
click at [184, 181] on h3 "Development" at bounding box center [131, 177] width 176 height 16
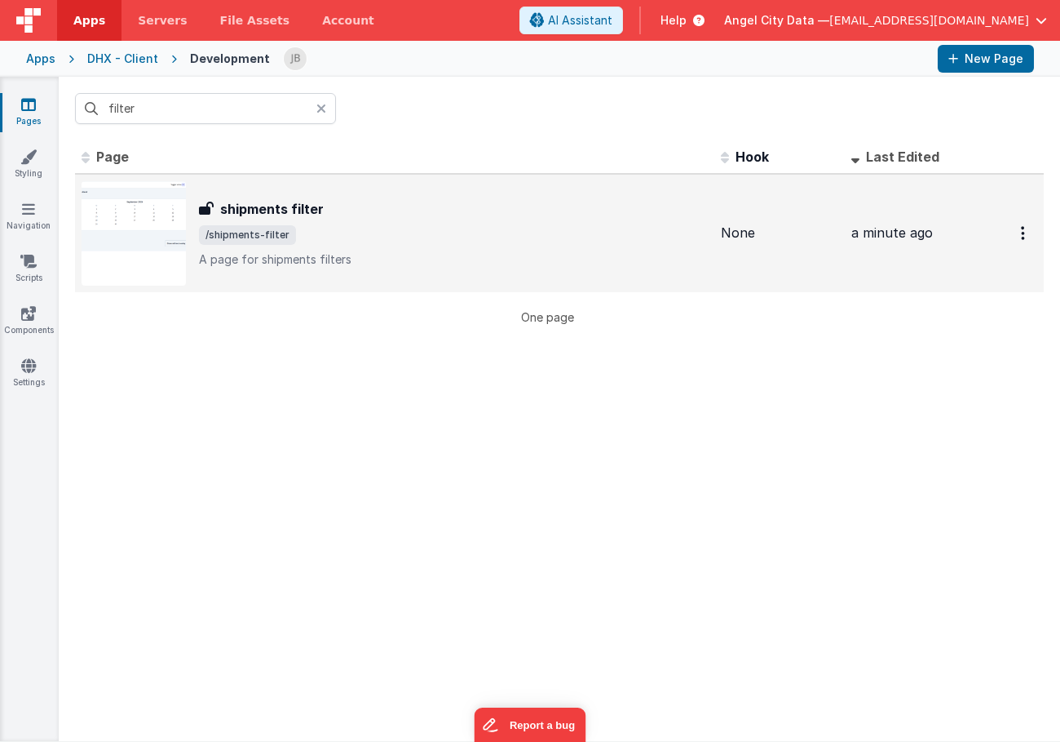
click at [237, 197] on div "shipments filter shipments filter /shipments-filter A page for shipments filters" at bounding box center [395, 233] width 626 height 104
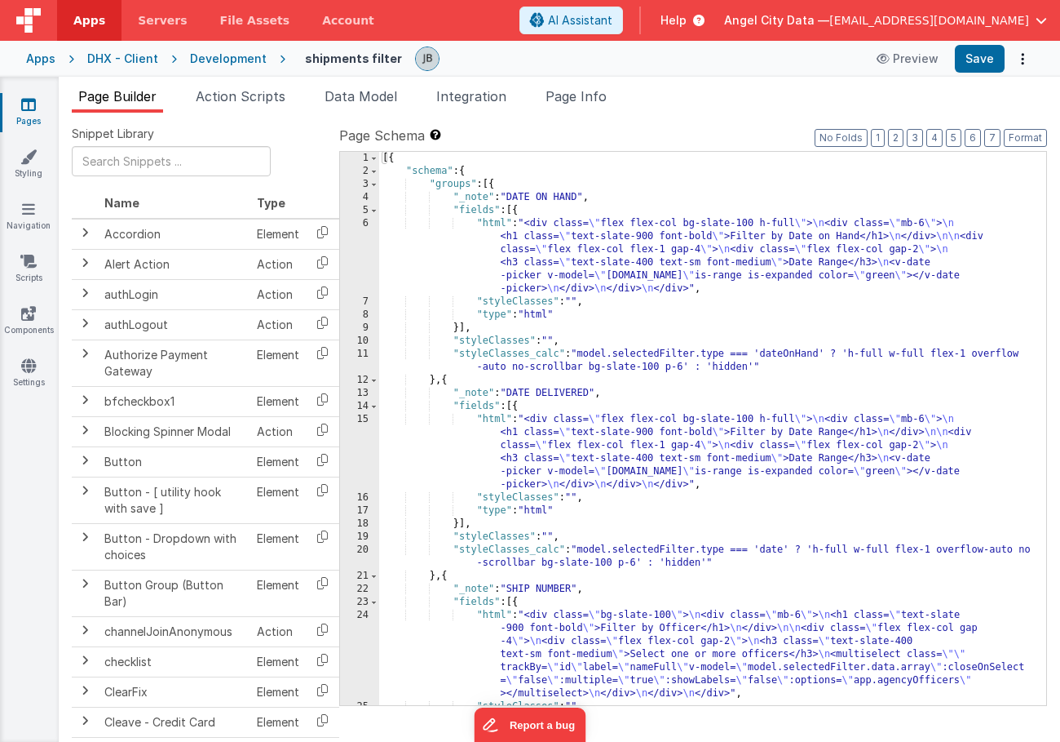
click at [364, 262] on div "6" at bounding box center [359, 256] width 39 height 78
click at [562, 98] on span "Page Info" at bounding box center [576, 96] width 61 height 16
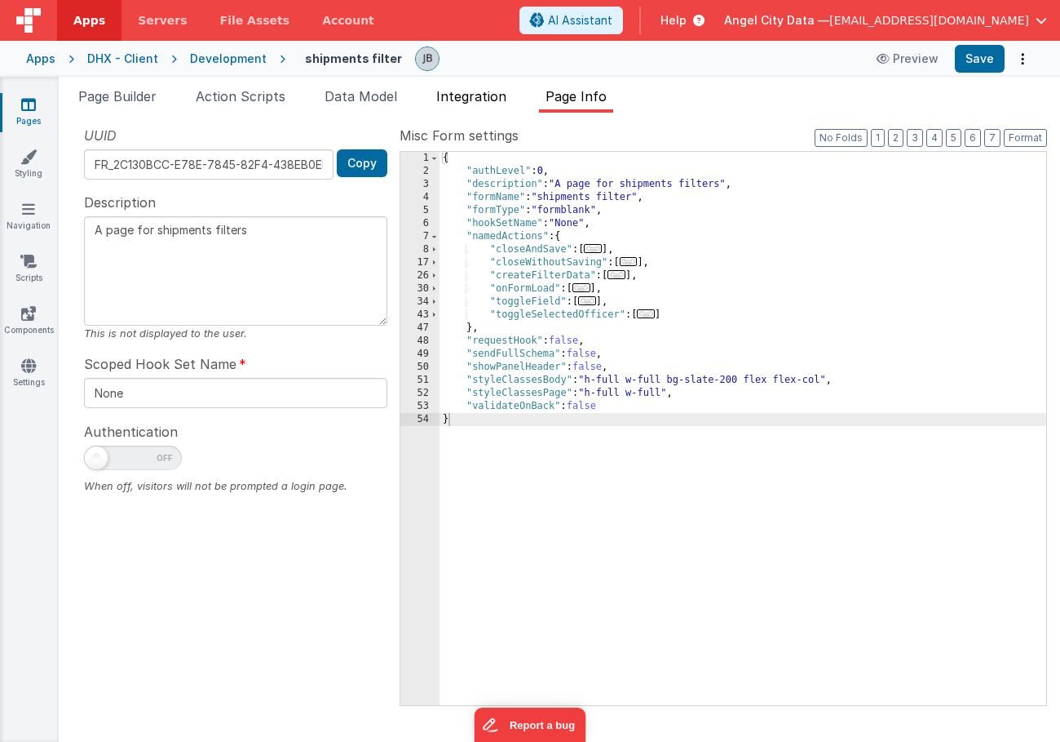
click at [483, 95] on span "Integration" at bounding box center [471, 96] width 70 height 16
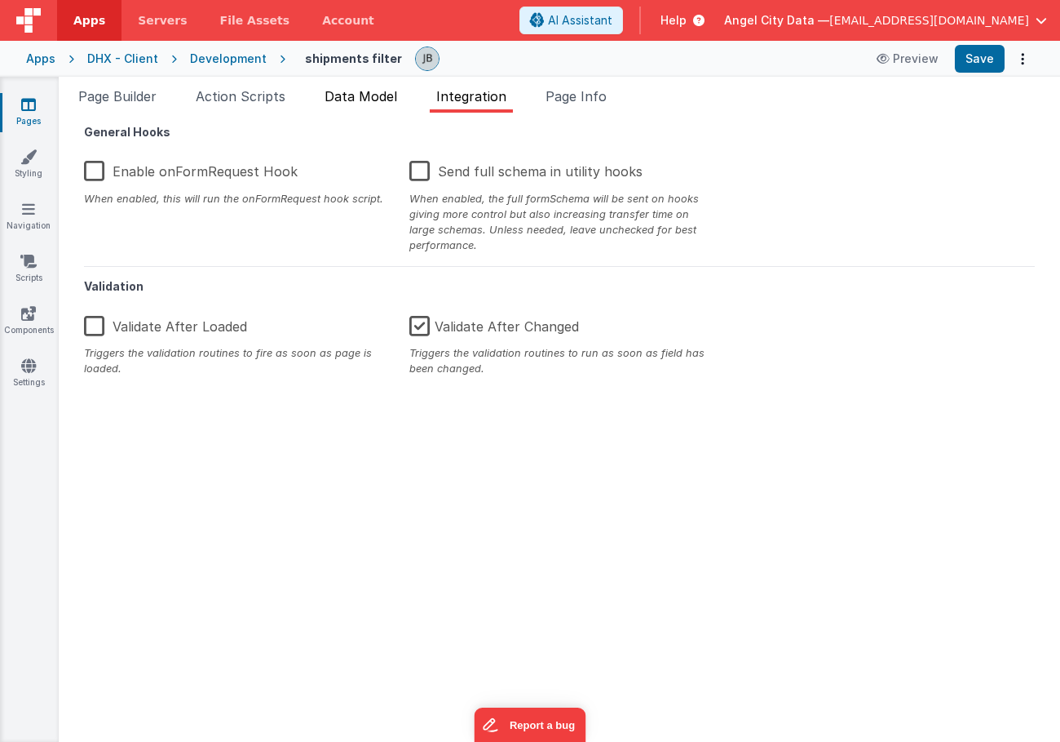
click at [379, 98] on span "Data Model" at bounding box center [361, 96] width 73 height 16
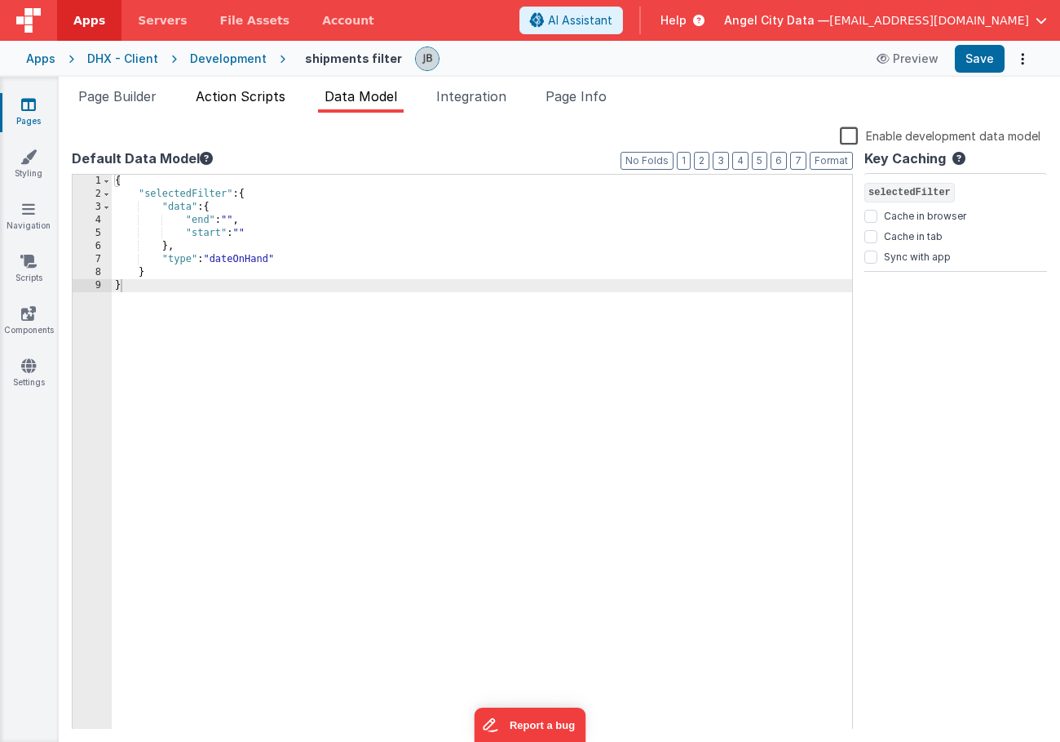
click at [224, 96] on span "Action Scripts" at bounding box center [241, 96] width 90 height 16
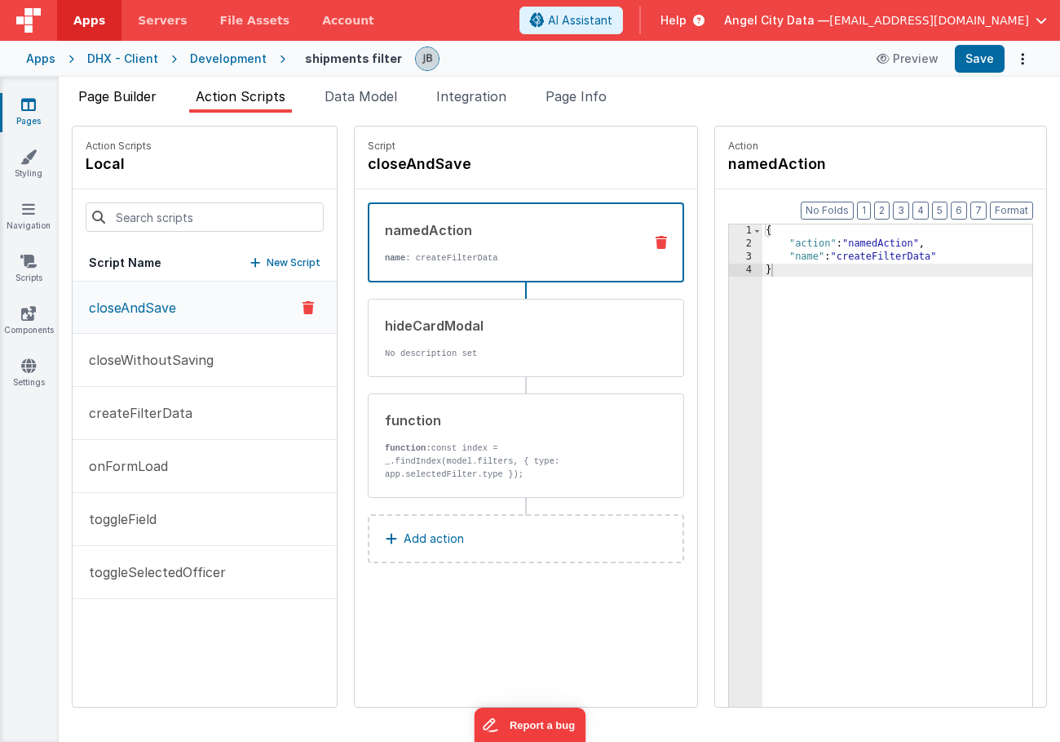
click at [112, 104] on li "Page Builder" at bounding box center [117, 99] width 91 height 26
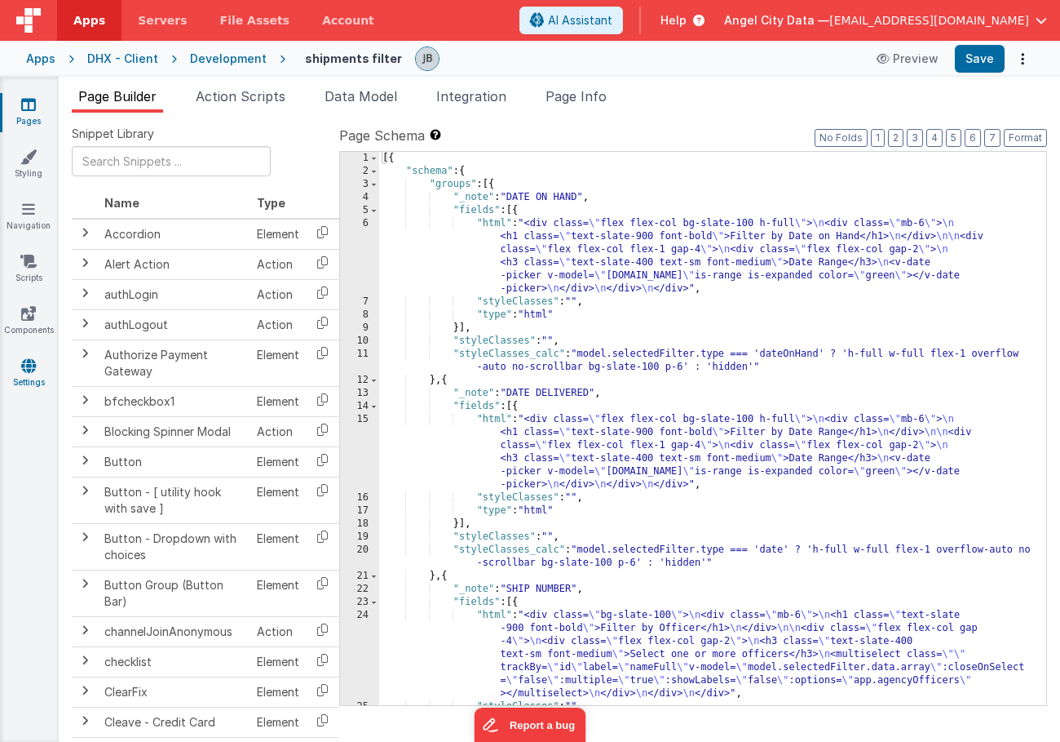
click at [23, 372] on icon at bounding box center [28, 365] width 15 height 16
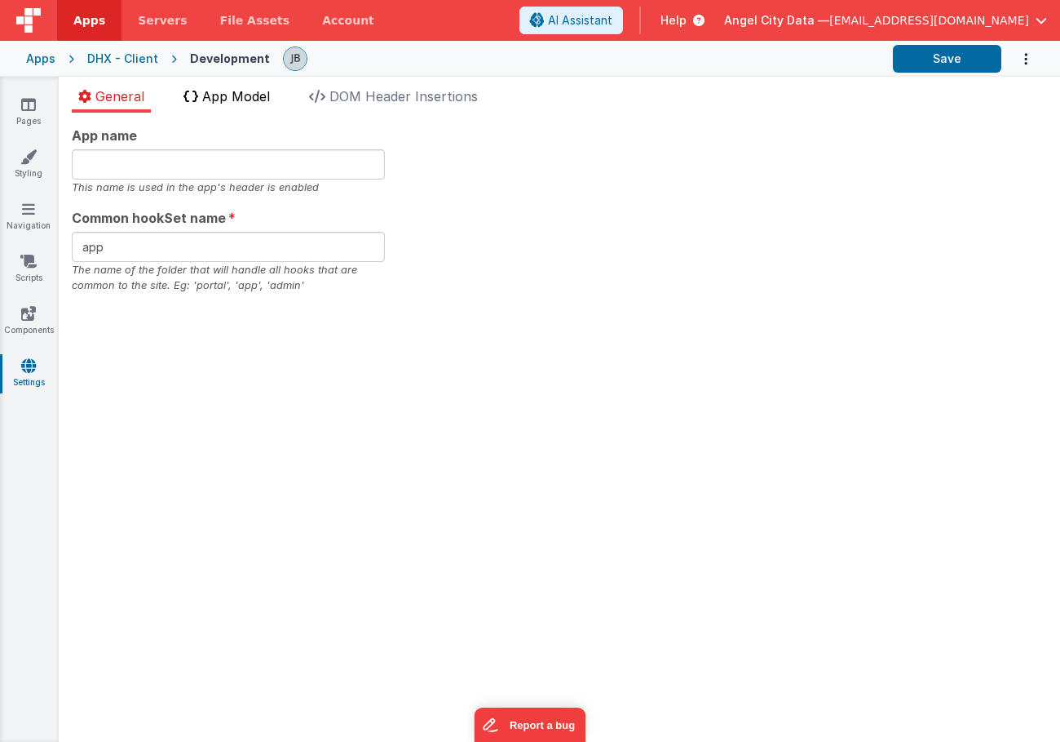
click at [213, 88] on span "App Model" at bounding box center [236, 96] width 68 height 16
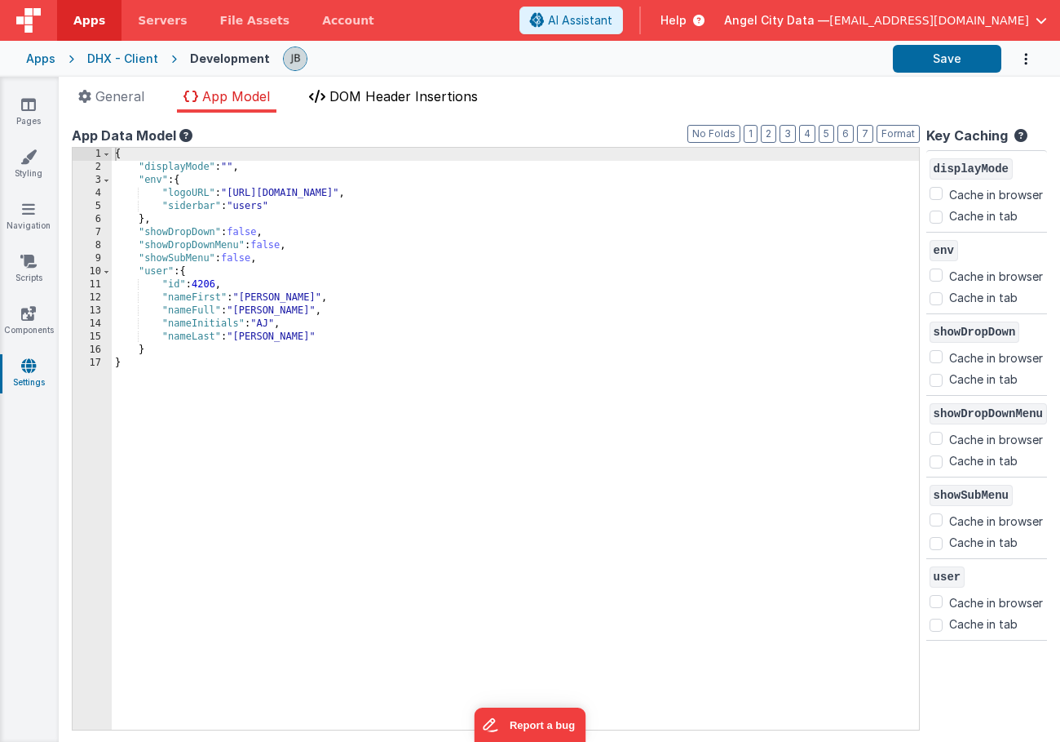
click at [380, 97] on span "DOM Header Insertions" at bounding box center [404, 96] width 148 height 16
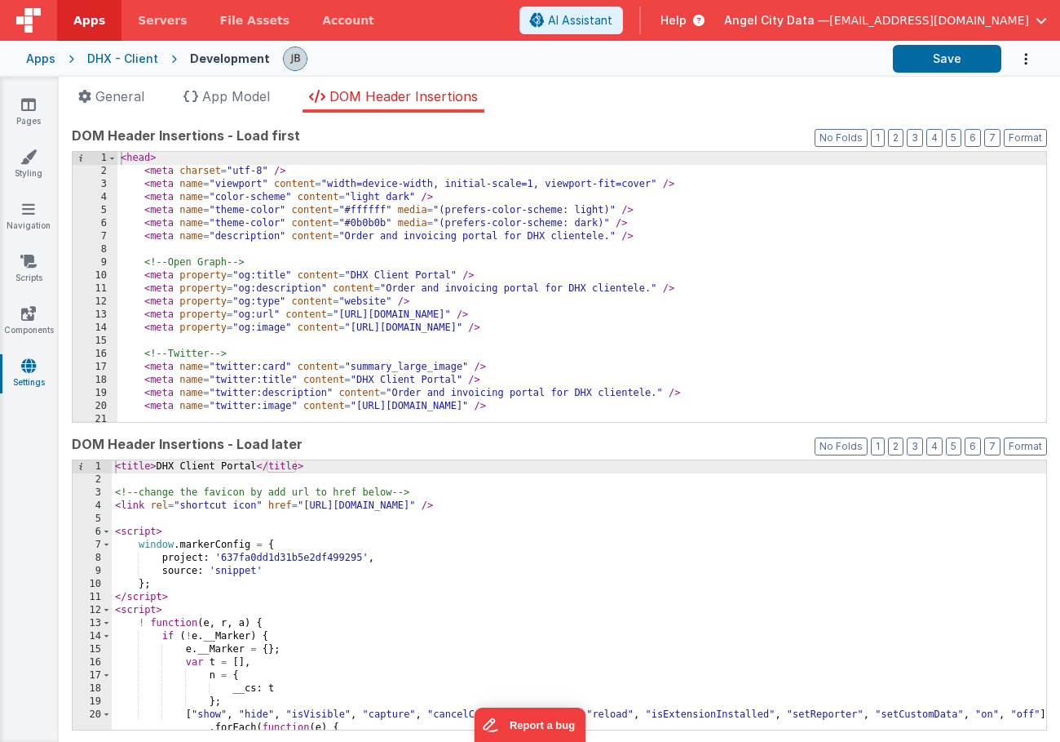
click at [327, 555] on div "< title > DHX Client Portal </ title > <!-- change the favicon by add url to hr…" at bounding box center [579, 608] width 935 height 296
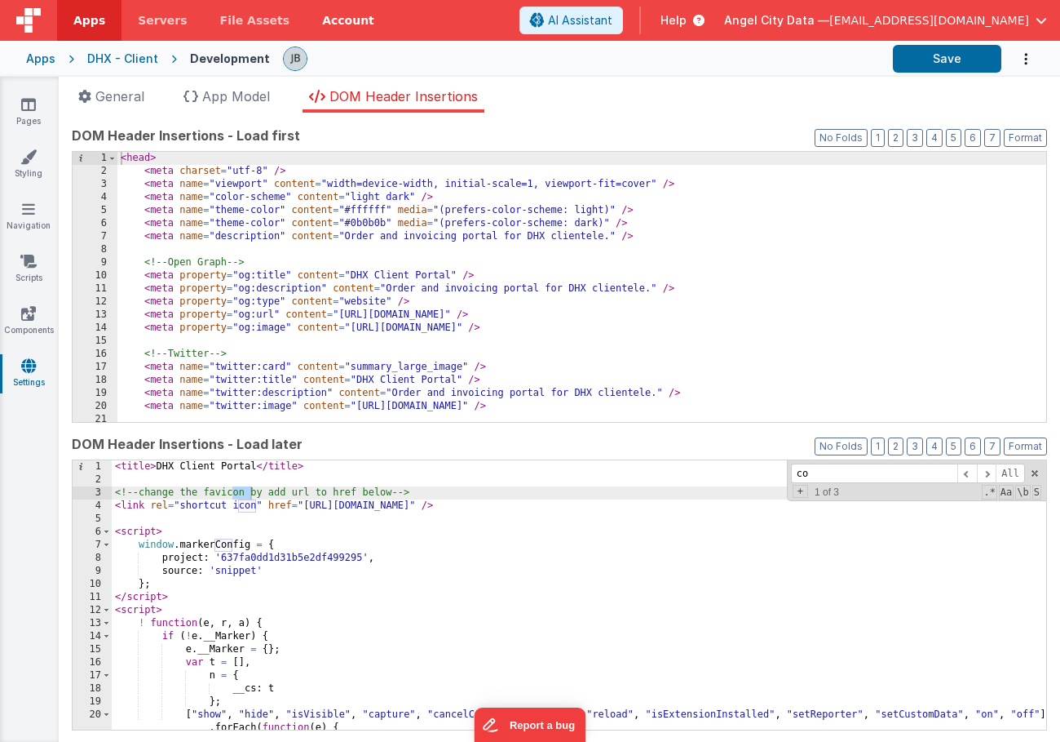
type input "c"
click at [38, 101] on link "Pages" at bounding box center [28, 112] width 59 height 33
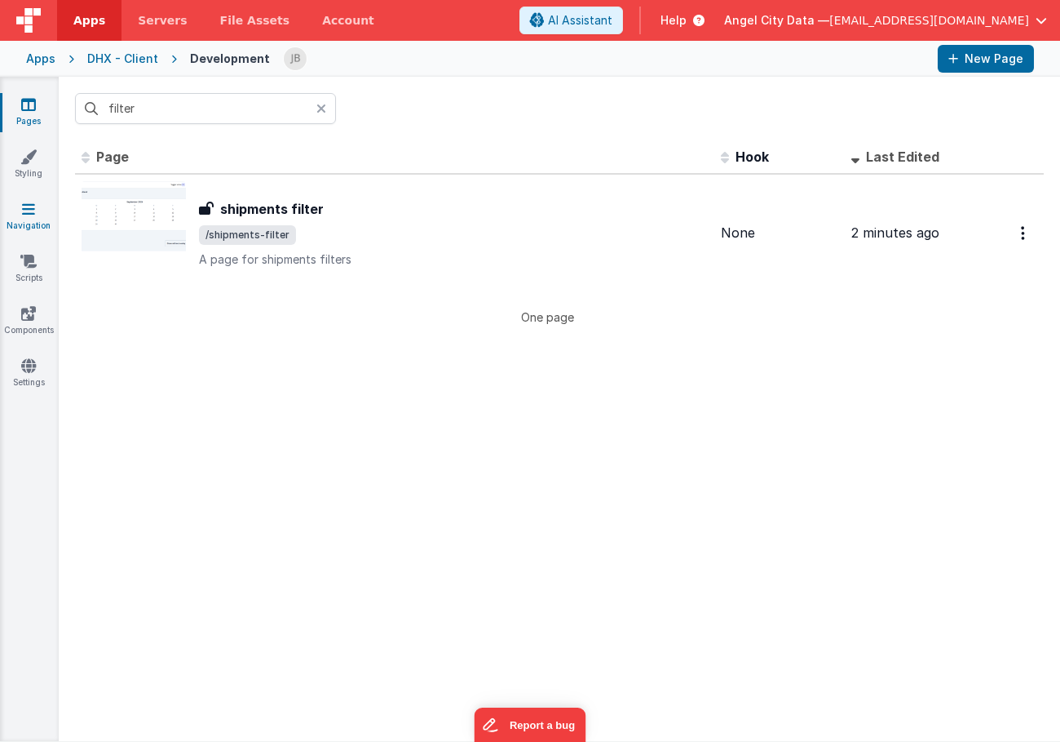
click at [25, 206] on icon at bounding box center [28, 209] width 13 height 16
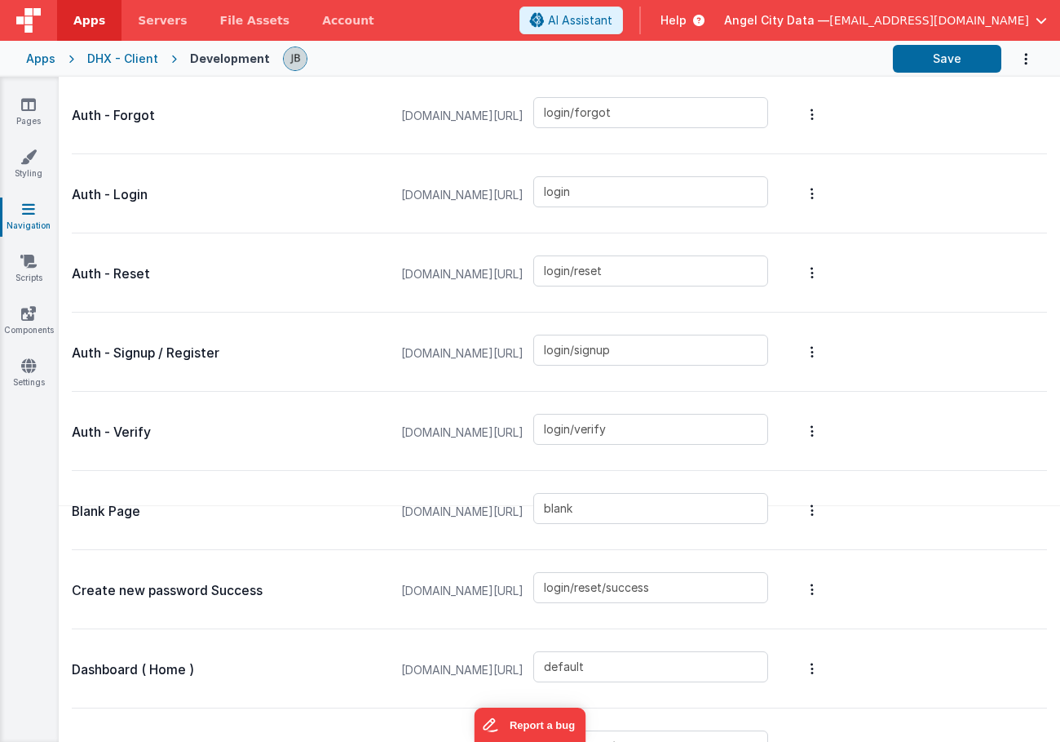
scroll to position [358, 0]
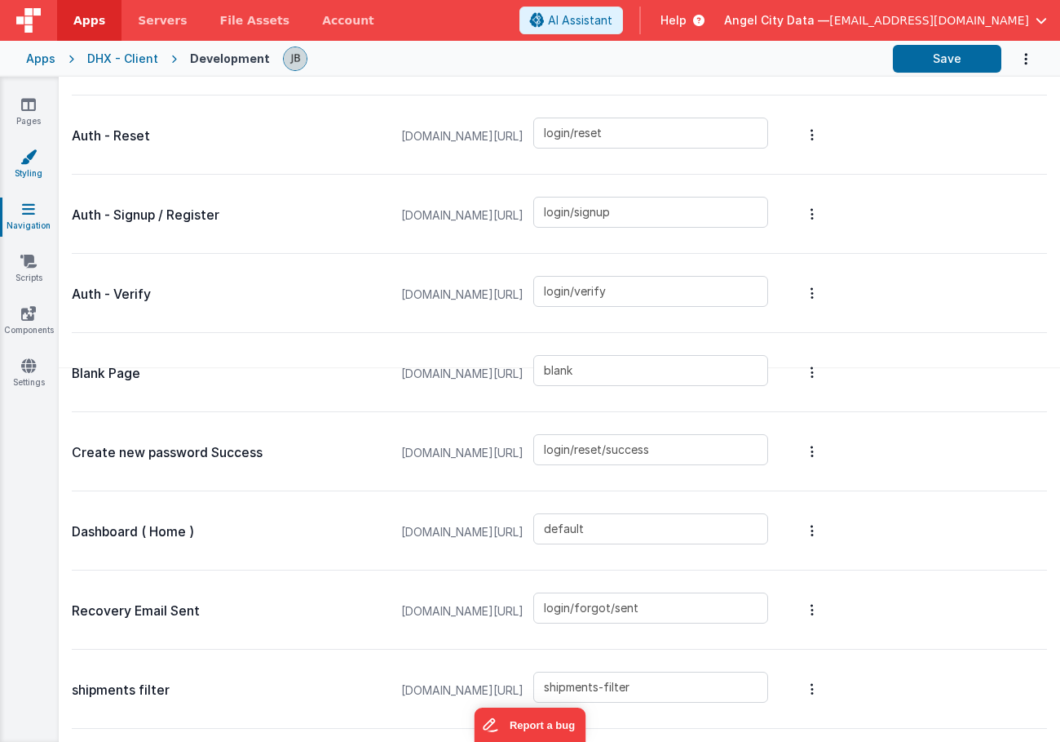
click at [29, 162] on icon at bounding box center [28, 156] width 16 height 16
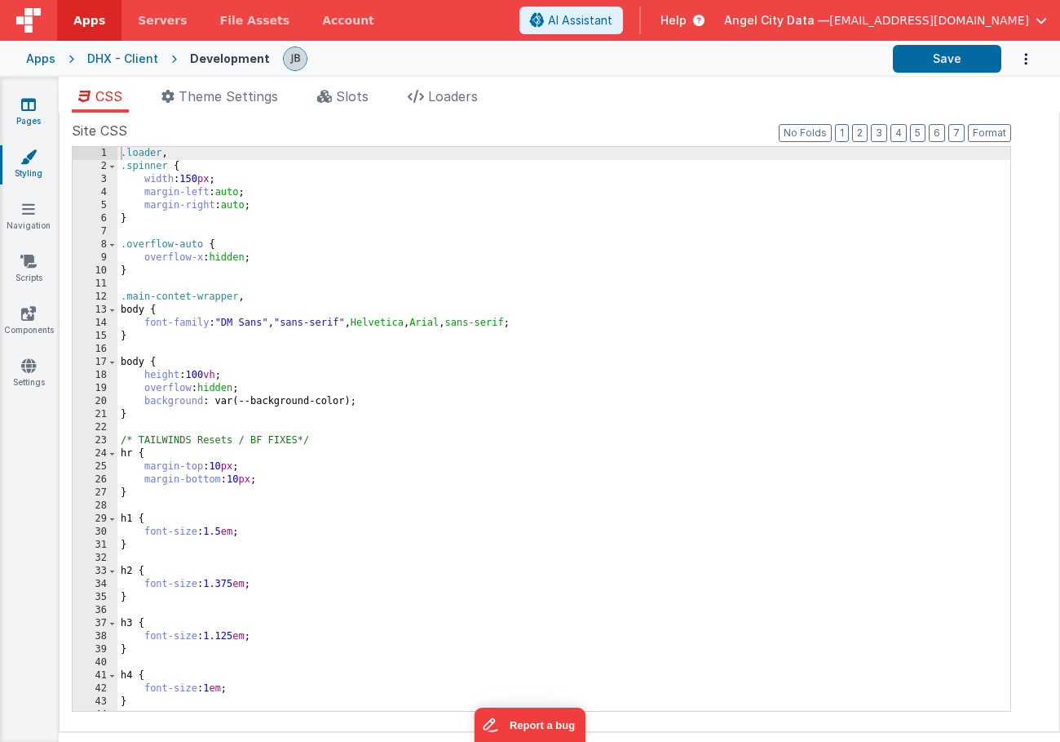
click at [29, 116] on link "Pages" at bounding box center [28, 112] width 59 height 33
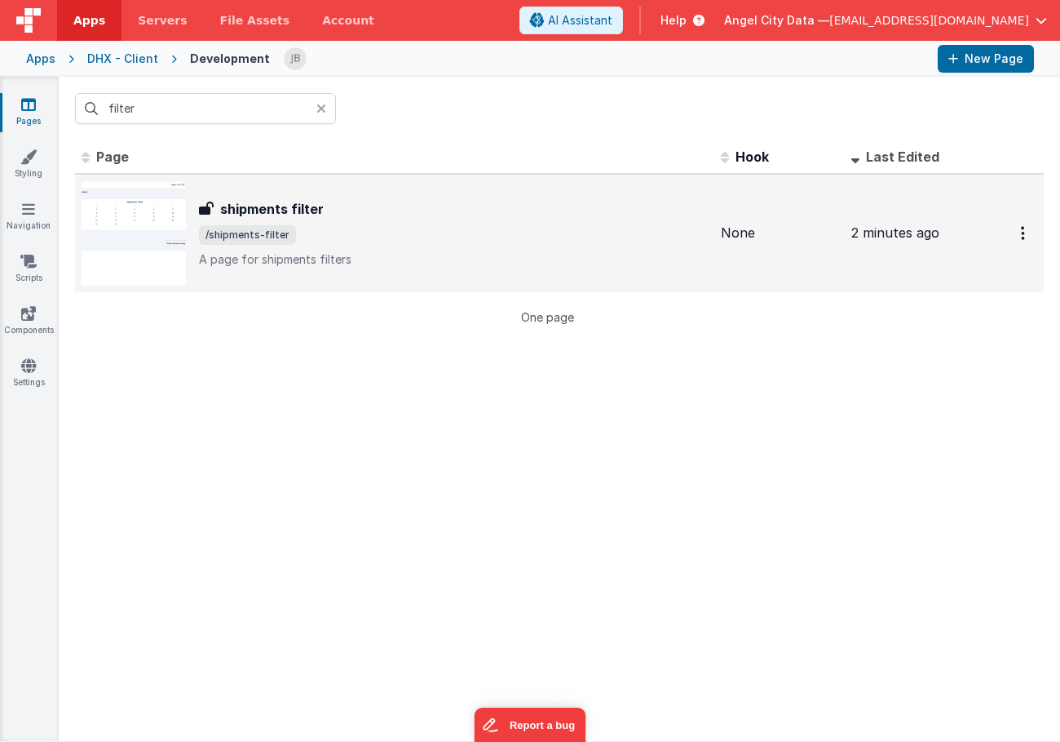
click at [243, 210] on h3 "shipments filter" at bounding box center [272, 209] width 104 height 20
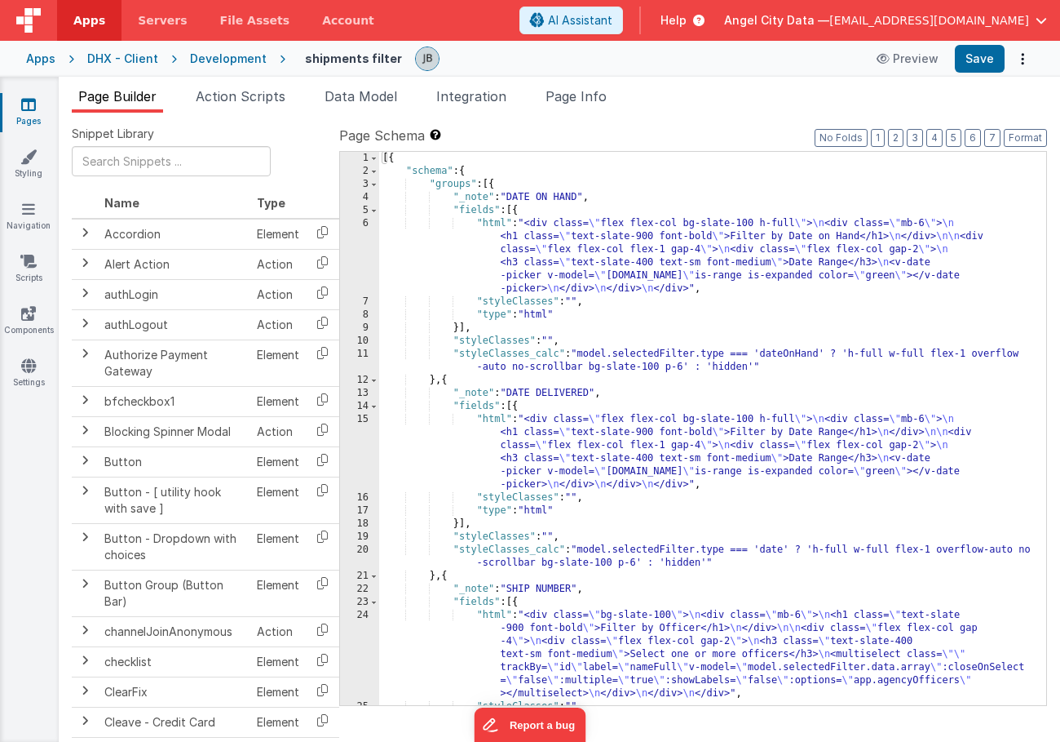
click at [364, 423] on div "15" at bounding box center [359, 452] width 39 height 78
click at [223, 58] on div "Development" at bounding box center [228, 59] width 77 height 16
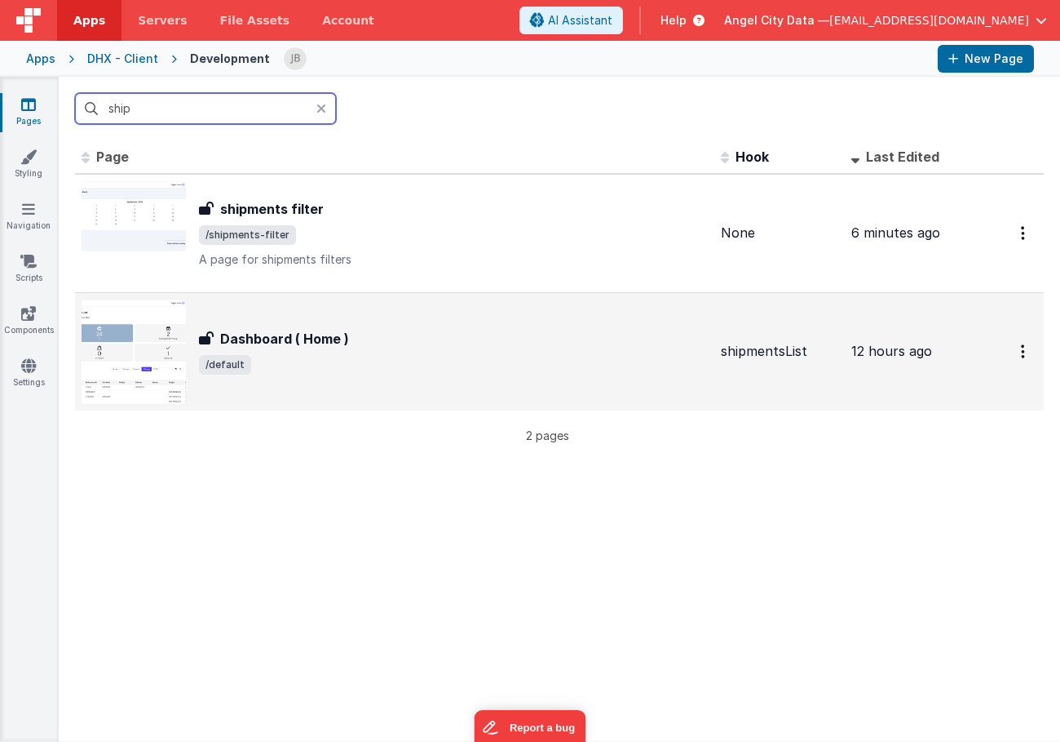
type input "ship"
click at [263, 339] on h3 "Dashboard ( Home )" at bounding box center [284, 339] width 129 height 20
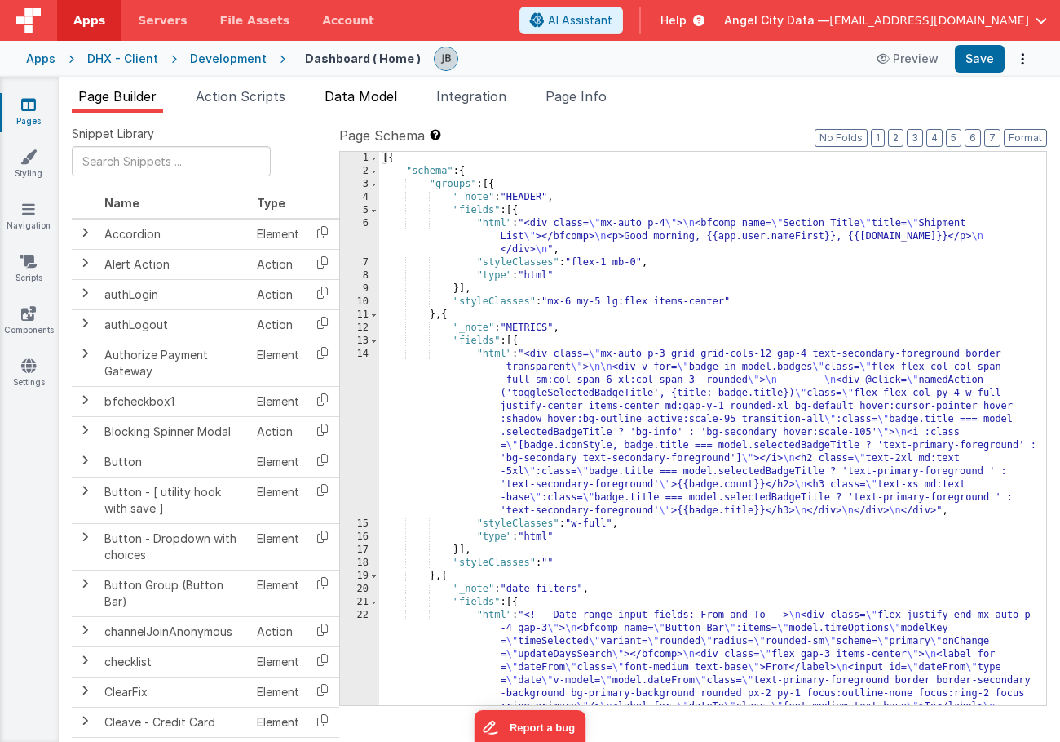
click at [341, 94] on span "Data Model" at bounding box center [361, 96] width 73 height 16
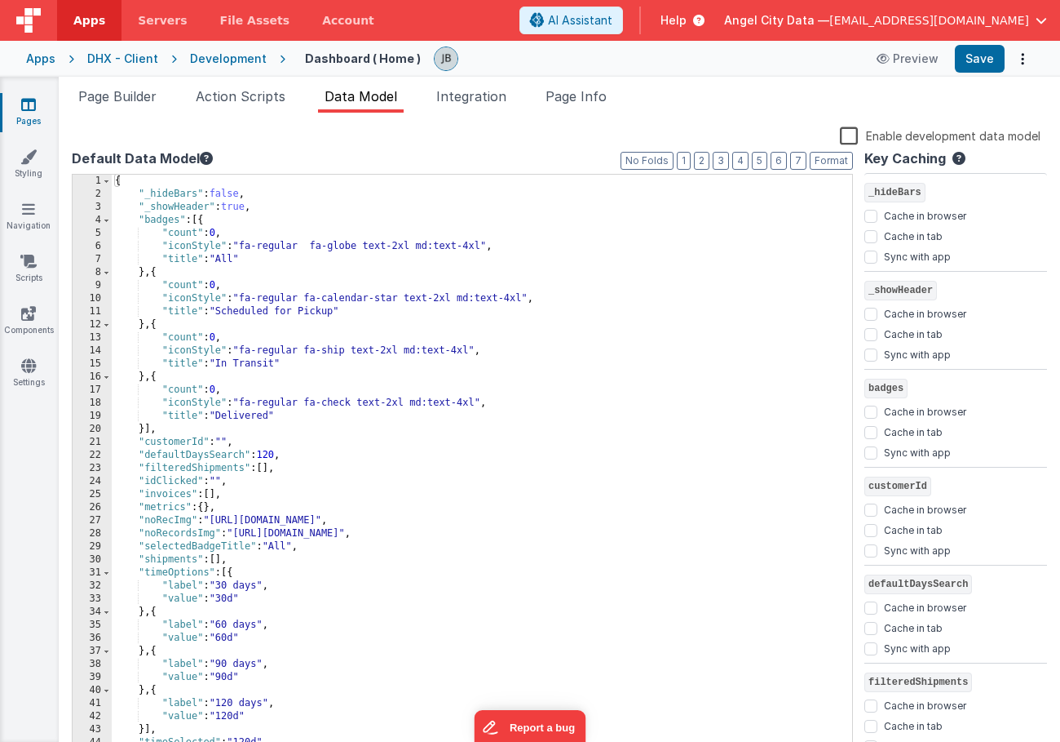
click at [282, 203] on div "{ "_hideBars" : false , "_showHeader" : true , "badges" : [{ "count" : 0 , "ico…" at bounding box center [482, 478] width 741 height 607
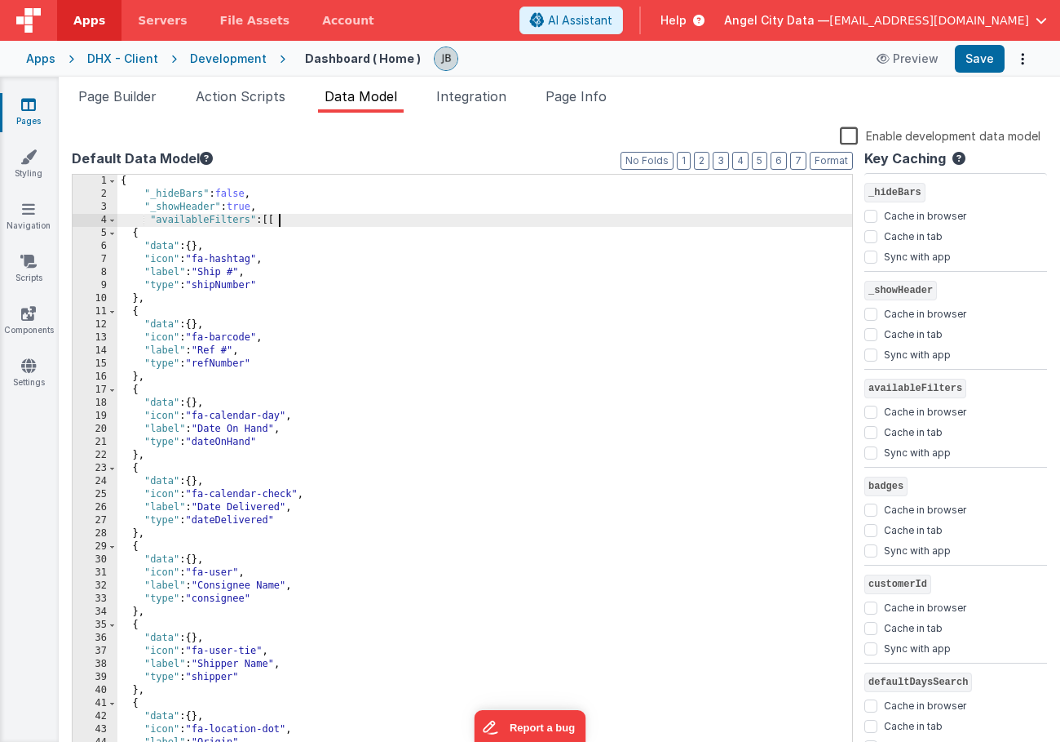
click at [280, 221] on div "{ "_hideBars" : false , "_showHeader" : true , "availableFilters" : [[ { "data"…" at bounding box center [484, 478] width 735 height 607
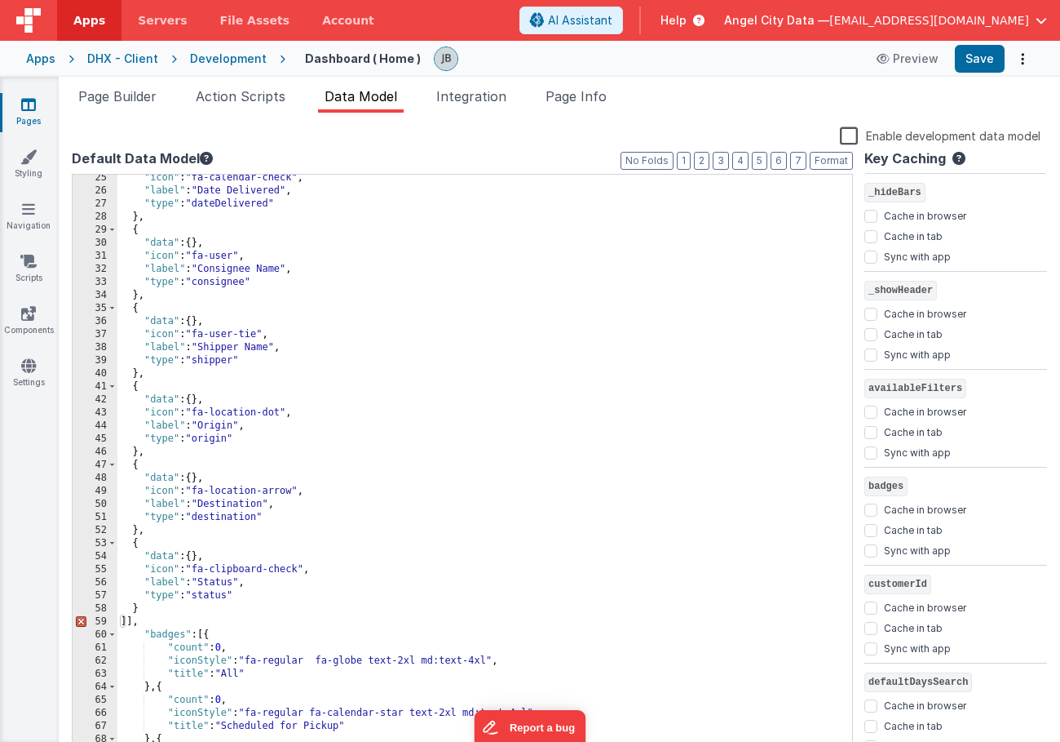
scroll to position [318, 0]
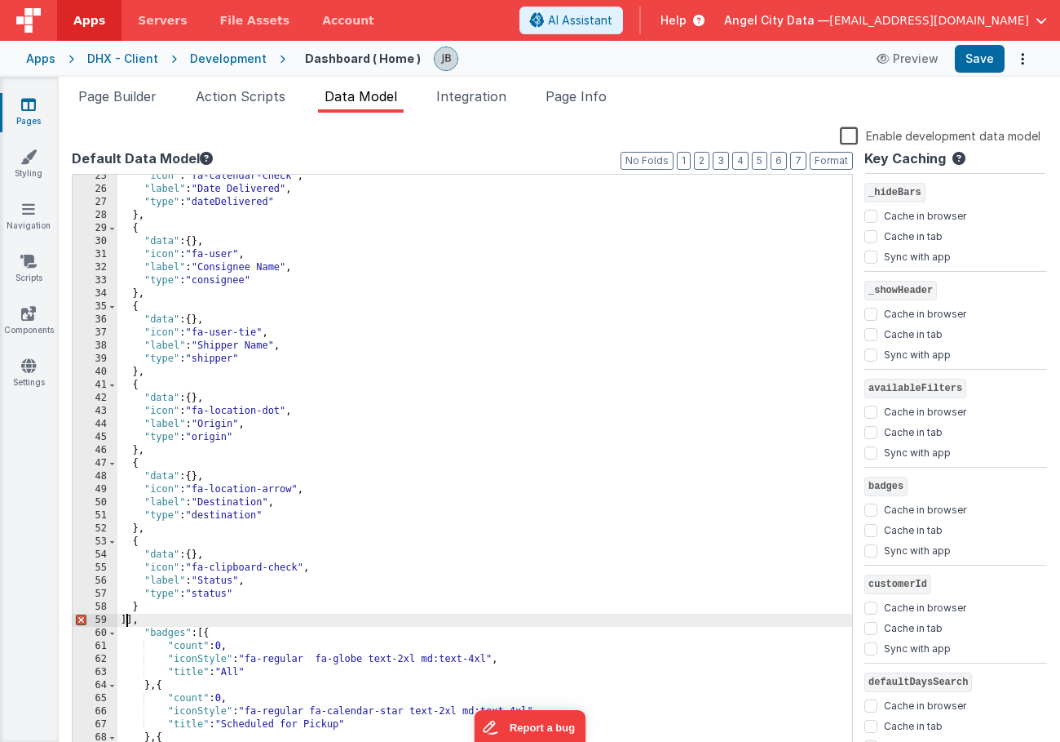
click at [125, 618] on div ""icon" : "fa-calendar-check" , "label" : "Date Delivered" , "type" : "dateDeliv…" at bounding box center [484, 473] width 735 height 607
click at [968, 63] on button "Save" at bounding box center [980, 59] width 50 height 28
click at [109, 94] on span "Page Builder" at bounding box center [117, 96] width 78 height 16
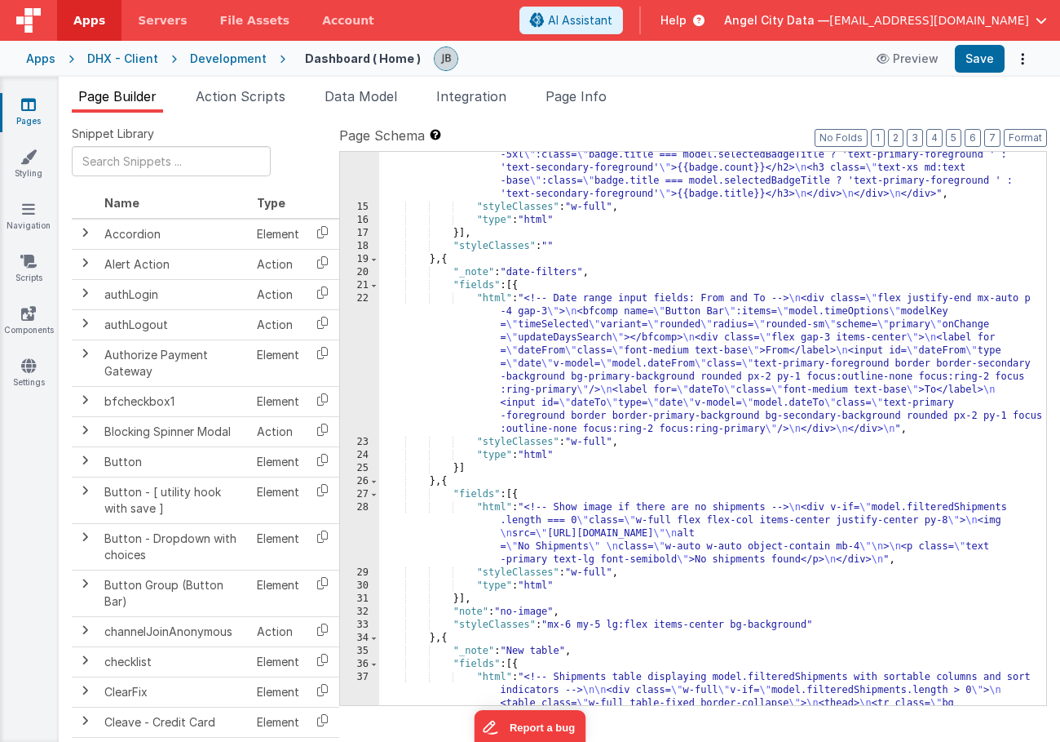
scroll to position [352, 0]
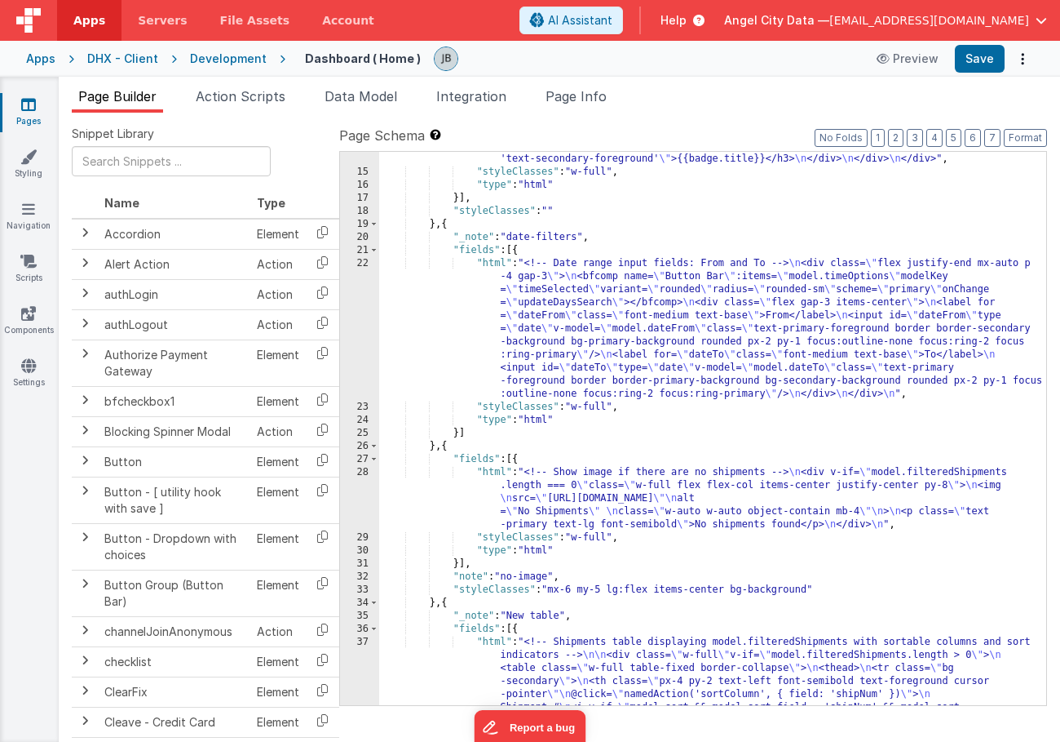
click at [356, 309] on div "22" at bounding box center [359, 329] width 39 height 144
drag, startPoint x: 449, startPoint y: 226, endPoint x: 462, endPoint y: 226, distance: 12.2
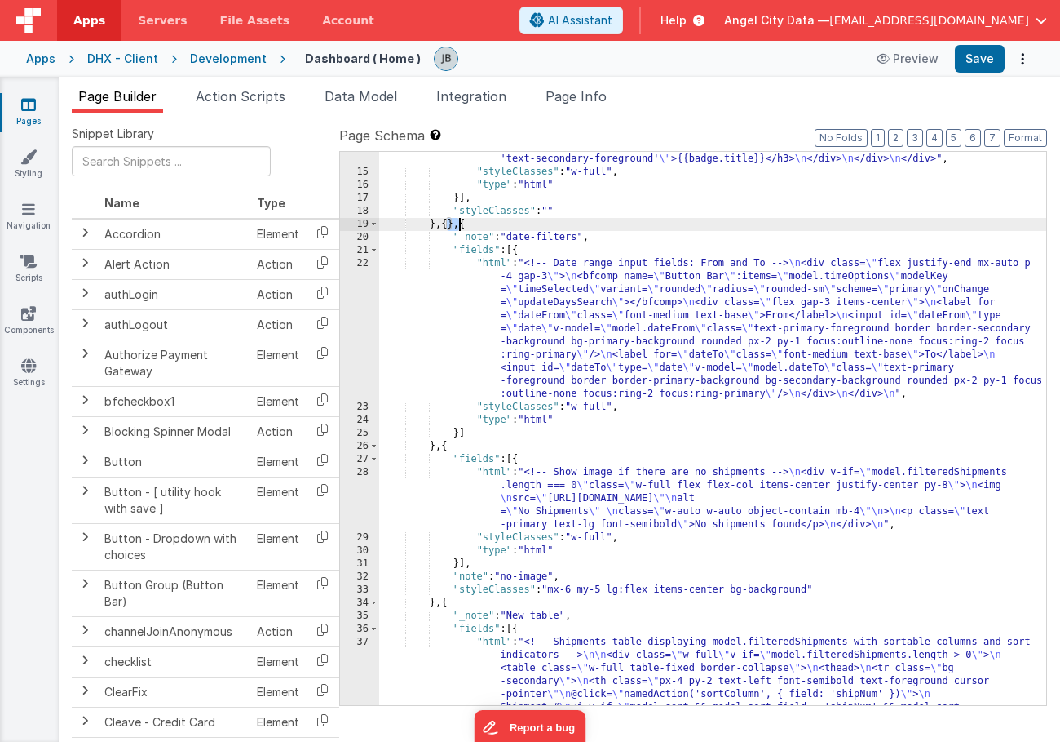
click at [355, 312] on div "22" at bounding box center [359, 329] width 39 height 144
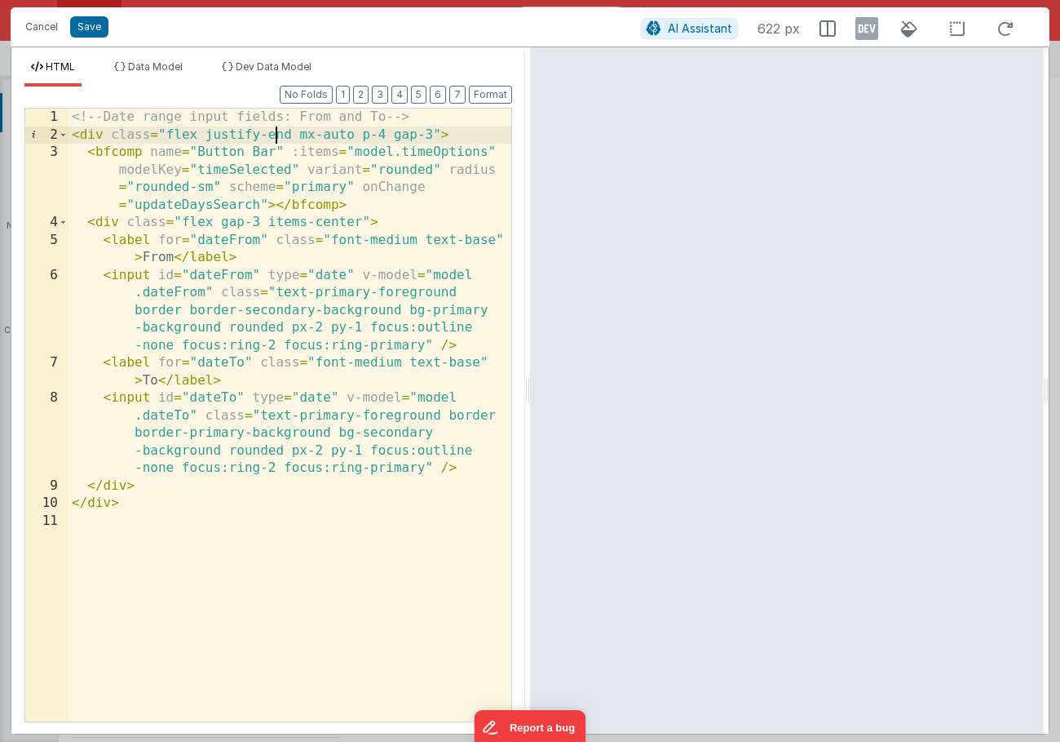
click at [276, 130] on div "<!-- Date range input fields: From and To --> < div class = "flex justify-end m…" at bounding box center [290, 432] width 443 height 648
click at [60, 135] on span at bounding box center [63, 135] width 9 height 18
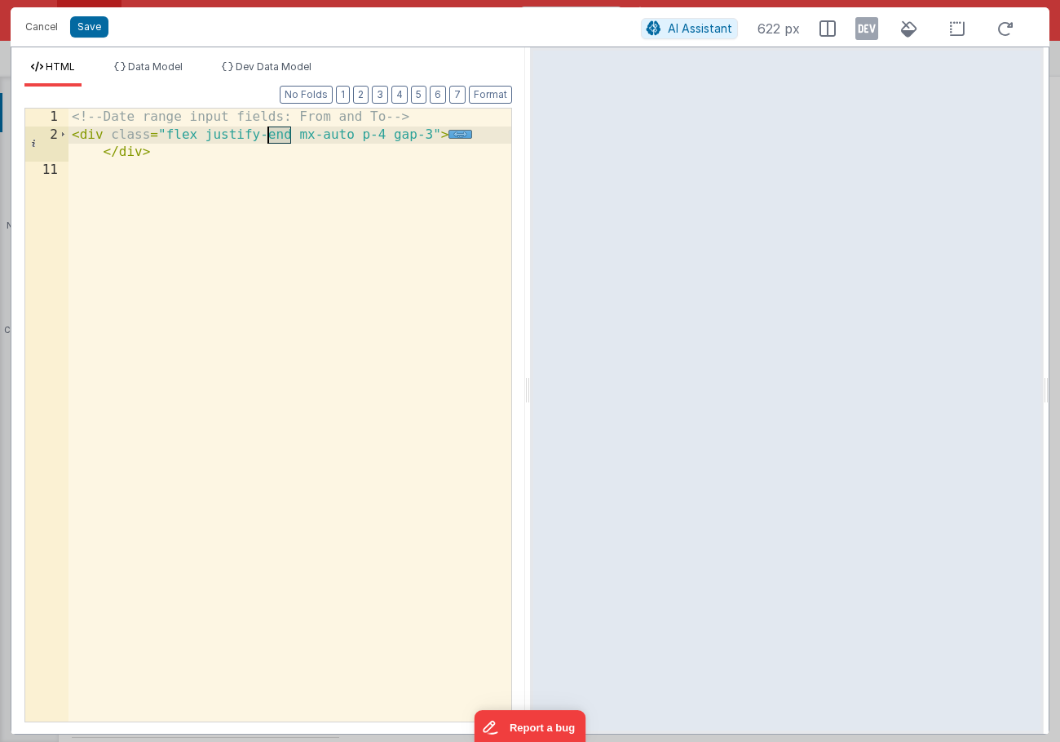
click at [441, 120] on div "<!-- Date range input fields: From and To --> < div class = "flex justify-end m…" at bounding box center [290, 432] width 443 height 648
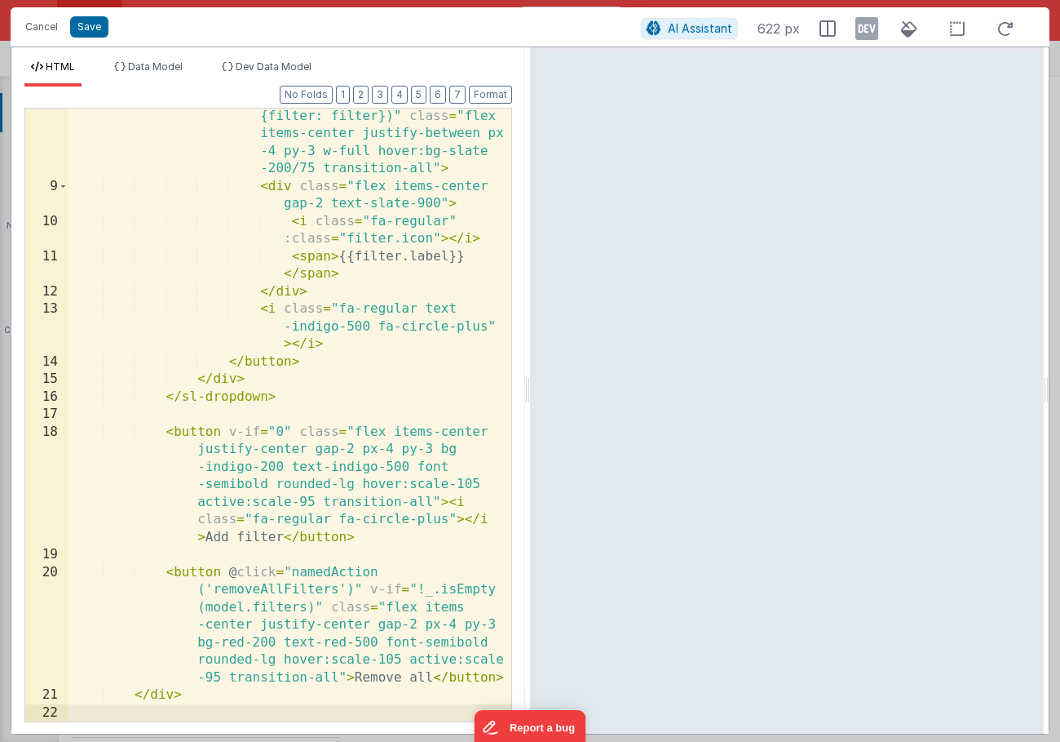
click at [409, 317] on div "< button v-for = "filter in model .availableFilters" @ click = "namedAction('se…" at bounding box center [290, 431] width 443 height 753
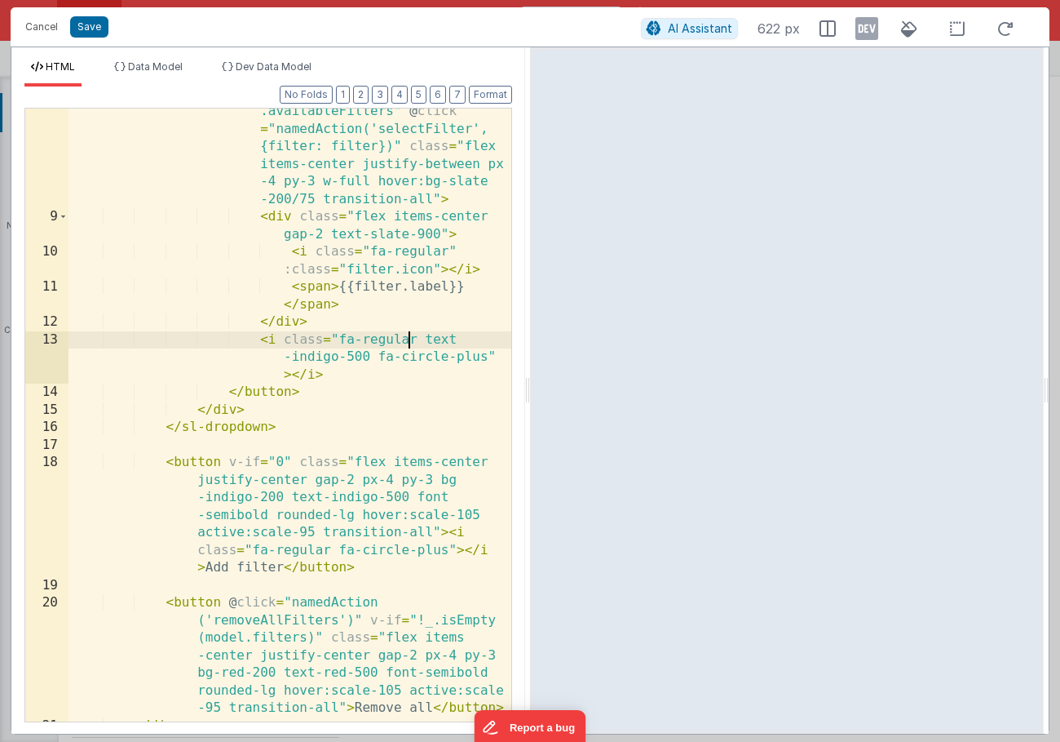
scroll to position [126, 0]
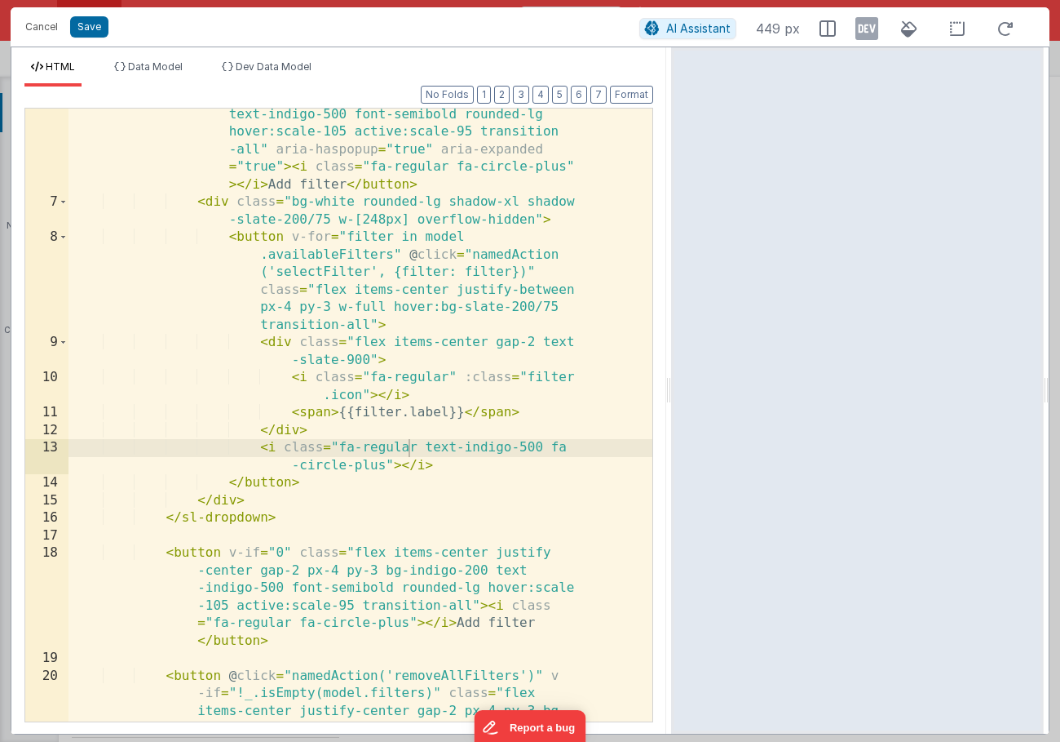
drag, startPoint x: 529, startPoint y: 392, endPoint x: 671, endPoint y: 403, distance: 142.4
click at [671, 403] on html "Cancel Save AI Assistant 449 px HTML Data Model Dev Data Model Format 7 6 5 4 3…" at bounding box center [530, 371] width 1060 height 742
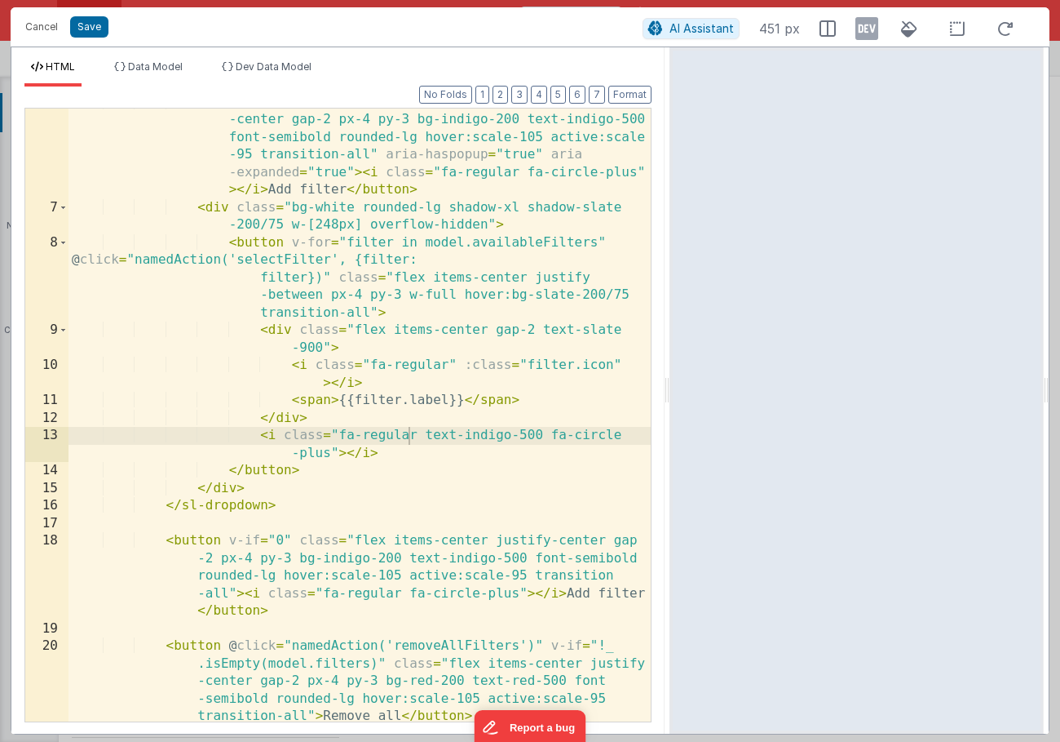
scroll to position [120, 0]
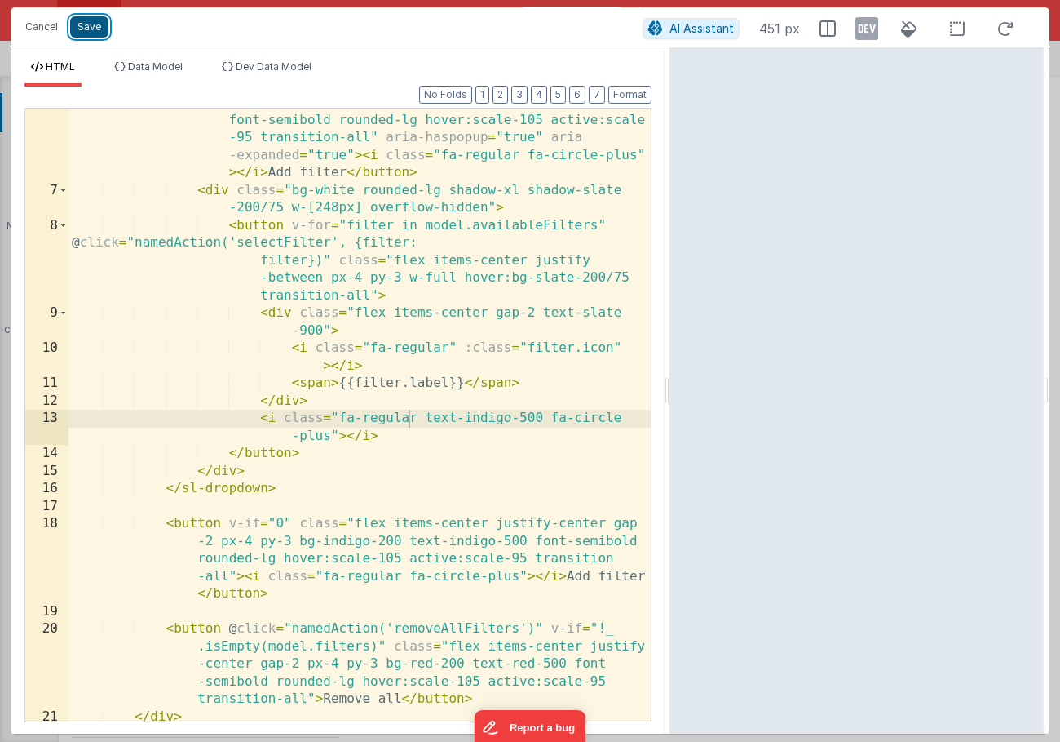
click at [93, 33] on button "Save" at bounding box center [89, 26] width 38 height 21
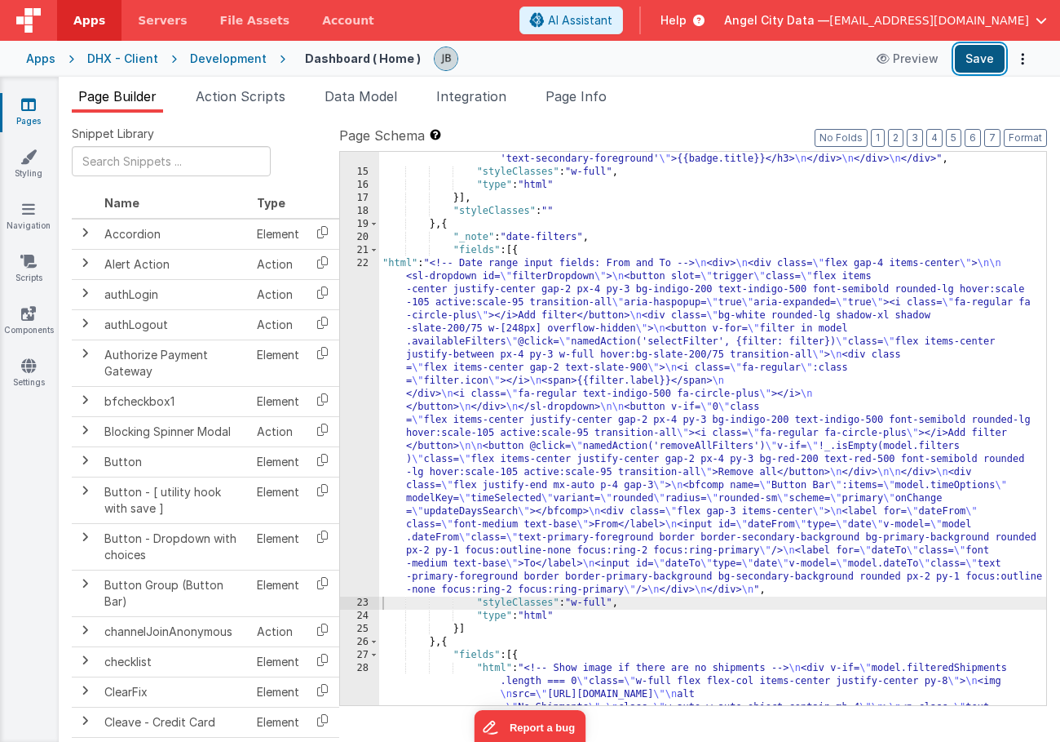
click at [972, 56] on button "Save" at bounding box center [980, 59] width 50 height 28
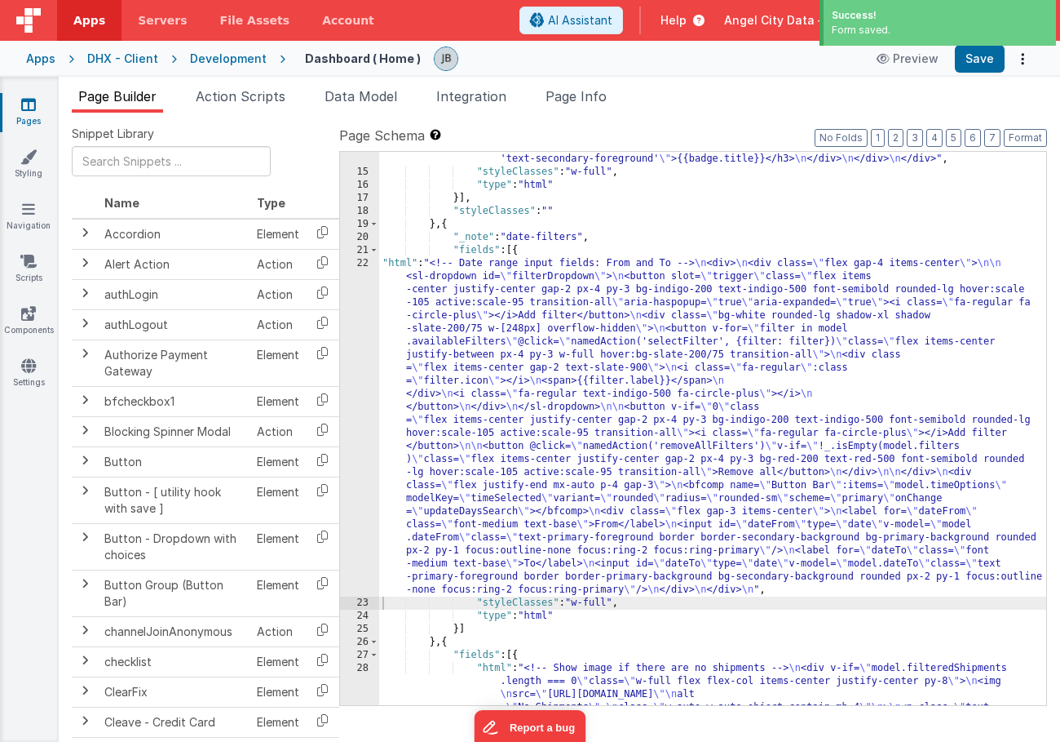
click at [870, 61] on div "Dashboard ( Home ) Preview Save" at bounding box center [660, 59] width 749 height 28
click at [910, 61] on button "Preview" at bounding box center [908, 59] width 82 height 26
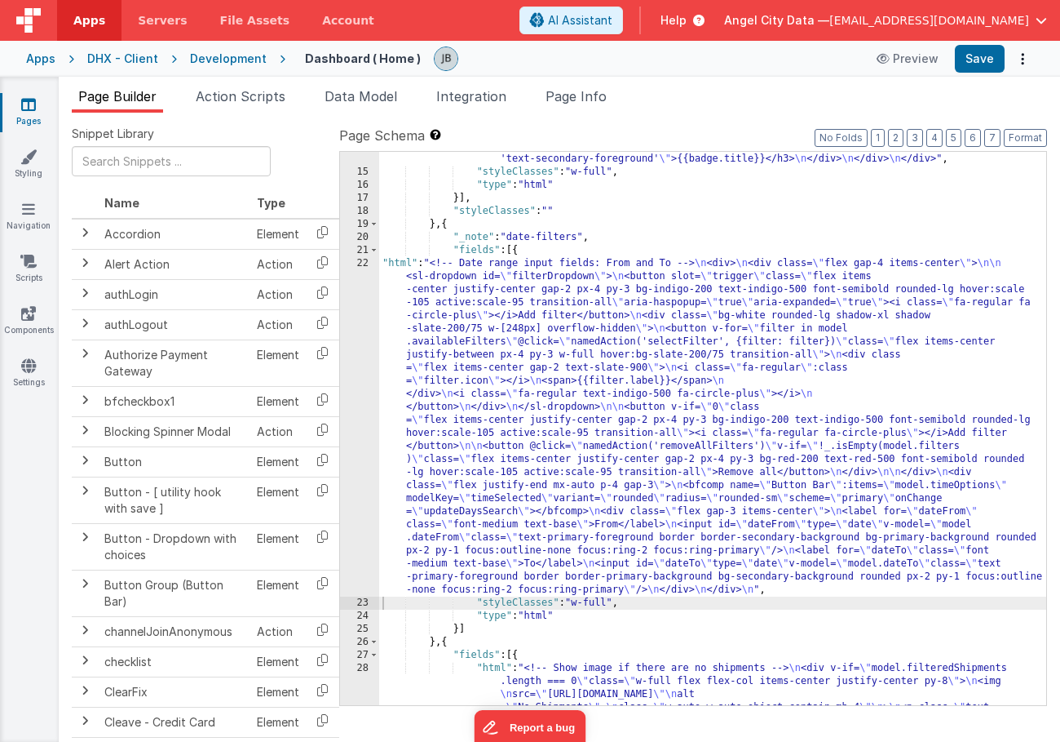
click at [357, 310] on div "22" at bounding box center [359, 426] width 39 height 339
click at [365, 300] on div "22" at bounding box center [359, 426] width 39 height 339
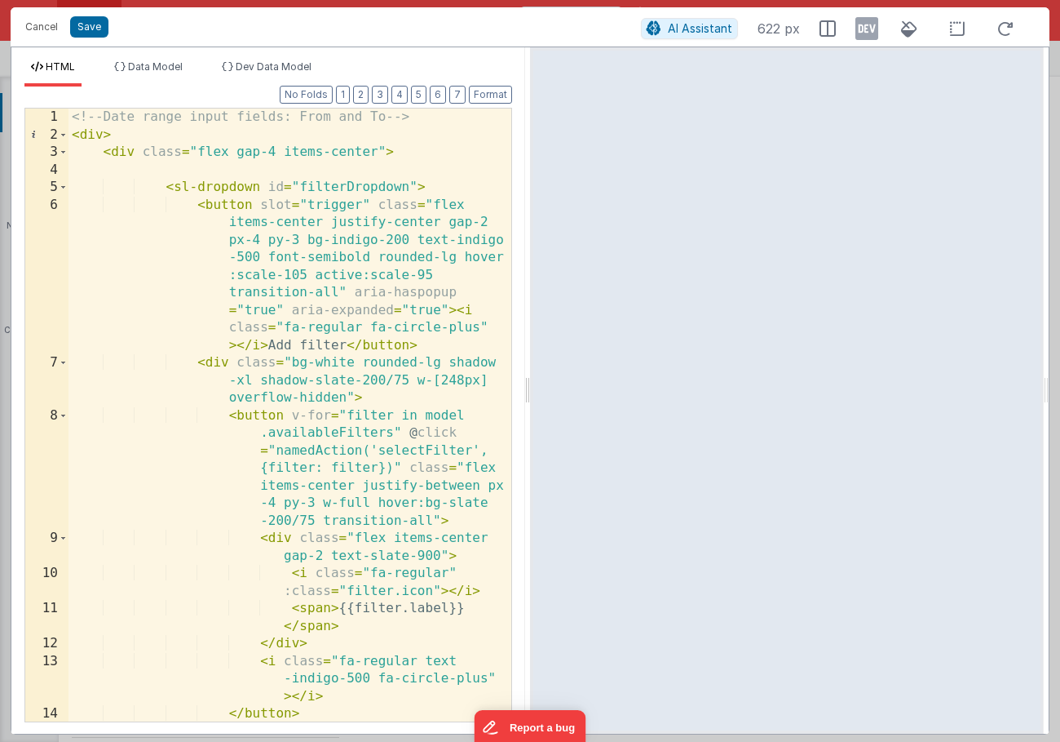
click at [526, 351] on div at bounding box center [528, 390] width 6 height 686
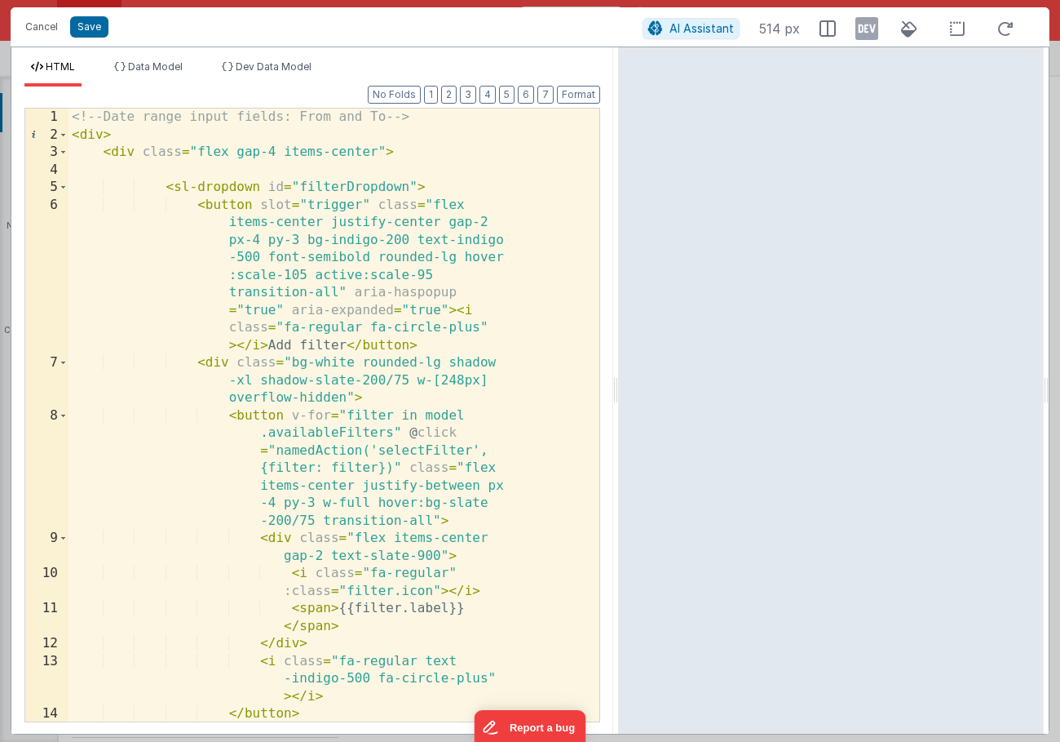
drag, startPoint x: 526, startPoint y: 352, endPoint x: 618, endPoint y: 367, distance: 93.3
click at [618, 367] on html "Cancel Save AI Assistant 514 px HTML Data Model Dev Data Model Format 7 6 5 4 3…" at bounding box center [530, 371] width 1060 height 742
click at [420, 374] on div "<!-- Date range input fields: From and To --> < div > < div class = "flex gap-4…" at bounding box center [334, 432] width 531 height 648
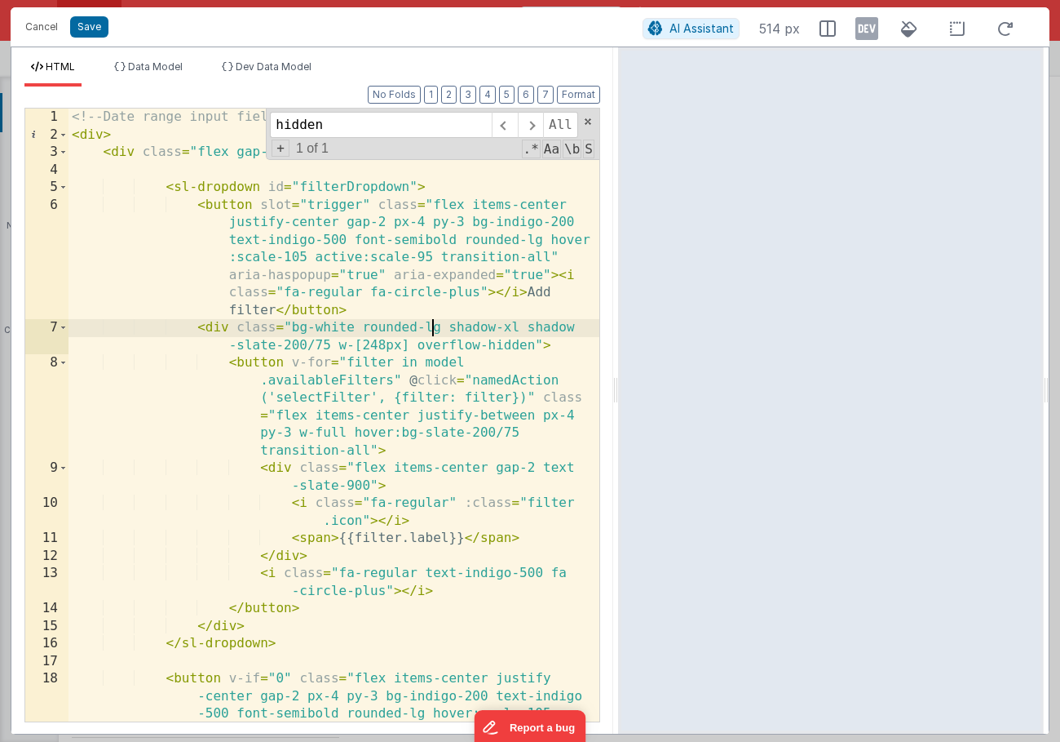
click at [434, 322] on div "<!-- Date range input fields: From and To --> < div > < div class = "flex gap-4…" at bounding box center [334, 467] width 531 height 718
type input "s"
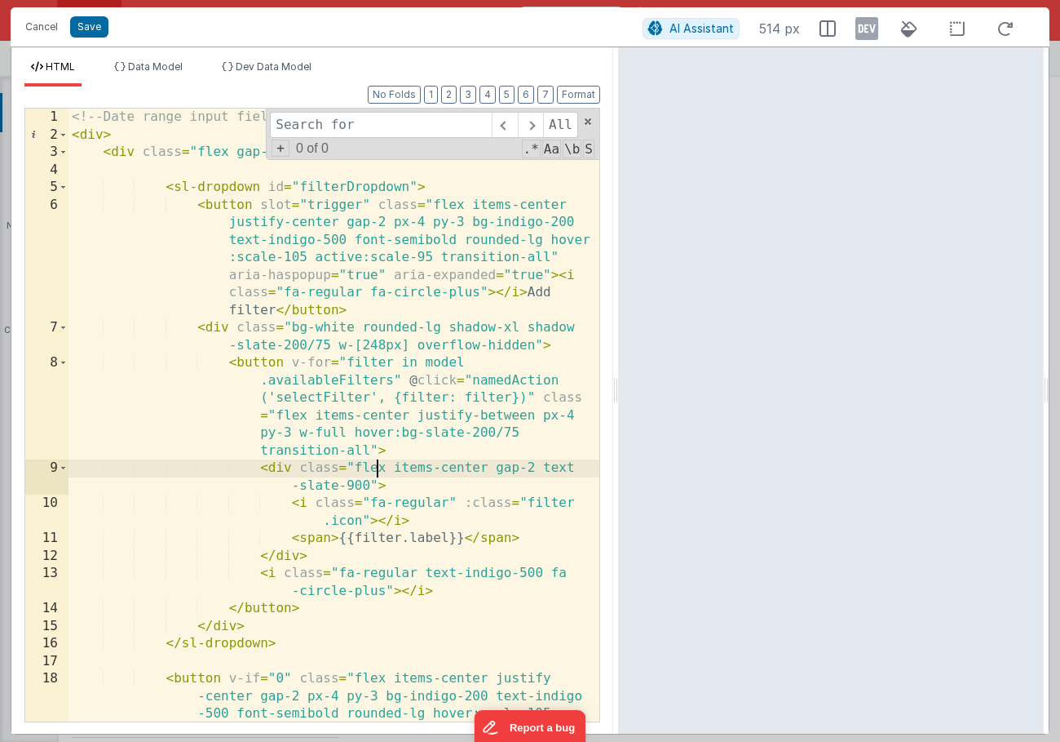
click at [376, 467] on div "<!-- Date range input fields: From and To --> < div > < div class = "flex gap-4…" at bounding box center [334, 467] width 531 height 718
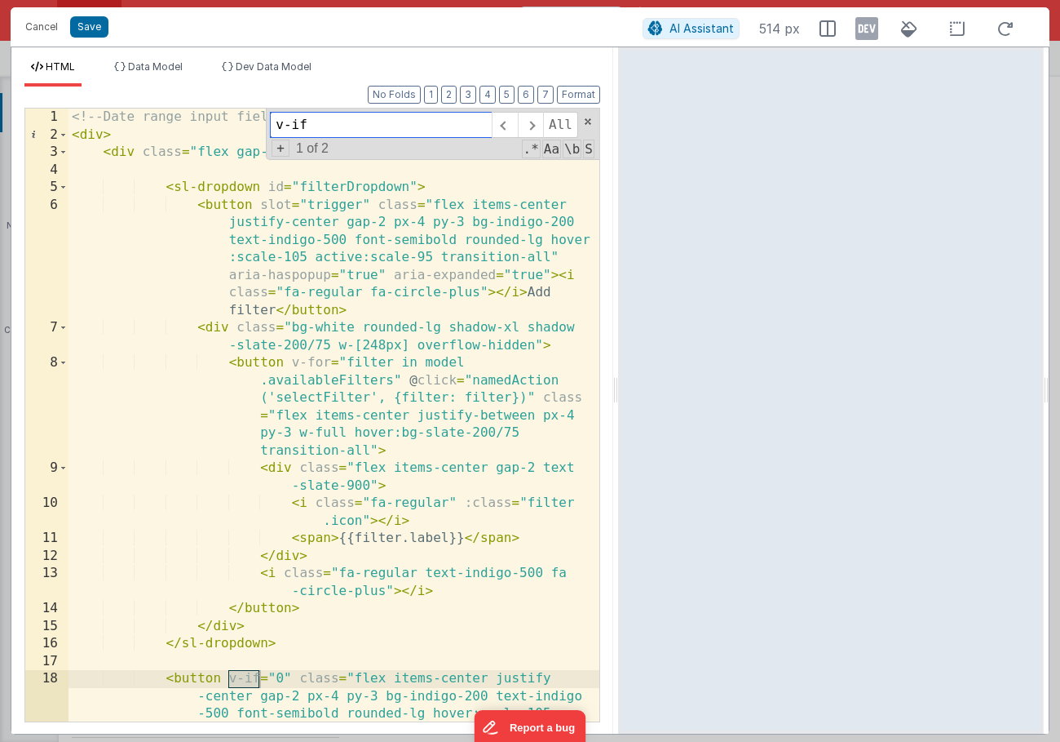
type input "v-if"
click at [204, 210] on div "<!-- Date range input fields: From and To --> < div > < div class = "flex gap-4…" at bounding box center [334, 467] width 531 height 718
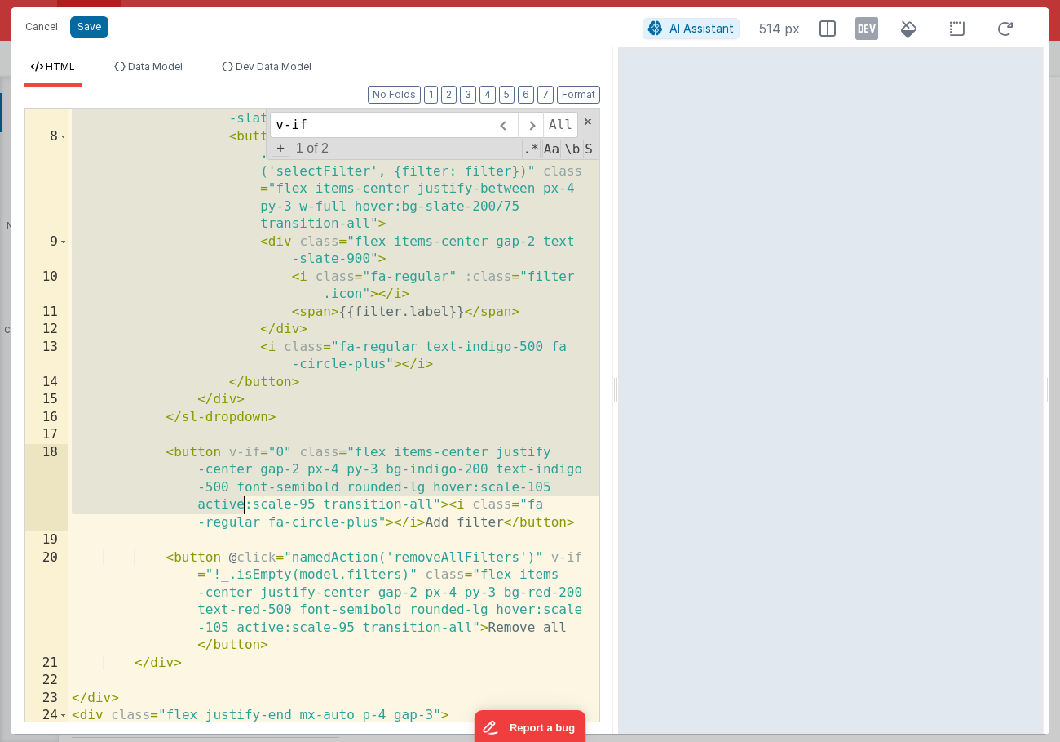
scroll to position [264, 0]
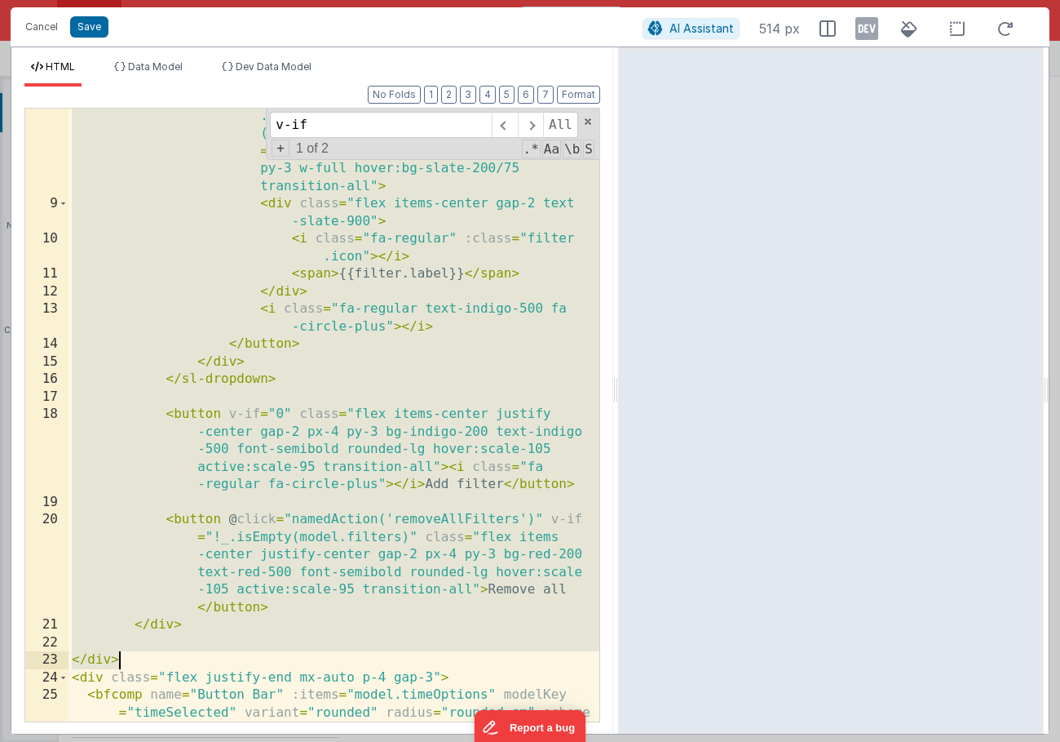
drag, startPoint x: 97, startPoint y: 160, endPoint x: 250, endPoint y: 657, distance: 520.7
click at [250, 657] on div "< button v-for = "filter in model .availableFilters" @ click = "namedAction ('s…" at bounding box center [334, 475] width 531 height 771
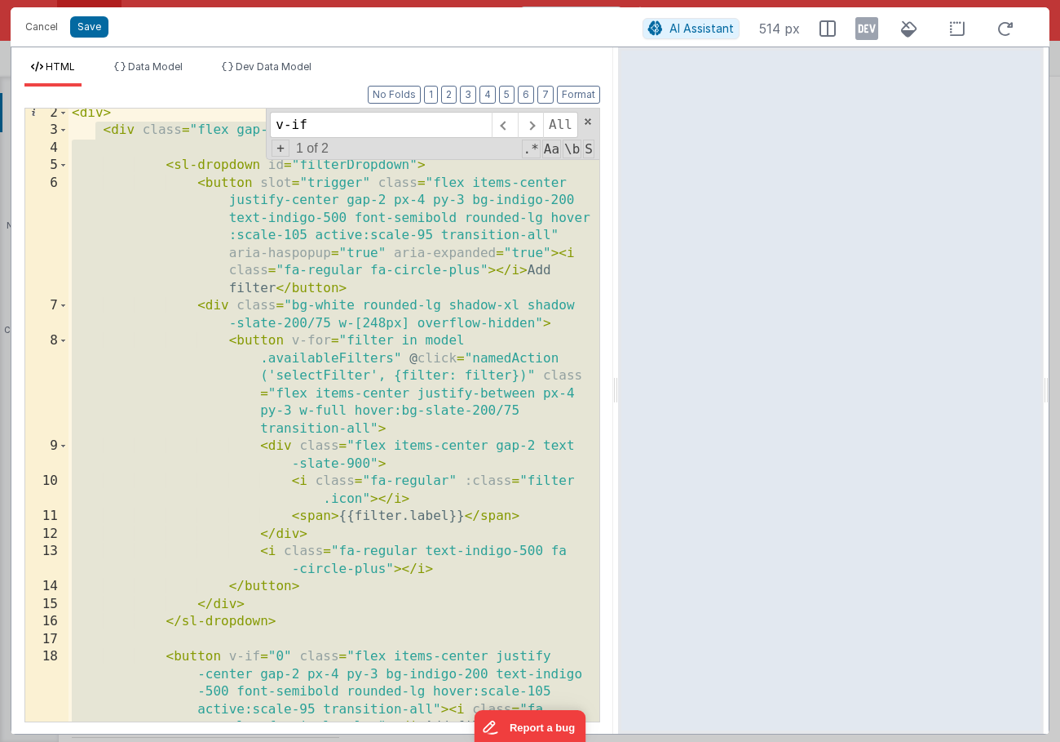
scroll to position [46, 0]
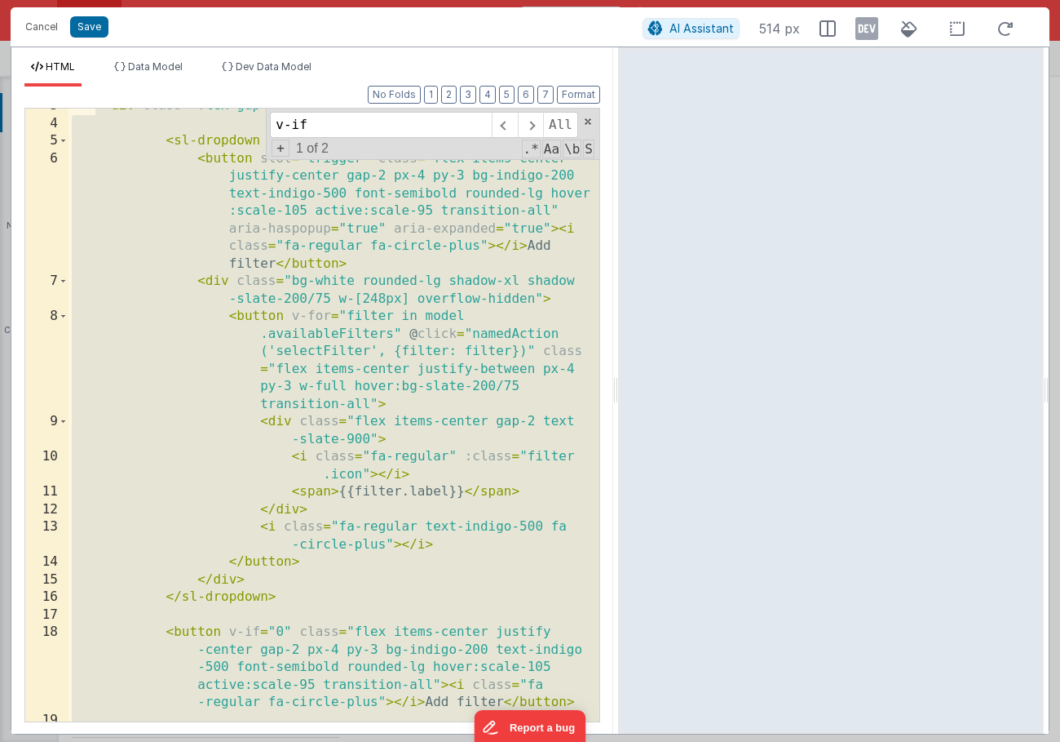
click at [148, 387] on div "< div class = "flex gap-4 items-center" > < sl-dropdown id = "filterDropdown" >…" at bounding box center [334, 421] width 531 height 648
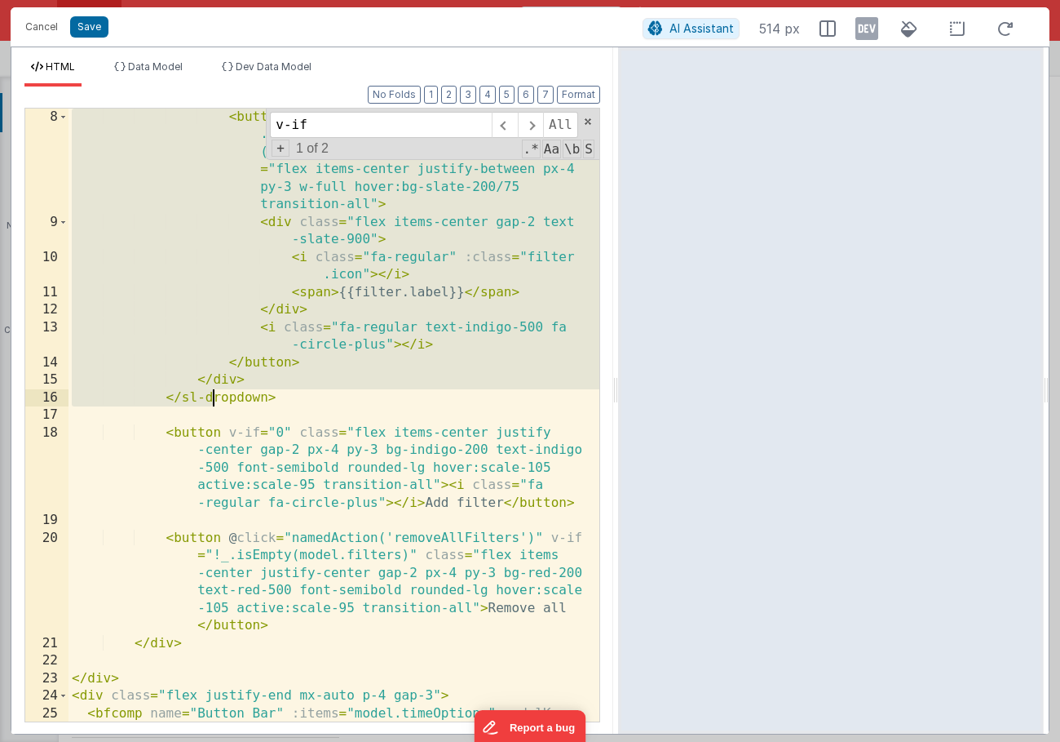
scroll to position [325, 0]
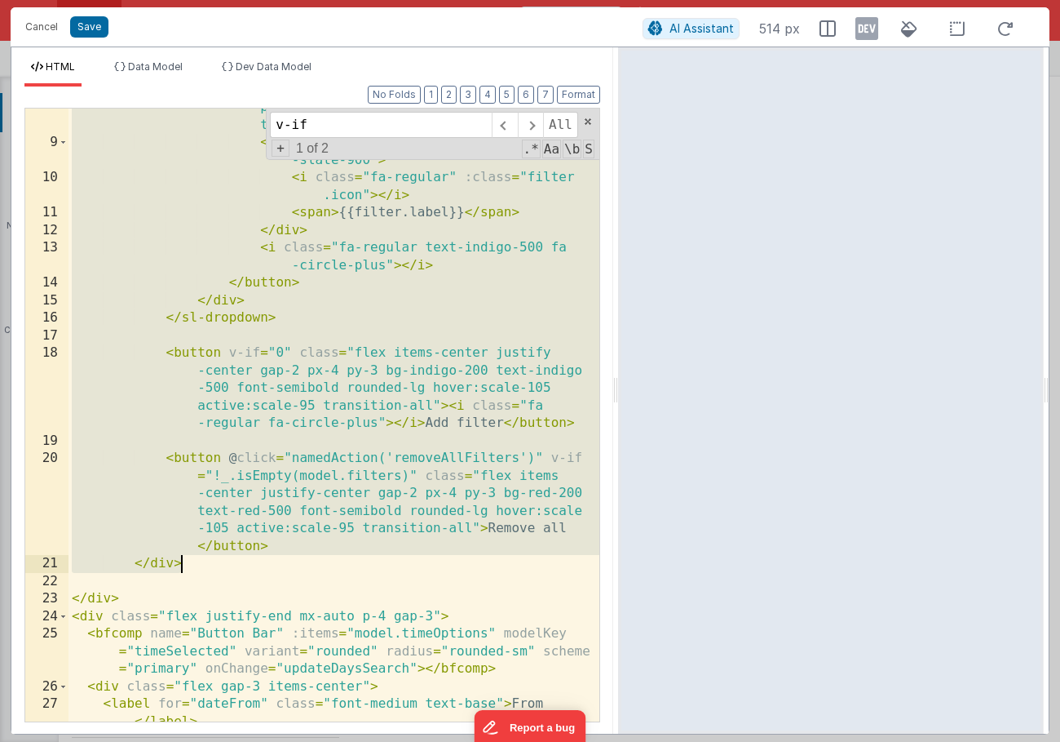
drag, startPoint x: 97, startPoint y: 157, endPoint x: 258, endPoint y: 560, distance: 433.8
click at [258, 560] on div "< button v-for = "filter in model .availableFilters" @ click = "namedAction ('s…" at bounding box center [334, 405] width 531 height 753
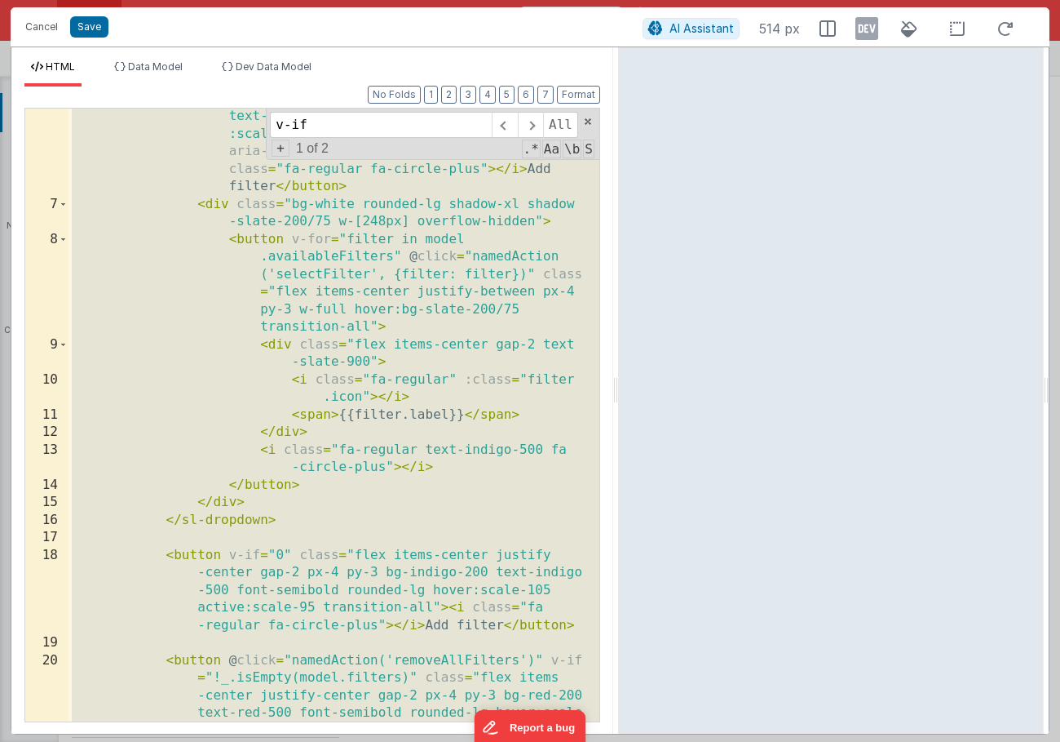
scroll to position [0, 0]
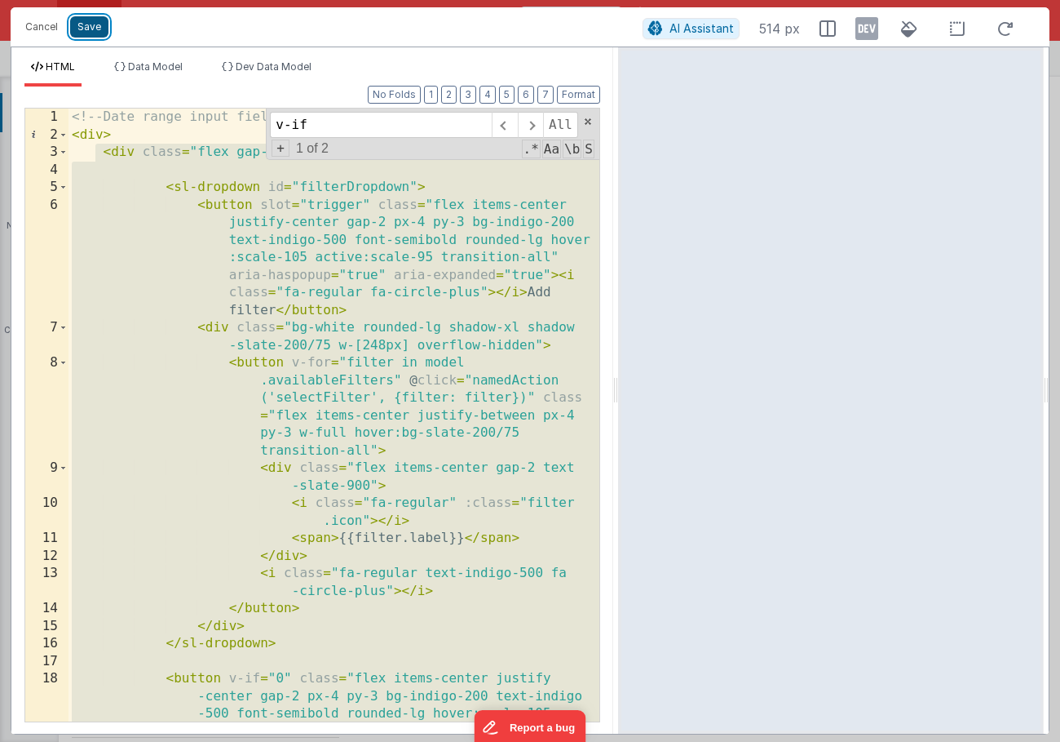
click at [89, 29] on button "Save" at bounding box center [89, 26] width 38 height 21
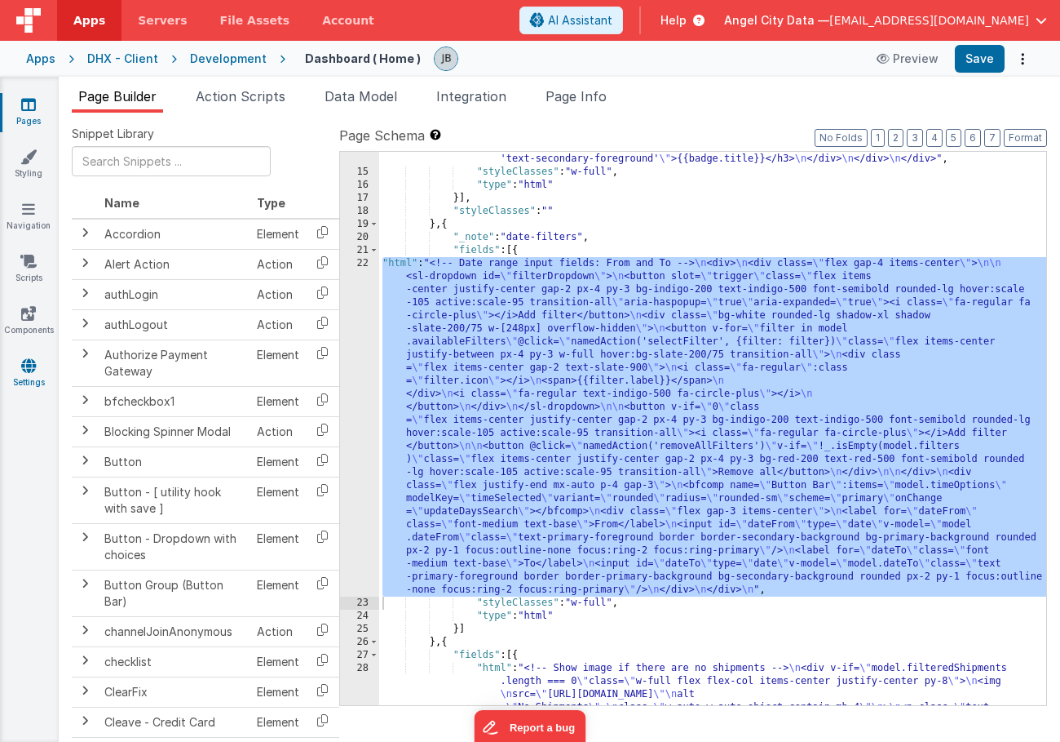
click at [40, 374] on link "Settings" at bounding box center [28, 373] width 59 height 33
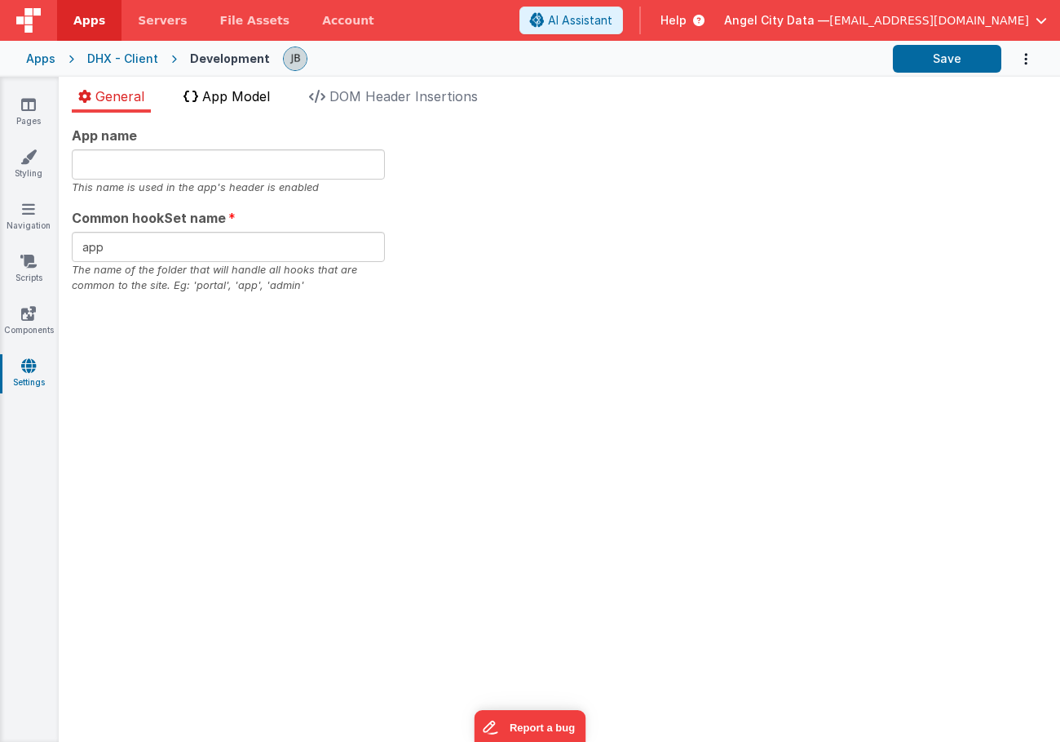
click at [267, 90] on span "App Model" at bounding box center [236, 96] width 68 height 16
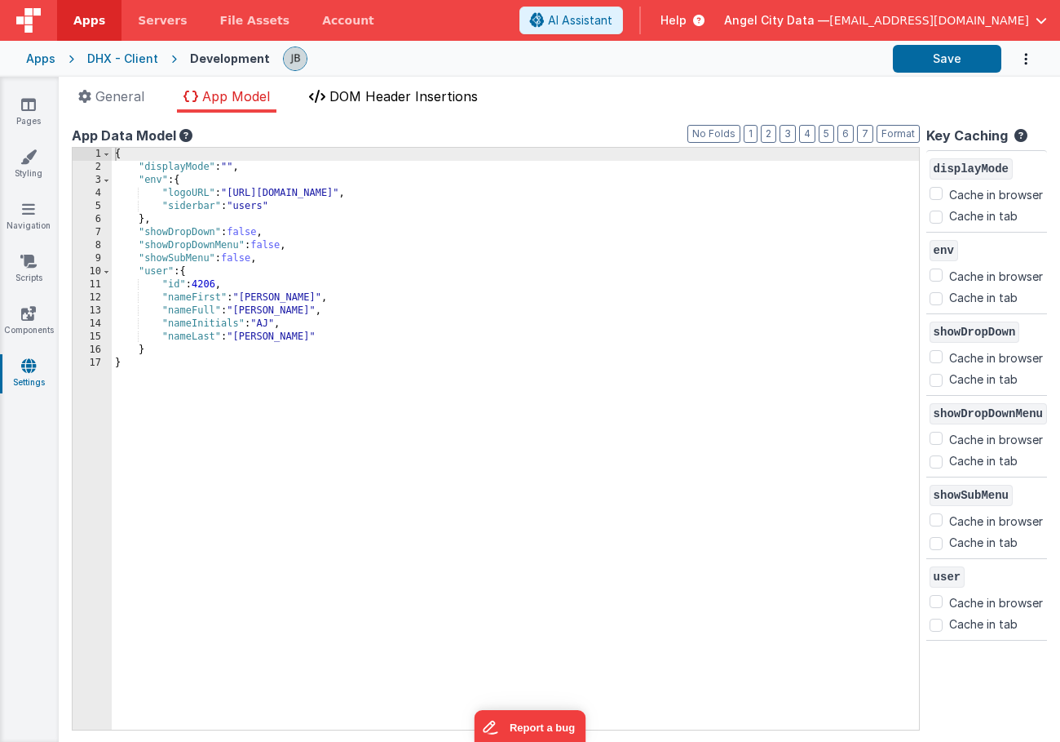
click at [388, 95] on span "DOM Header Insertions" at bounding box center [404, 96] width 148 height 16
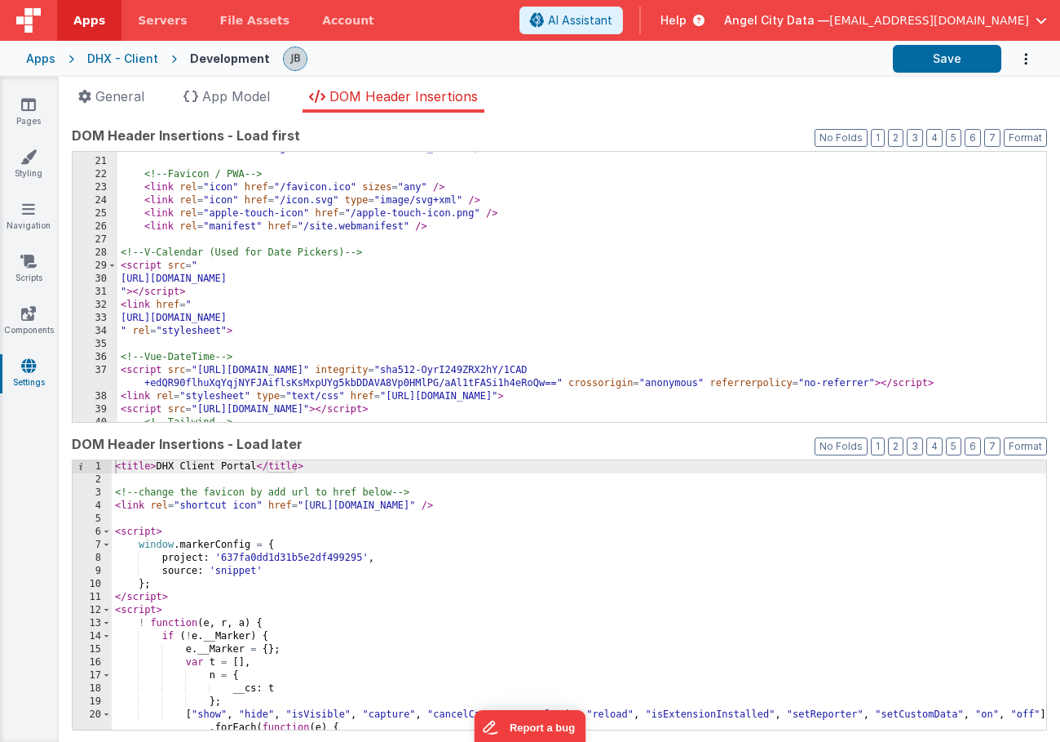
scroll to position [285, 0]
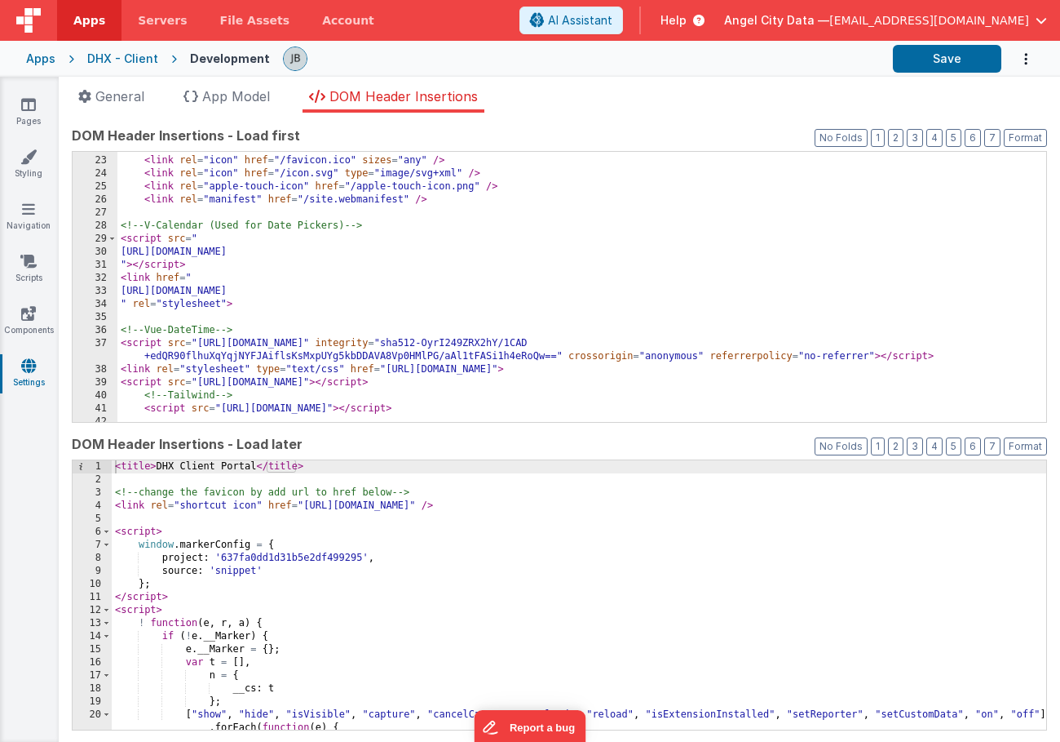
click at [249, 324] on div "<!-- Favicon / PWA --> < link rel = "icon" href = "/favicon.ico" sizes = "any" …" at bounding box center [581, 289] width 929 height 296
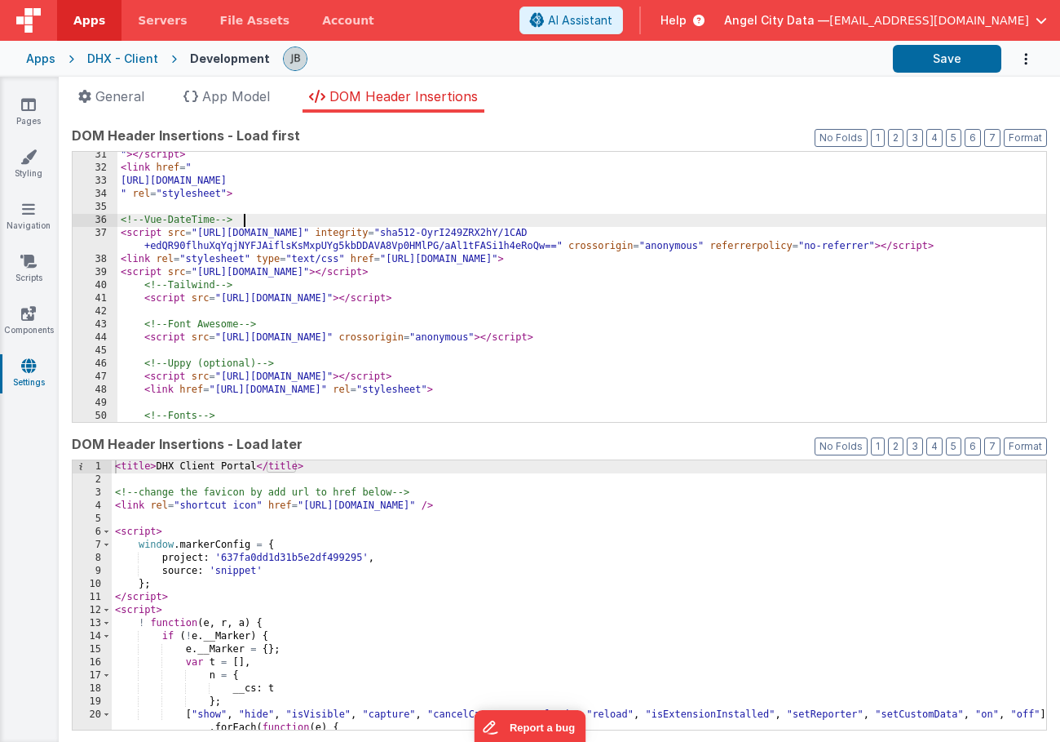
scroll to position [395, 0]
click at [658, 276] on div "" > </ script > < link href = " https://cdn.jsdelivr.net/npm/v-calendar@2.4.2/s…" at bounding box center [581, 296] width 929 height 296
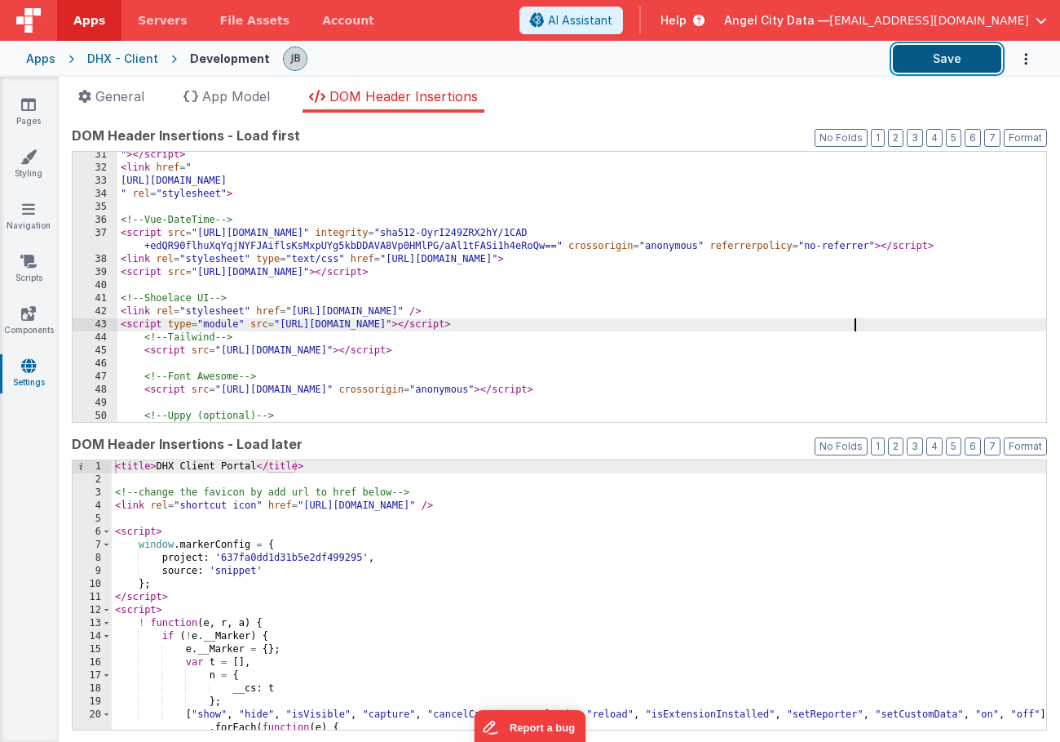
click at [957, 54] on button "Save" at bounding box center [947, 59] width 108 height 28
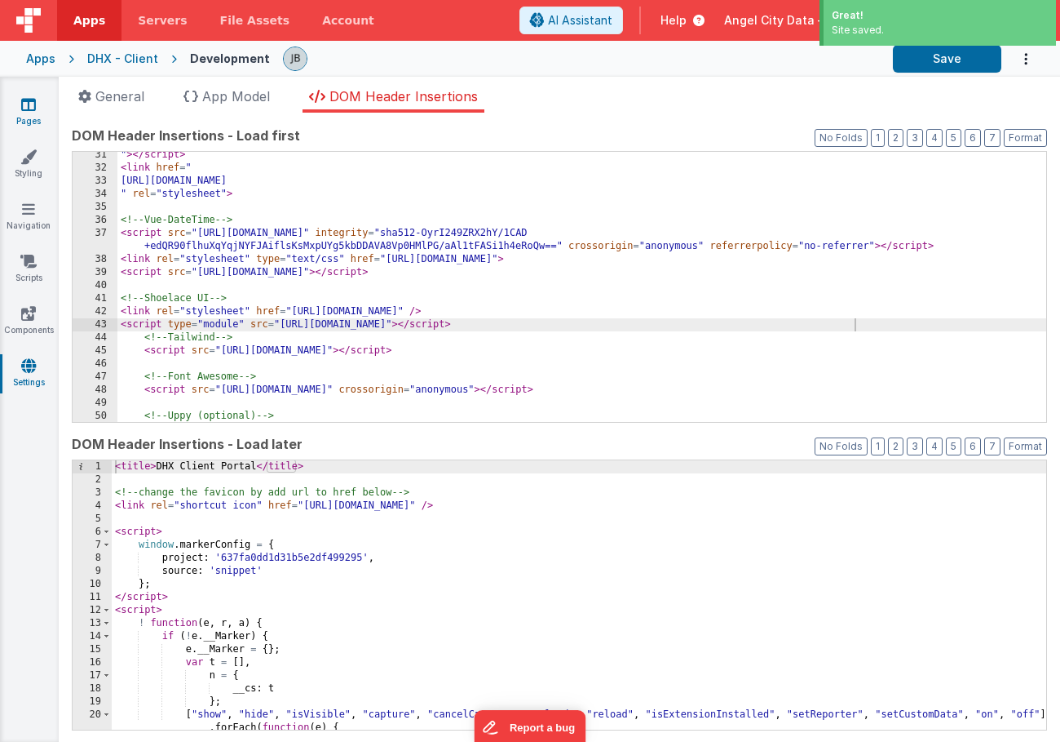
click at [32, 111] on icon at bounding box center [28, 104] width 15 height 16
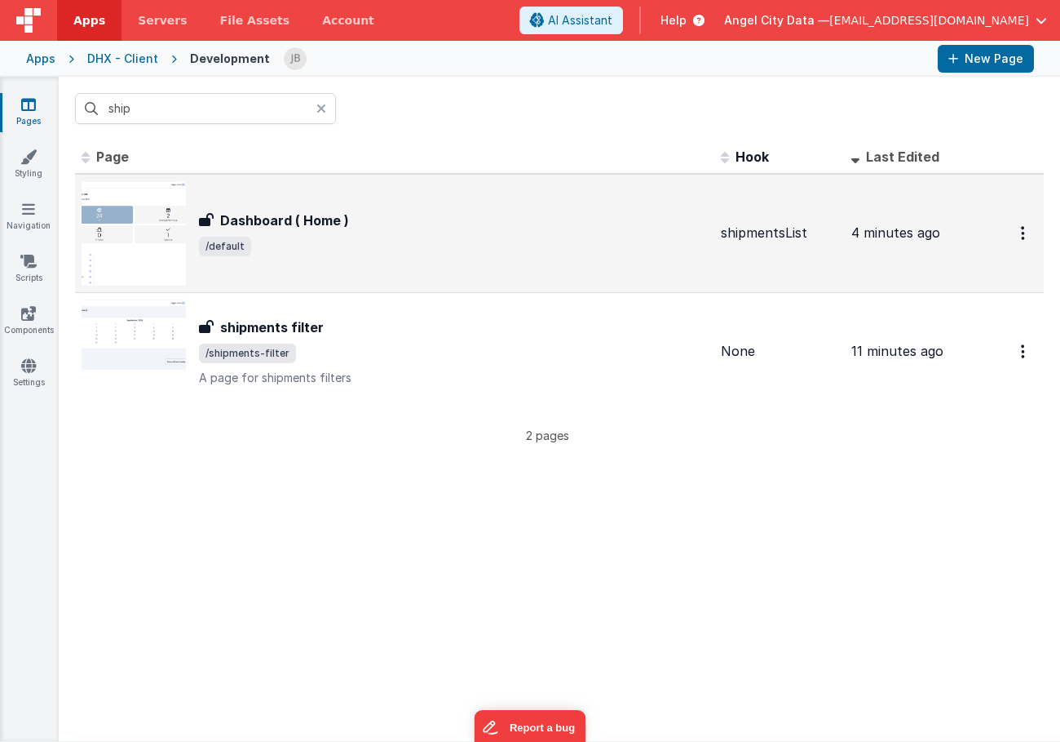
click at [262, 217] on h3 "Dashboard ( Home )" at bounding box center [284, 220] width 129 height 20
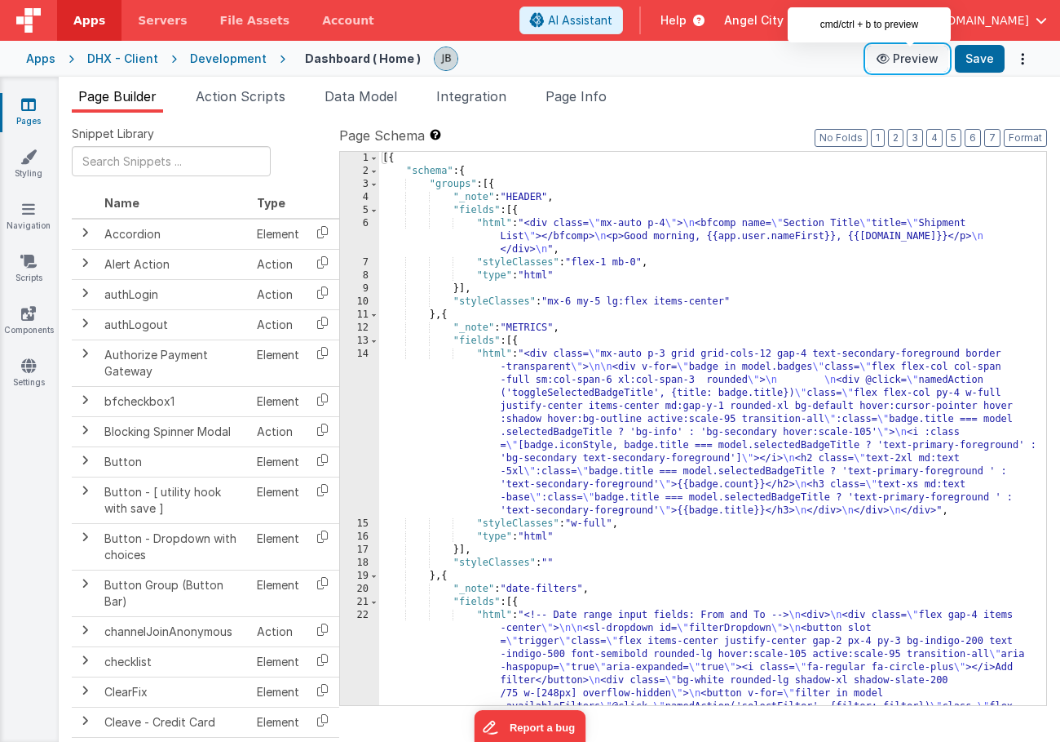
click at [910, 58] on button "Preview" at bounding box center [908, 59] width 82 height 26
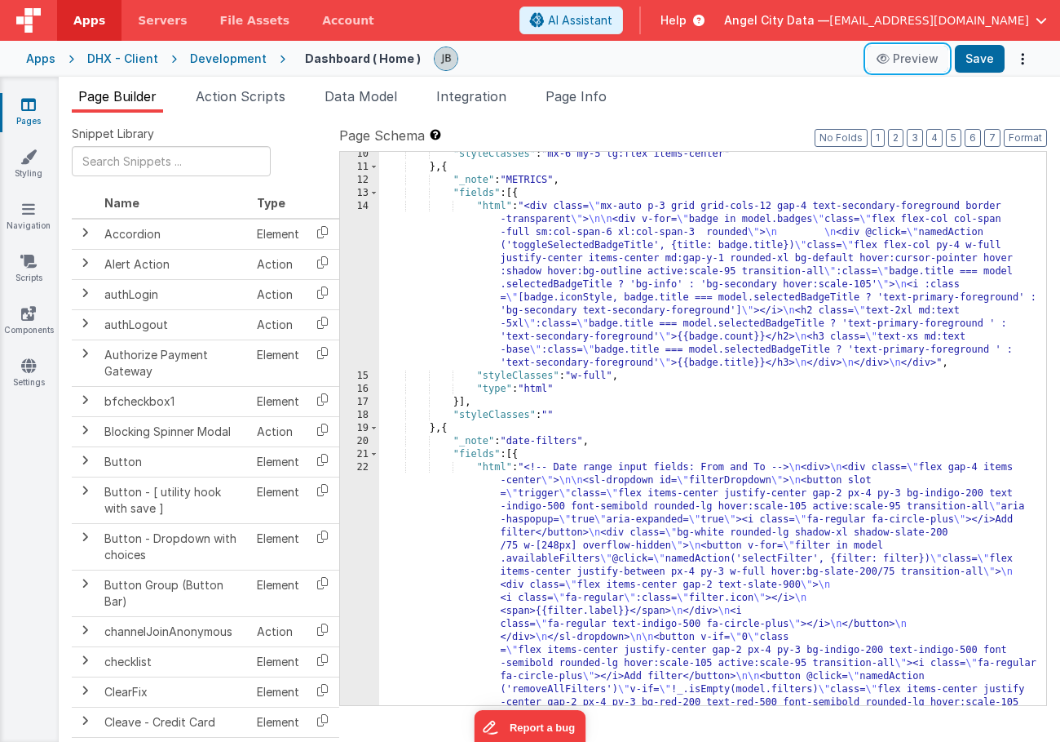
scroll to position [169, 0]
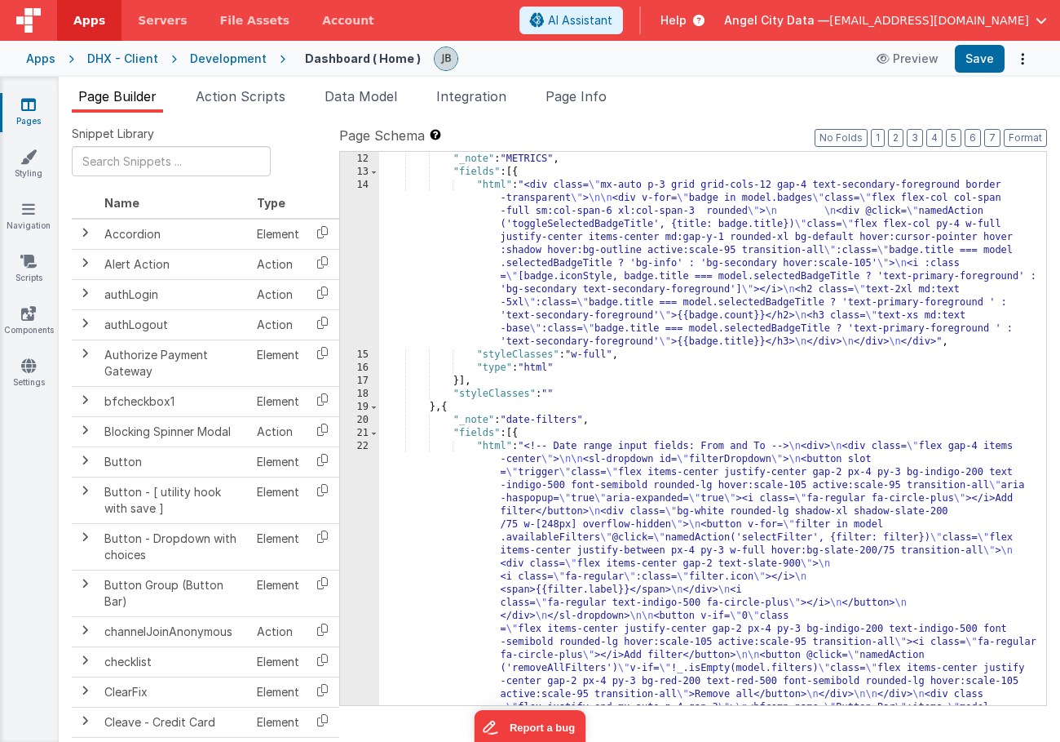
click at [365, 485] on div "22" at bounding box center [359, 642] width 39 height 405
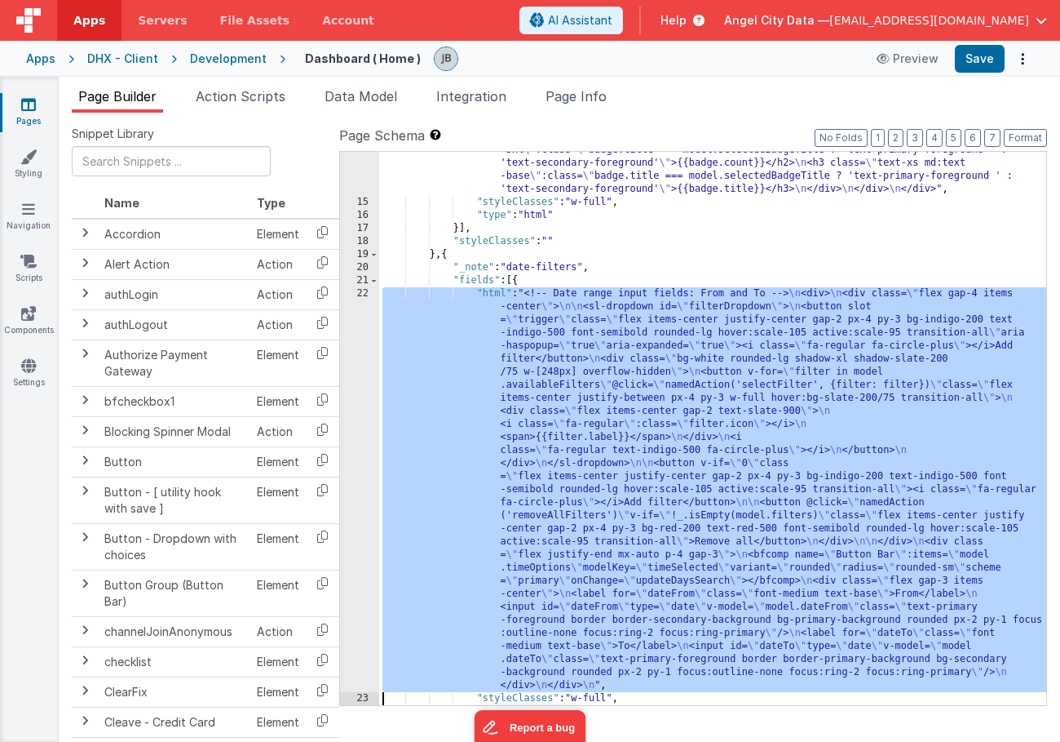
click at [365, 477] on div "14 15 16 17 18 19 20 21 22 23 24 25 26 27 28 29 30 31 32 33 34" at bounding box center [359, 394] width 39 height 736
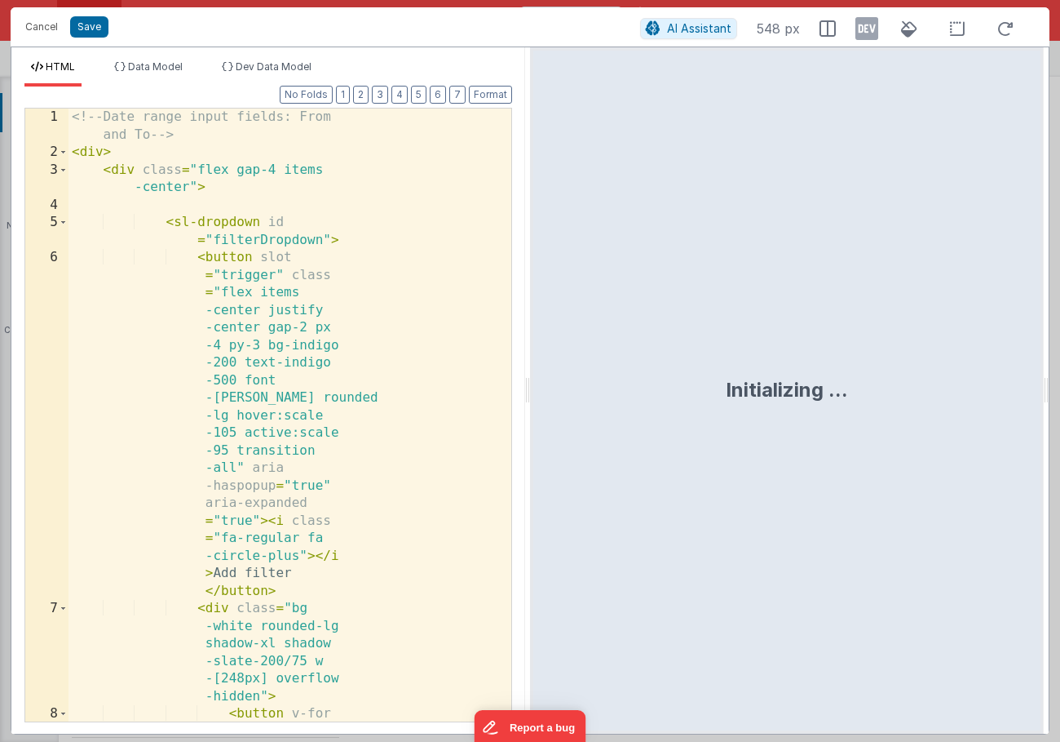
scroll to position [321, 0]
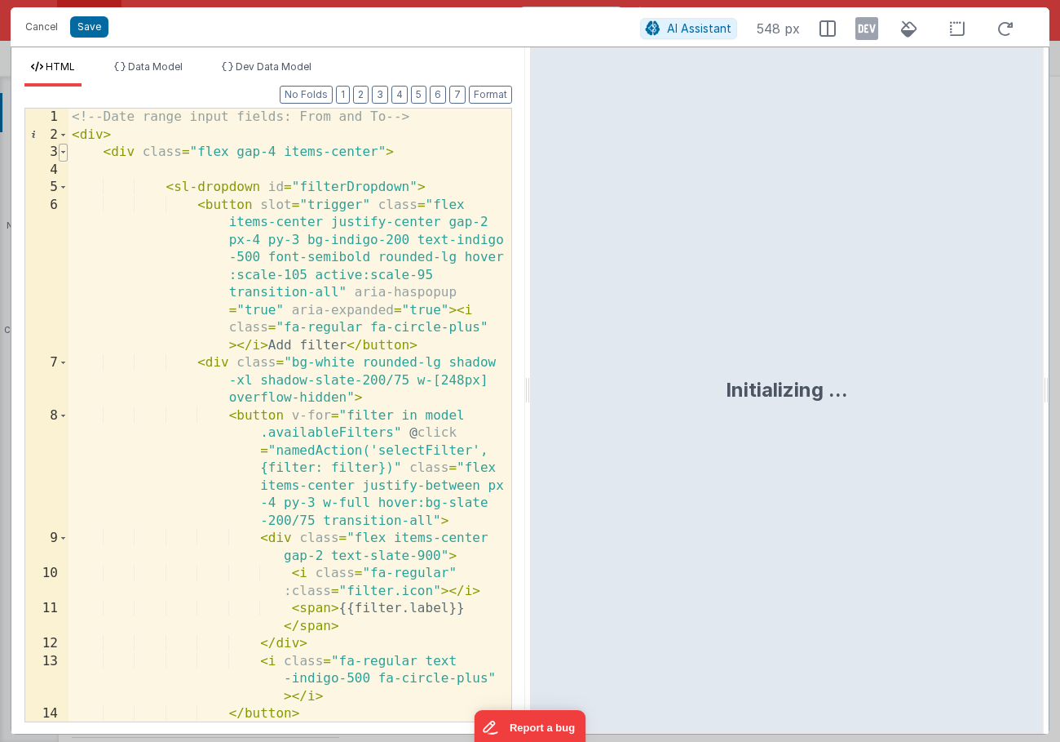
click at [64, 152] on span at bounding box center [63, 153] width 9 height 18
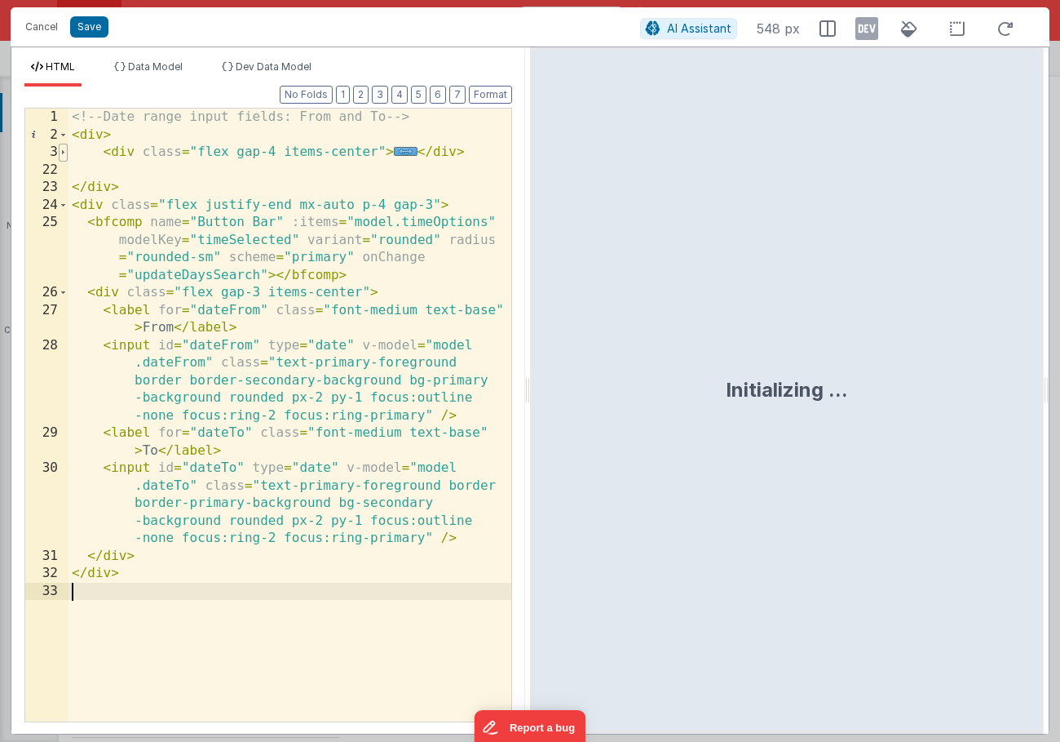
scroll to position [0, 0]
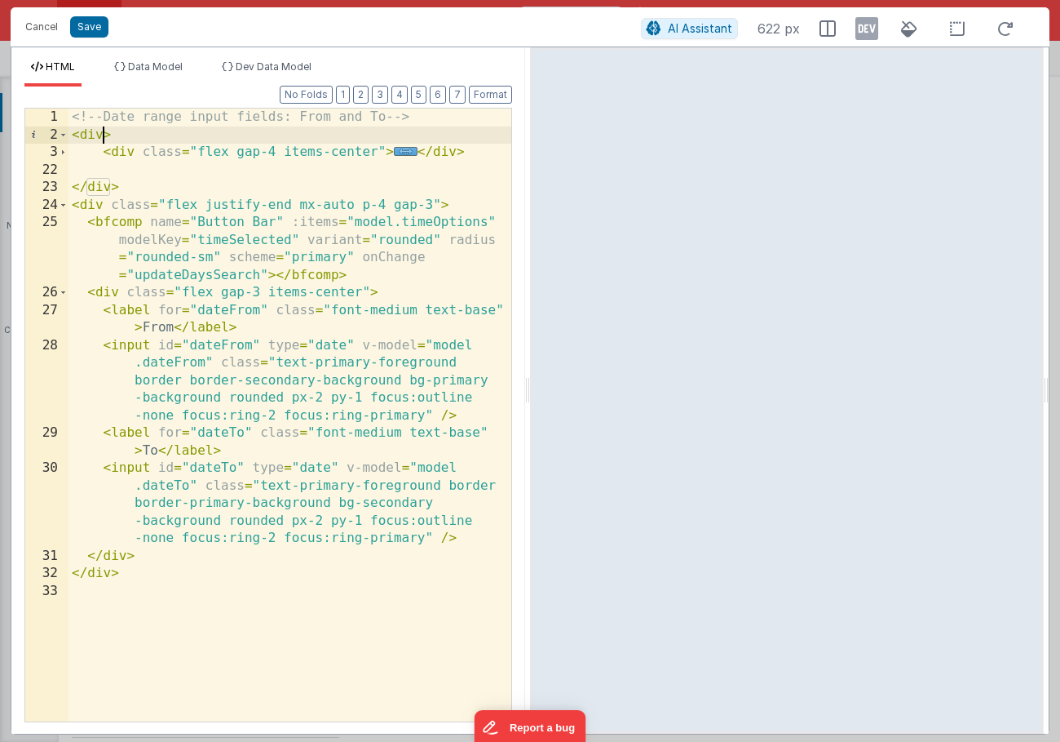
click at [105, 132] on div "<!-- Date range input fields: From and To --> < div > < div class = "flex gap-4…" at bounding box center [290, 432] width 443 height 648
click at [91, 25] on button "Save" at bounding box center [89, 26] width 38 height 21
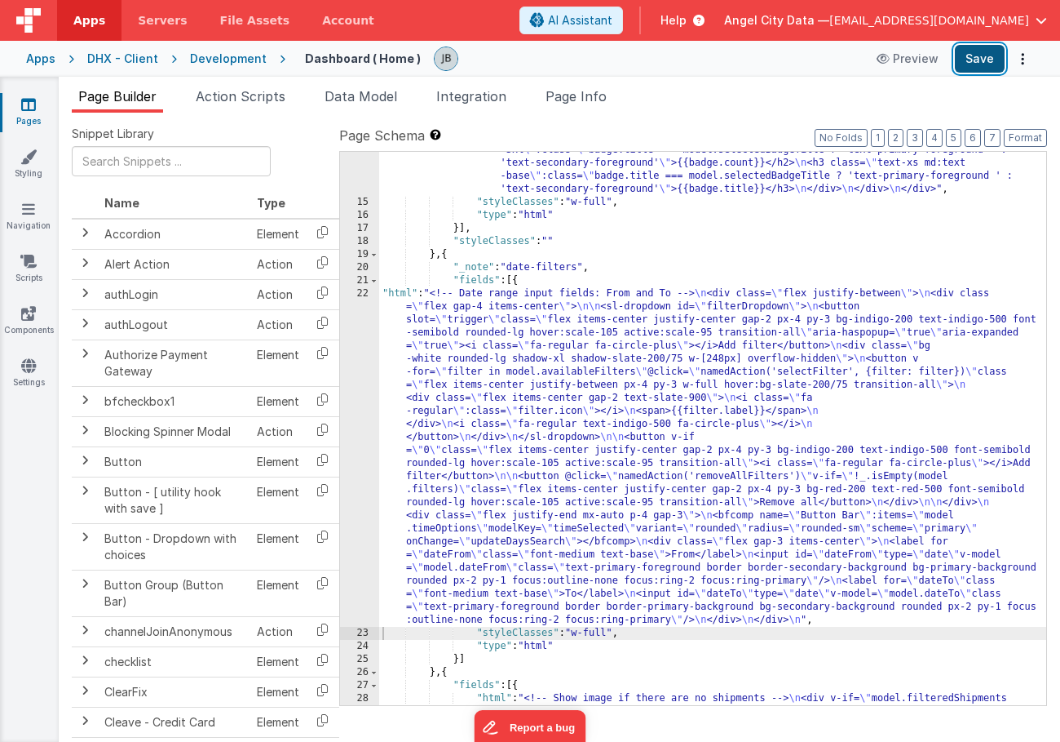
click at [973, 51] on button "Save" at bounding box center [980, 59] width 50 height 28
click at [370, 325] on div "22" at bounding box center [359, 456] width 39 height 339
click at [362, 325] on div "22" at bounding box center [359, 456] width 39 height 339
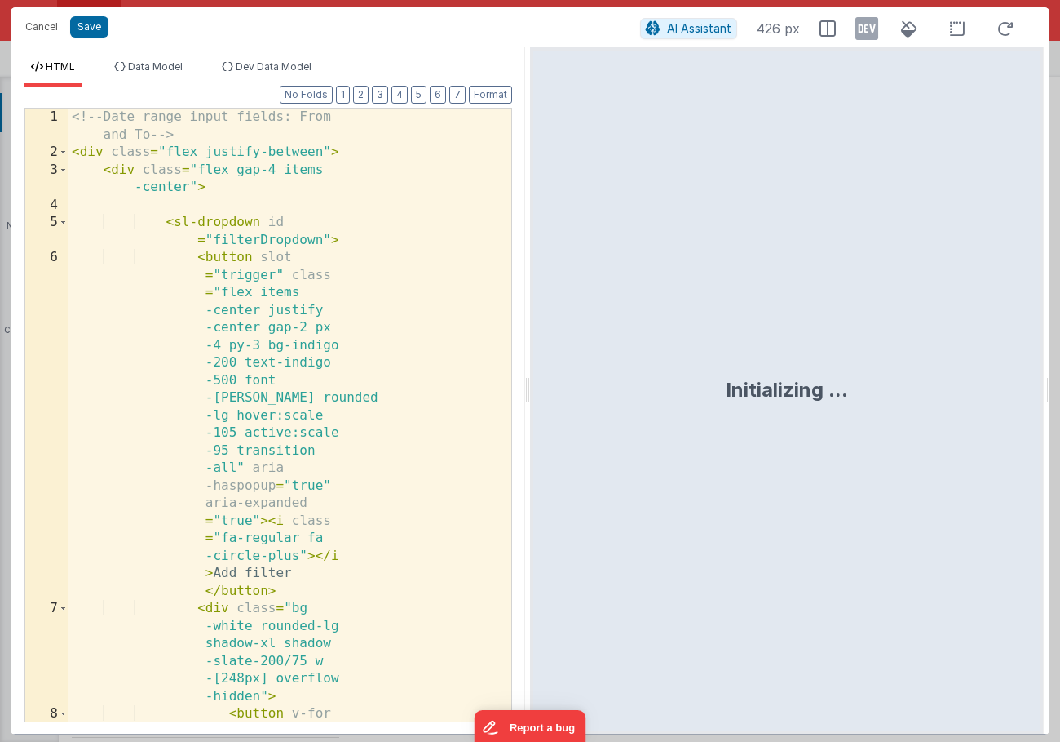
click at [335, 259] on div "<!-- Date range input fields: From and To --> < div class = "flex justify-betwe…" at bounding box center [290, 554] width 443 height 893
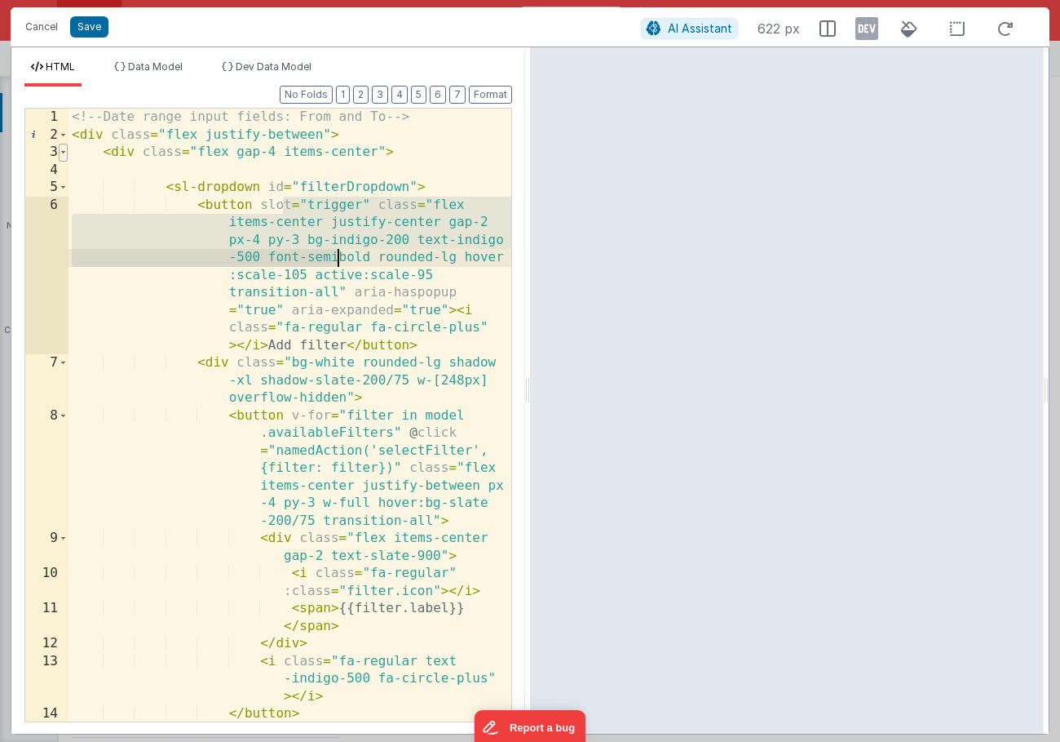
click at [66, 153] on span at bounding box center [63, 153] width 9 height 18
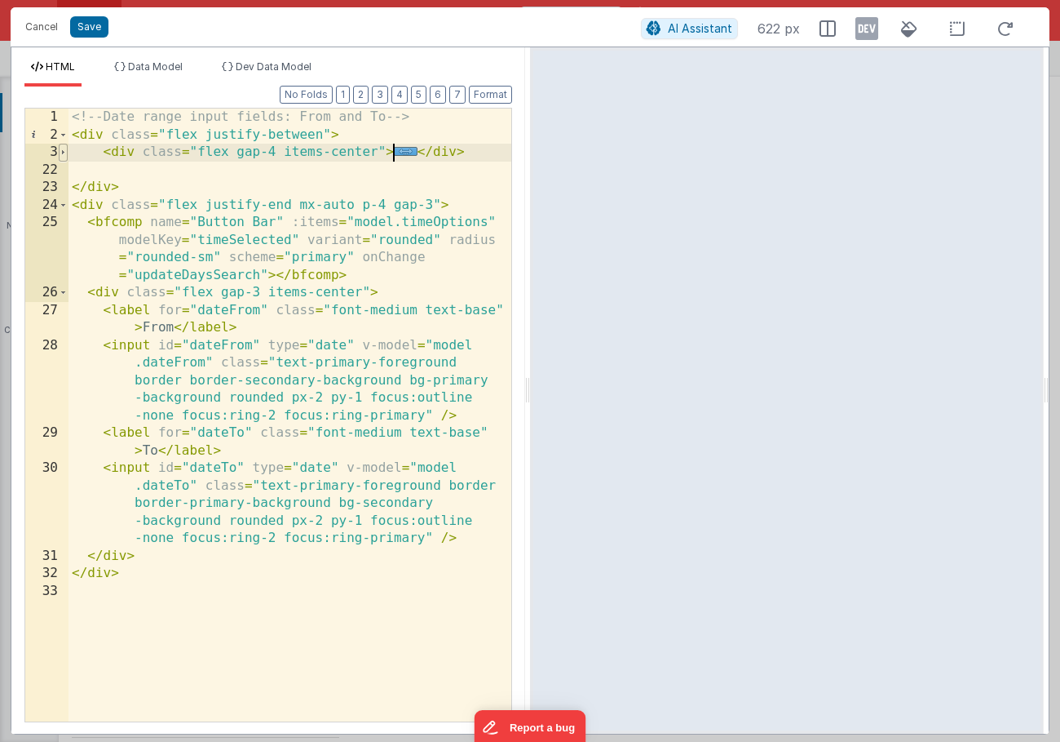
click at [66, 153] on span at bounding box center [63, 153] width 9 height 18
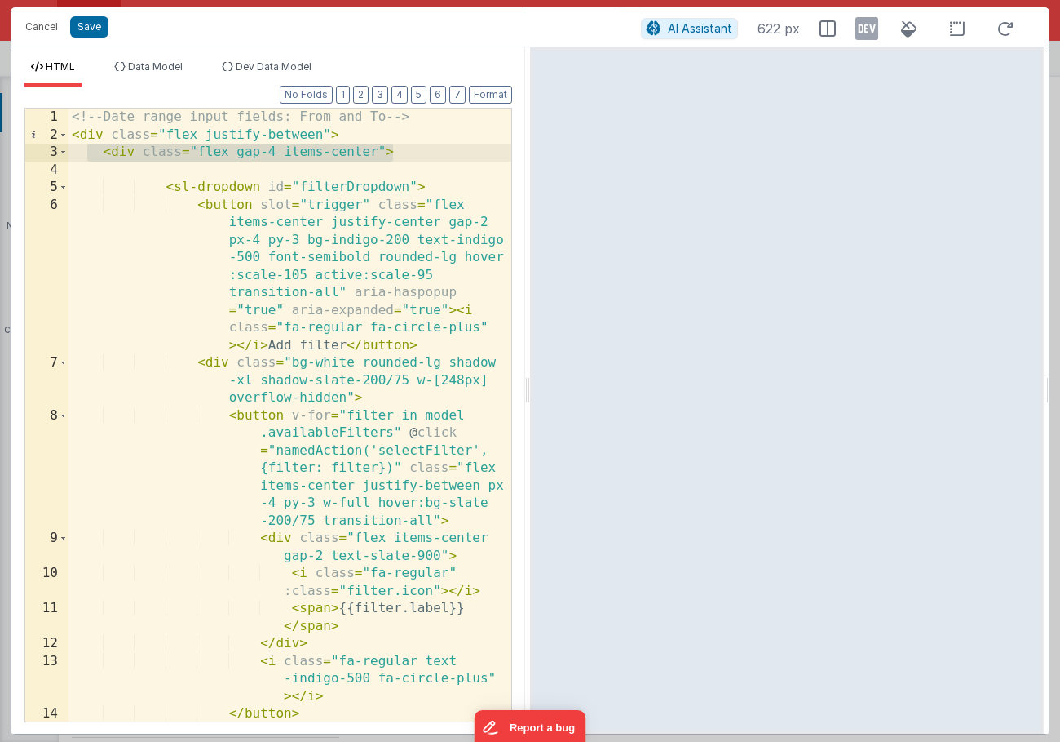
drag, startPoint x: 89, startPoint y: 154, endPoint x: 407, endPoint y: 156, distance: 318.1
click at [407, 156] on div "<!-- Date range input fields: From and To --> < div class = "flex justify-betwe…" at bounding box center [290, 432] width 443 height 648
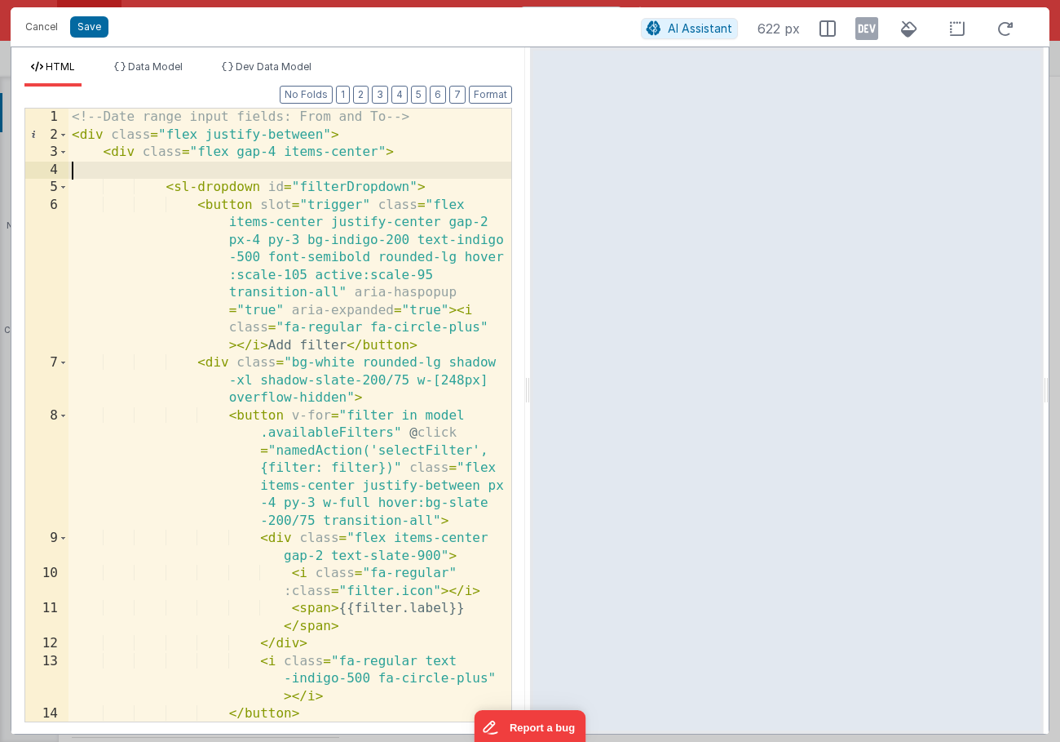
click at [400, 164] on div "<!-- Date range input fields: From and To --> < div class = "flex justify-betwe…" at bounding box center [290, 432] width 443 height 648
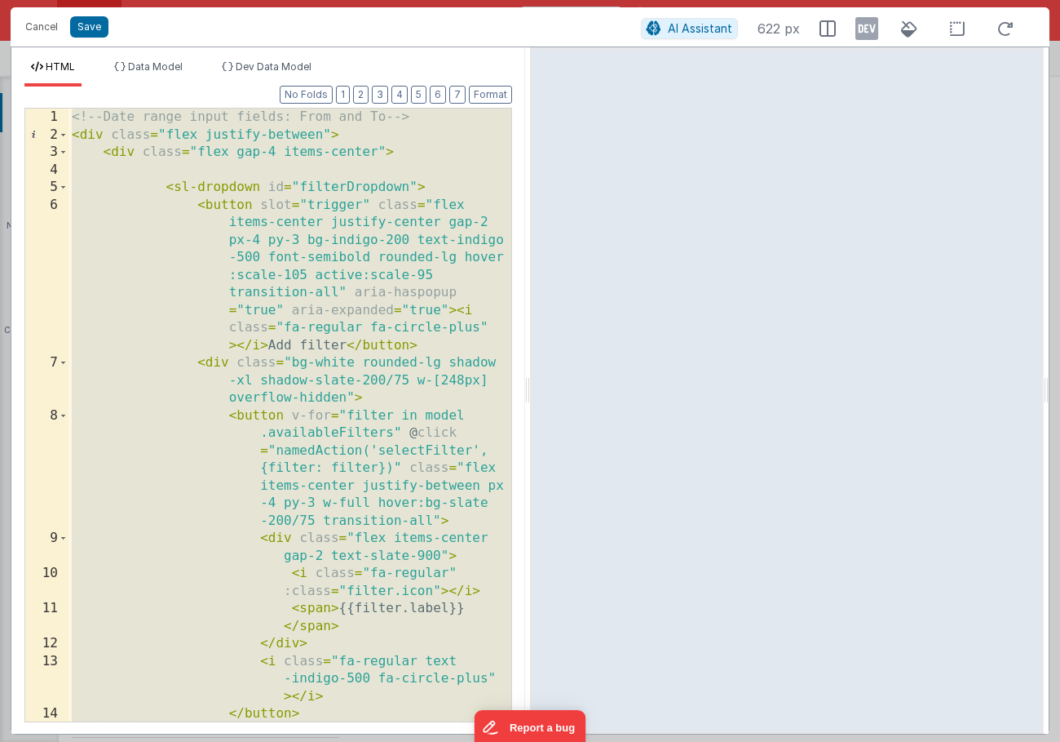
click at [296, 275] on div "<!-- Date range input fields: From and To --> < div class = "flex justify-betwe…" at bounding box center [290, 432] width 443 height 648
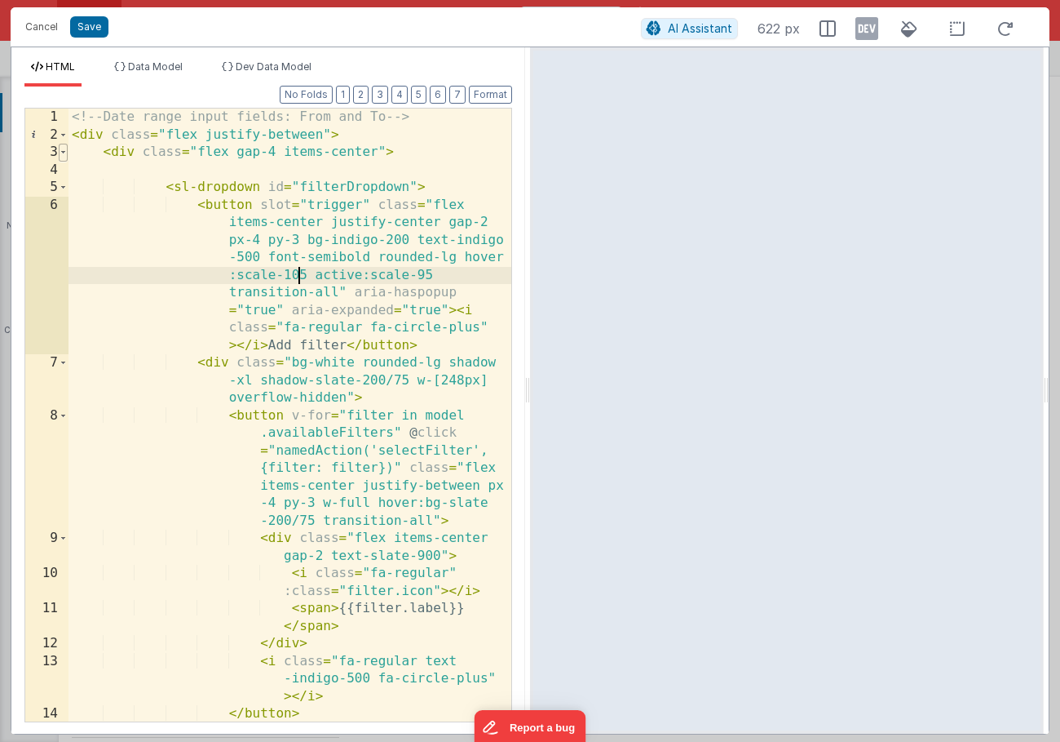
click at [67, 154] on span at bounding box center [63, 153] width 9 height 18
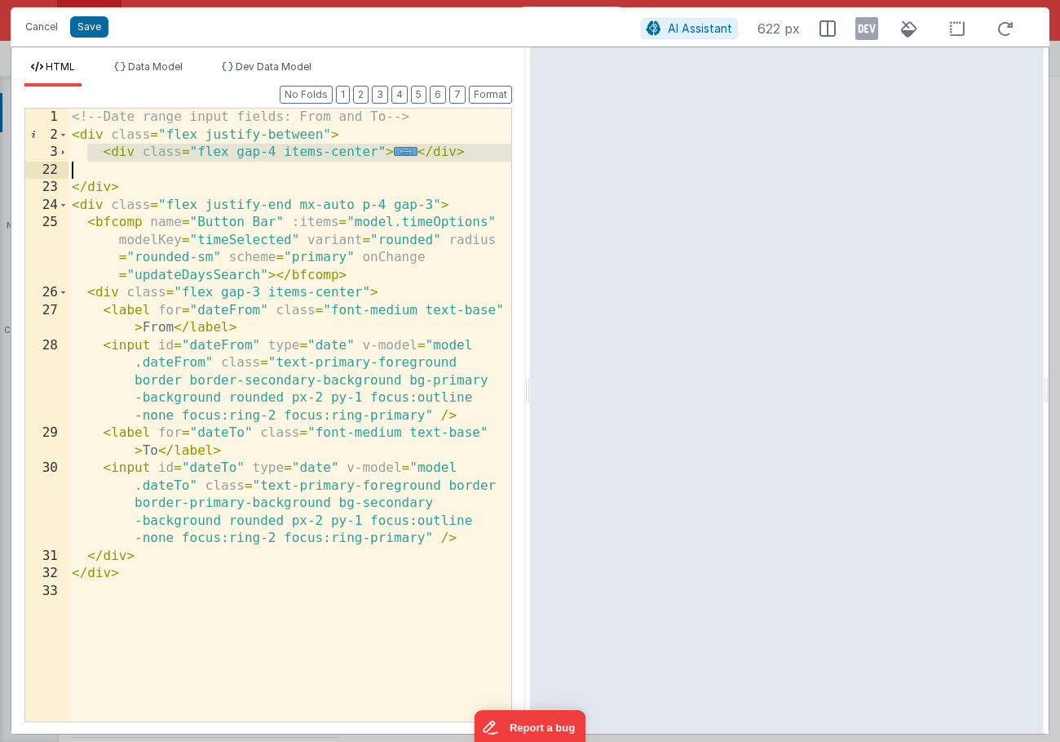
drag, startPoint x: 86, startPoint y: 153, endPoint x: 406, endPoint y: 174, distance: 320.5
click at [406, 174] on div "<!-- Date range input fields: From and To --> < div class = "flex justify-betwe…" at bounding box center [290, 432] width 443 height 648
click at [214, 126] on div "<!-- Date range input fields: From and To --> < div class = "flex justify-betwe…" at bounding box center [290, 432] width 443 height 648
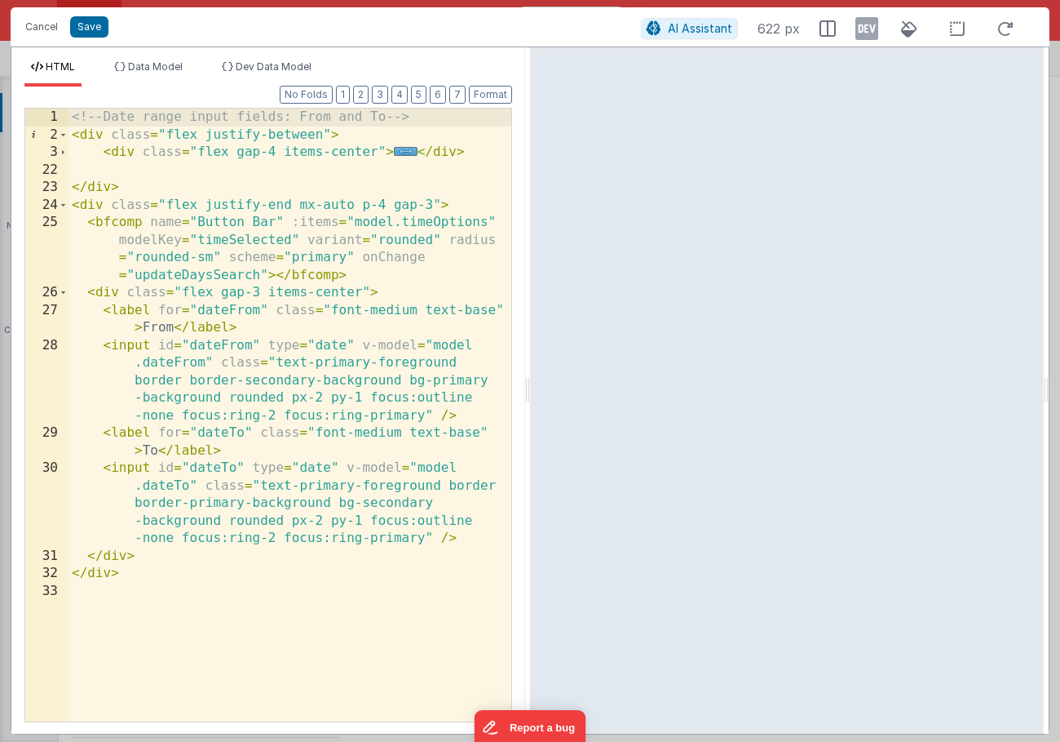
click at [79, 135] on div "<!-- Date range input fields: From and To --> < div class = "flex justify-betwe…" at bounding box center [290, 432] width 443 height 648
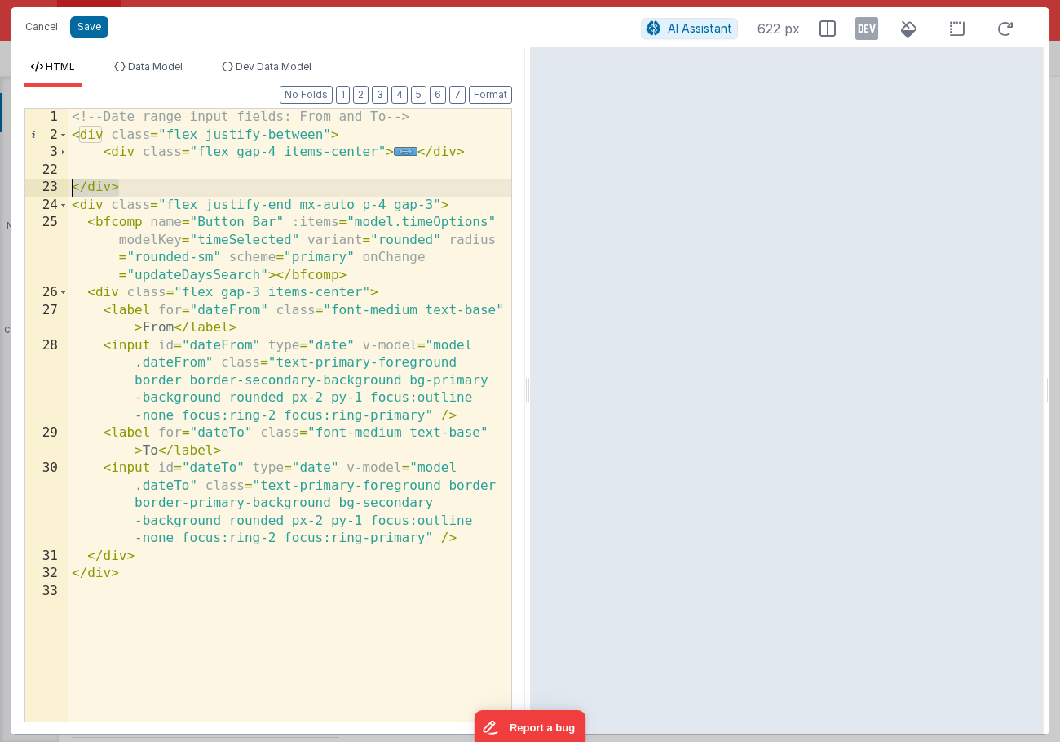
drag, startPoint x: 130, startPoint y: 191, endPoint x: 72, endPoint y: 188, distance: 58.0
click at [72, 188] on div "<!-- Date range input fields: From and To --> < div class = "flex justify-betwe…" at bounding box center [290, 432] width 443 height 648
click at [148, 572] on div "<!-- Date range input fields: From and To --> < div class = "flex justify-betwe…" at bounding box center [290, 432] width 443 height 648
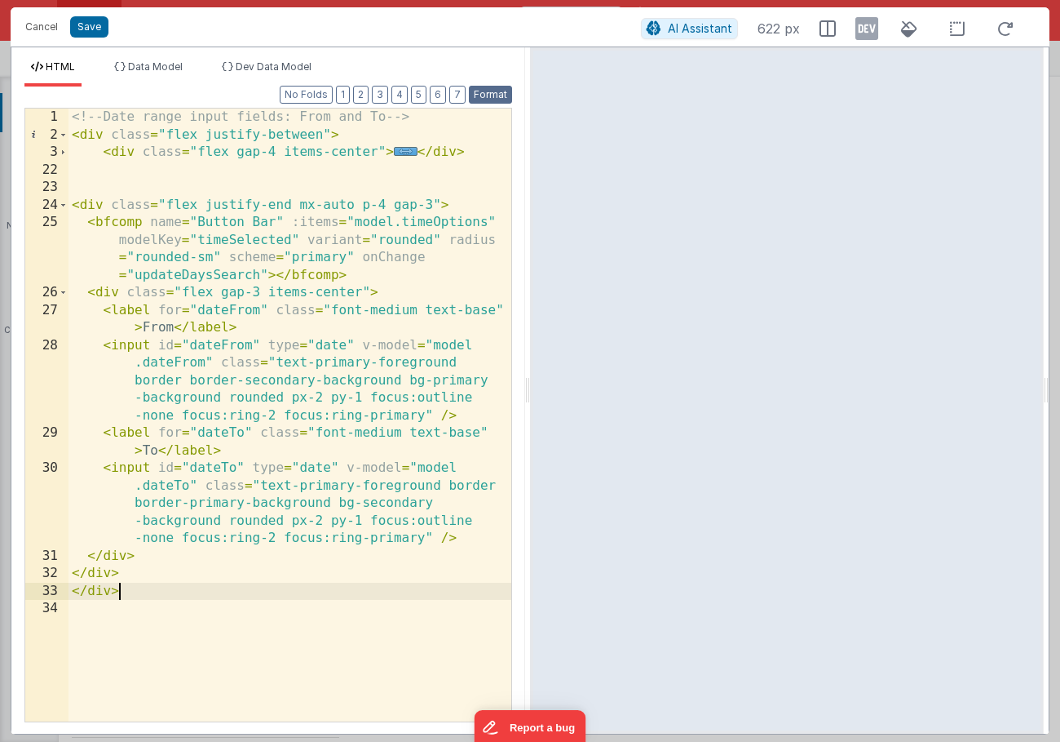
click at [480, 97] on button "Format" at bounding box center [490, 95] width 43 height 18
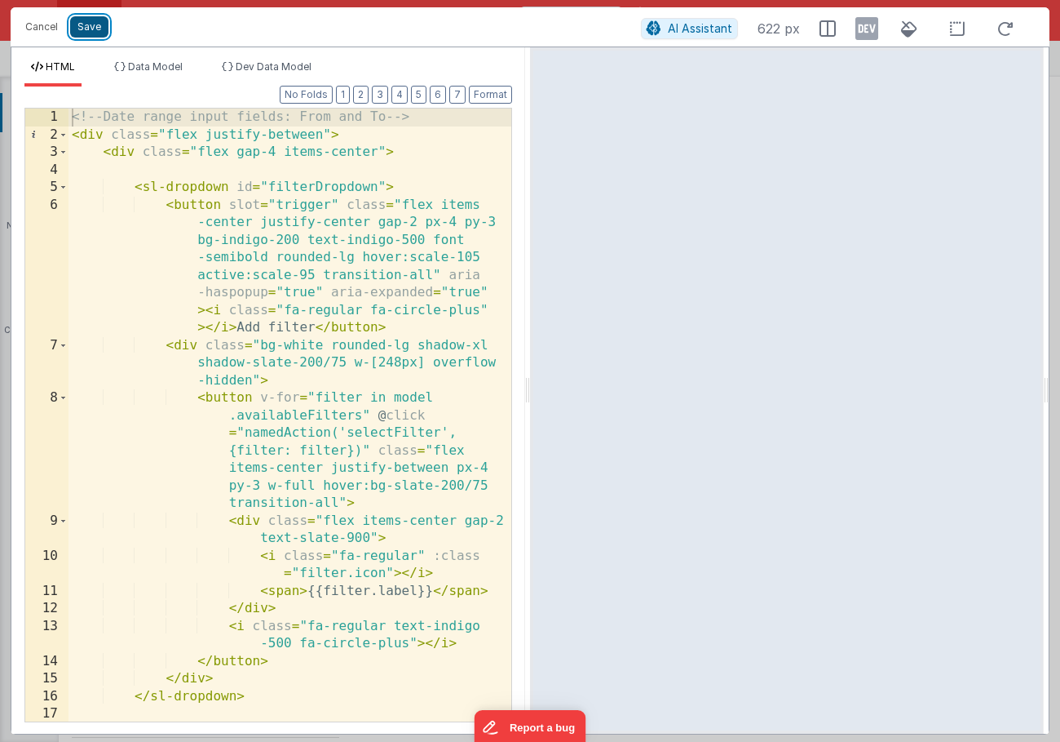
click at [87, 29] on button "Save" at bounding box center [89, 26] width 38 height 21
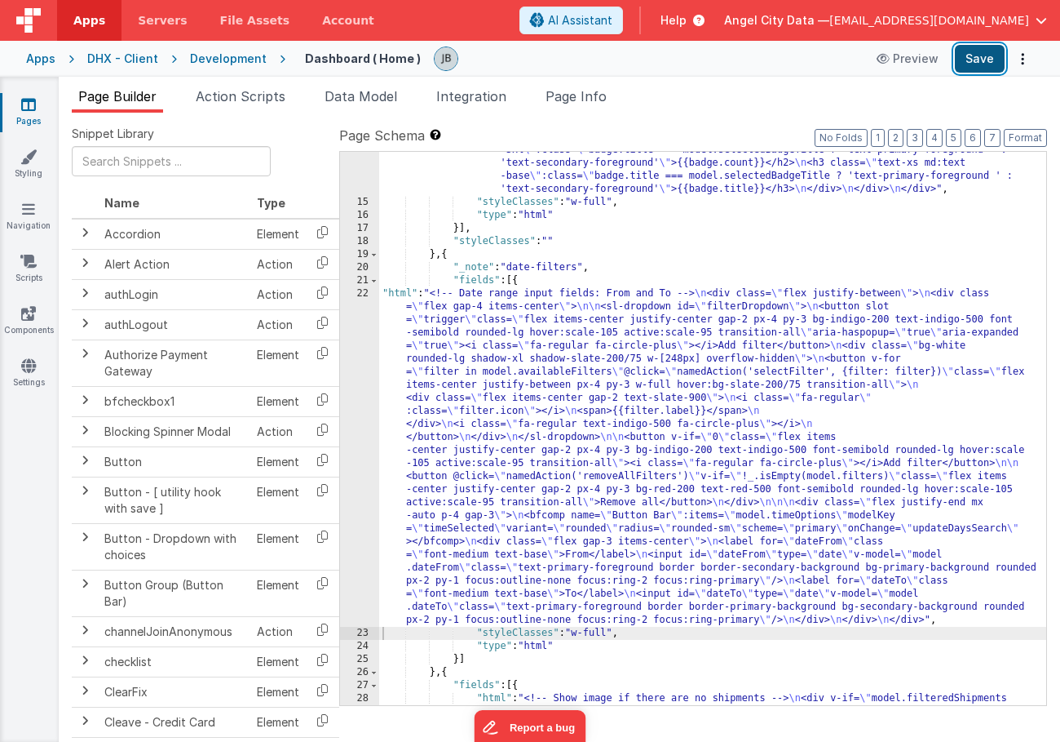
click at [967, 55] on button "Save" at bounding box center [980, 59] width 50 height 28
click at [357, 355] on div "22" at bounding box center [359, 456] width 39 height 339
click at [357, 341] on div "22" at bounding box center [359, 456] width 39 height 339
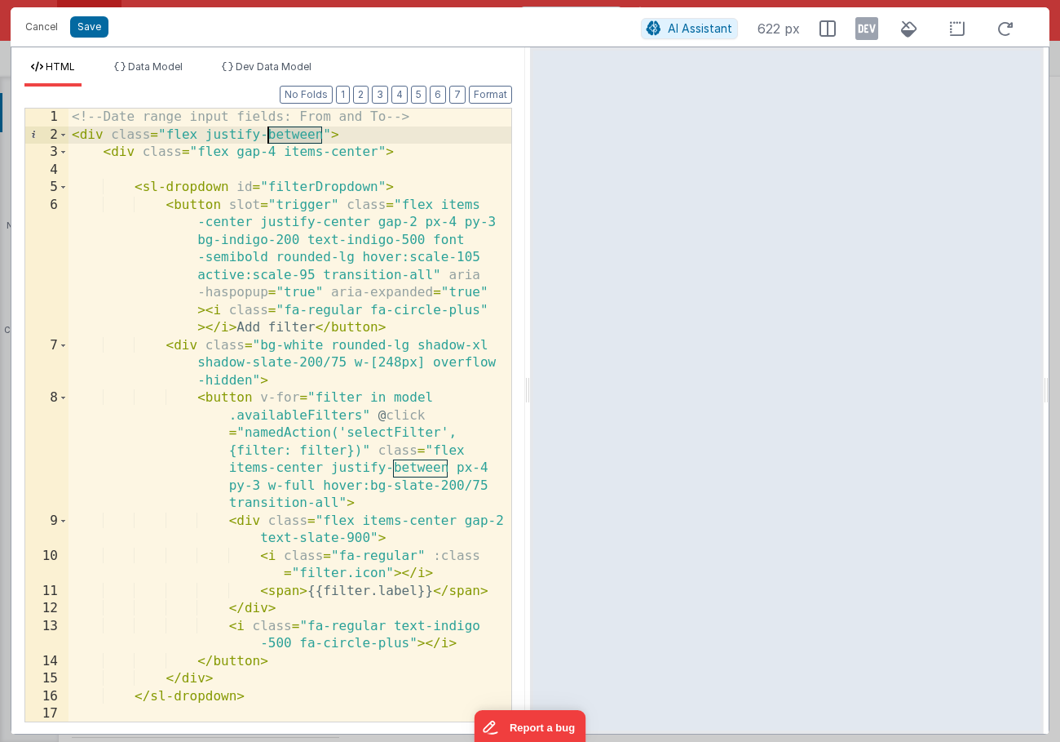
drag, startPoint x: 320, startPoint y: 137, endPoint x: 269, endPoint y: 137, distance: 50.6
click at [269, 137] on div "<!-- Date range input fields: From and To --> < div class = "flex justify-betwe…" at bounding box center [290, 476] width 443 height 736
click at [101, 23] on button "Save" at bounding box center [89, 26] width 38 height 21
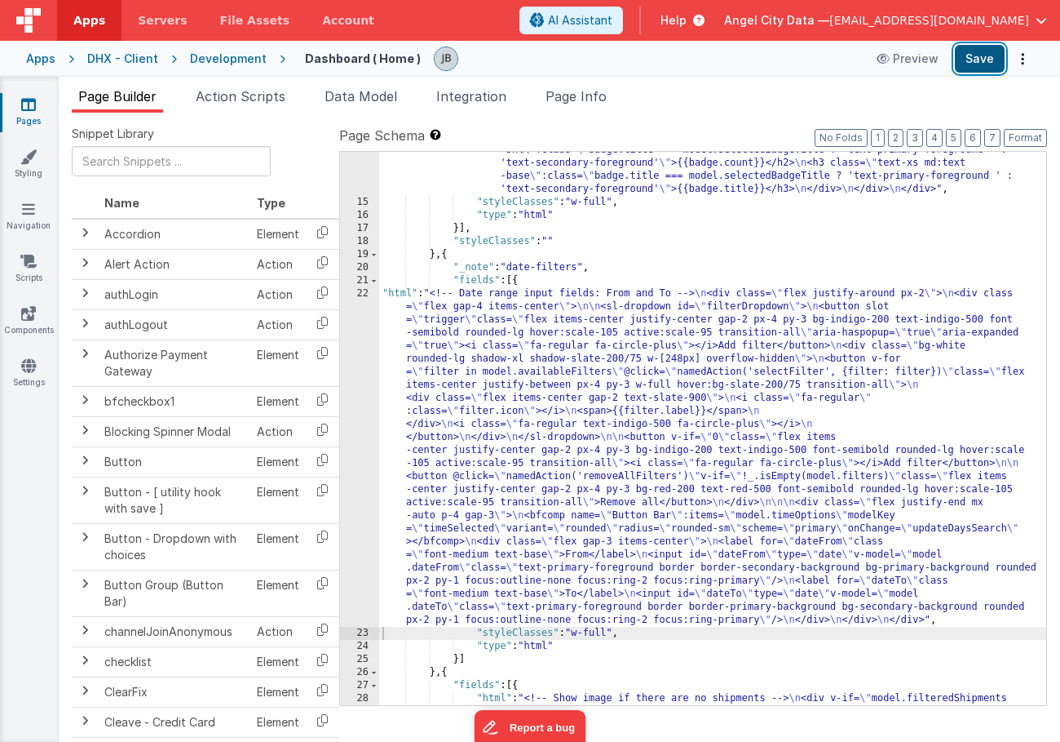
click at [967, 60] on button "Save" at bounding box center [980, 59] width 50 height 28
click at [363, 355] on div "22" at bounding box center [359, 456] width 39 height 339
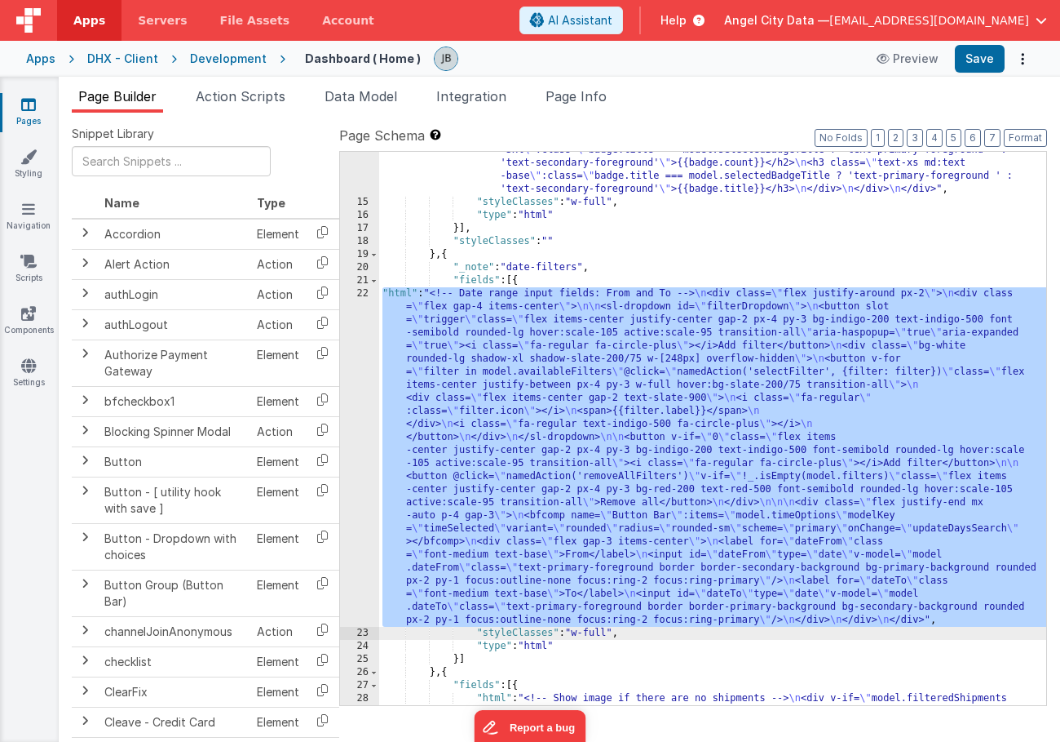
click at [356, 353] on div "22" at bounding box center [359, 456] width 39 height 339
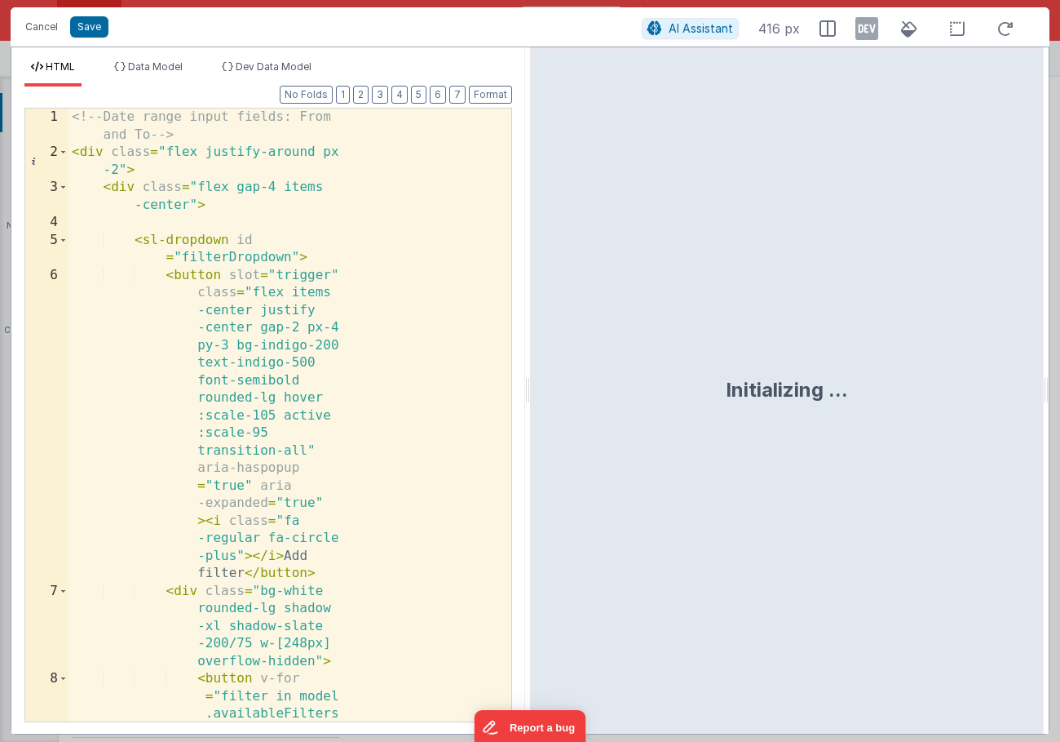
click at [318, 303] on div "<!-- Date range input fields: From and To --> < div class = "flex justify-aroun…" at bounding box center [290, 554] width 443 height 893
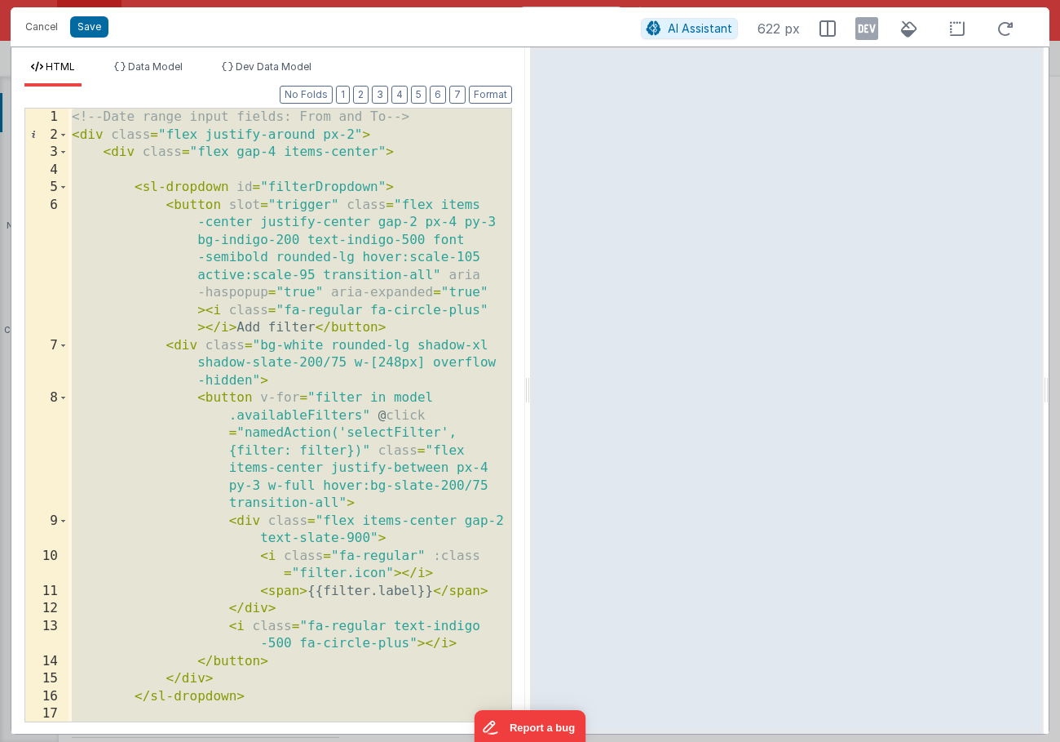
click at [183, 273] on div "<!-- Date range input fields: From and To --> < div class = "flex justify-aroun…" at bounding box center [290, 476] width 443 height 736
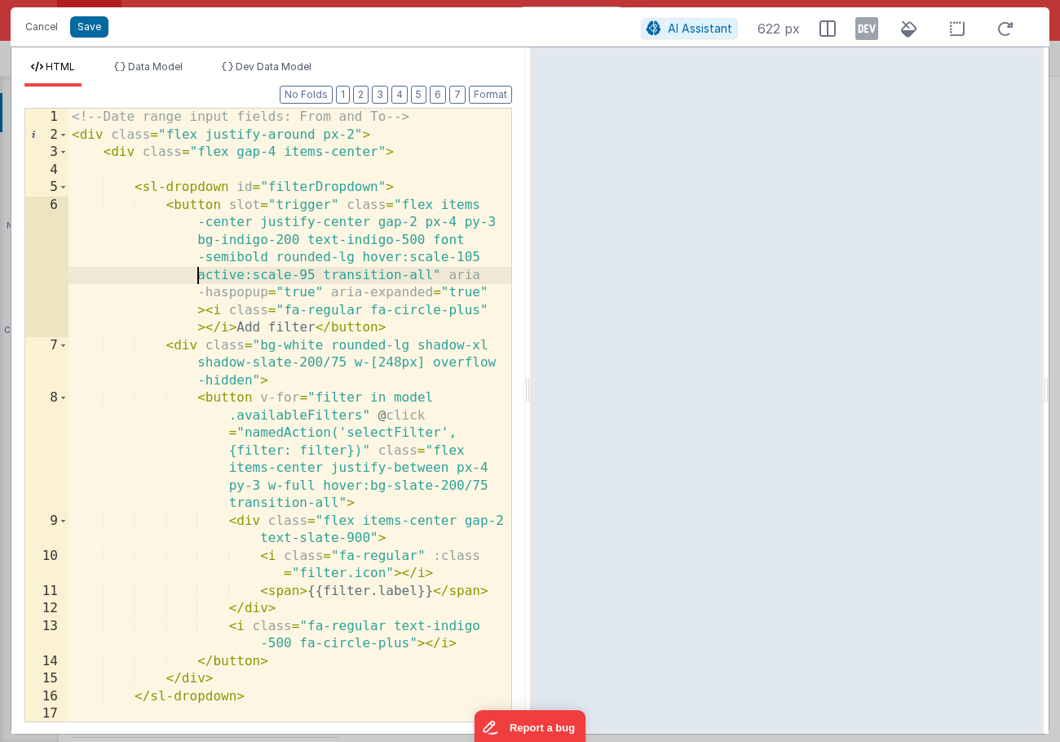
click at [97, 151] on div "<!-- Date range input fields: From and To --> < div class = "flex justify-aroun…" at bounding box center [290, 476] width 443 height 736
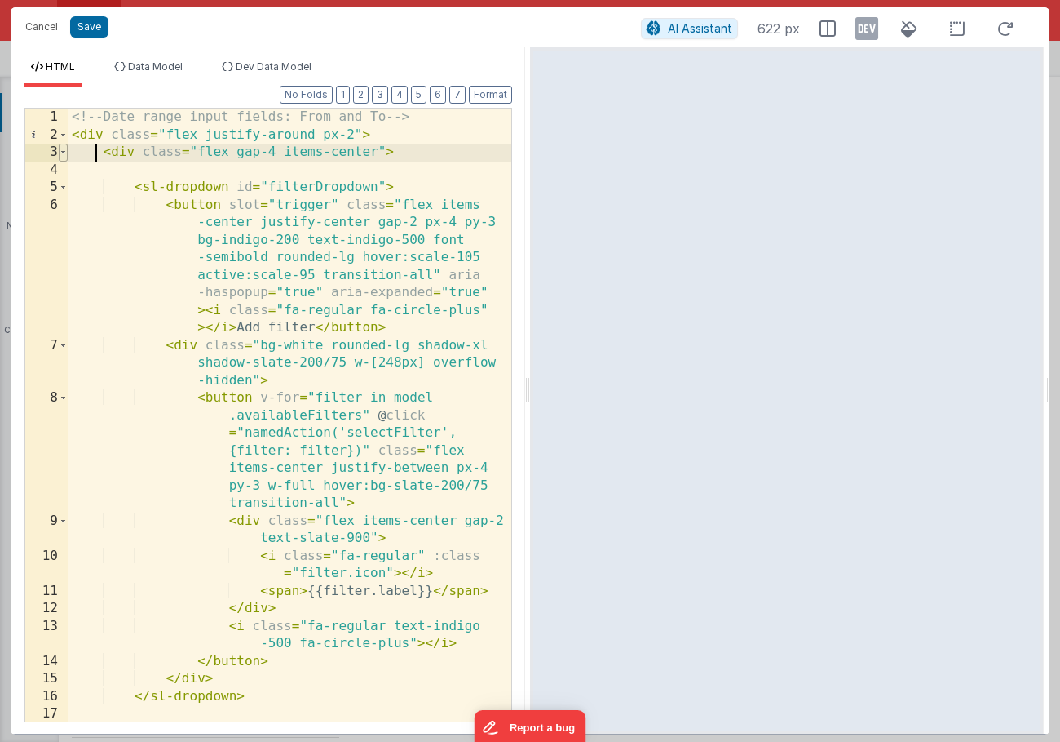
click at [61, 152] on span at bounding box center [63, 153] width 9 height 18
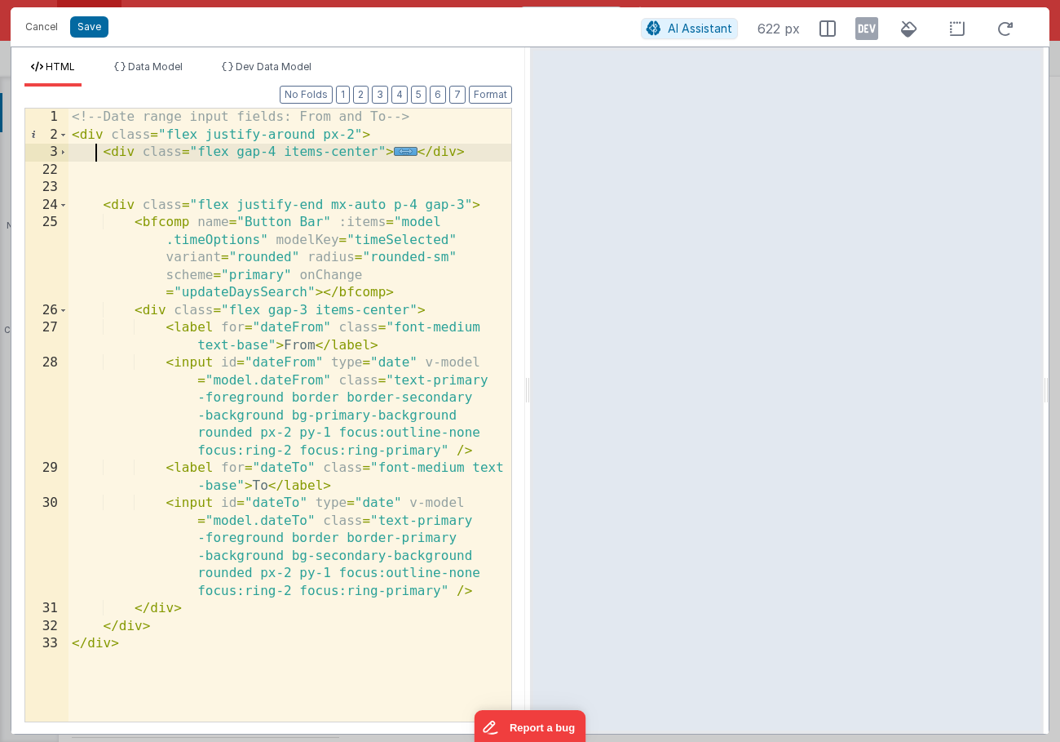
drag, startPoint x: 225, startPoint y: 165, endPoint x: 350, endPoint y: 166, distance: 124.8
click at [350, 166] on div "<!-- Date range input fields: From and To --> < div class = "flex justify-aroun…" at bounding box center [290, 432] width 443 height 648
click at [464, 148] on div "<!-- Date range input fields: From and To --> < div class = "flex justify-aroun…" at bounding box center [290, 432] width 443 height 648
drag, startPoint x: 471, startPoint y: 153, endPoint x: 102, endPoint y: 151, distance: 368.7
click at [102, 151] on div "<!-- Date range input fields: From and To --> < div class = "flex justify-aroun…" at bounding box center [290, 432] width 443 height 648
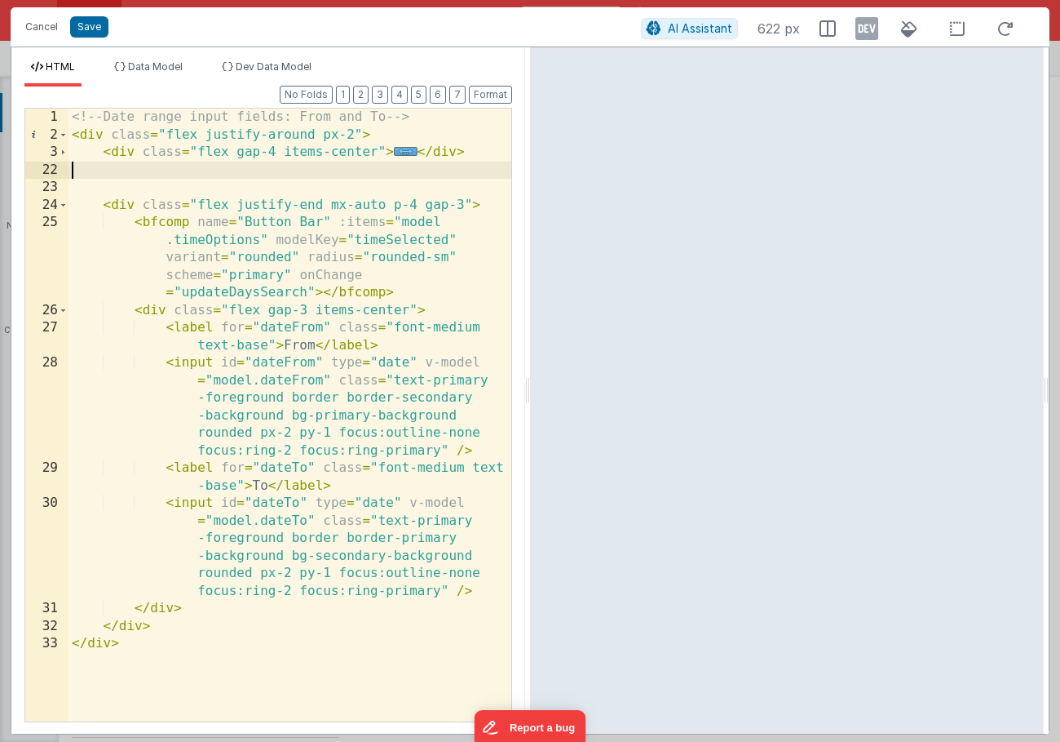
click at [175, 175] on div "<!-- Date range input fields: From and To --> < div class = "flex justify-aroun…" at bounding box center [290, 432] width 443 height 648
click at [123, 209] on div "<!-- Date range input fields: From and To --> < div class = "flex justify-aroun…" at bounding box center [290, 432] width 443 height 648
click at [145, 222] on div "<!-- Date range input fields: From and To --> < div class = "flex justify-aroun…" at bounding box center [290, 432] width 443 height 648
click at [130, 208] on div "<!-- Date range input fields: From and To --> < div class = "flex justify-aroun…" at bounding box center [290, 432] width 443 height 648
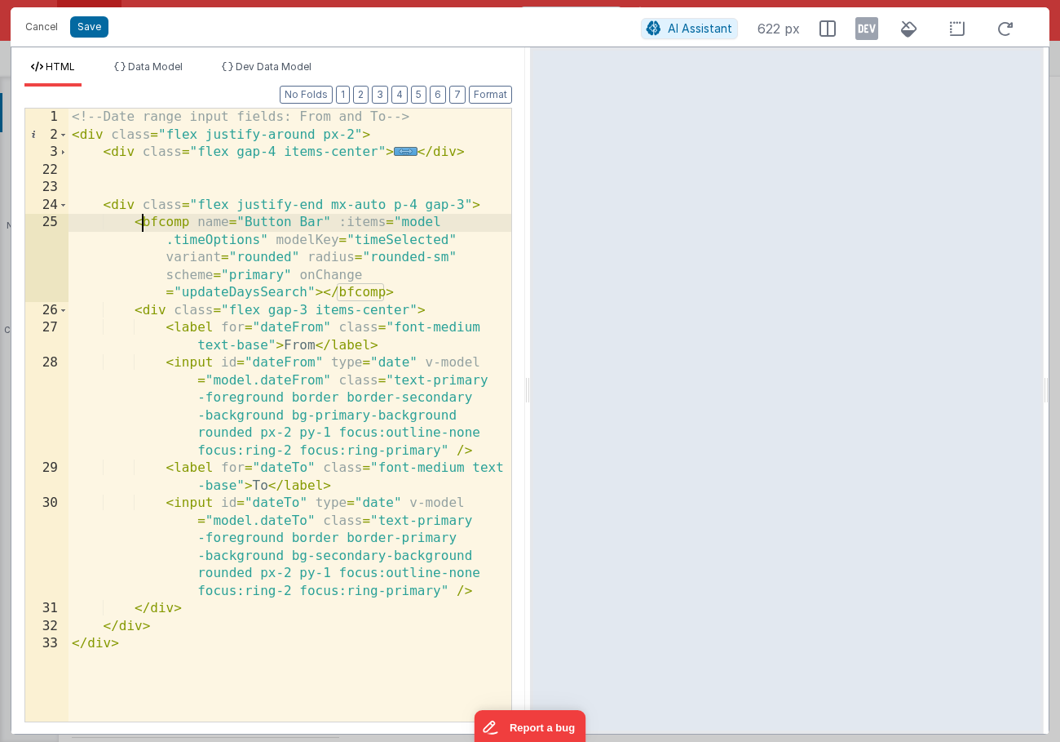
click at [145, 222] on div "<!-- Date range input fields: From and To --> < div class = "flex justify-aroun…" at bounding box center [290, 432] width 443 height 648
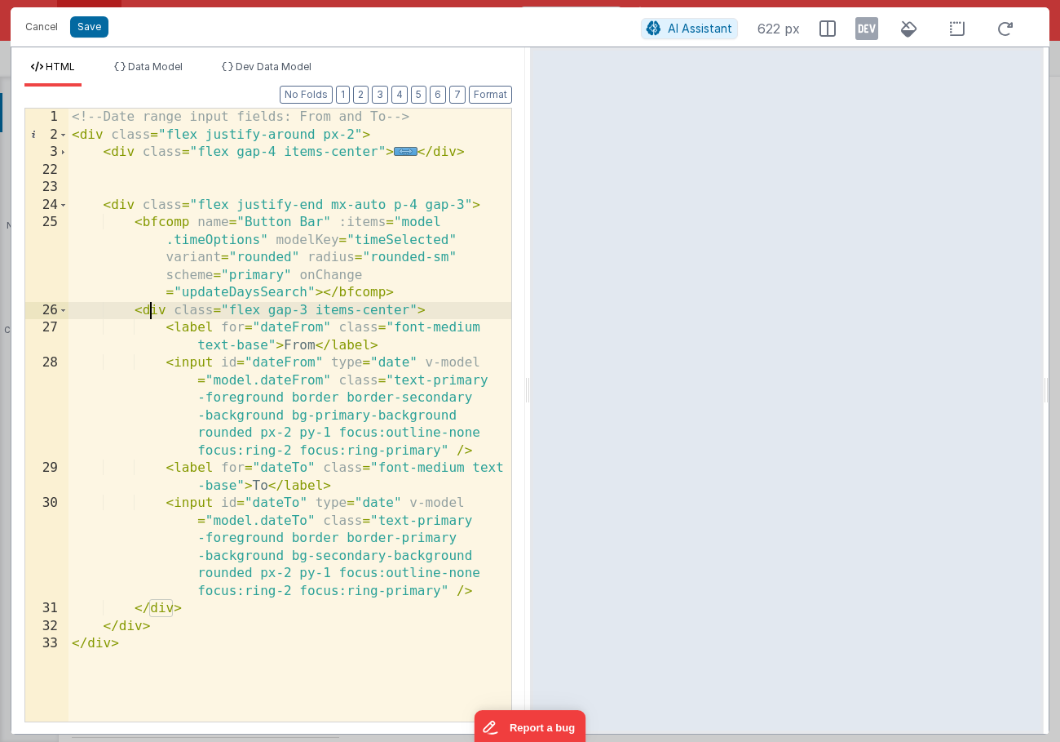
click at [148, 310] on div "<!-- Date range input fields: From and To --> < div class = "flex justify-aroun…" at bounding box center [290, 432] width 443 height 648
click at [64, 309] on span at bounding box center [63, 311] width 9 height 18
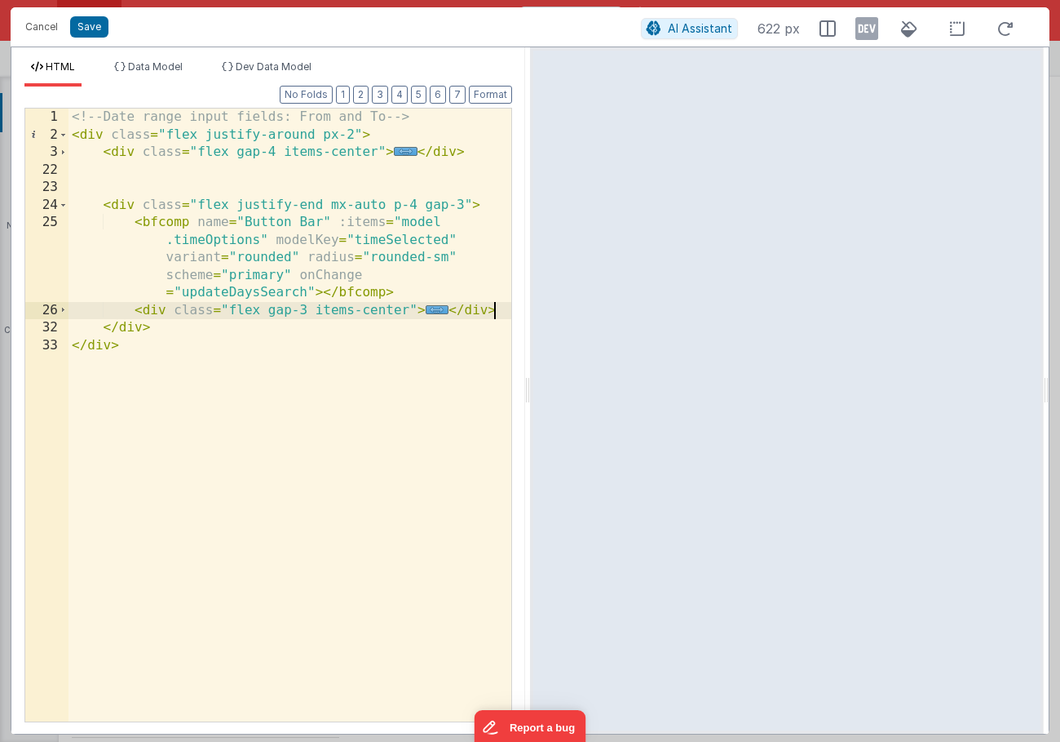
click at [497, 313] on div "<!-- Date range input fields: From and To --> < div class = "flex justify-aroun…" at bounding box center [290, 432] width 443 height 648
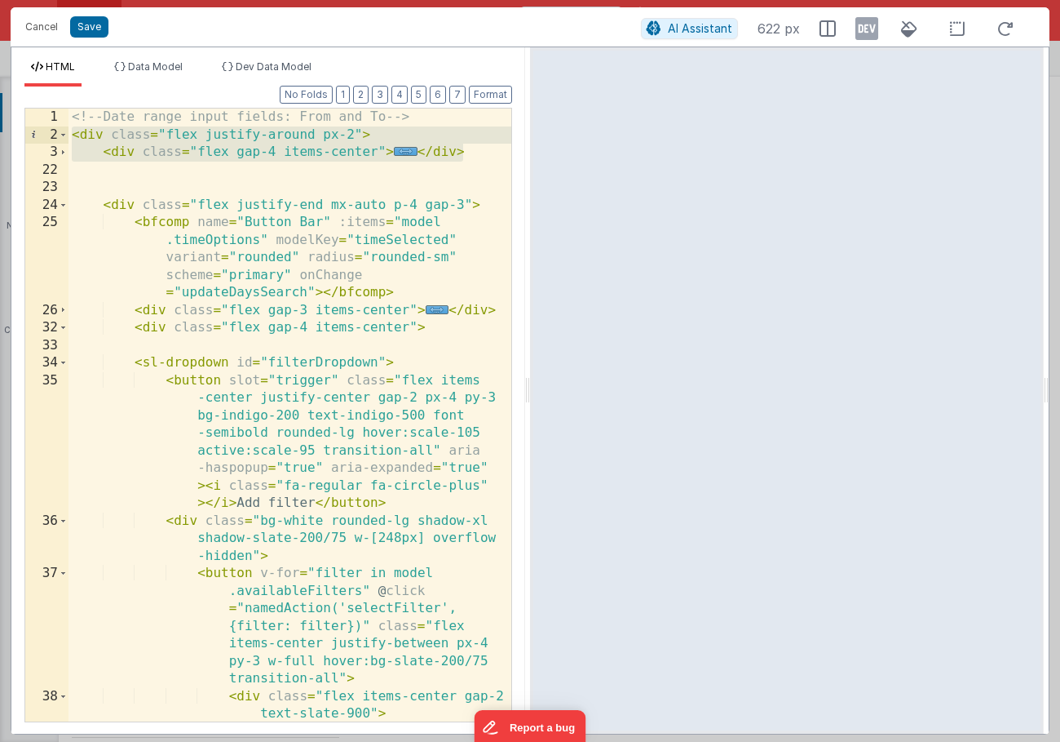
drag, startPoint x: 436, startPoint y: 157, endPoint x: 72, endPoint y: 134, distance: 365.4
click at [72, 134] on div "<!-- Date range input fields: From and To --> < div class = "flex justify-aroun…" at bounding box center [290, 441] width 443 height 666
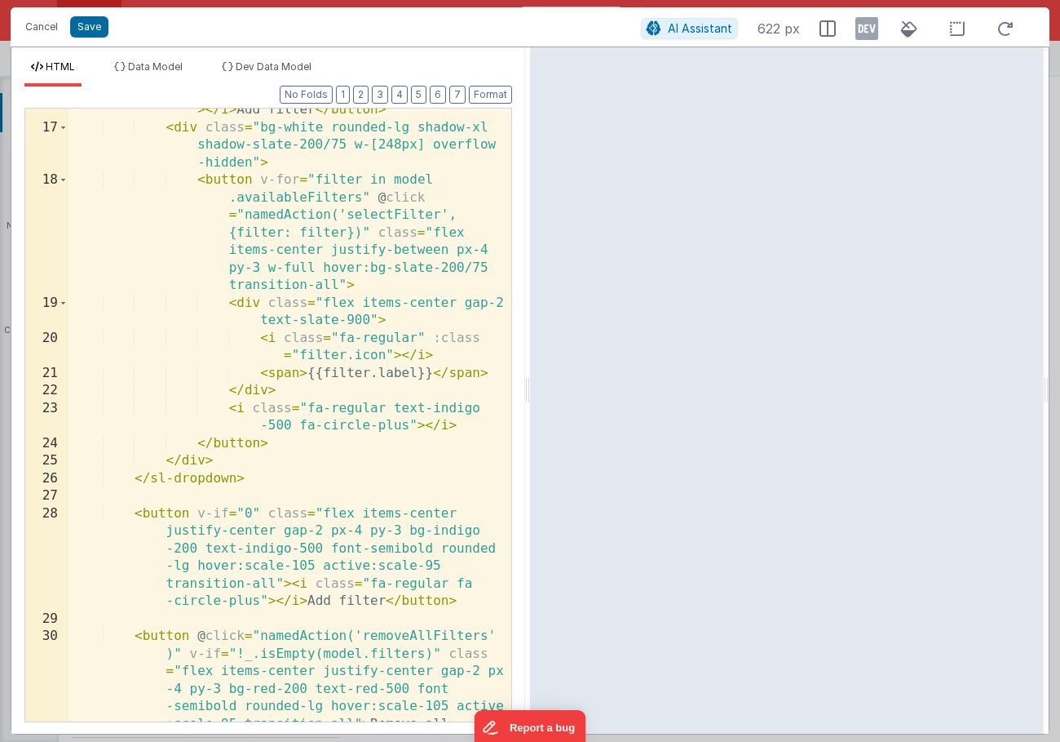
scroll to position [457, 0]
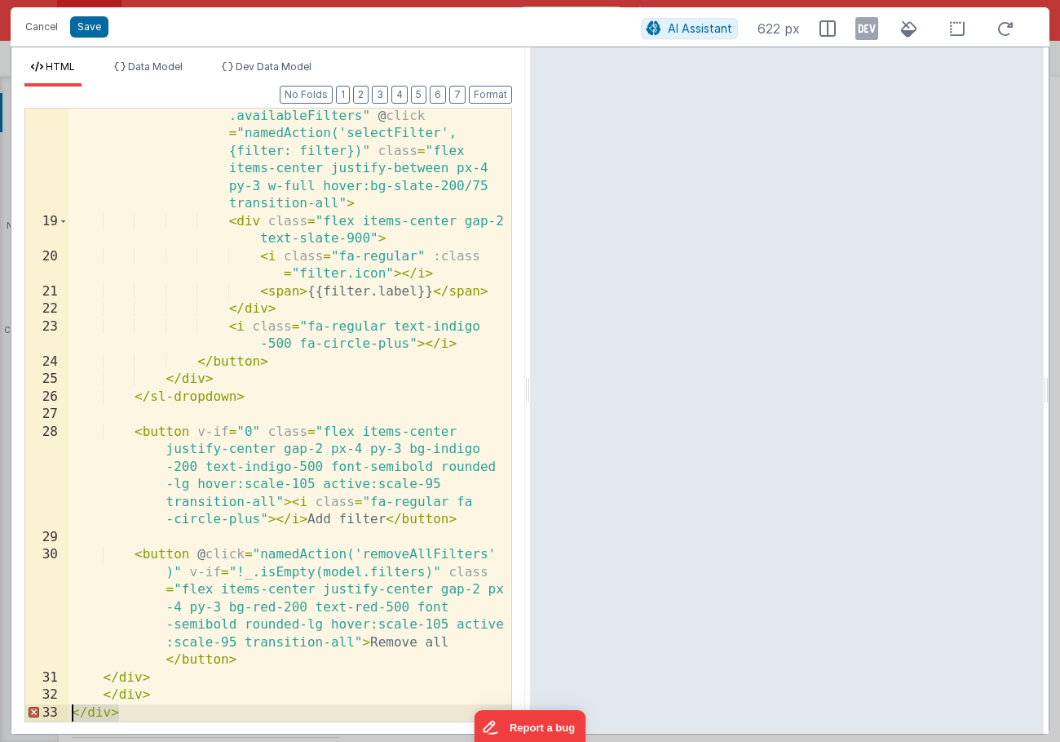
drag, startPoint x: 139, startPoint y: 712, endPoint x: 69, endPoint y: 708, distance: 69.5
click at [69, 708] on div "< button v-for = "filter in model .availableFilters" @ click = "namedAction('se…" at bounding box center [290, 466] width 443 height 753
click at [95, 33] on button "Save" at bounding box center [89, 26] width 38 height 21
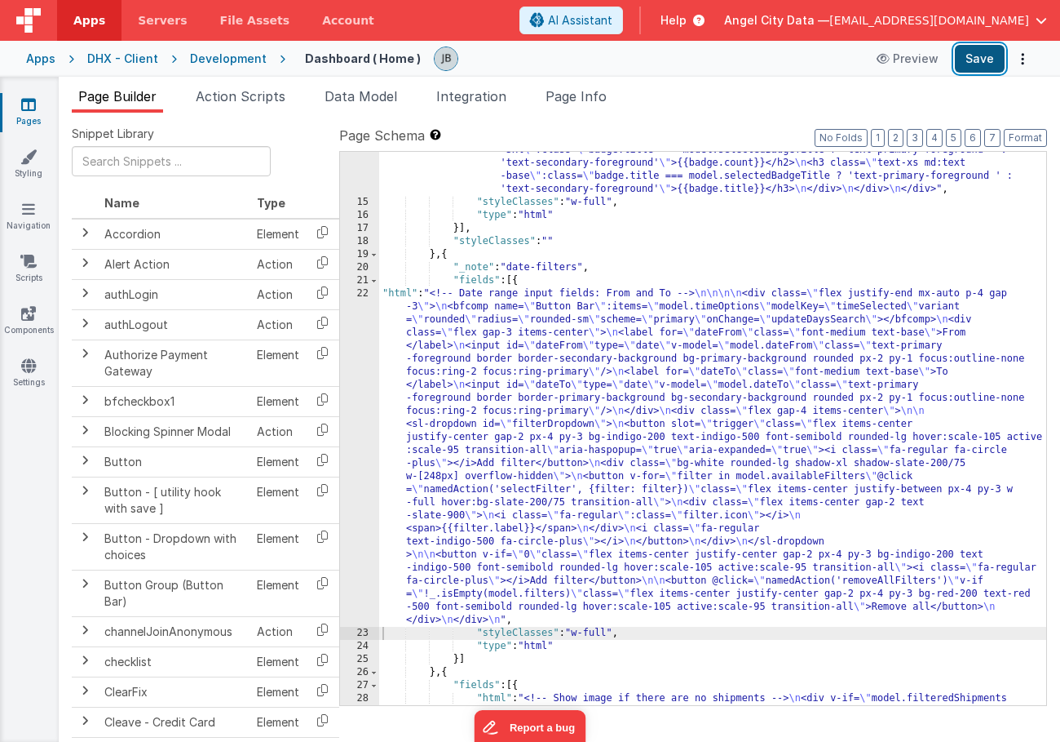
click at [980, 55] on button "Save" at bounding box center [980, 59] width 50 height 28
click at [355, 357] on div "22" at bounding box center [359, 456] width 39 height 339
click at [355, 350] on div "22" at bounding box center [359, 456] width 39 height 339
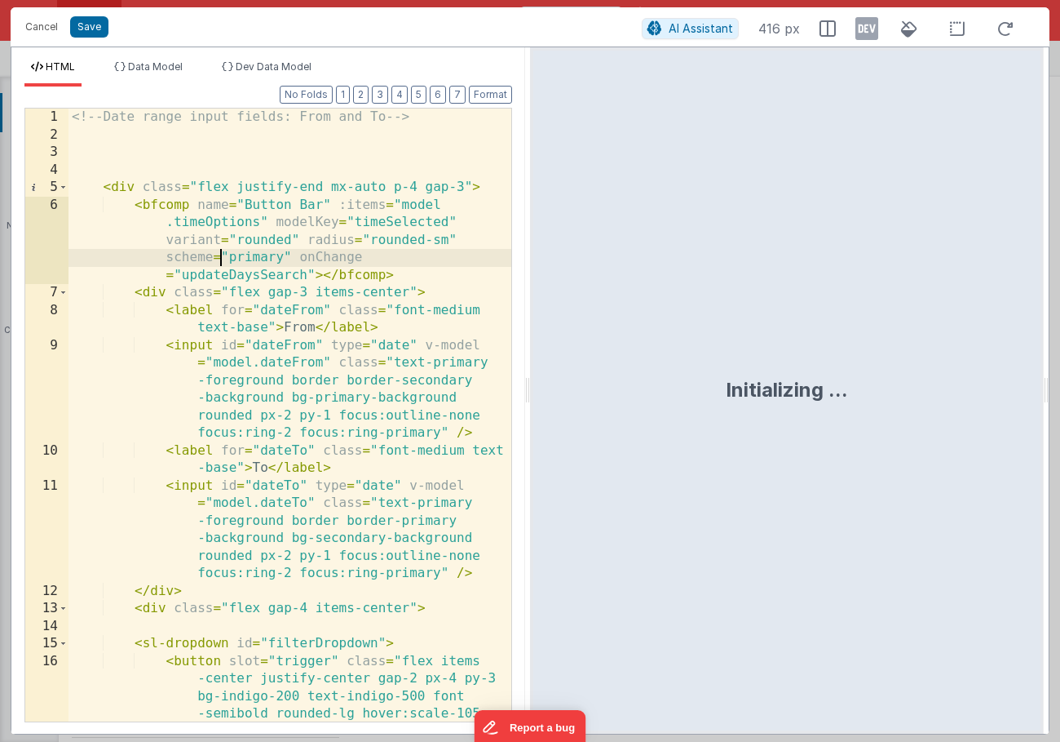
click at [218, 257] on div "<!-- Date range input fields: From and To --> < div class = "flex justify-end m…" at bounding box center [290, 493] width 443 height 771
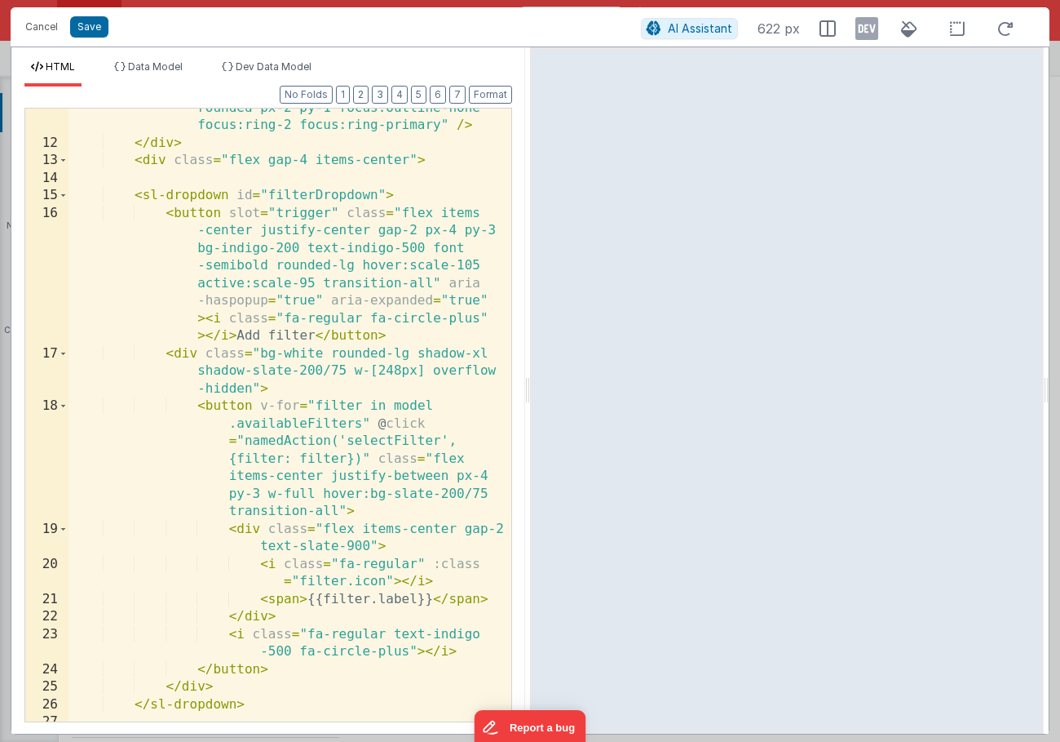
scroll to position [450, 0]
click at [227, 398] on div "< input id = "dateTo" type = "date" v-model = "model.dateTo" class = "text-prim…" at bounding box center [290, 395] width 443 height 736
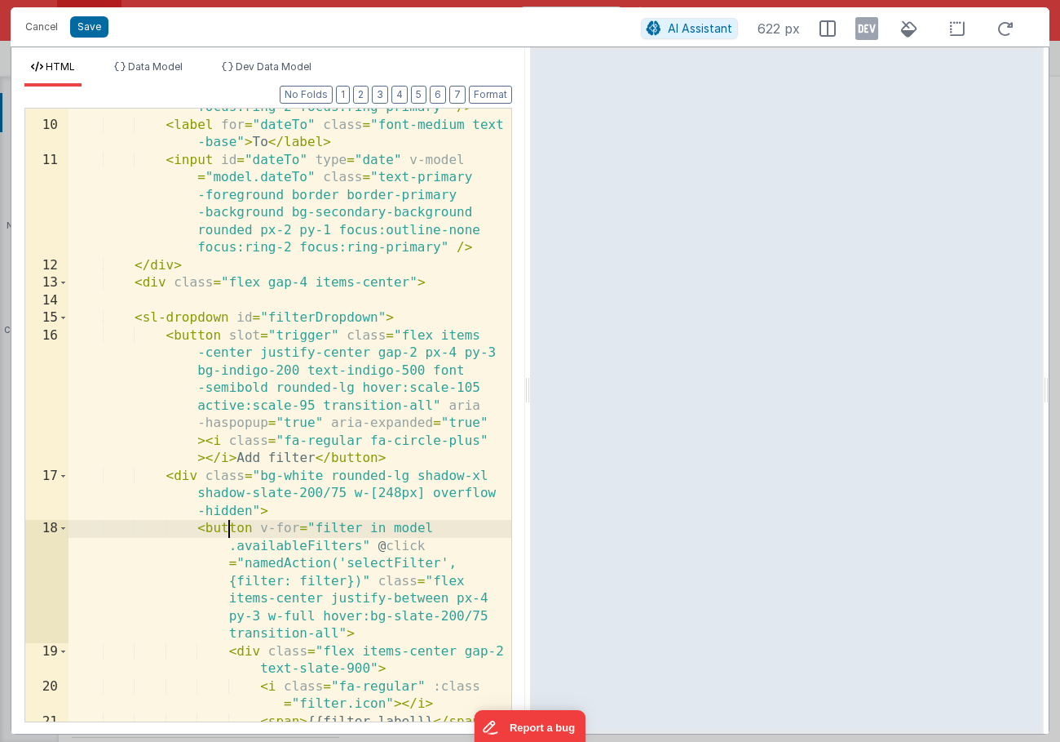
scroll to position [325, 0]
click at [200, 333] on div "< input id = "dateFrom" type = "date" v-model = "model.dateFrom" class = "text-…" at bounding box center [290, 379] width 443 height 736
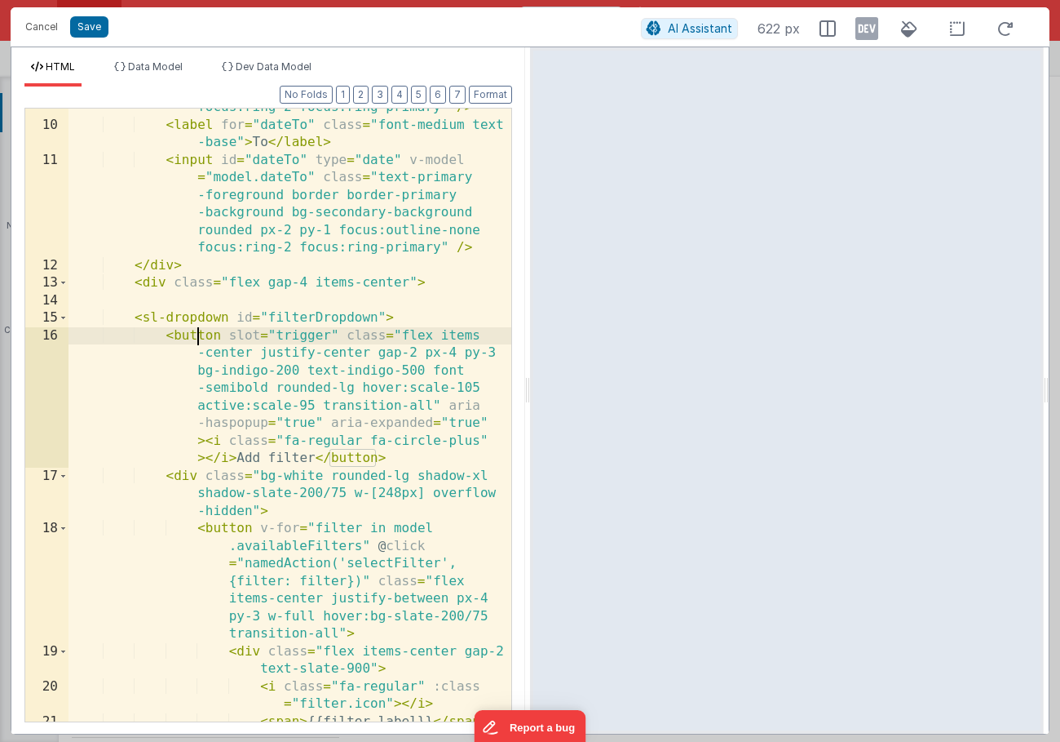
click at [200, 333] on div "< input id = "dateFrom" type = "date" v-model = "model.dateFrom" class = "text-…" at bounding box center [290, 379] width 443 height 736
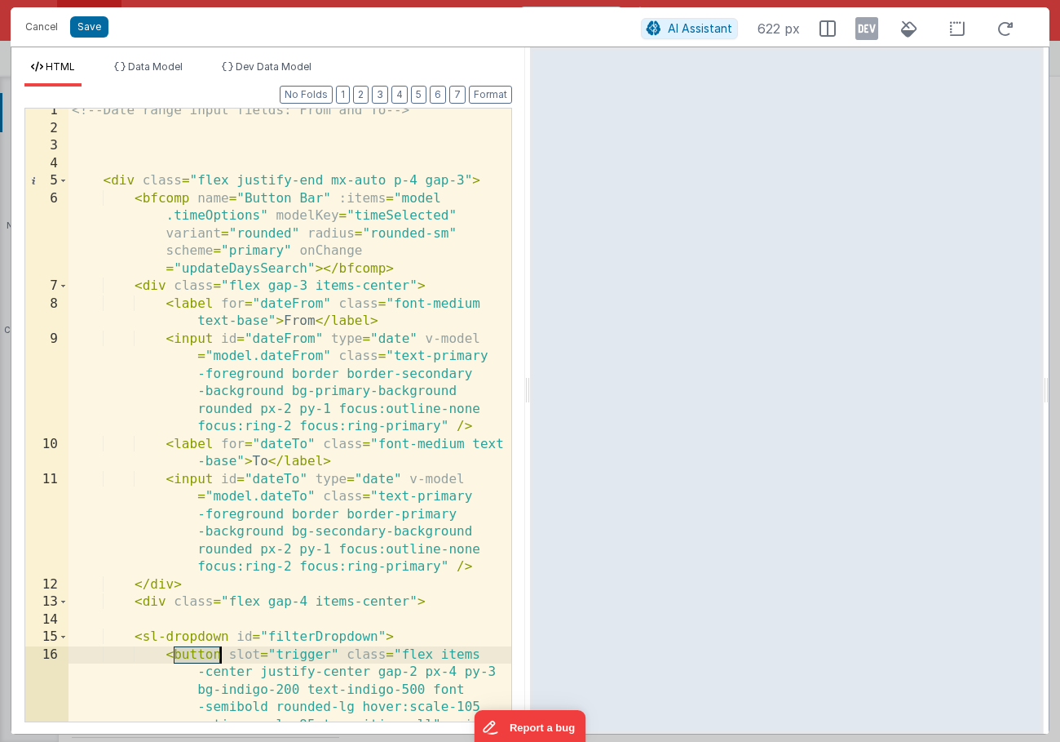
scroll to position [0, 0]
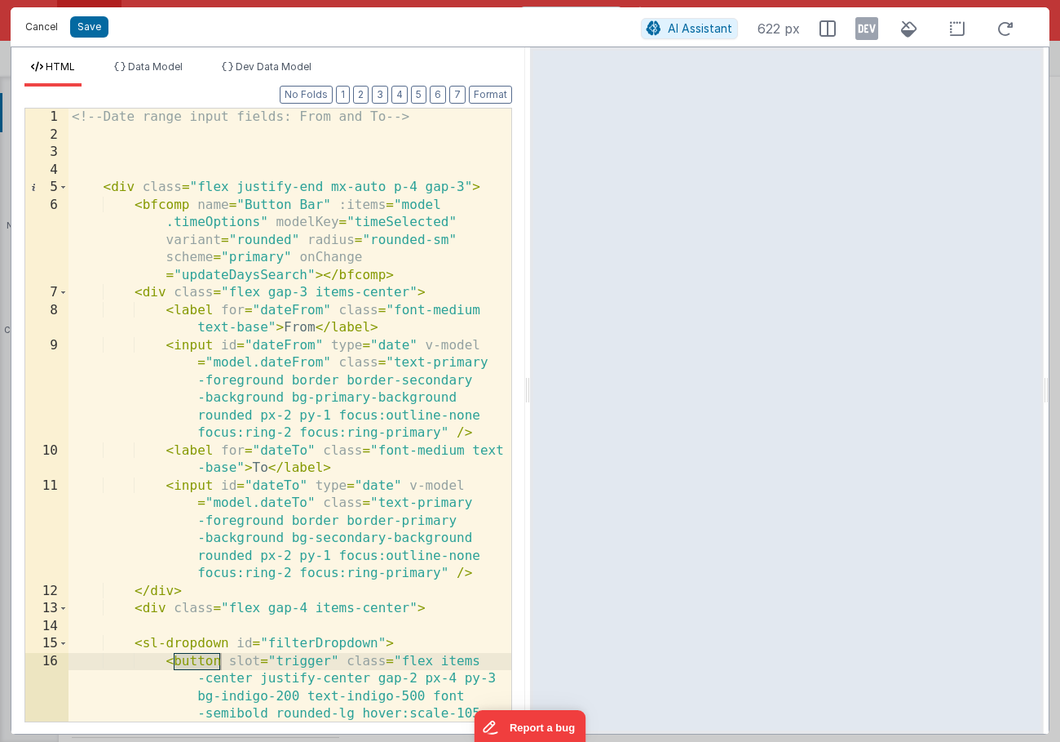
click at [41, 25] on button "Cancel" at bounding box center [41, 26] width 49 height 23
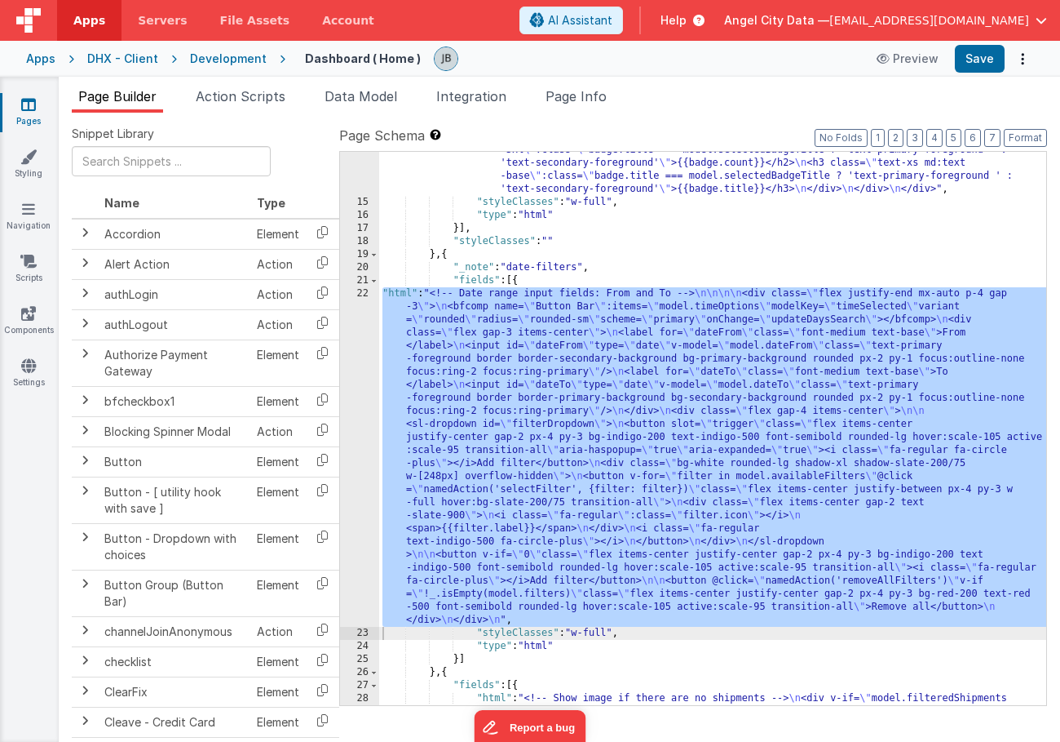
click at [38, 104] on link "Pages" at bounding box center [28, 112] width 59 height 33
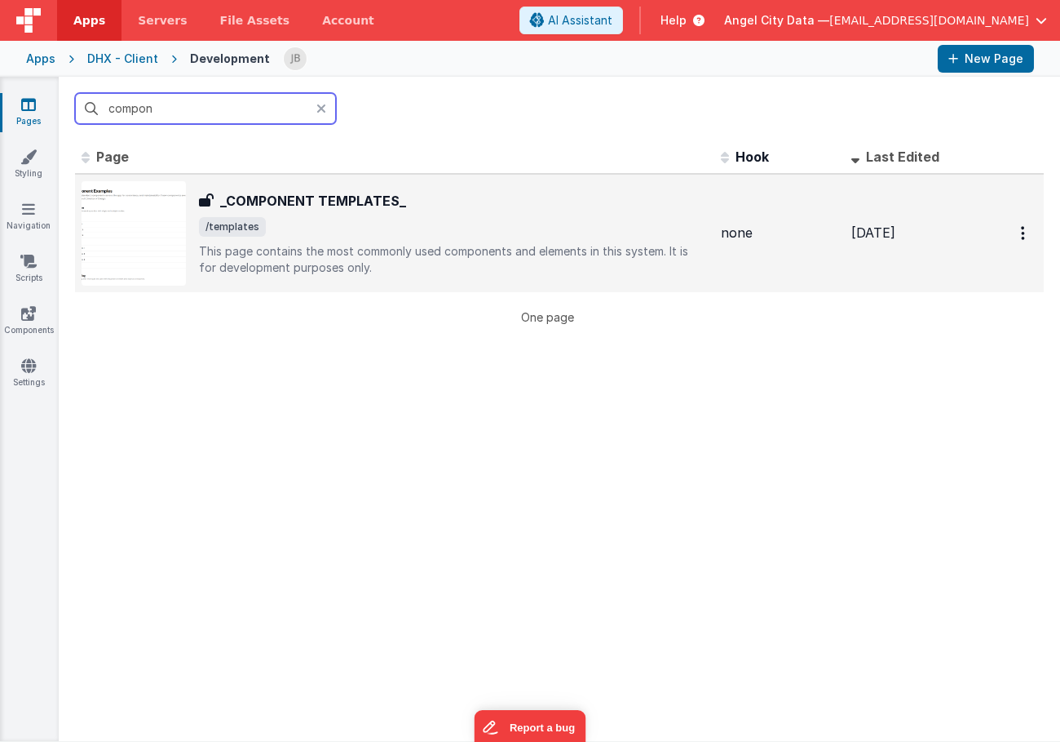
type input "compon"
click at [280, 203] on h3 "_COMPONENT TEMPLATES_" at bounding box center [313, 201] width 186 height 20
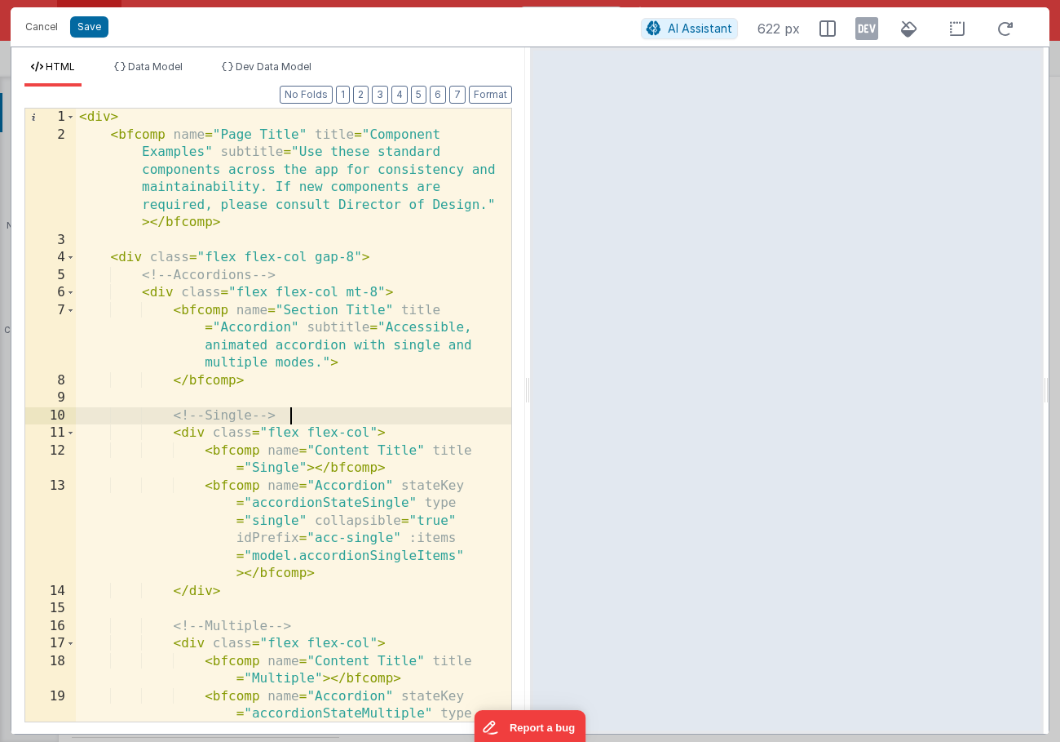
click at [401, 411] on div "< div > < bfcomp name = "Page Title" title = "Component Examples" subtitle = "U…" at bounding box center [294, 467] width 436 height 718
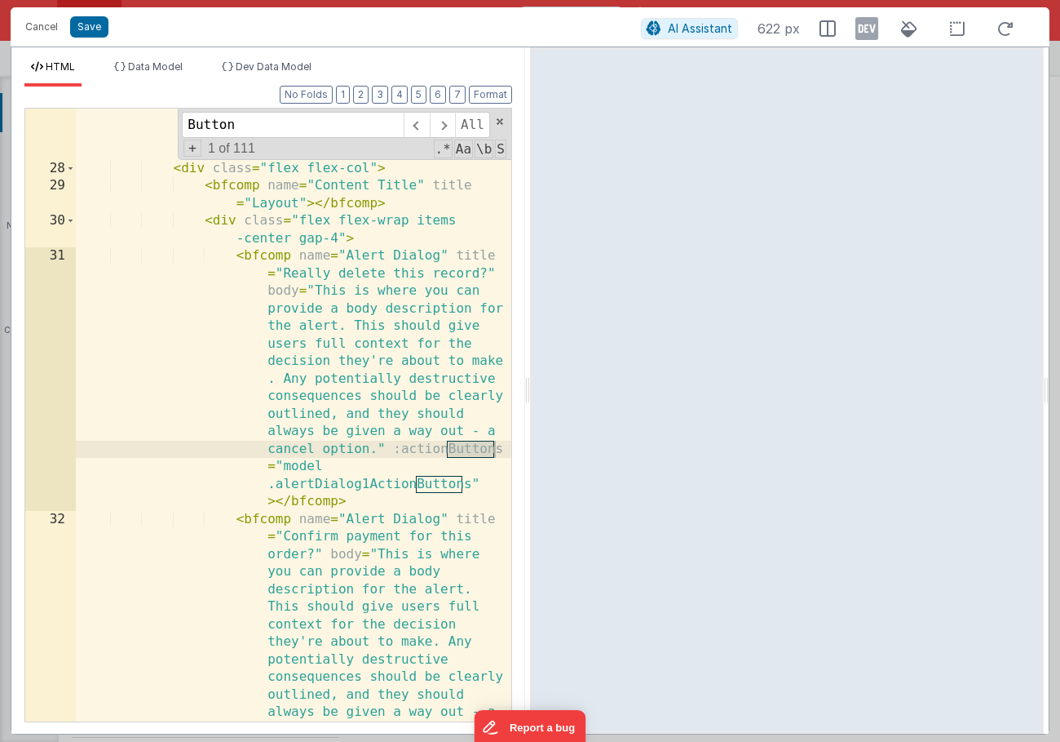
scroll to position [826, 0]
click at [277, 133] on input "Button" at bounding box center [293, 125] width 222 height 26
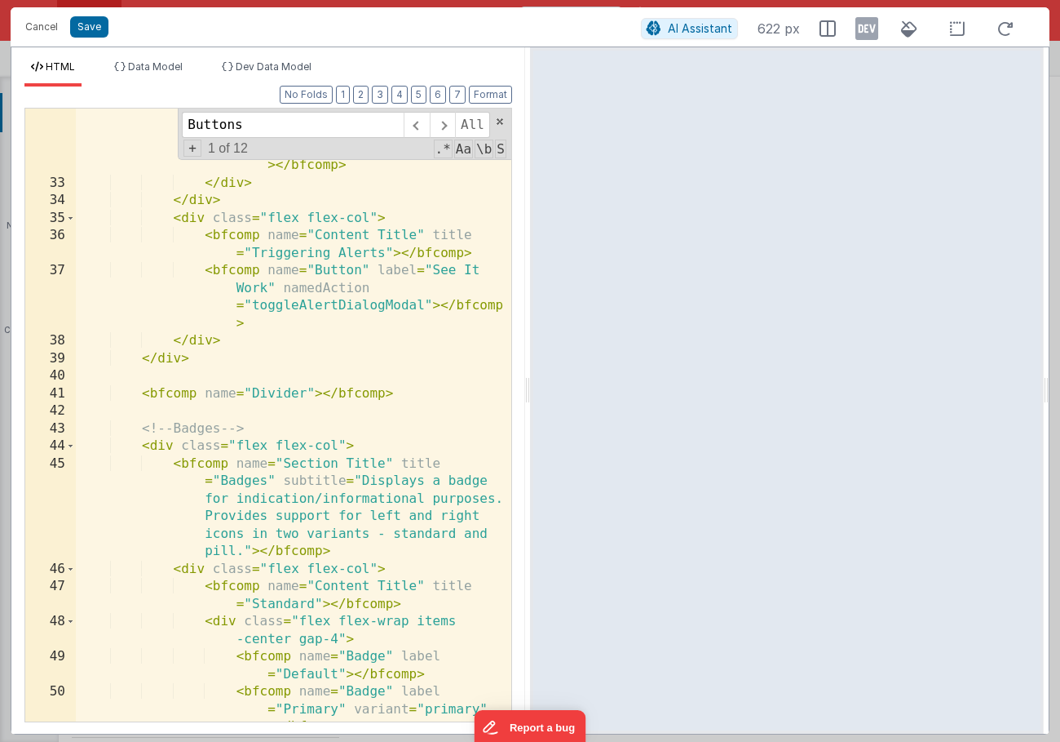
scroll to position [1615, 0]
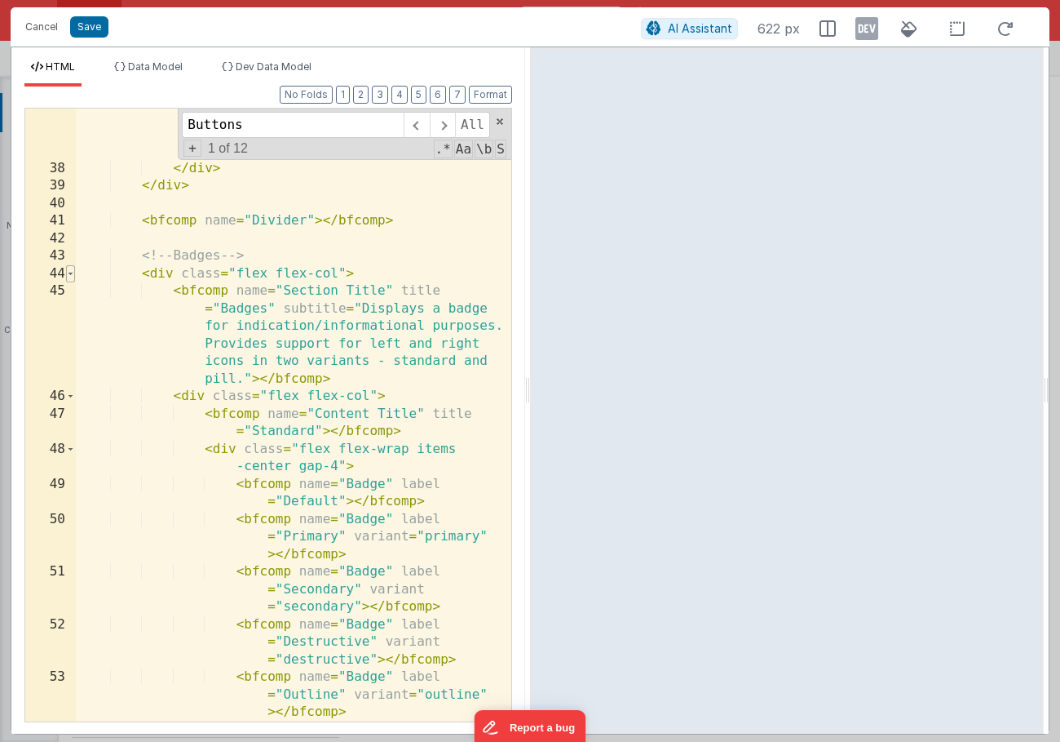
type input "Buttons"
click at [69, 273] on span at bounding box center [70, 274] width 9 height 18
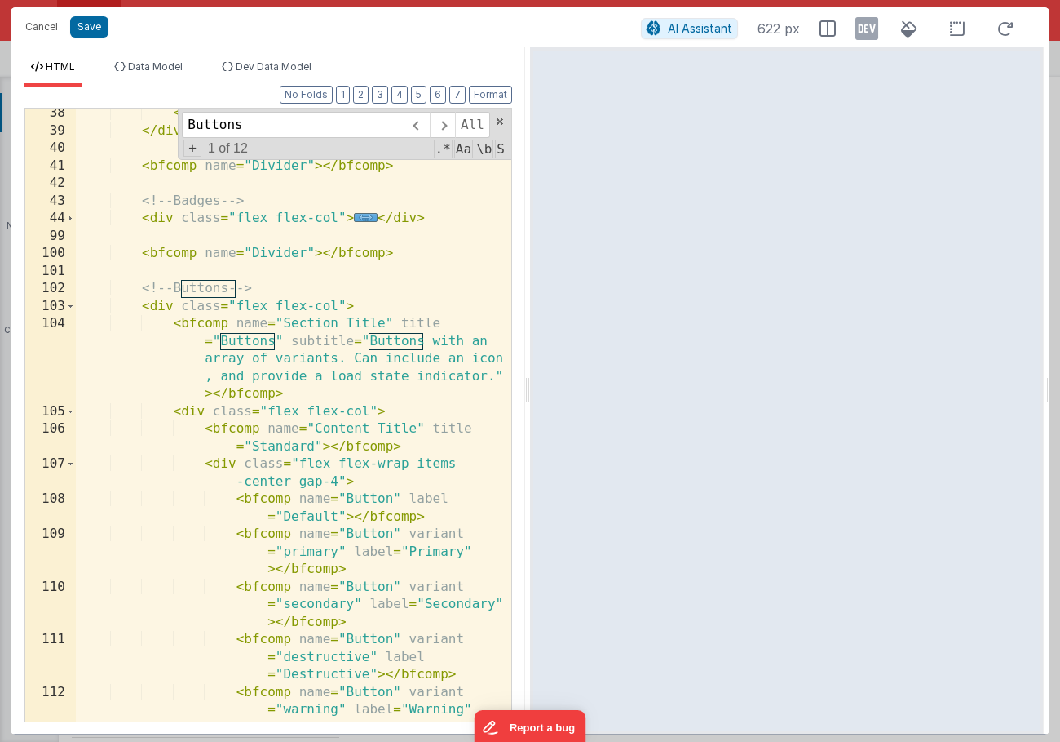
scroll to position [1716, 0]
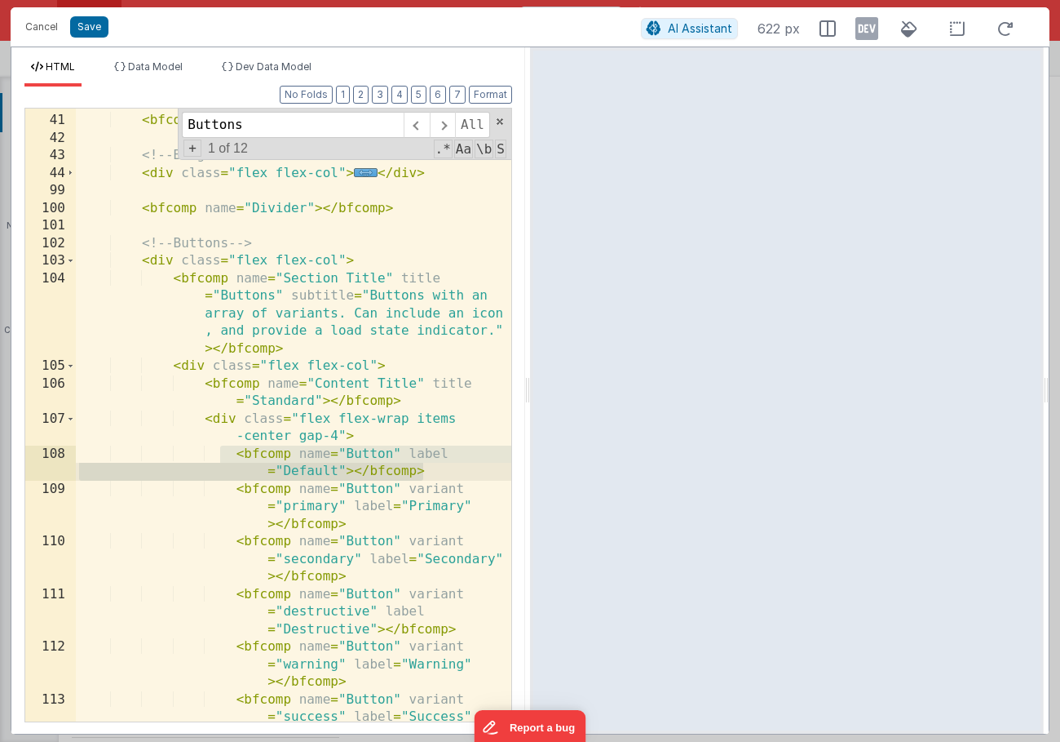
drag, startPoint x: 220, startPoint y: 454, endPoint x: 458, endPoint y: 477, distance: 239.3
click at [458, 477] on div "< bfcomp name = "Divider" > </ bfcomp > <!-- Badges --> < div class = "flex fle…" at bounding box center [294, 436] width 436 height 683
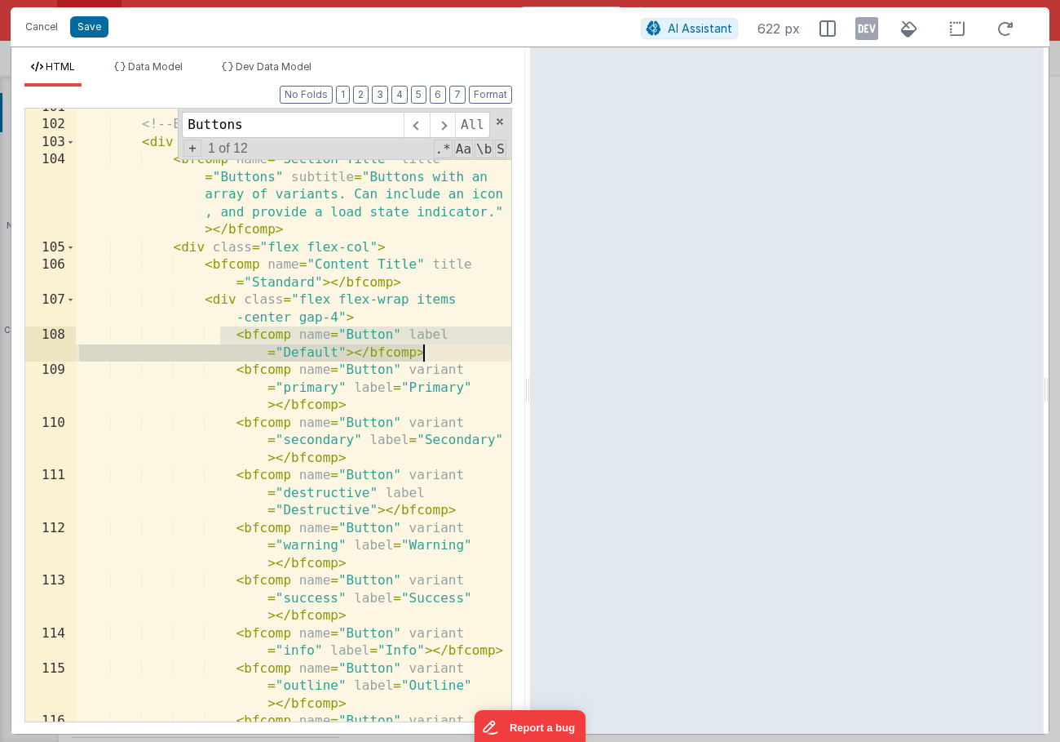
scroll to position [1851, 0]
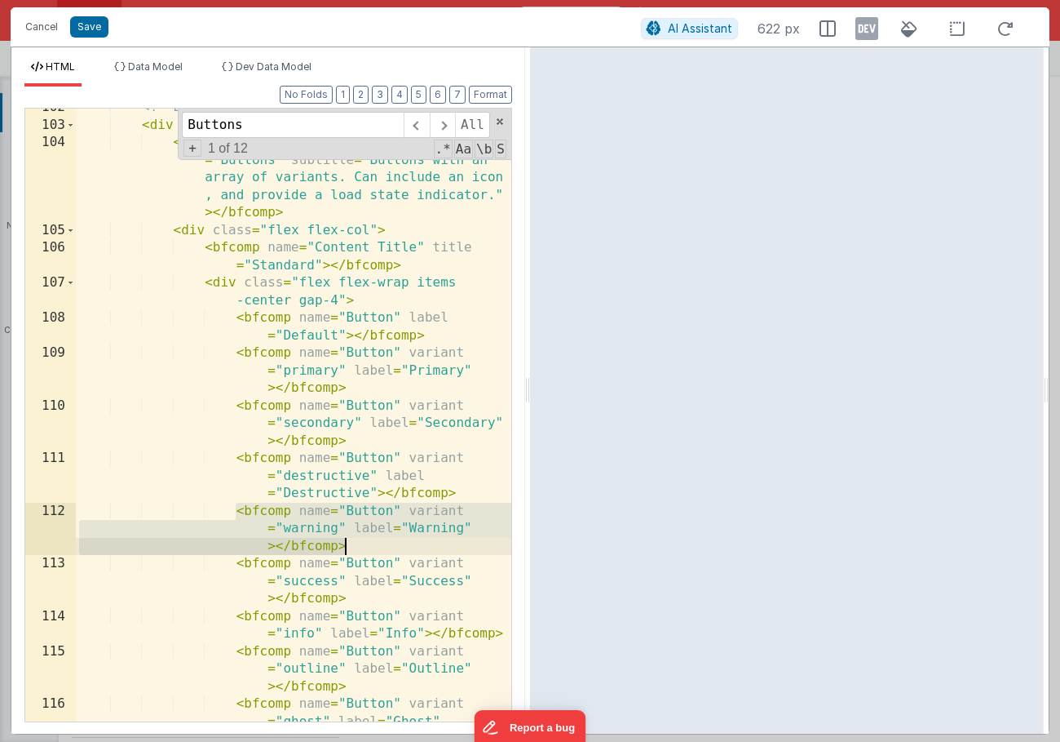
drag, startPoint x: 234, startPoint y: 513, endPoint x: 370, endPoint y: 539, distance: 138.7
click at [370, 539] on div "<!-- Buttons --> < div class = "flex flex-col" > < bfcomp name = "Section Title…" at bounding box center [294, 440] width 436 height 683
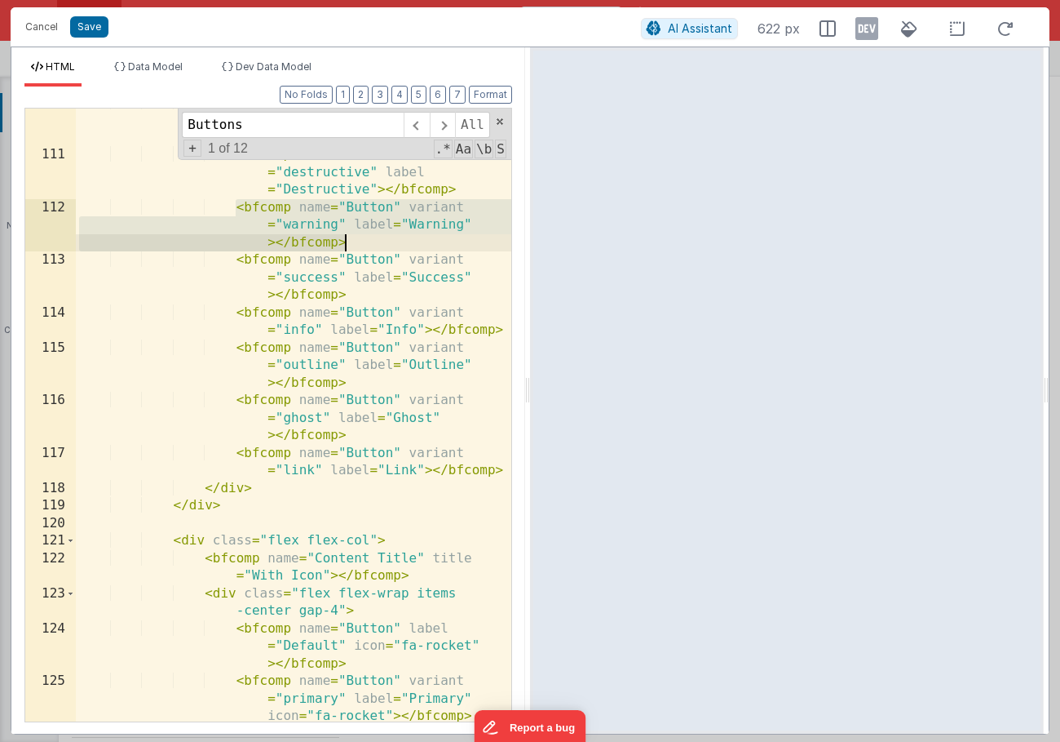
scroll to position [2162, 0]
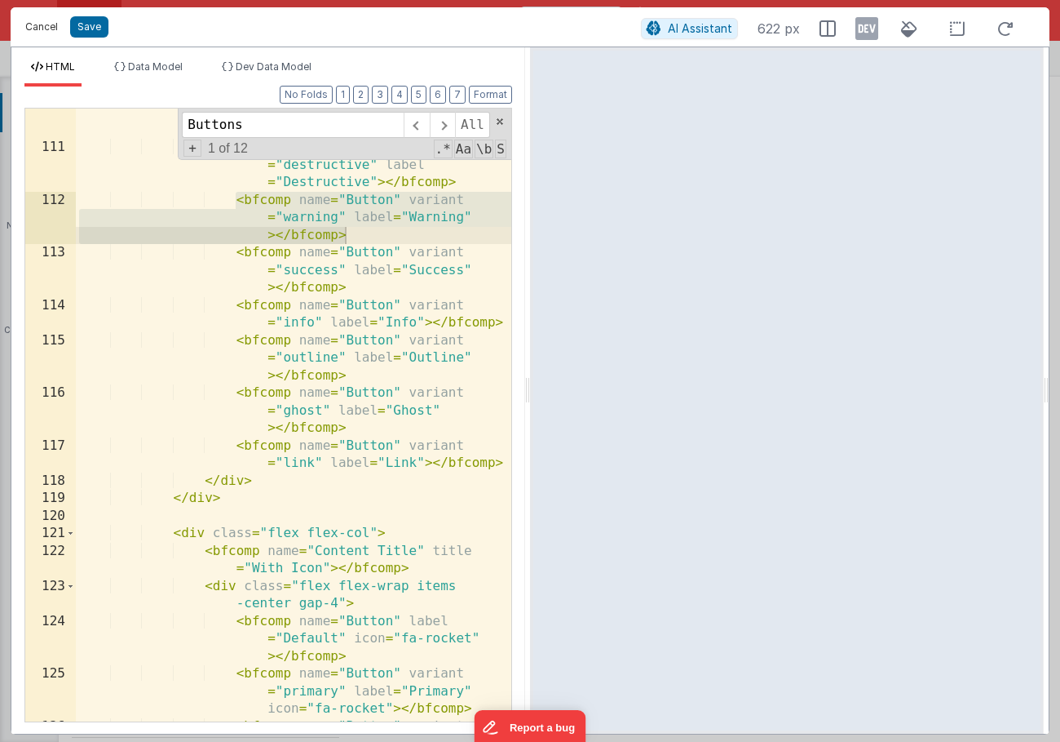
click at [37, 24] on button "Cancel" at bounding box center [41, 26] width 49 height 23
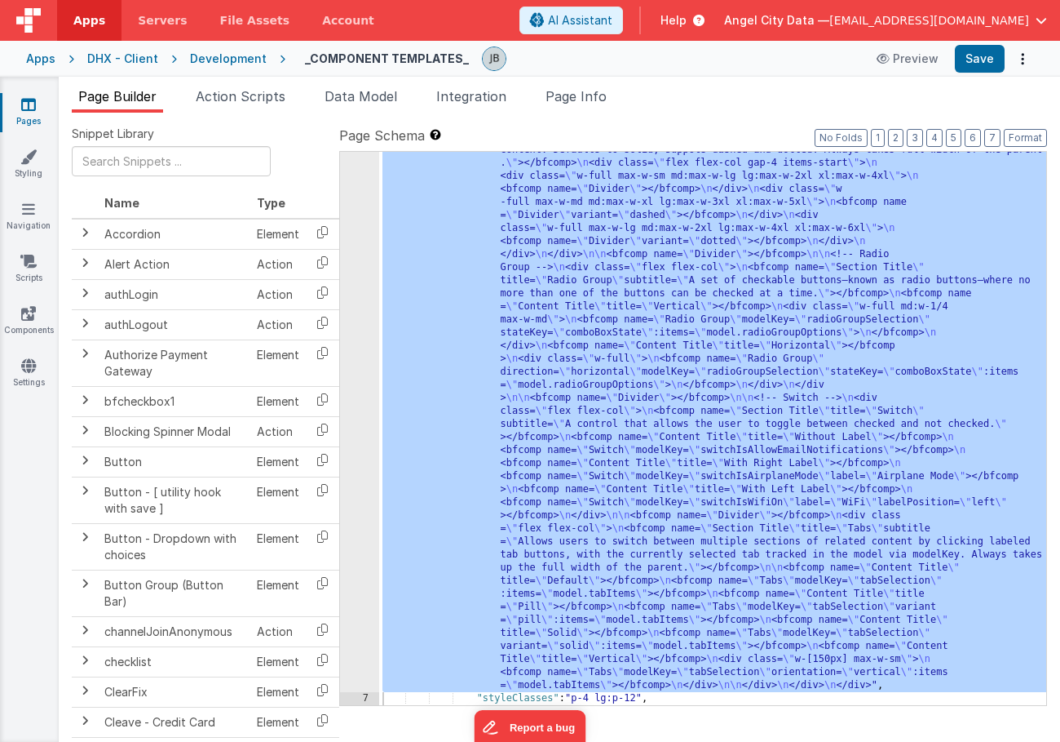
click at [215, 56] on div "Development" at bounding box center [228, 59] width 77 height 16
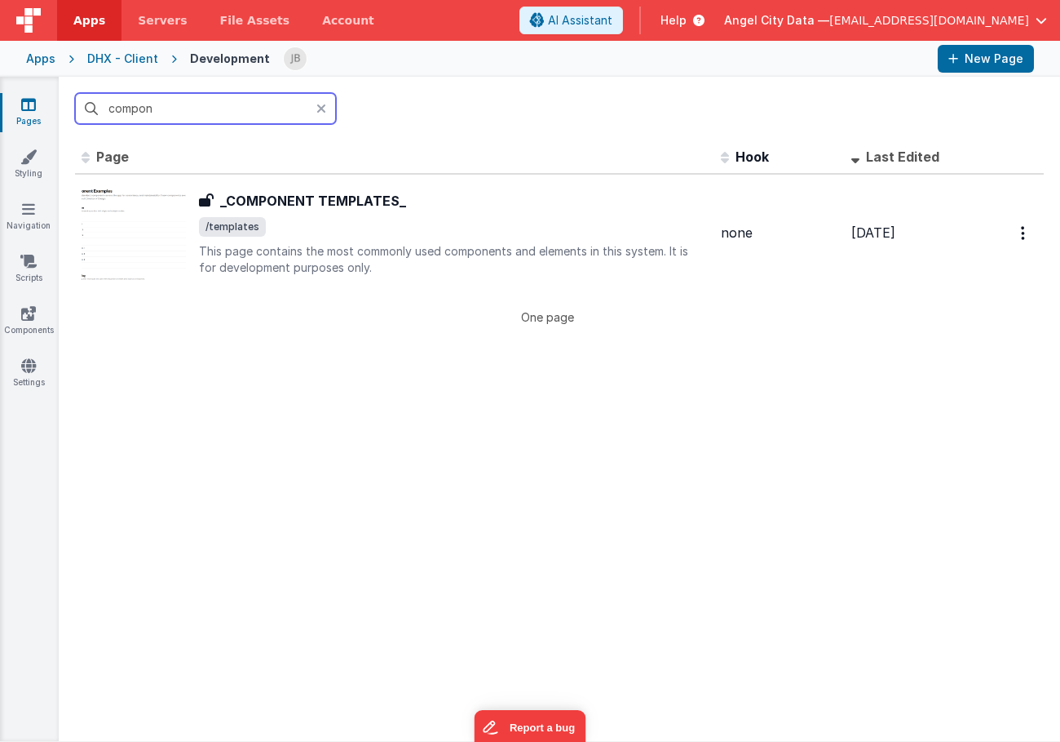
type input "f"
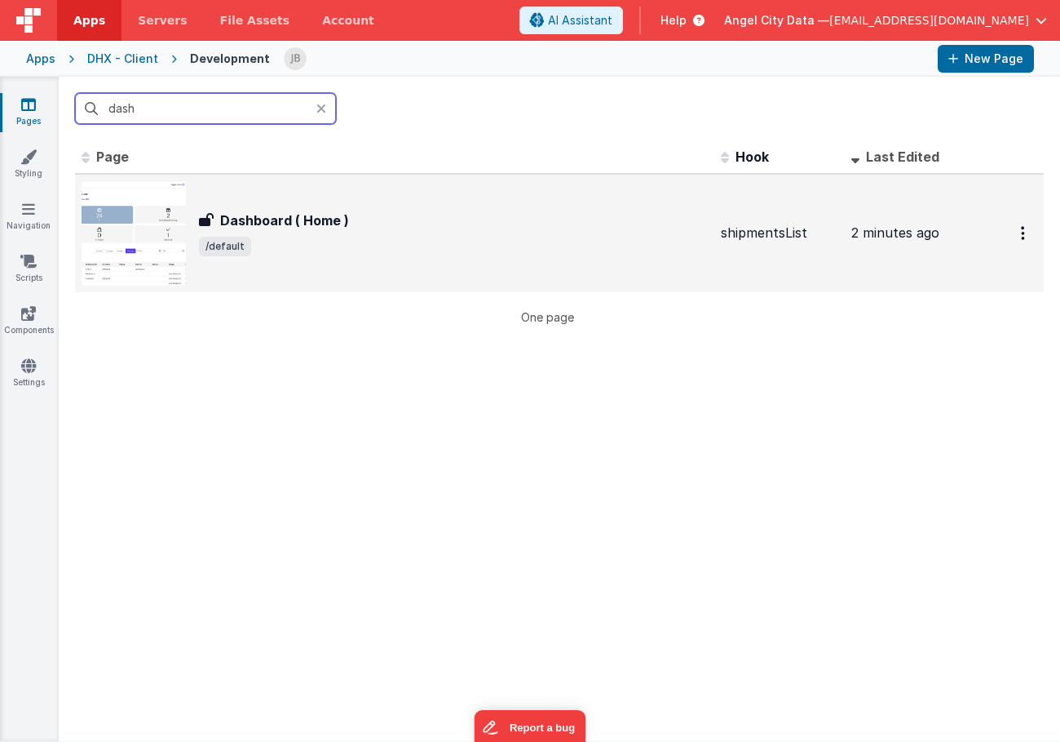
type input "dash"
click at [244, 202] on div "Dashboard ( Home ) Dashboard ( Home ) /default" at bounding box center [395, 233] width 626 height 104
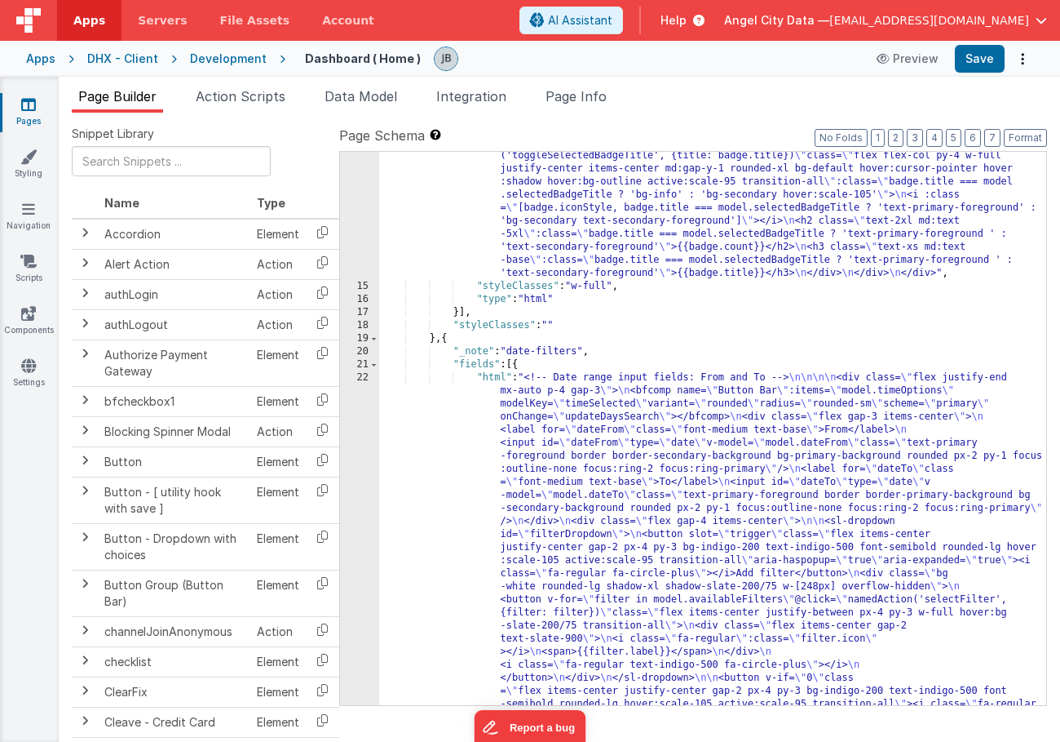
scroll to position [237, 0]
click at [358, 465] on div "22" at bounding box center [359, 567] width 39 height 392
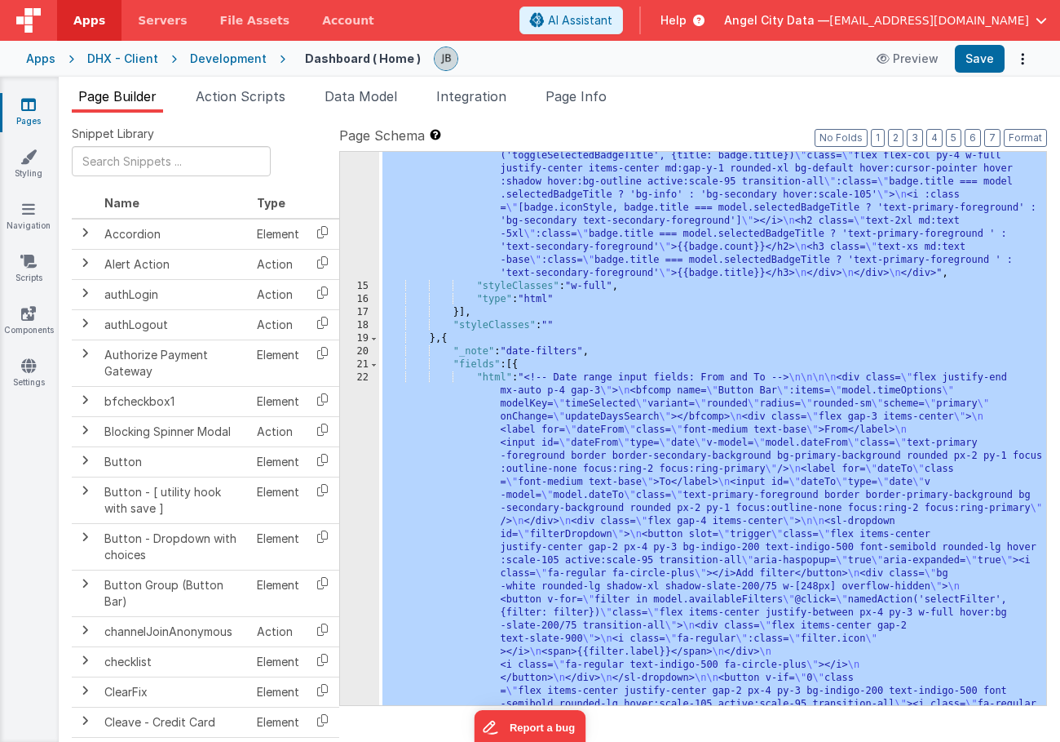
scroll to position [308, 0]
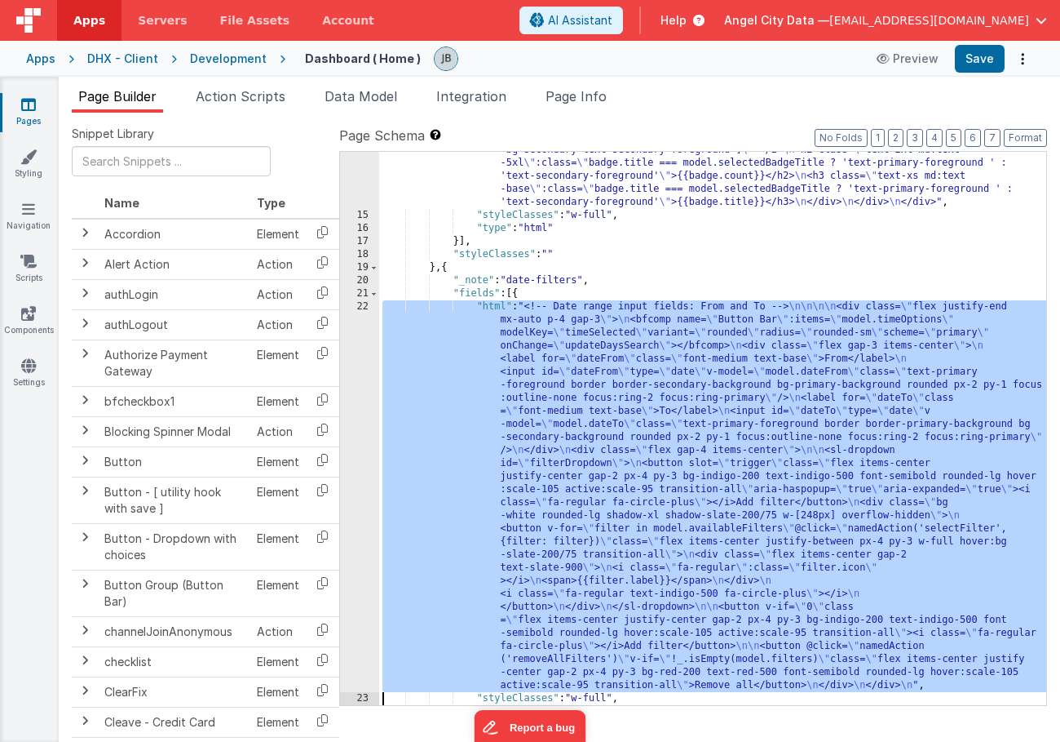
click at [361, 459] on div "22" at bounding box center [359, 496] width 39 height 392
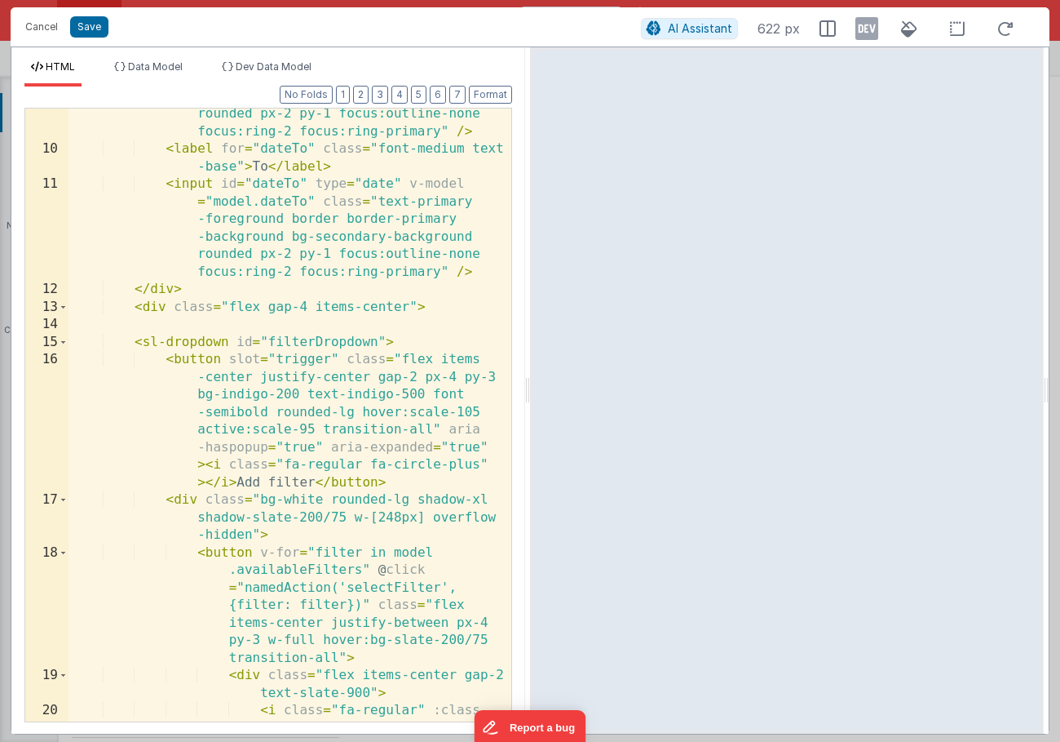
scroll to position [289, 0]
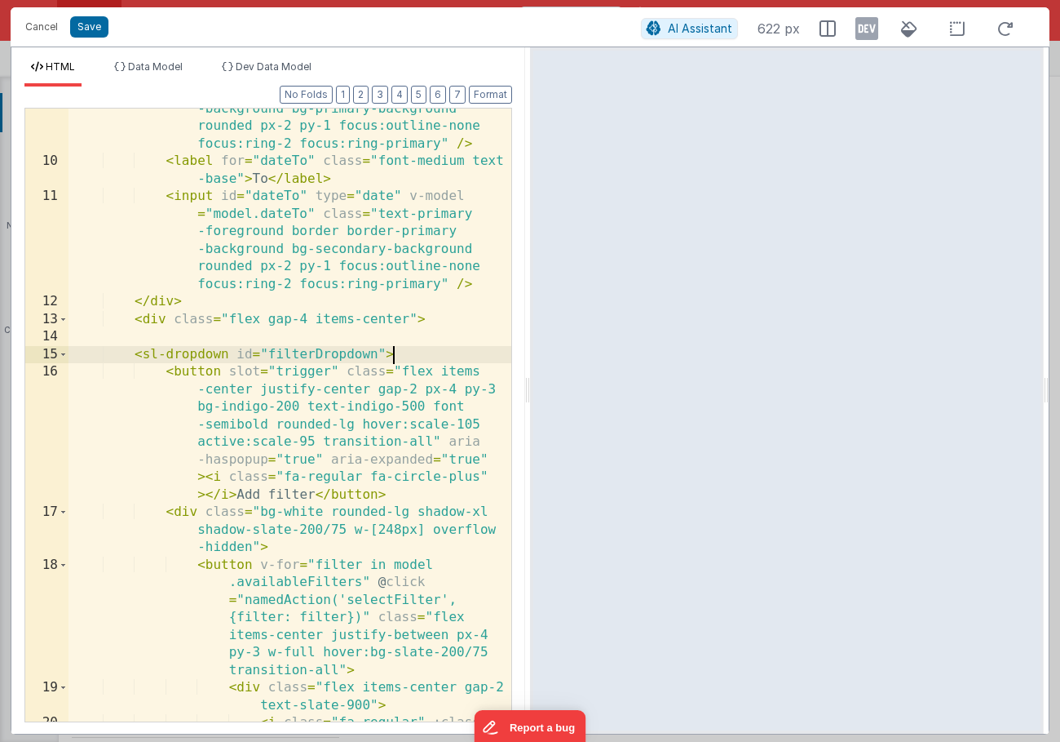
click at [411, 352] on div "< input id = "dateFrom" type = "date" v-model = "model.dateFrom" class = "text-…" at bounding box center [290, 423] width 443 height 753
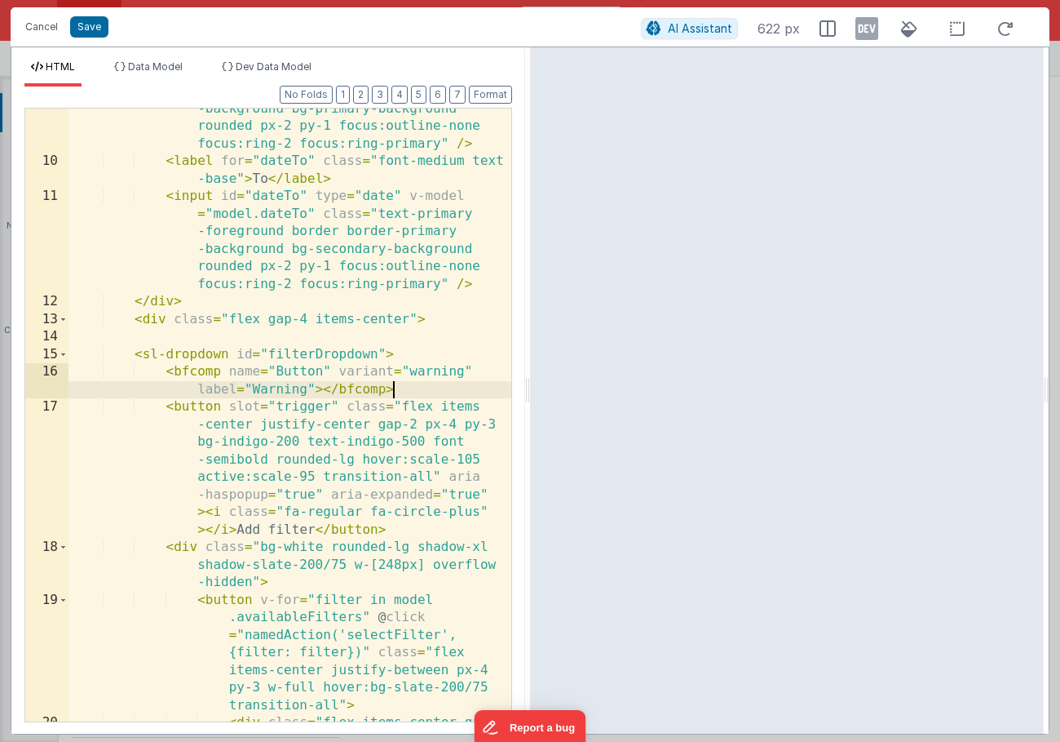
click at [321, 392] on div "< input id = "dateFrom" type = "date" v-model = "model.dateFrom" class = "text-…" at bounding box center [290, 423] width 443 height 753
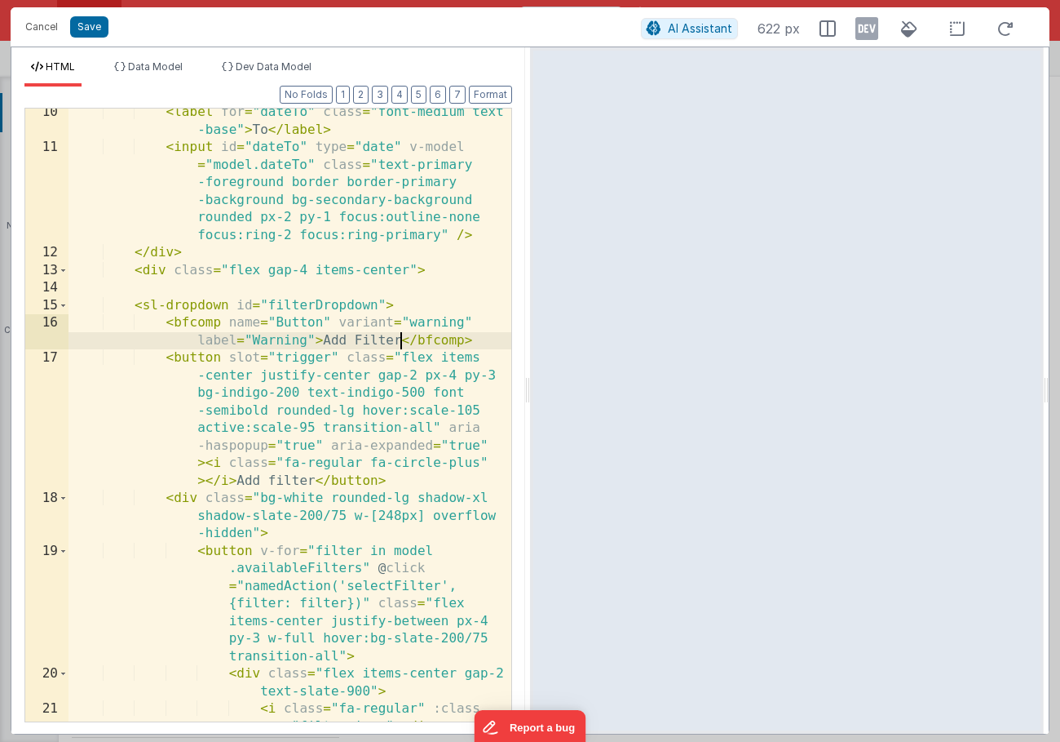
scroll to position [343, 0]
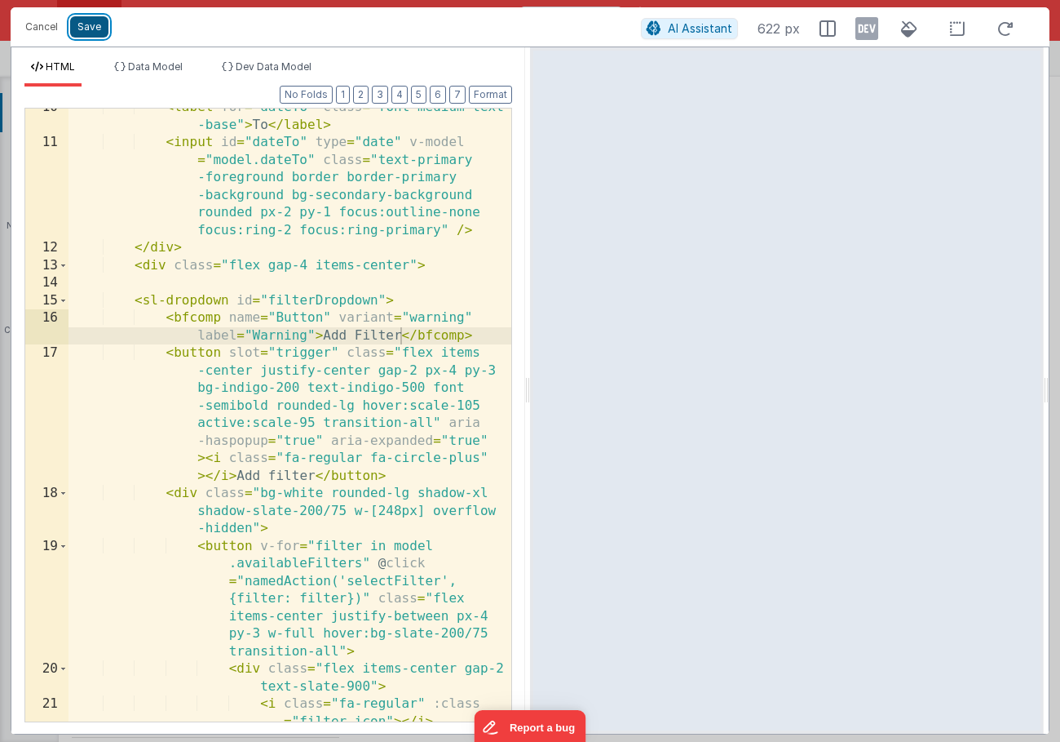
click at [93, 33] on button "Save" at bounding box center [89, 26] width 38 height 21
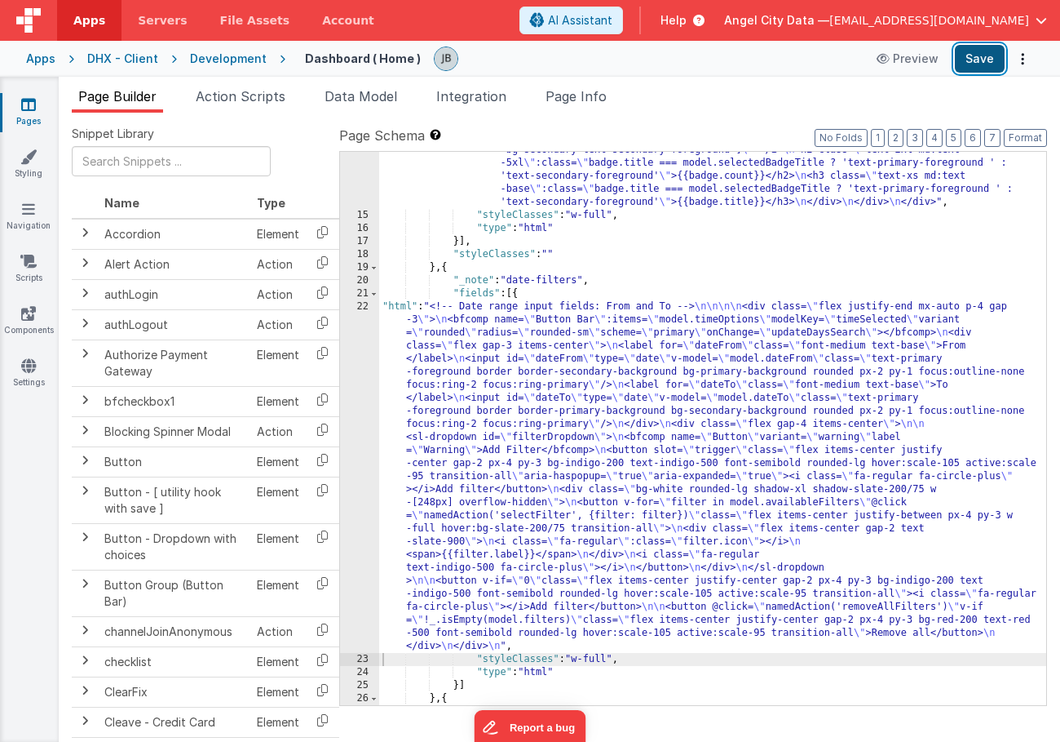
click at [981, 59] on button "Save" at bounding box center [980, 59] width 50 height 28
click at [348, 348] on div "22" at bounding box center [359, 476] width 39 height 352
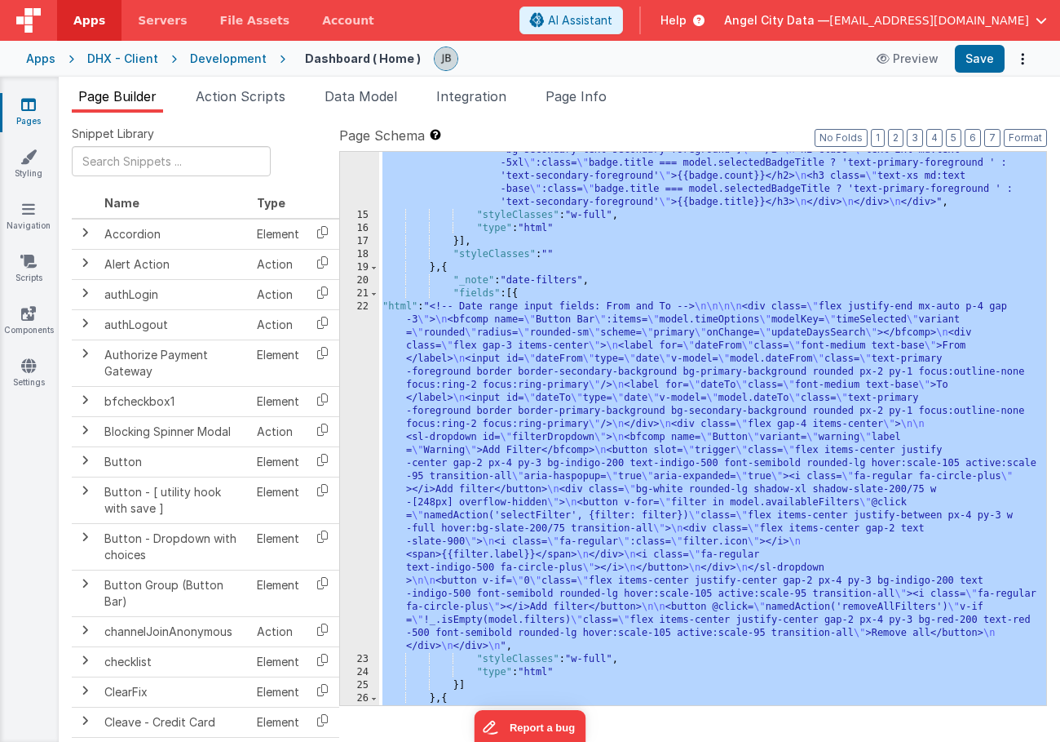
click at [348, 348] on div "22" at bounding box center [359, 476] width 39 height 352
click at [352, 344] on div "22" at bounding box center [359, 476] width 39 height 352
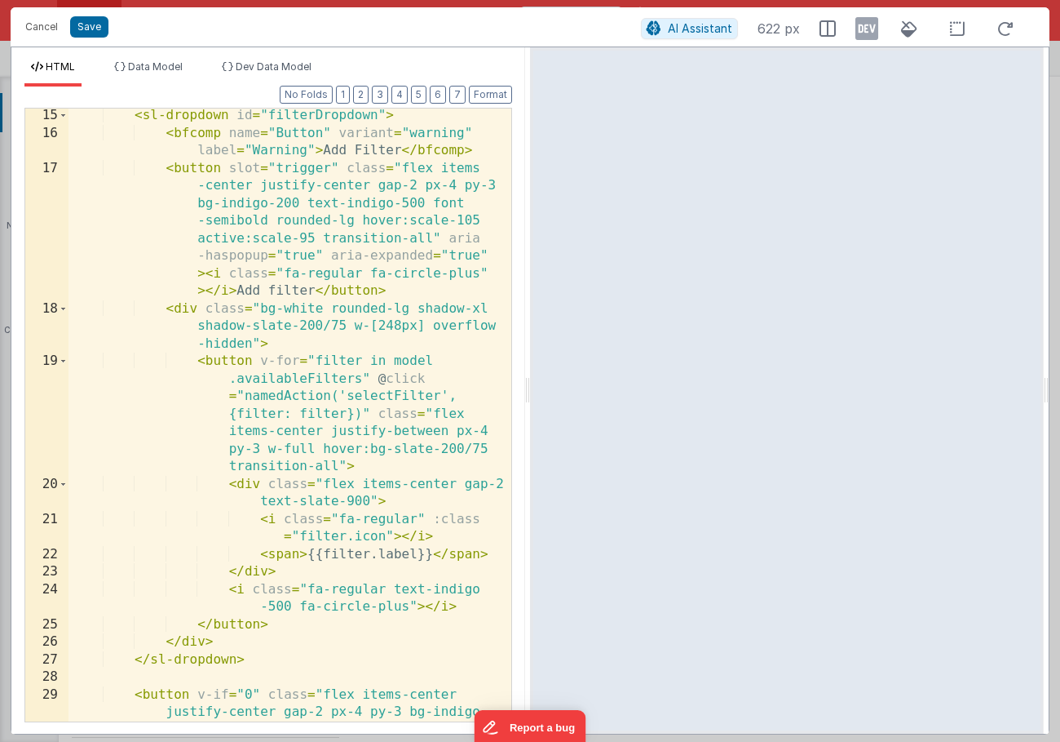
scroll to position [174, 0]
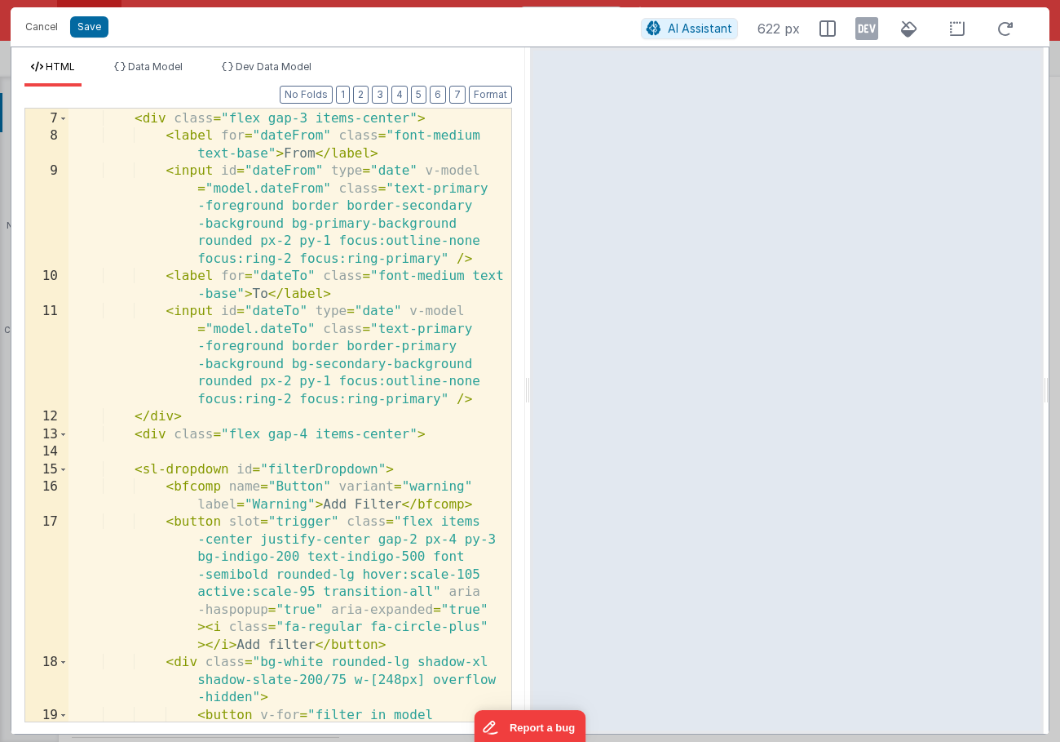
click at [231, 490] on div "< bfcomp name = "Button Bar" :items = "model .timeOptions" modelKey = "timeSele…" at bounding box center [290, 433] width 443 height 823
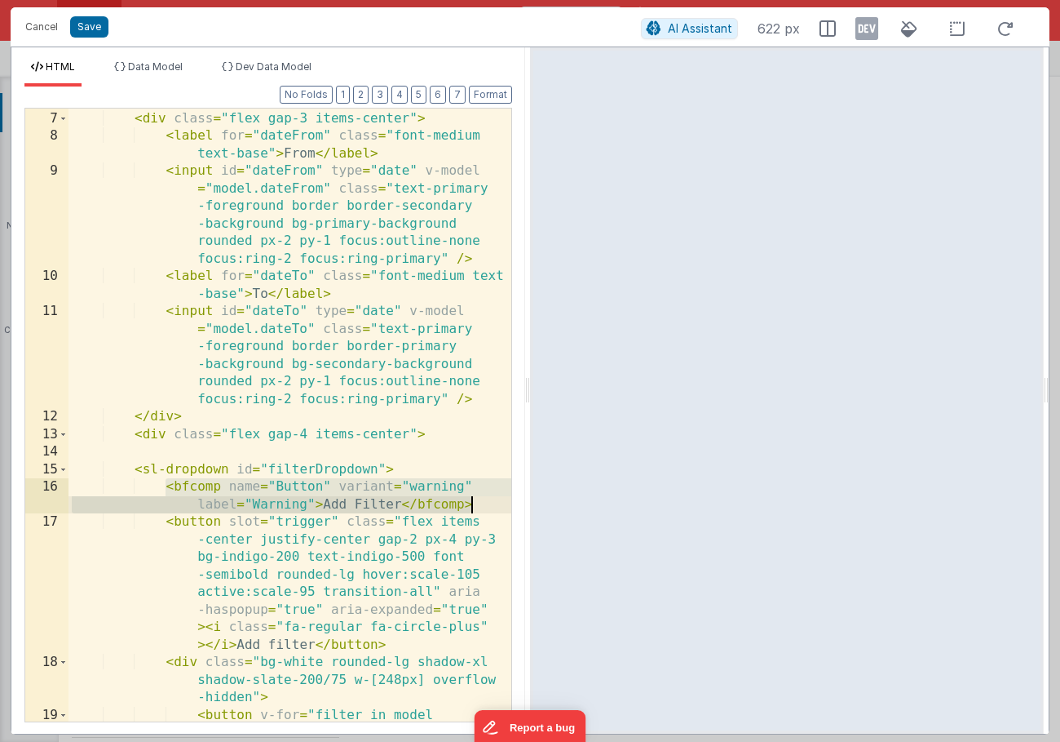
drag, startPoint x: 163, startPoint y: 486, endPoint x: 486, endPoint y: 505, distance: 323.6
click at [486, 505] on div "< bfcomp name = "Button Bar" :items = "model .timeOptions" modelKey = "timeSele…" at bounding box center [290, 433] width 443 height 823
click at [34, 35] on button "Cancel" at bounding box center [41, 26] width 49 height 23
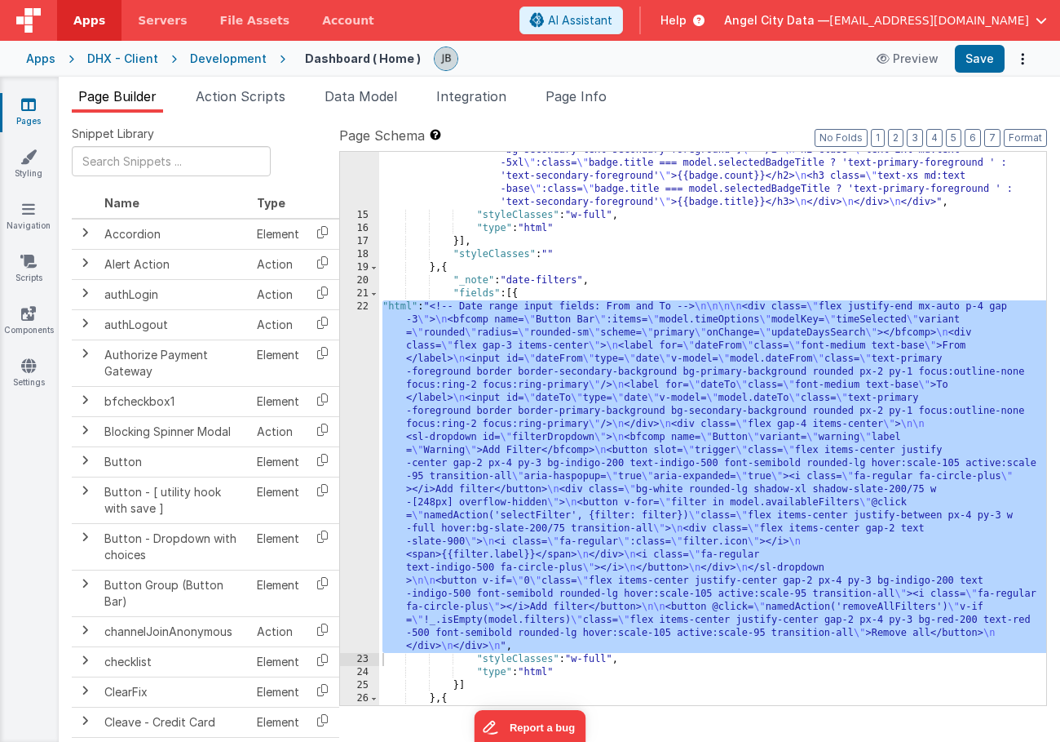
click at [224, 58] on div "Development" at bounding box center [228, 59] width 77 height 16
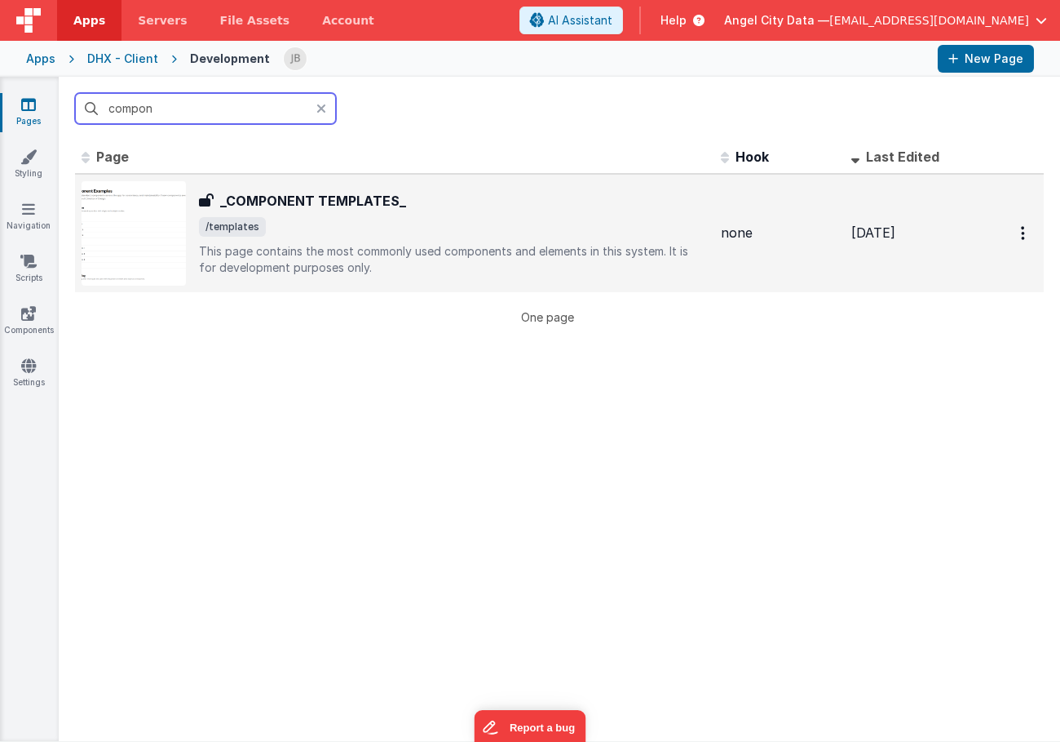
type input "compon"
click at [243, 201] on h3 "_COMPONENT TEMPLATES_" at bounding box center [313, 201] width 186 height 20
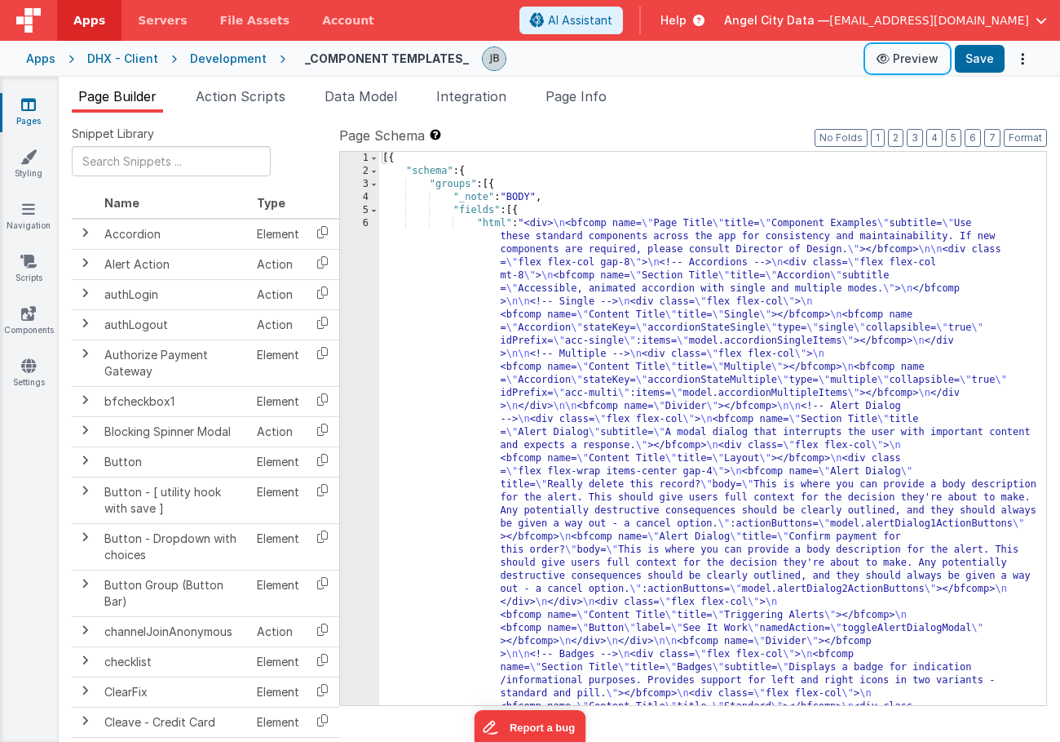
click at [897, 64] on button "Preview" at bounding box center [908, 59] width 82 height 26
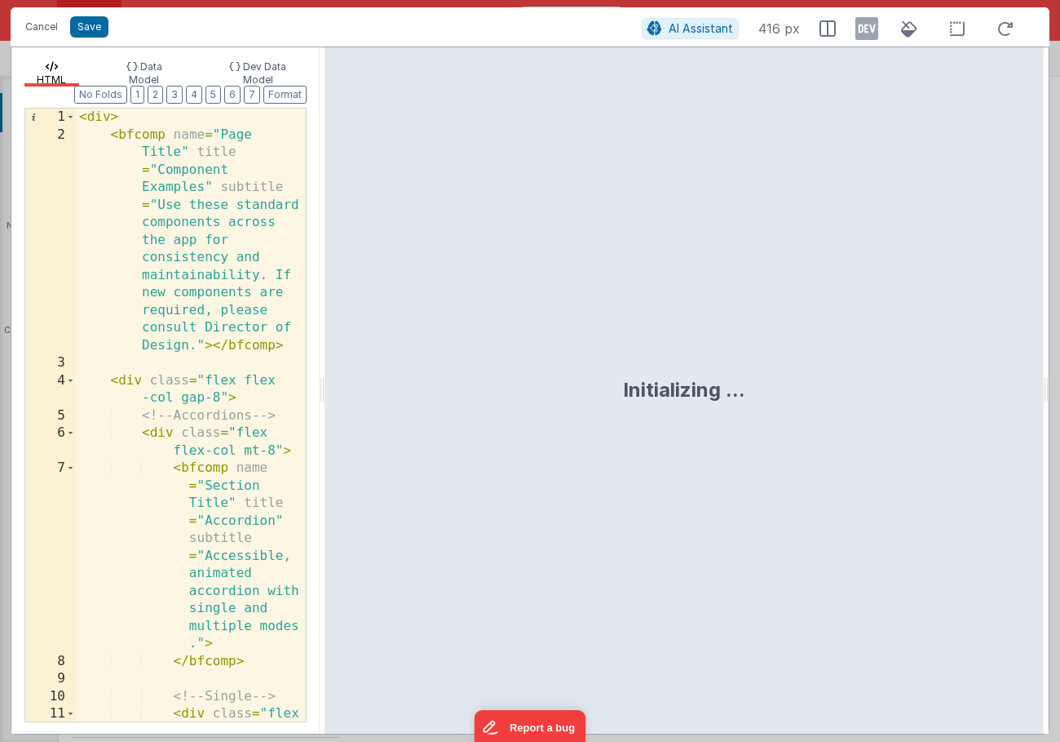
click at [255, 347] on div "< div > < bfcomp name = "Page Title" title = "Component Examples" subtitle = "U…" at bounding box center [191, 441] width 230 height 666
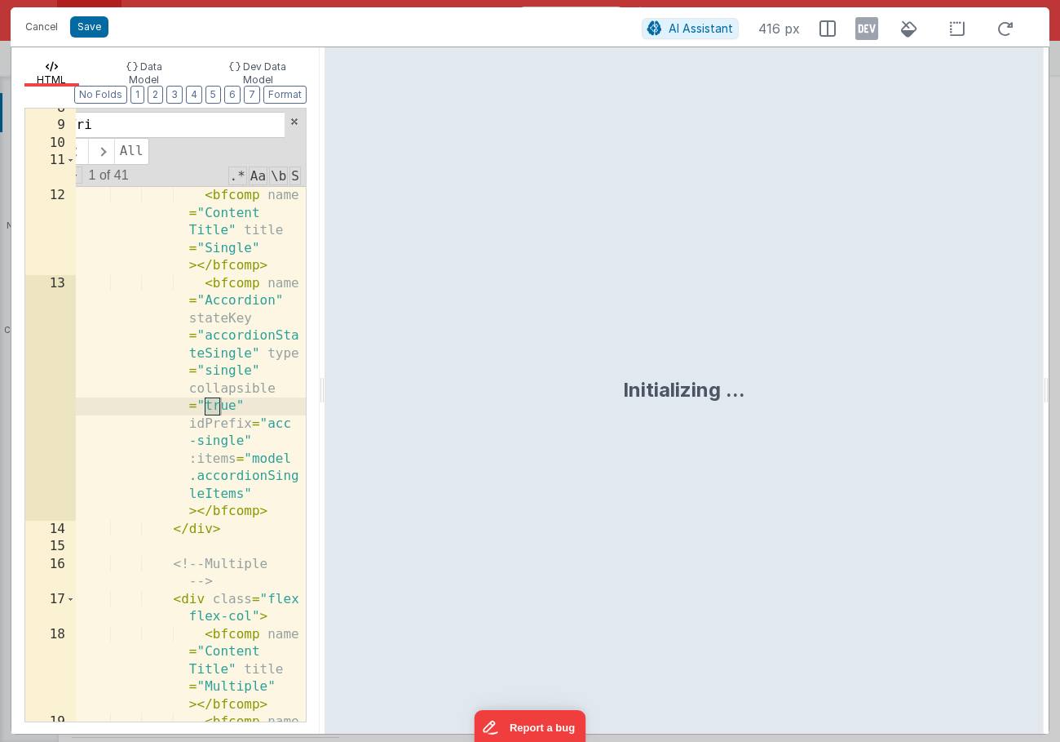
scroll to position [2704, 0]
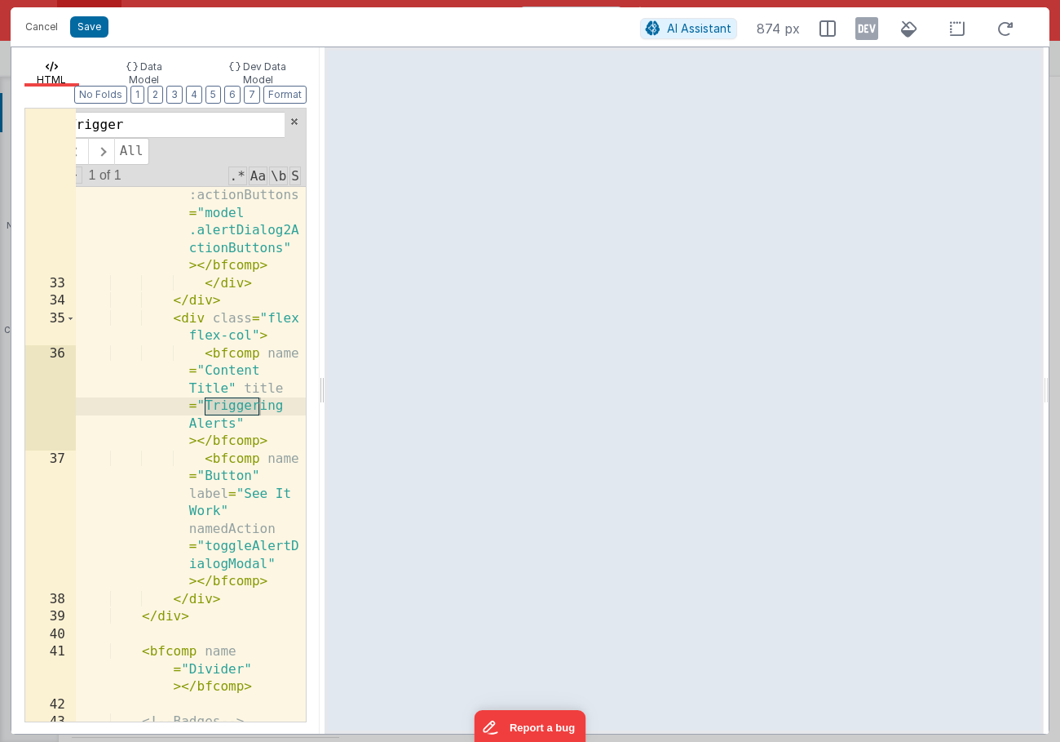
type input "Trigger"
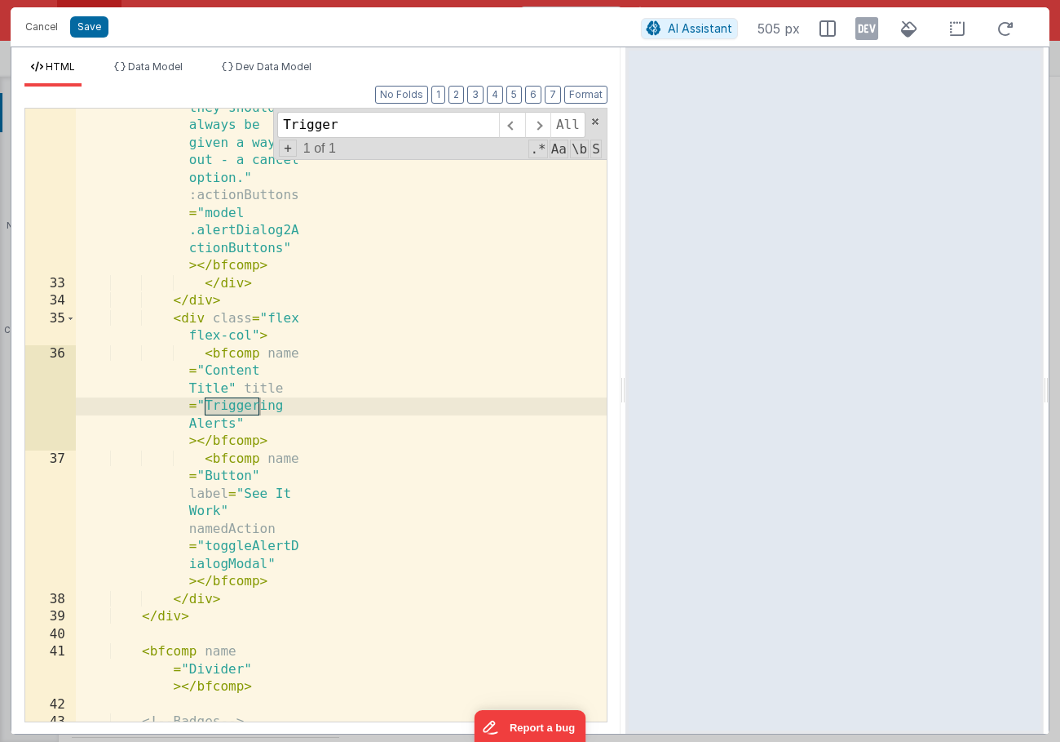
drag, startPoint x: 322, startPoint y: 399, endPoint x: 626, endPoint y: 435, distance: 305.6
click at [626, 435] on html "Cancel Save AI Assistant 505 px HTML Data Model Dev Data Model Format 7 6 5 4 3…" at bounding box center [530, 371] width 1060 height 742
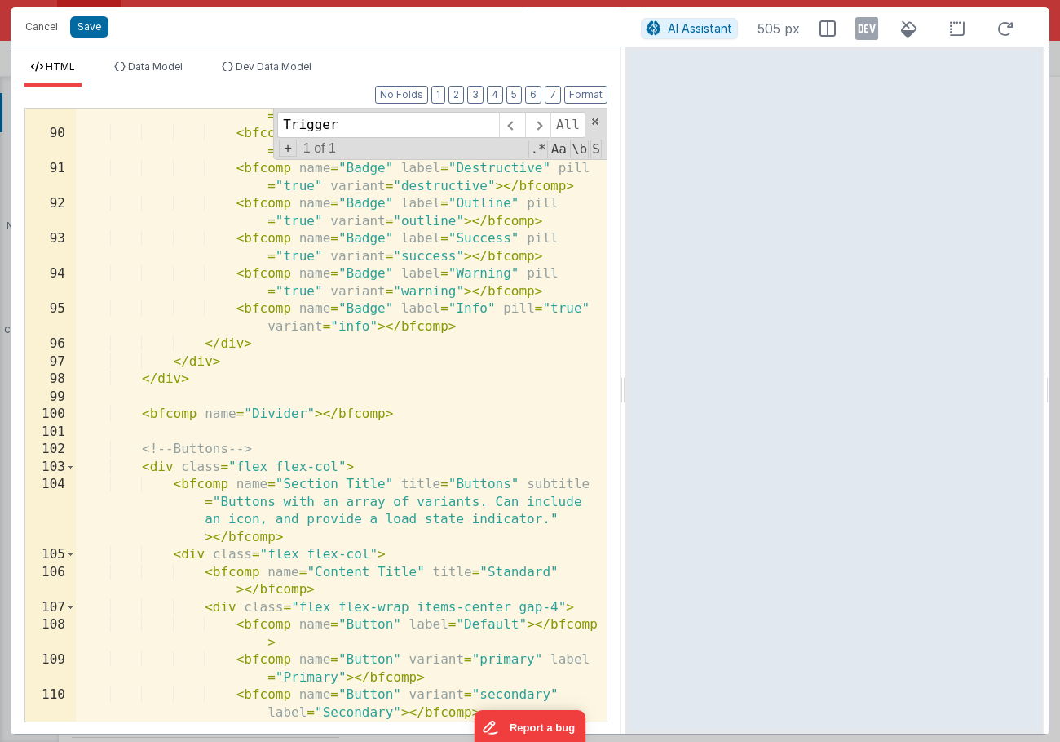
scroll to position [2982, 0]
click at [387, 135] on input "Trigger" at bounding box center [388, 125] width 222 height 26
click at [536, 121] on span at bounding box center [537, 125] width 25 height 26
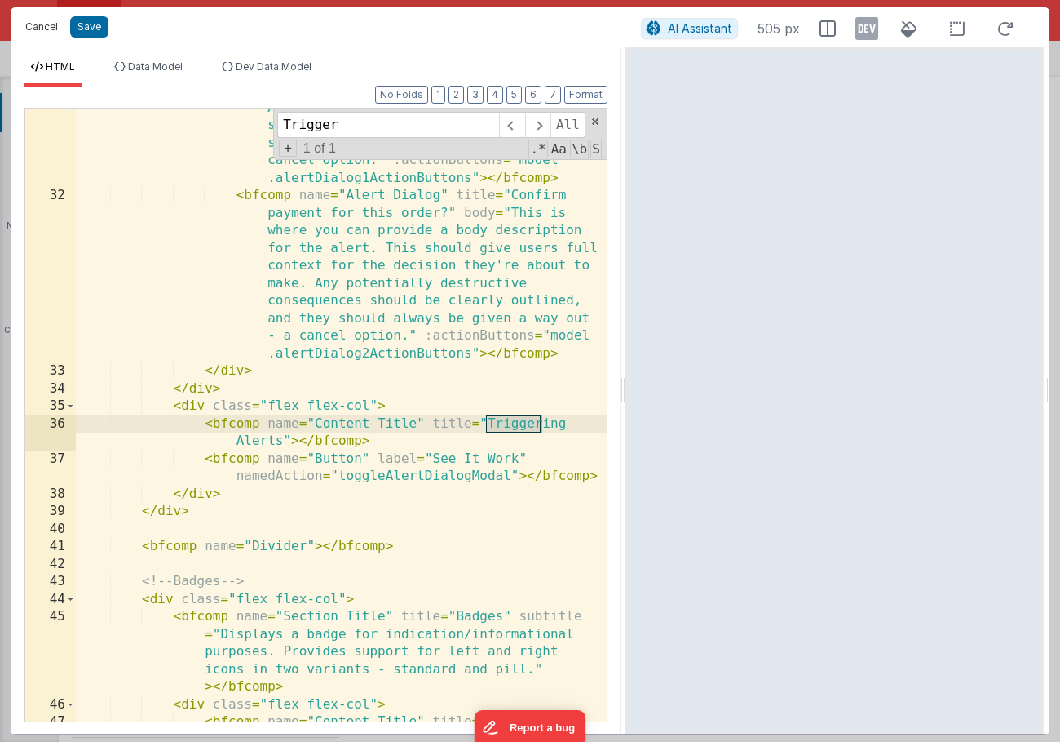
click at [42, 30] on button "Cancel" at bounding box center [41, 26] width 49 height 23
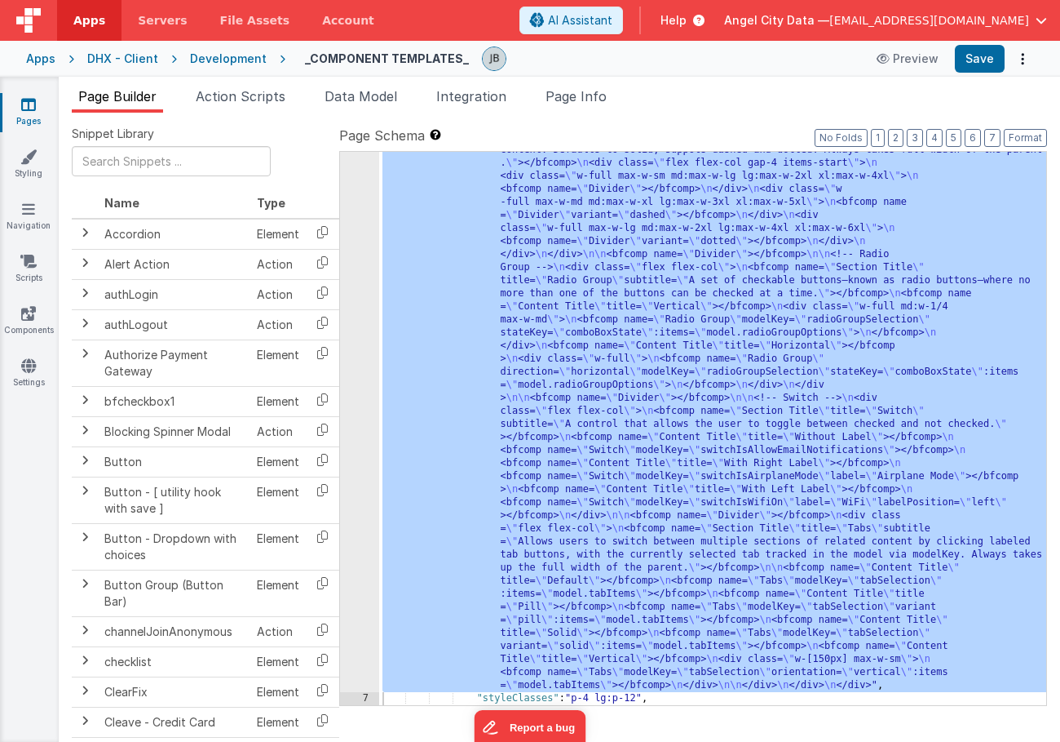
click at [234, 59] on div "Development" at bounding box center [228, 59] width 77 height 16
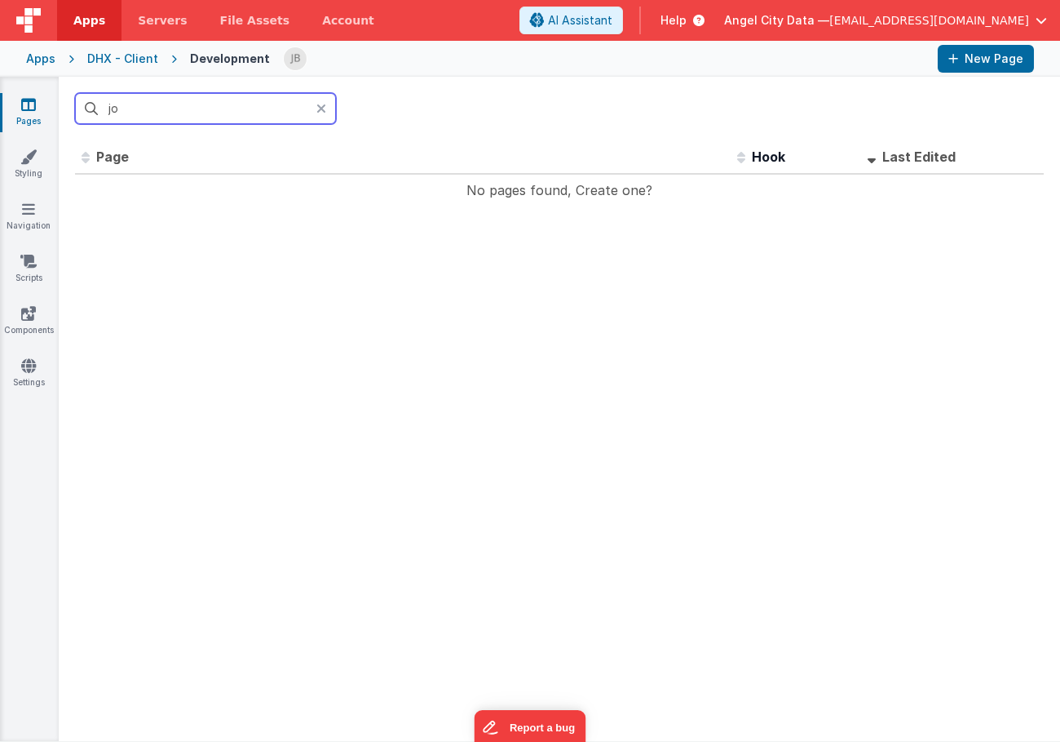
type input "j"
type input "c"
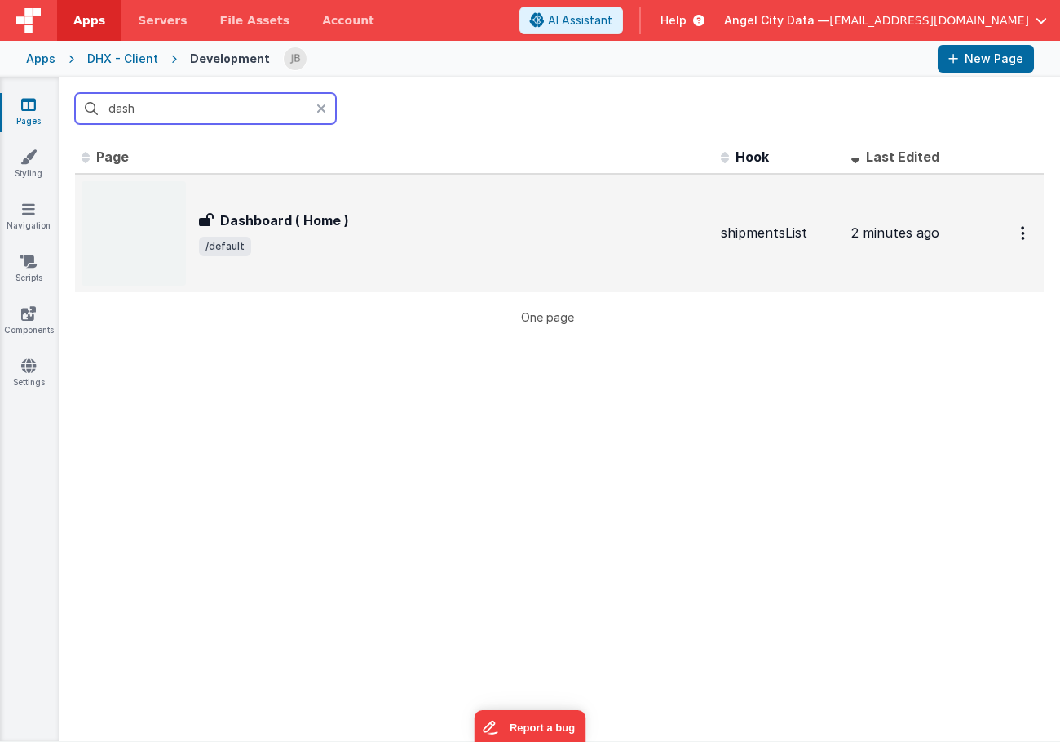
type input "dash"
click at [237, 210] on h3 "Dashboard ( Home )" at bounding box center [284, 220] width 129 height 20
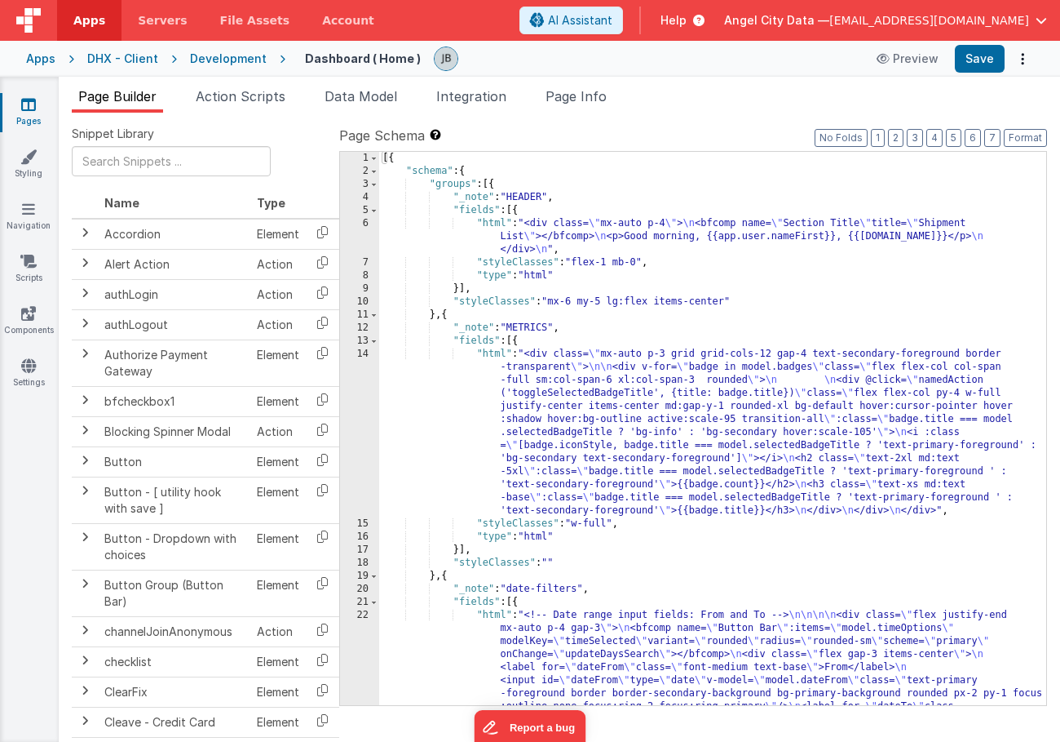
click at [356, 383] on div "14" at bounding box center [359, 433] width 39 height 170
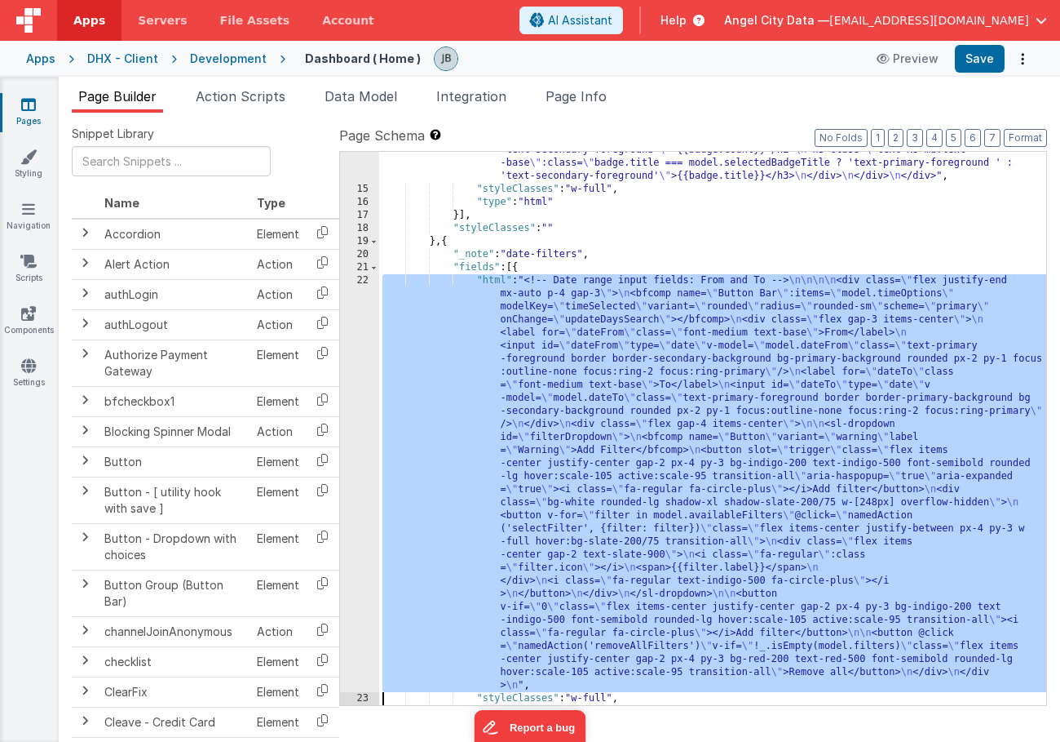
click at [368, 484] on div "22" at bounding box center [359, 483] width 39 height 418
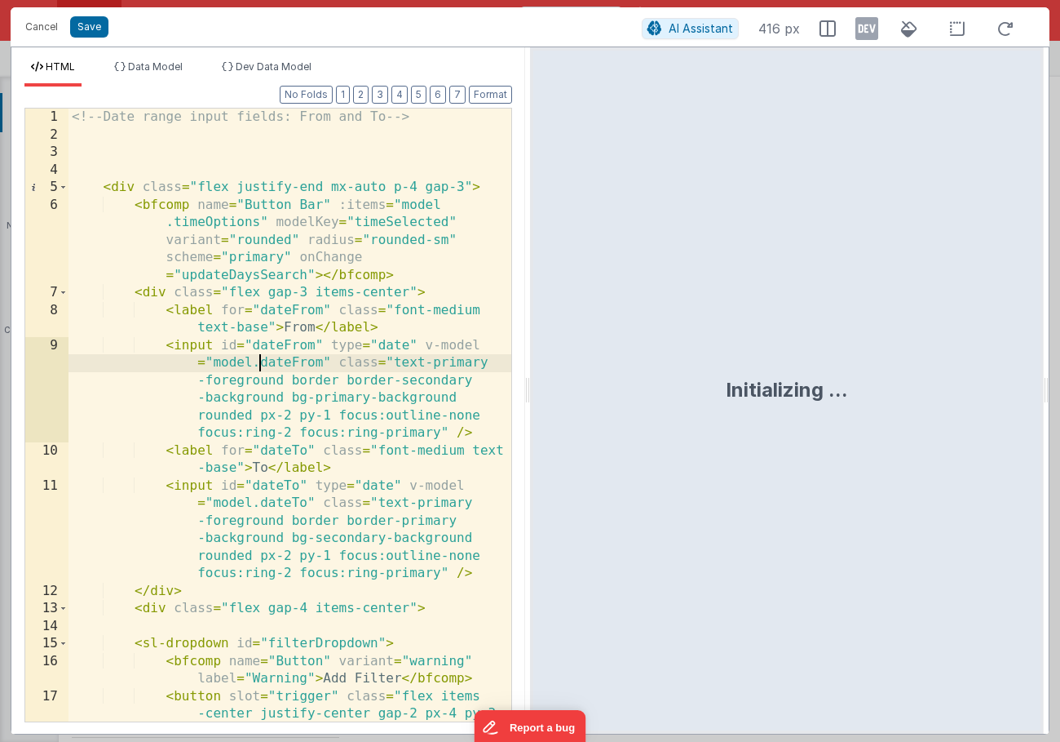
click at [261, 366] on div "<!-- Date range input fields: From and To --> < div class = "flex justify-end m…" at bounding box center [290, 493] width 443 height 771
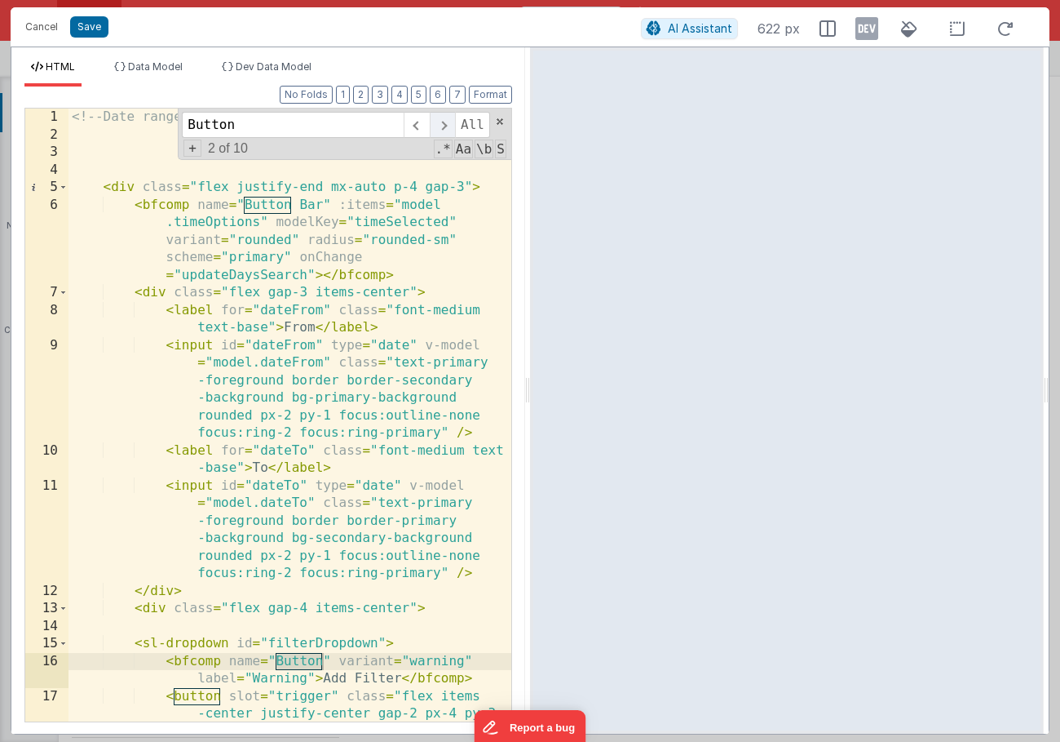
type input "Button"
click at [444, 131] on span at bounding box center [442, 125] width 25 height 26
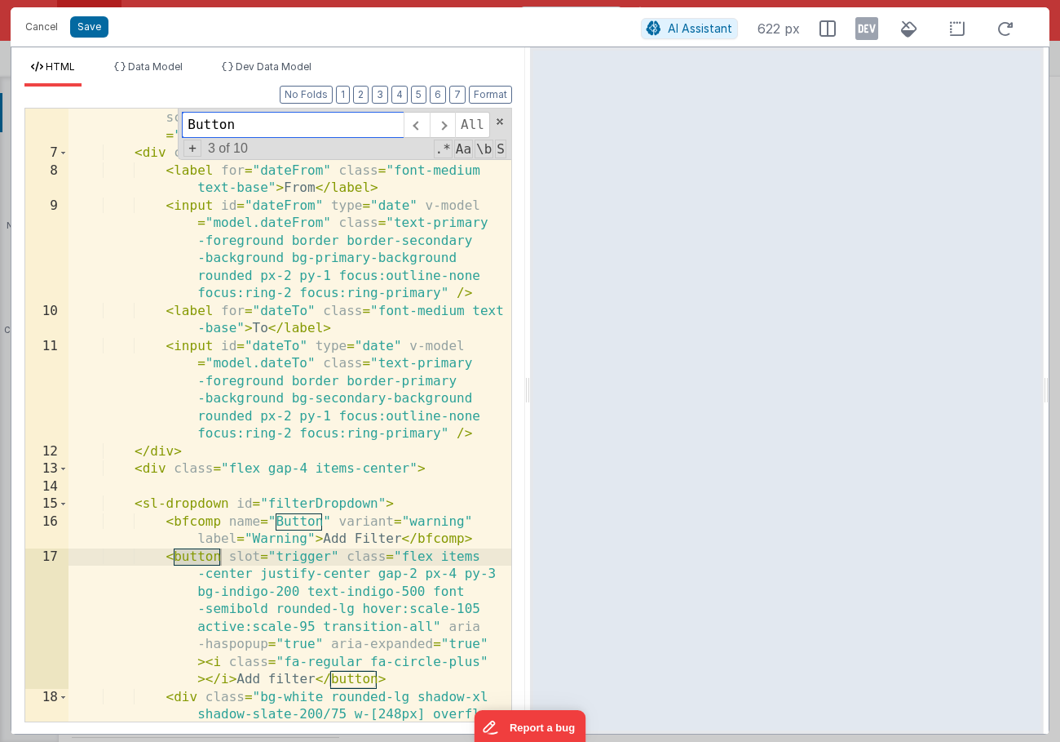
scroll to position [139, 0]
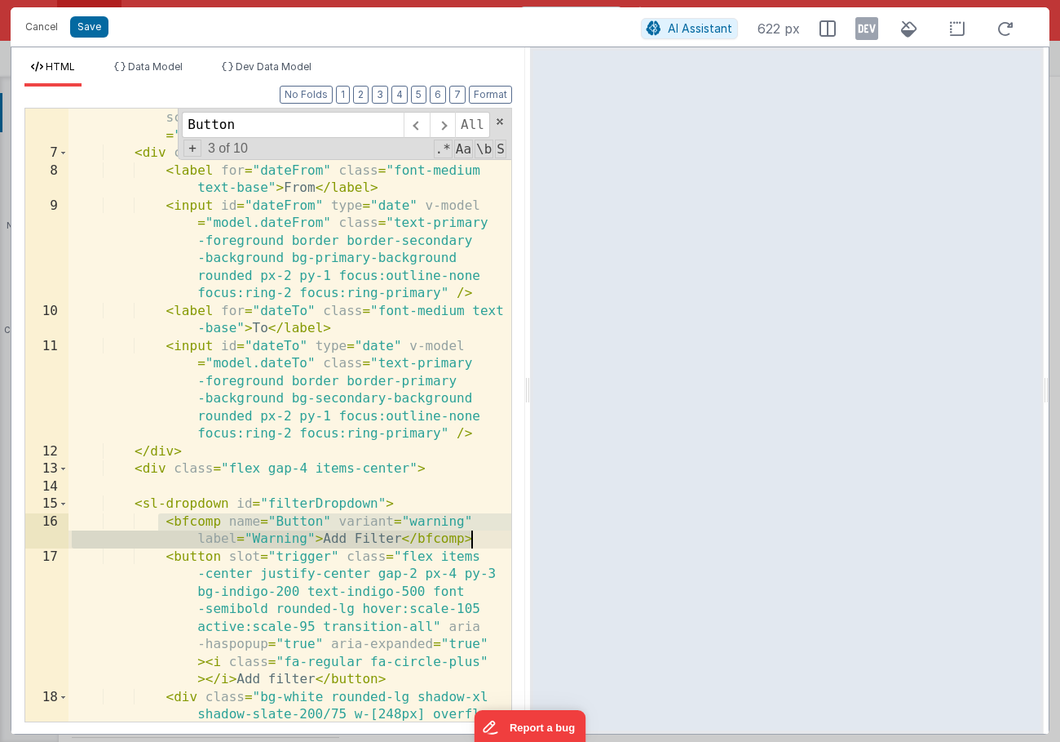
drag, startPoint x: 160, startPoint y: 523, endPoint x: 498, endPoint y: 534, distance: 337.9
click at [498, 534] on div "6 7 8 9 10 11 12 13 14 15 16 17 18 19 20 21 < bfcomp name = "Button Bar" :items…" at bounding box center [268, 415] width 488 height 614
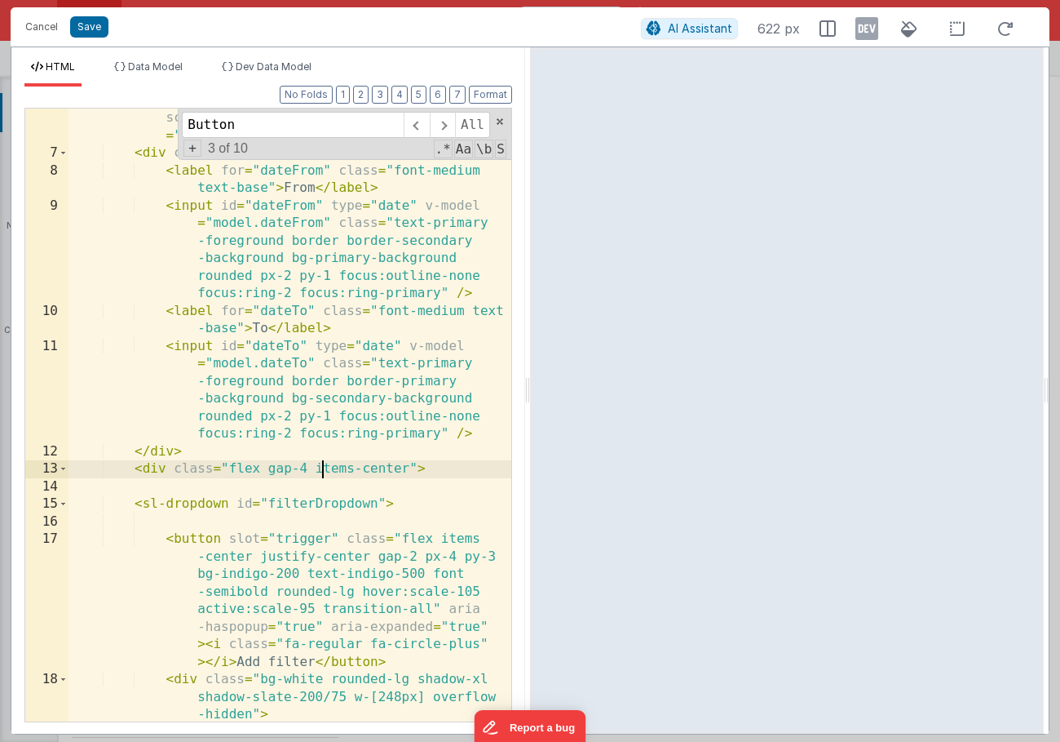
click at [321, 476] on div "< bfcomp name = "Button Bar" :items = "model .timeOptions" modelKey = "timeSele…" at bounding box center [290, 433] width 443 height 753
click at [312, 485] on div "< bfcomp name = "Button Bar" :items = "model .timeOptions" modelKey = "timeSele…" at bounding box center [290, 433] width 443 height 753
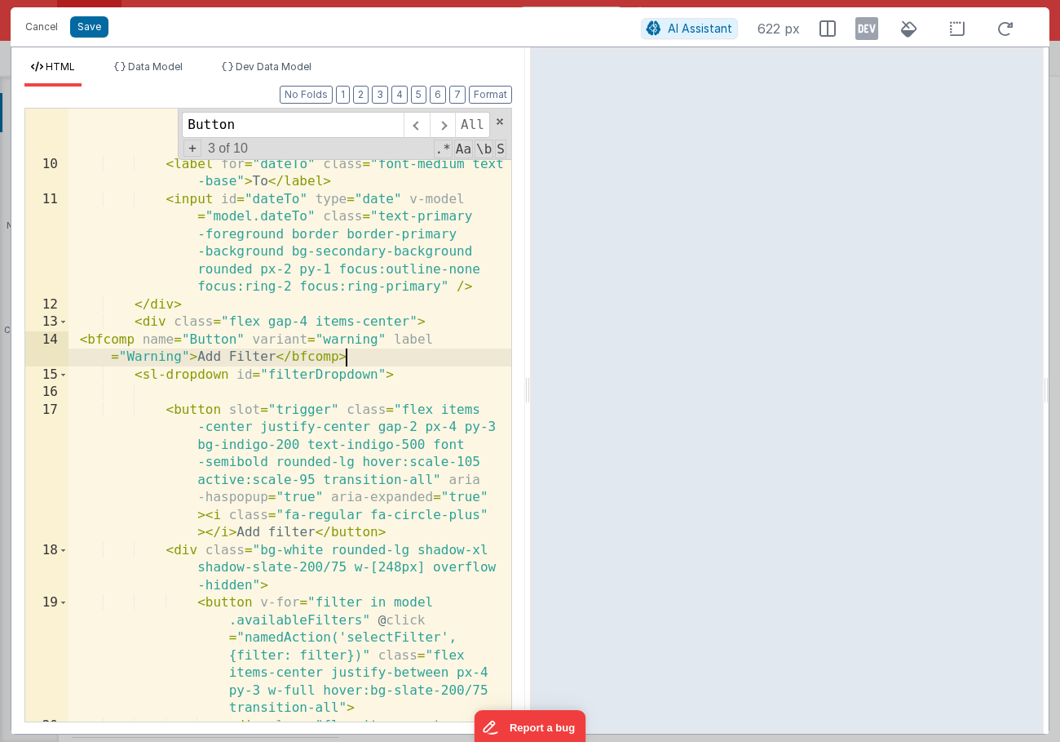
scroll to position [313, 0]
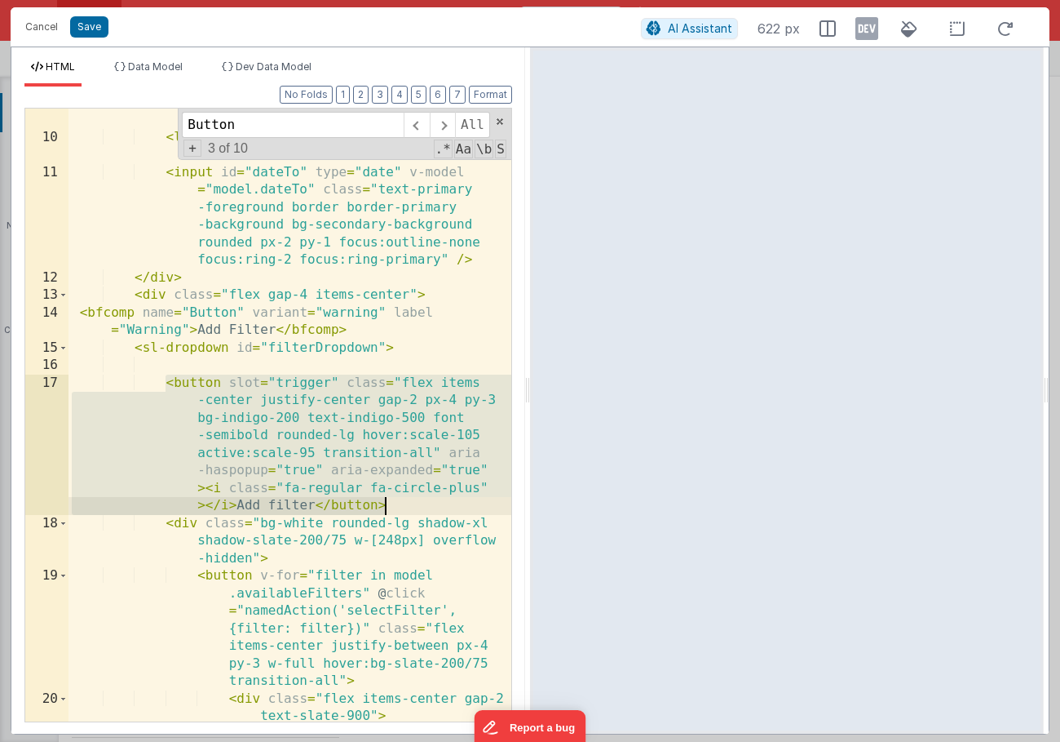
drag, startPoint x: 164, startPoint y: 381, endPoint x: 427, endPoint y: 511, distance: 293.7
click at [427, 511] on div "< input id = "dateFrom" type = "date" v-model = "model.dateFrom" class = "text-…" at bounding box center [290, 400] width 443 height 753
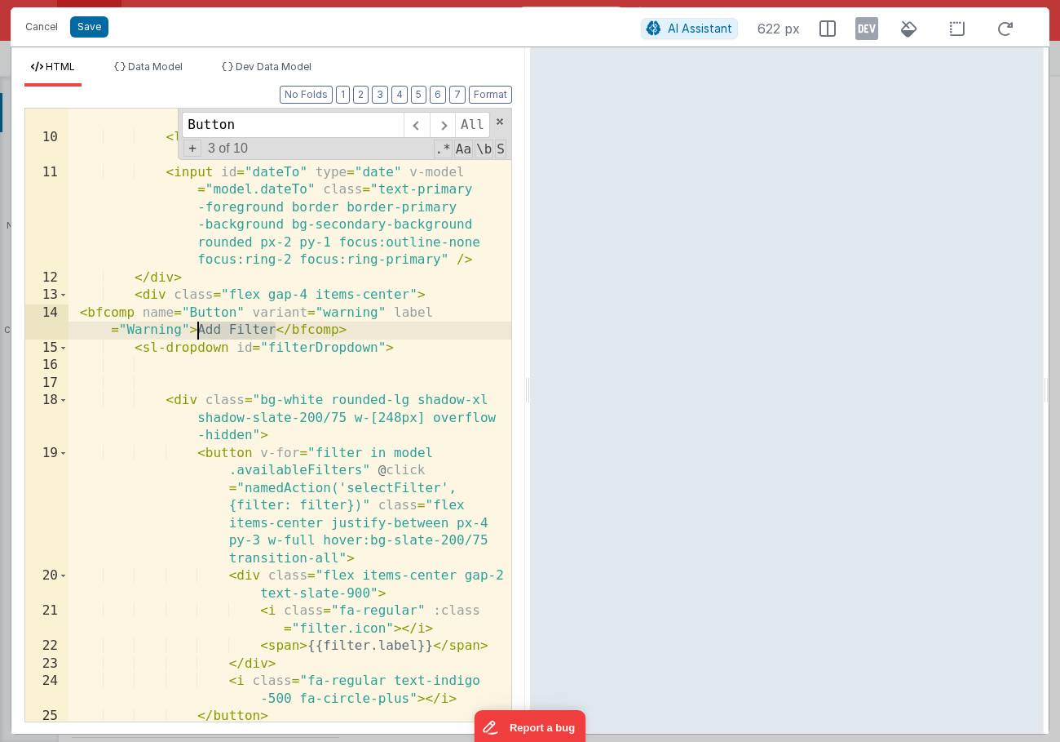
drag, startPoint x: 275, startPoint y: 330, endPoint x: 196, endPoint y: 329, distance: 79.1
click at [196, 329] on div "< input id = "dateFrom" type = "date" v-model = "model.dateFrom" class = "text-…" at bounding box center [290, 392] width 443 height 736
click at [160, 331] on div "< input id = "dateFrom" type = "date" v-model = "model.dateFrom" class = "text-…" at bounding box center [290, 392] width 443 height 736
click at [265, 333] on div "< input id = "dateFrom" type = "date" v-model = "model.dateFrom" class = "text-…" at bounding box center [290, 392] width 443 height 736
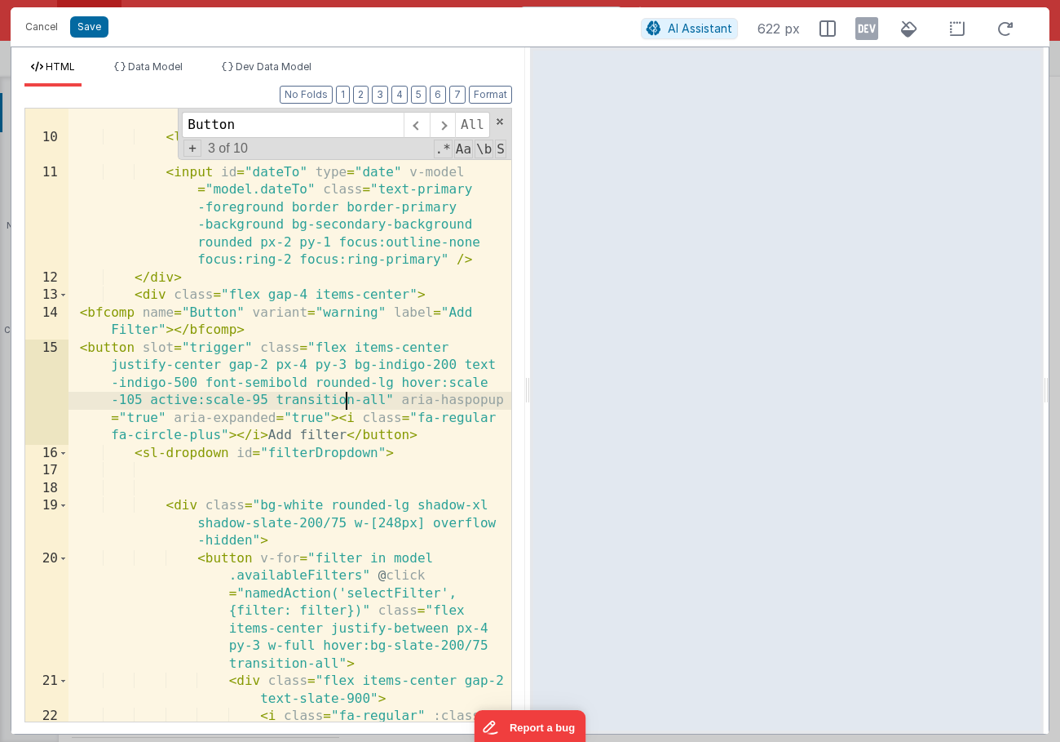
click at [343, 401] on div "< input id = "dateFrom" type = "date" v-model = "model.dateFrom" class = "text-…" at bounding box center [290, 400] width 443 height 753
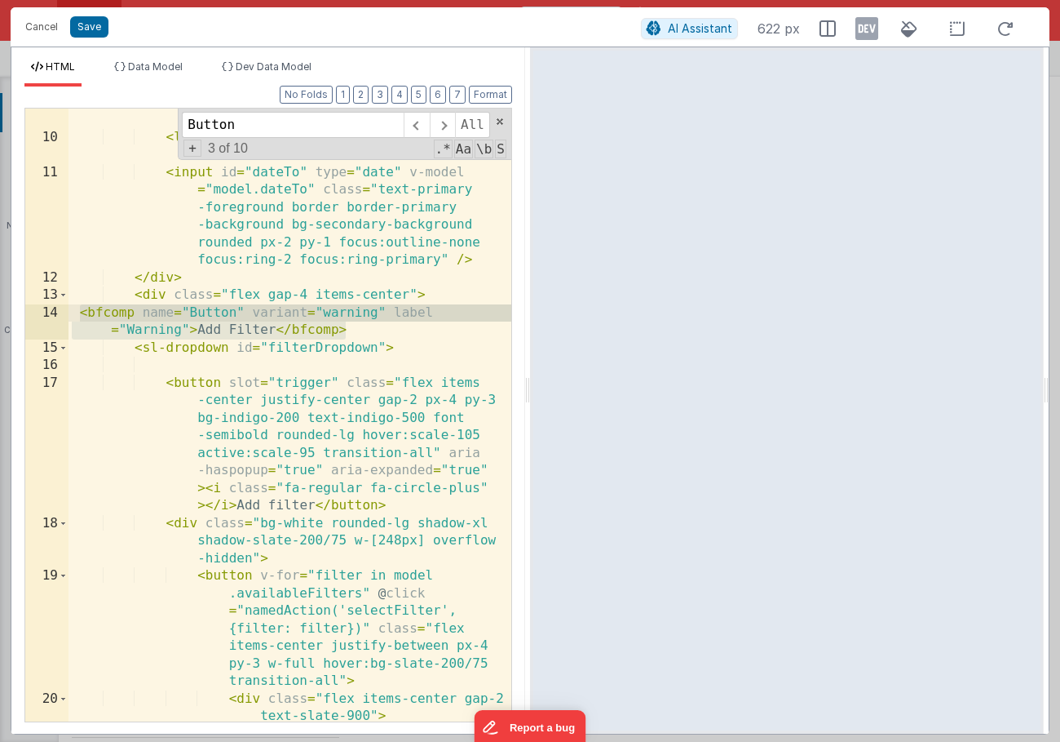
drag, startPoint x: 355, startPoint y: 333, endPoint x: 78, endPoint y: 319, distance: 276.9
click at [78, 319] on div "< input id = "dateFrom" type = "date" v-model = "model.dateFrom" class = "text-…" at bounding box center [290, 400] width 443 height 753
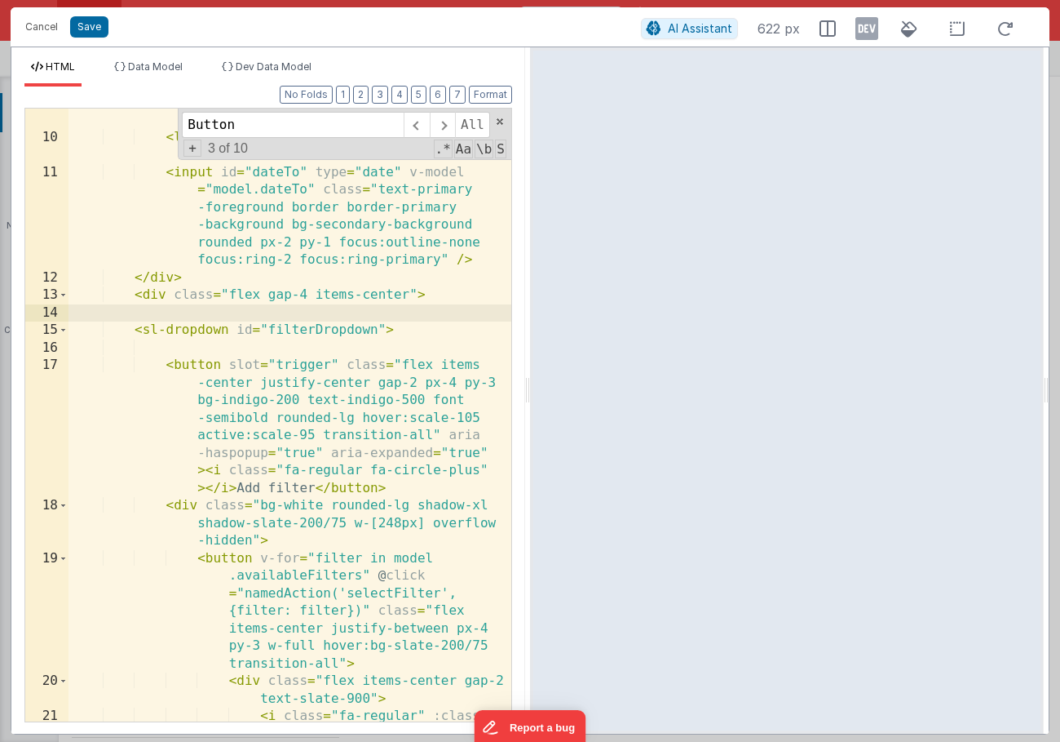
click at [201, 369] on div "< input id = "dateFrom" type = "date" v-model = "model.dateFrom" class = "text-…" at bounding box center [290, 400] width 443 height 753
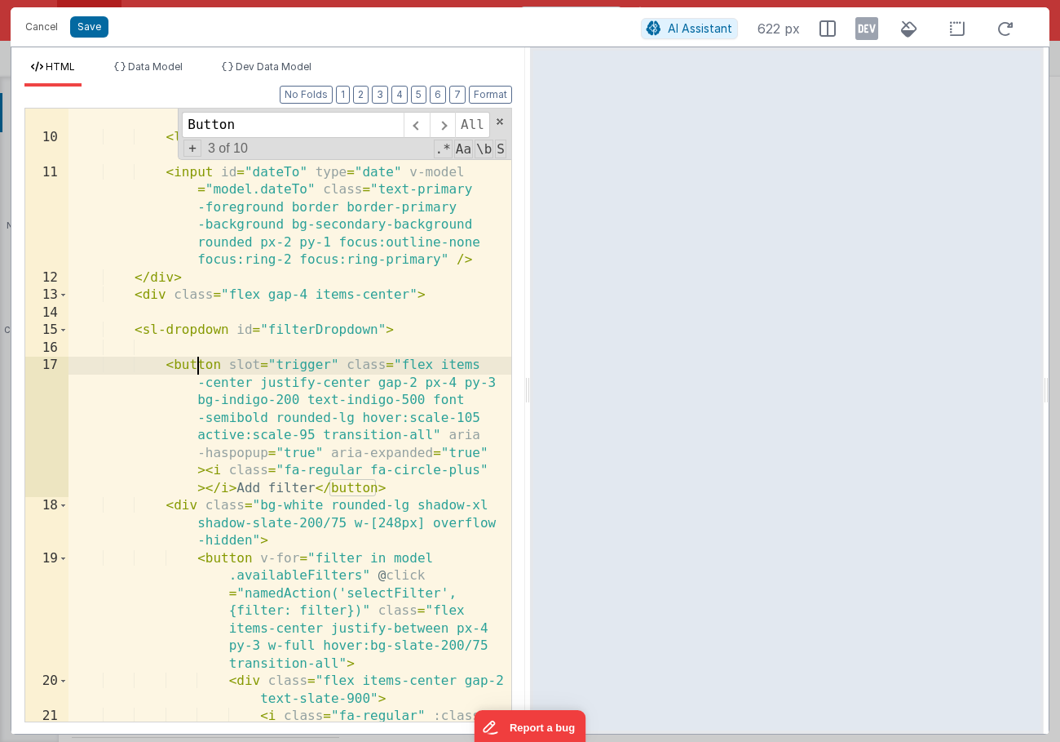
click at [201, 369] on div "< input id = "dateFrom" type = "date" v-model = "model.dateFrom" class = "text-…" at bounding box center [290, 400] width 443 height 753
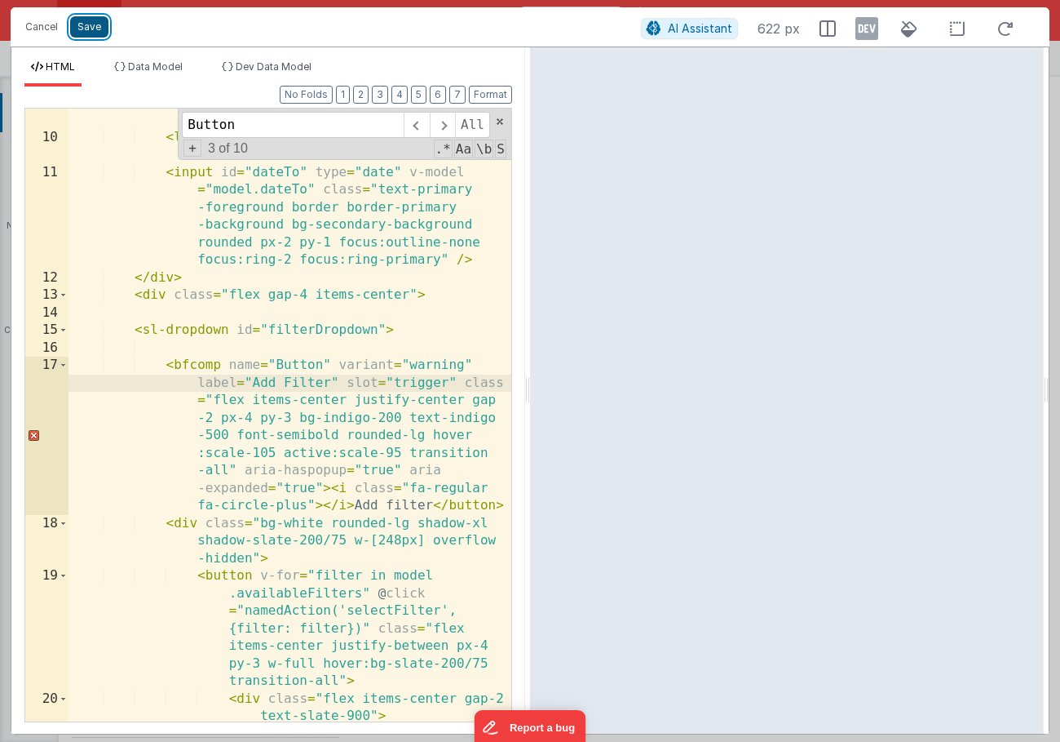
click at [88, 22] on button "Save" at bounding box center [89, 26] width 38 height 21
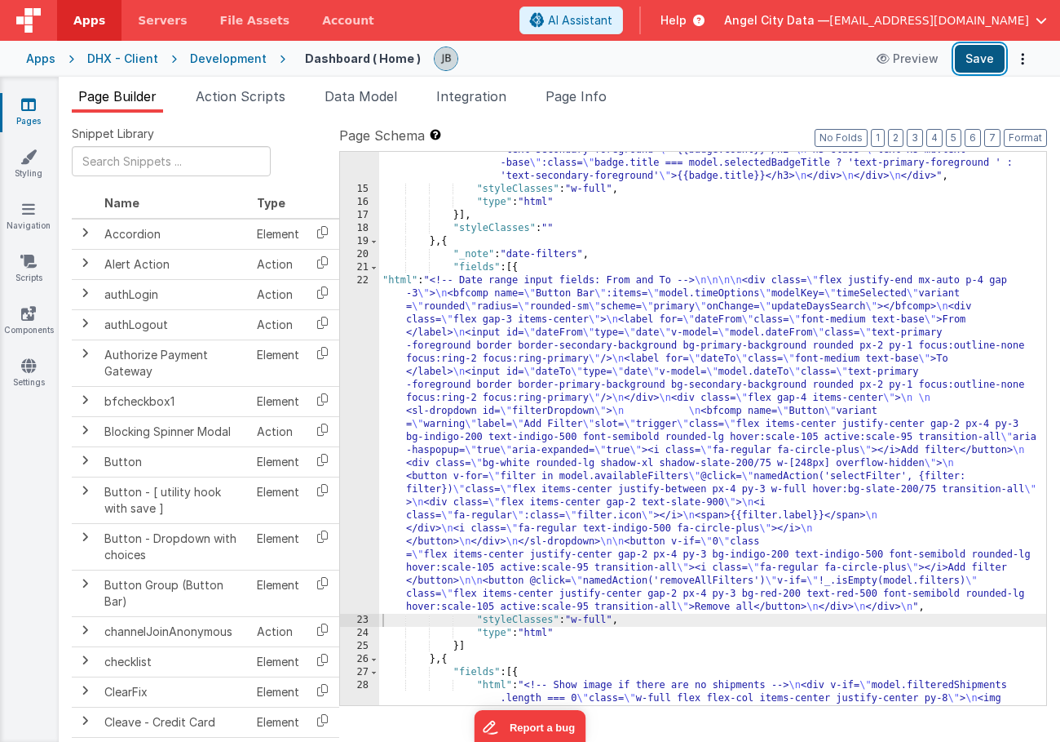
click at [980, 55] on button "Save" at bounding box center [980, 59] width 50 height 28
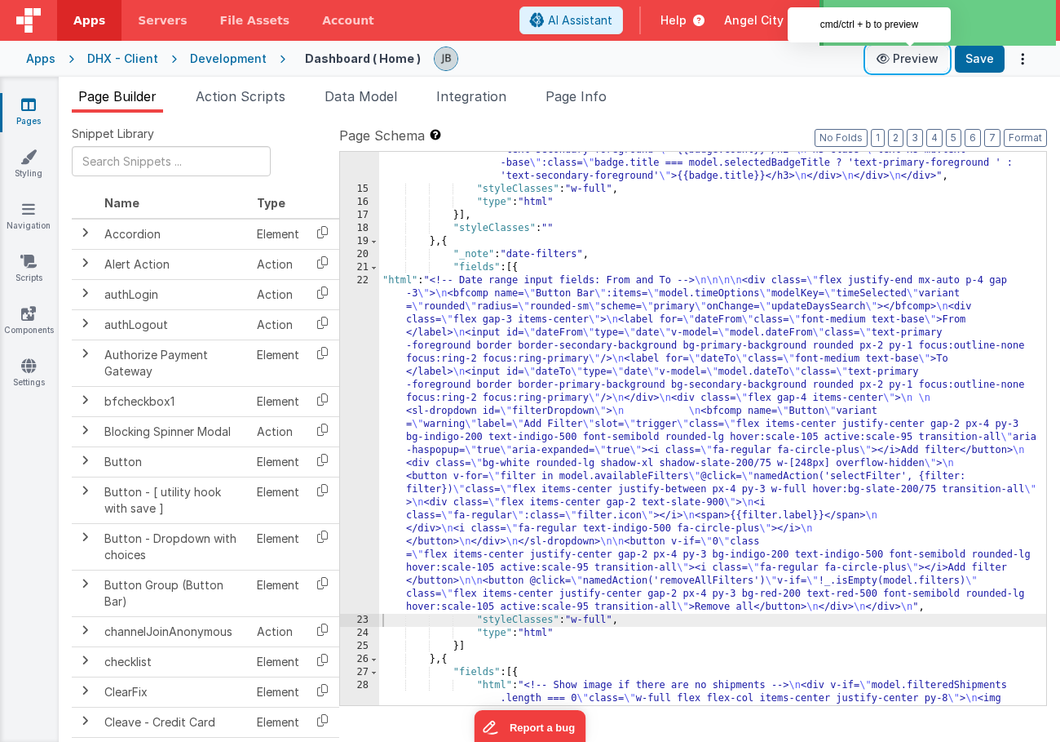
click at [912, 54] on button "Preview" at bounding box center [908, 59] width 82 height 26
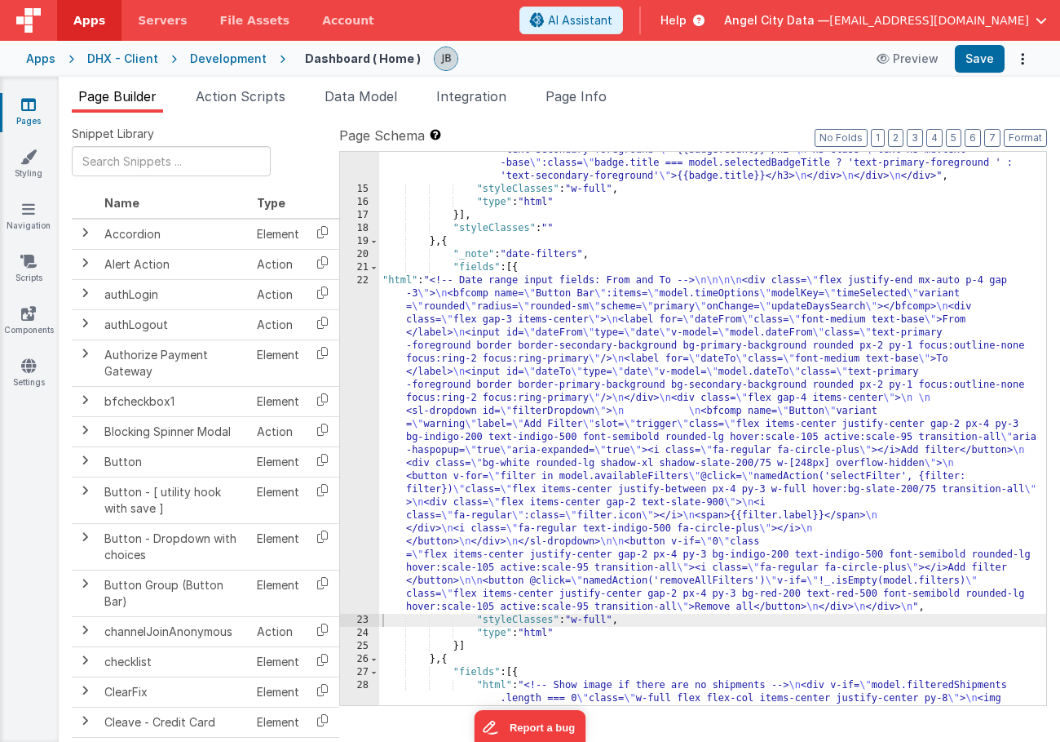
click at [366, 333] on div "22" at bounding box center [359, 443] width 39 height 339
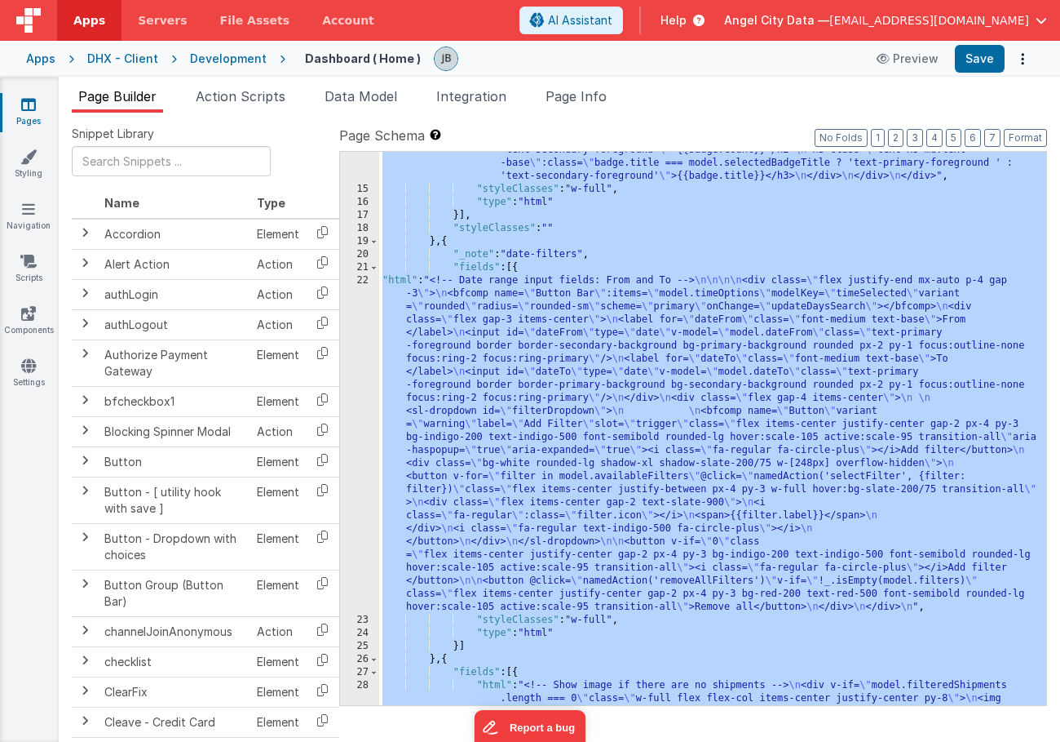
click at [366, 322] on div "22" at bounding box center [359, 443] width 39 height 339
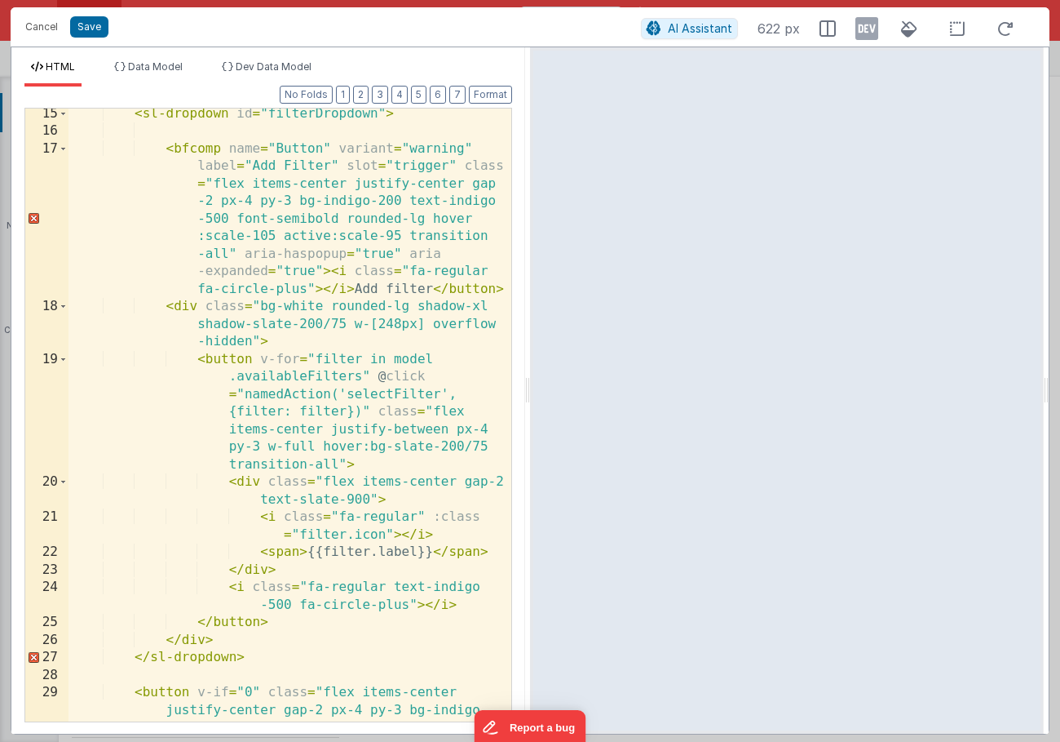
scroll to position [531, 0]
click at [216, 627] on div "< sl-dropdown id = "filterDropdown" > < bfcomp name = "Button" variant = "warni…" at bounding box center [290, 472] width 443 height 736
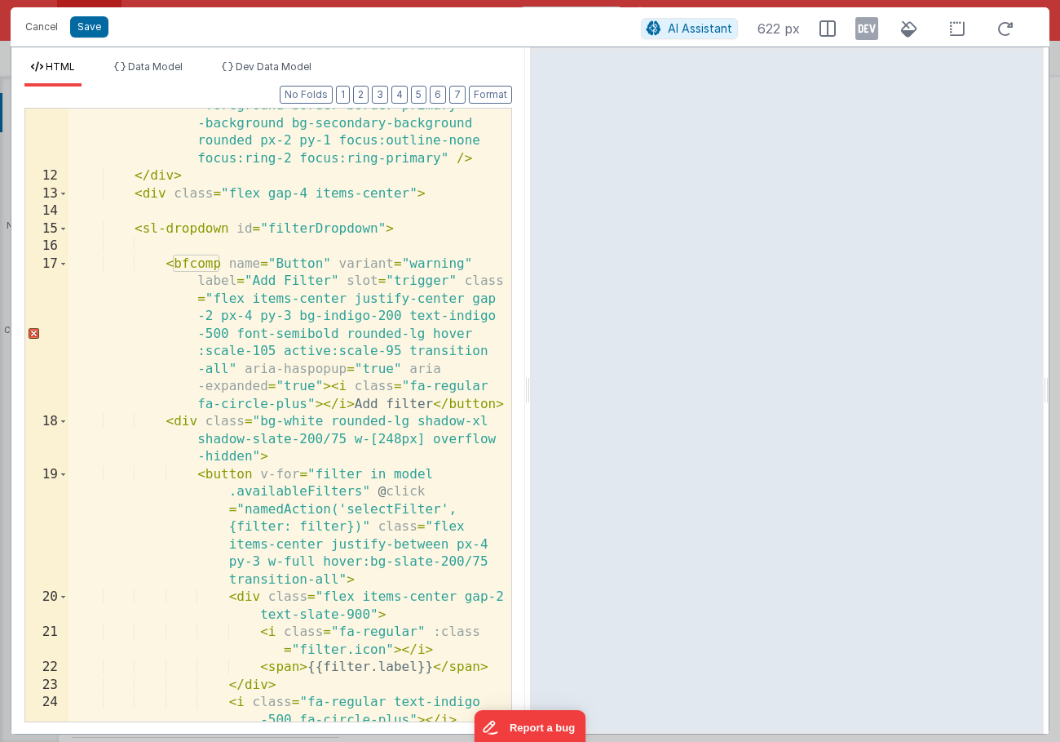
scroll to position [414, 0]
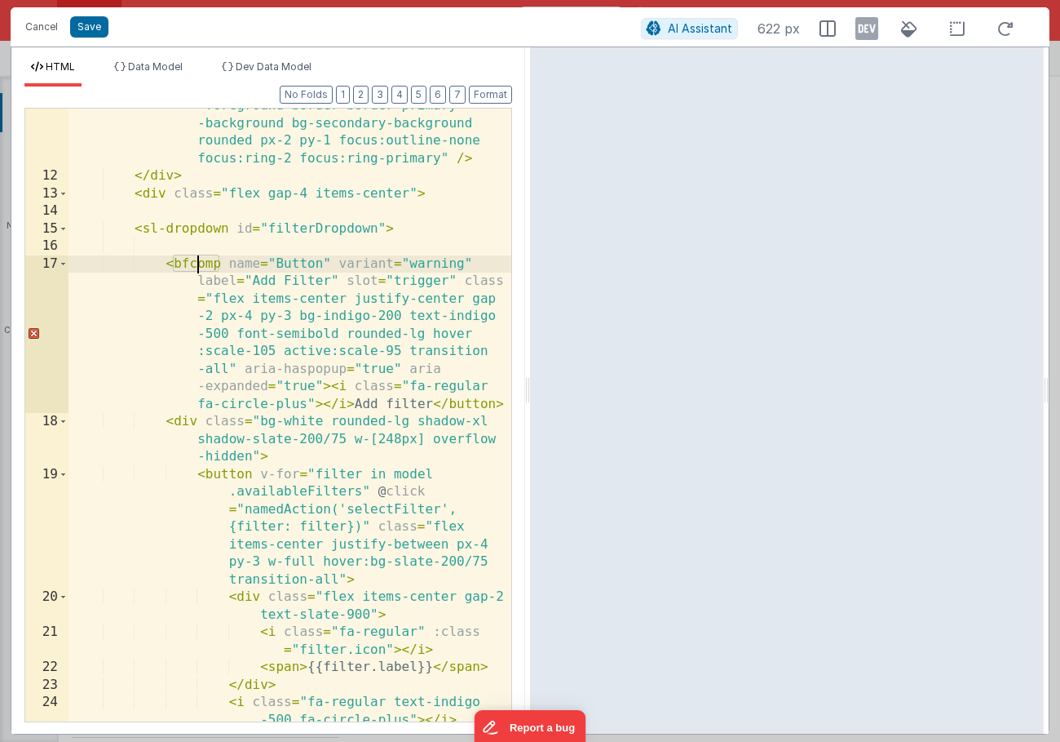
click at [195, 268] on div "< input id = "dateTo" type = "date" v-model = "model.dateTo" class = "text-prim…" at bounding box center [290, 438] width 443 height 753
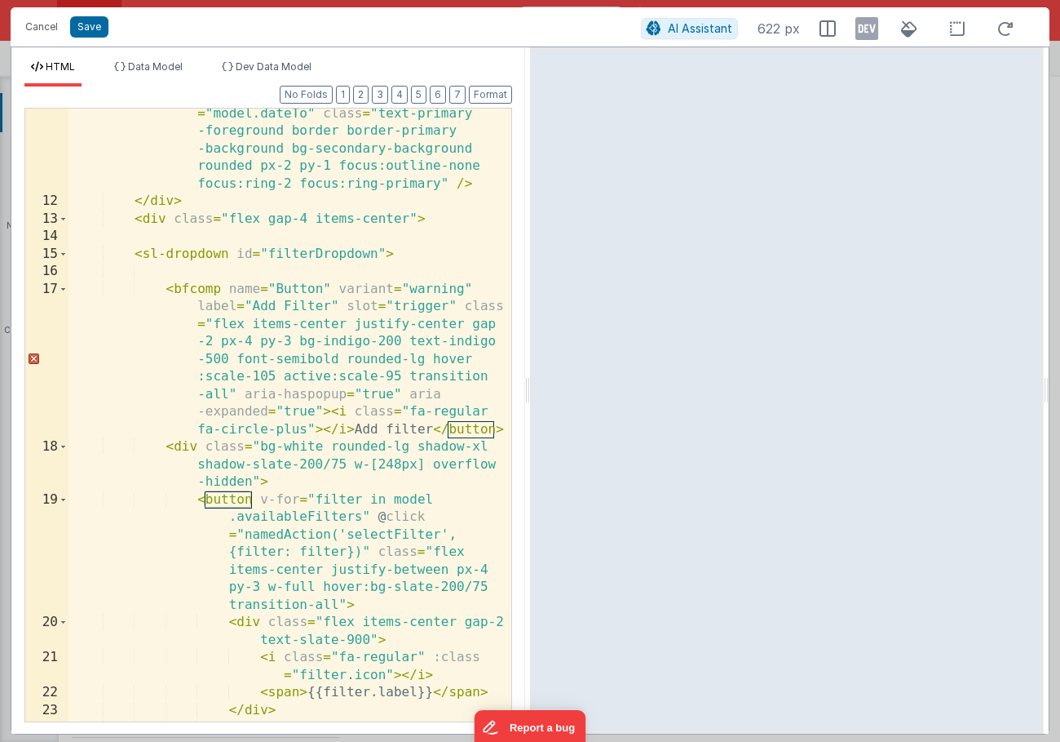
scroll to position [360, 0]
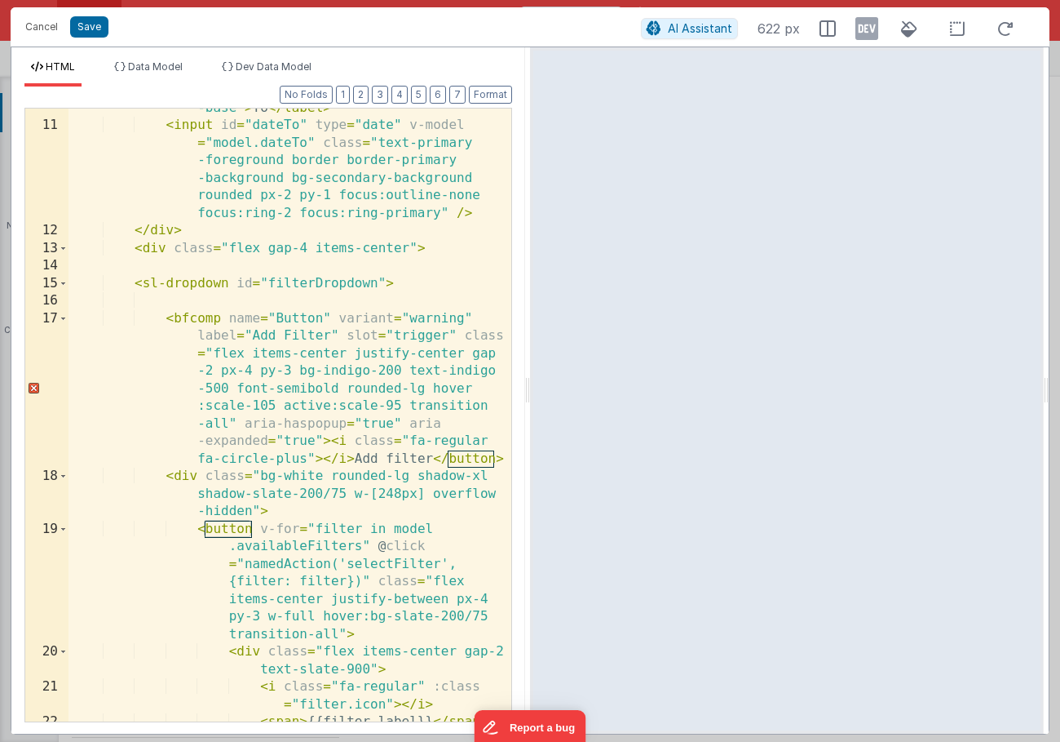
click at [462, 458] on div "< label for = "dateTo" class = "font-medium text -base" > To </ label > < input…" at bounding box center [290, 415] width 443 height 666
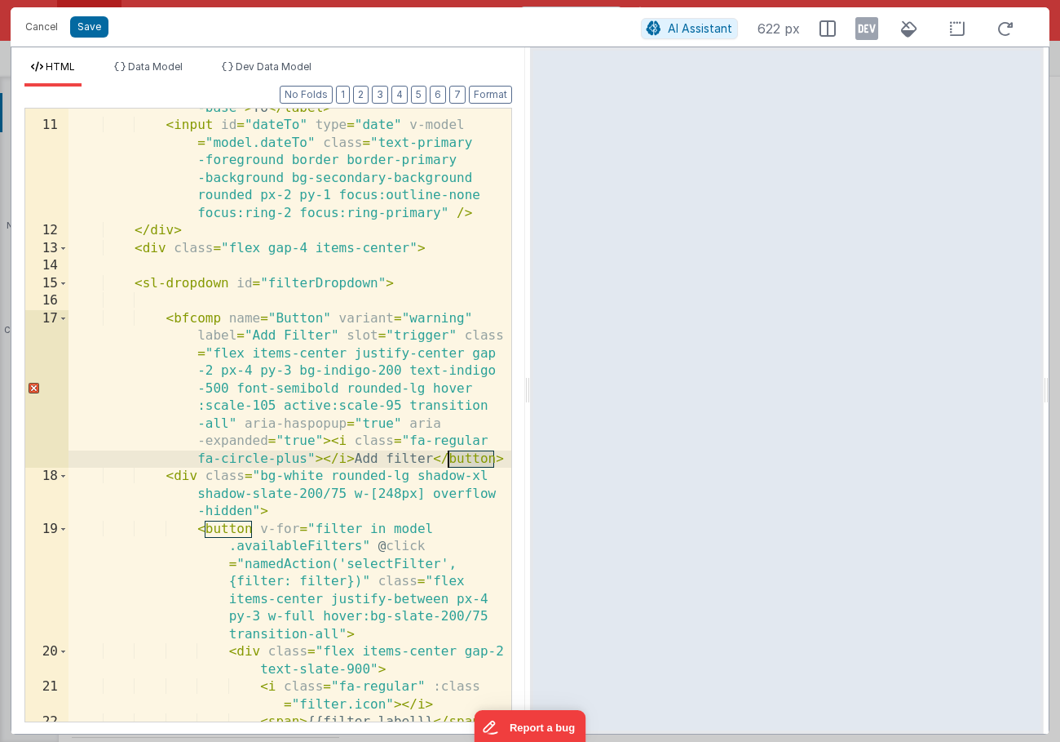
click at [462, 458] on div "< label for = "dateTo" class = "font-medium text -base" > To </ label > < input…" at bounding box center [290, 415] width 443 height 666
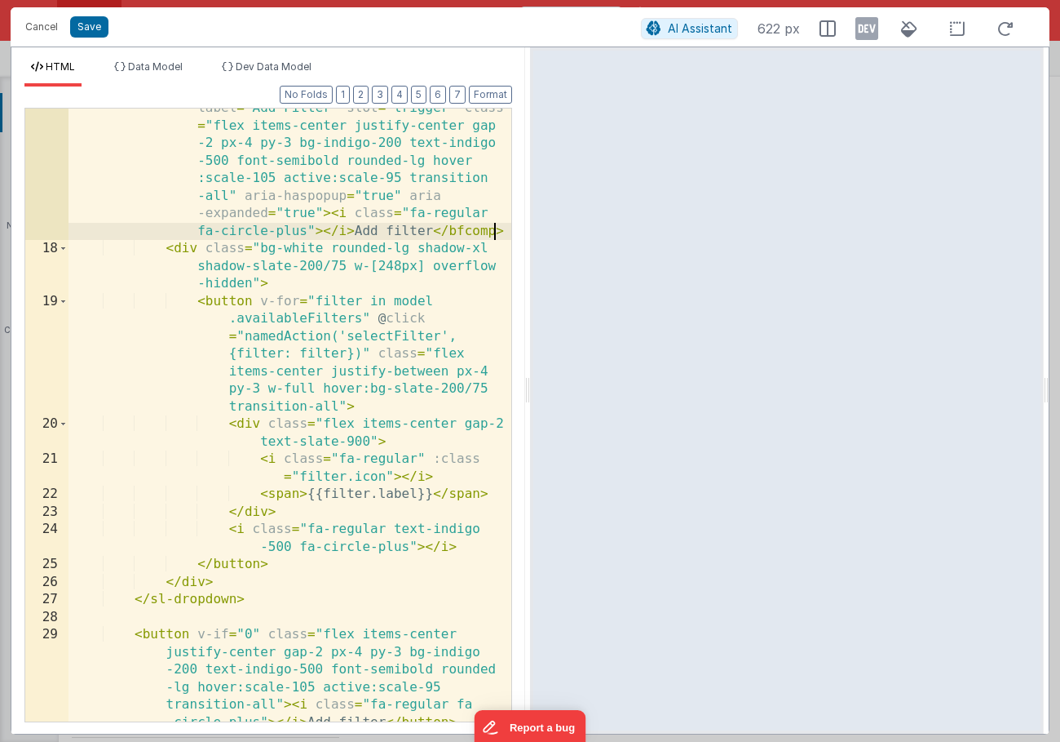
scroll to position [619, 0]
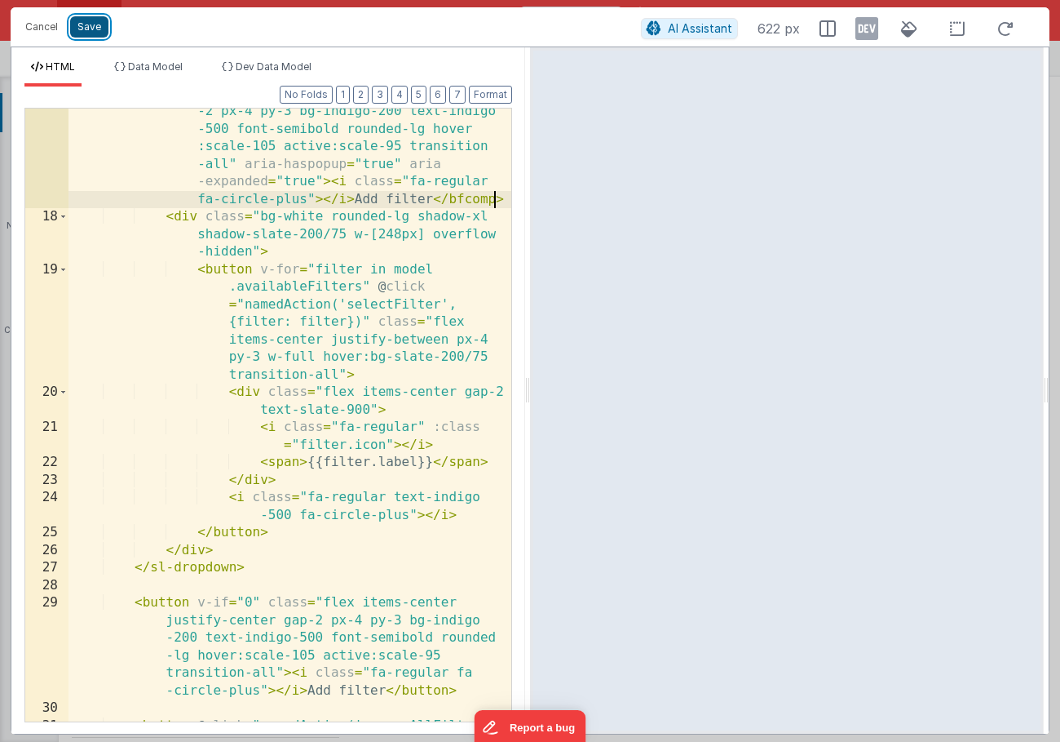
click at [96, 33] on button "Save" at bounding box center [89, 26] width 38 height 21
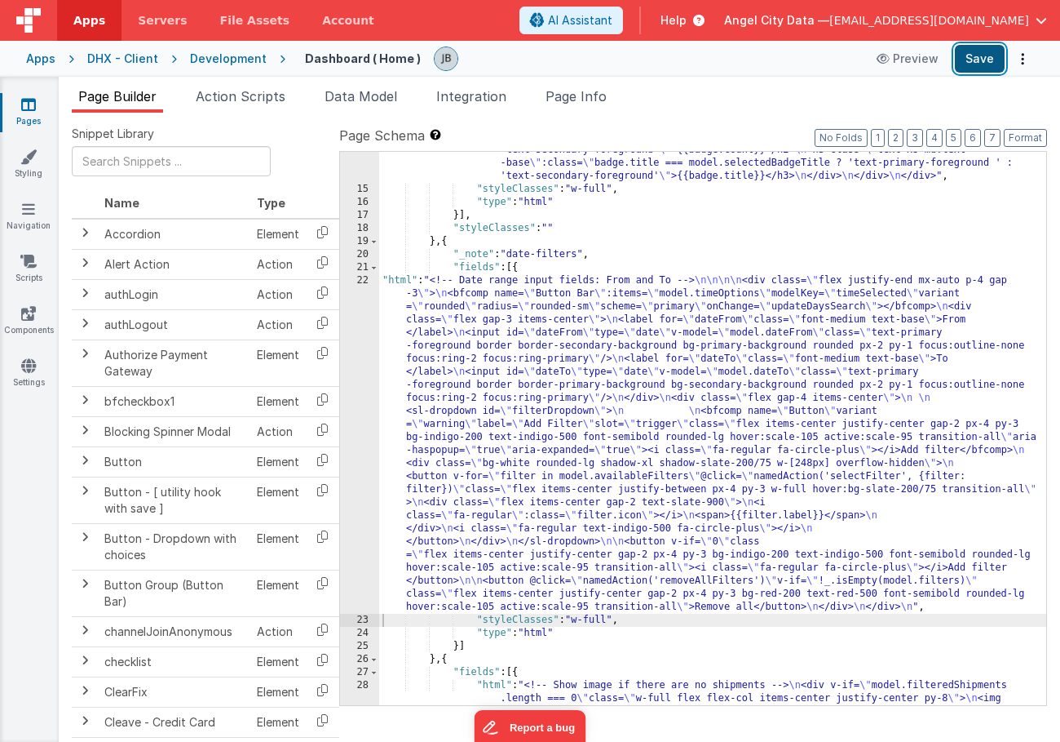
click at [985, 58] on button "Save" at bounding box center [980, 59] width 50 height 28
click at [345, 339] on div "22" at bounding box center [359, 443] width 39 height 339
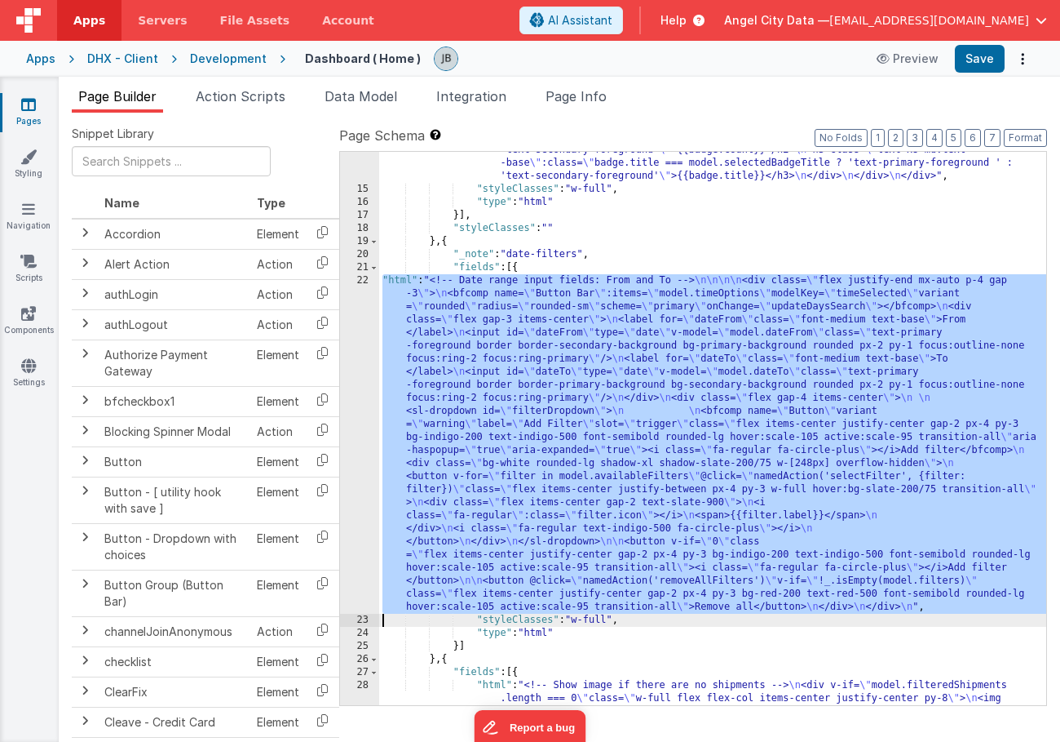
click at [362, 340] on div "22" at bounding box center [359, 443] width 39 height 339
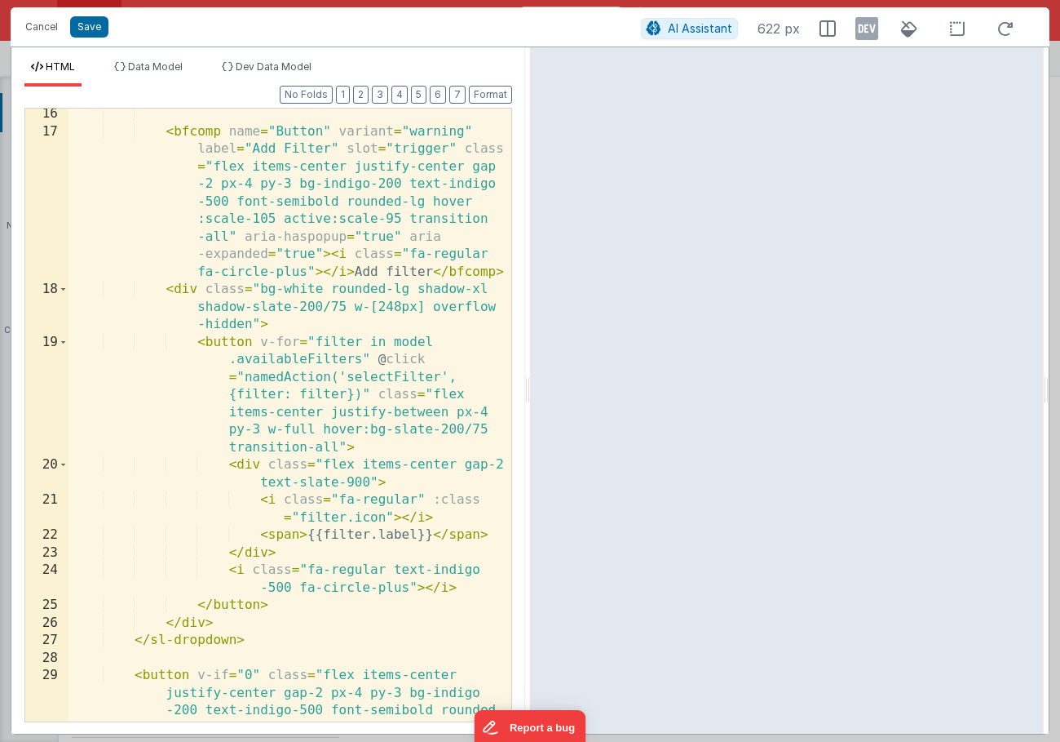
scroll to position [543, 0]
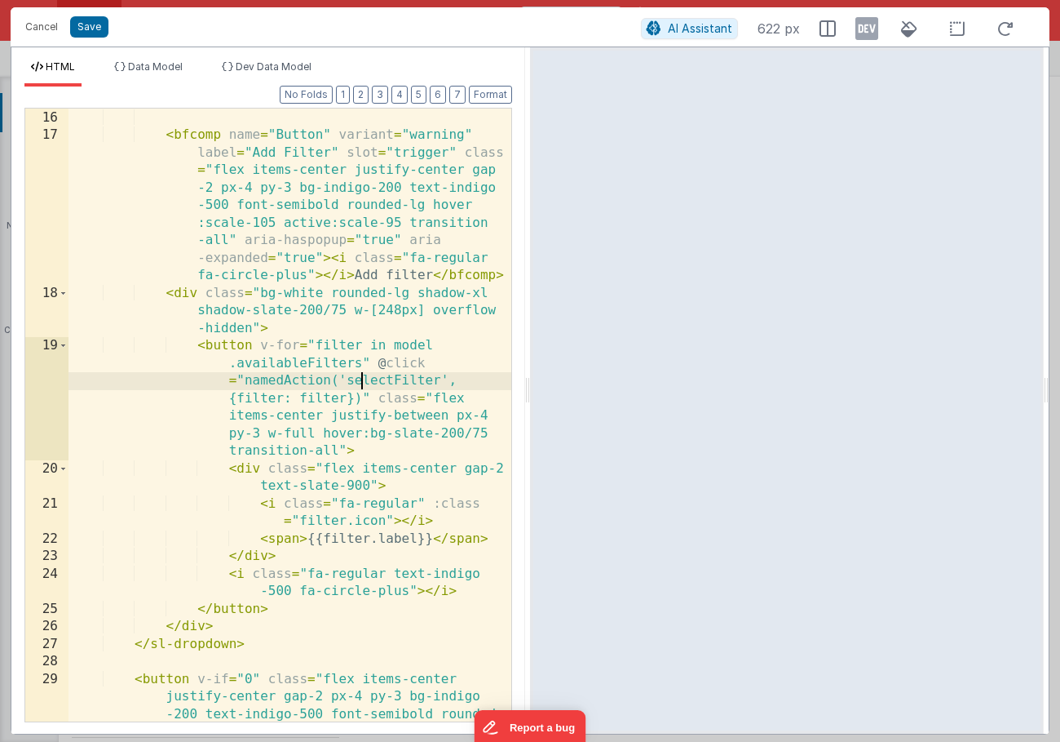
click at [362, 378] on div "< sl-dropdown id = "filterDropdown" > < bfcomp name = "Button" variant = "warni…" at bounding box center [290, 459] width 443 height 736
click at [89, 22] on button "Save" at bounding box center [89, 26] width 38 height 21
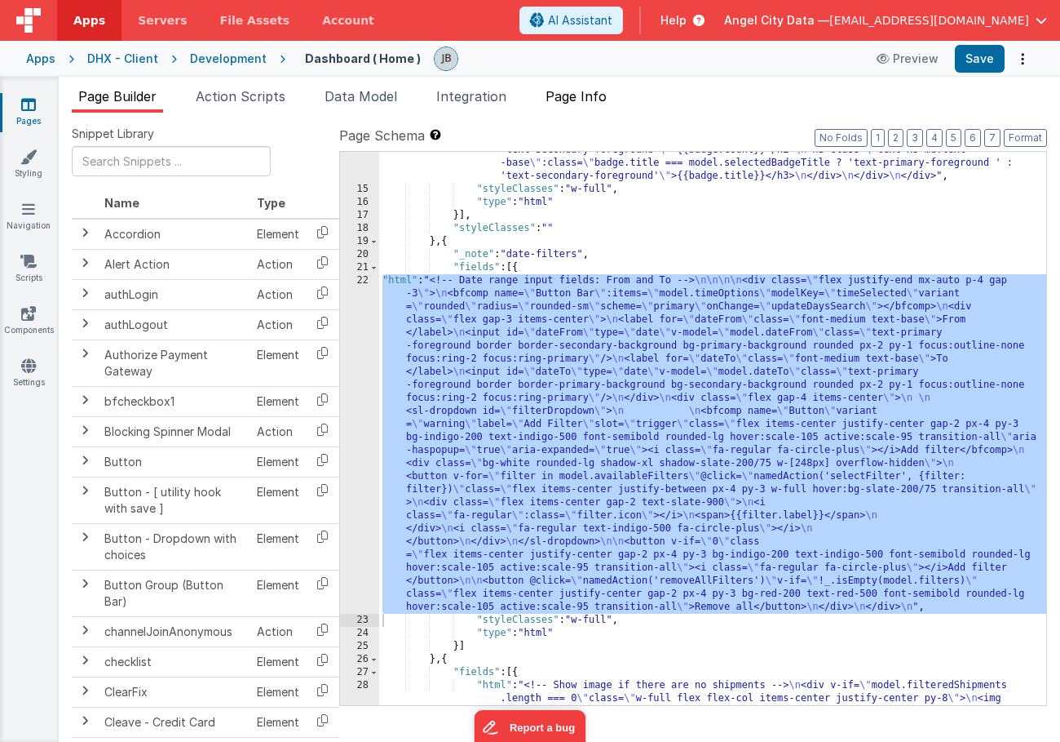
click at [573, 94] on span "Page Info" at bounding box center [576, 96] width 61 height 16
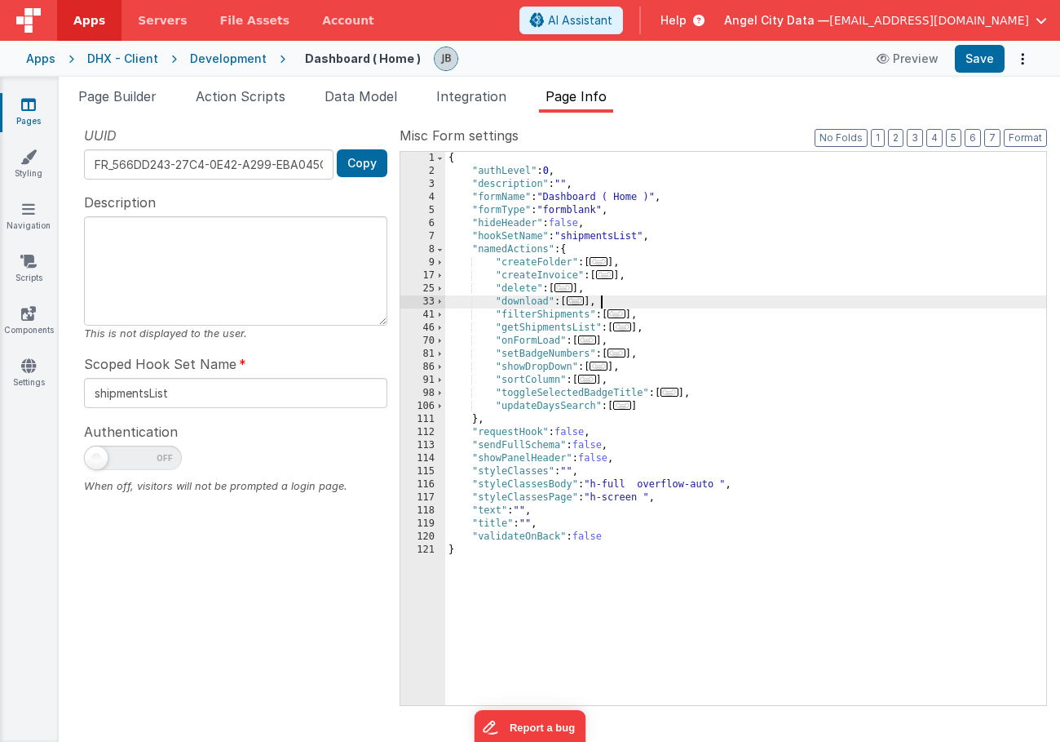
click at [628, 298] on div "{ "authLevel" : 0 , "description" : "" , "formName" : "Dashboard ( Home )" , "f…" at bounding box center [745, 441] width 601 height 579
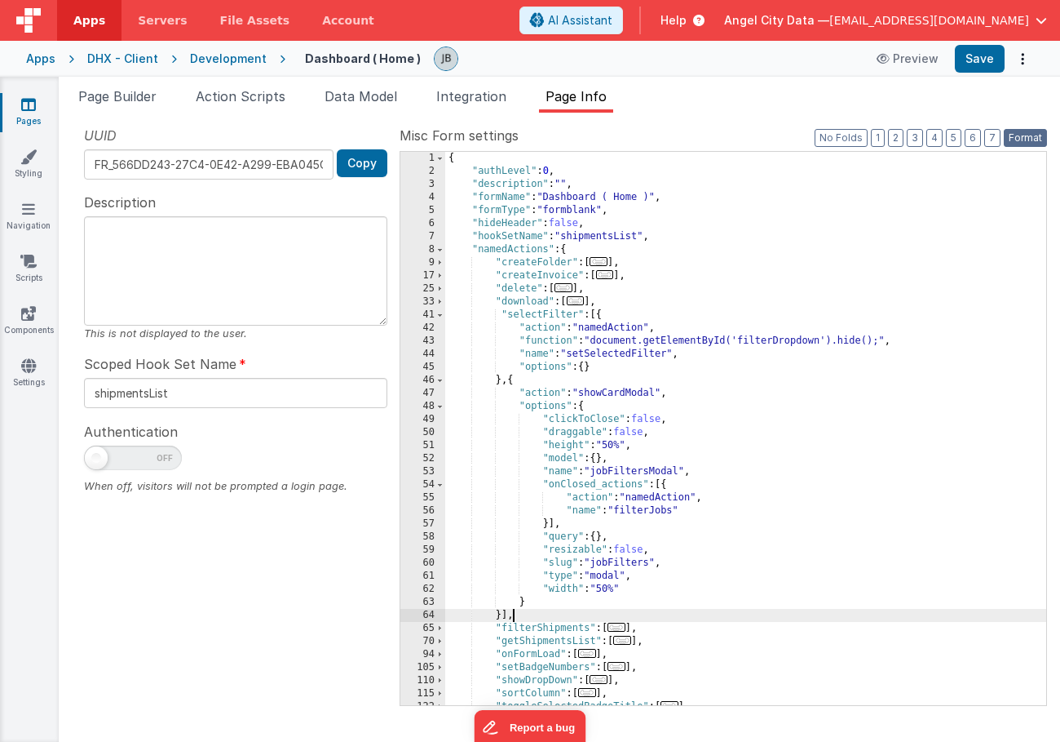
click at [1015, 138] on button "Format" at bounding box center [1025, 138] width 43 height 18
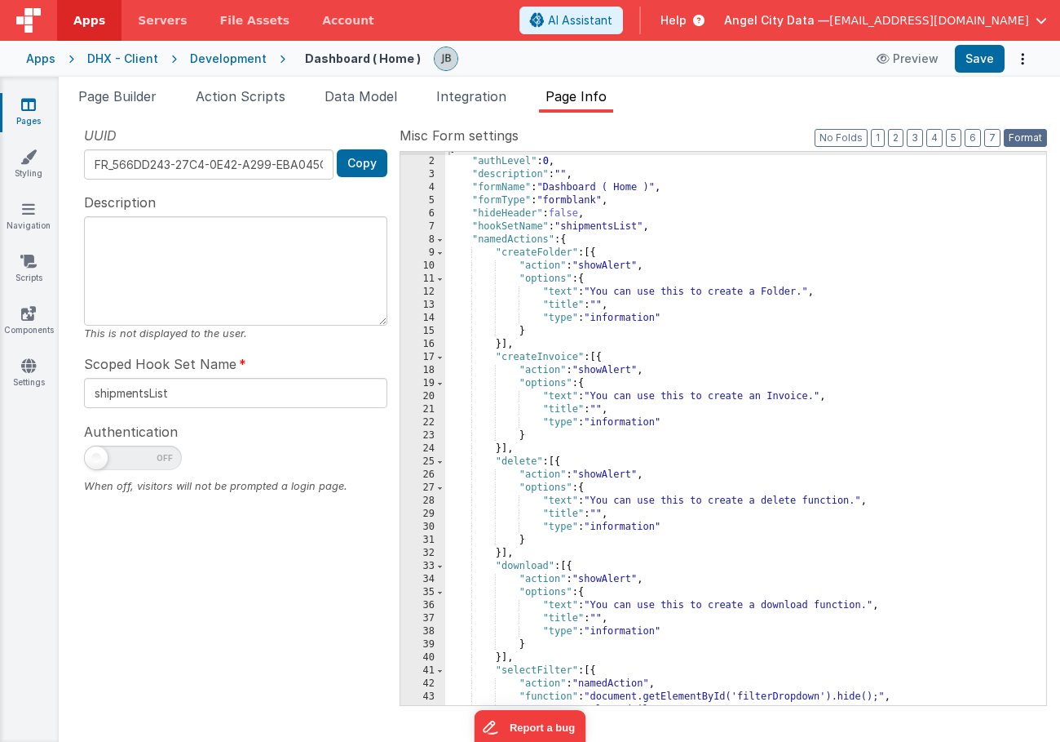
scroll to position [11, 0]
click at [899, 138] on button "2" at bounding box center [895, 138] width 15 height 18
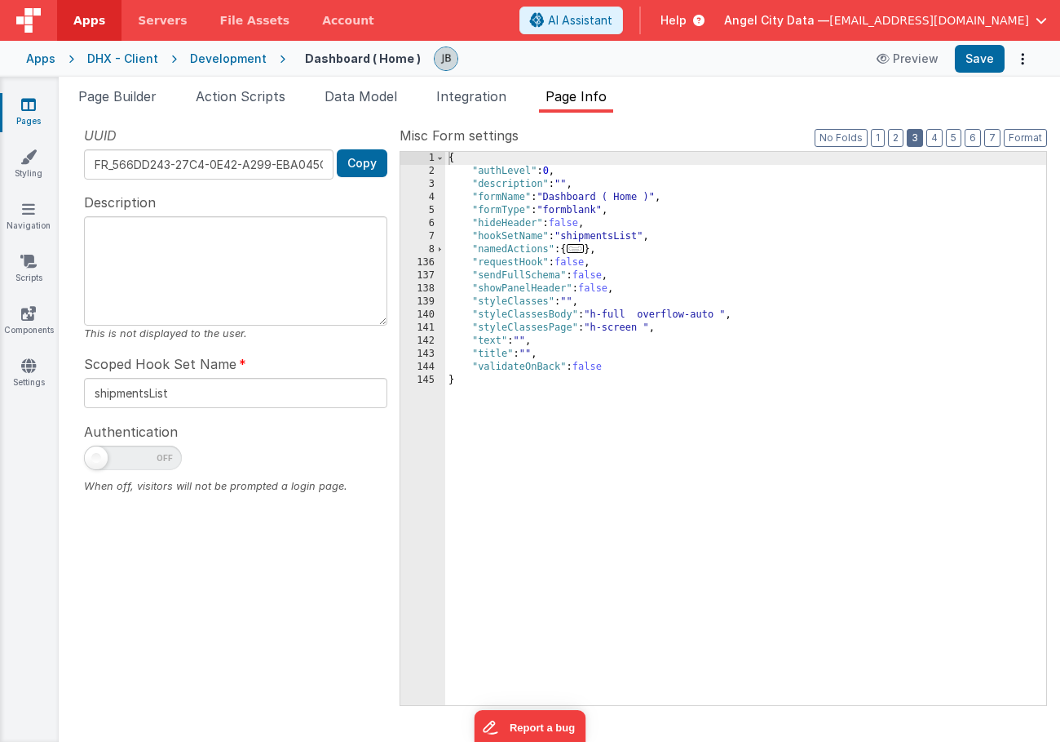
click at [914, 138] on button "3" at bounding box center [915, 138] width 16 height 18
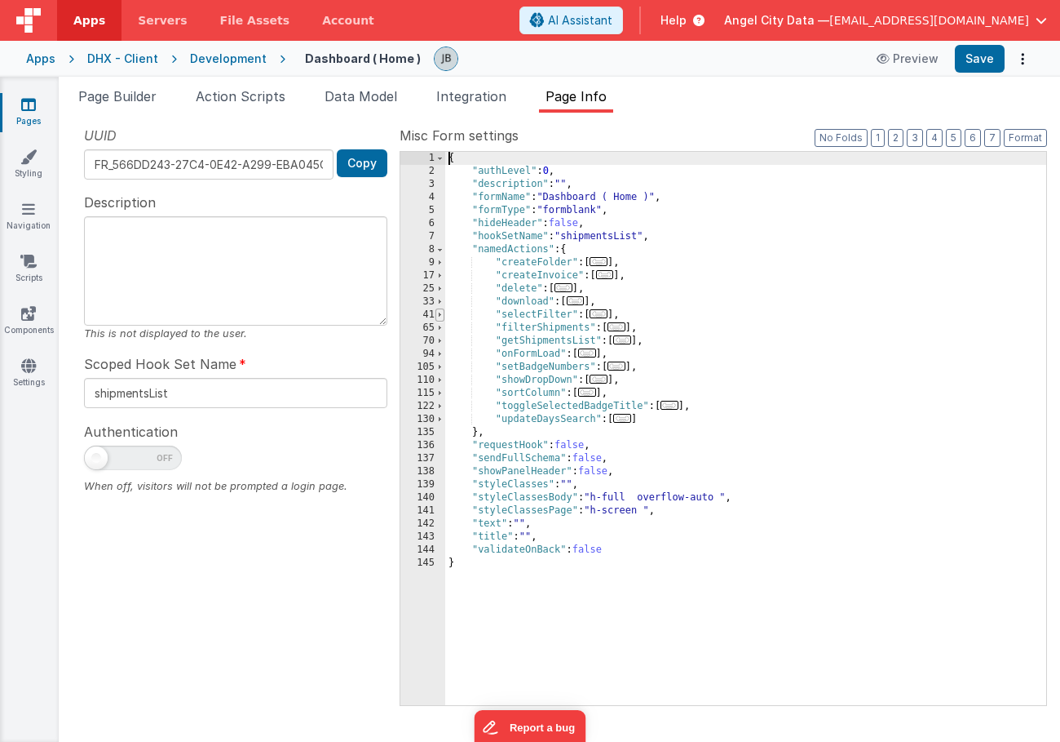
click at [441, 314] on span at bounding box center [440, 314] width 9 height 13
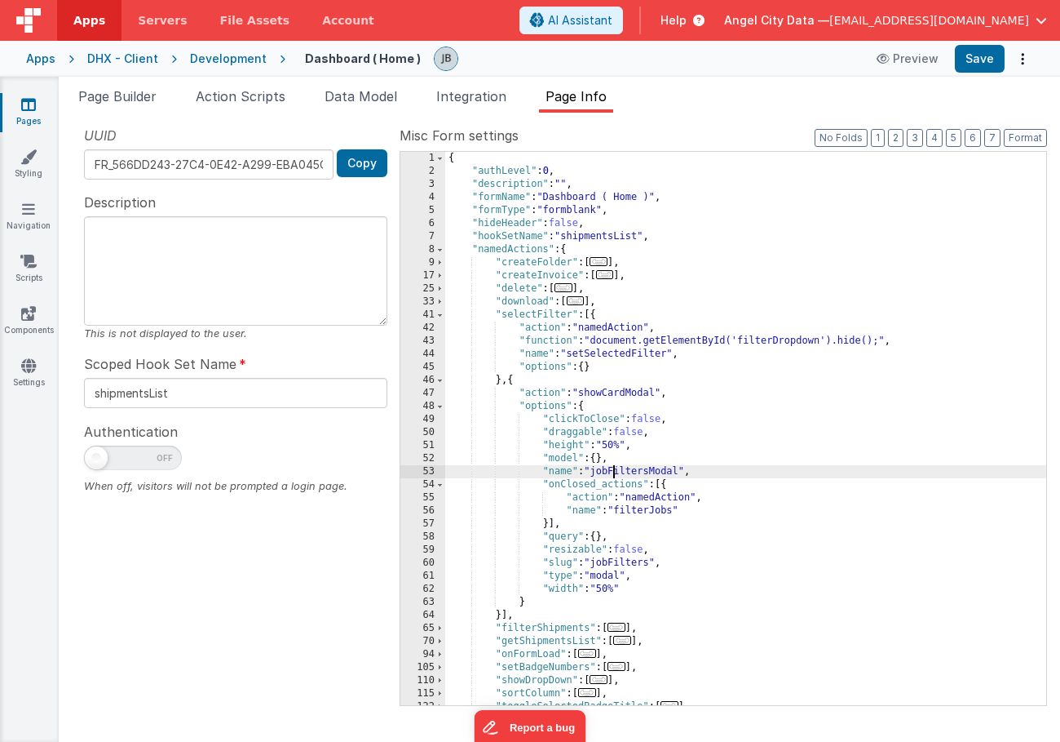
click at [614, 473] on div "{ "authLevel" : 0 , "description" : "" , "formName" : "Dashboard ( Home )" , "f…" at bounding box center [745, 441] width 601 height 579
click at [644, 475] on div "{ "authLevel" : 0 , "description" : "" , "formName" : "Dashboard ( Home )" , "f…" at bounding box center [745, 441] width 601 height 579
click at [644, 501] on div "{ "authLevel" : 0 , "description" : "" , "formName" : "Dashboard ( Home )" , "f…" at bounding box center [745, 441] width 601 height 579
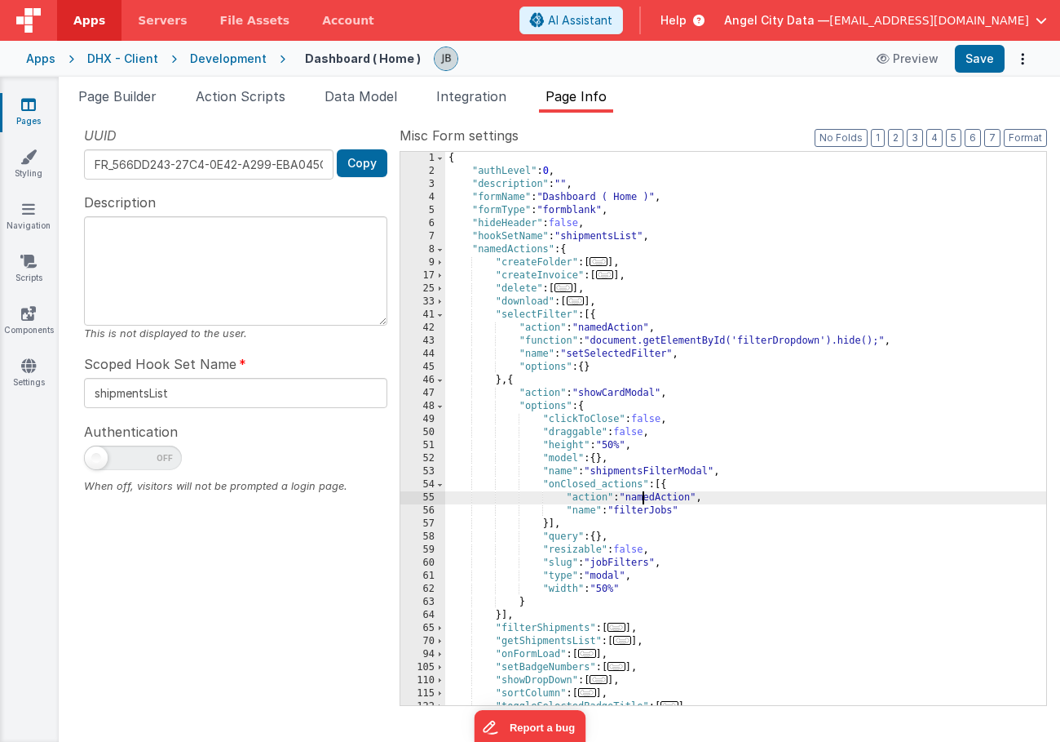
click at [644, 501] on div "{ "authLevel" : 0 , "description" : "" , "formName" : "Dashboard ( Home )" , "f…" at bounding box center [745, 441] width 601 height 579
click at [644, 506] on div "{ "authLevel" : 0 , "description" : "" , "formName" : "Dashboard ( Home )" , "f…" at bounding box center [745, 441] width 601 height 579
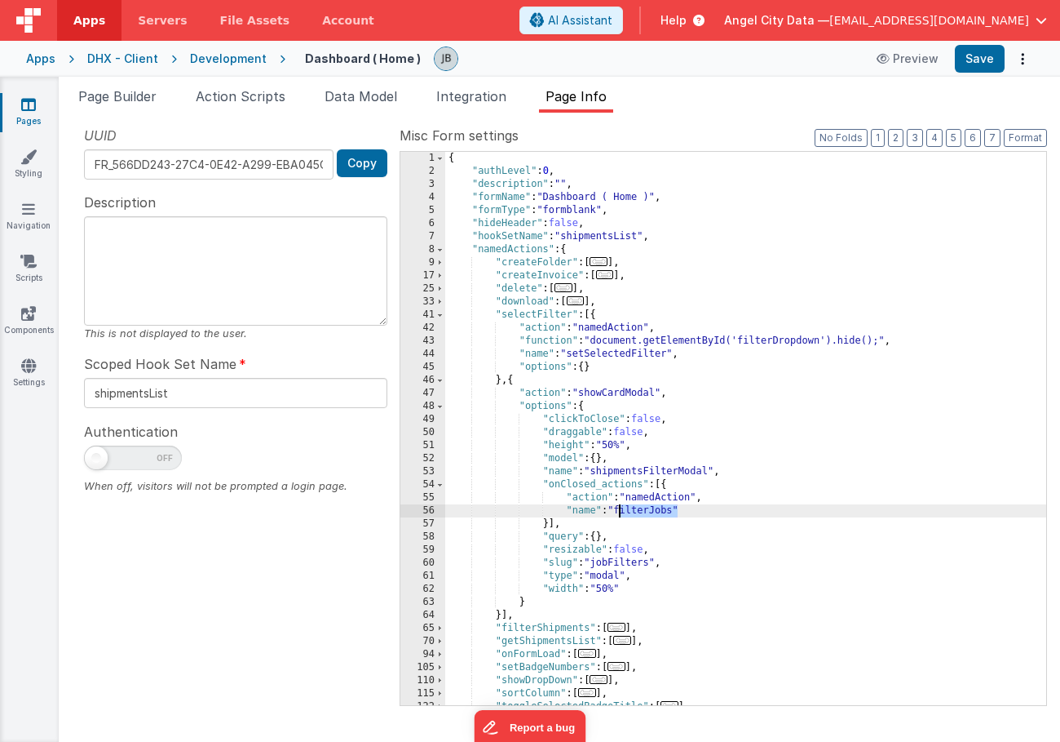
click at [644, 506] on div "{ "authLevel" : 0 , "description" : "" , "formName" : "Dashboard ( Home )" , "f…" at bounding box center [745, 441] width 601 height 579
click at [966, 65] on button "Save" at bounding box center [980, 59] width 50 height 28
click at [28, 214] on icon at bounding box center [28, 209] width 13 height 16
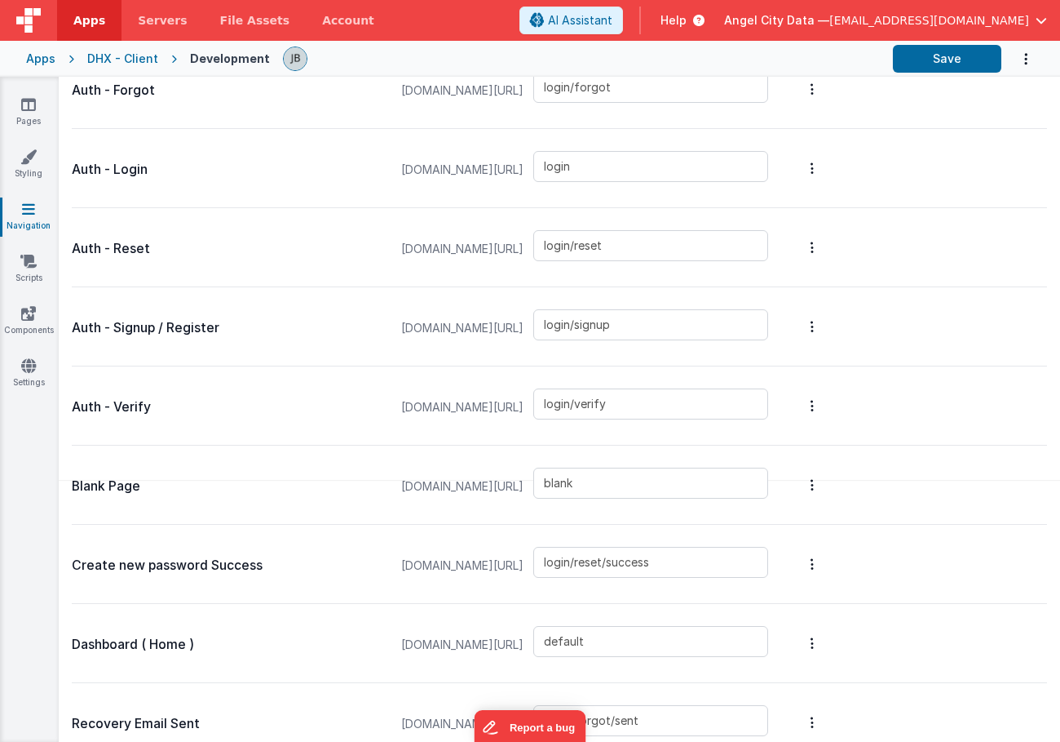
scroll to position [358, 0]
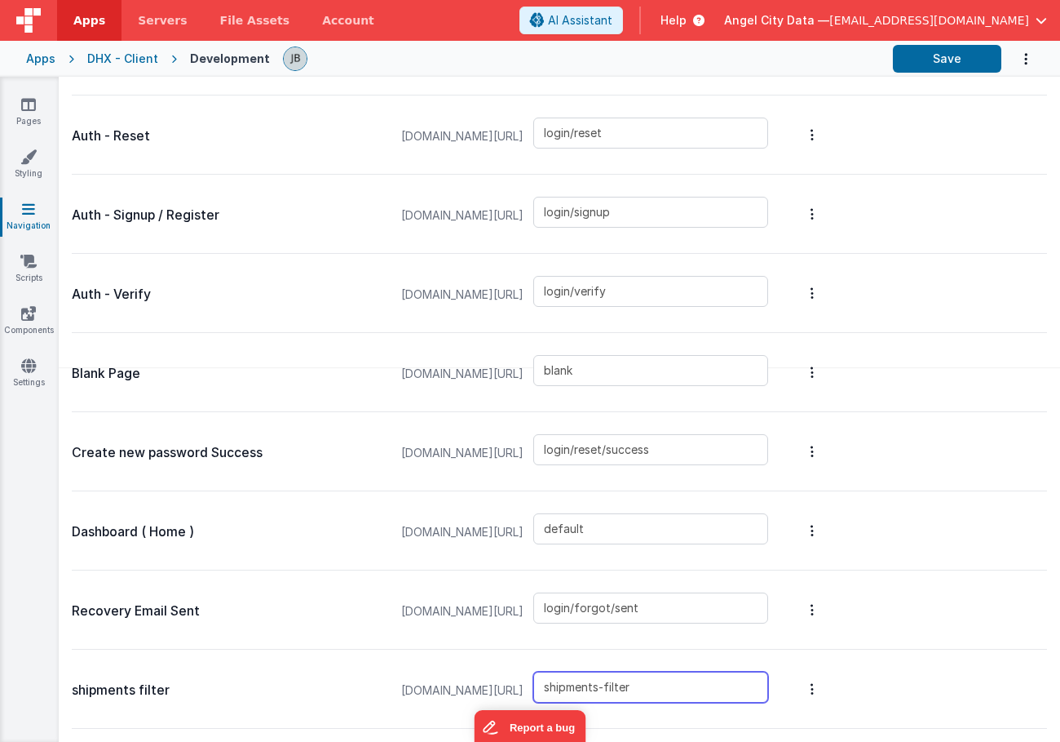
click at [684, 689] on input "shipments-filter" at bounding box center [651, 686] width 235 height 31
click at [678, 687] on input "shipments-filter" at bounding box center [651, 686] width 235 height 31
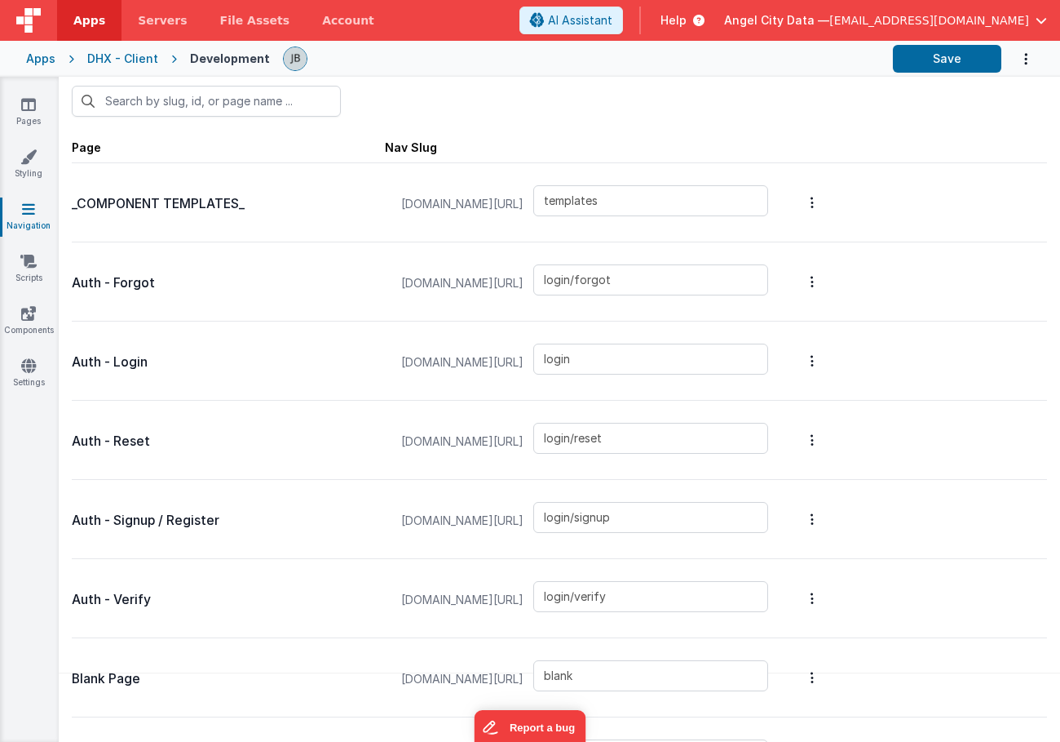
scroll to position [50, 0]
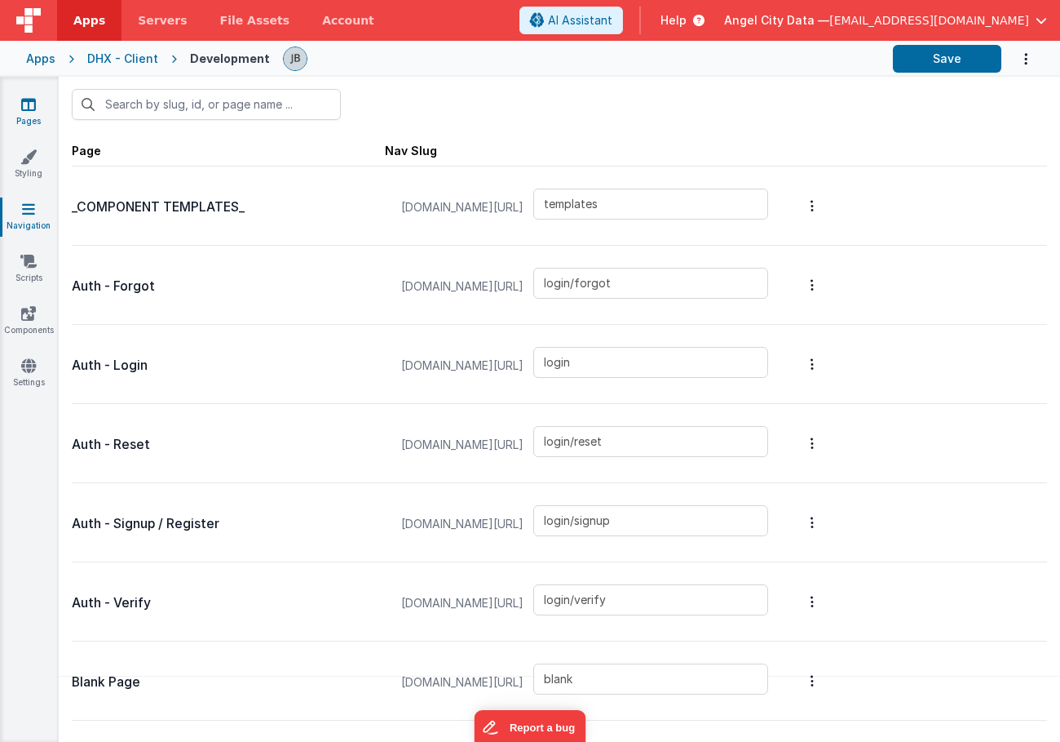
click at [38, 117] on link "Pages" at bounding box center [28, 112] width 59 height 33
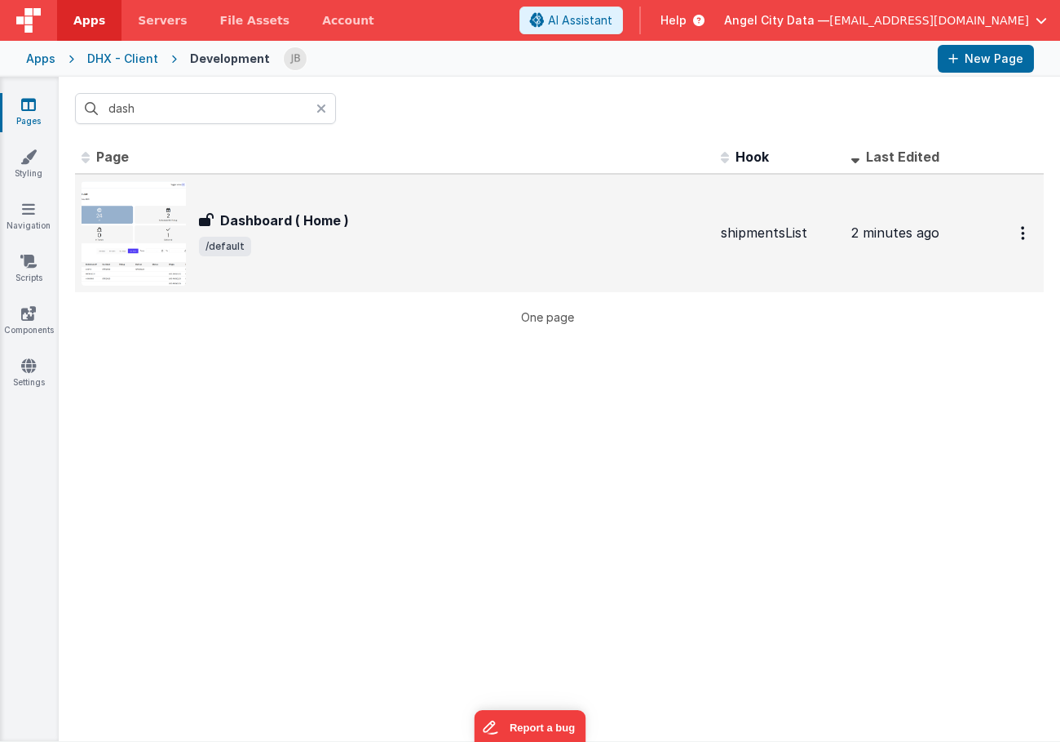
click at [303, 215] on h3 "Dashboard ( Home )" at bounding box center [284, 220] width 129 height 20
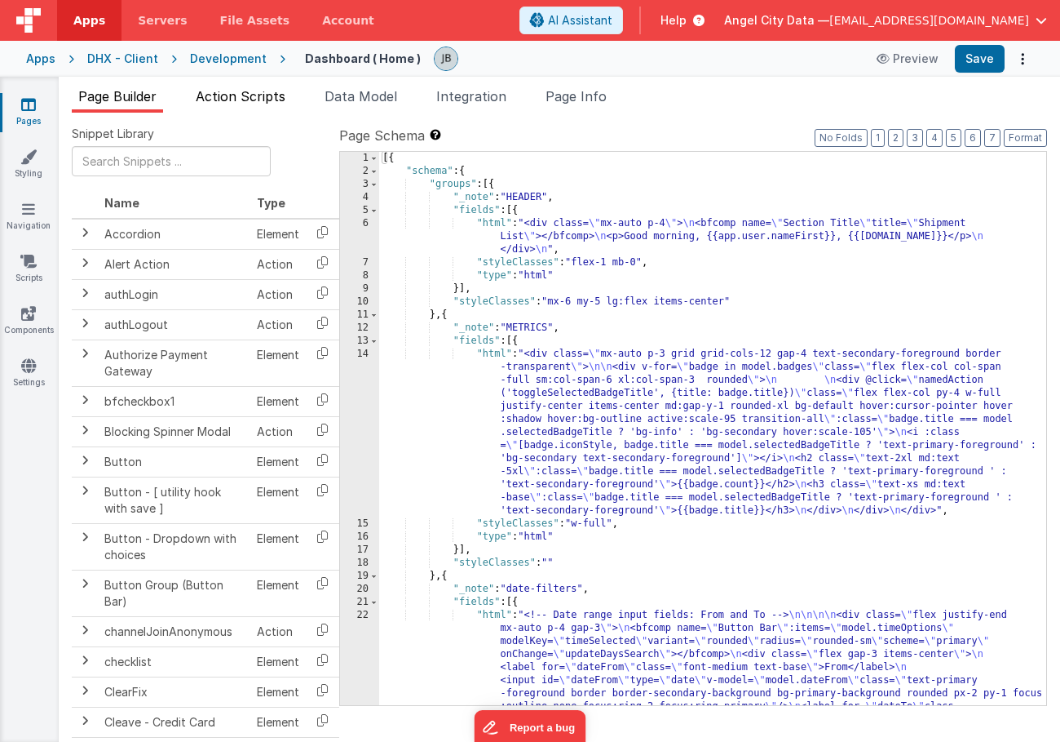
click at [276, 98] on span "Action Scripts" at bounding box center [241, 96] width 90 height 16
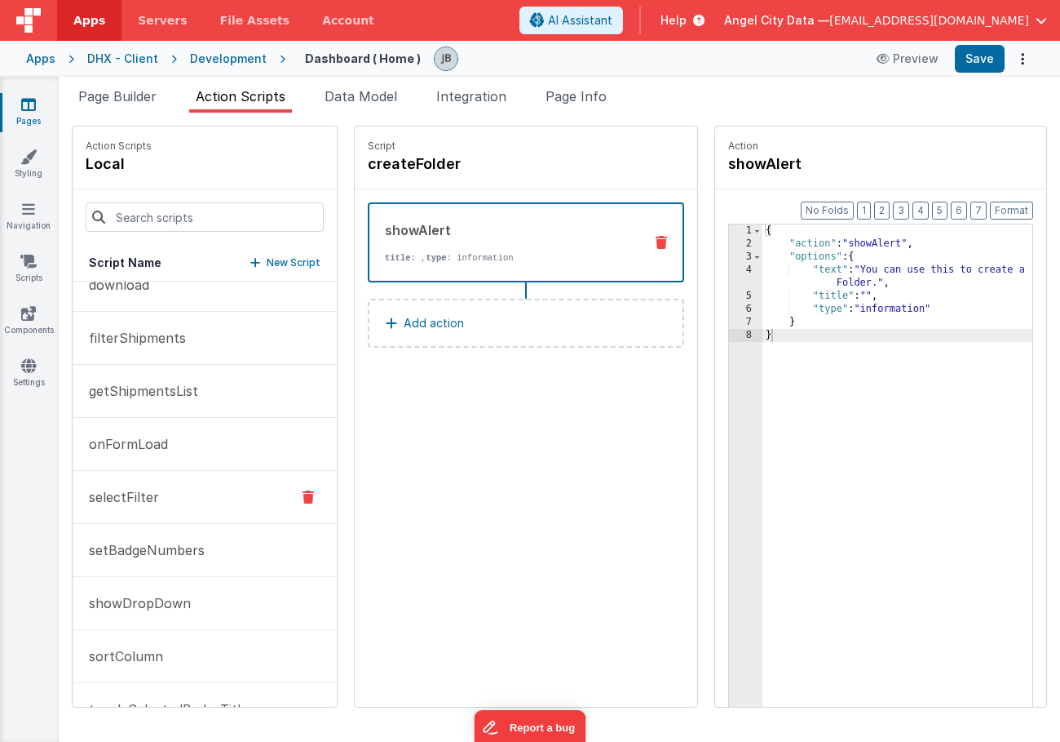
click at [182, 504] on button "selectFilter" at bounding box center [205, 497] width 264 height 53
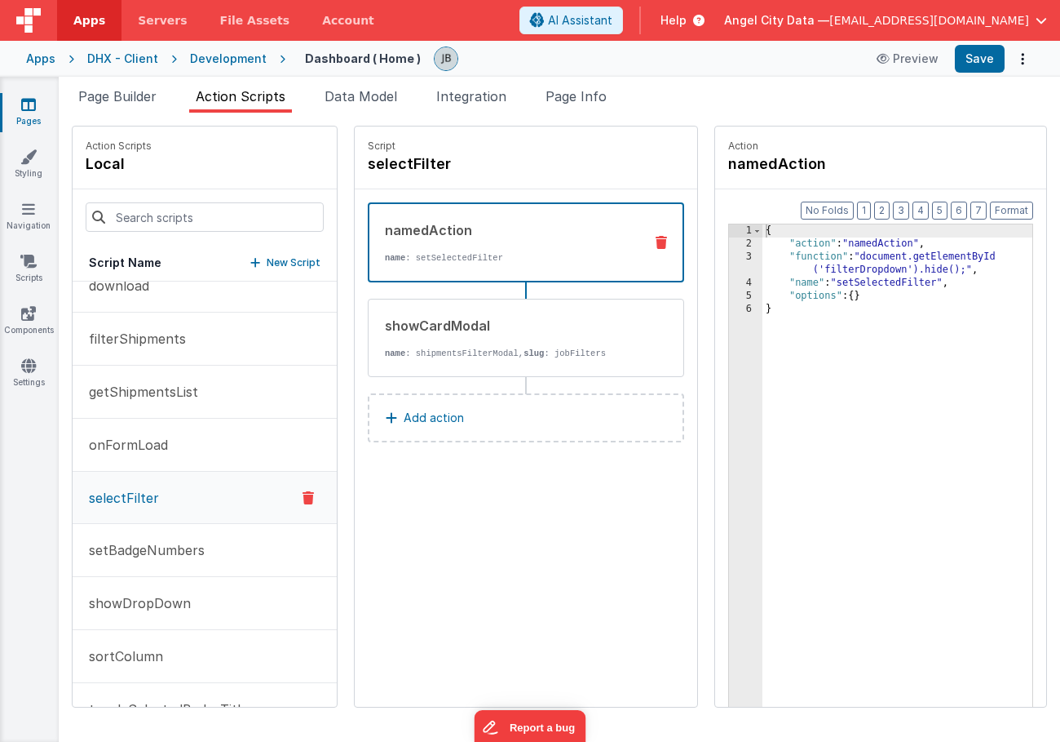
scroll to position [182, 0]
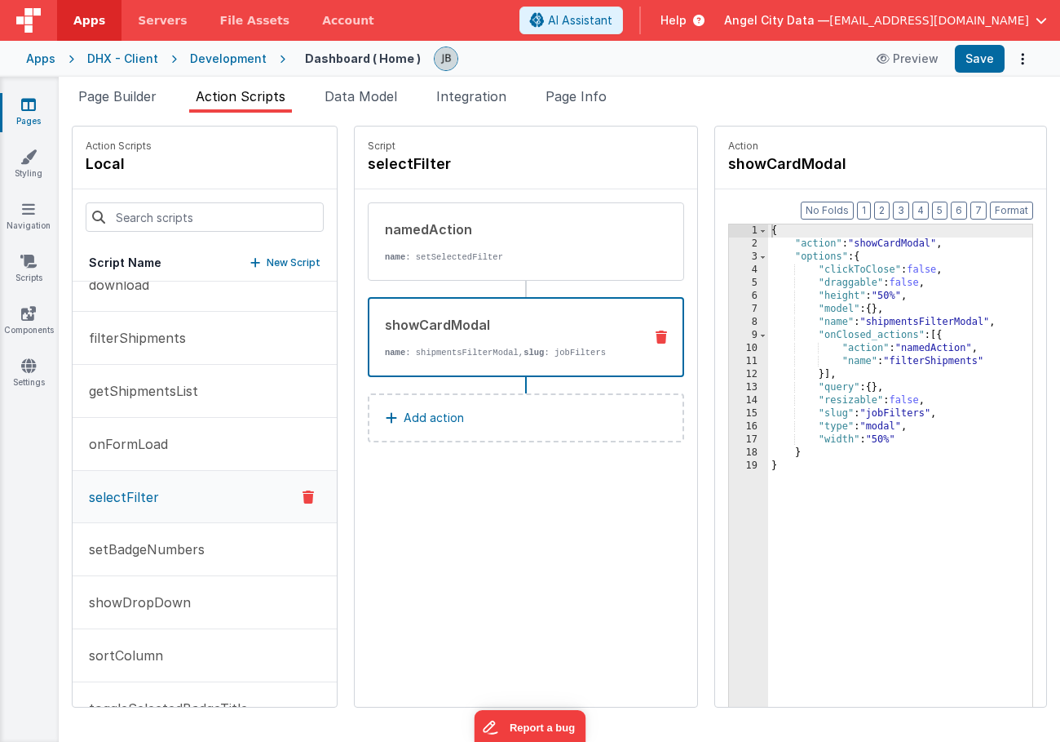
click at [476, 344] on div "showCardModal name : shipmentsFilterModal, slug : jobFilters" at bounding box center [500, 337] width 261 height 44
click at [729, 326] on div "8" at bounding box center [748, 322] width 39 height 13
click at [860, 322] on div "{ "action" : "showCardModal" , "options" : { "clickToClose" : false , "draggabl…" at bounding box center [920, 503] width 304 height 559
click at [972, 68] on button "Save" at bounding box center [980, 59] width 50 height 28
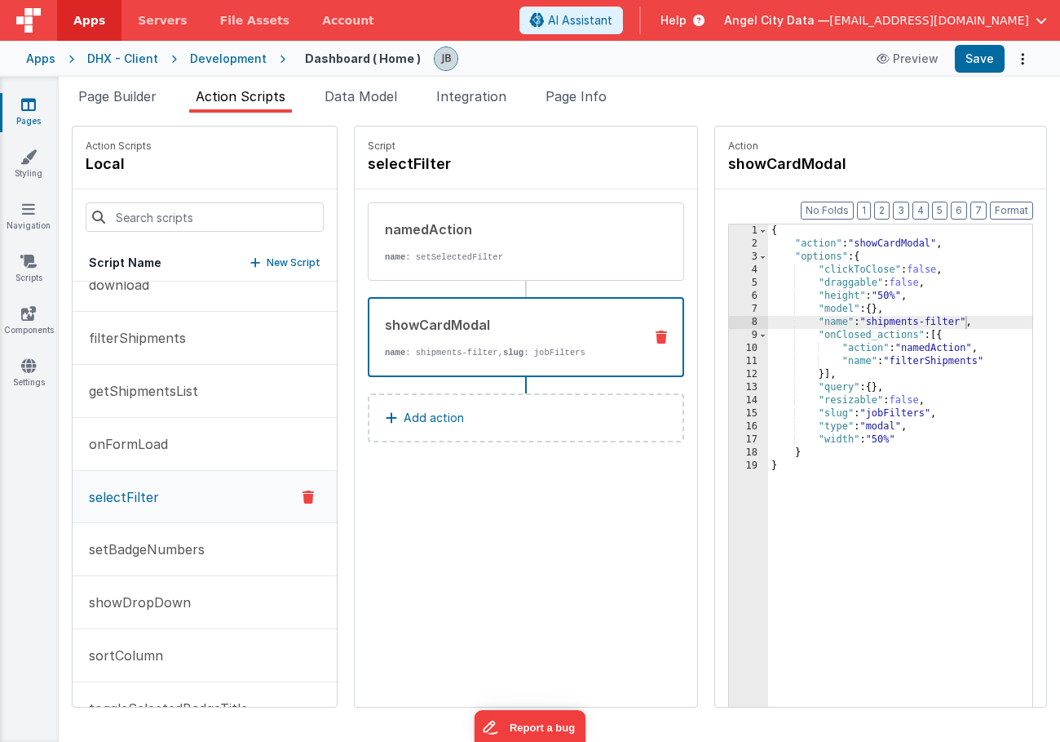
click at [224, 61] on div "Development" at bounding box center [228, 59] width 77 height 16
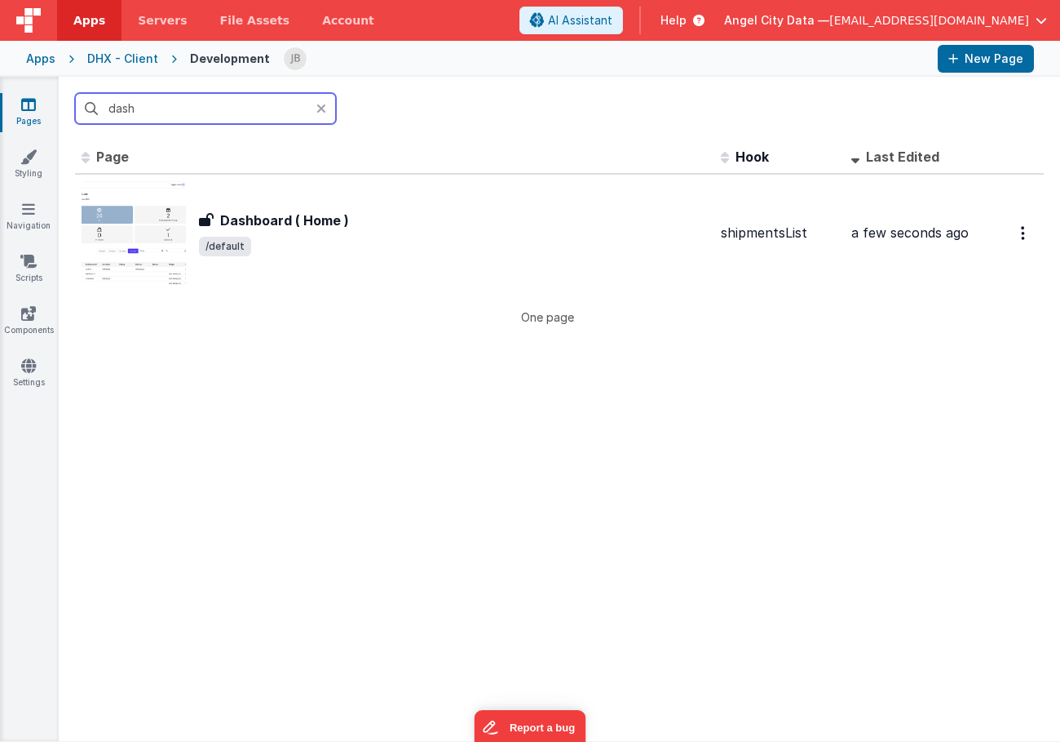
click at [183, 103] on input "dash" at bounding box center [205, 108] width 261 height 31
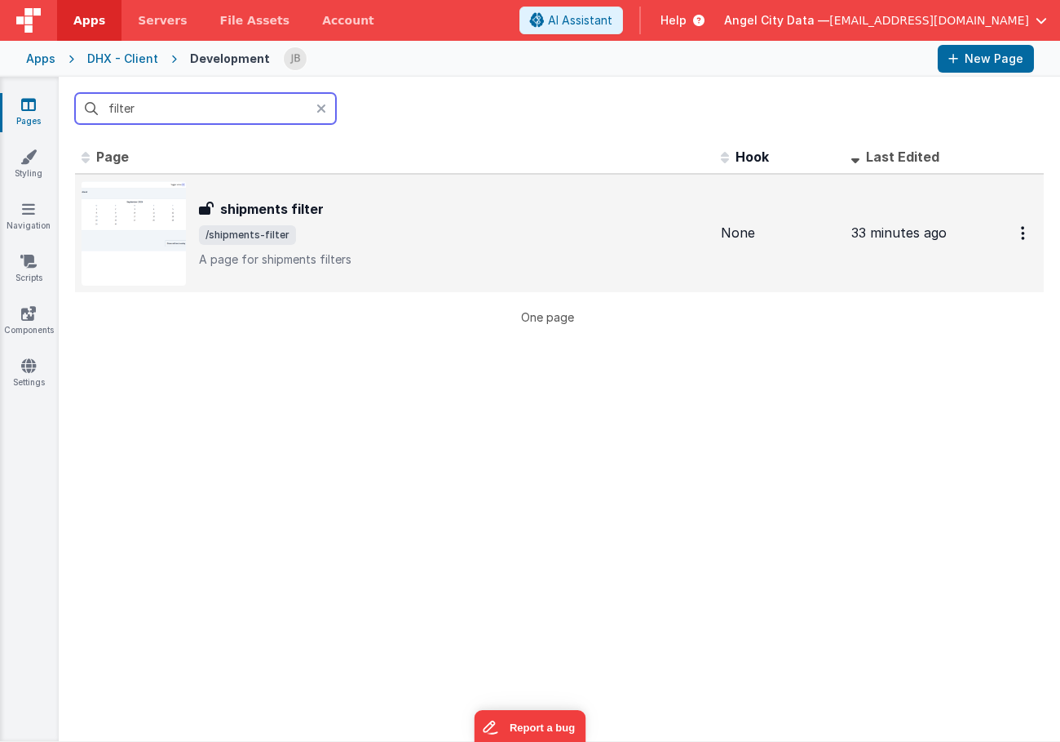
type input "filter"
click at [228, 205] on h3 "shipments filter" at bounding box center [272, 209] width 104 height 20
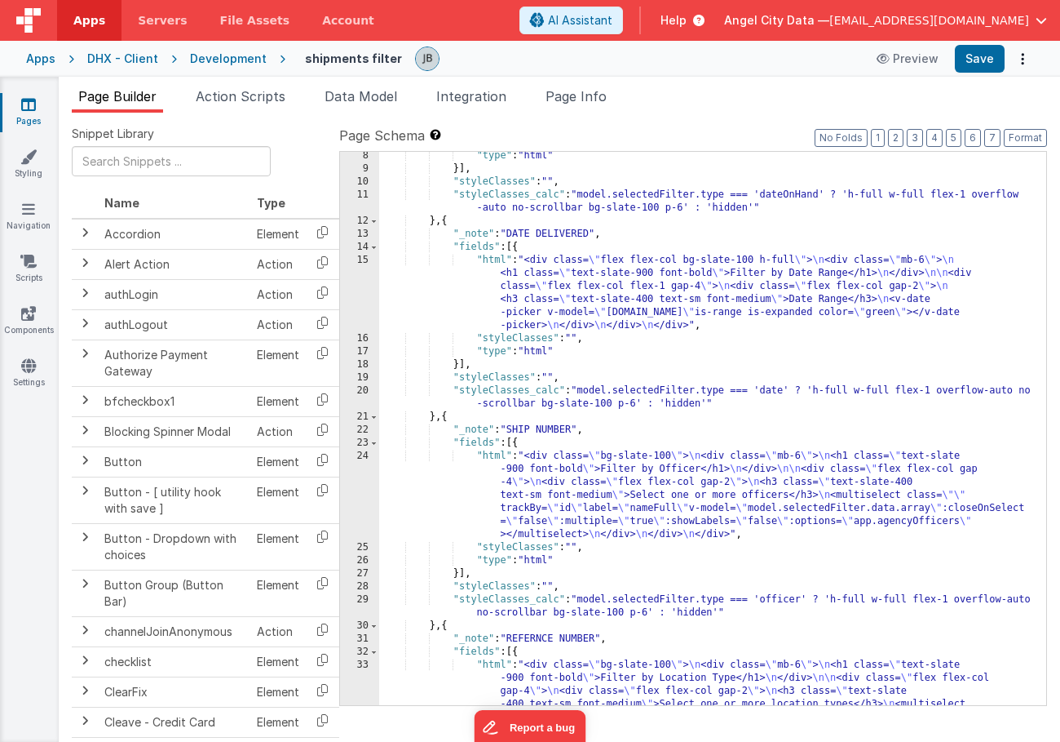
scroll to position [189, 0]
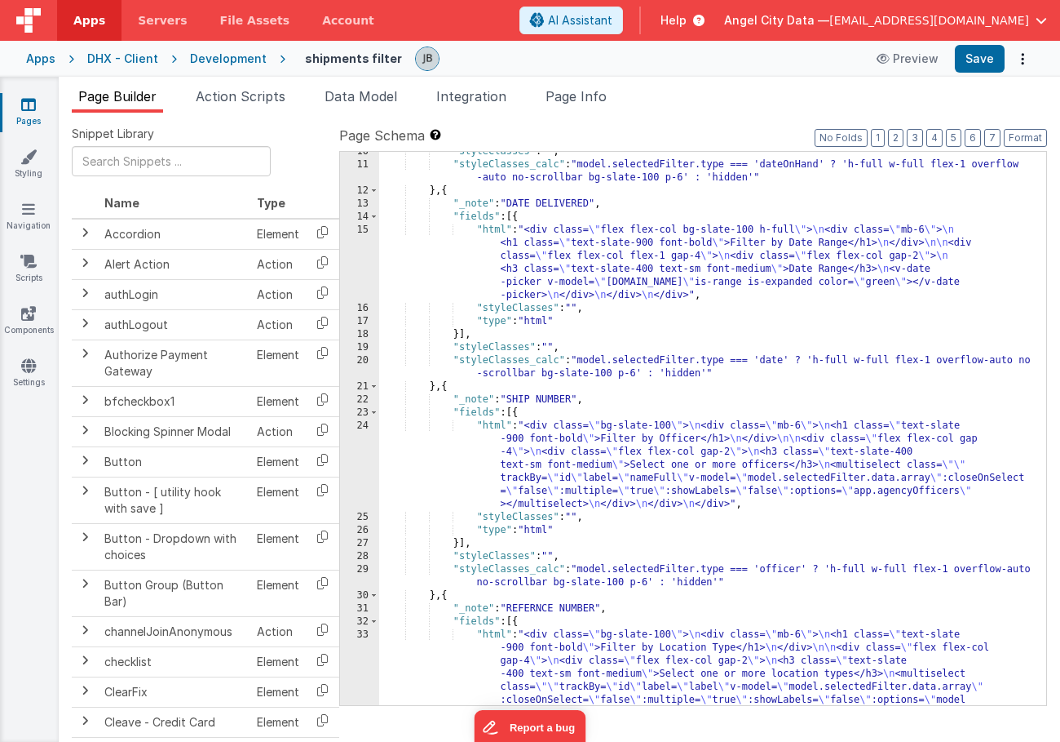
click at [366, 436] on div "24" at bounding box center [359, 464] width 39 height 91
click at [366, 445] on div "24" at bounding box center [359, 464] width 39 height 91
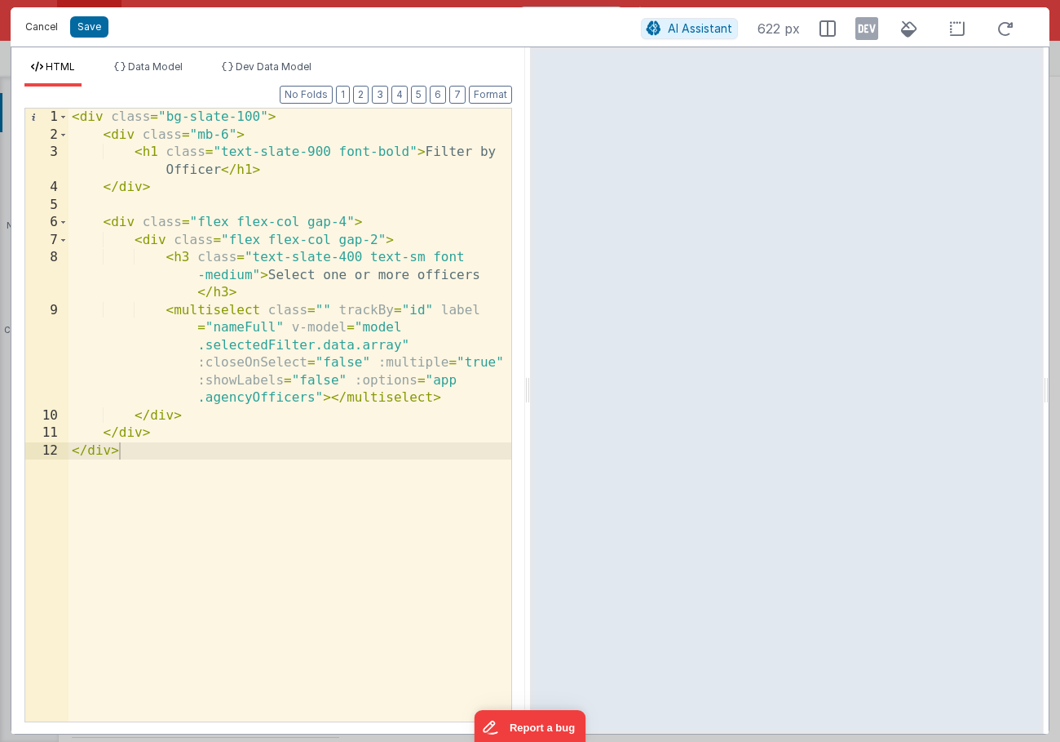
click at [43, 29] on button "Cancel" at bounding box center [41, 26] width 49 height 23
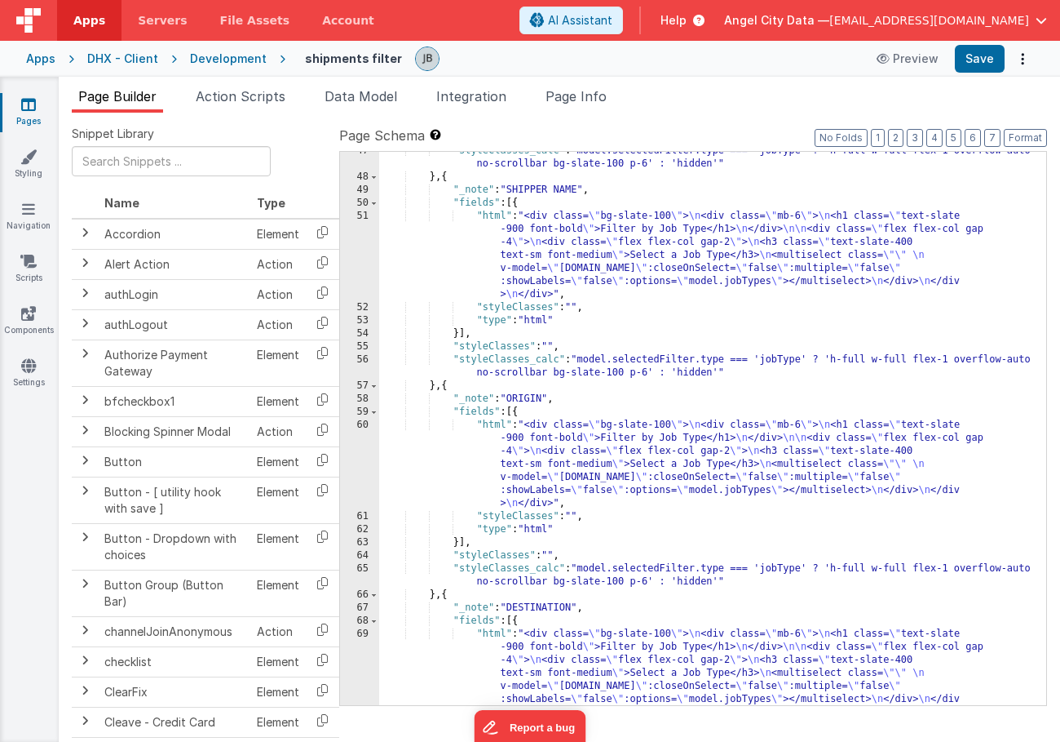
scroll to position [1060, 0]
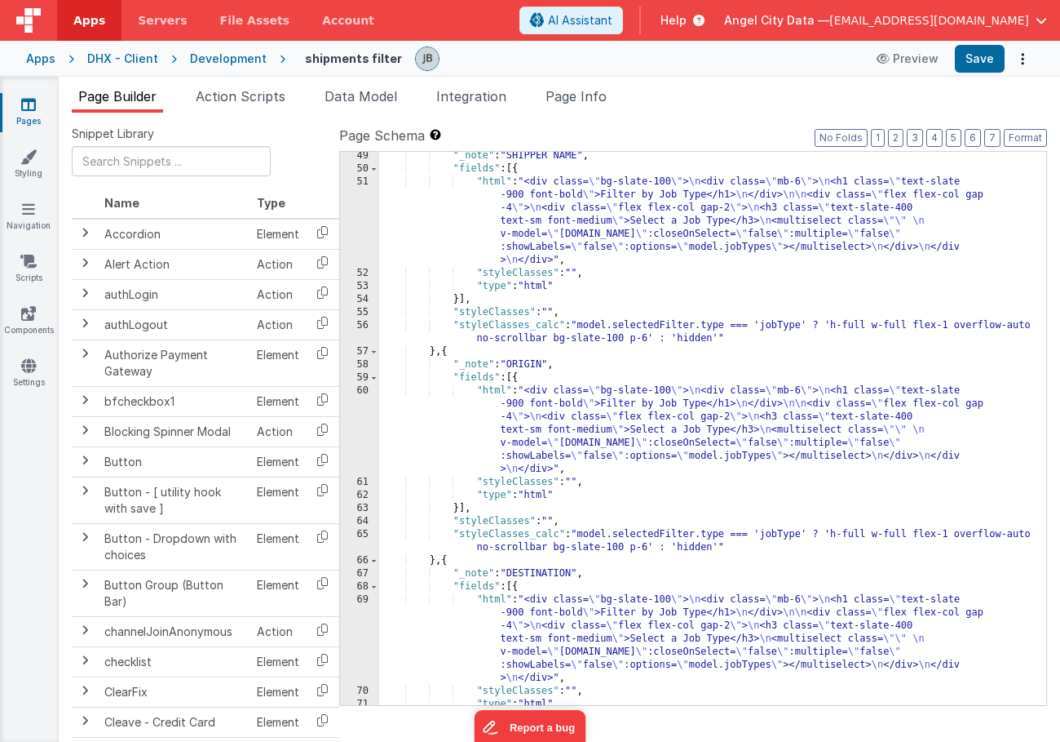
click at [365, 427] on div "60" at bounding box center [359, 429] width 39 height 91
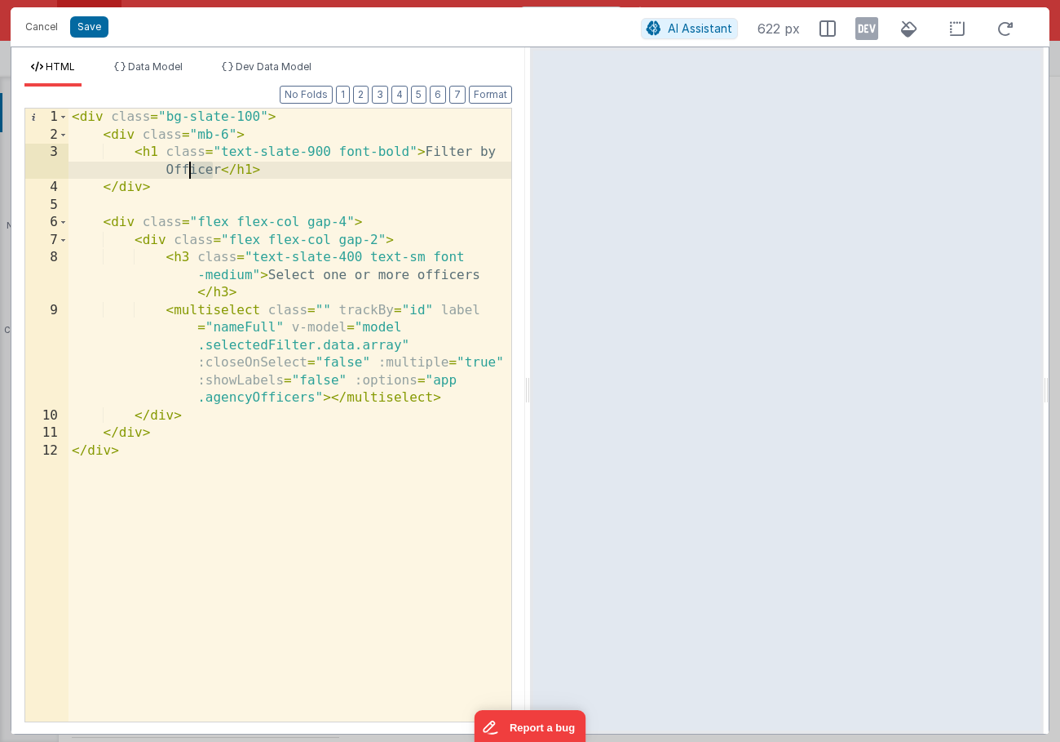
drag, startPoint x: 212, startPoint y: 175, endPoint x: 182, endPoint y: 174, distance: 30.2
click at [185, 175] on div "< div class = "bg-slate-100" > < div class = "mb-6" > < h1 class = "text-slate-…" at bounding box center [290, 432] width 443 height 648
drag, startPoint x: 164, startPoint y: 170, endPoint x: 221, endPoint y: 173, distance: 57.2
click at [221, 173] on div "< div class = "bg-slate-100" > < div class = "mb-6" > < h1 class = "text-slate-…" at bounding box center [290, 432] width 443 height 648
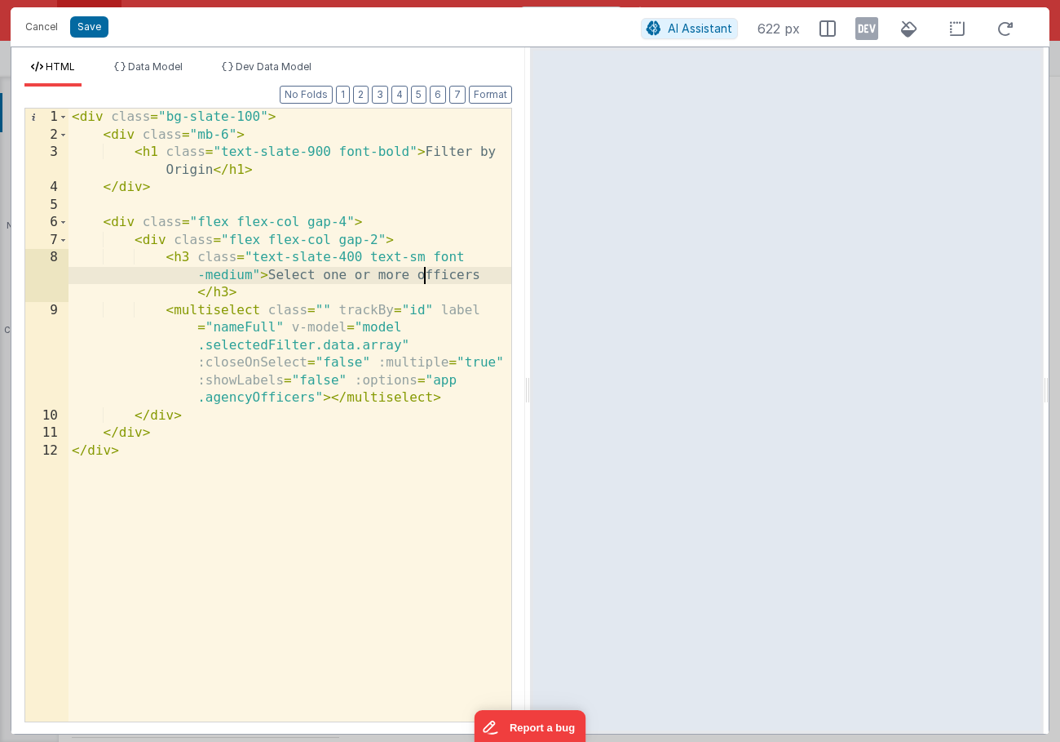
click at [427, 277] on div "< div class = "bg-slate-100" > < div class = "mb-6" > < h1 class = "text-slate-…" at bounding box center [290, 432] width 443 height 648
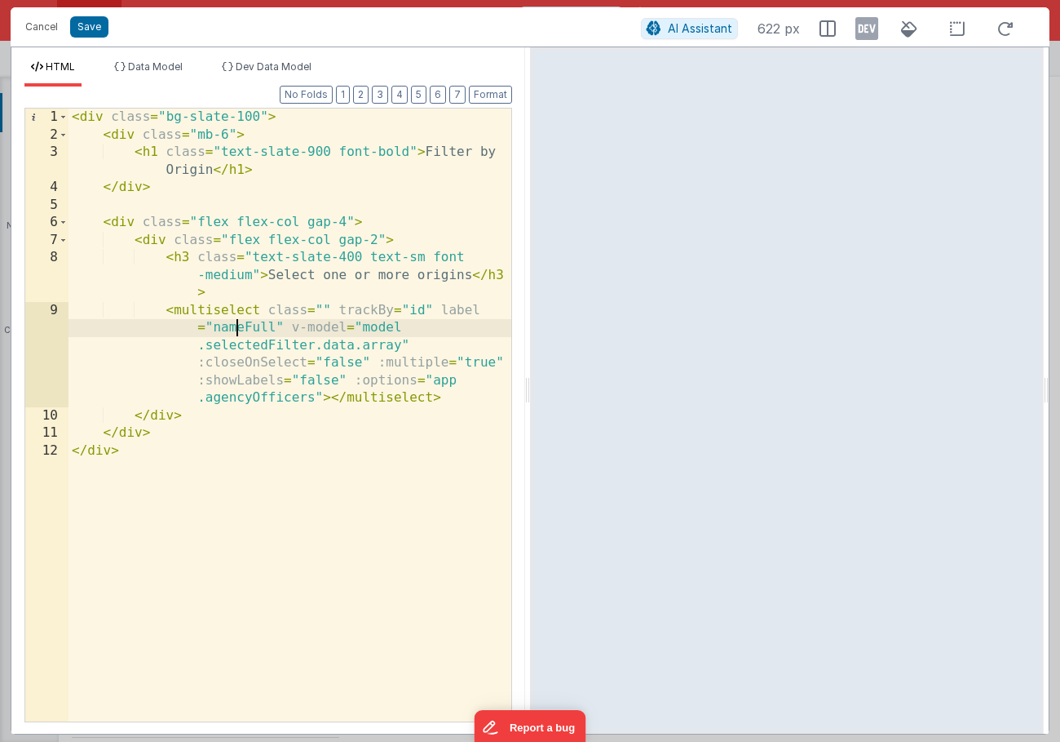
click at [239, 330] on div "< div class = "bg-slate-100" > < div class = "mb-6" > < h1 class = "text-slate-…" at bounding box center [290, 432] width 443 height 648
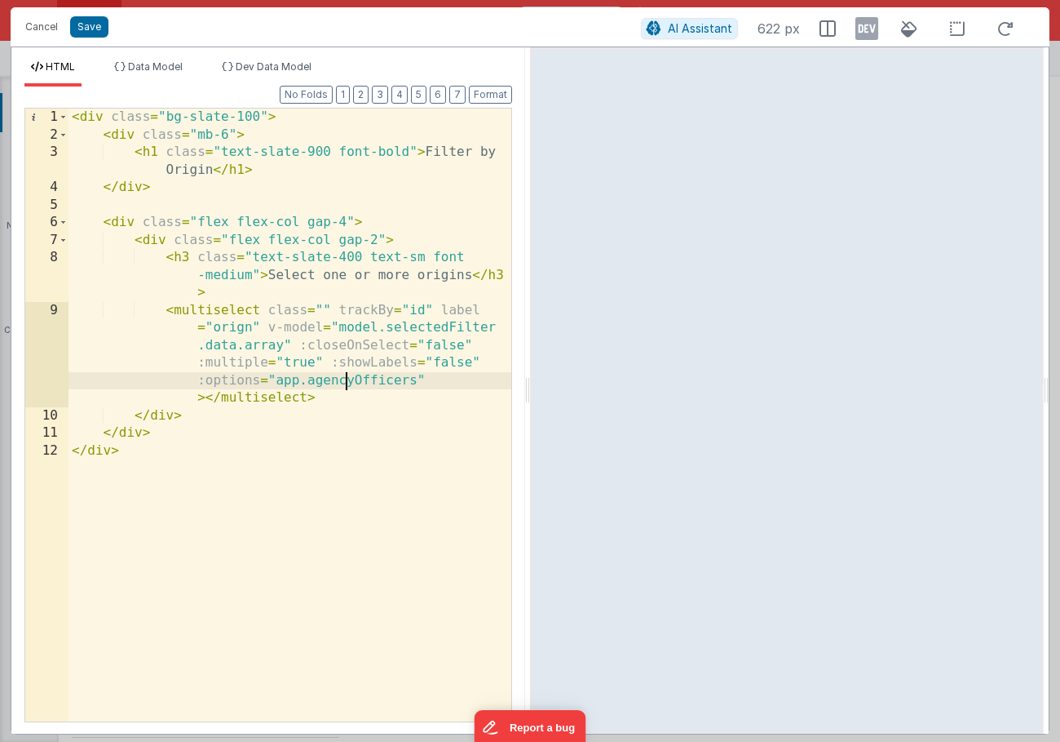
click at [344, 386] on div "< div class = "bg-slate-100" > < div class = "mb-6" > < h1 class = "text-slate-…" at bounding box center [290, 432] width 443 height 648
click at [99, 25] on button "Save" at bounding box center [89, 26] width 38 height 21
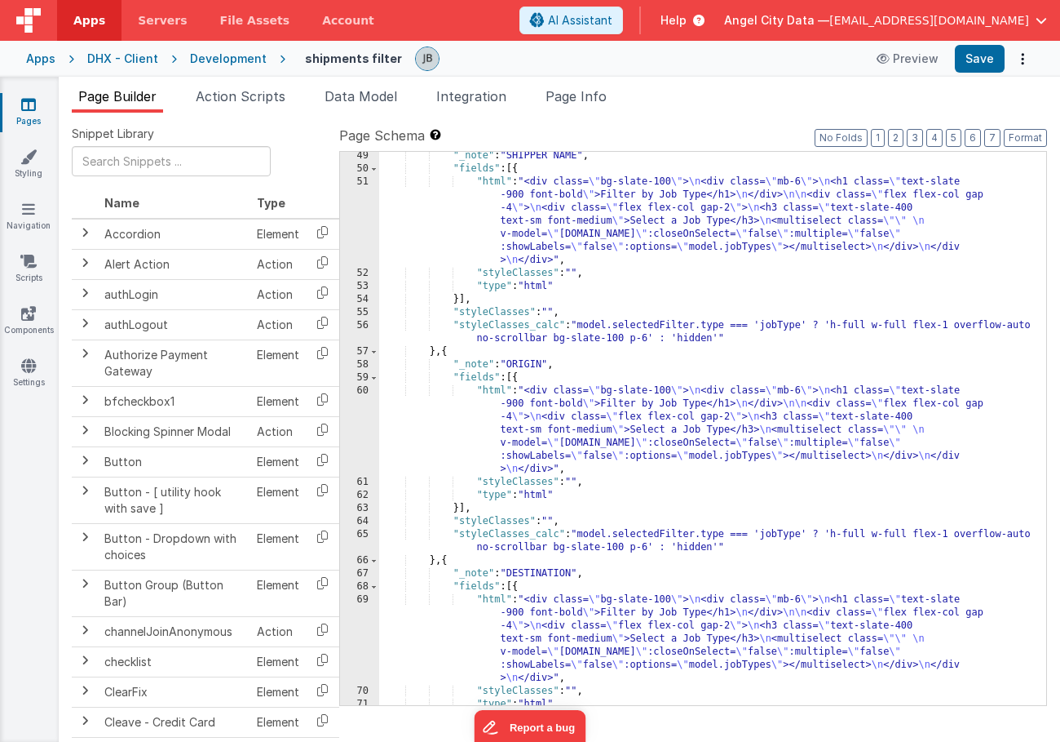
scroll to position [1047, 0]
click at [22, 380] on link "Settings" at bounding box center [28, 373] width 59 height 33
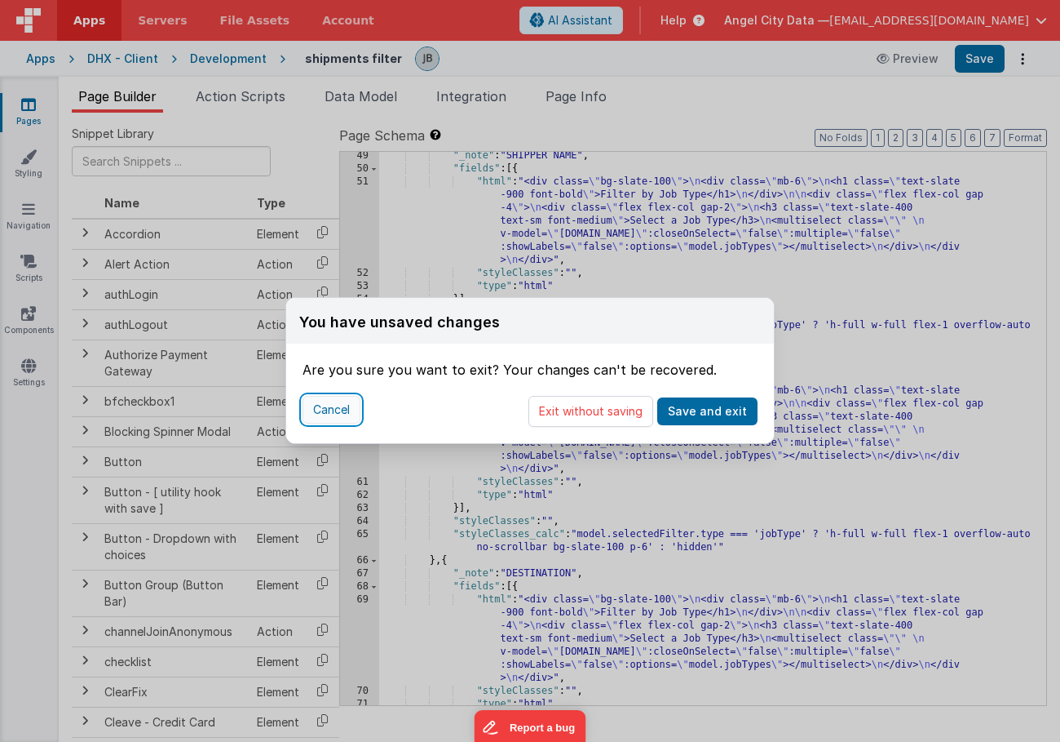
click at [343, 411] on button "Cancel" at bounding box center [332, 410] width 58 height 28
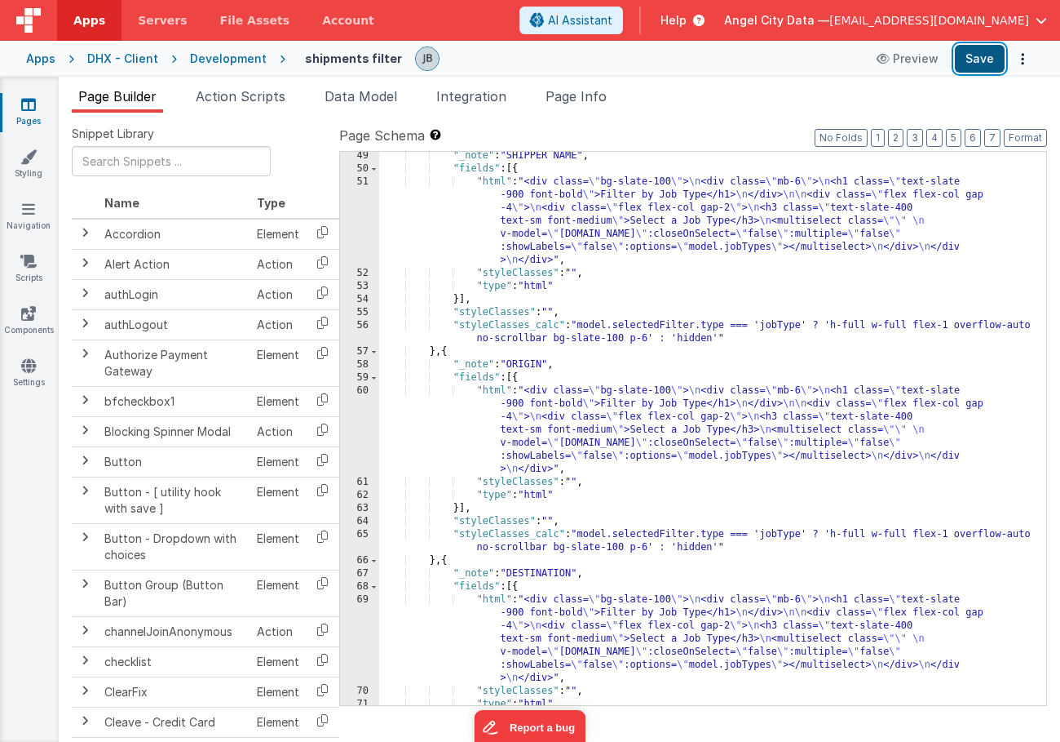
click at [971, 61] on button "Save" at bounding box center [980, 59] width 50 height 28
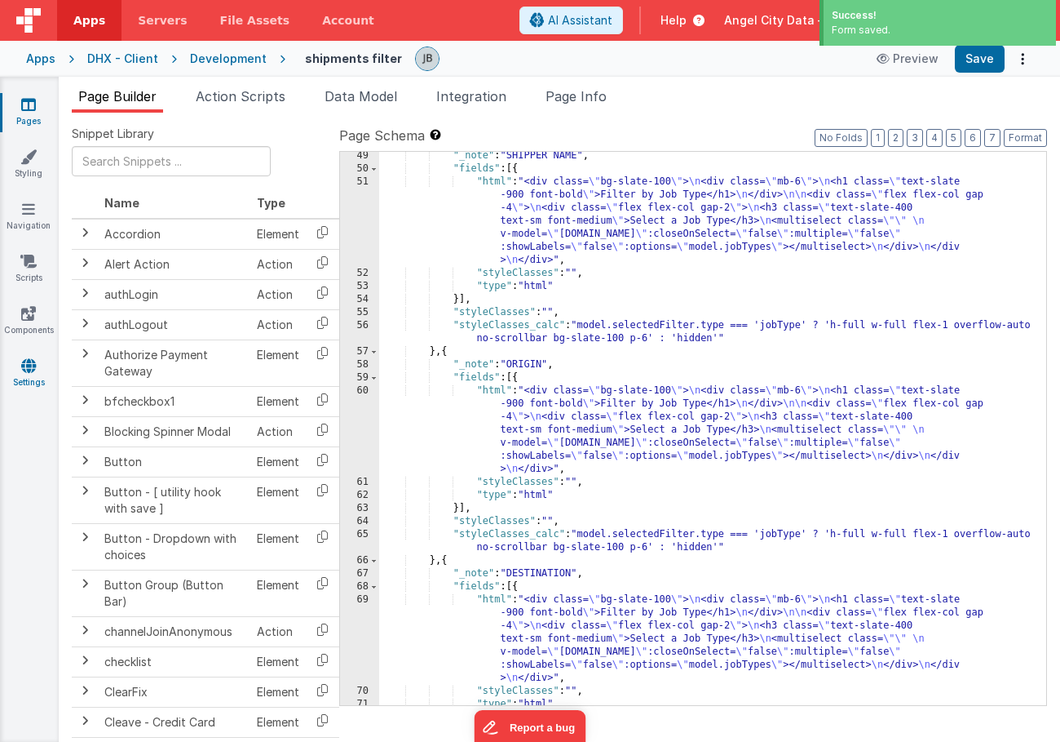
click at [32, 371] on icon at bounding box center [28, 365] width 15 height 16
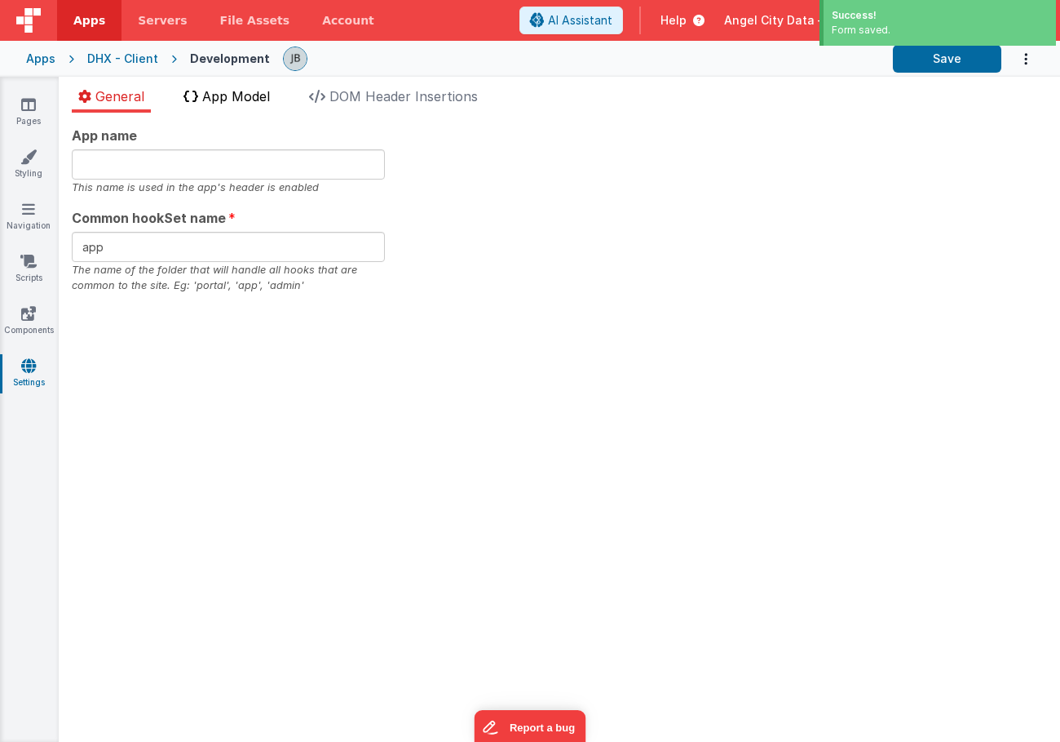
click at [234, 105] on li "App Model" at bounding box center [227, 99] width 100 height 26
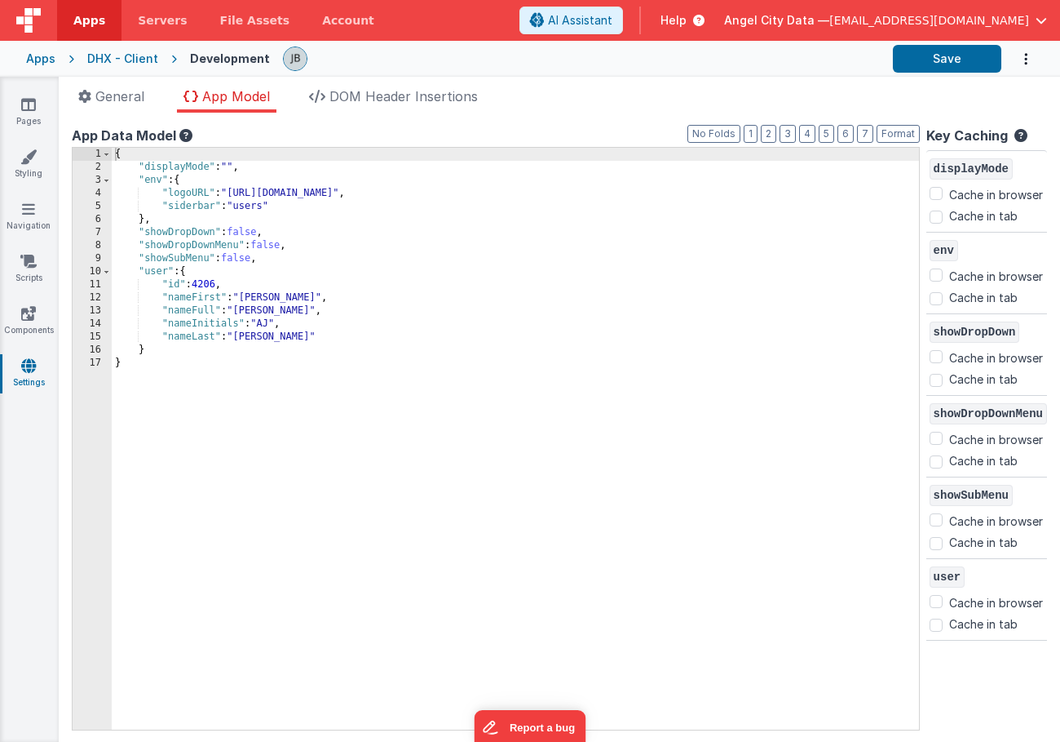
click at [290, 261] on div "{ "displayMode" : "" , "env" : { "logoURL" : "https://ucarecdn.com/b9e7ff3a-933…" at bounding box center [516, 452] width 808 height 608
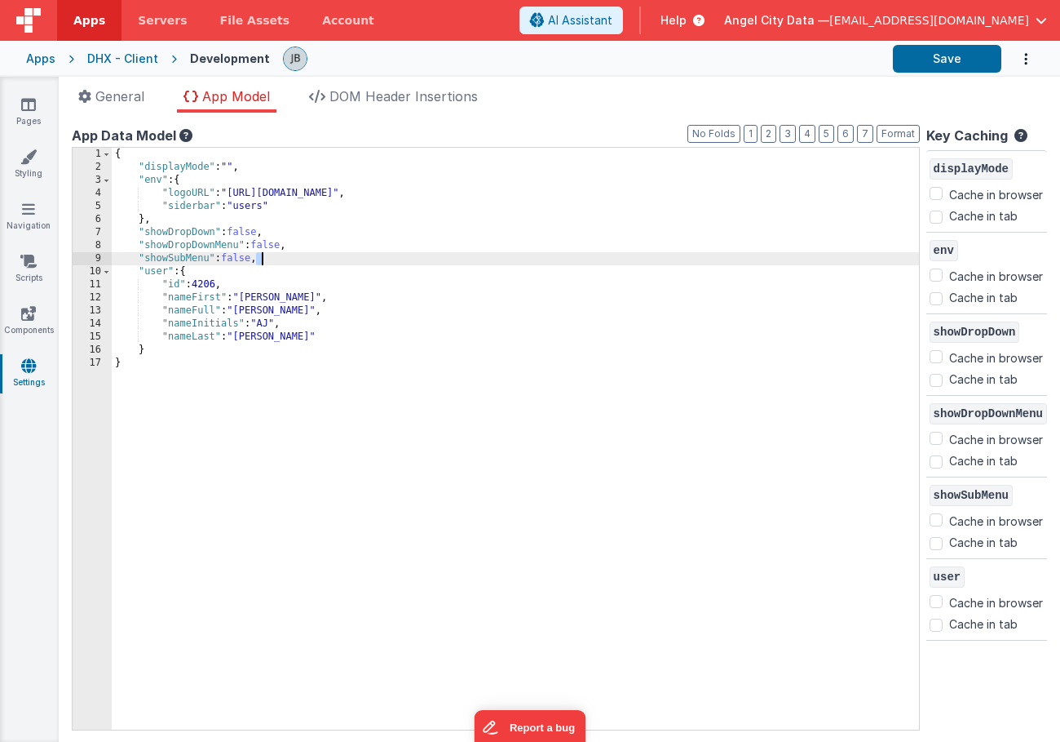
click at [290, 261] on div "{ "displayMode" : "" , "env" : { "logoURL" : "https://ucarecdn.com/b9e7ff3a-933…" at bounding box center [516, 452] width 808 height 608
click at [297, 255] on div "{ "displayMode" : "" , "env" : { "logoURL" : "https://ucarecdn.com/b9e7ff3a-933…" at bounding box center [516, 452] width 808 height 608
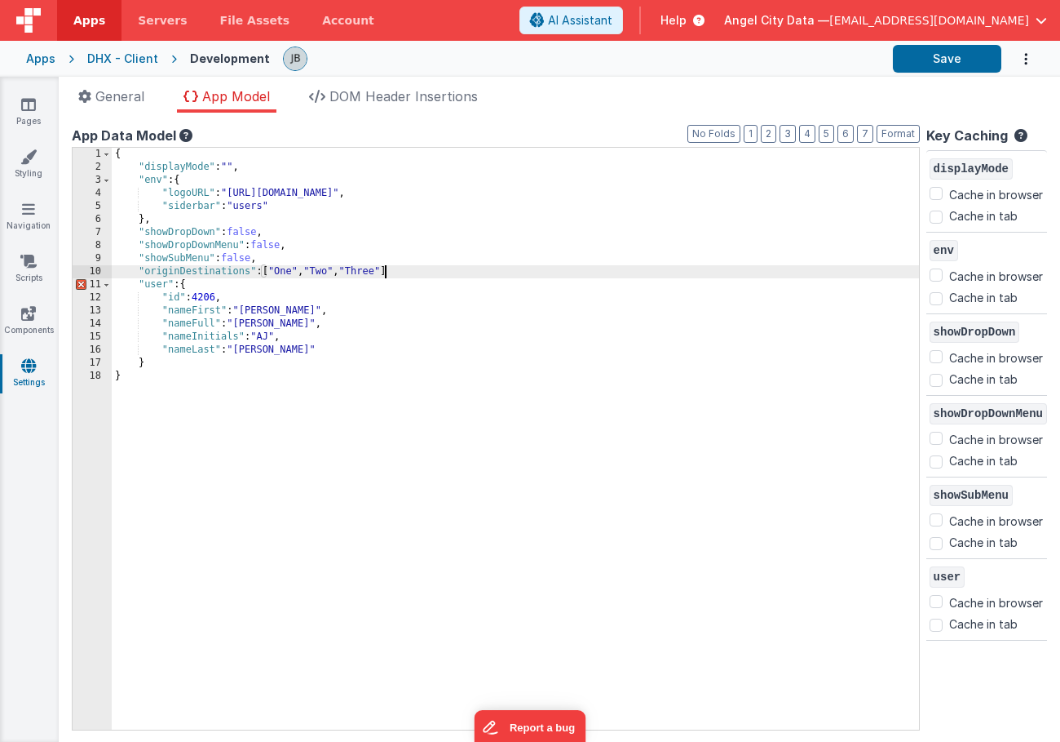
checkbox input "false"
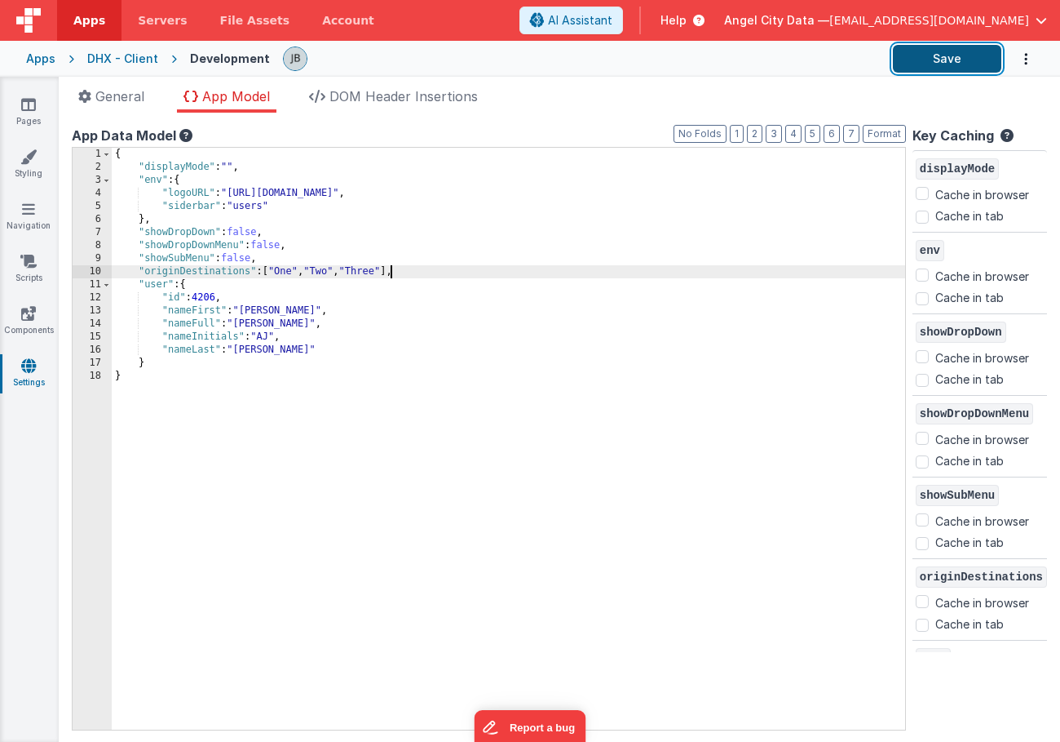
click at [914, 56] on button "Save" at bounding box center [947, 59] width 108 height 28
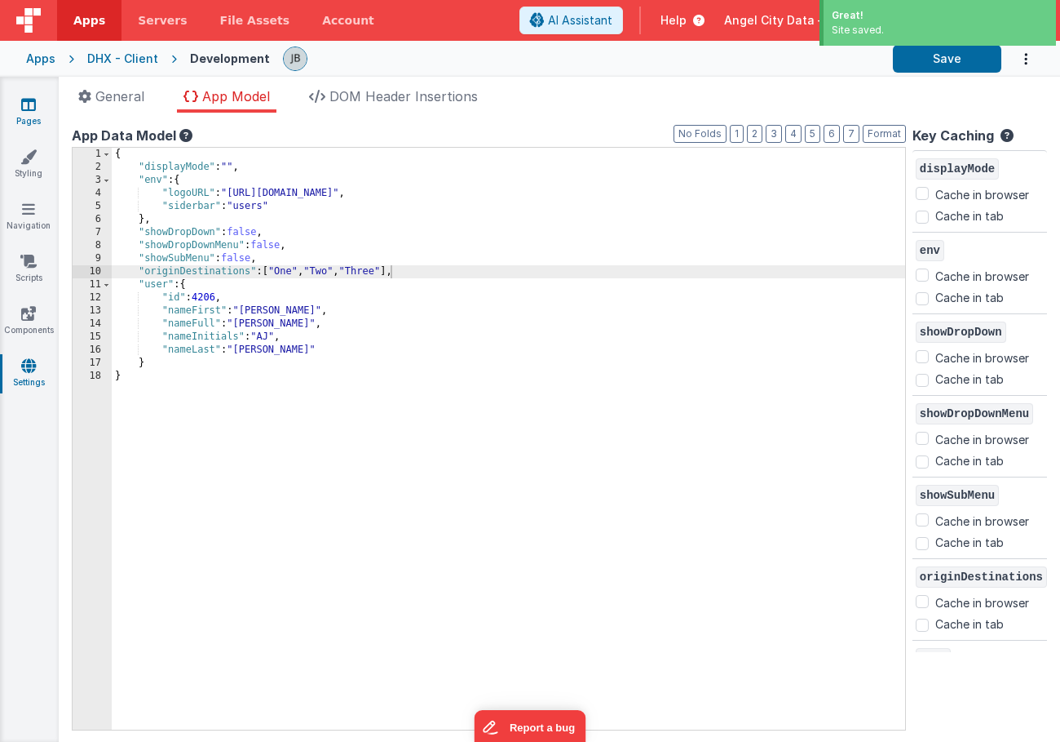
click at [24, 107] on icon at bounding box center [28, 104] width 15 height 16
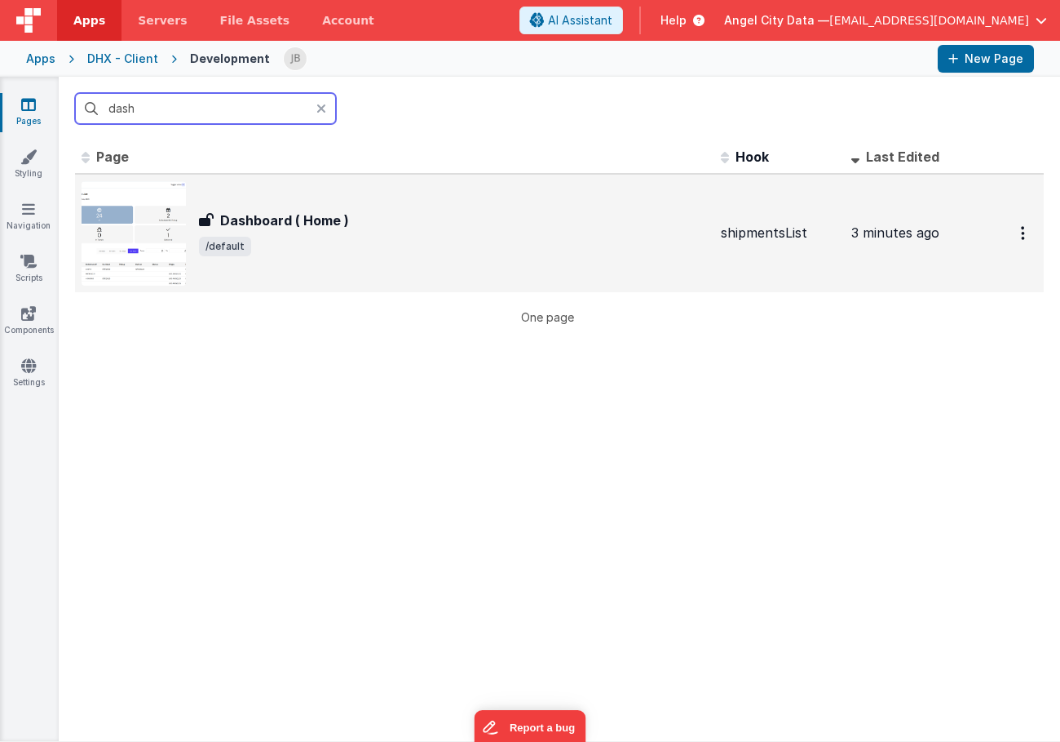
type input "dash"
click at [232, 220] on h3 "Dashboard ( Home )" at bounding box center [284, 220] width 129 height 20
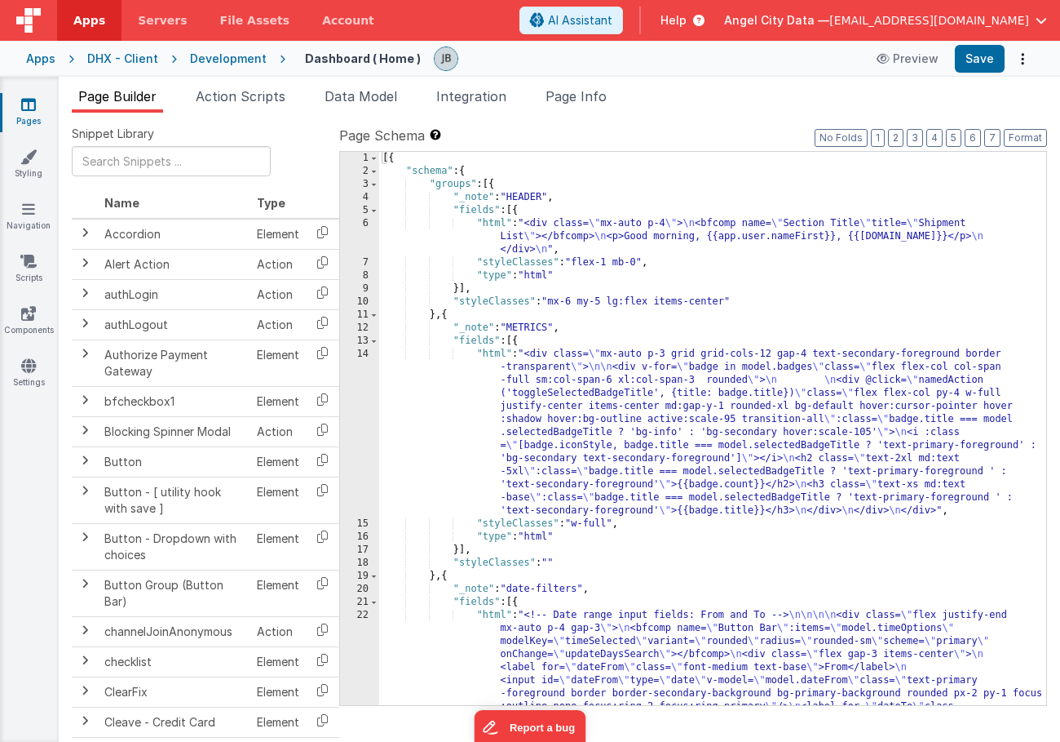
click at [236, 64] on div "Development" at bounding box center [228, 59] width 77 height 16
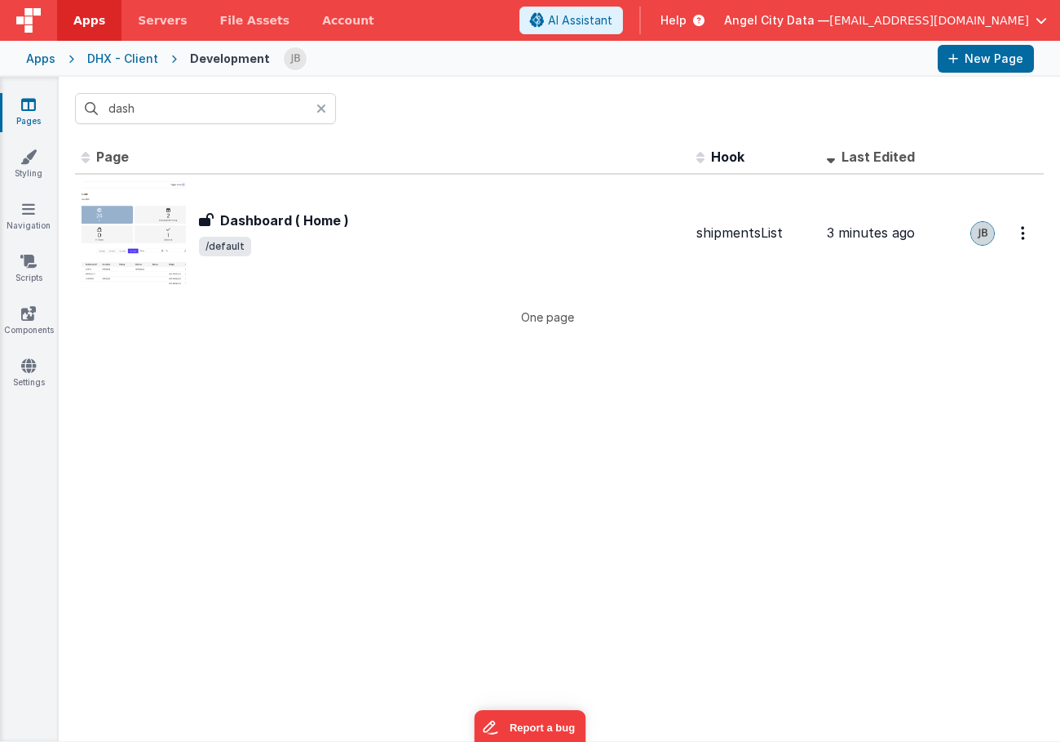
click at [200, 125] on div "dash" at bounding box center [560, 109] width 1002 height 64
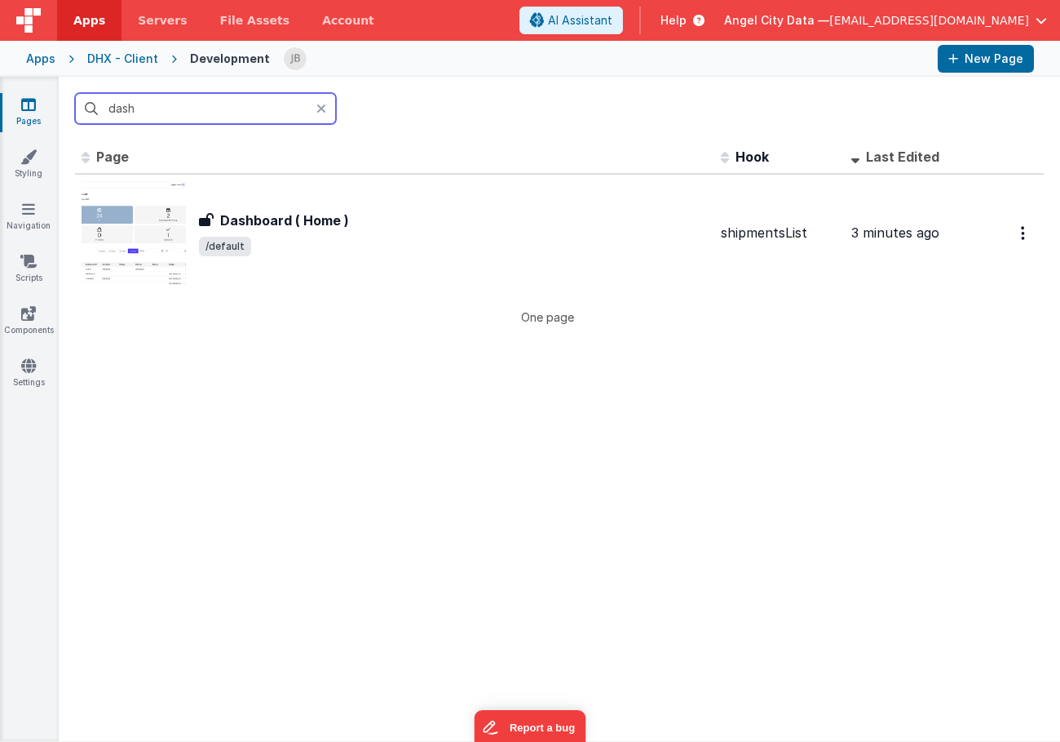
click at [177, 102] on input "dash" at bounding box center [205, 108] width 261 height 31
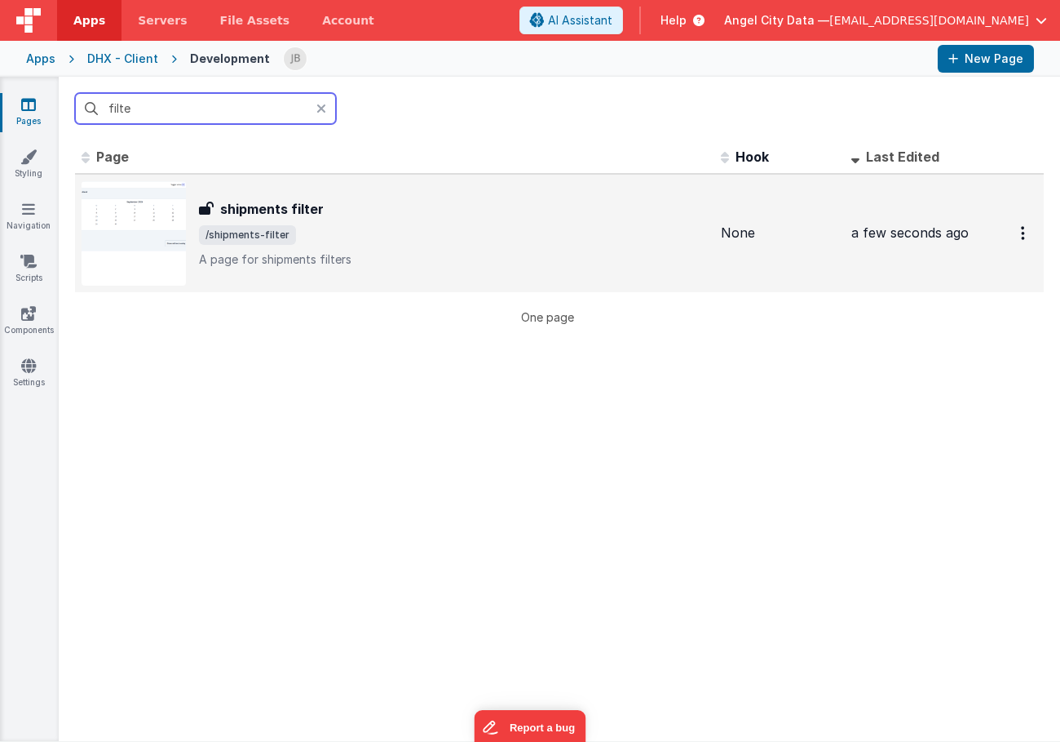
type input "filte"
click at [250, 219] on div "shipments filter shipments filter /shipments-filter A page for shipments filters" at bounding box center [453, 233] width 509 height 69
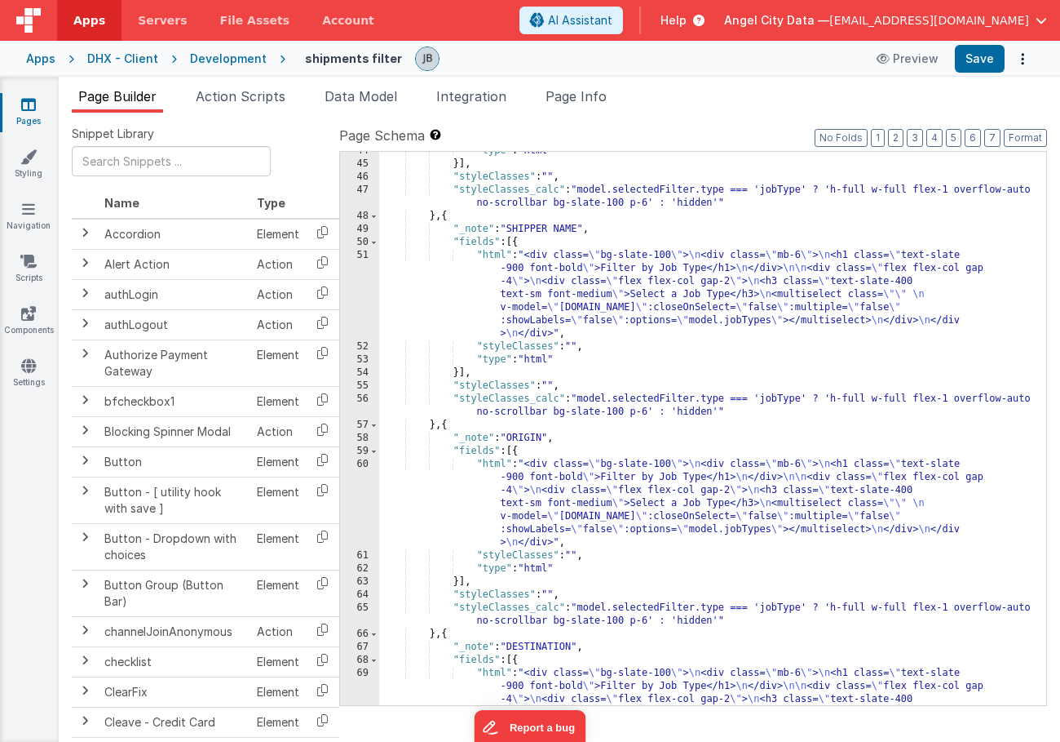
scroll to position [1050, 0]
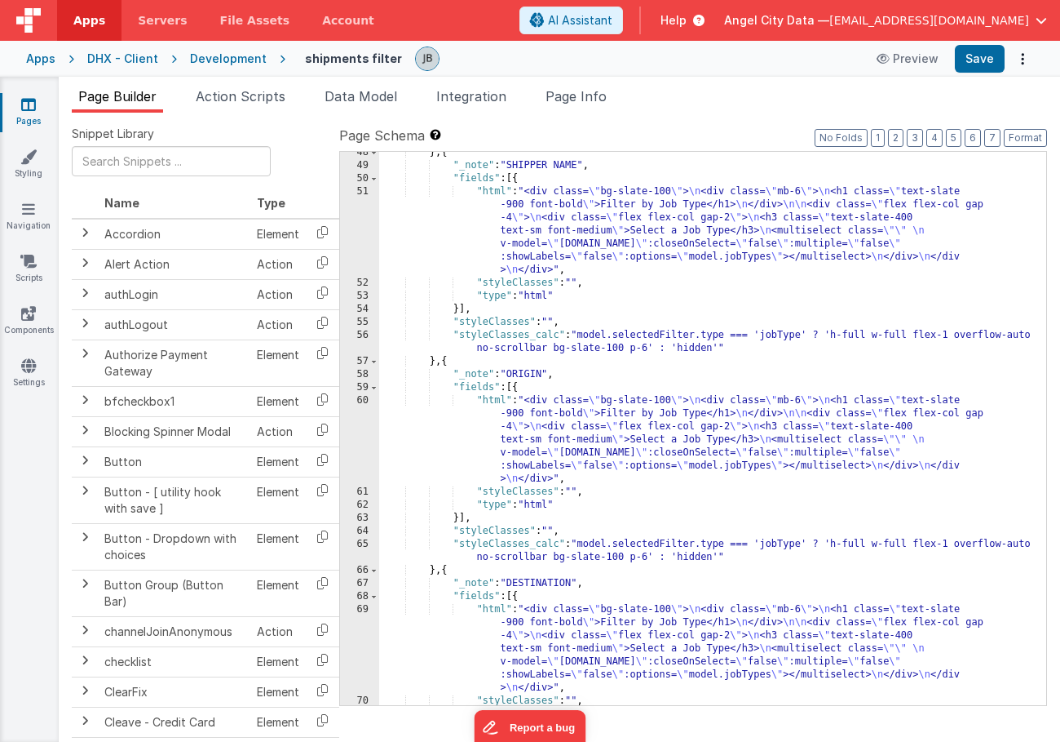
click at [357, 454] on div "60" at bounding box center [359, 439] width 39 height 91
click at [363, 447] on div "60" at bounding box center [359, 439] width 39 height 91
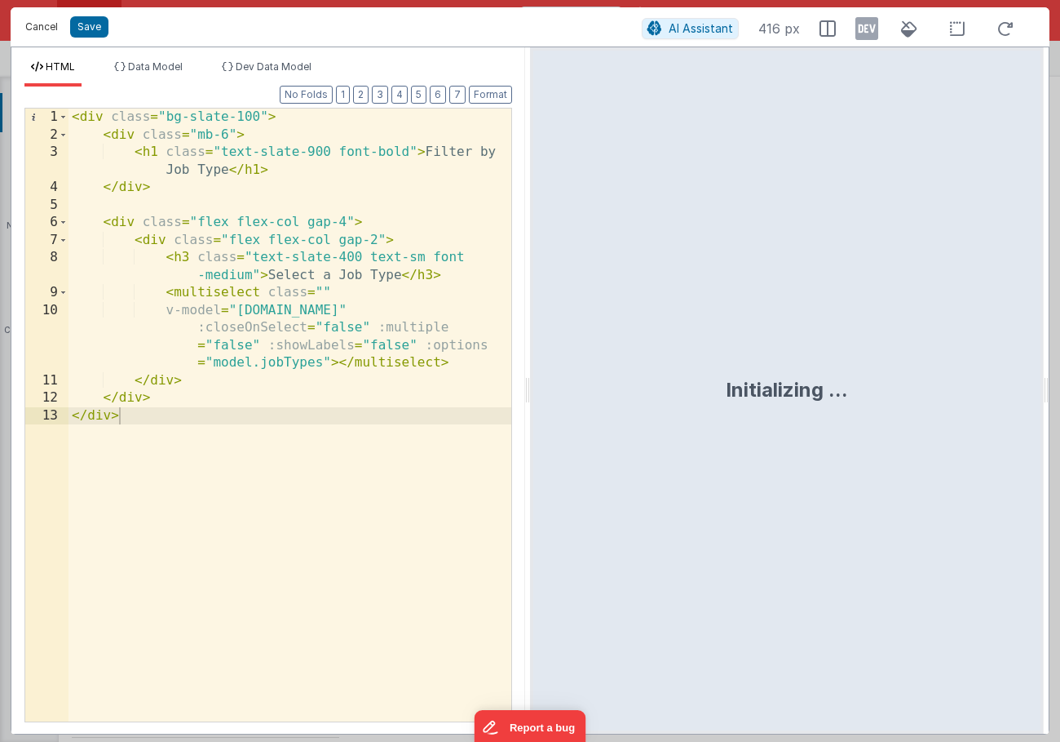
click at [47, 26] on button "Cancel" at bounding box center [41, 26] width 49 height 23
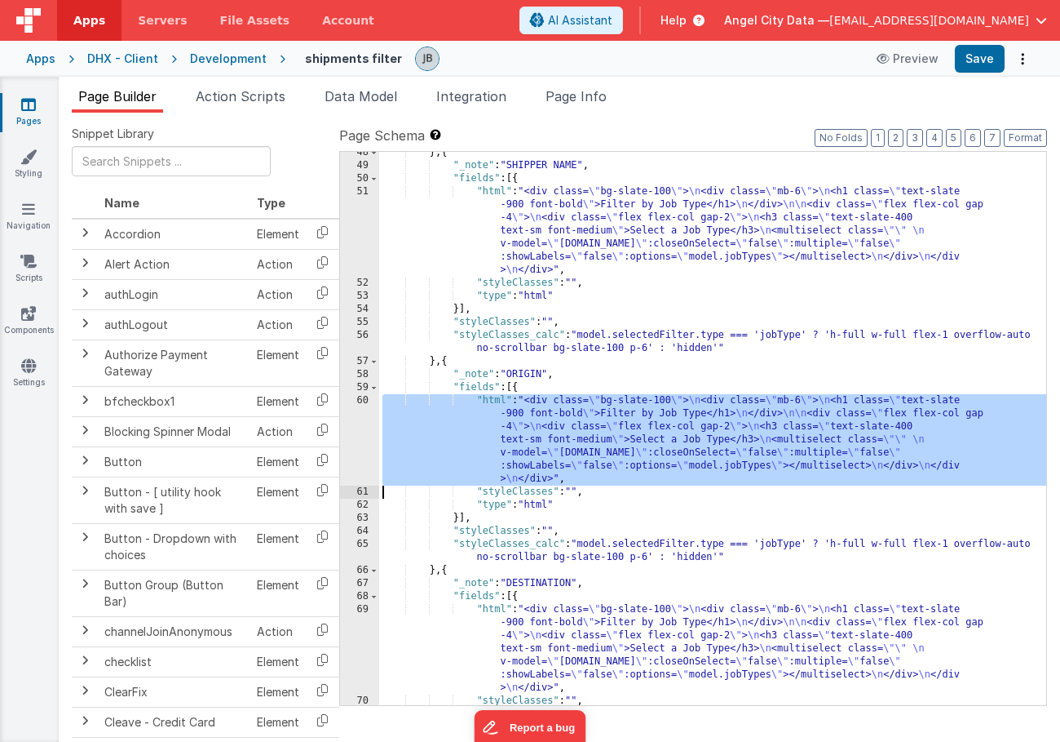
click at [369, 431] on div "60" at bounding box center [359, 439] width 39 height 91
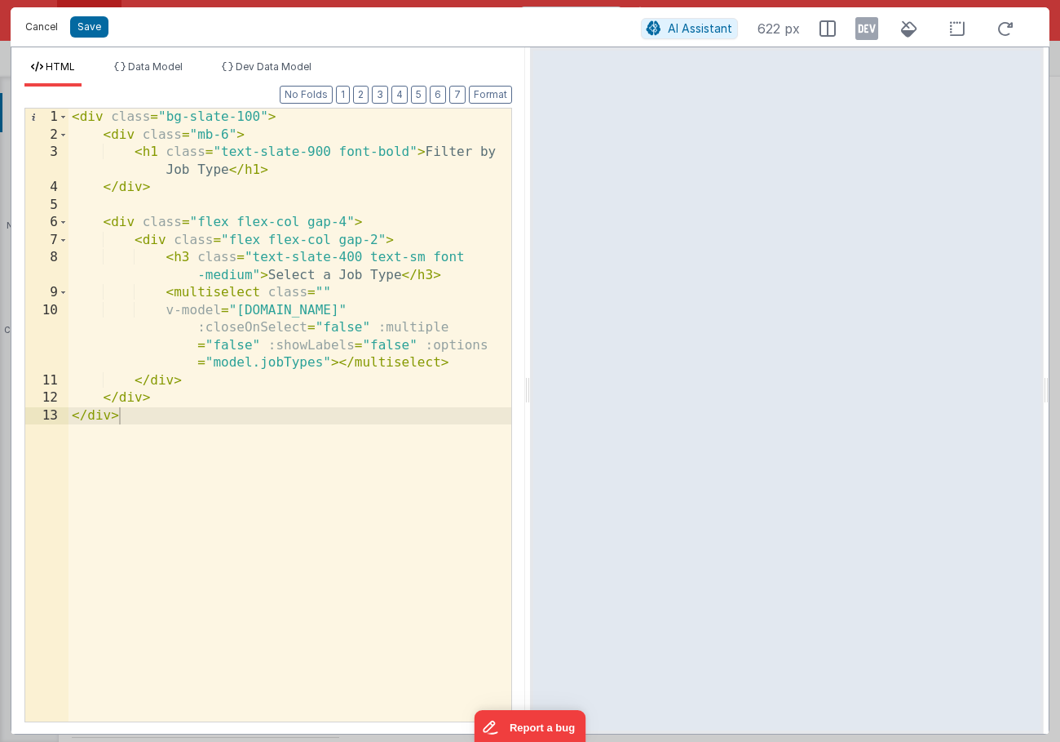
click at [47, 27] on button "Cancel" at bounding box center [41, 26] width 49 height 23
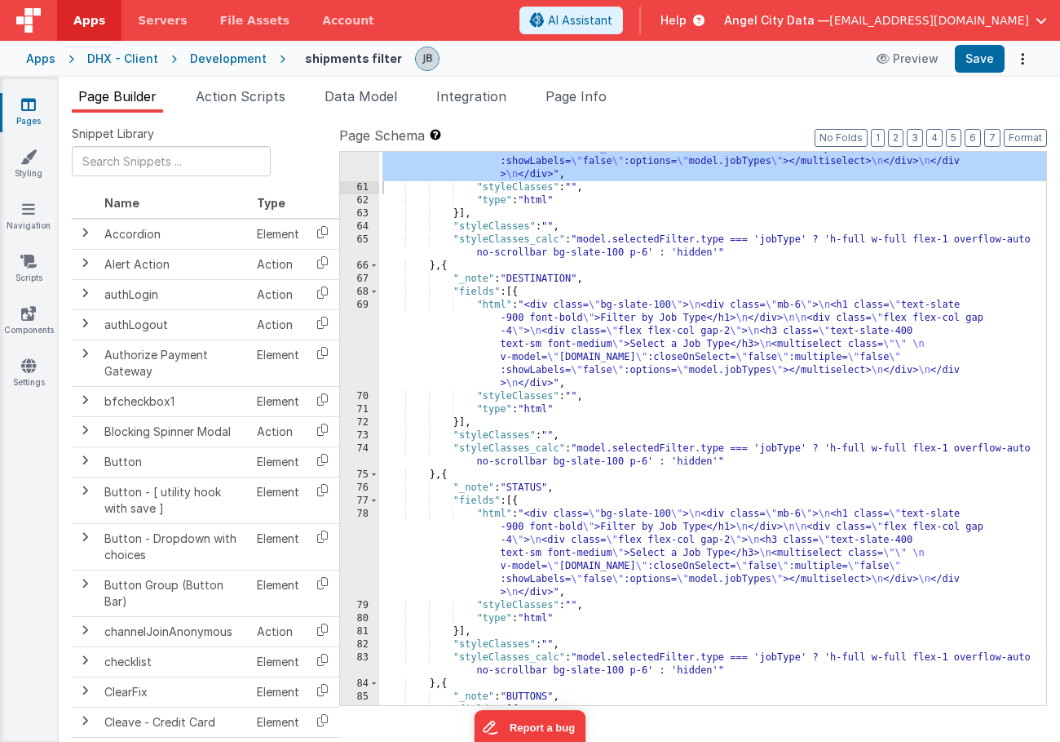
scroll to position [1354, 0]
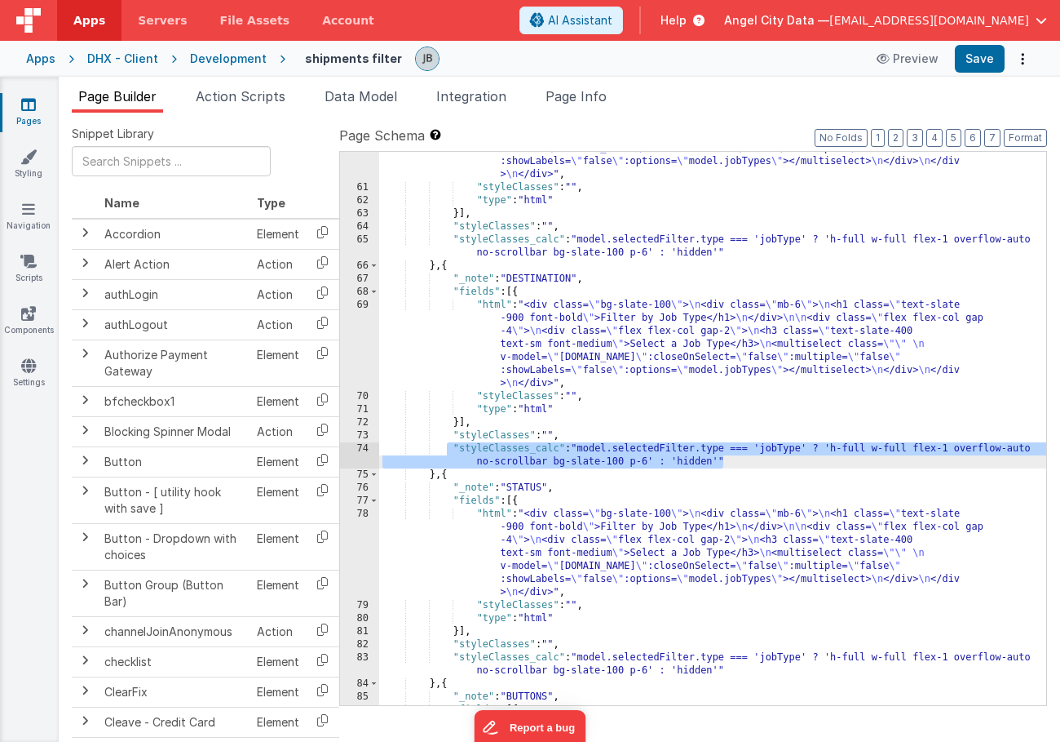
drag, startPoint x: 456, startPoint y: 446, endPoint x: 750, endPoint y: 463, distance: 294.2
click at [750, 463] on div ""html" : "<div class= \" bg-slate-100 \" > \n <div class= \" mb-6 \" > \n <h1 c…" at bounding box center [712, 418] width 667 height 657
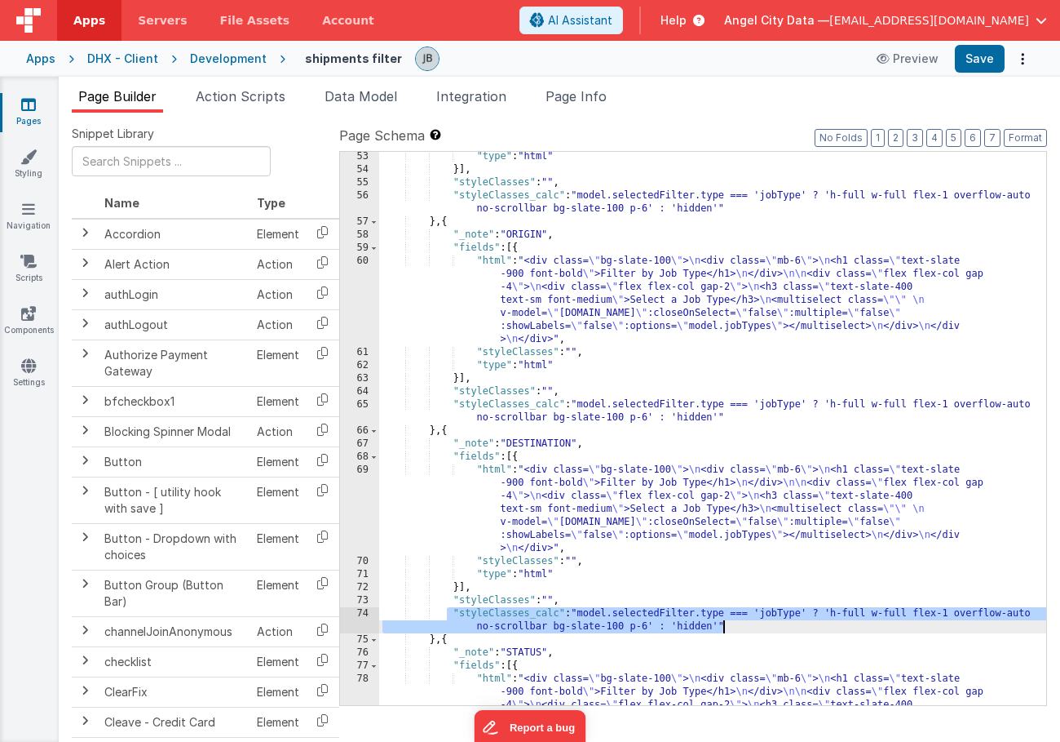
scroll to position [1182, 0]
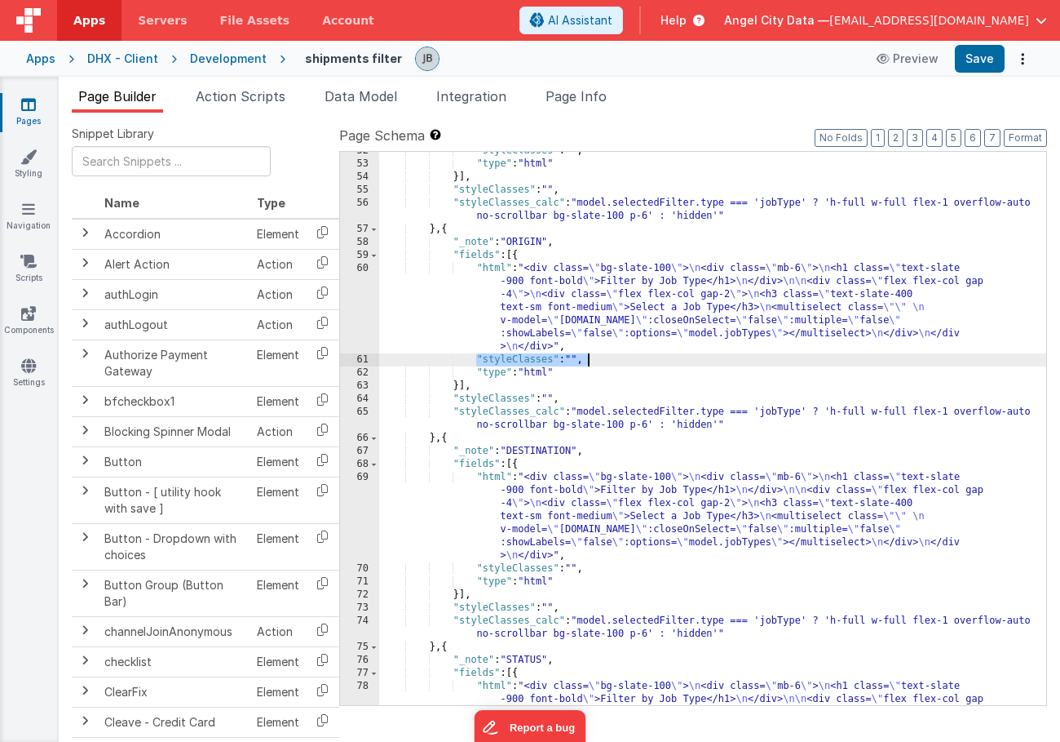
drag, startPoint x: 474, startPoint y: 358, endPoint x: 603, endPoint y: 357, distance: 128.9
click at [603, 357] on div ""styleClasses" : "" , "type" : "html" }] , "styleClasses" : "" , "styleClasses_…" at bounding box center [712, 472] width 667 height 657
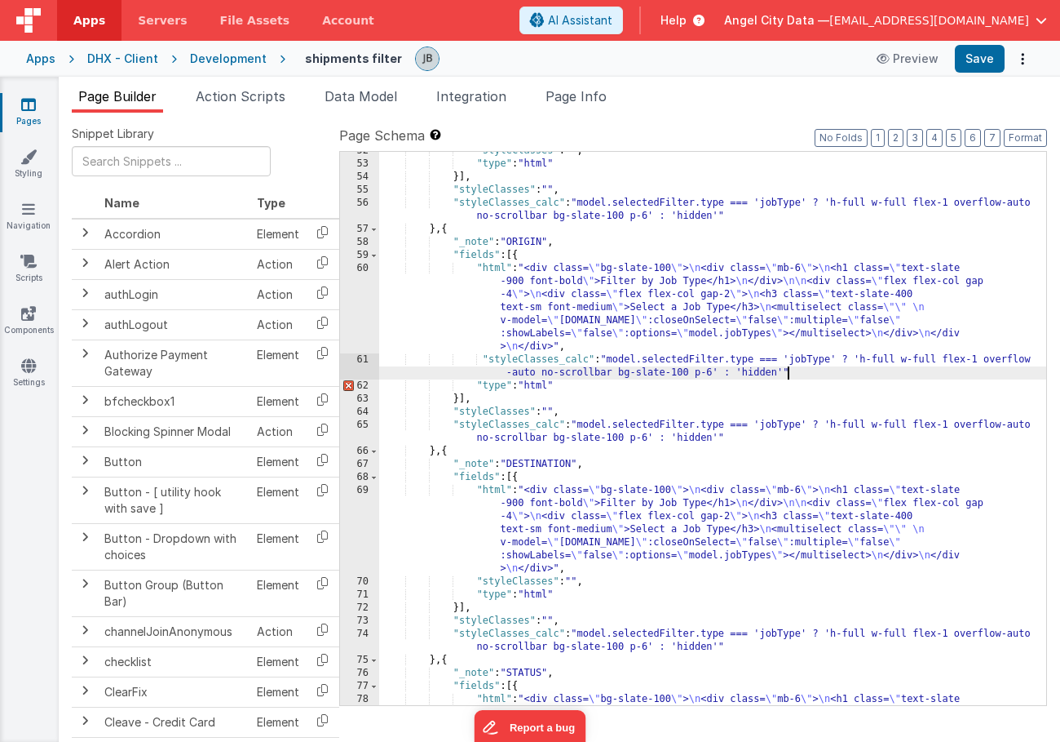
click at [806, 361] on div ""styleClasses" : "" , "type" : "html" }] , "styleClasses" : "" , "styleClasses_…" at bounding box center [712, 472] width 667 height 657
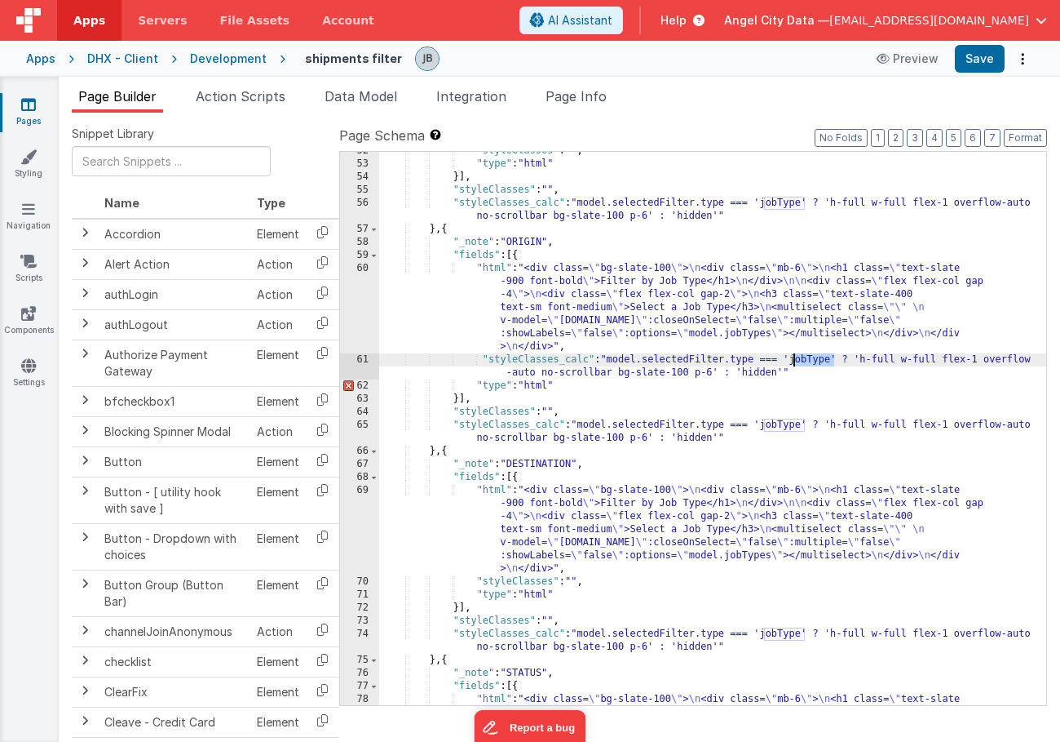
click at [806, 361] on div ""styleClasses" : "" , "type" : "html" }] , "styleClasses" : "" , "styleClasses_…" at bounding box center [712, 472] width 667 height 657
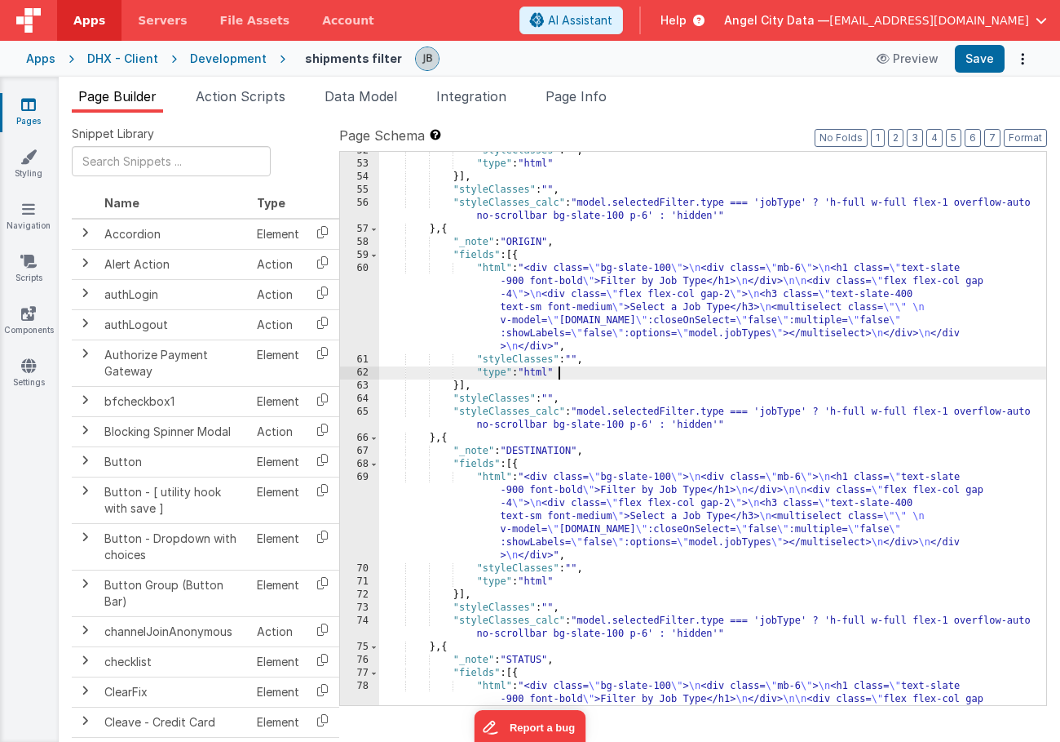
click at [566, 379] on div ""styleClasses" : "" , "type" : "html" }] , "styleClasses" : "" , "styleClasses_…" at bounding box center [712, 472] width 667 height 657
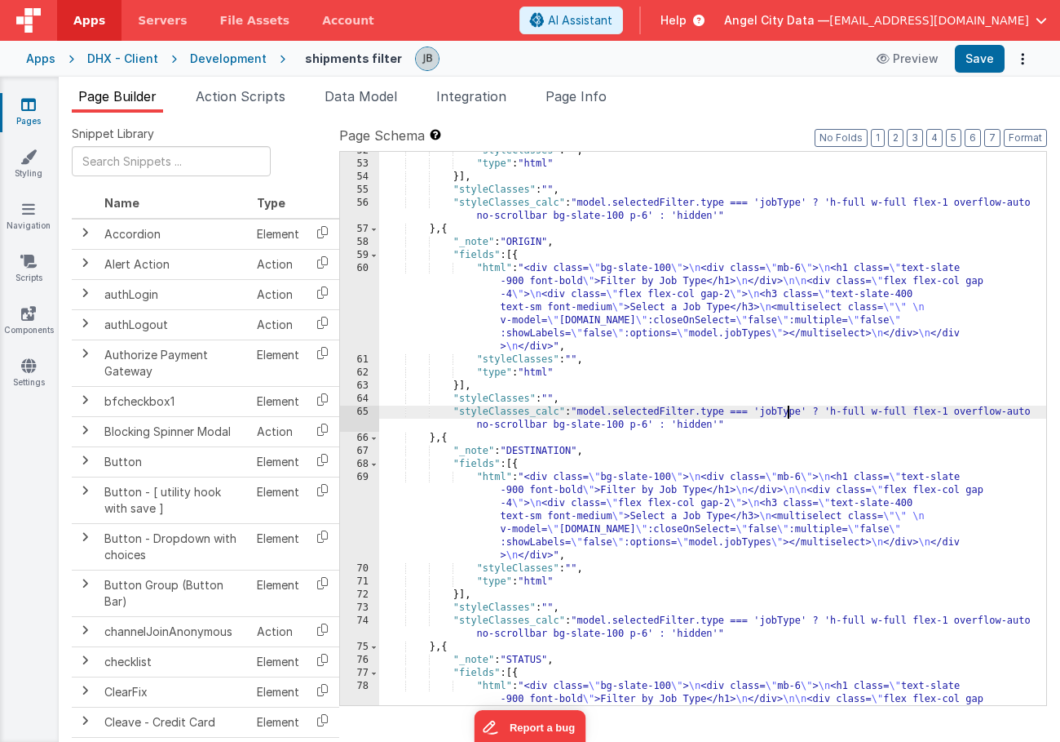
click at [788, 410] on div ""styleClasses" : "" , "type" : "html" }] , "styleClasses" : "" , "styleClasses_…" at bounding box center [712, 472] width 667 height 657
click at [971, 57] on button "Save" at bounding box center [980, 59] width 50 height 28
click at [351, 88] on span "Data Model" at bounding box center [361, 96] width 73 height 16
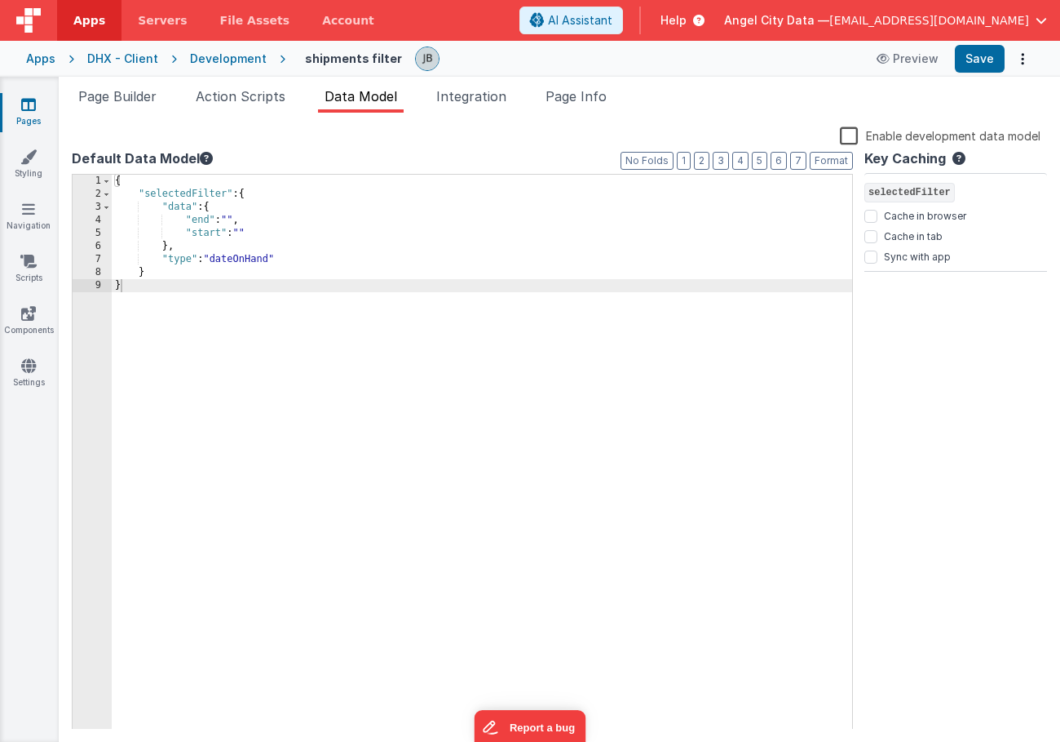
click at [255, 261] on div "{ "selectedFilter" : { "data" : { "end" : "" , "start" : "" } , "type" : "dateO…" at bounding box center [482, 465] width 741 height 581
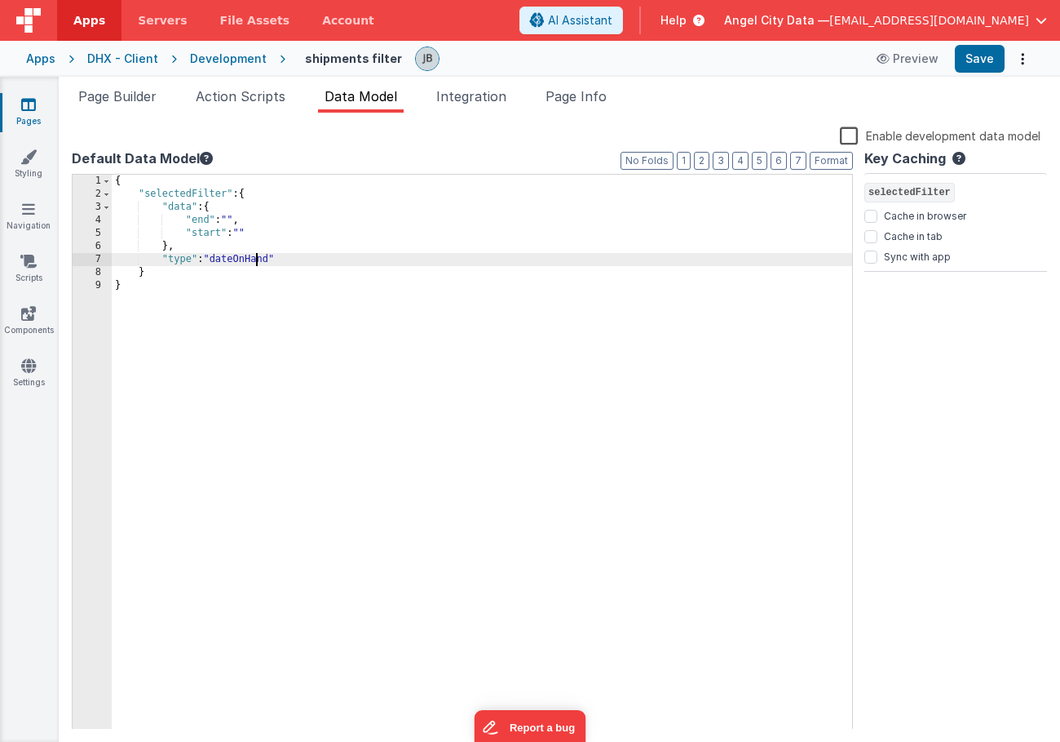
click at [255, 261] on div "{ "selectedFilter" : { "data" : { "end" : "" , "start" : "" } , "type" : "dateO…" at bounding box center [482, 465] width 741 height 581
click at [974, 60] on button "Save" at bounding box center [980, 59] width 50 height 28
click at [204, 59] on div "Development" at bounding box center [228, 59] width 77 height 16
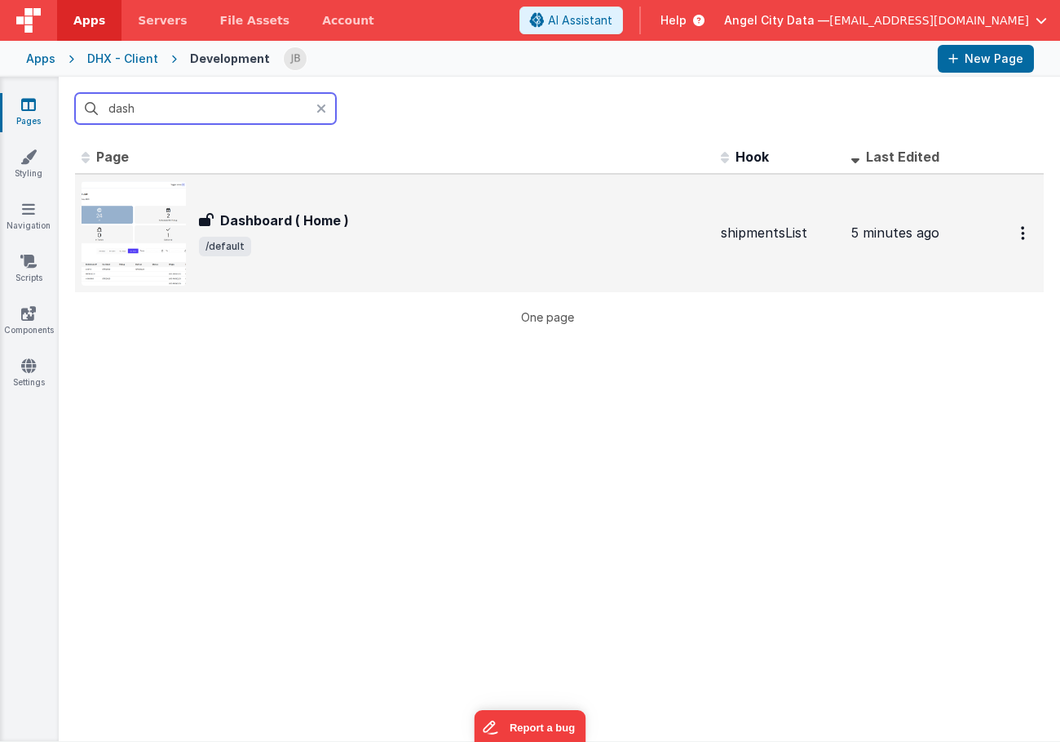
type input "dash"
click at [236, 222] on h3 "Dashboard ( Home )" at bounding box center [284, 220] width 129 height 20
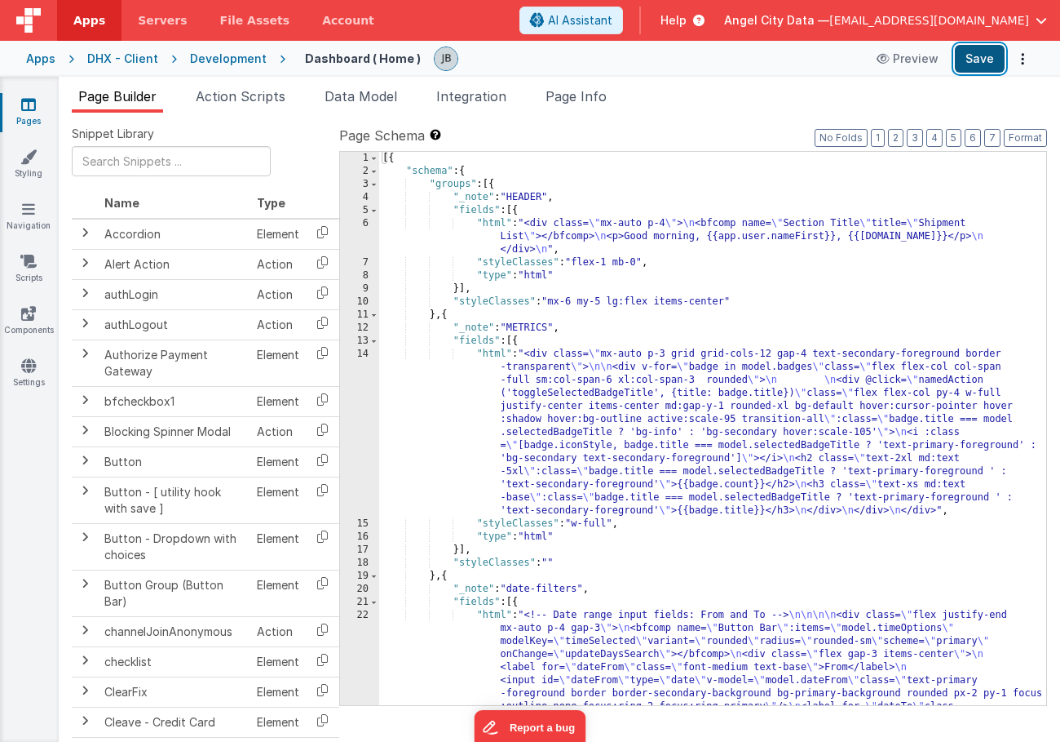
click at [967, 60] on button "Save" at bounding box center [980, 59] width 50 height 28
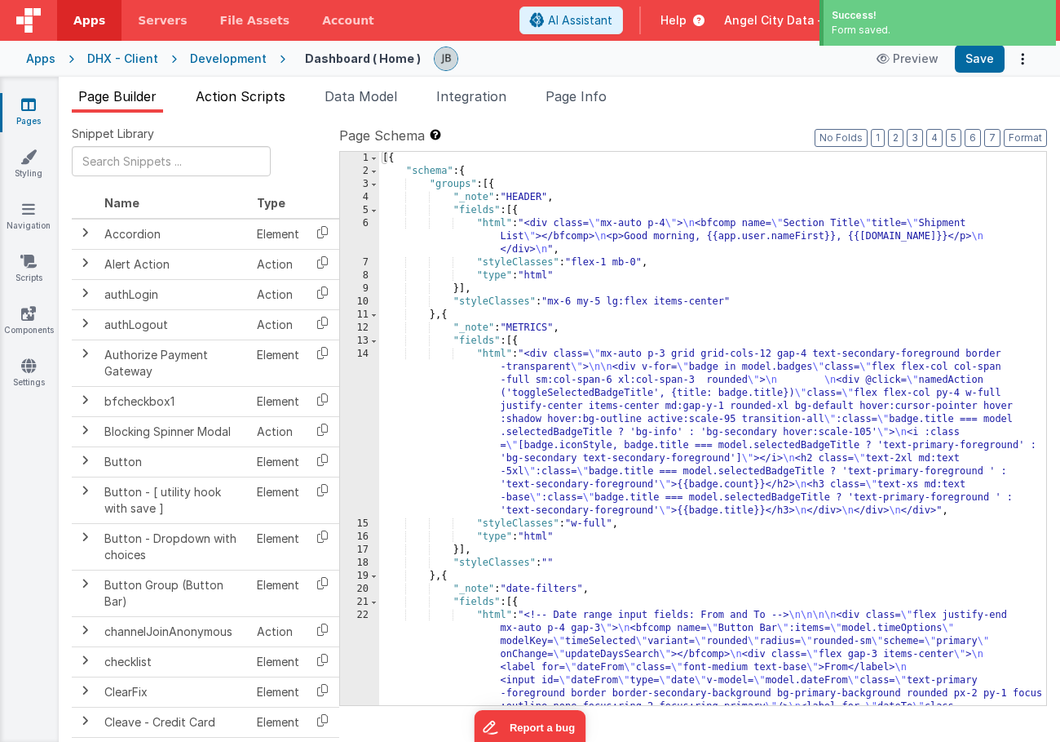
click at [230, 99] on span "Action Scripts" at bounding box center [241, 96] width 90 height 16
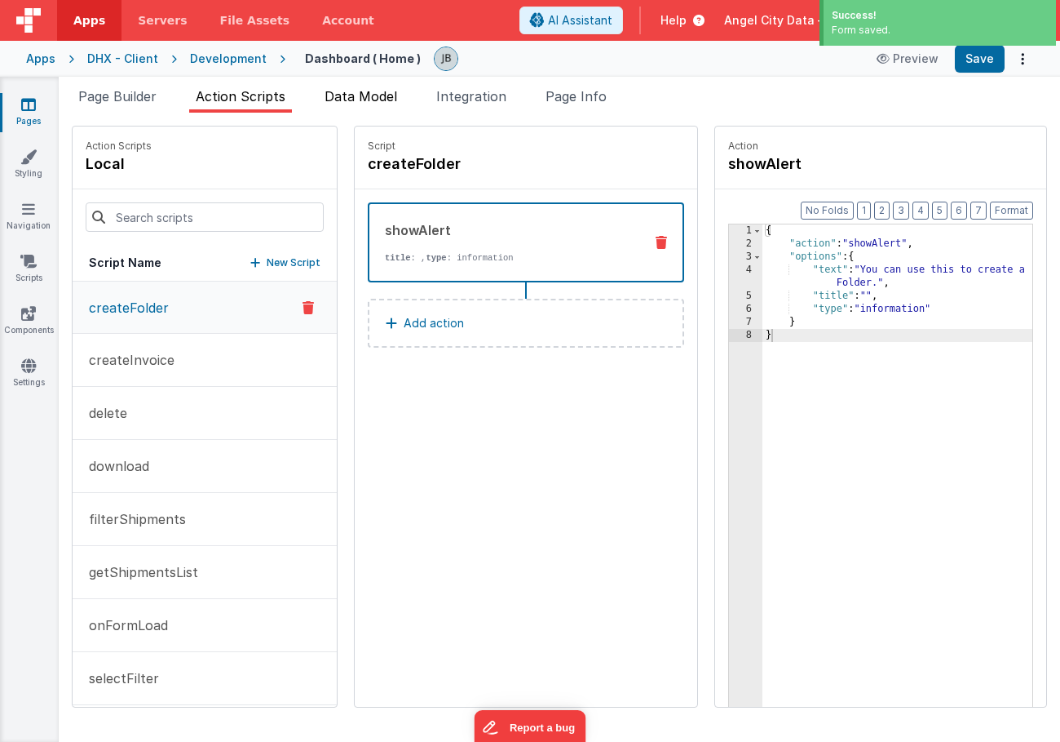
click at [353, 86] on li "Data Model" at bounding box center [361, 99] width 86 height 26
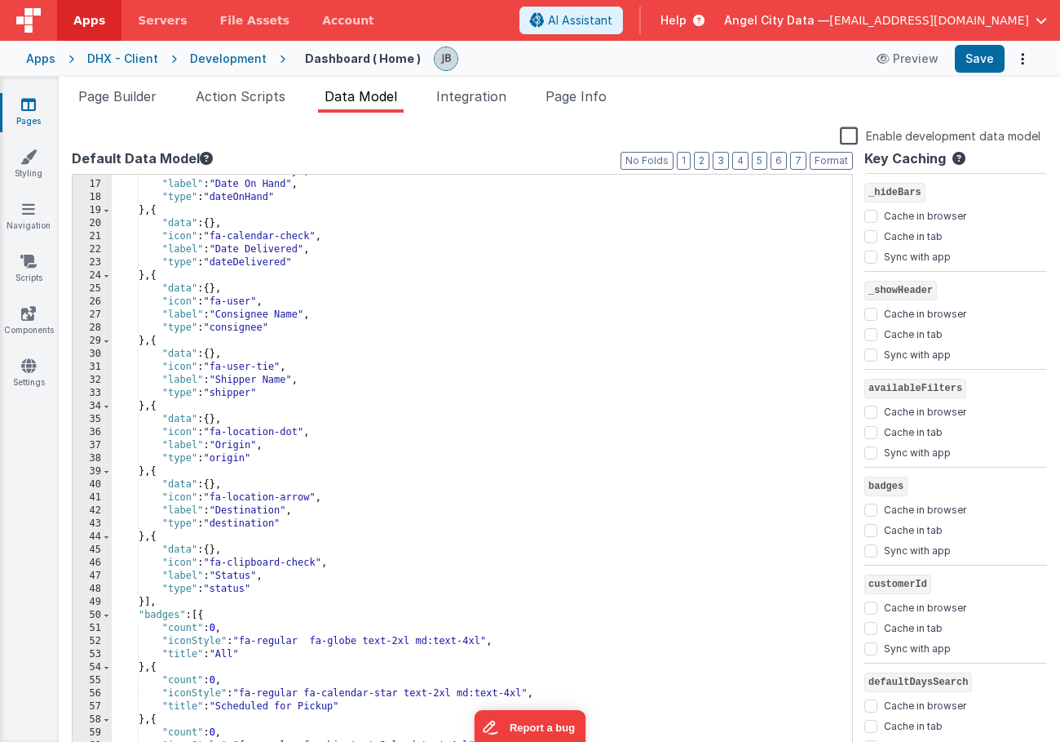
scroll to position [220, 0]
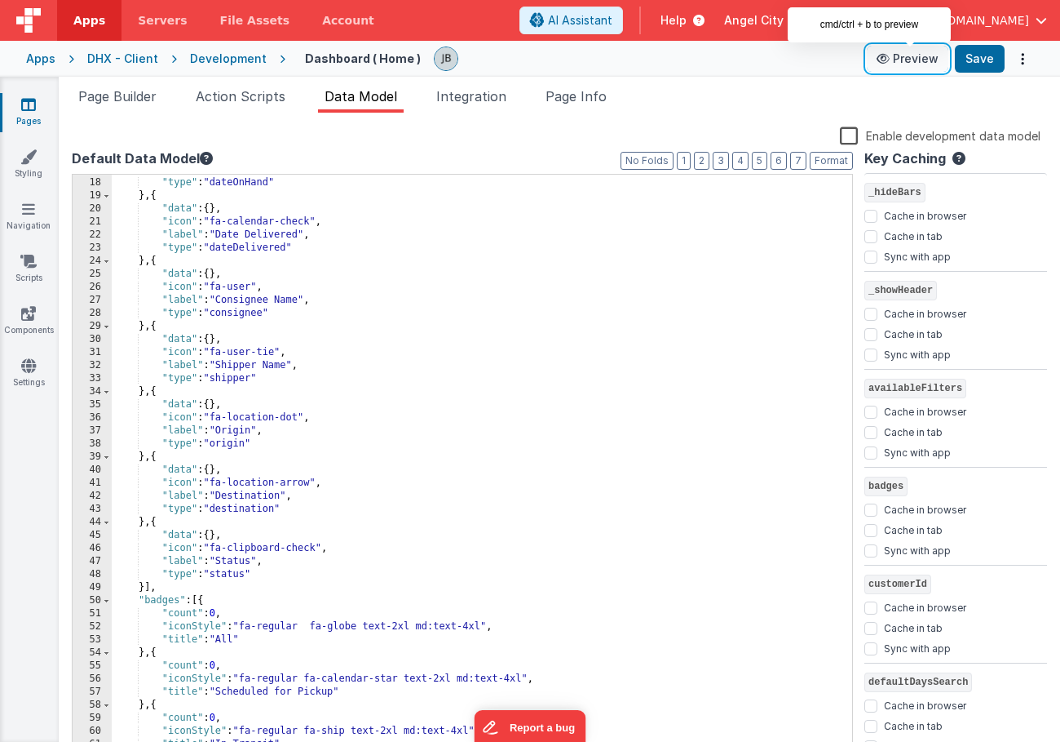
click at [907, 59] on button "Preview" at bounding box center [908, 59] width 82 height 26
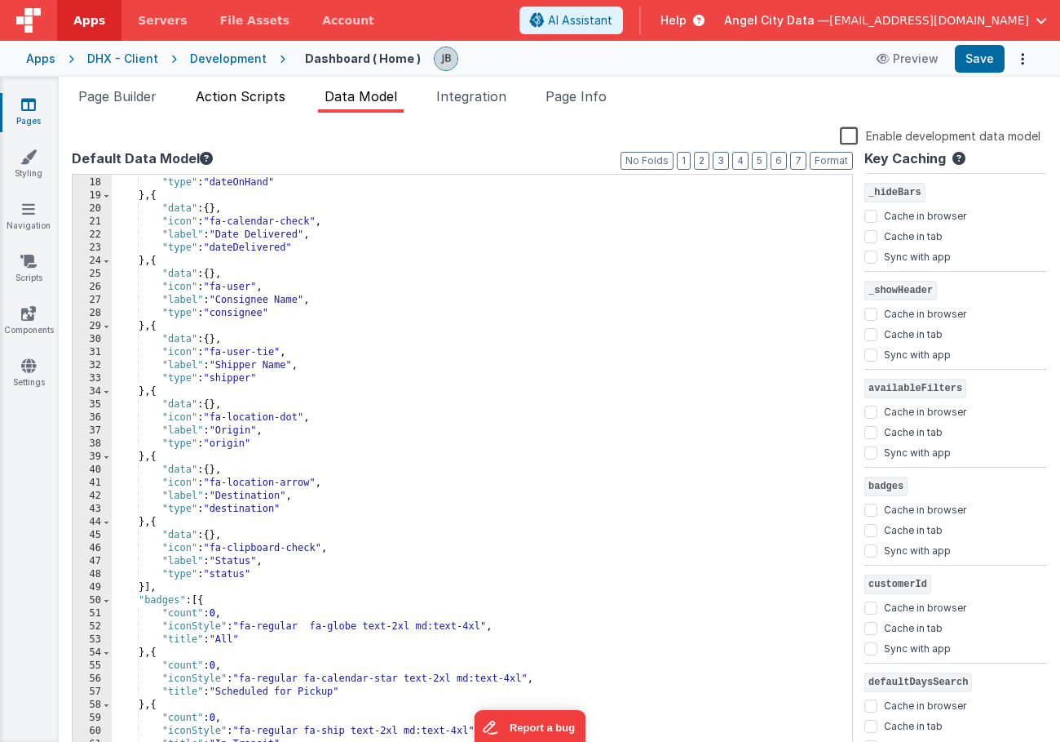
click at [263, 95] on span "Action Scripts" at bounding box center [241, 96] width 90 height 16
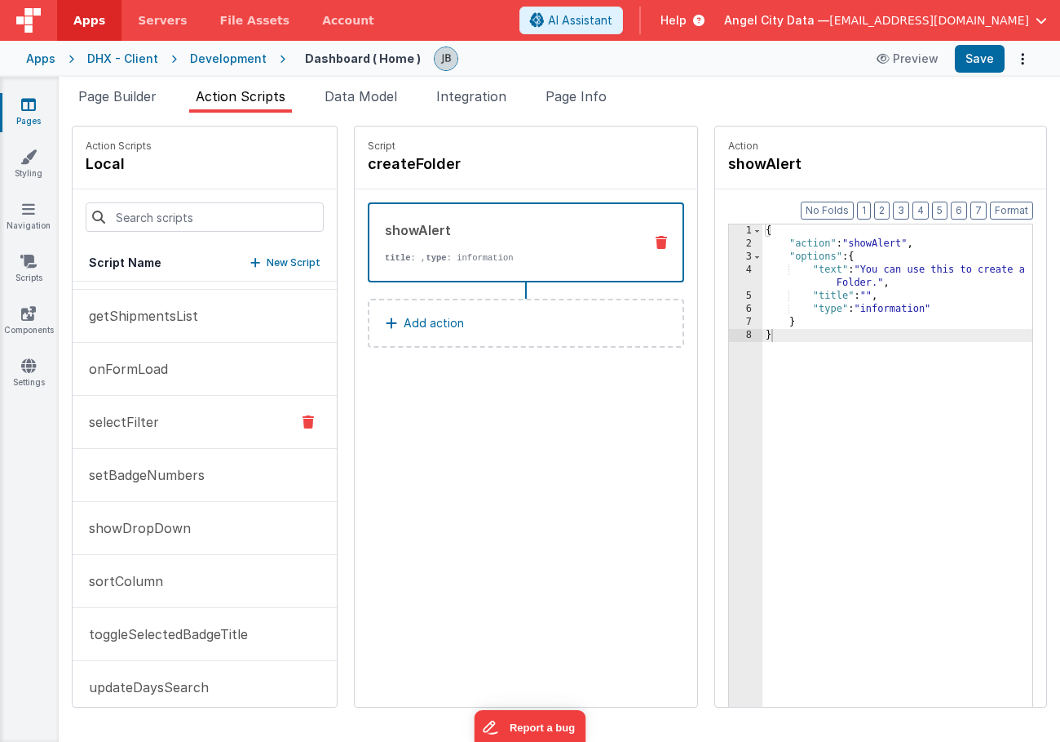
scroll to position [277, 0]
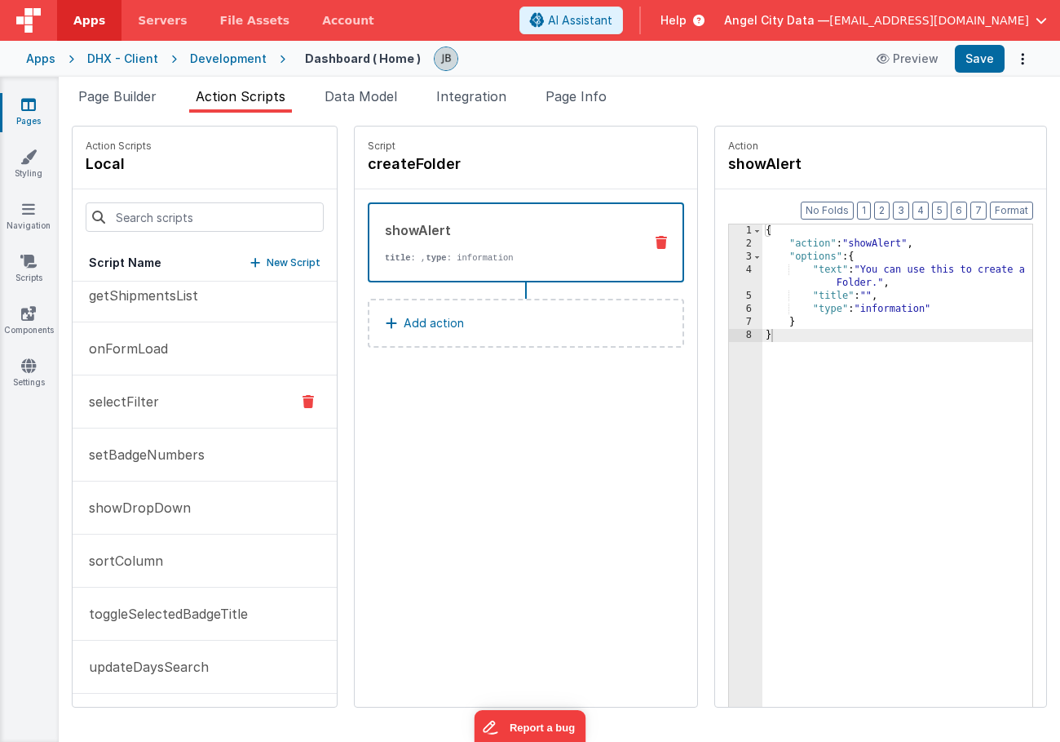
click at [150, 406] on p "selectFilter" at bounding box center [119, 402] width 80 height 20
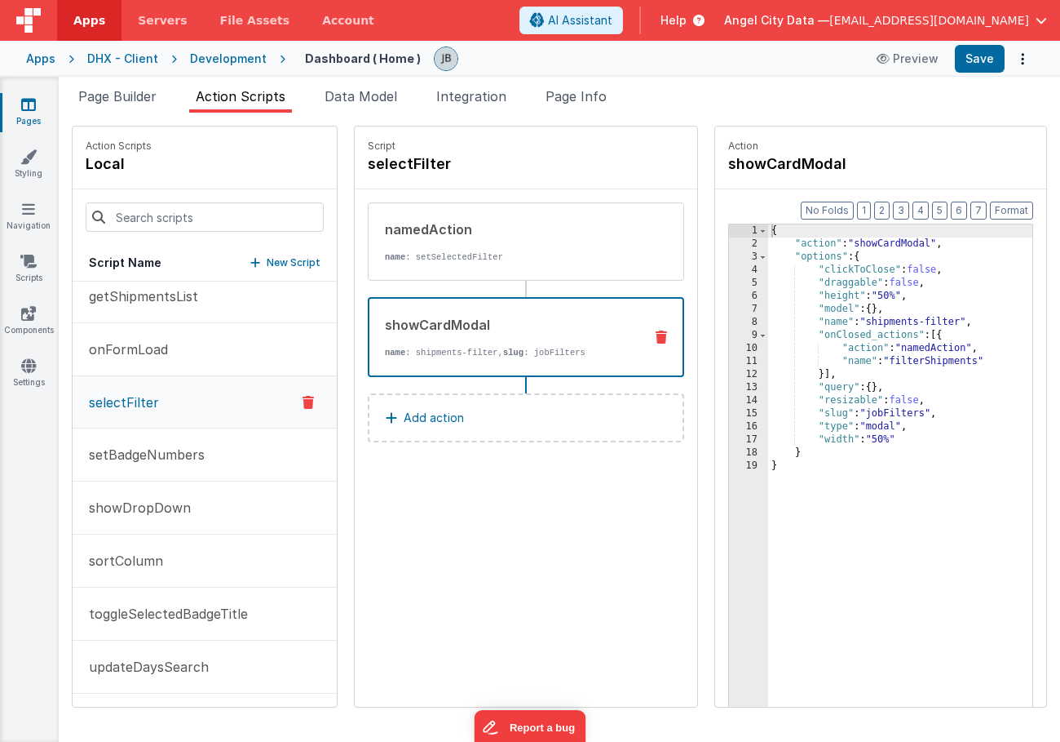
click at [485, 338] on div "showCardModal name : shipments-filter, slug : jobFilters" at bounding box center [500, 337] width 261 height 44
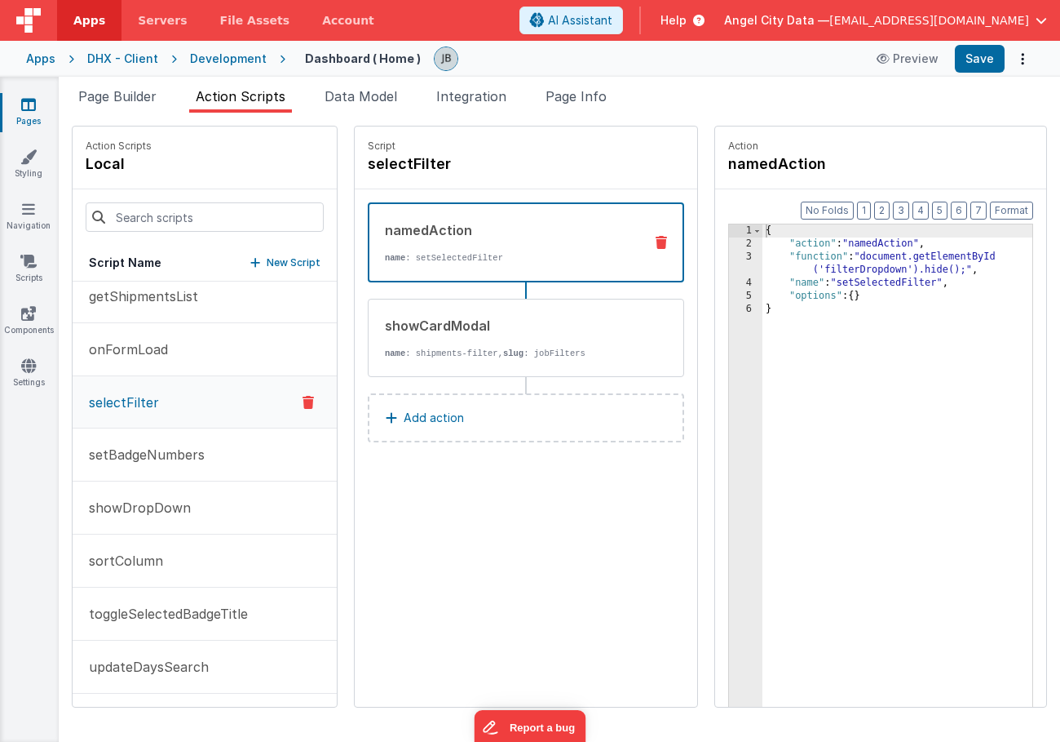
click at [478, 263] on p "name : setSelectedFilter" at bounding box center [508, 257] width 246 height 13
click at [828, 279] on div "{ "action" : "namedAction" , "function" : "document.getElementById ('filterDrop…" at bounding box center [918, 503] width 310 height 559
click at [38, 274] on link "Scripts" at bounding box center [28, 269] width 59 height 33
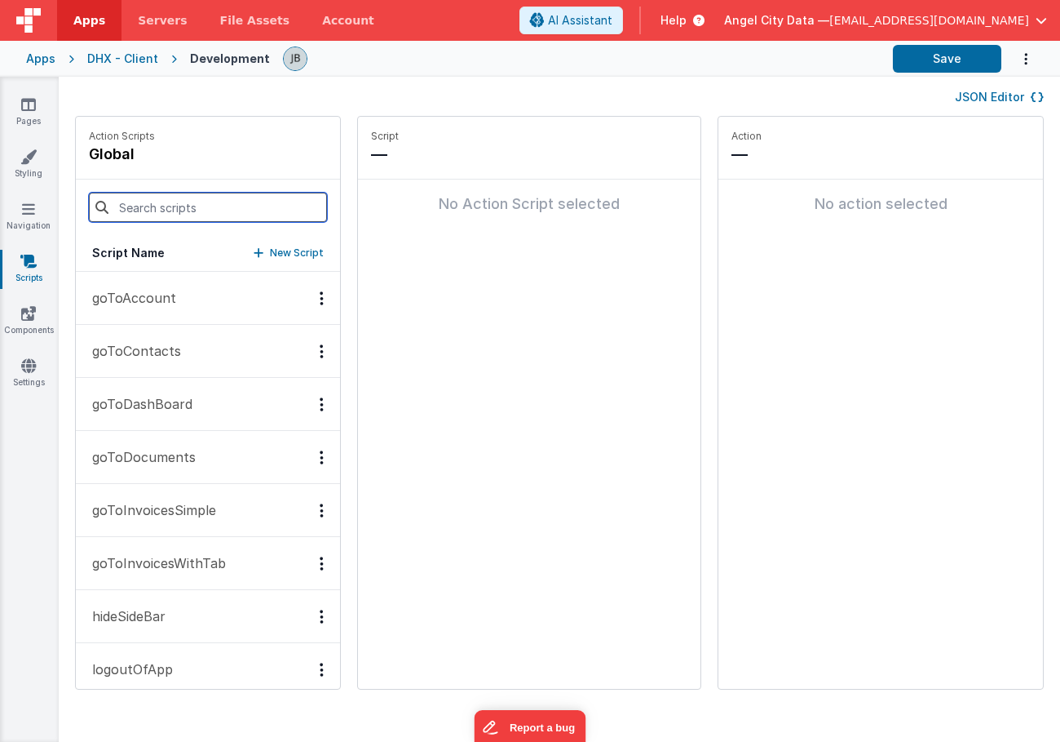
click at [142, 217] on input at bounding box center [208, 207] width 238 height 29
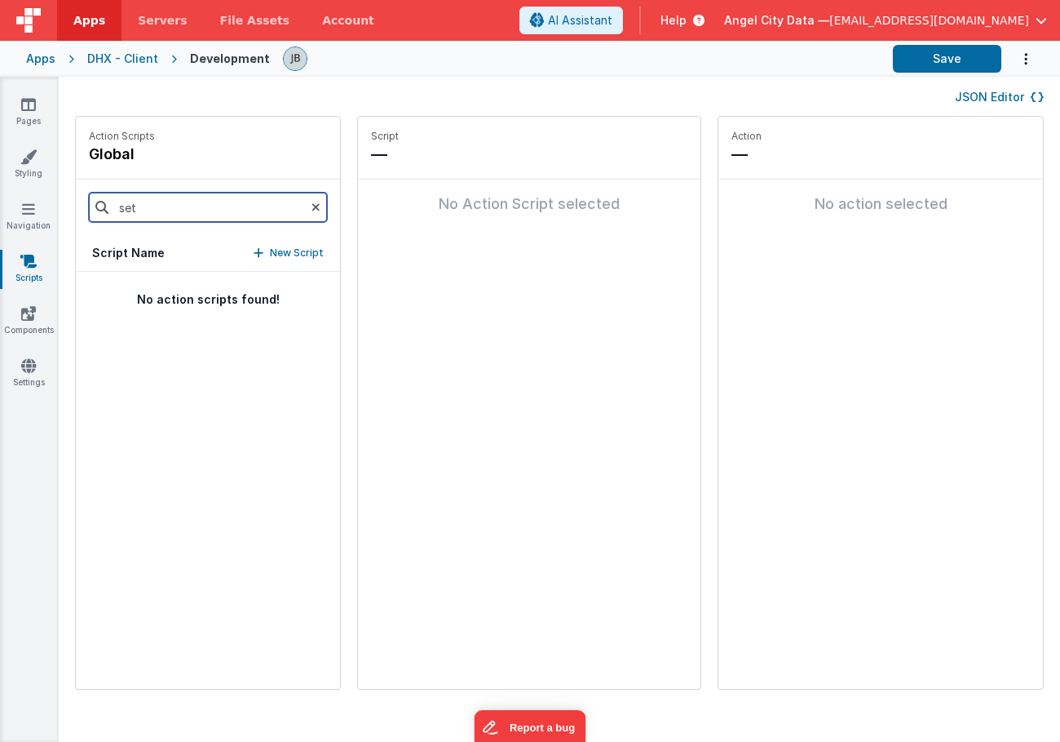
type input "set"
click at [270, 253] on p "New Script" at bounding box center [297, 253] width 54 height 16
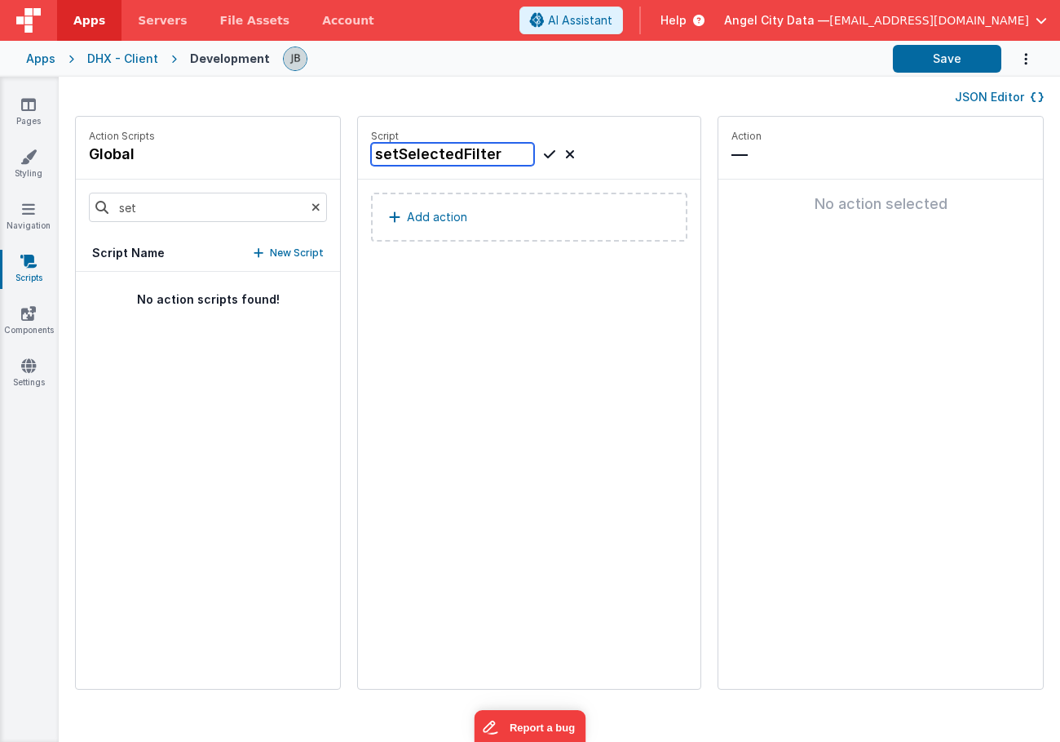
type input "setSelectedFilter"
click at [544, 156] on icon at bounding box center [549, 154] width 11 height 20
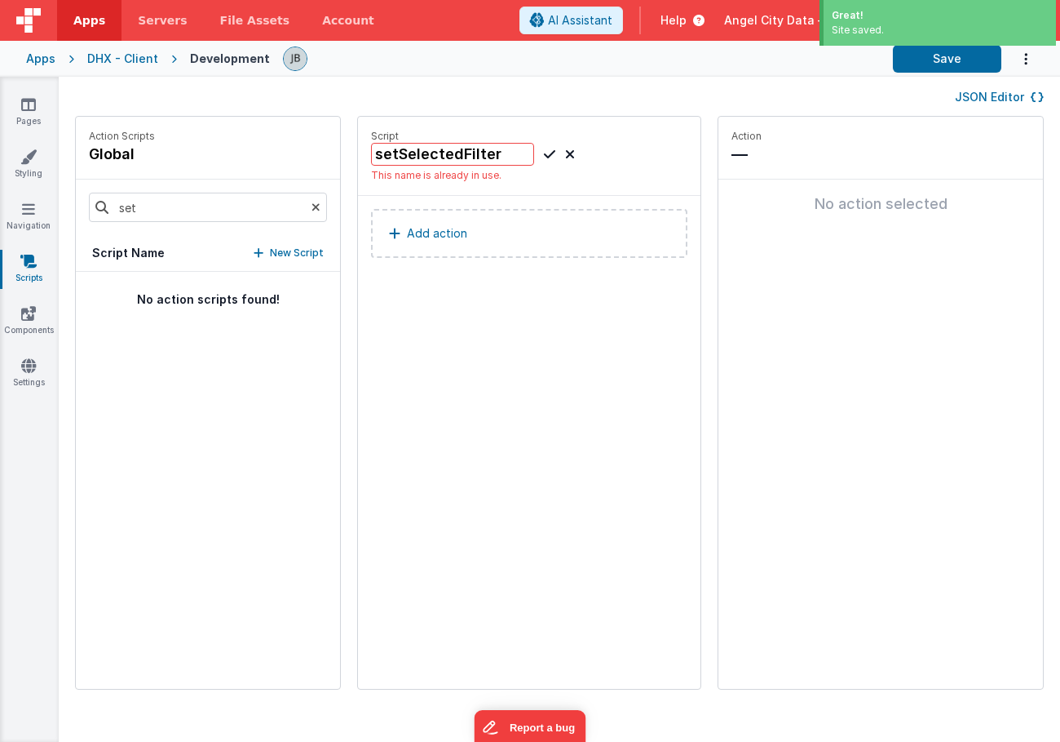
click at [458, 222] on button "Add action" at bounding box center [529, 233] width 317 height 49
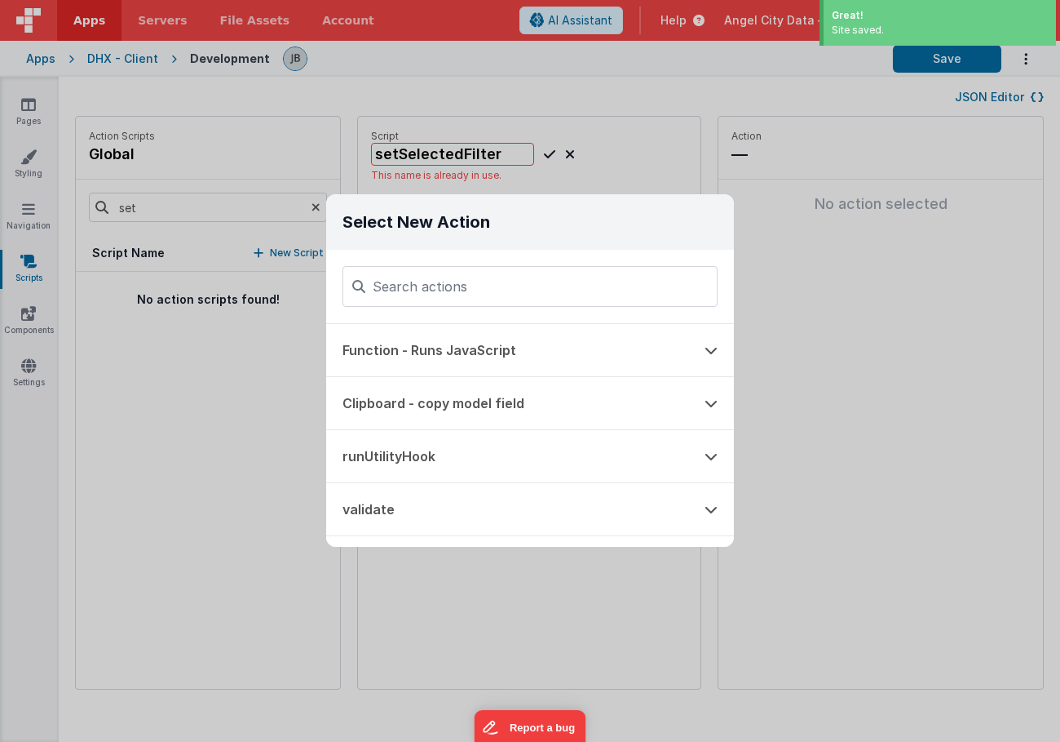
click at [525, 185] on div "Select New Action Function - Runs JavaScript Clipboard - copy model field runUt…" at bounding box center [530, 371] width 1060 height 742
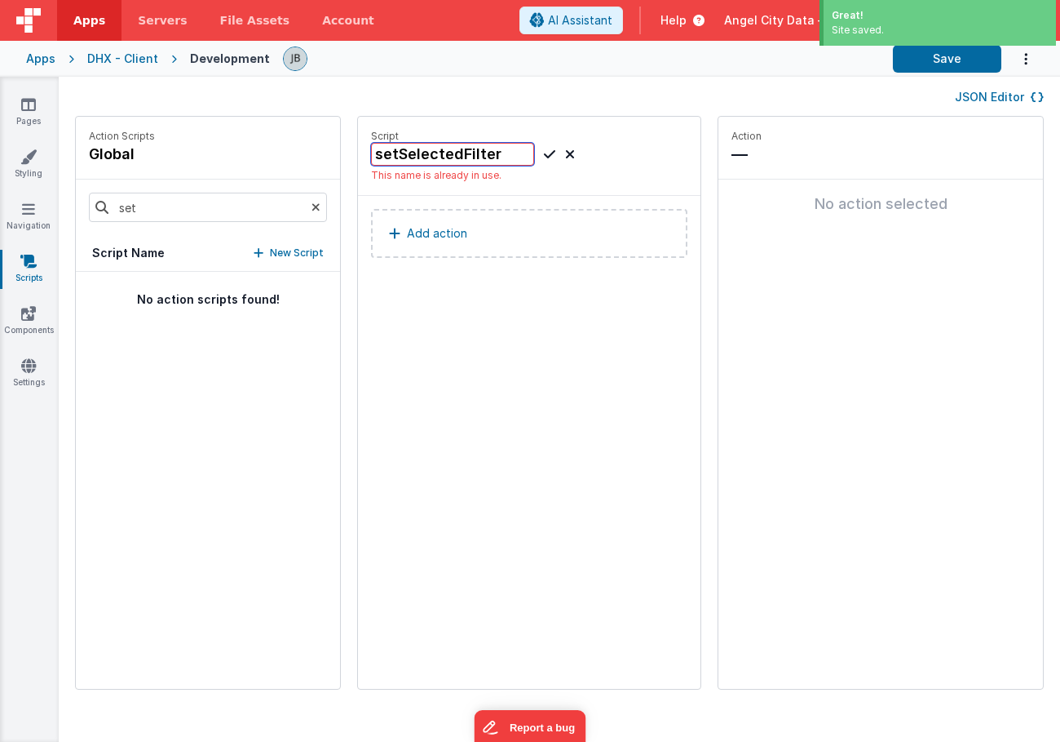
click at [391, 161] on input "setSelectedFilter" at bounding box center [452, 154] width 163 height 23
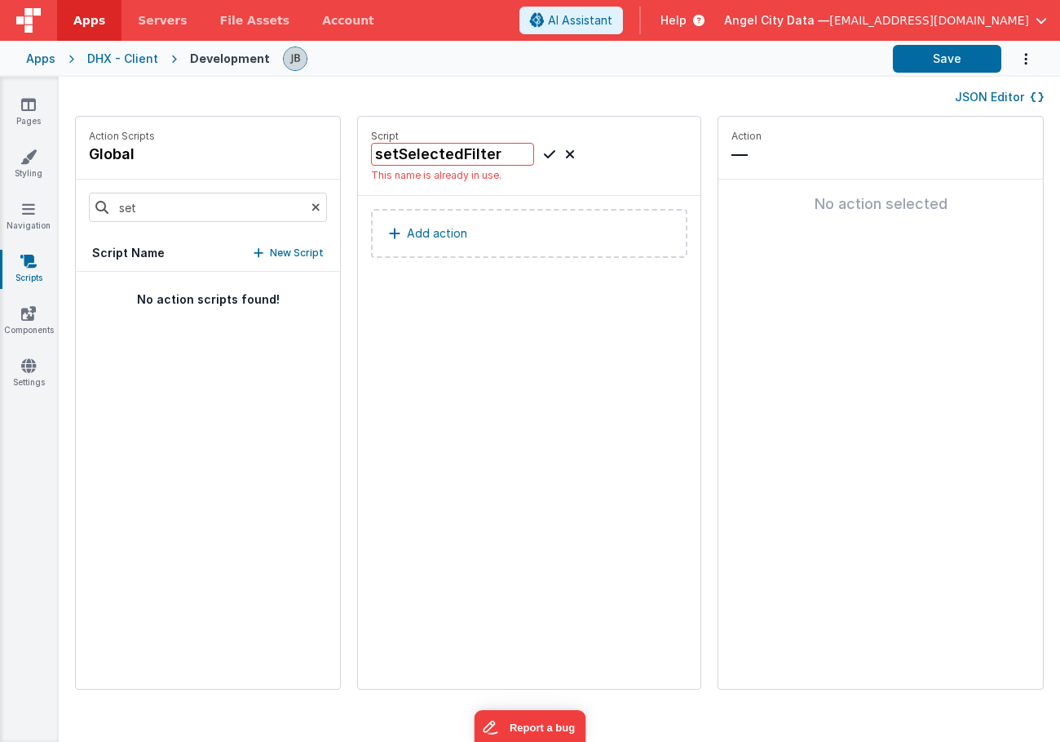
click at [565, 154] on icon at bounding box center [570, 154] width 10 height 20
click at [394, 157] on h4 "newGlobalActionScript15" at bounding box center [493, 154] width 245 height 23
click at [394, 157] on input "newGlobalActionScript15" at bounding box center [452, 154] width 163 height 23
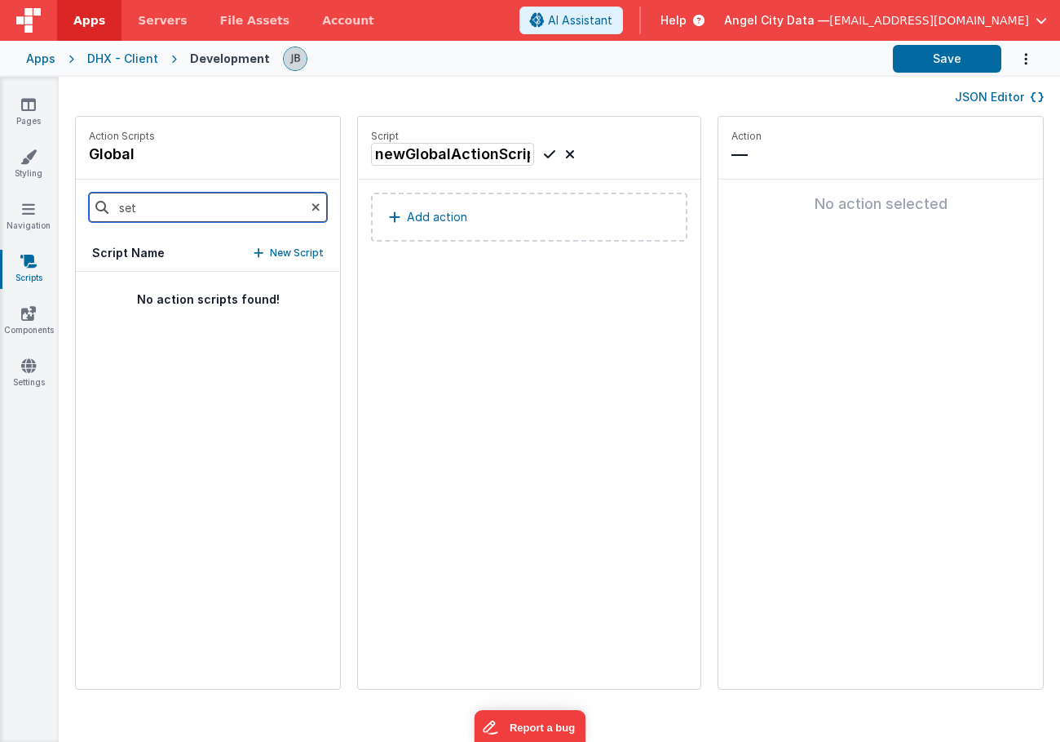
click at [188, 210] on input "set" at bounding box center [208, 207] width 238 height 29
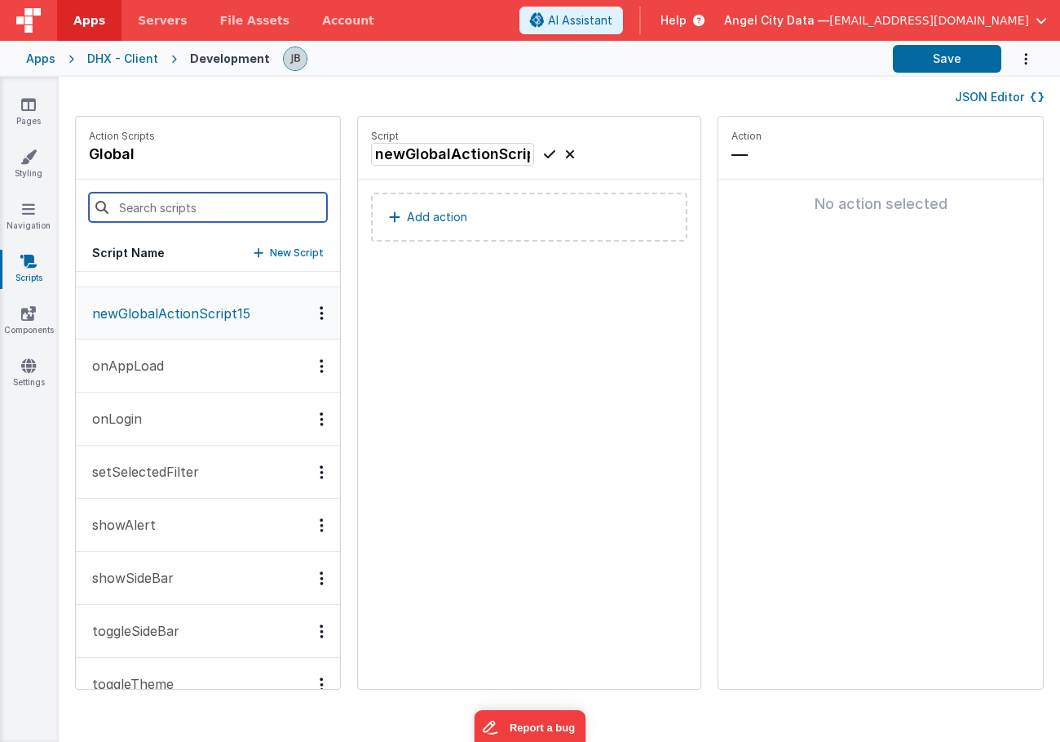
scroll to position [444, 0]
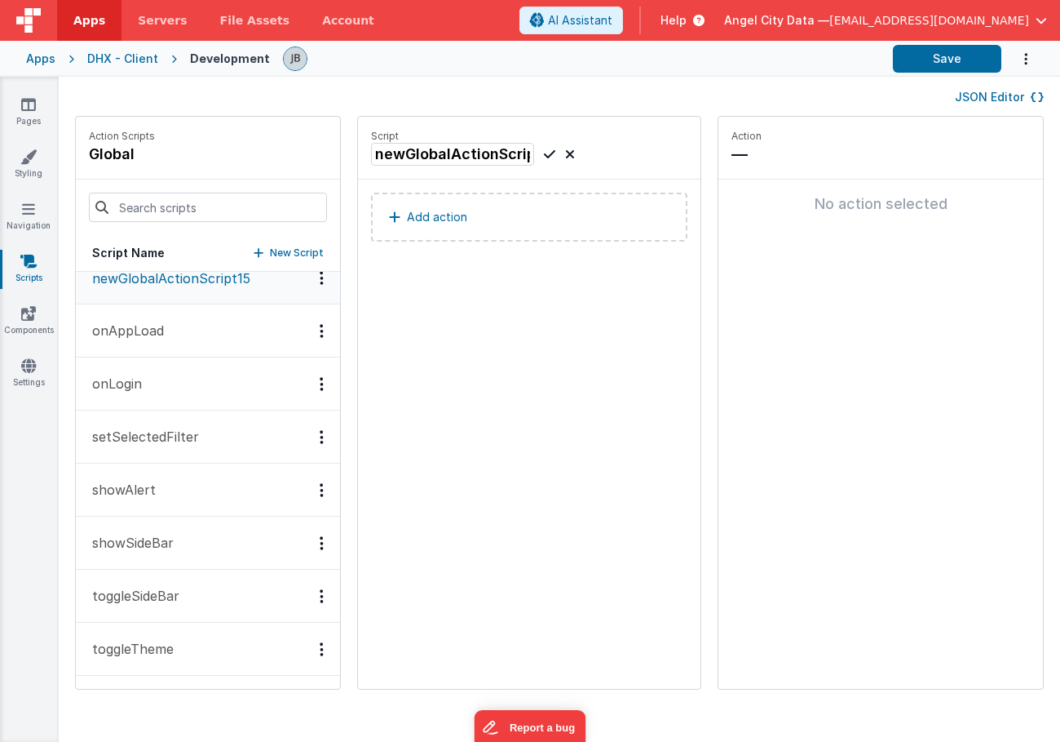
click at [199, 422] on button "setSelectedFilter" at bounding box center [208, 436] width 264 height 53
click at [407, 215] on p "Add action" at bounding box center [437, 217] width 60 height 20
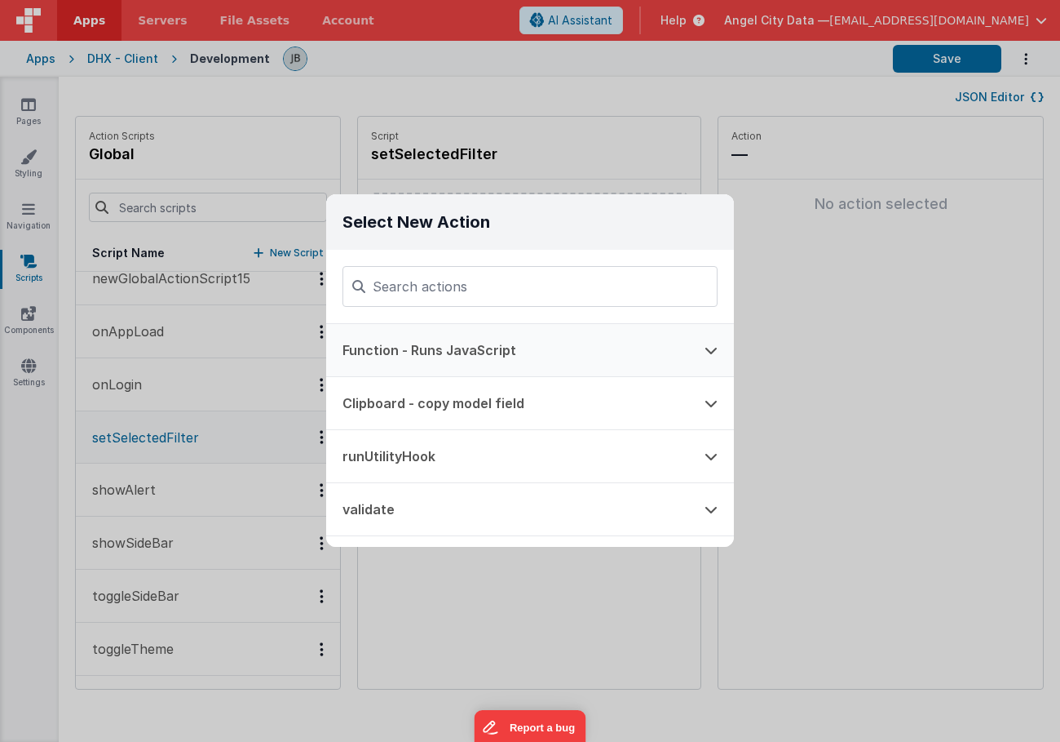
click at [413, 345] on button "Function - Runs JavaScript" at bounding box center [507, 350] width 362 height 52
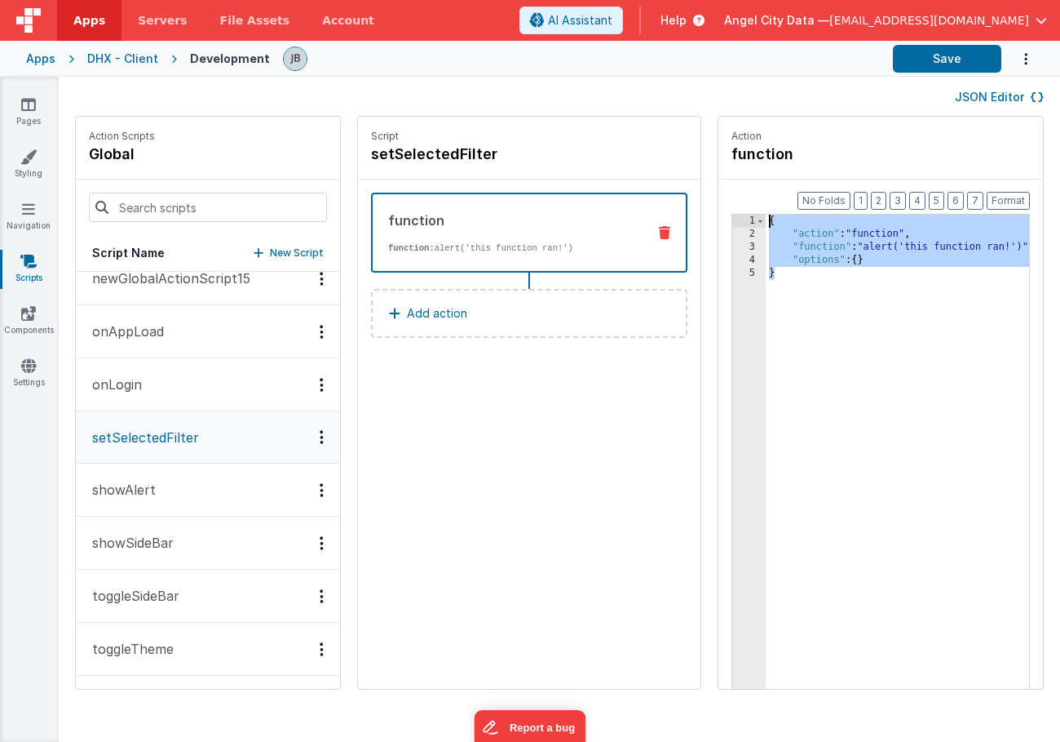
drag, startPoint x: 794, startPoint y: 330, endPoint x: 690, endPoint y: 104, distance: 248.6
click at [690, 104] on div "JSON Editor Action Scripts global Script Name New Script goToAccount goToContac…" at bounding box center [560, 409] width 1002 height 665
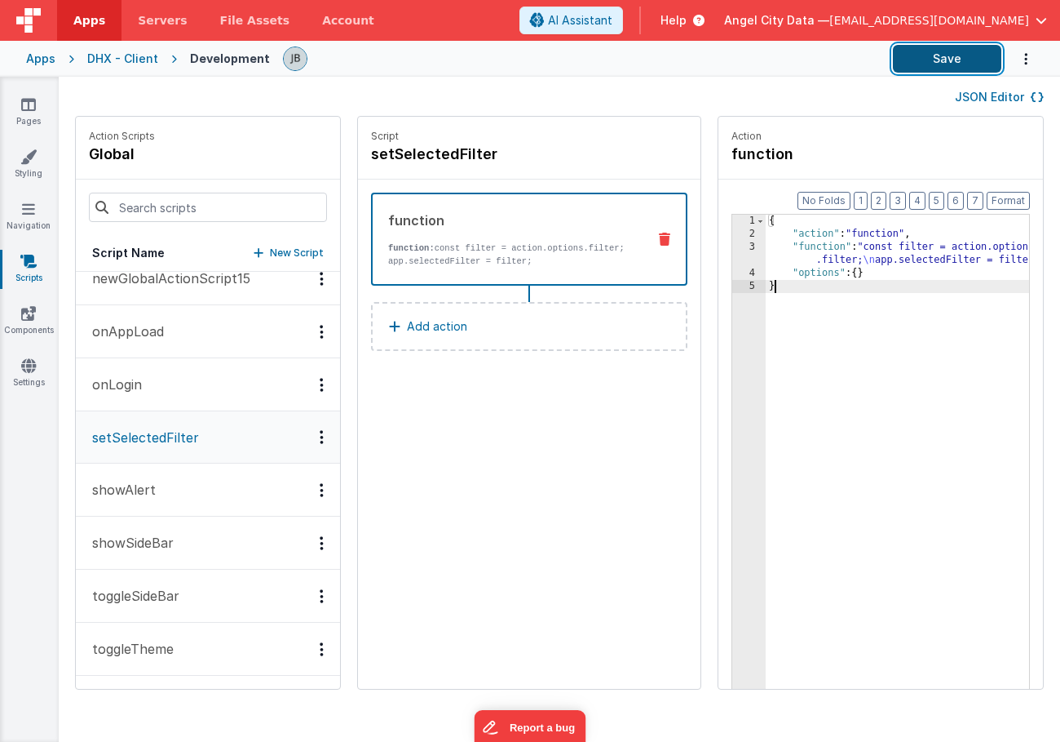
click at [959, 59] on button "Save" at bounding box center [947, 59] width 108 height 28
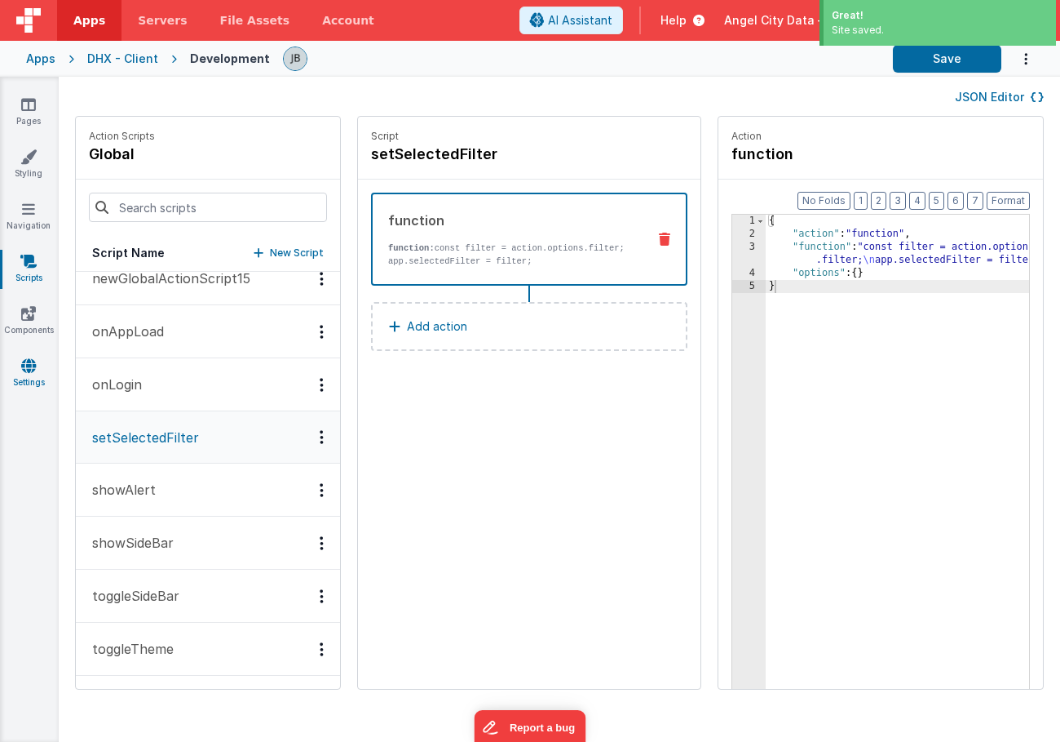
click at [24, 363] on icon at bounding box center [28, 365] width 15 height 16
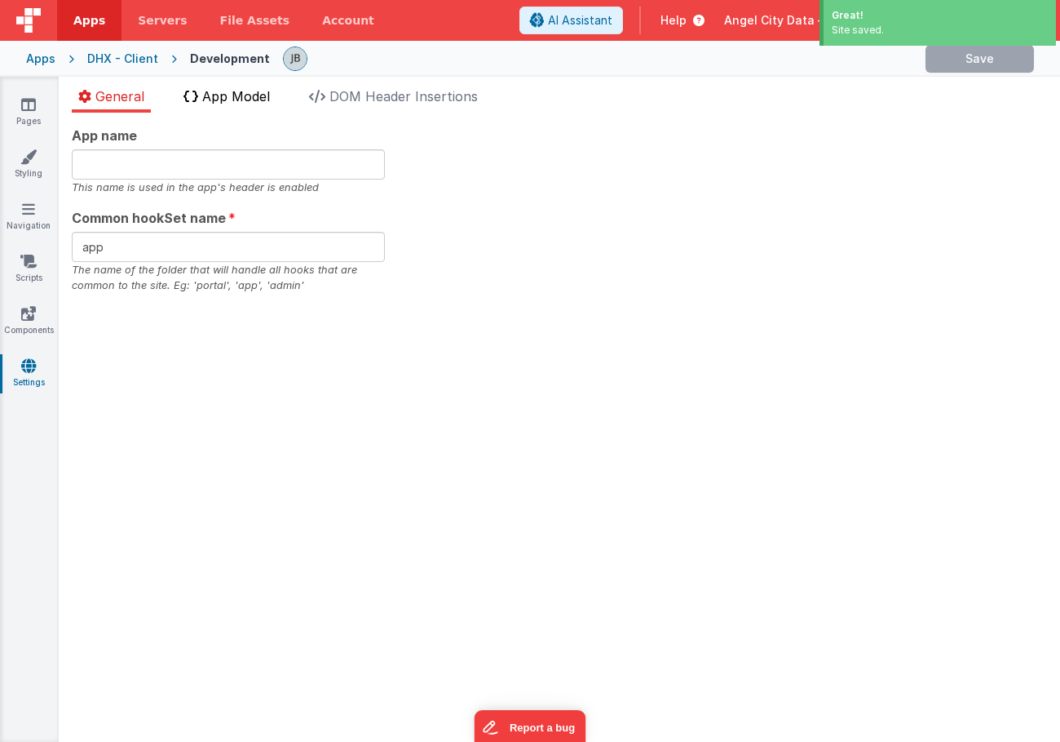
click at [241, 101] on span "App Model" at bounding box center [236, 96] width 68 height 16
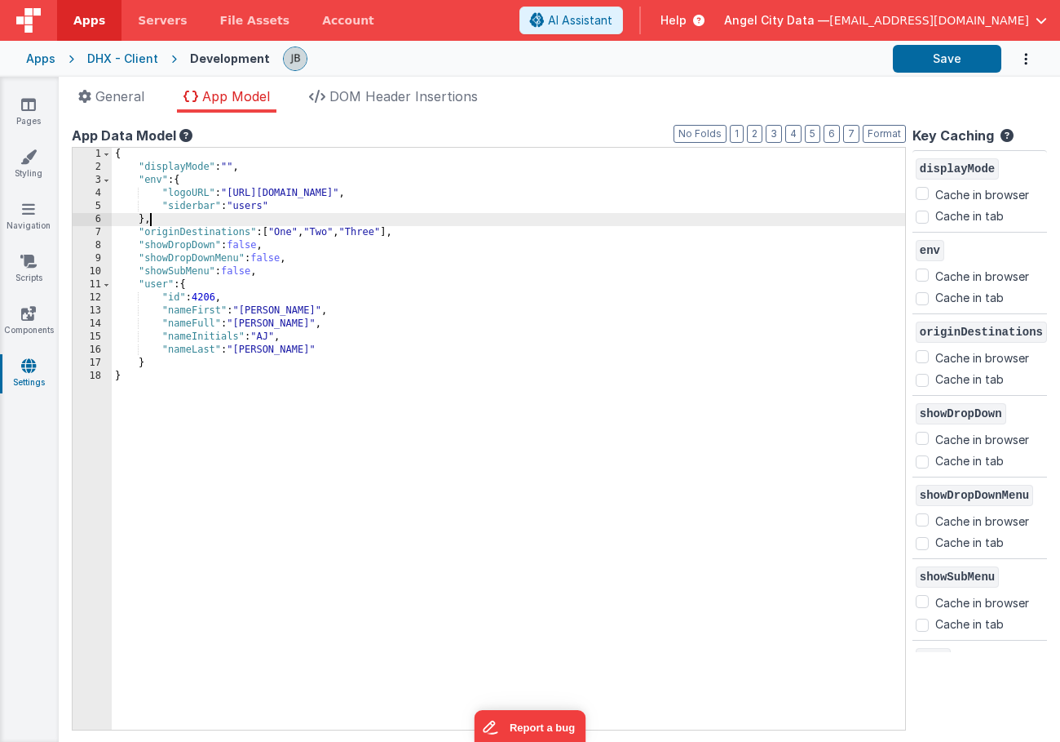
click at [176, 221] on div "{ "displayMode" : "" , "env" : { "logoURL" : "https://ucarecdn.com/b9e7ff3a-933…" at bounding box center [509, 452] width 794 height 608
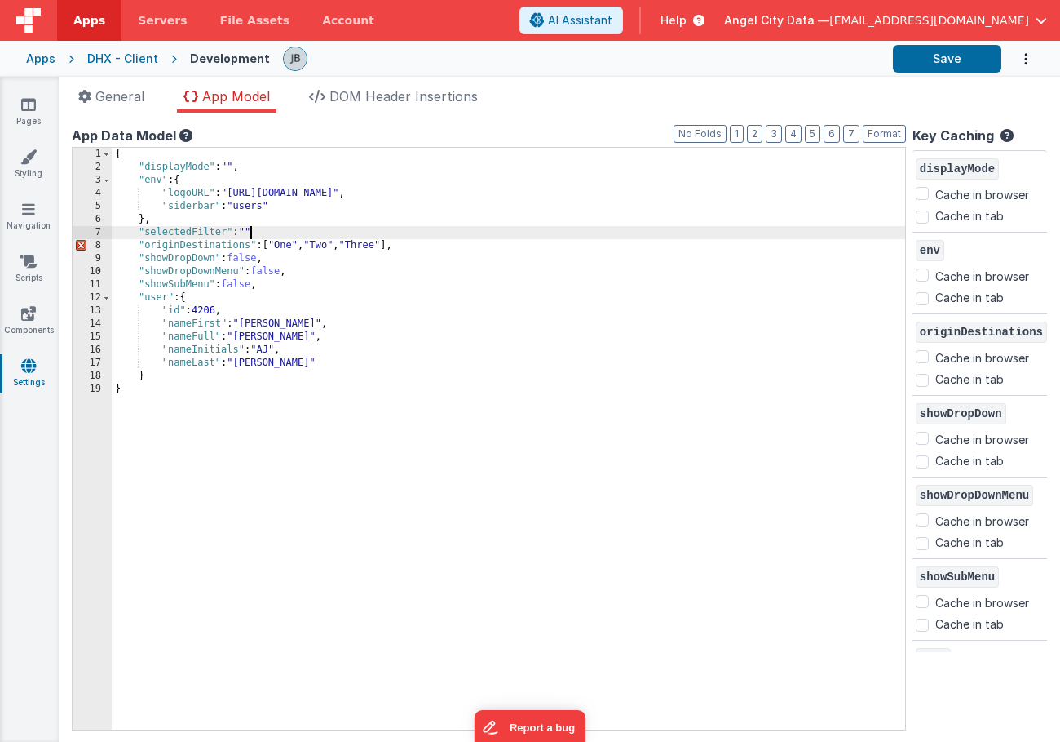
checkbox input "false"
click at [925, 58] on button "Save" at bounding box center [947, 59] width 108 height 28
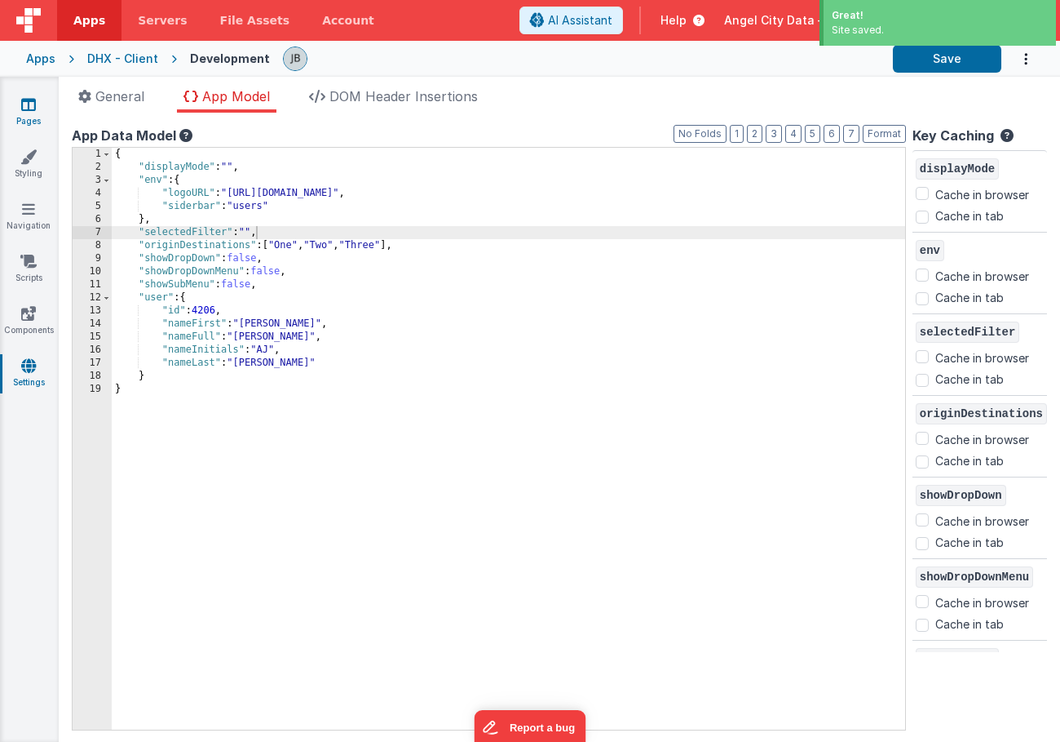
click at [38, 109] on link "Pages" at bounding box center [28, 112] width 59 height 33
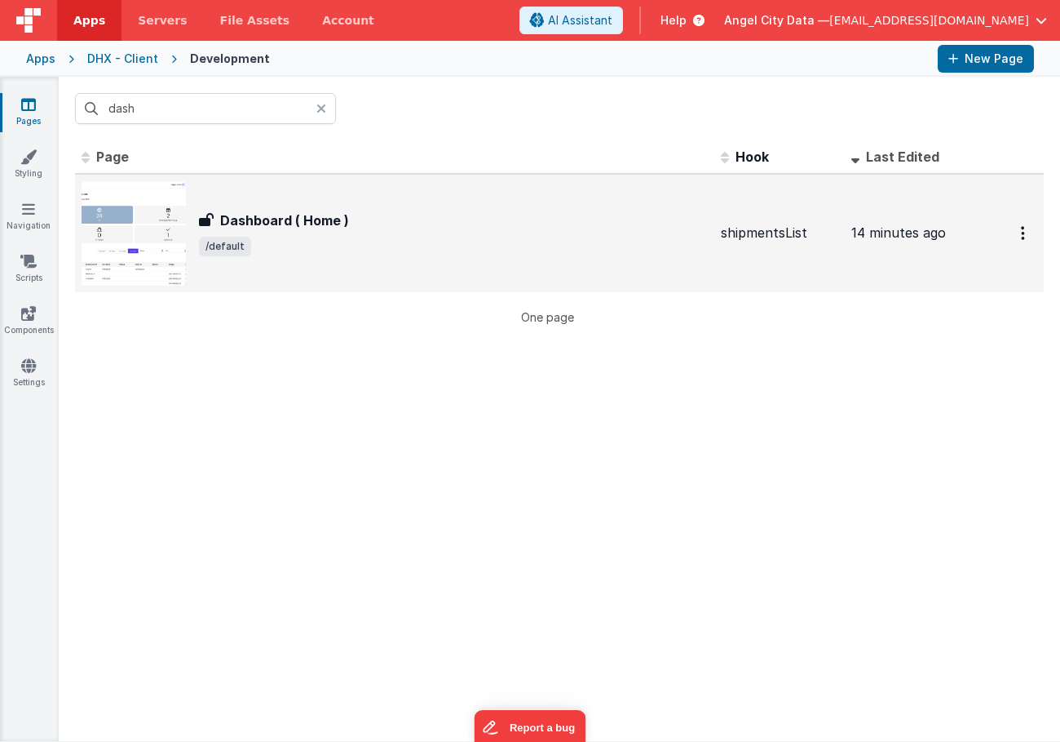
click at [269, 208] on div "Dashboard ( Home ) Dashboard ( Home ) /default" at bounding box center [395, 233] width 626 height 104
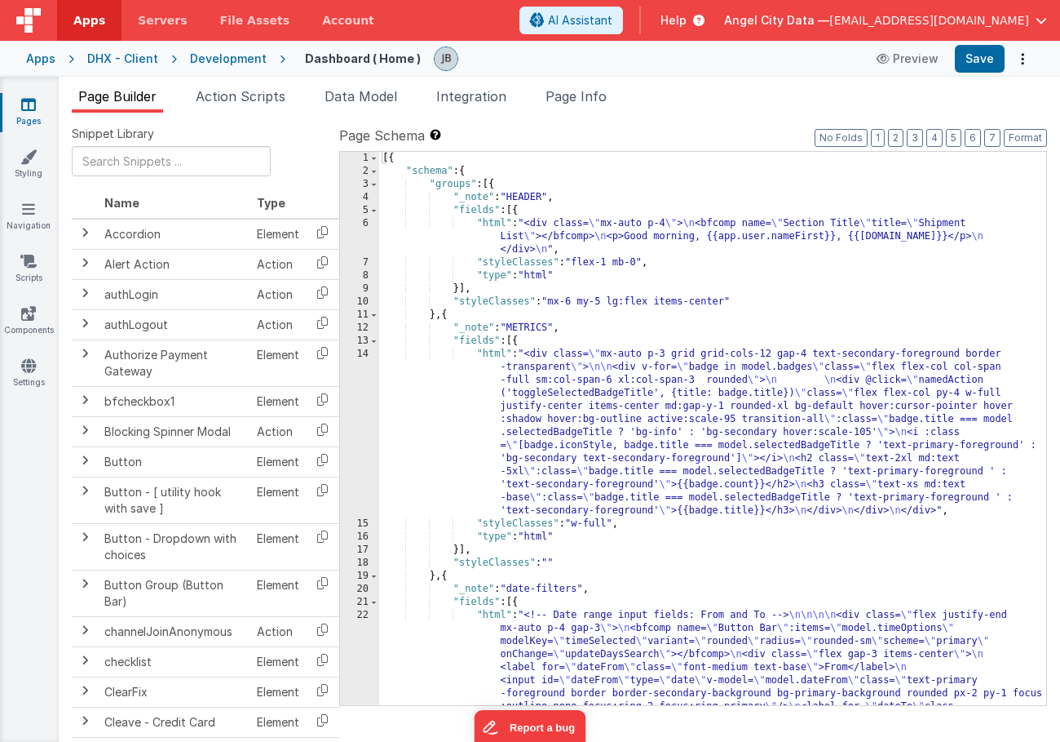
click at [221, 55] on div "Development" at bounding box center [228, 59] width 77 height 16
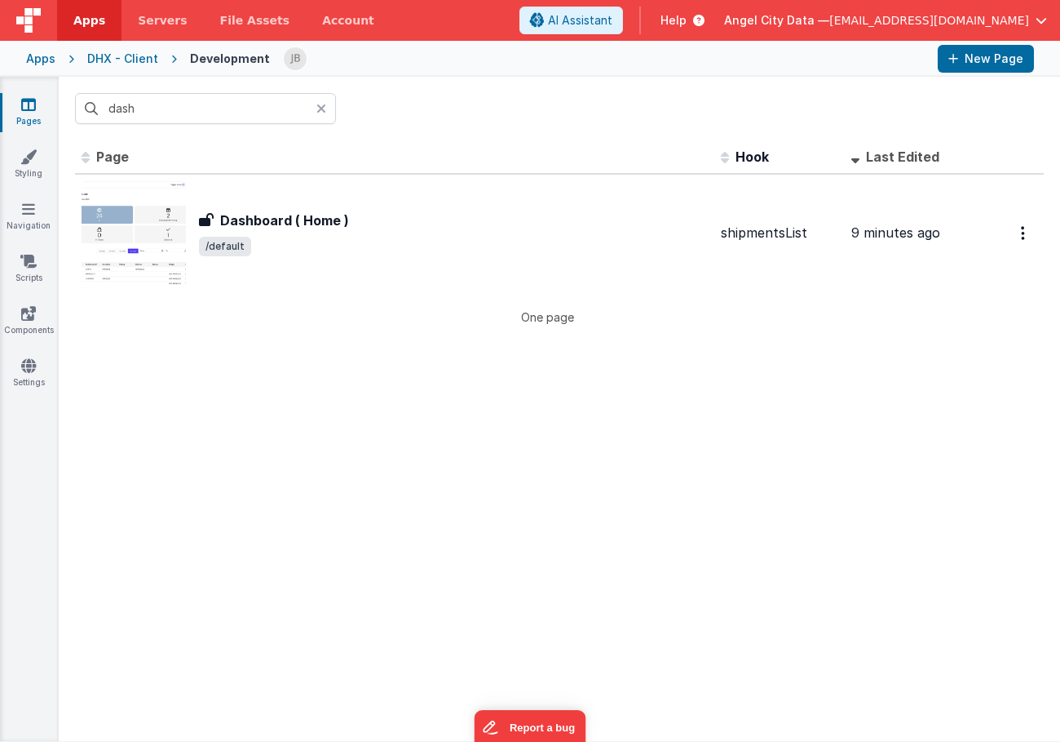
click at [323, 108] on icon at bounding box center [322, 108] width 10 height 13
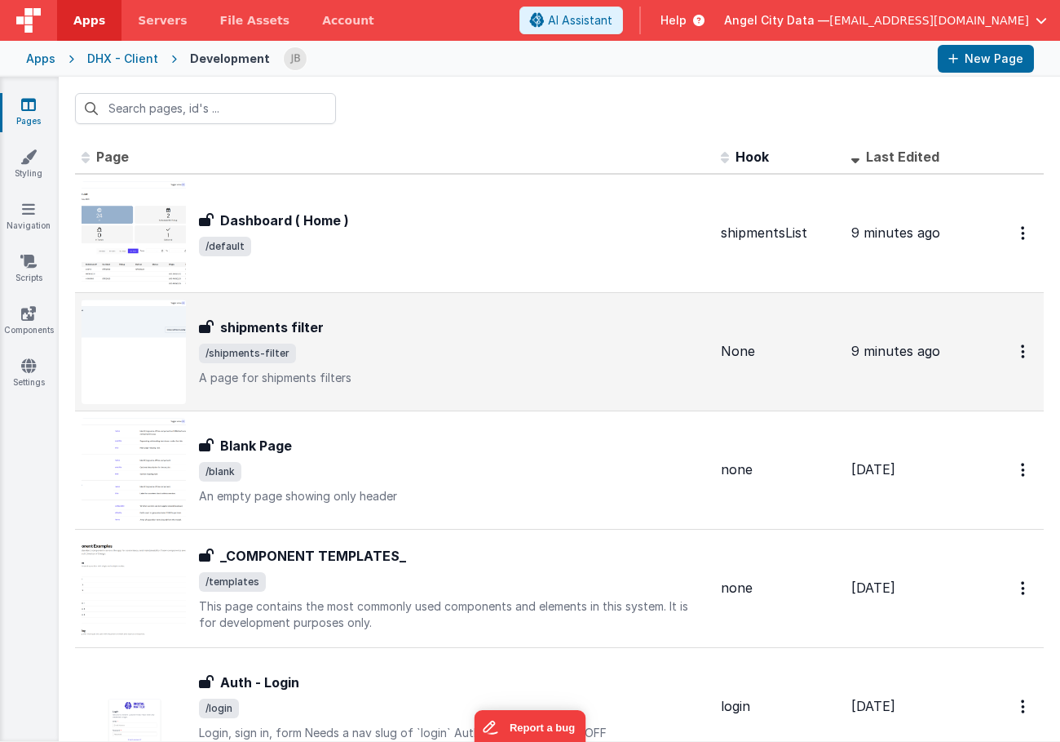
click at [268, 322] on h3 "shipments filter" at bounding box center [272, 327] width 104 height 20
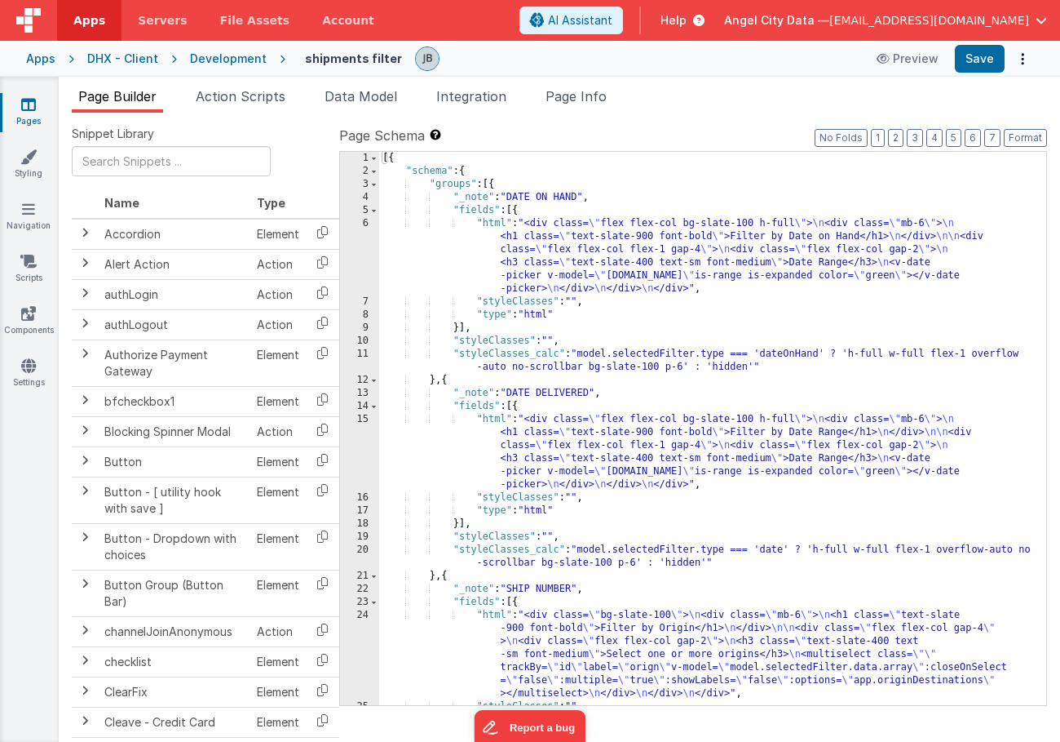
click at [234, 59] on div "Development" at bounding box center [228, 59] width 77 height 16
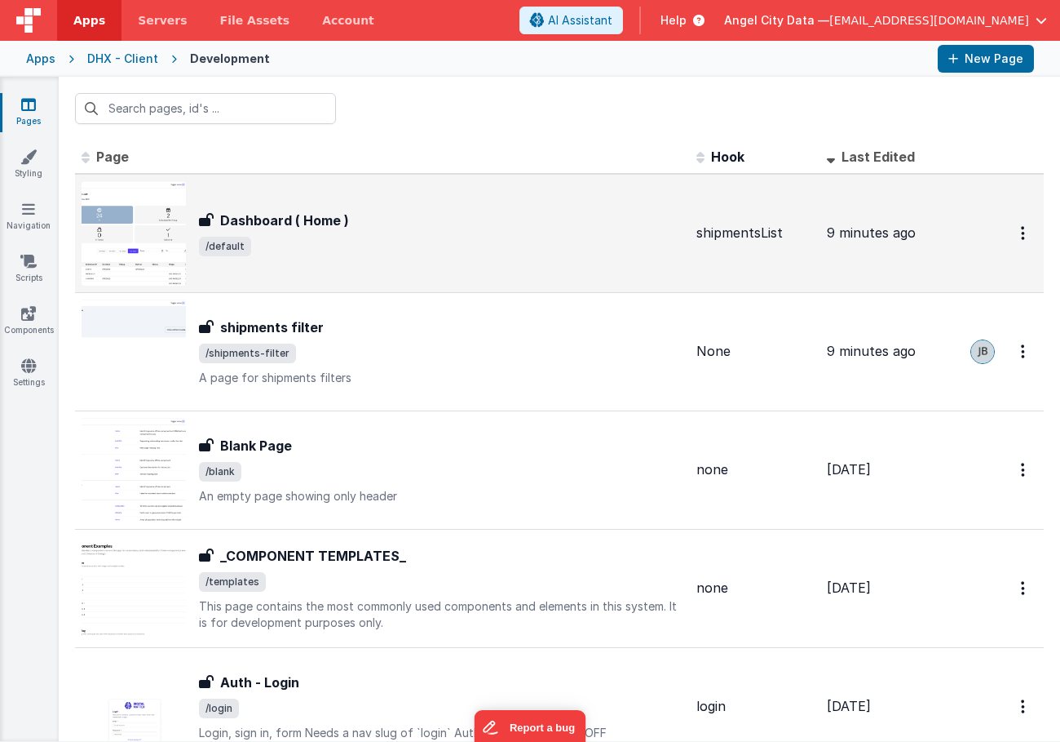
click at [257, 212] on h3 "Dashboard ( Home )" at bounding box center [284, 220] width 129 height 20
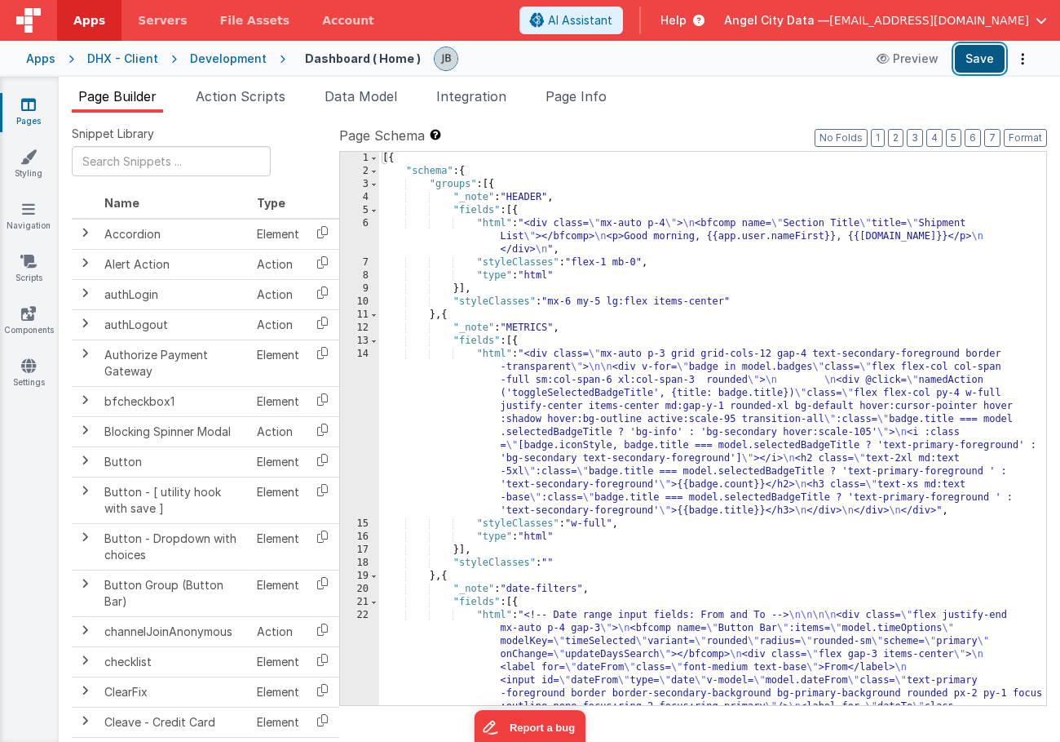
click at [976, 59] on button "Save" at bounding box center [980, 59] width 50 height 28
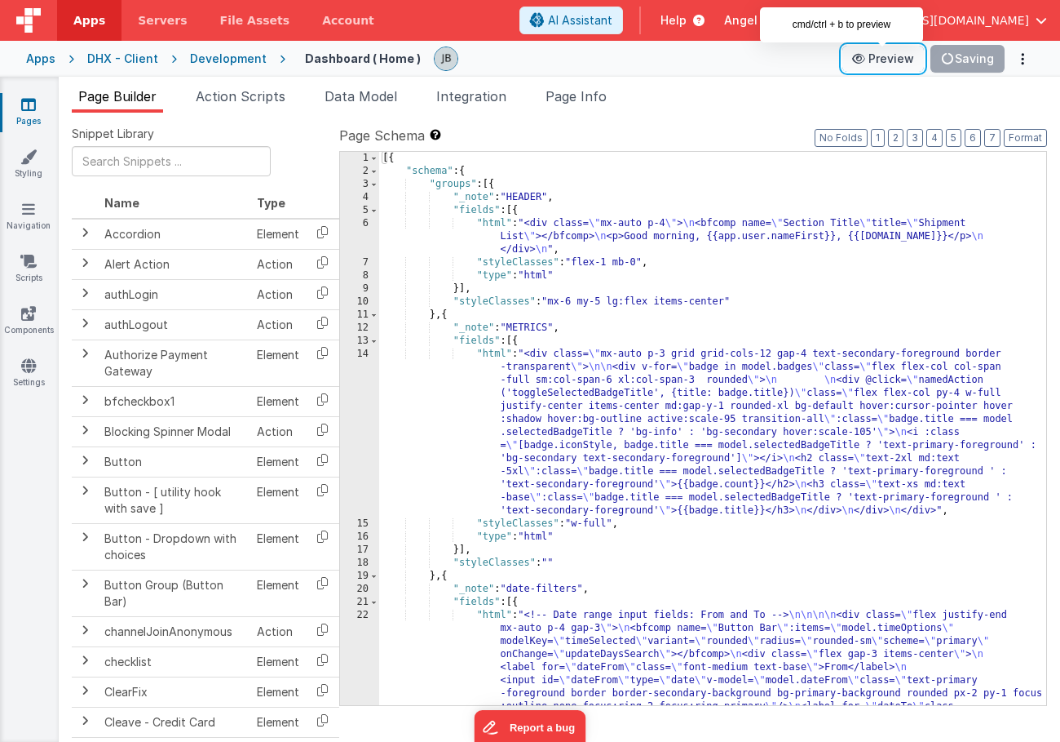
click at [897, 60] on button "Preview" at bounding box center [884, 59] width 82 height 26
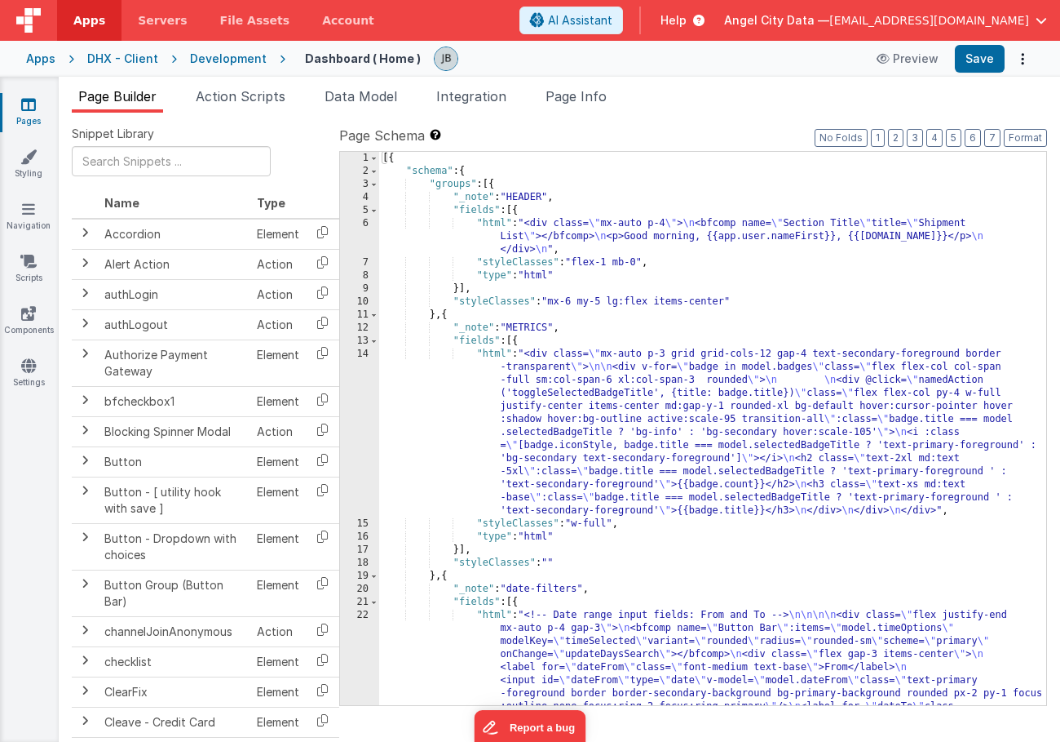
click at [239, 64] on div "Development" at bounding box center [228, 59] width 77 height 16
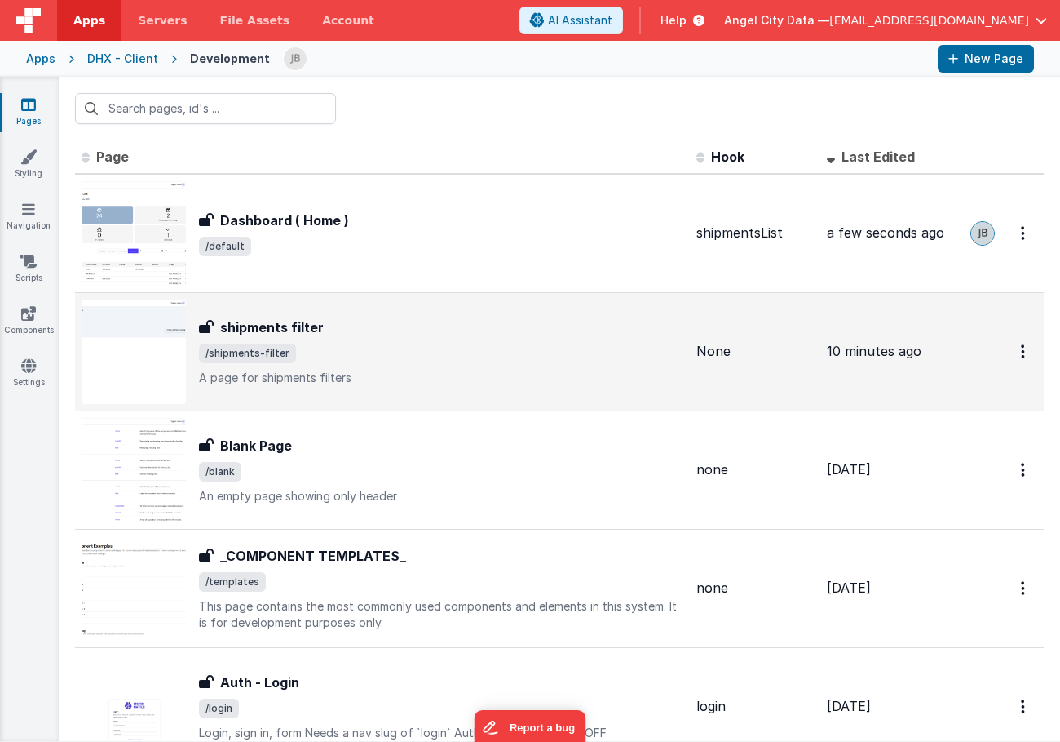
click at [253, 310] on div "shipments filter shipments filter /shipments-filter A page for shipments filters" at bounding box center [383, 351] width 602 height 104
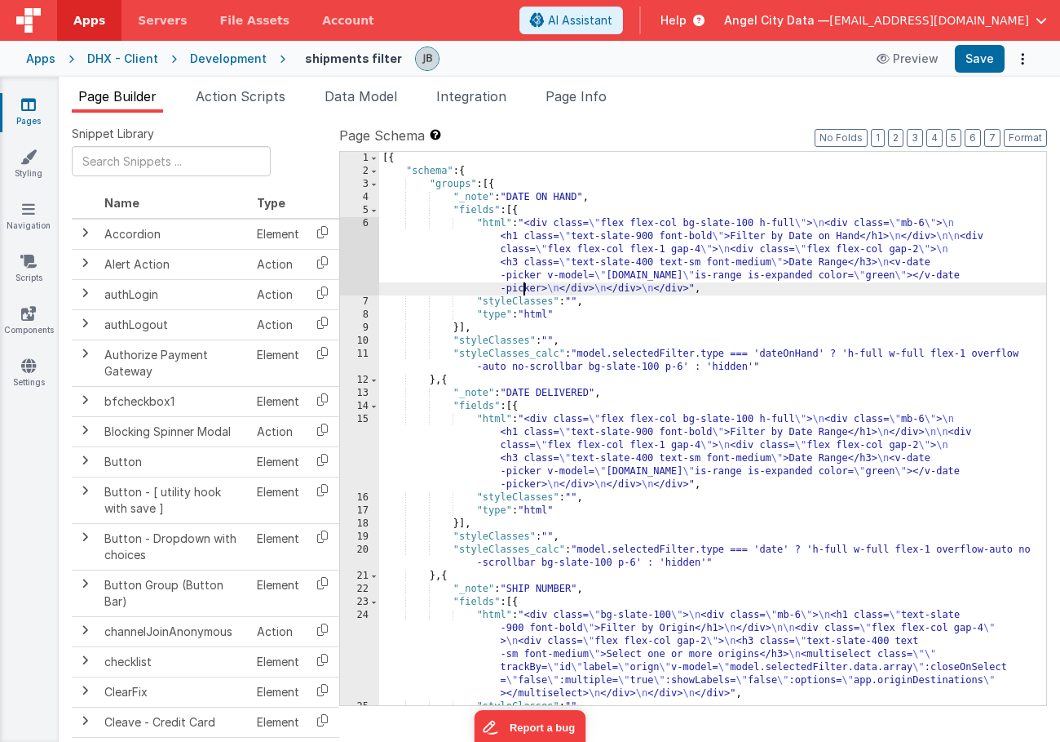
click at [522, 283] on div "[{ "schema" : { "groups" : [{ "_note" : "DATE ON HAND" , "fields" : [{ "html" :…" at bounding box center [712, 441] width 667 height 579
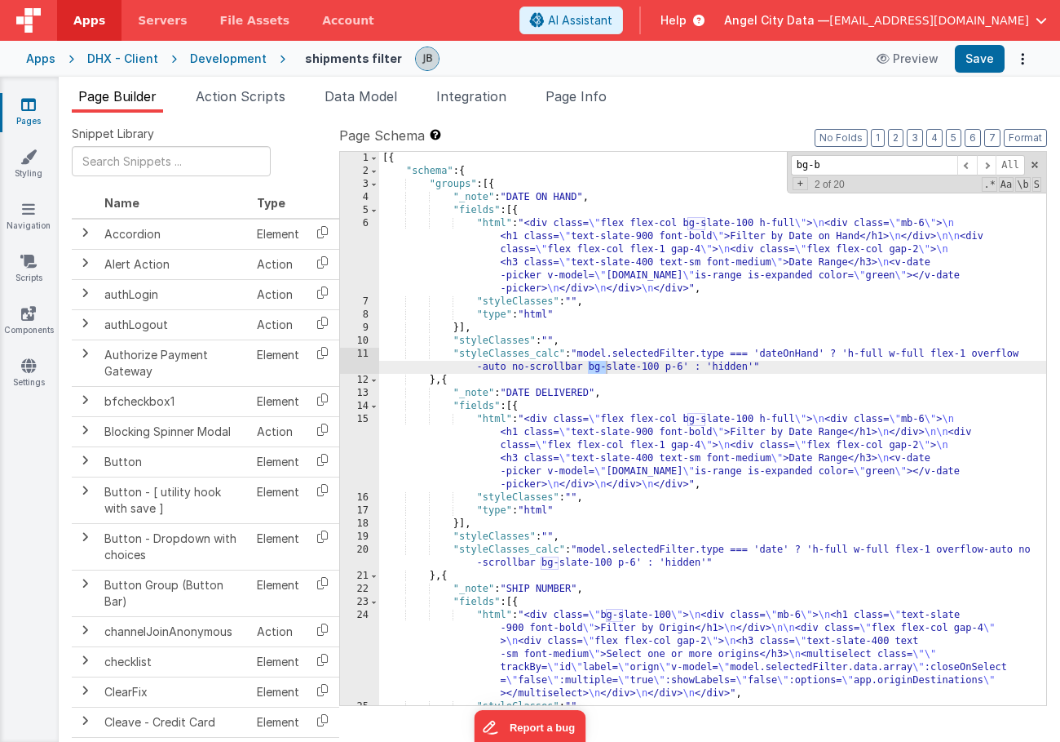
scroll to position [1548, 0]
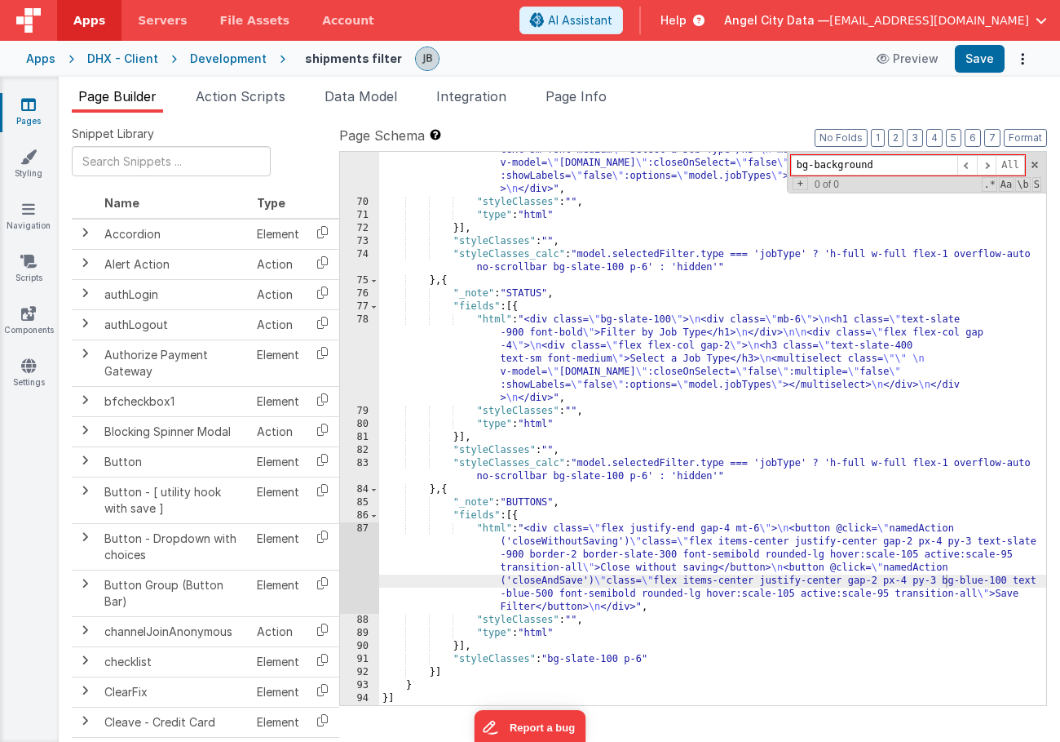
type input "bg-background"
click at [972, 60] on button "Save" at bounding box center [980, 59] width 50 height 28
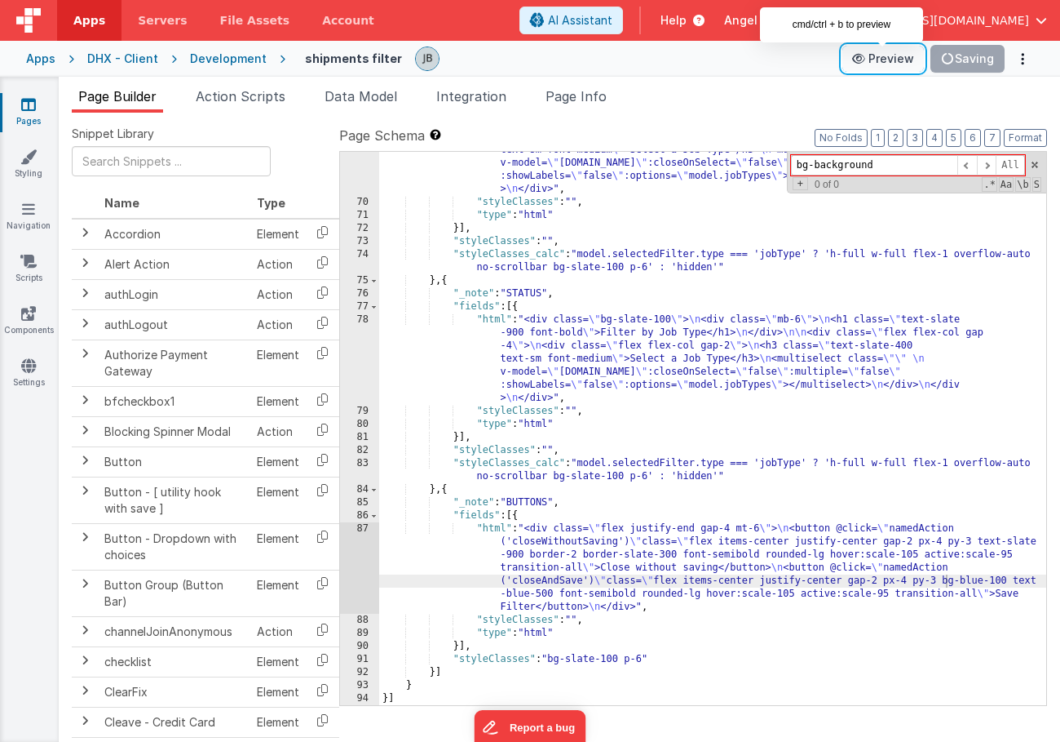
click at [895, 60] on button "Preview" at bounding box center [884, 59] width 82 height 26
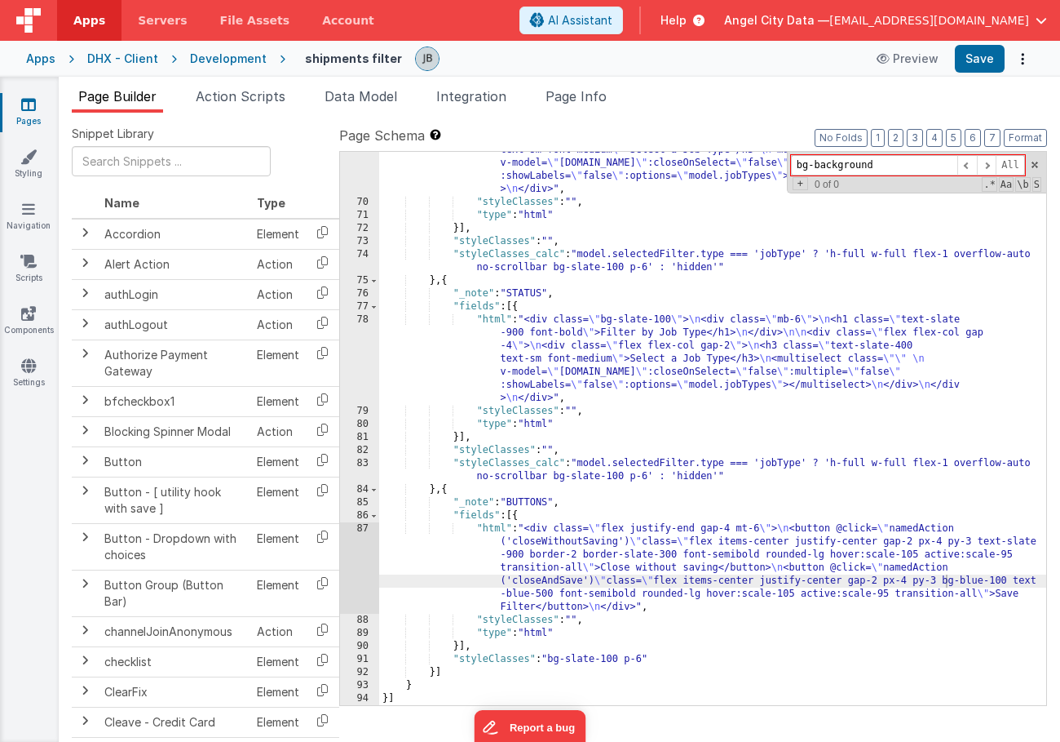
click at [220, 56] on div "Development" at bounding box center [228, 59] width 77 height 16
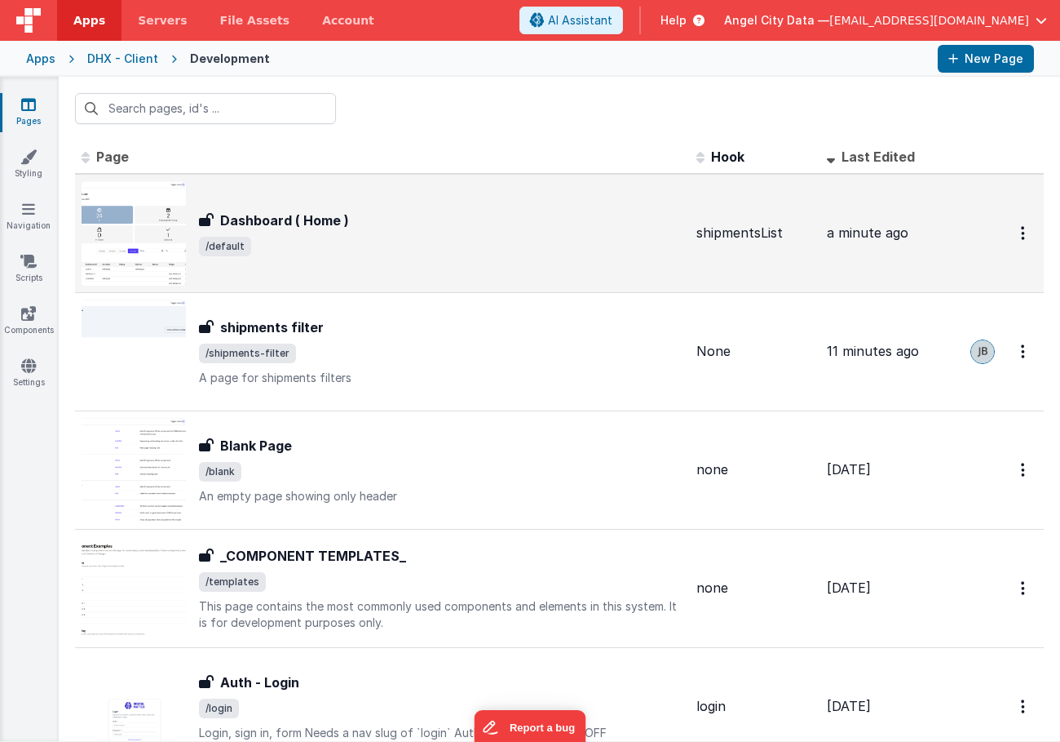
click at [250, 207] on div "Dashboard ( Home ) Dashboard ( Home ) /default" at bounding box center [383, 233] width 602 height 104
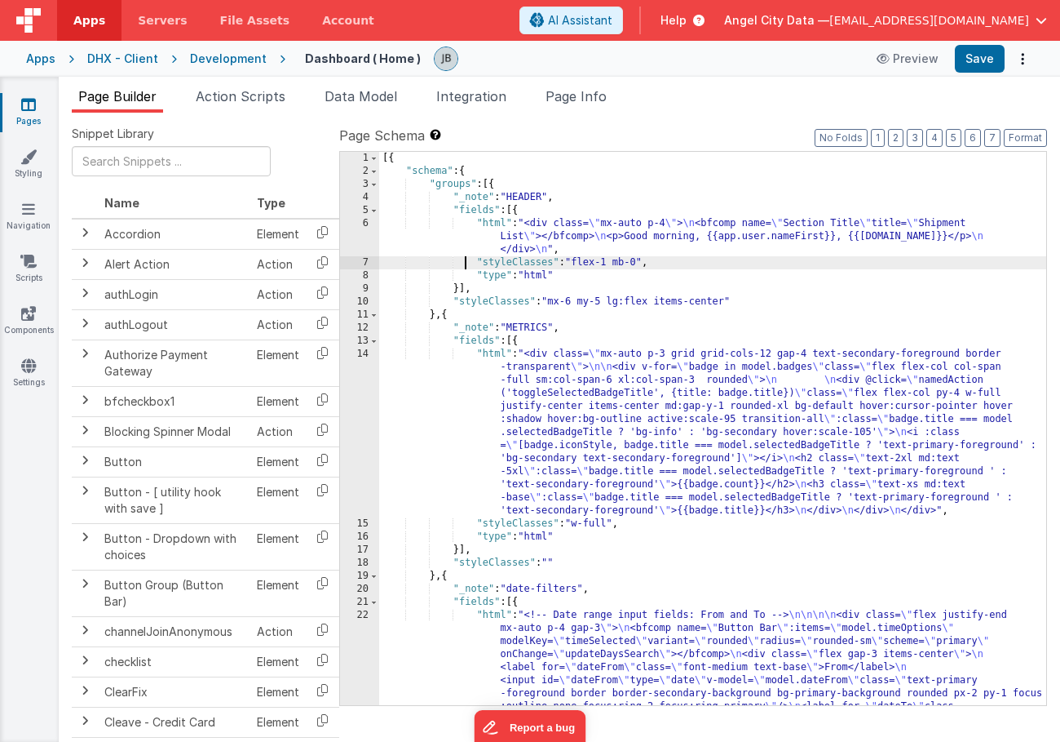
click at [463, 268] on div "[{ "schema" : { "groups" : [{ "_note" : "HEADER" , "fields" : [{ "html" : "<div…" at bounding box center [712, 637] width 667 height 971
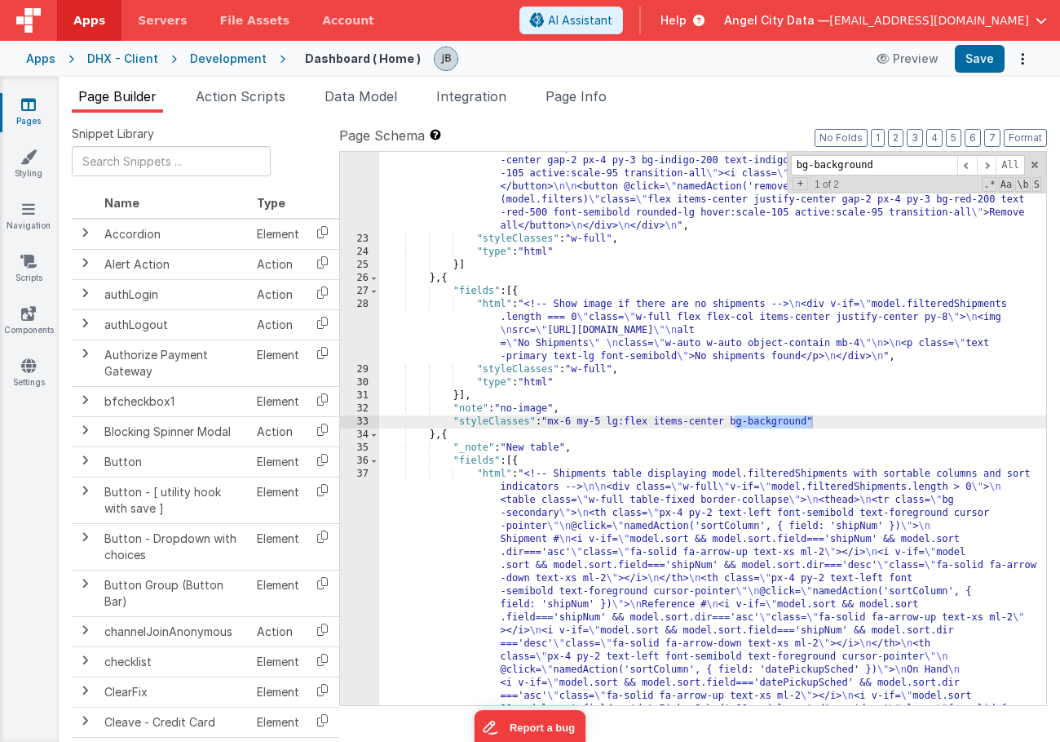
type input "bg-background"
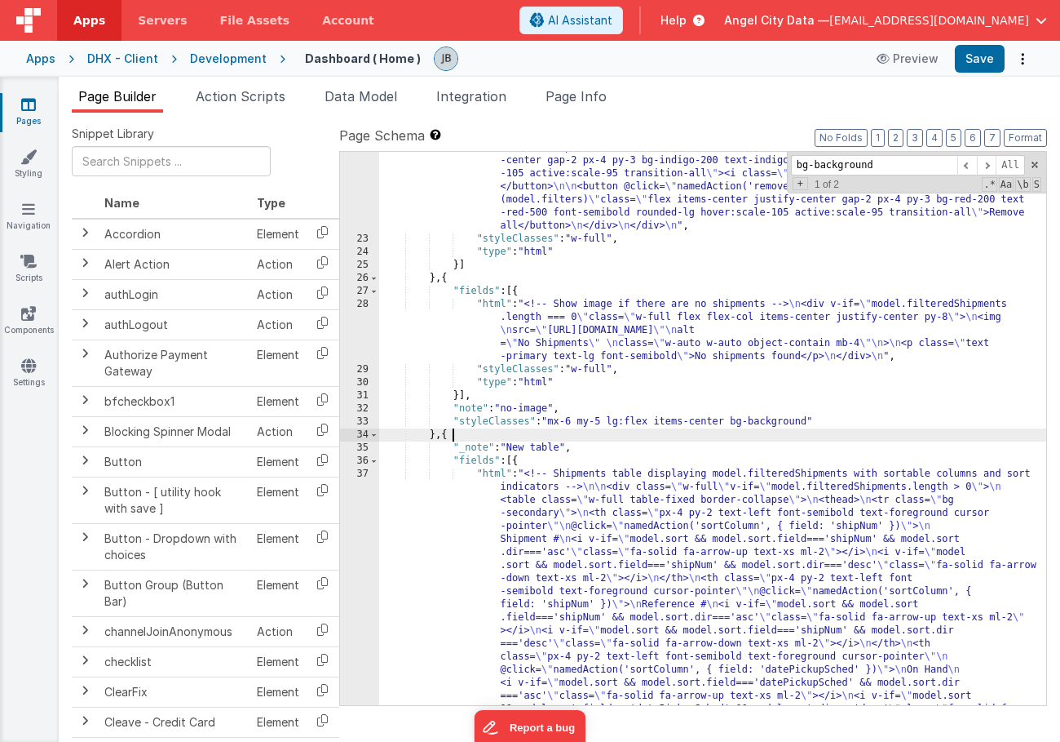
click at [775, 434] on div ""html" : "<!-- Date range input fields: From and To --> \n\n\n\n <div class= \"…" at bounding box center [712, 744] width 667 height 1832
click at [781, 419] on div ""html" : "<!-- Date range input fields: From and To --> \n\n\n\n <div class= \"…" at bounding box center [712, 744] width 667 height 1832
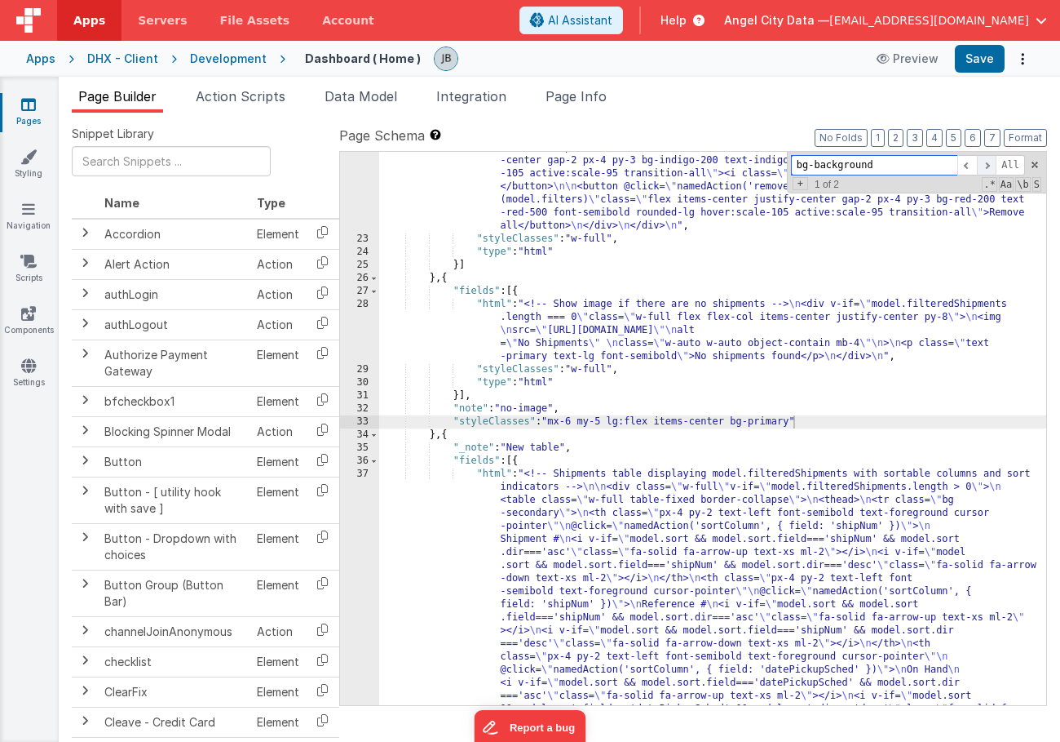
click at [983, 164] on span at bounding box center [987, 165] width 20 height 20
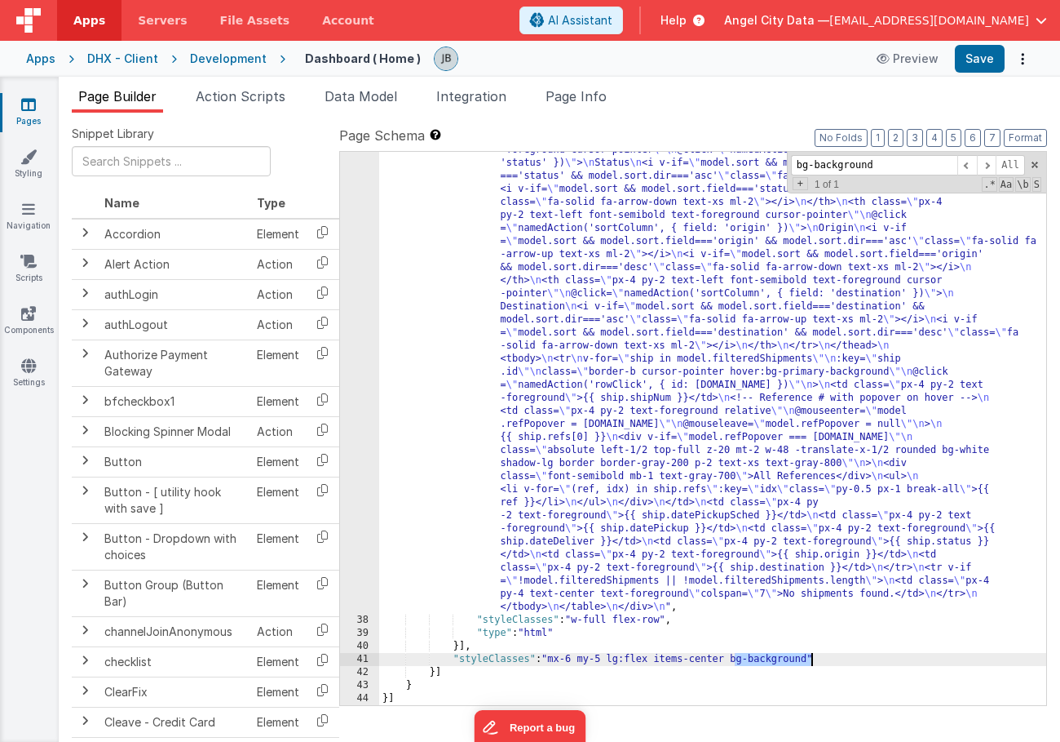
click at [772, 656] on div ""html" : "<!-- Shipments table displaying model.filteredShipments with sortable…" at bounding box center [712, 459] width 667 height 1441
click at [976, 54] on button "Save" at bounding box center [980, 59] width 50 height 28
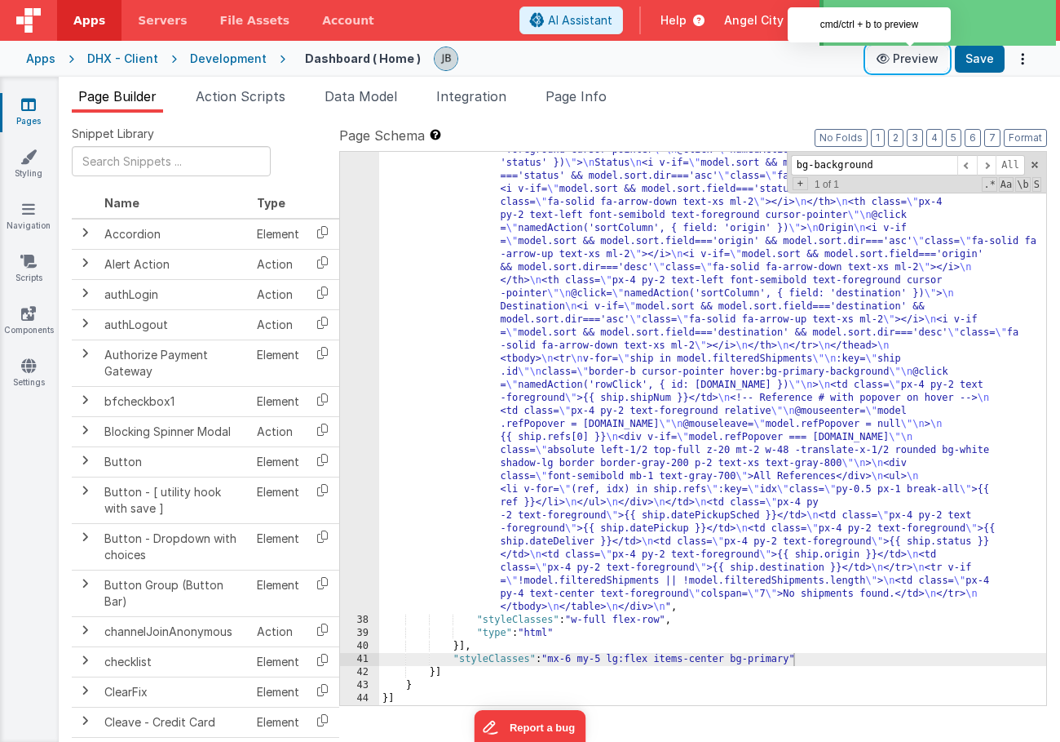
click at [905, 60] on button "Preview" at bounding box center [908, 59] width 82 height 26
click at [911, 55] on button "Preview" at bounding box center [908, 59] width 82 height 26
